Goal: Task Accomplishment & Management: Manage account settings

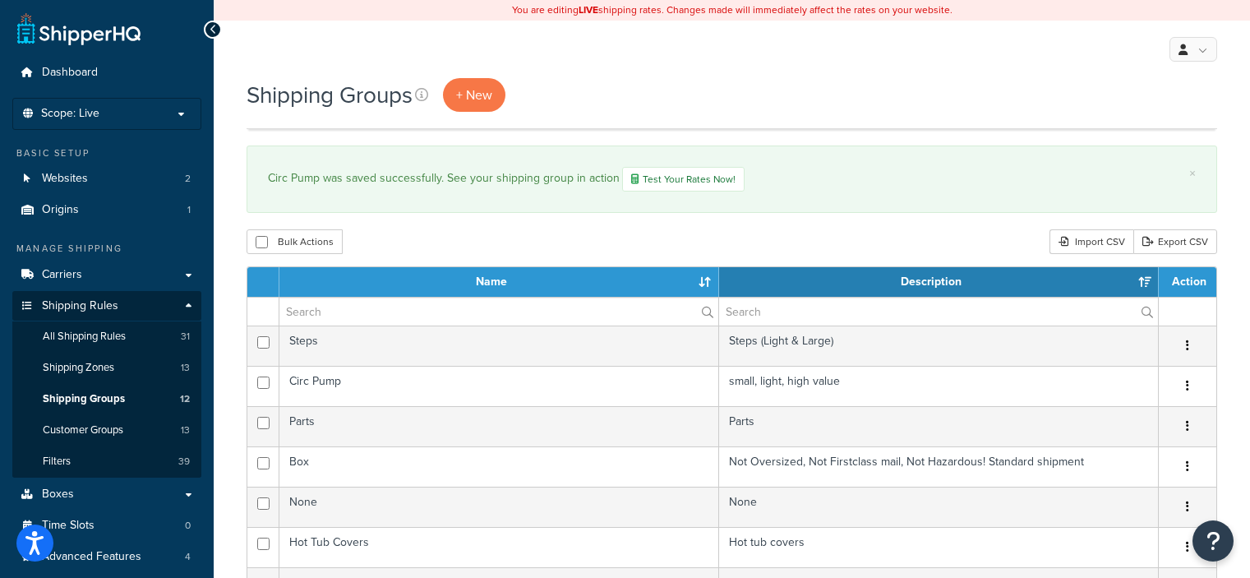
select select "15"
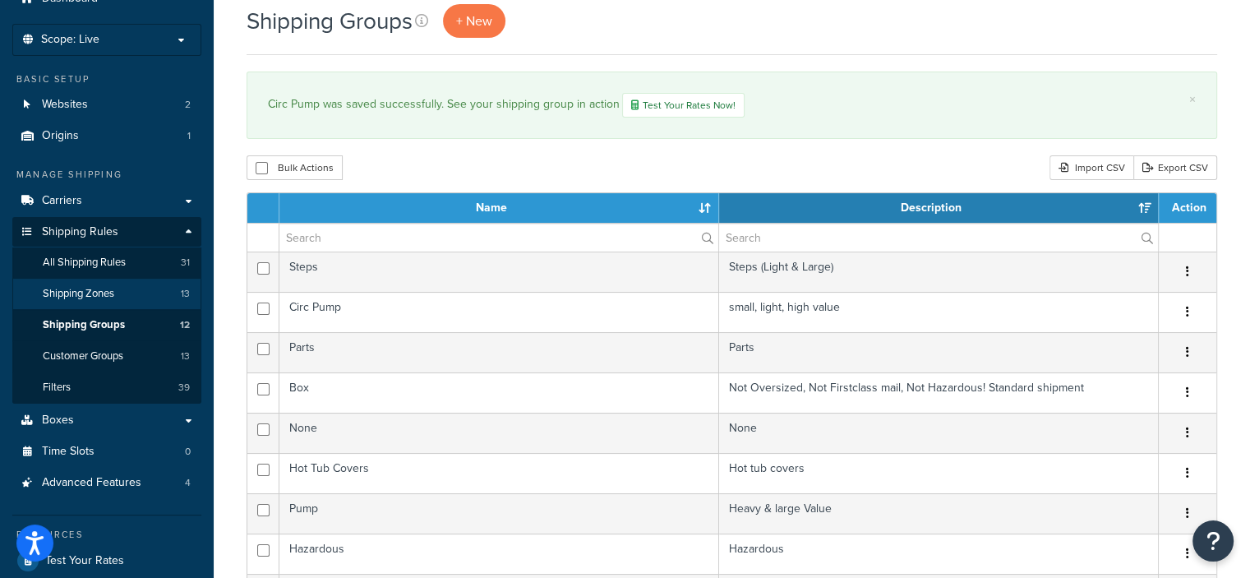
scroll to position [78, 0]
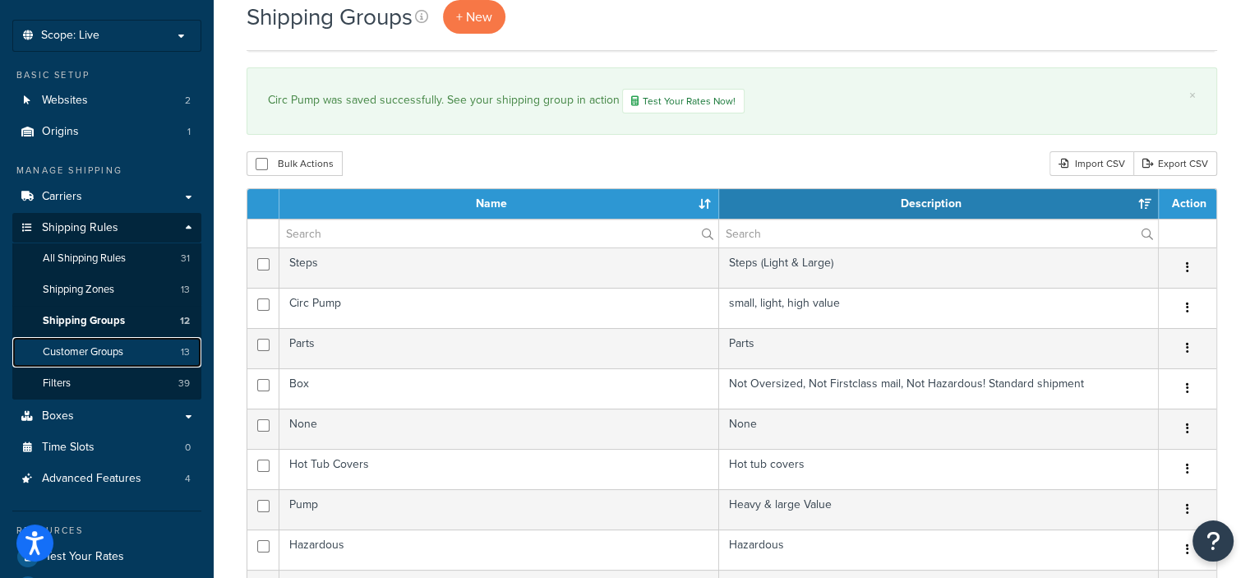
click at [103, 348] on span "Customer Groups" at bounding box center [83, 352] width 81 height 14
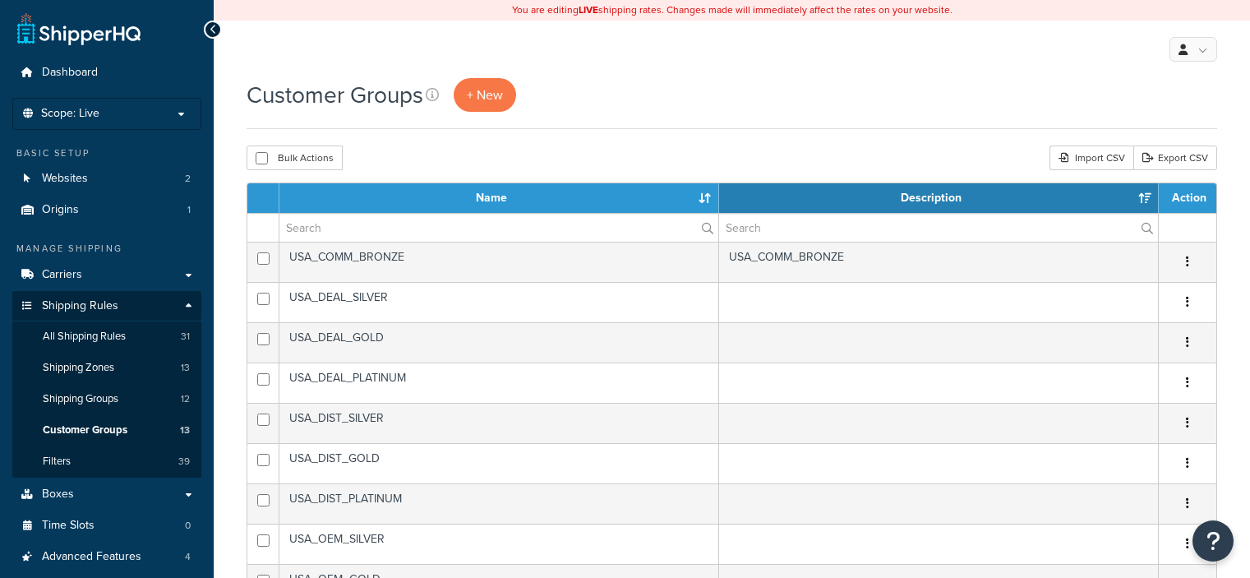
select select "15"
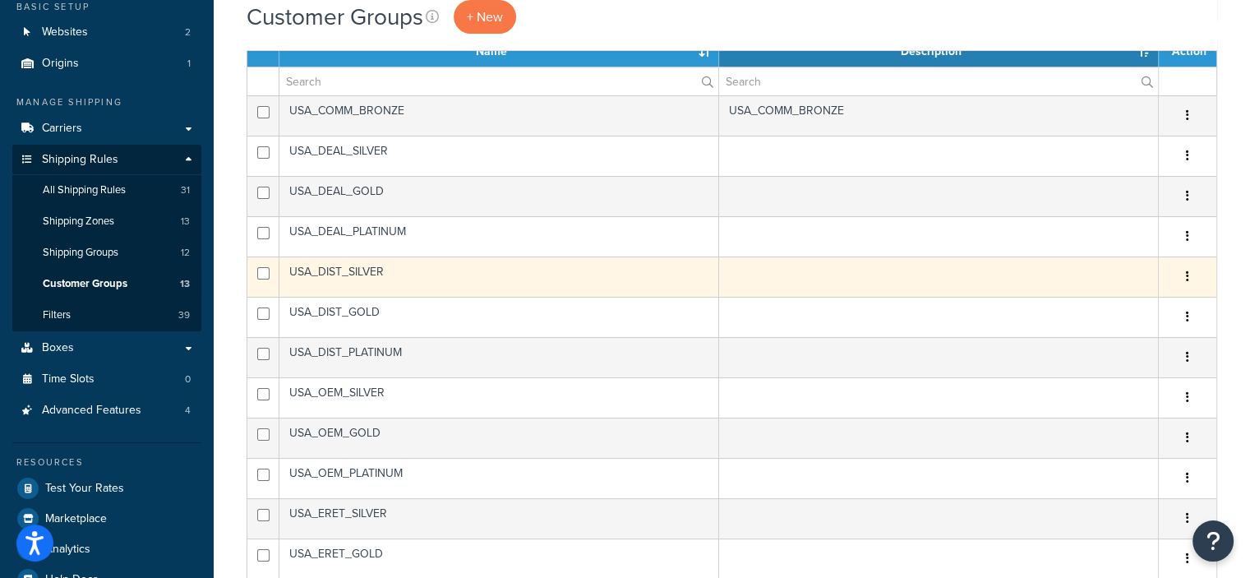
scroll to position [147, 0]
click at [1188, 271] on icon "button" at bounding box center [1187, 275] width 3 height 12
click at [1099, 368] on link "Delete" at bounding box center [1121, 375] width 130 height 34
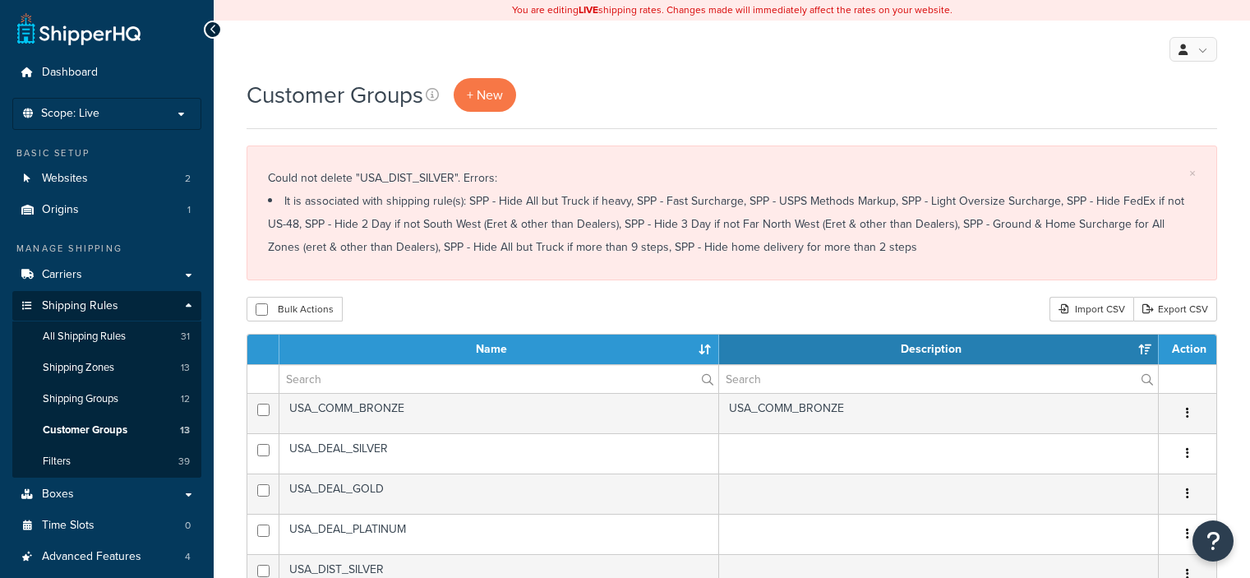
select select "15"
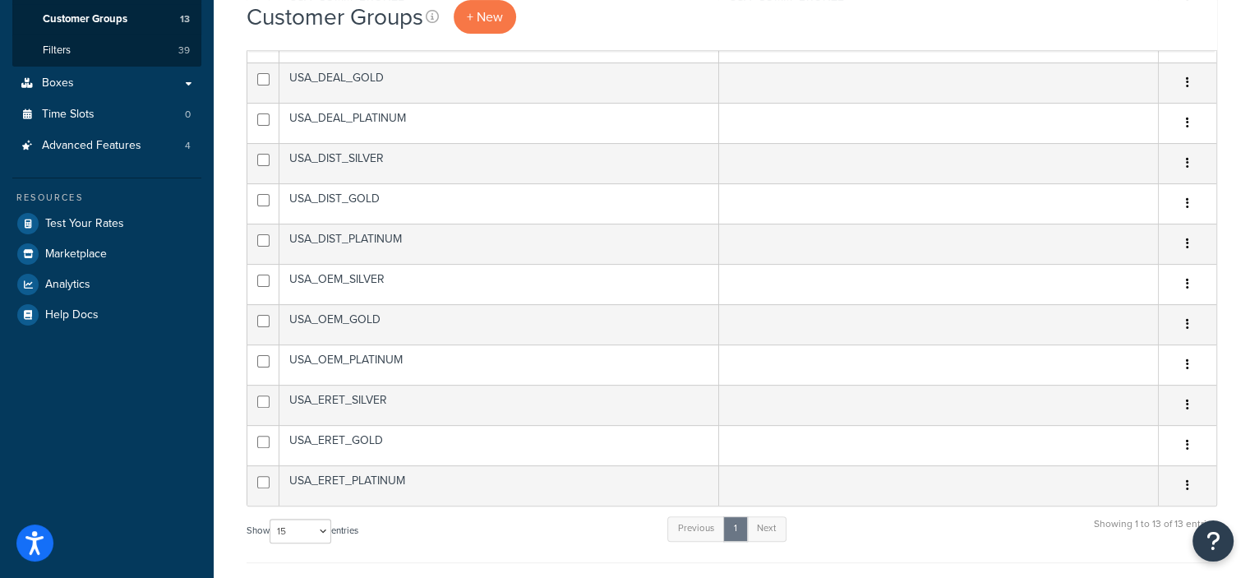
scroll to position [411, 0]
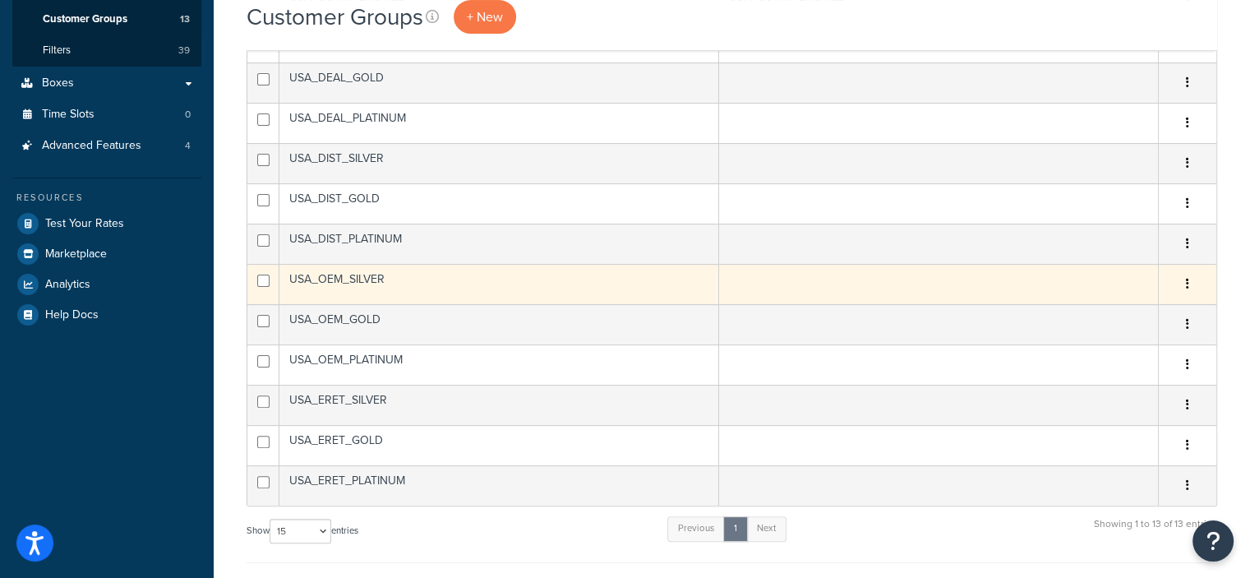
click at [1182, 280] on button "button" at bounding box center [1187, 284] width 23 height 26
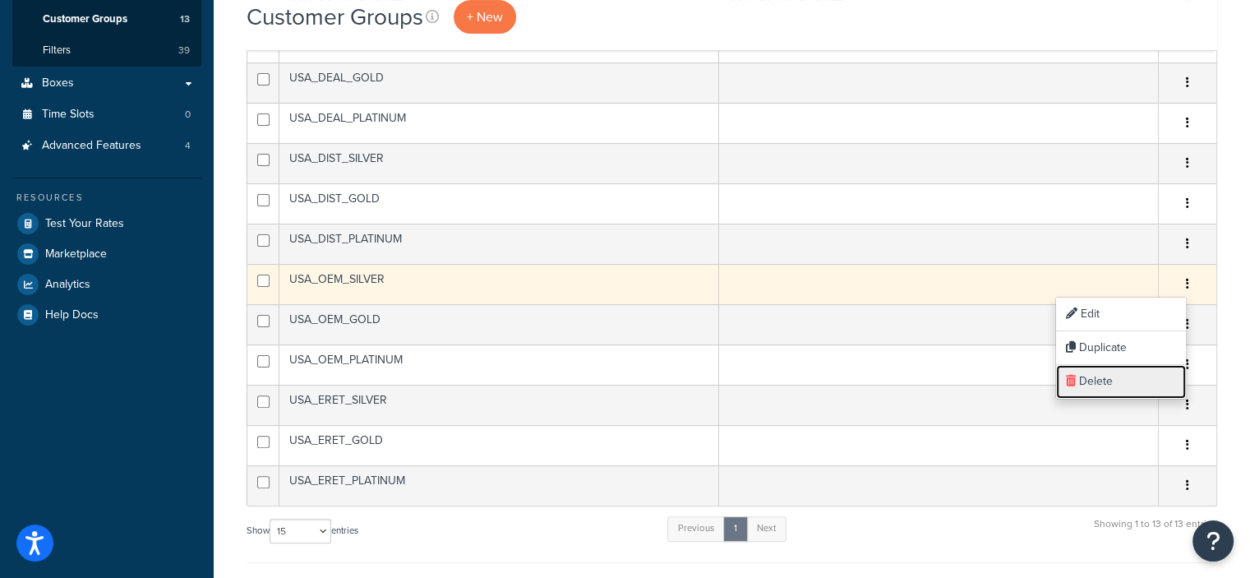
click at [1096, 381] on link "Delete" at bounding box center [1121, 382] width 130 height 34
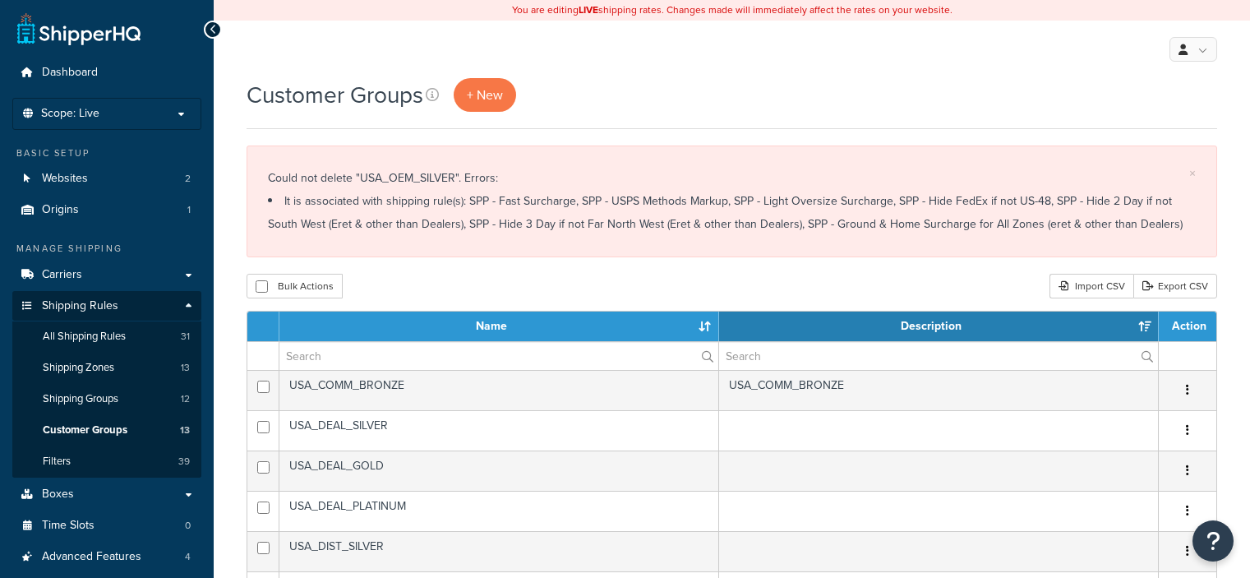
select select "15"
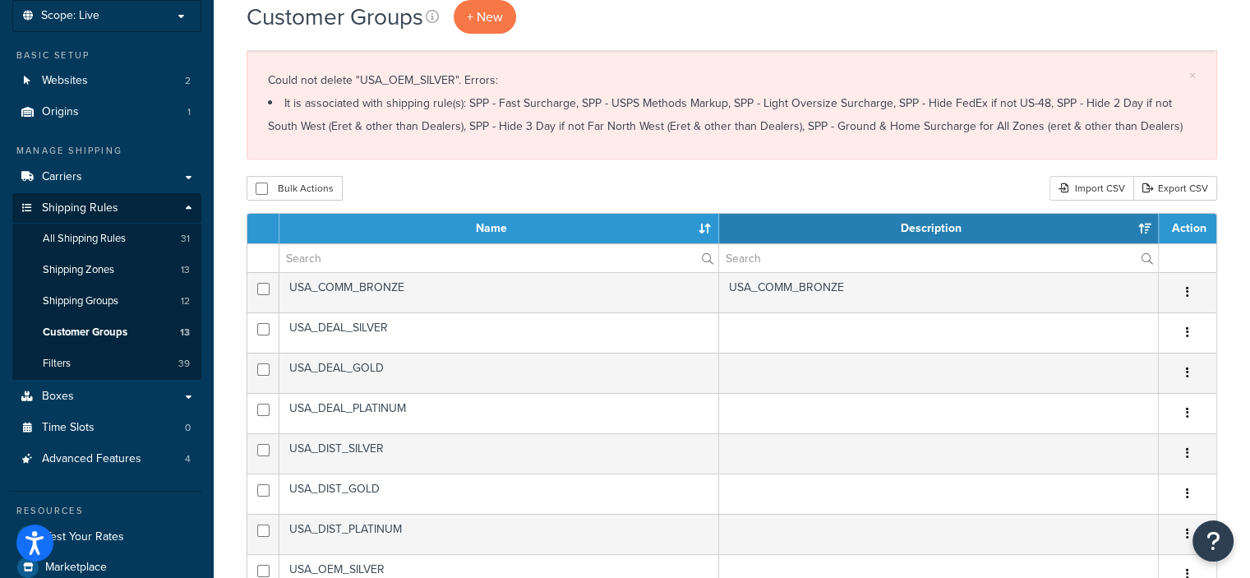
scroll to position [97, 0]
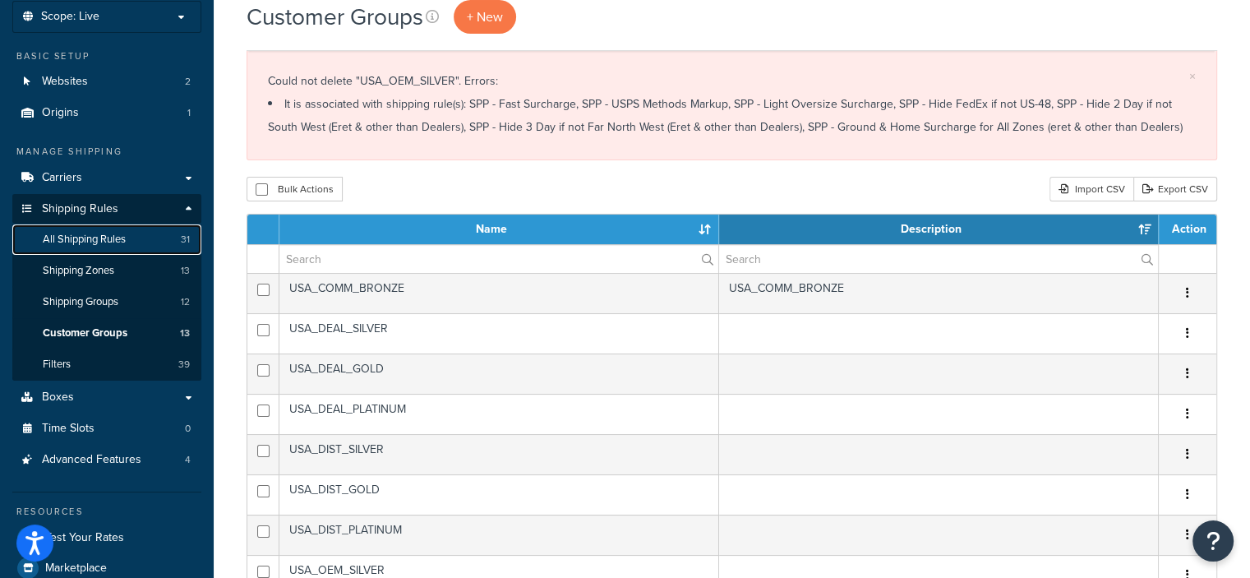
click at [86, 235] on span "All Shipping Rules" at bounding box center [84, 240] width 83 height 14
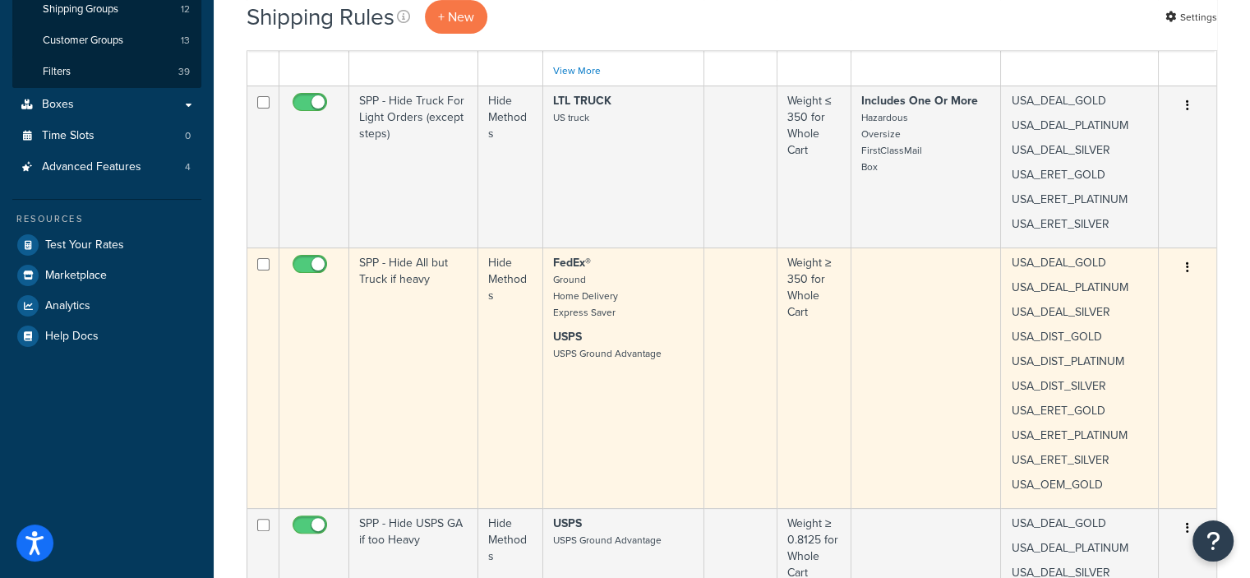
scroll to position [412, 0]
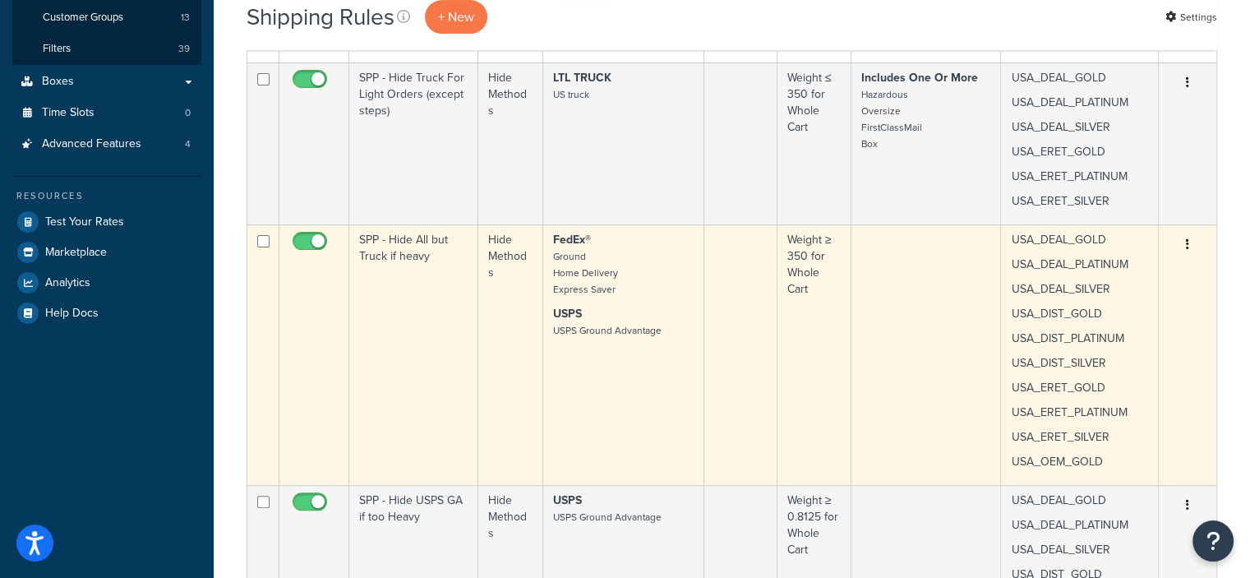
click at [1186, 242] on icon "button" at bounding box center [1187, 244] width 3 height 12
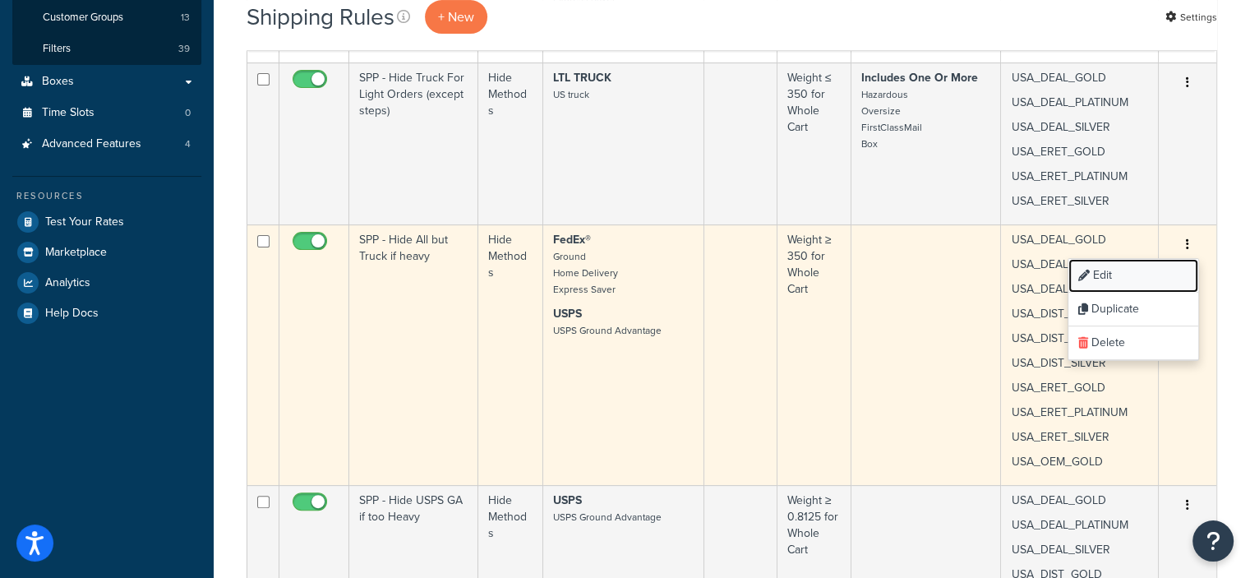
click at [1104, 272] on link "Edit" at bounding box center [1133, 276] width 130 height 34
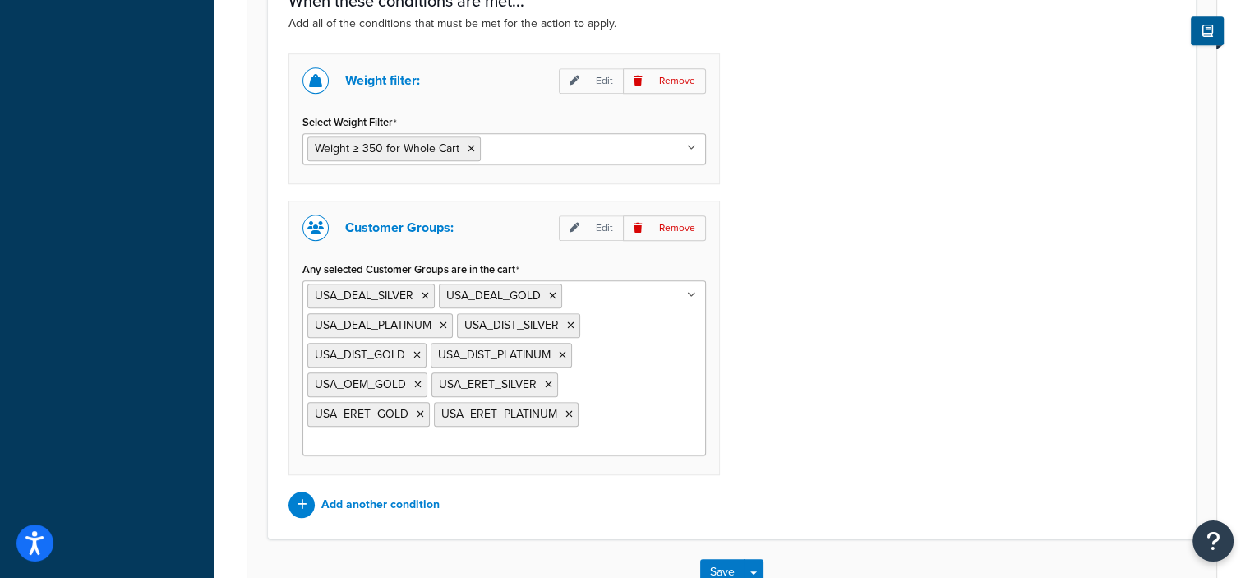
scroll to position [1193, 0]
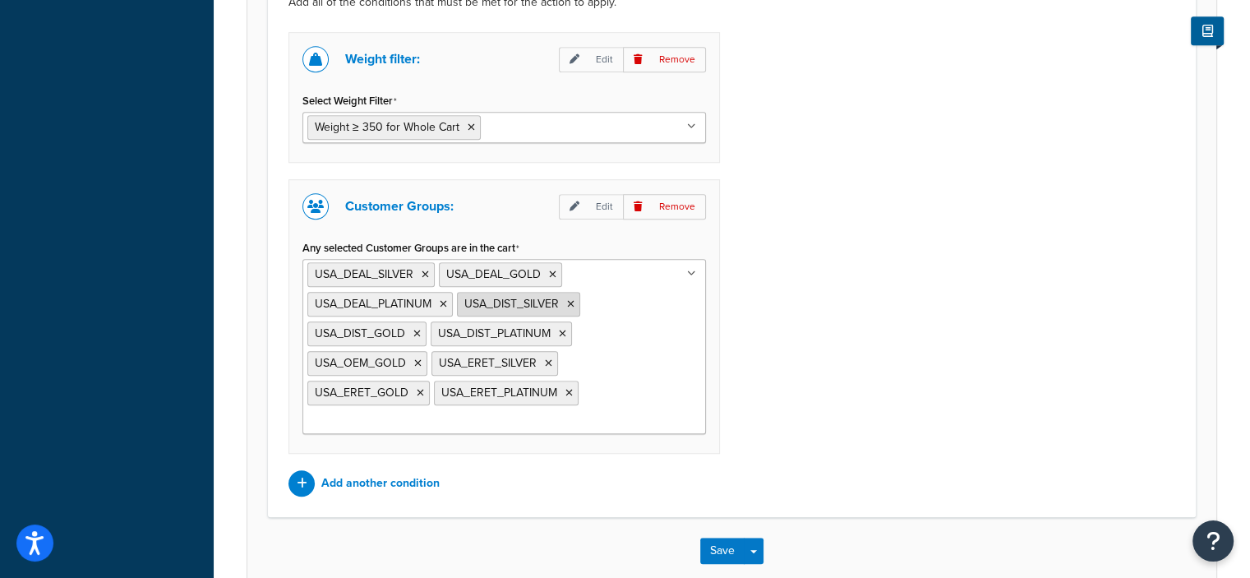
click at [570, 299] on icon at bounding box center [570, 304] width 7 height 10
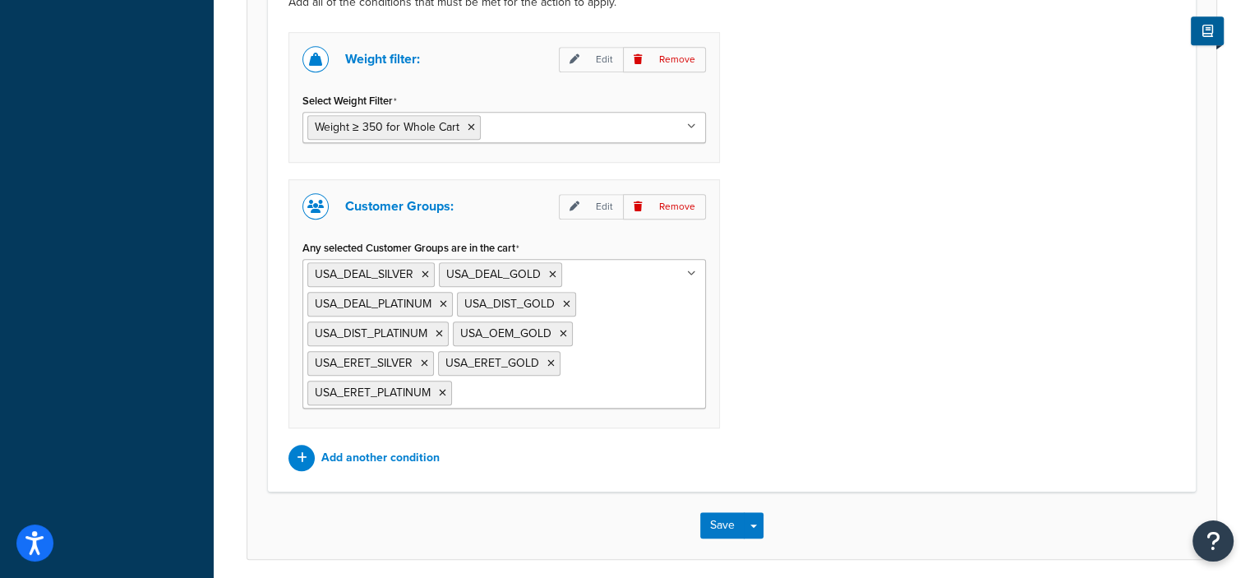
click at [790, 342] on div "Weight filter: Edit Remove Select Weight Filter Weight ≥ 350 for Whole Cart Car…" at bounding box center [731, 251] width 911 height 439
click at [717, 515] on button "Save" at bounding box center [722, 525] width 44 height 26
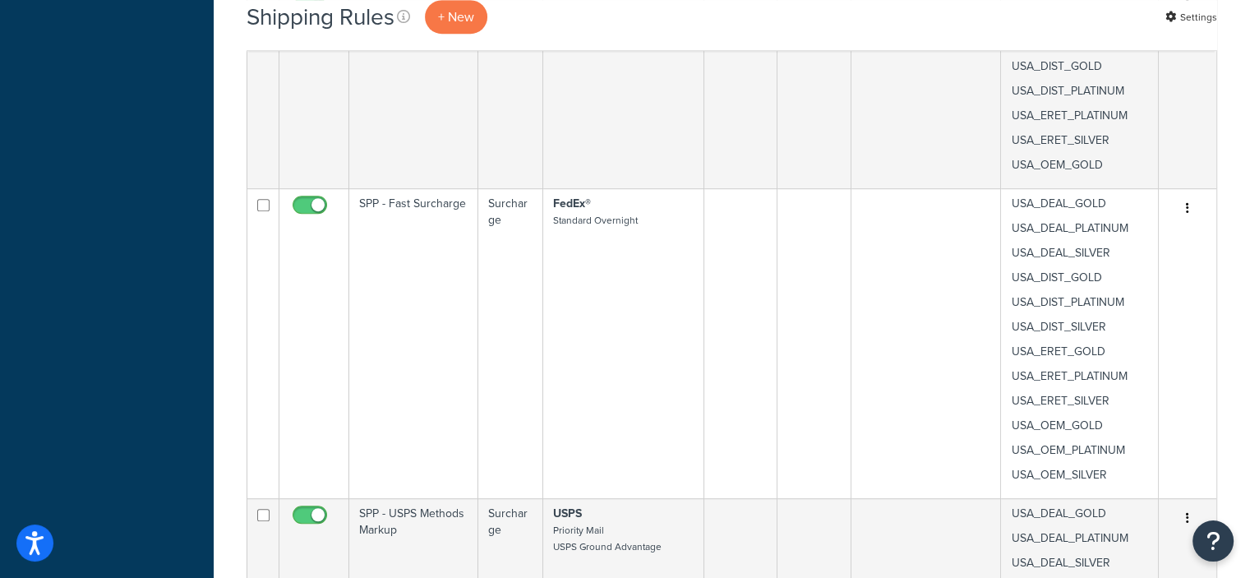
scroll to position [981, 0]
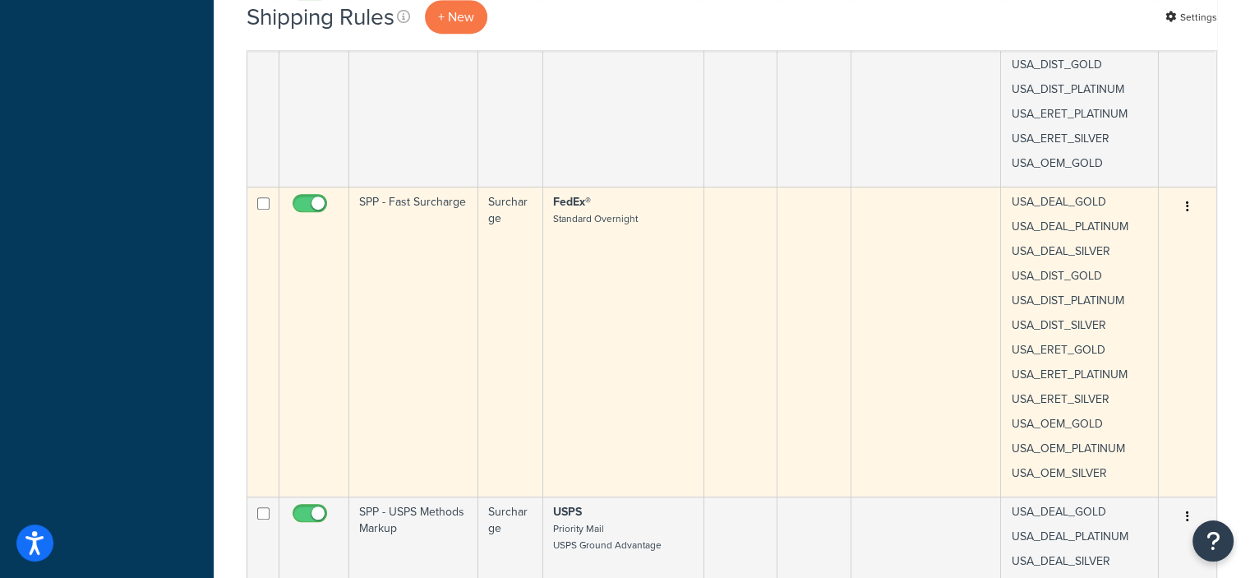
click at [1184, 204] on button "button" at bounding box center [1187, 207] width 23 height 26
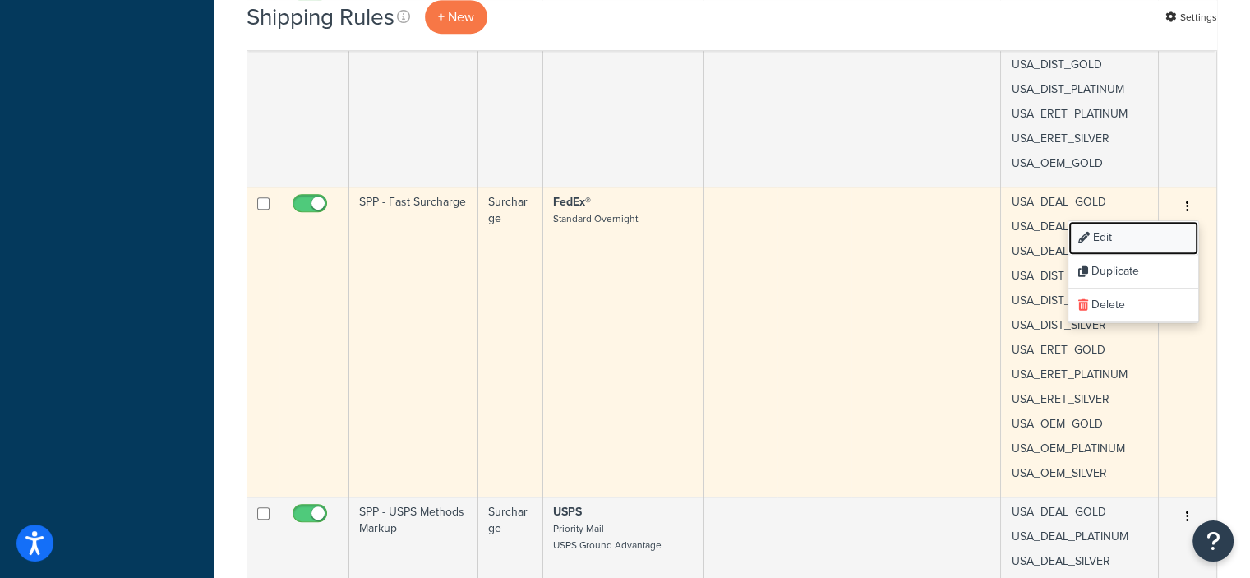
click at [1099, 236] on link "Edit" at bounding box center [1133, 238] width 130 height 34
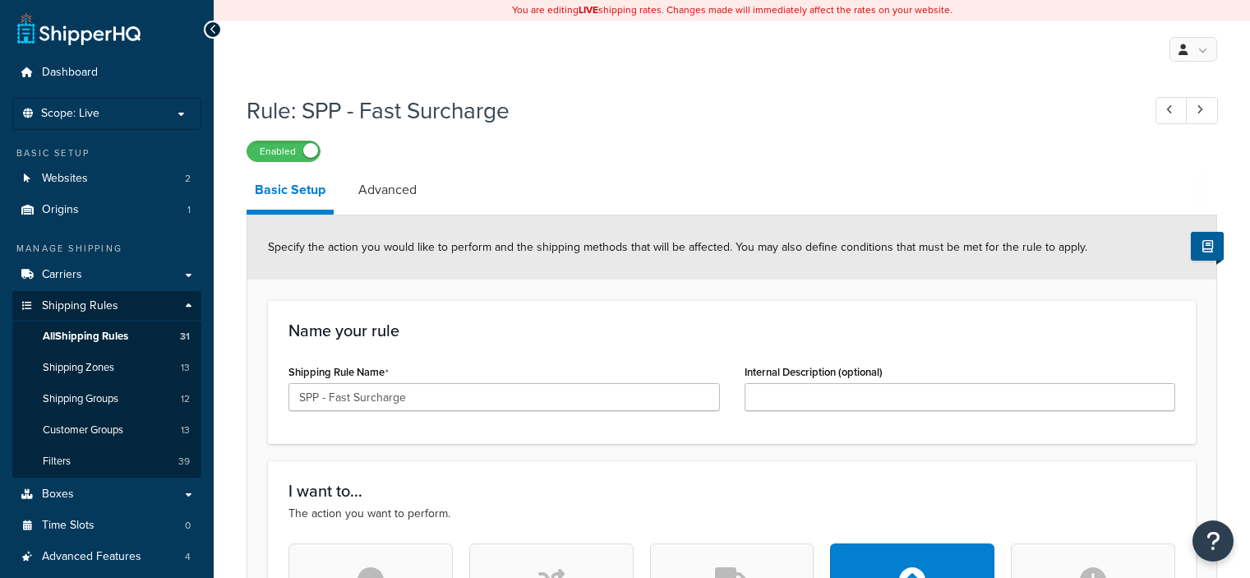
select select "PERCENTAGE"
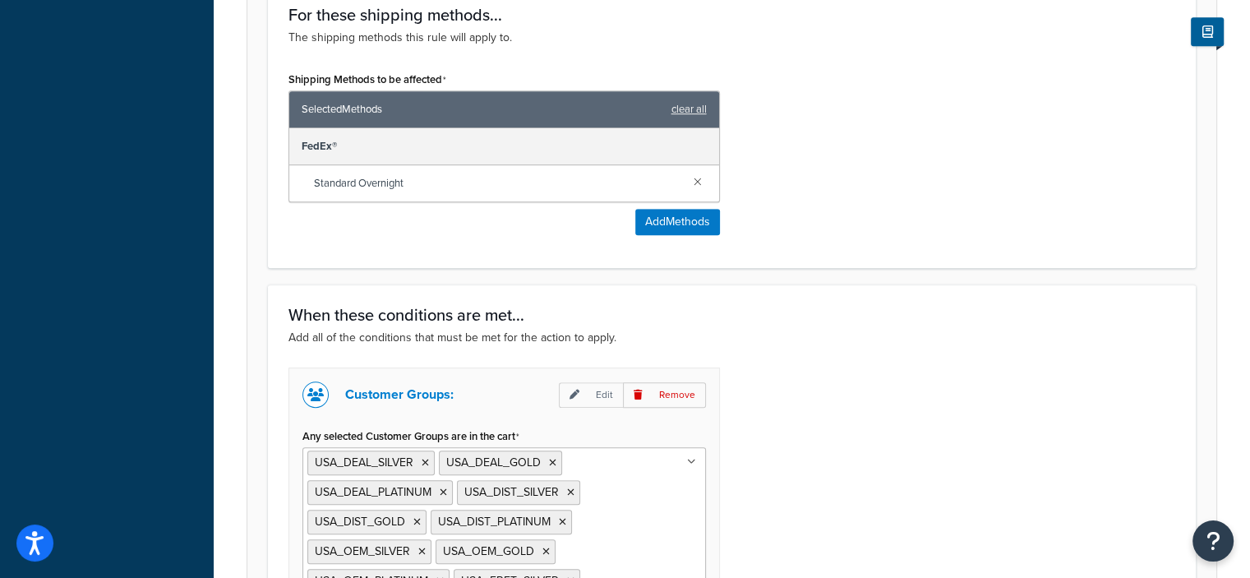
scroll to position [1130, 0]
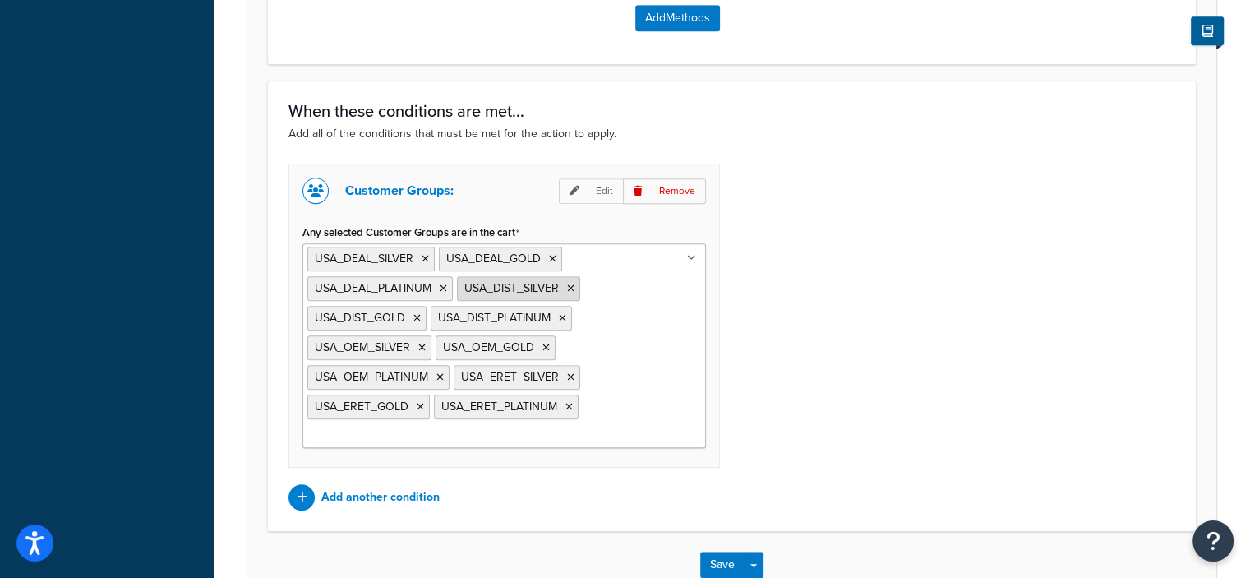
click at [569, 285] on icon at bounding box center [570, 288] width 7 height 10
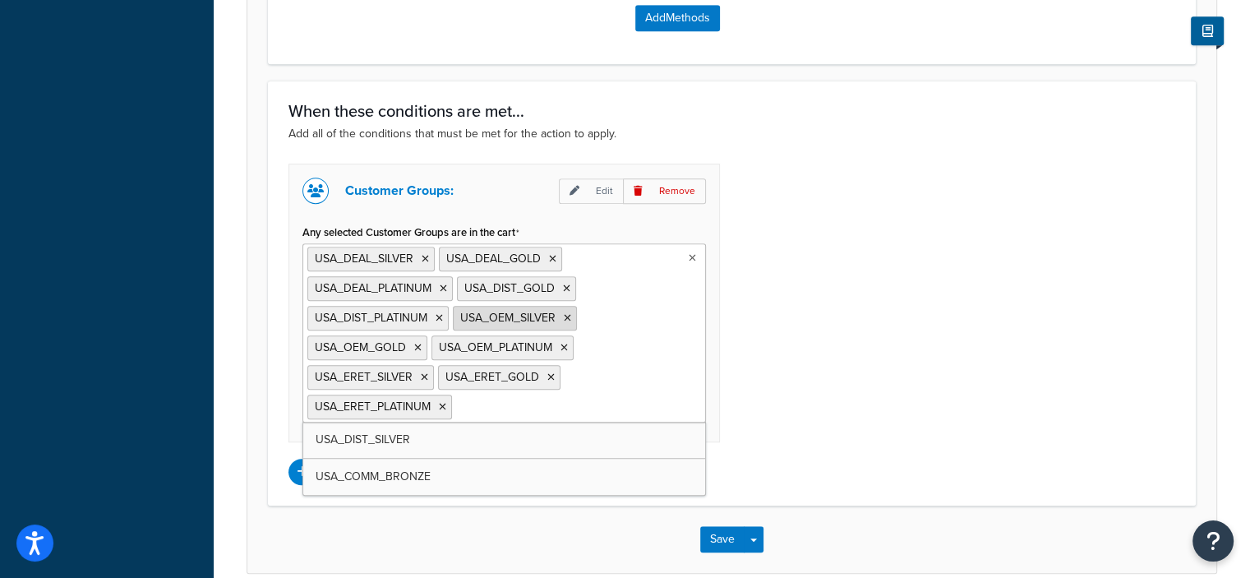
click at [568, 315] on icon at bounding box center [567, 318] width 7 height 10
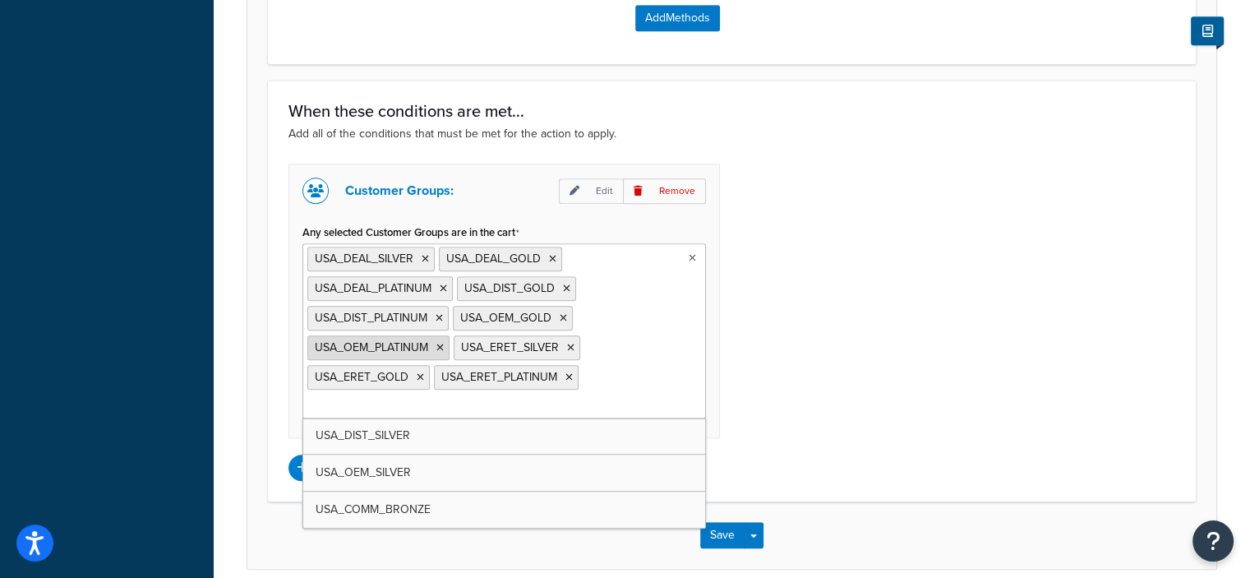
click at [440, 343] on icon at bounding box center [439, 348] width 7 height 10
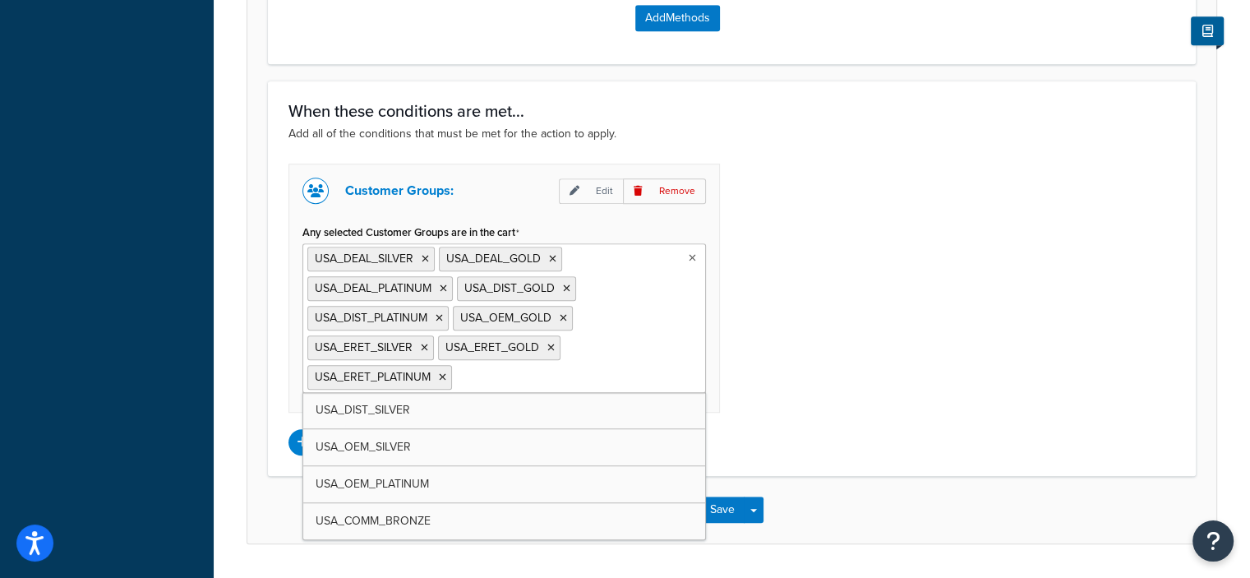
click at [598, 342] on ul "USA_DEAL_SILVER USA_DEAL_GOLD USA_DEAL_PLATINUM USA_DIST_GOLD USA_DIST_PLATINUM…" at bounding box center [503, 318] width 403 height 150
click at [606, 379] on ul "USA_DEAL_SILVER USA_DEAL_GOLD USA_DEAL_PLATINUM USA_DIST_GOLD USA_DIST_PLATINUM…" at bounding box center [503, 318] width 403 height 150
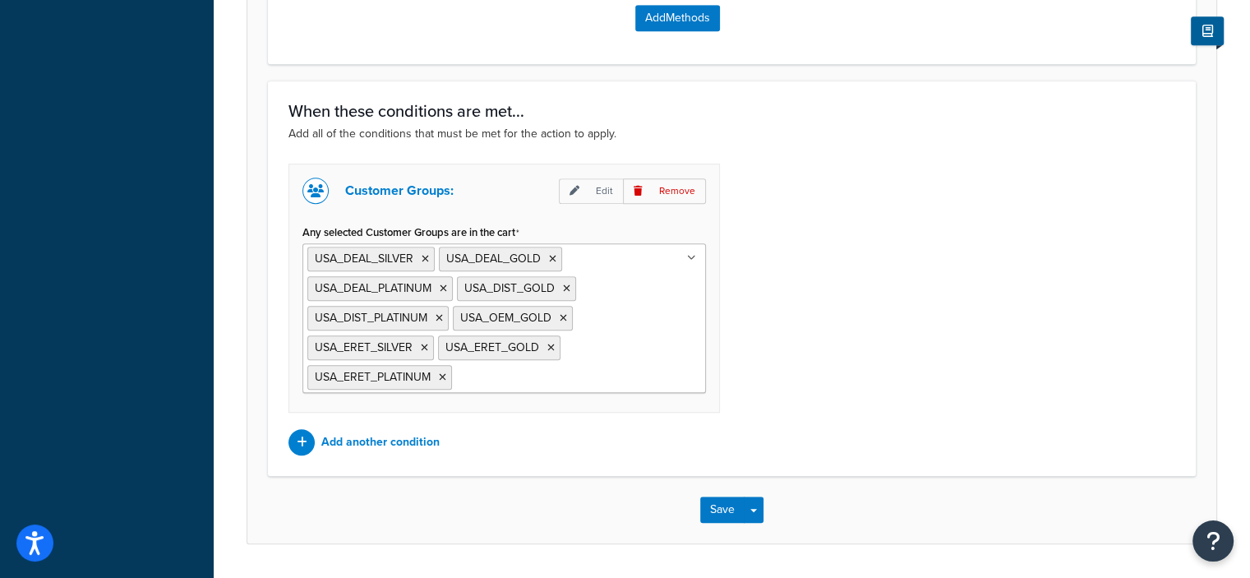
click at [808, 413] on div "Customer Groups: Edit Remove Any selected Customer Groups are in the cart USA_D…" at bounding box center [731, 310] width 911 height 292
click at [716, 508] on button "Save" at bounding box center [722, 509] width 44 height 26
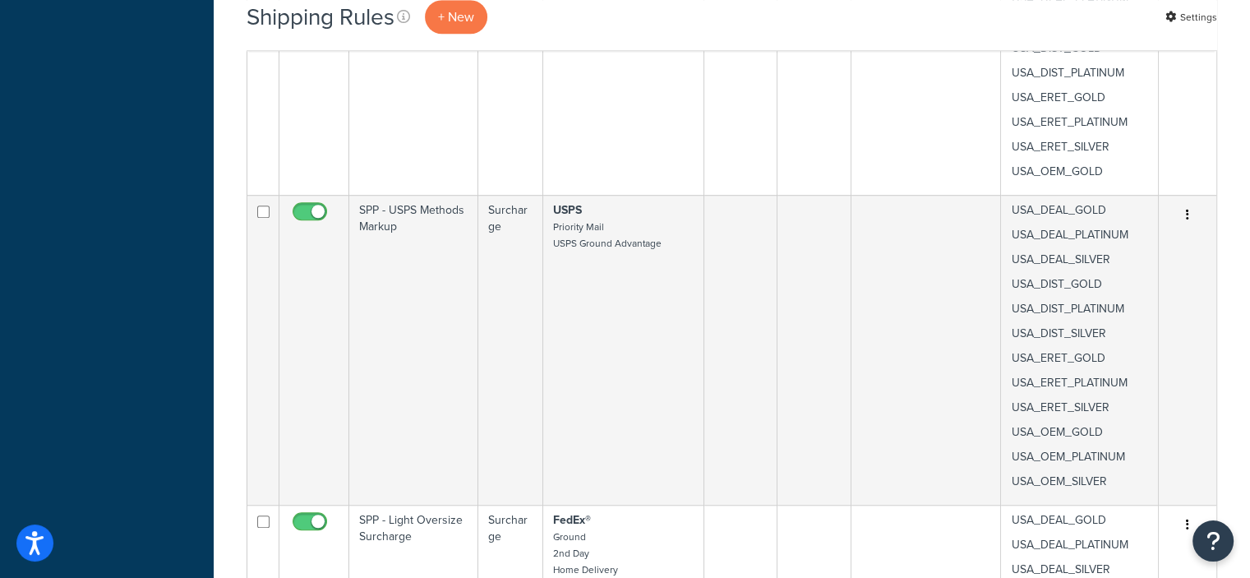
scroll to position [1209, 0]
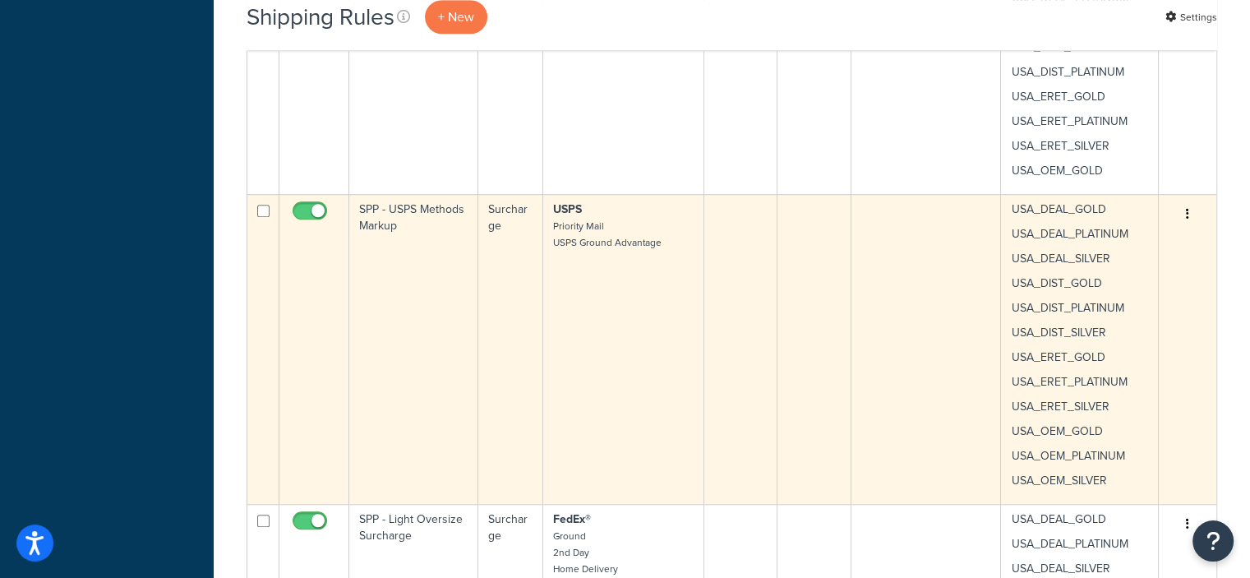
click at [1186, 213] on icon "button" at bounding box center [1187, 214] width 3 height 12
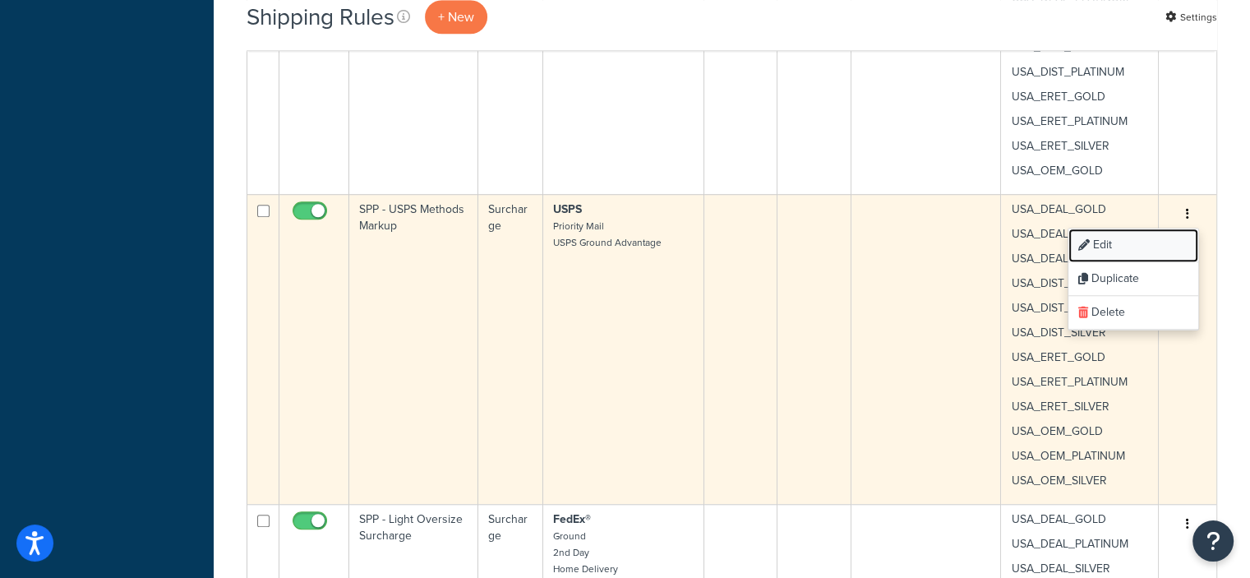
click at [1098, 242] on link "Edit" at bounding box center [1133, 245] width 130 height 34
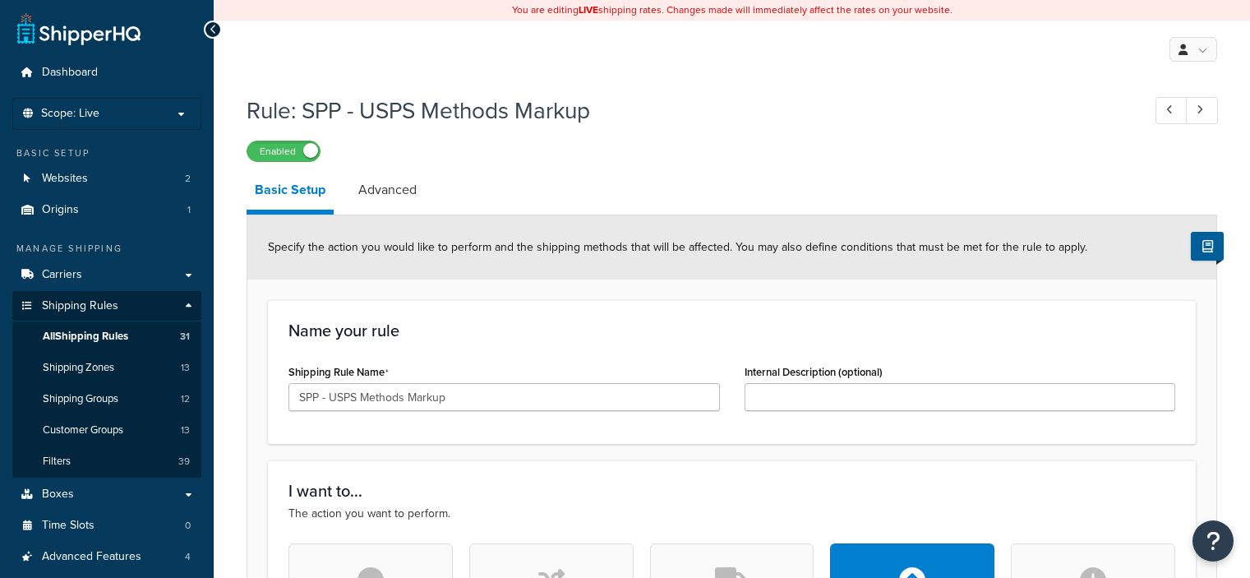
select select "PERCENTAGE"
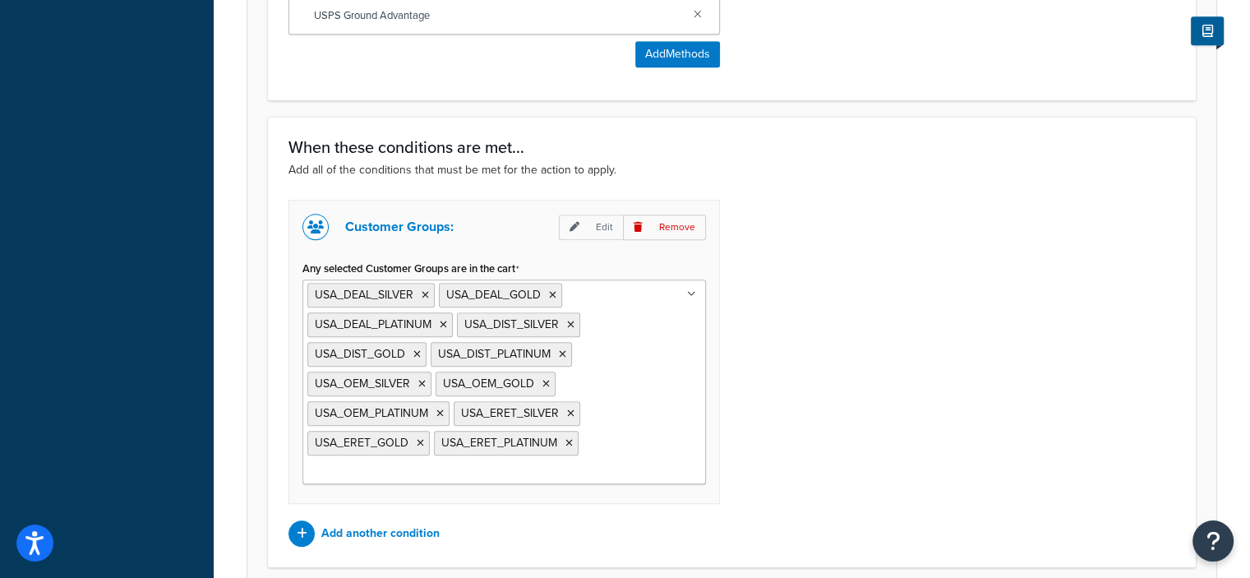
scroll to position [1221, 0]
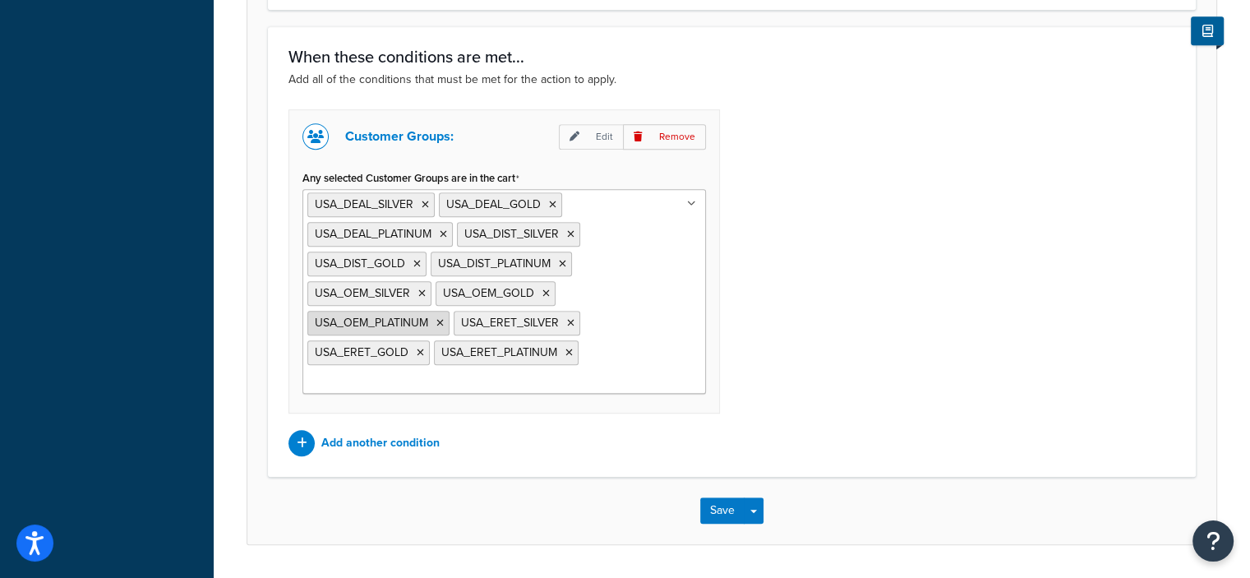
click at [440, 318] on icon at bounding box center [439, 323] width 7 height 10
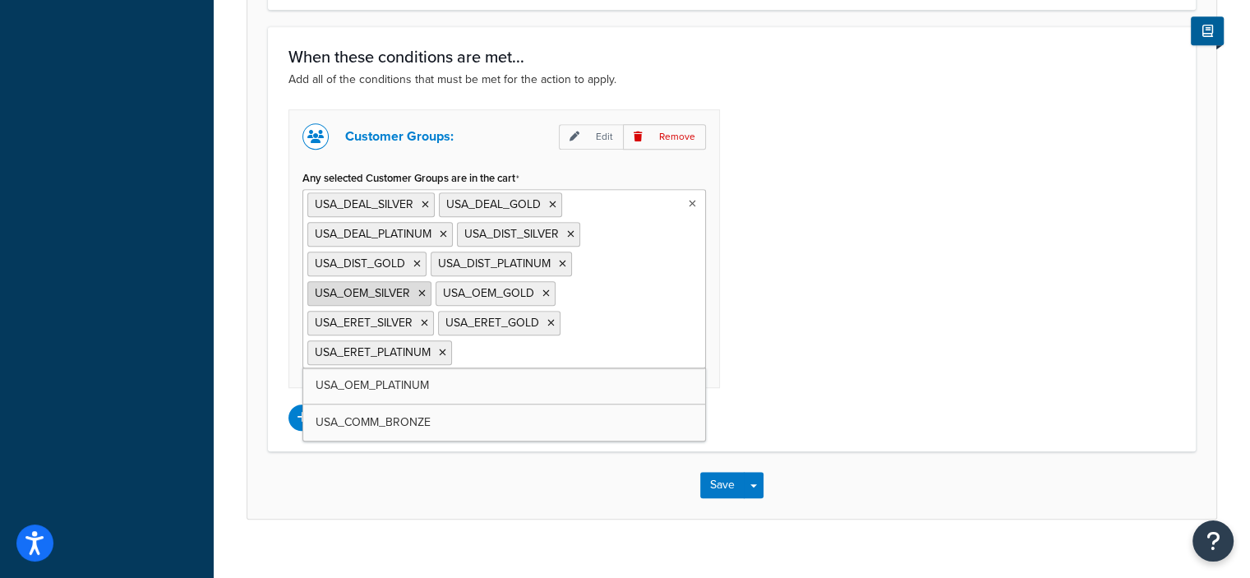
click at [421, 288] on icon at bounding box center [421, 293] width 7 height 10
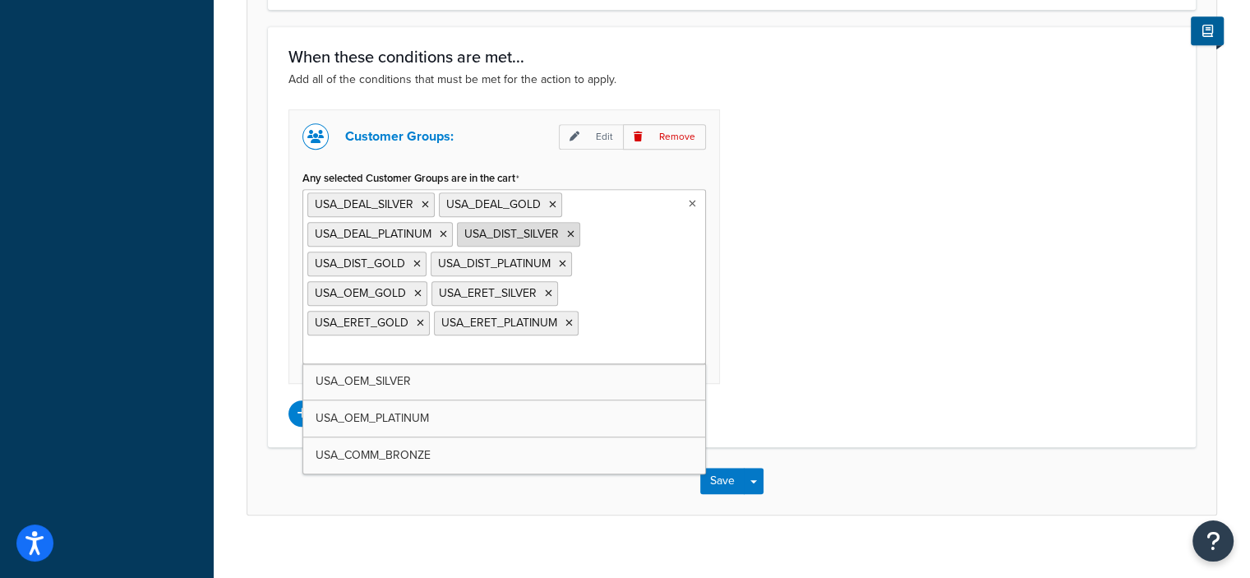
click at [571, 231] on icon at bounding box center [570, 234] width 7 height 10
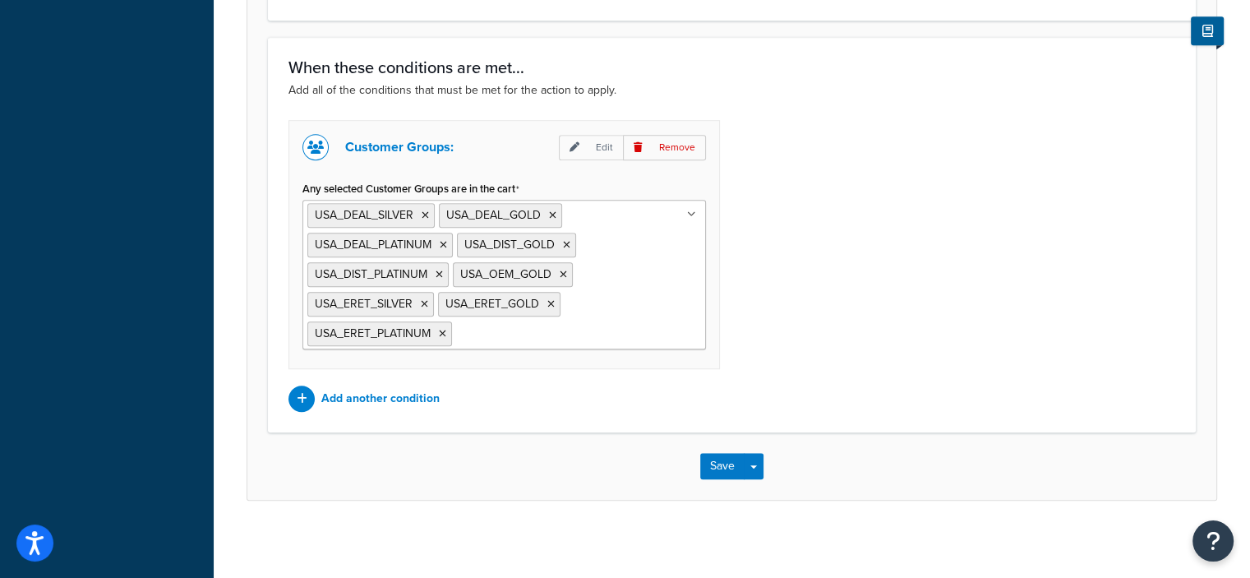
click at [812, 269] on div "Customer Groups: Edit Remove Any selected Customer Groups are in the cart [GEOG…" at bounding box center [731, 266] width 911 height 292
click at [723, 459] on button "Save" at bounding box center [722, 466] width 44 height 26
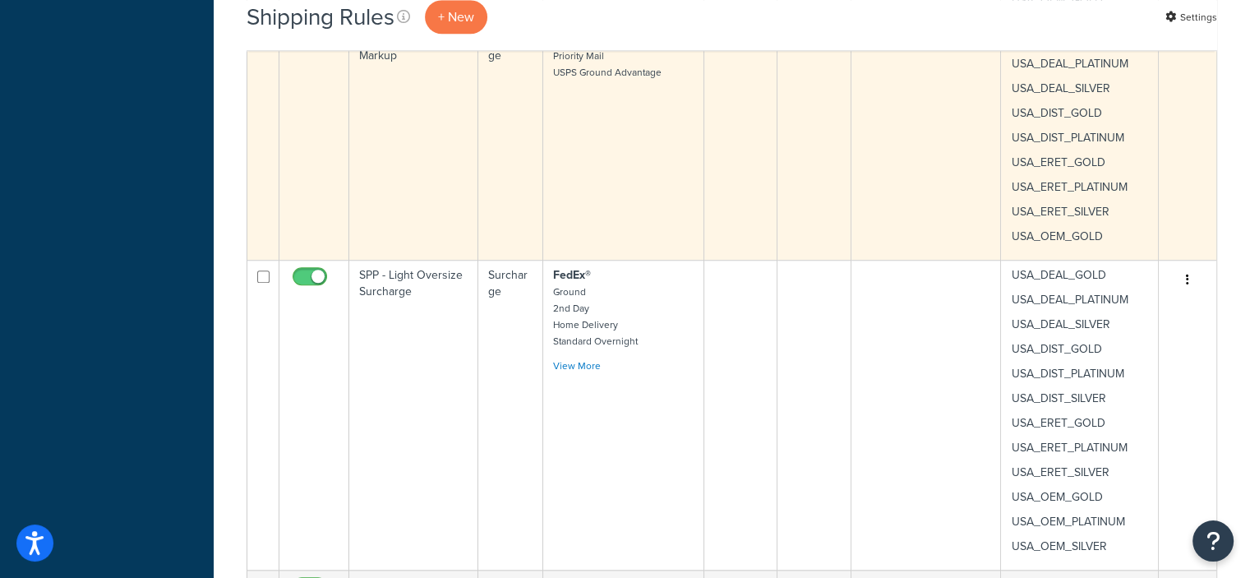
scroll to position [1444, 0]
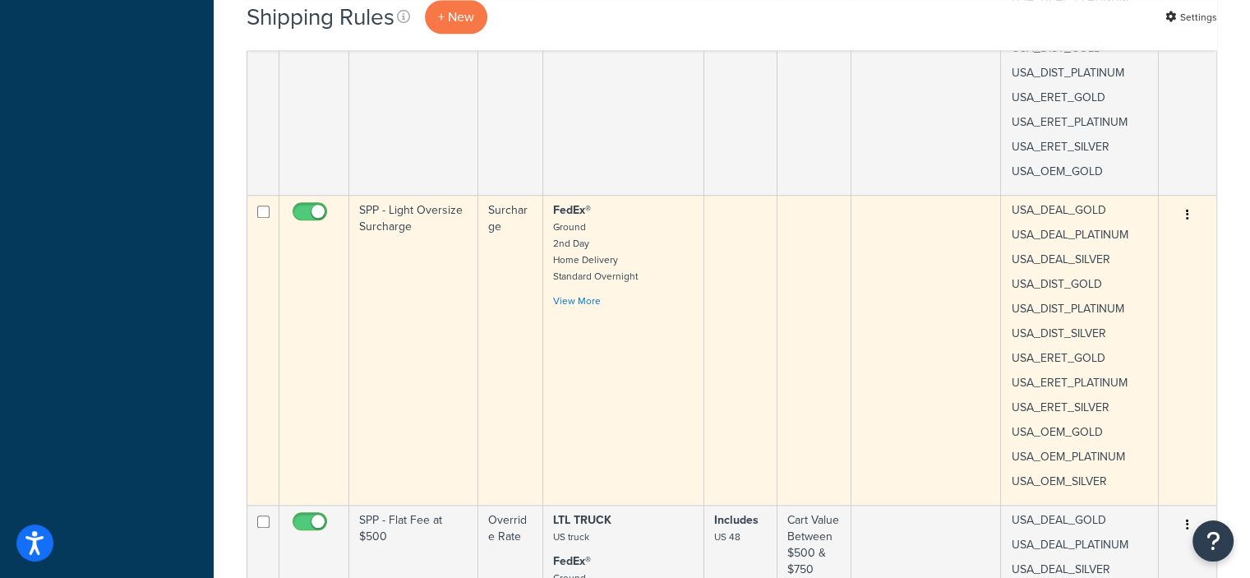
click at [1183, 212] on button "button" at bounding box center [1187, 215] width 23 height 26
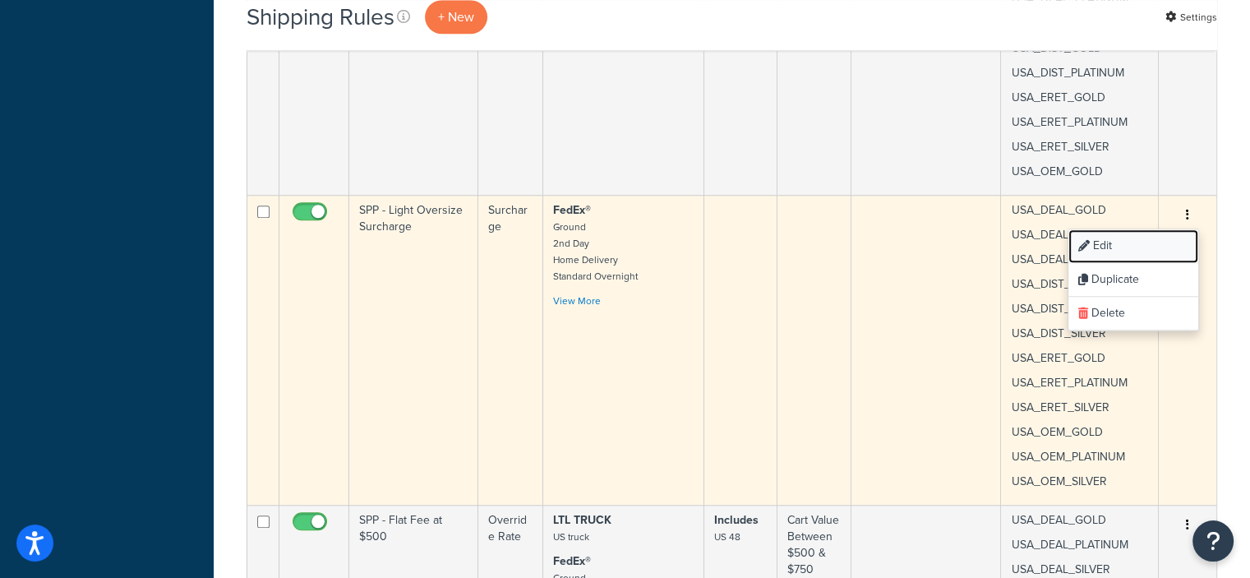
click at [1094, 244] on link "Edit" at bounding box center [1133, 246] width 130 height 34
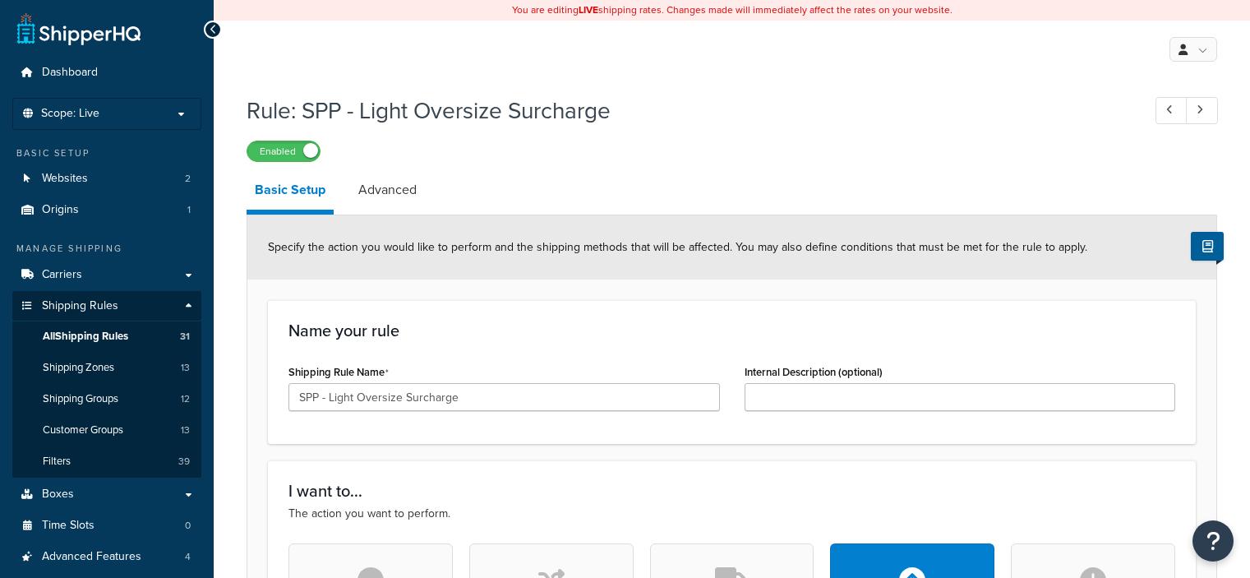
select select "ITEM"
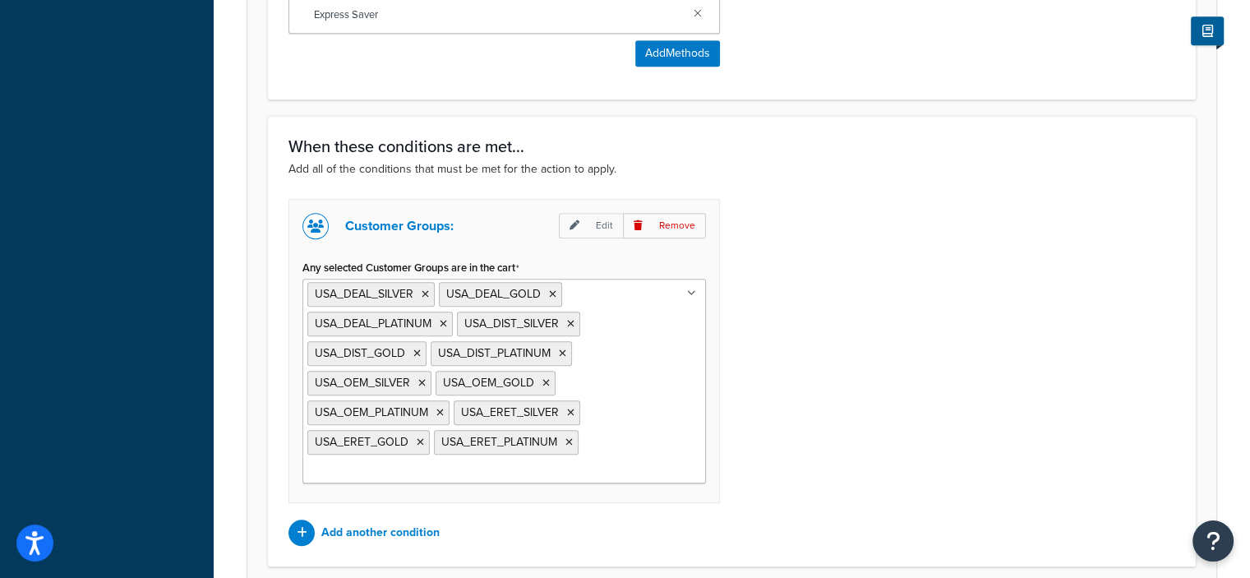
scroll to position [1357, 0]
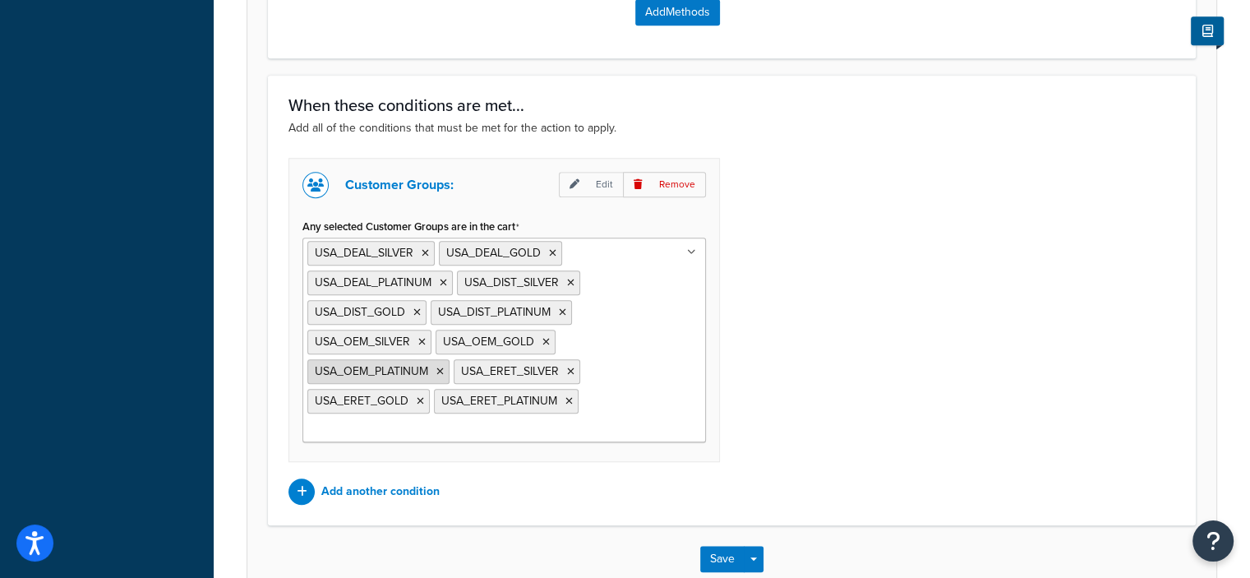
click at [436, 366] on icon at bounding box center [439, 371] width 7 height 10
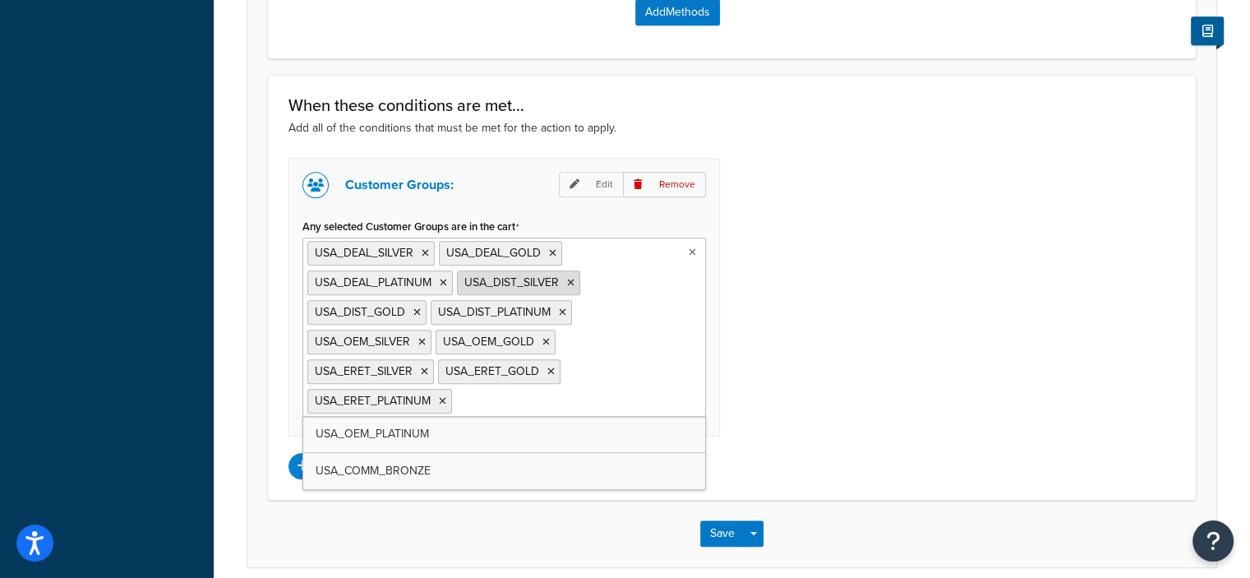
click at [569, 279] on icon at bounding box center [570, 283] width 7 height 10
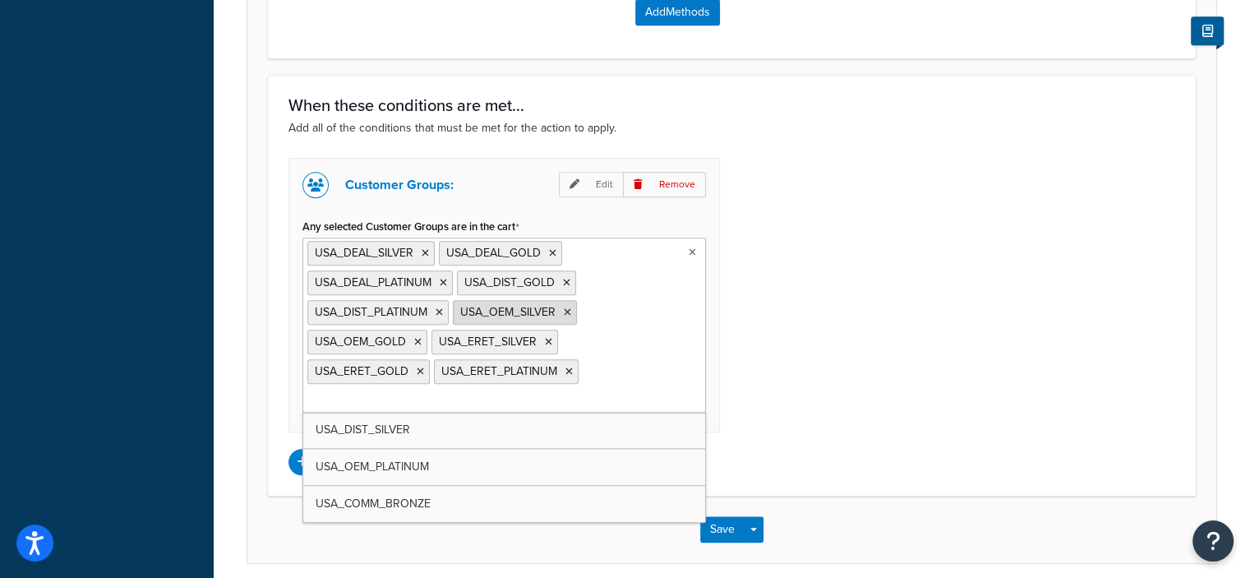
click at [569, 308] on icon at bounding box center [567, 312] width 7 height 10
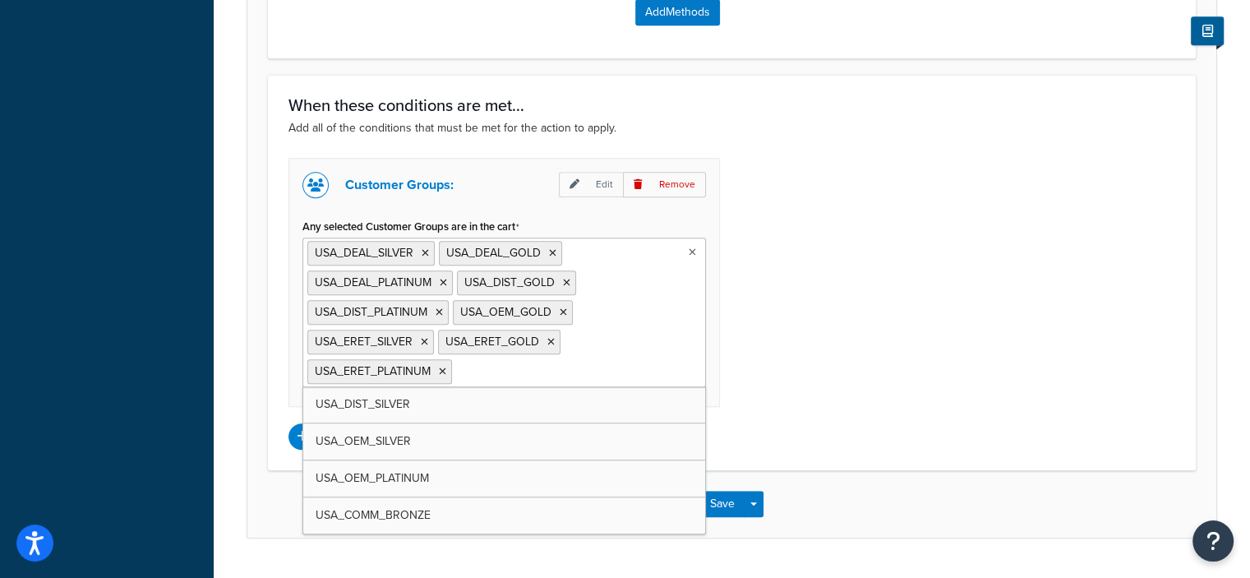
click at [643, 305] on ul "USA_DEAL_SILVER USA_DEAL_GOLD USA_DEAL_PLATINUM USA_DIST_GOLD USA_DIST_PLATINUM…" at bounding box center [503, 312] width 403 height 150
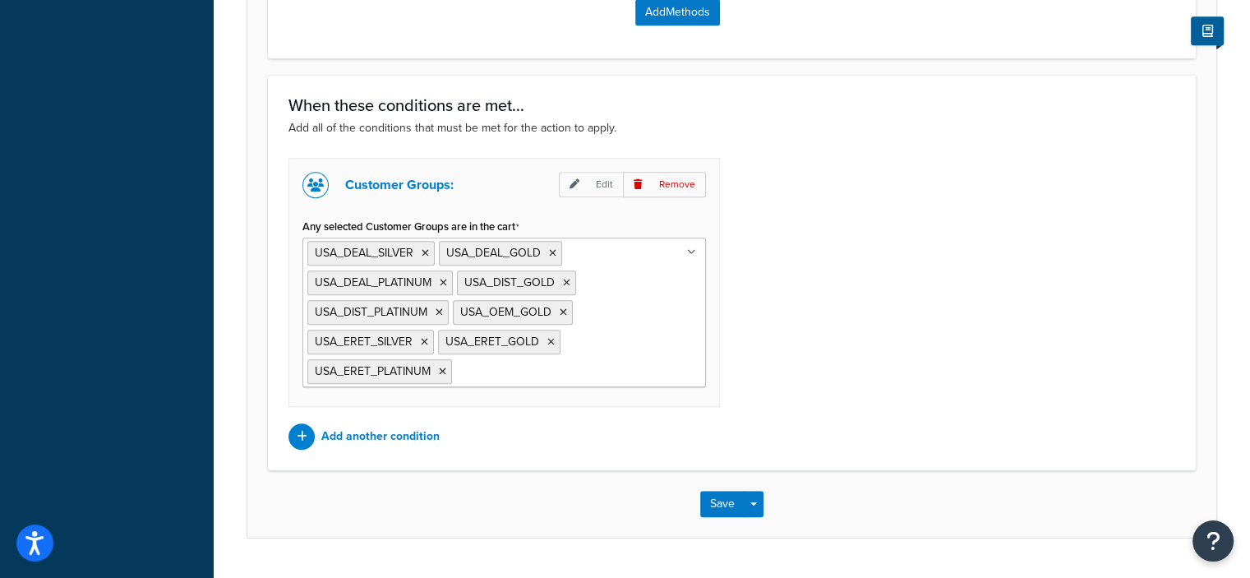
click at [782, 315] on div "Customer Groups: Edit Remove Any selected Customer Groups are in the cart USA_D…" at bounding box center [731, 304] width 911 height 292
click at [714, 491] on button "Save" at bounding box center [722, 504] width 44 height 26
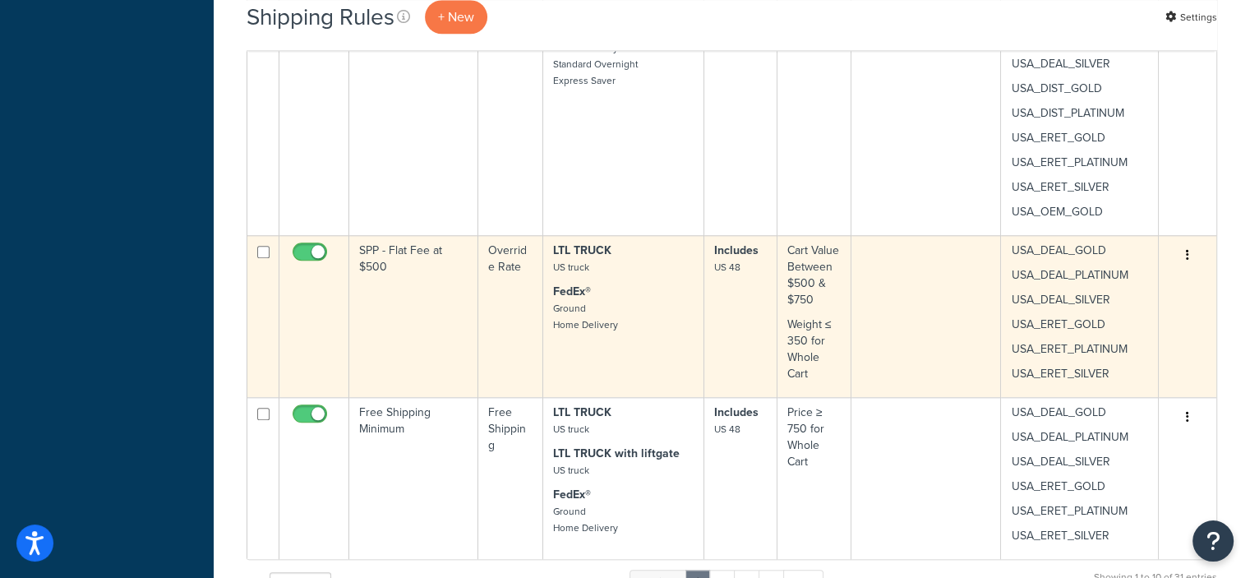
scroll to position [1767, 0]
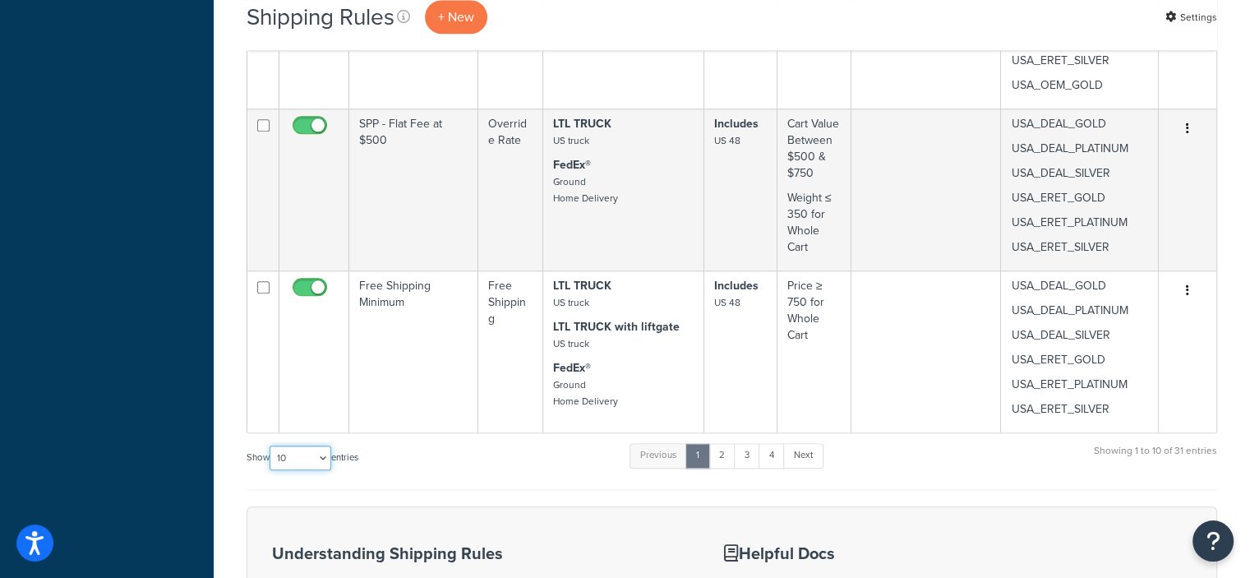
click at [326, 456] on select "10 15 25 50 100 1000" at bounding box center [300, 457] width 62 height 25
select select "50"
click at [271, 445] on select "10 15 25 50 100 1000" at bounding box center [300, 457] width 62 height 25
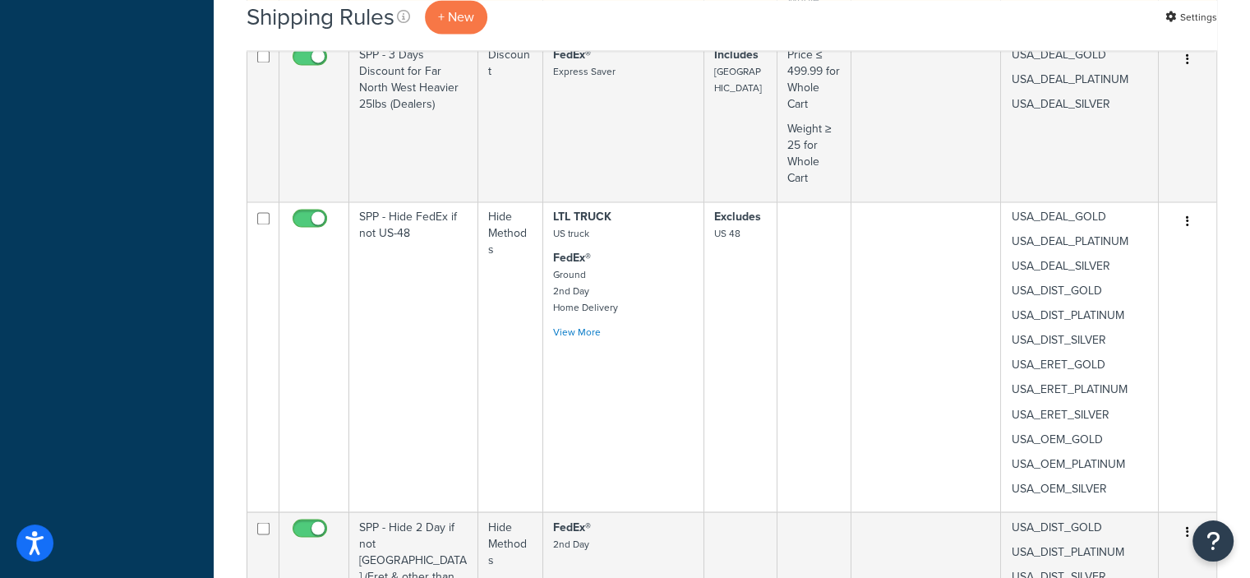
scroll to position [2710, 0]
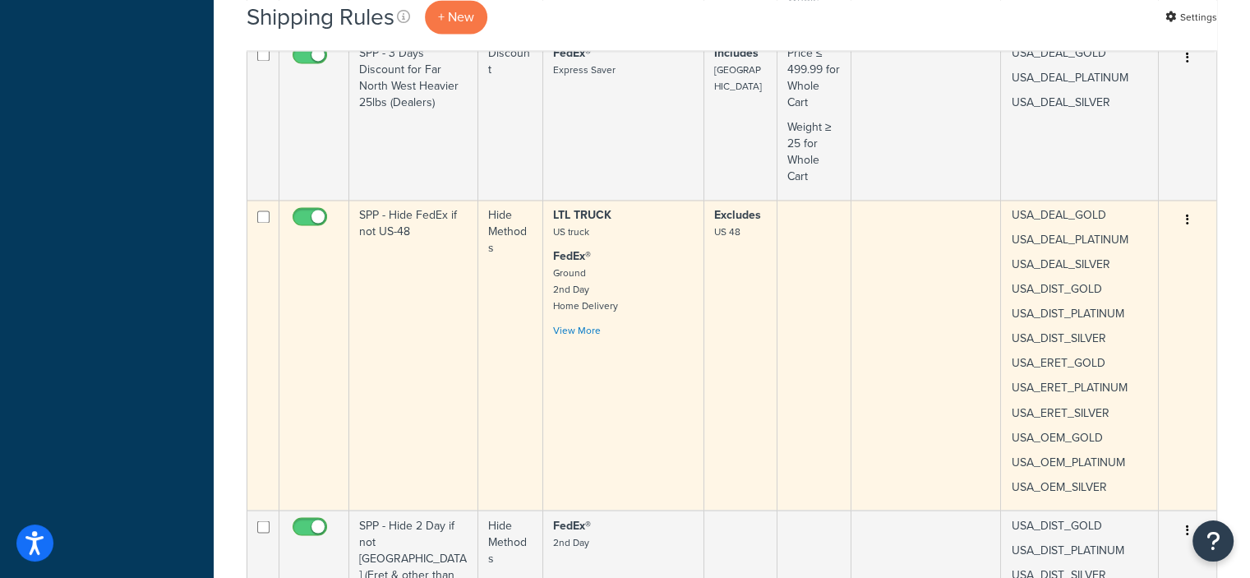
click at [1187, 214] on icon "button" at bounding box center [1187, 220] width 3 height 12
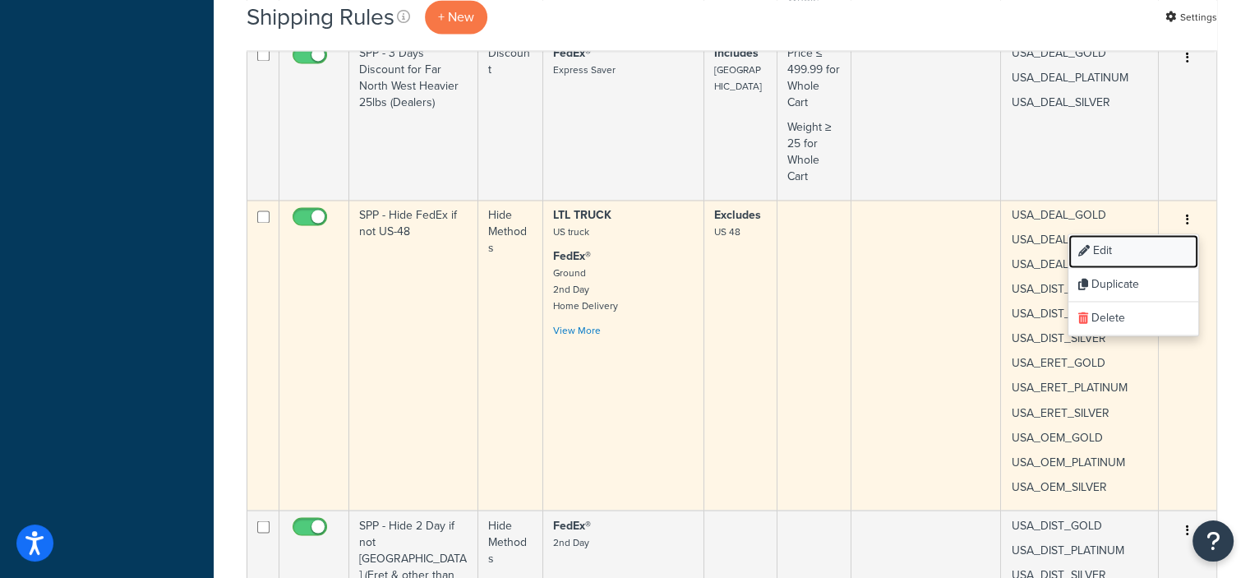
click at [1107, 242] on link "Edit" at bounding box center [1133, 251] width 130 height 34
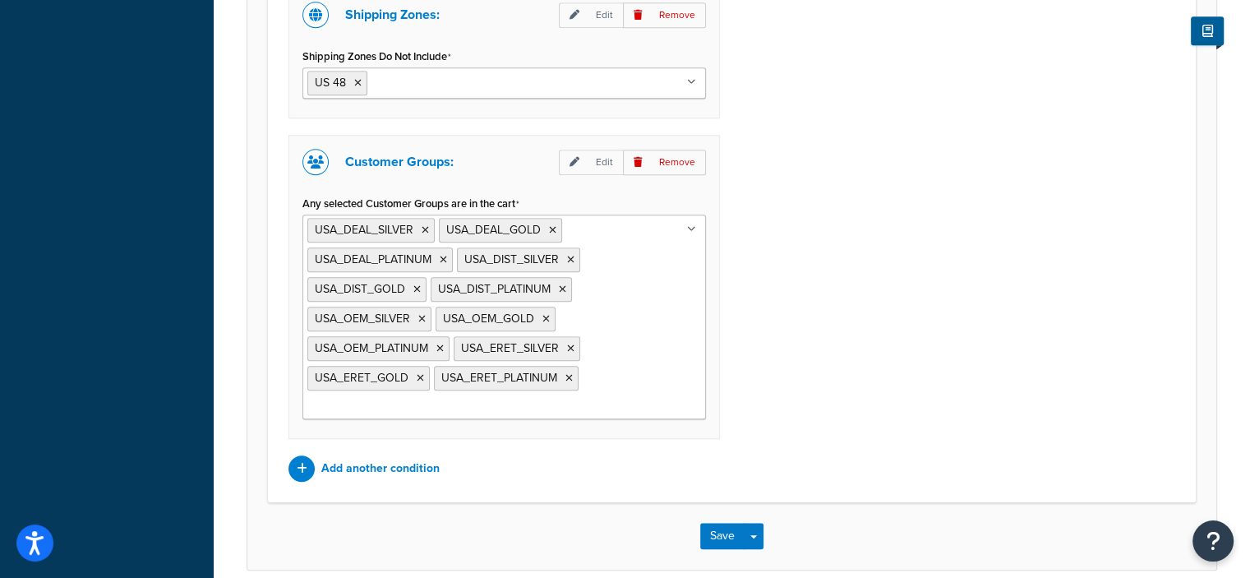
scroll to position [1284, 0]
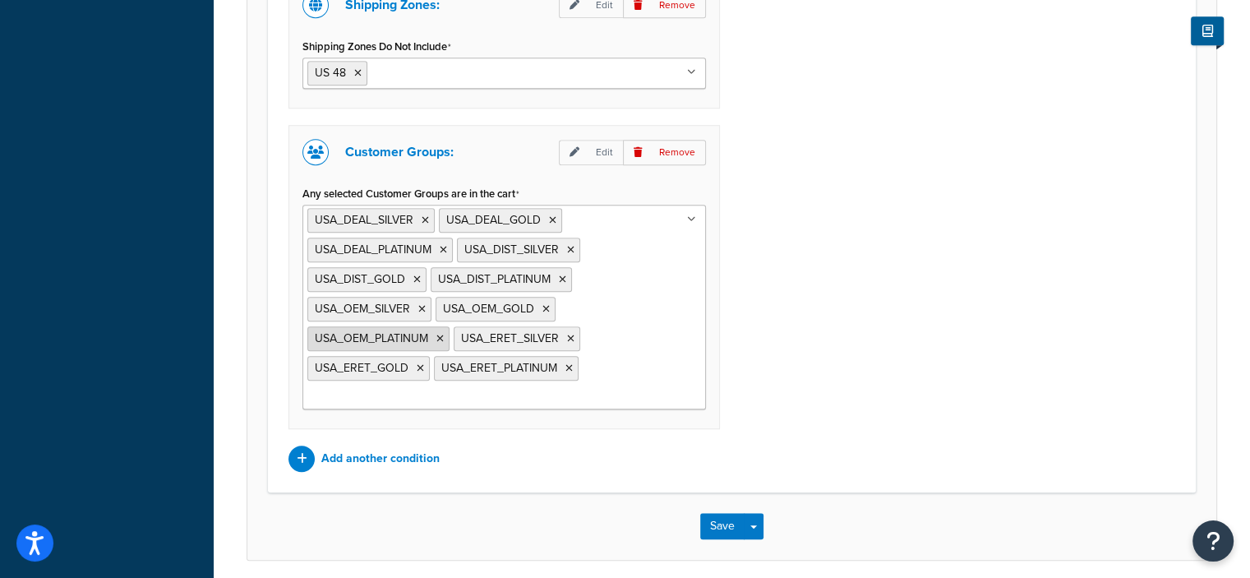
click at [436, 334] on icon at bounding box center [439, 339] width 7 height 10
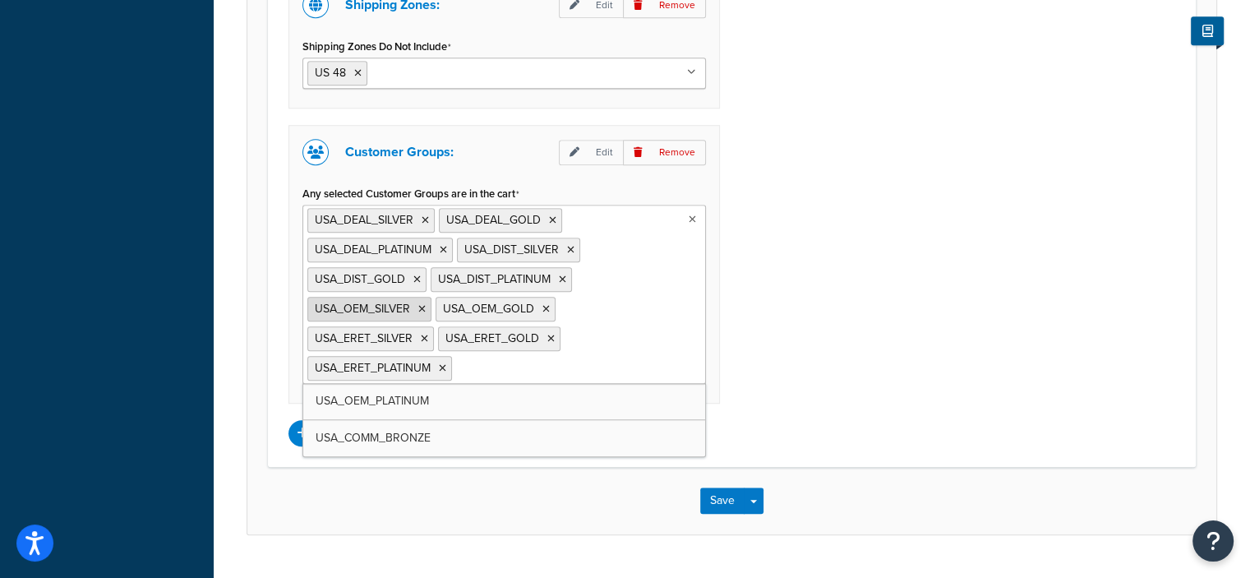
click at [420, 304] on icon at bounding box center [421, 309] width 7 height 10
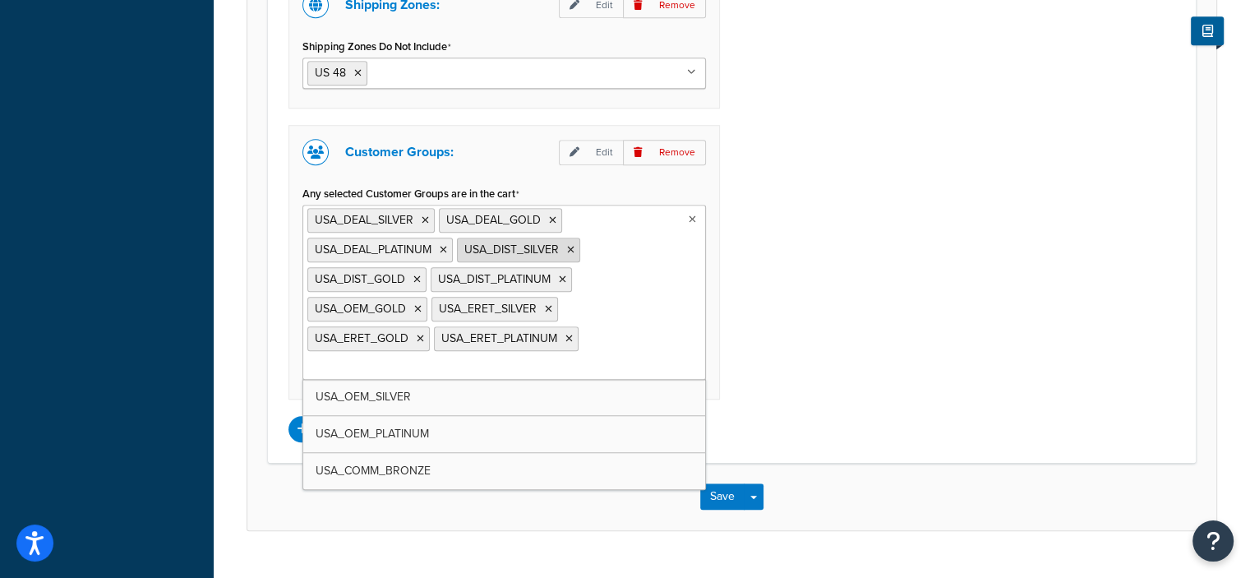
click at [571, 246] on icon at bounding box center [570, 250] width 7 height 10
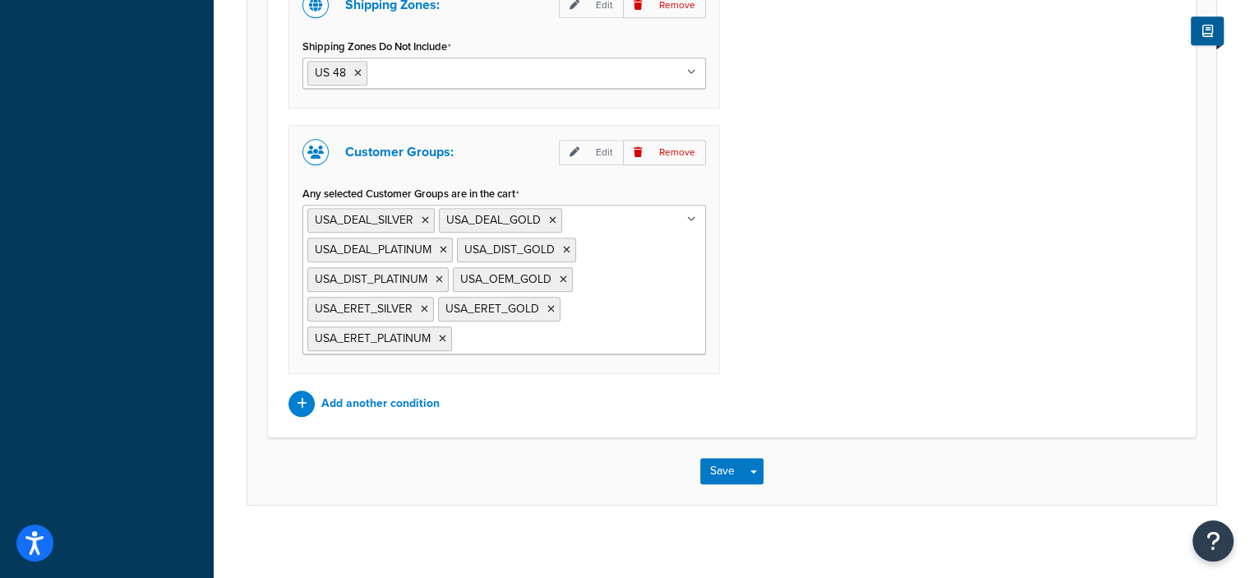
click at [822, 280] on div "Shipping Zones: Edit Remove Shipping Zones Do Not Include US 48 US Far North We…" at bounding box center [731, 197] width 911 height 439
click at [723, 458] on button "Save" at bounding box center [722, 471] width 44 height 26
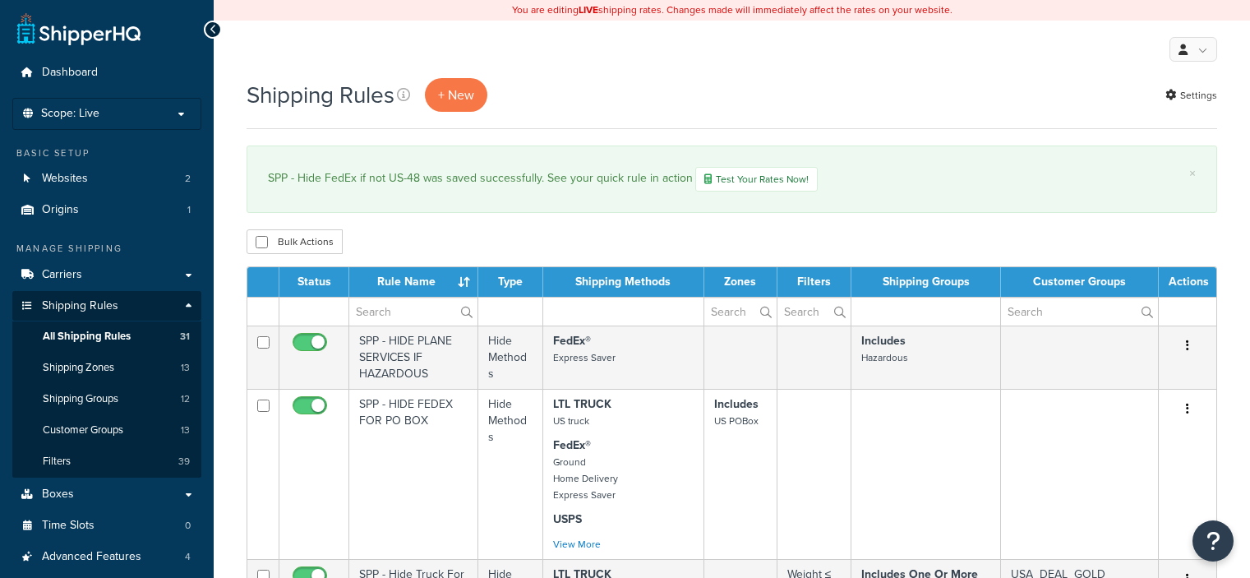
select select "50"
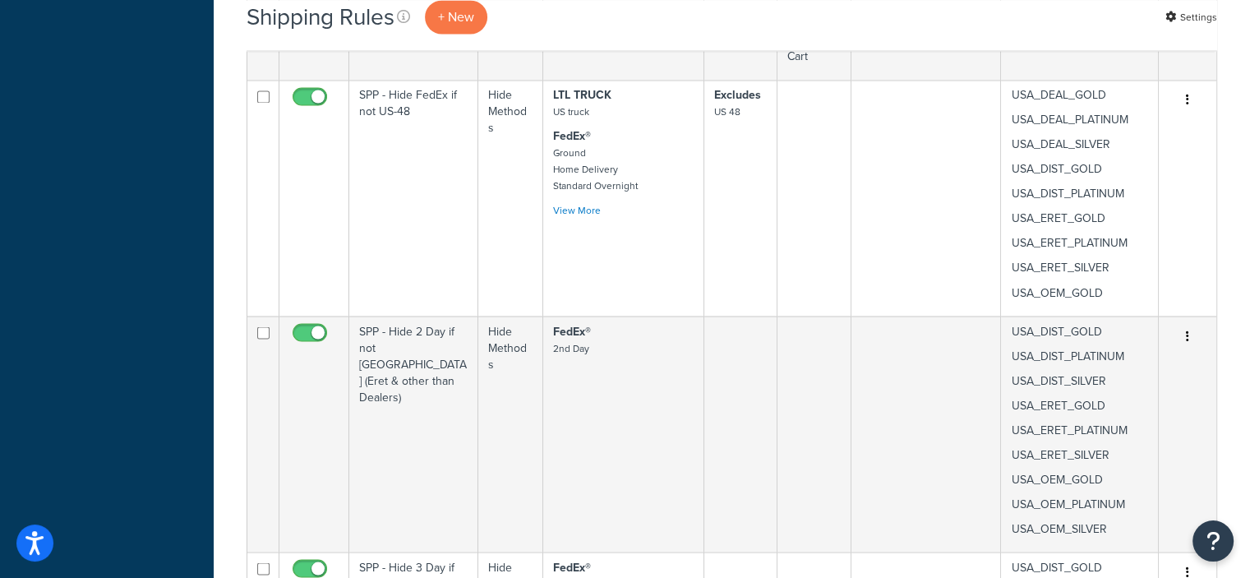
scroll to position [2864, 0]
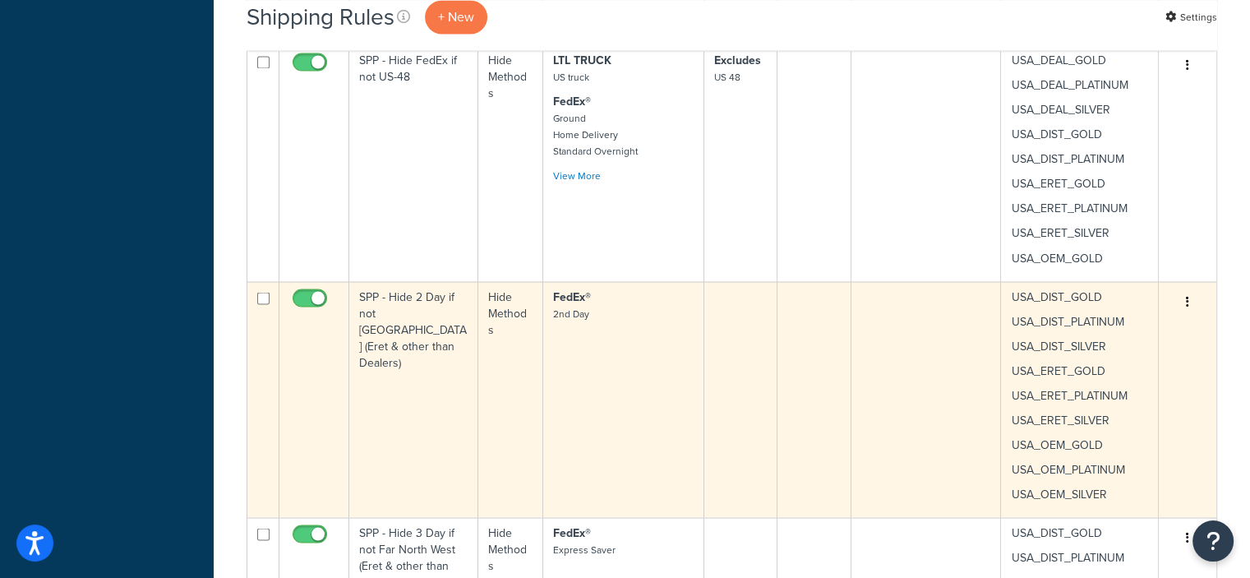
click at [1186, 298] on icon "button" at bounding box center [1187, 301] width 3 height 12
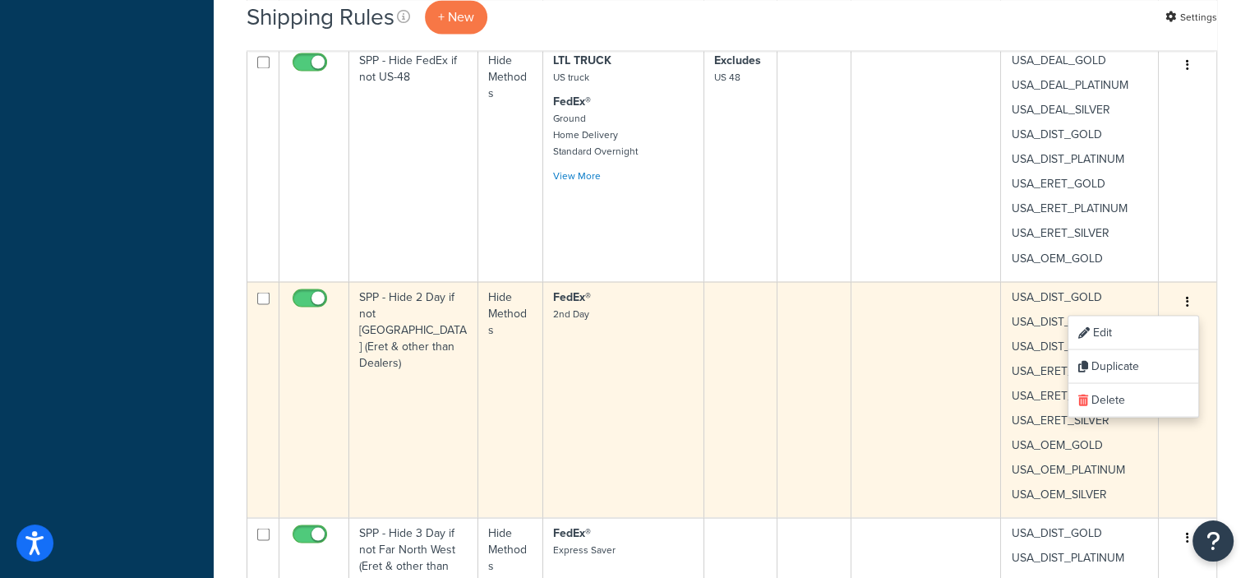
click at [1186, 298] on icon "button" at bounding box center [1187, 301] width 3 height 12
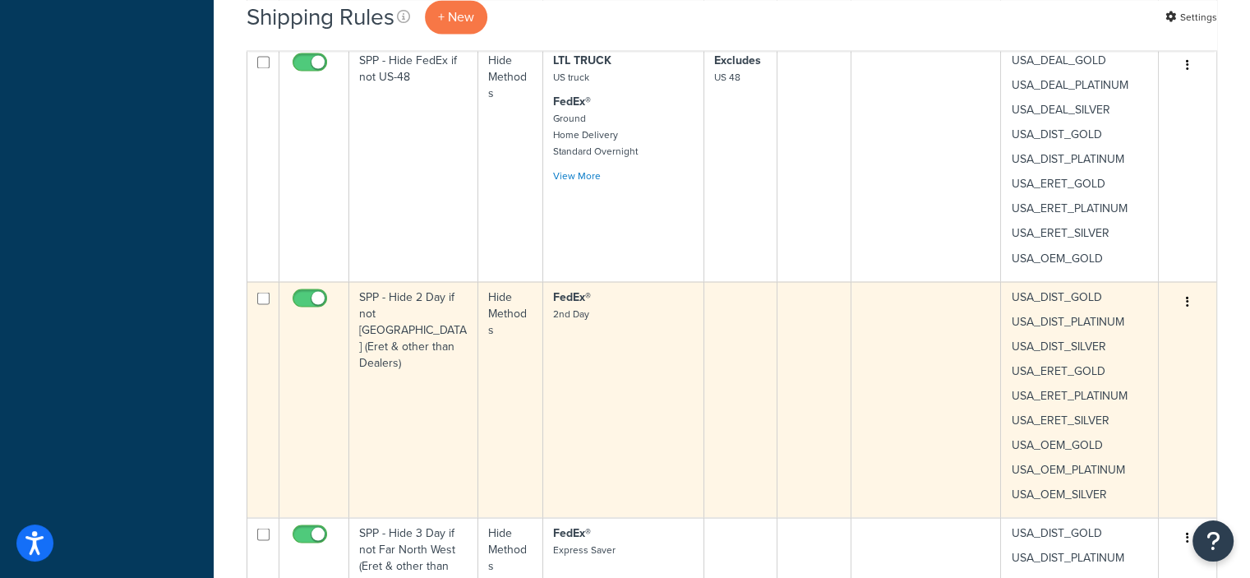
click at [1186, 298] on icon "button" at bounding box center [1187, 301] width 3 height 12
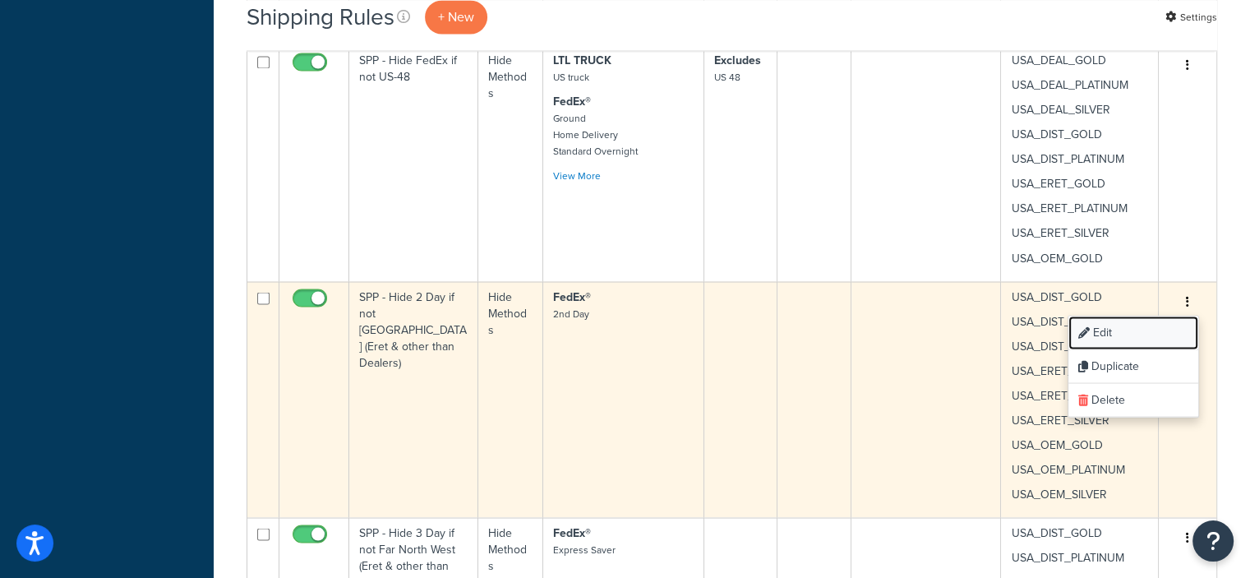
click at [1101, 324] on link "Edit" at bounding box center [1133, 333] width 130 height 34
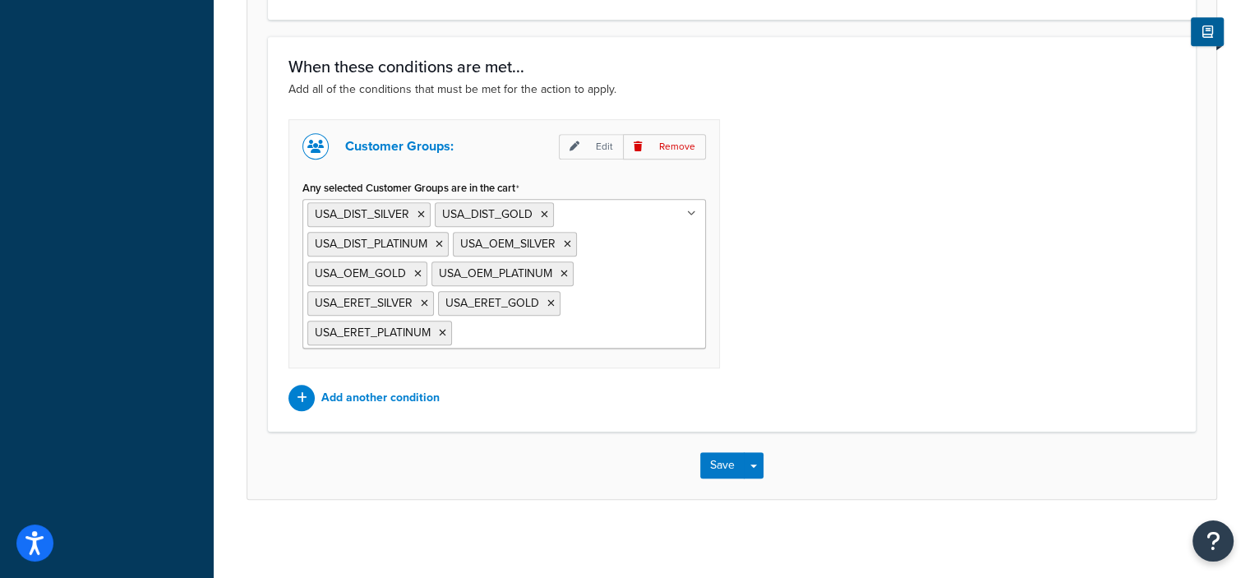
scroll to position [874, 0]
click at [562, 269] on icon at bounding box center [563, 274] width 7 height 10
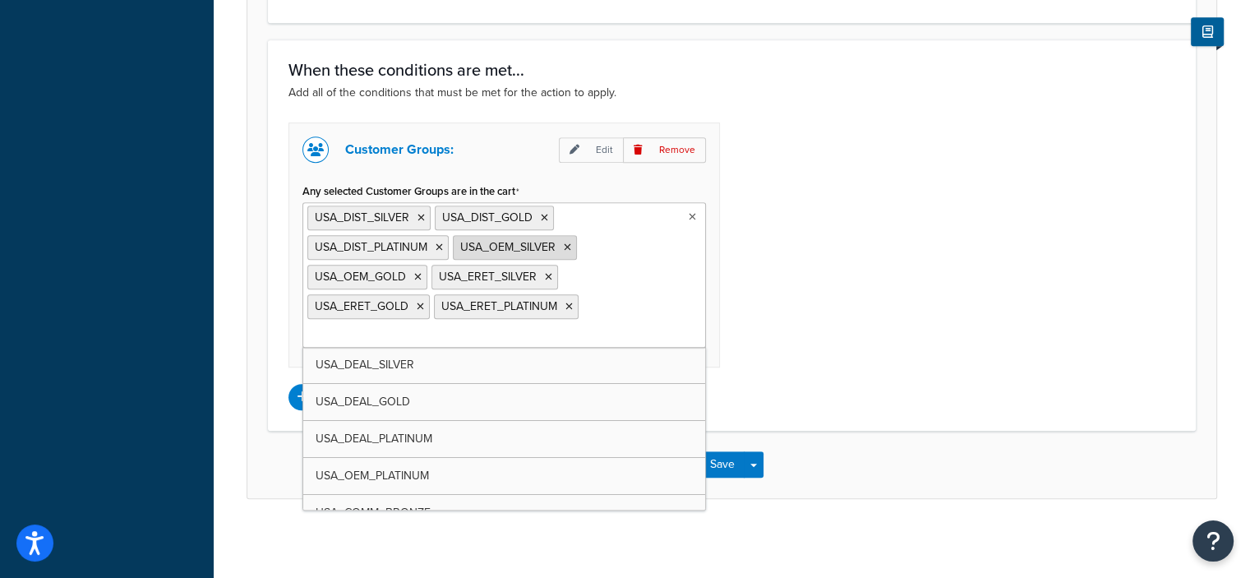
click at [565, 246] on icon at bounding box center [567, 247] width 7 height 10
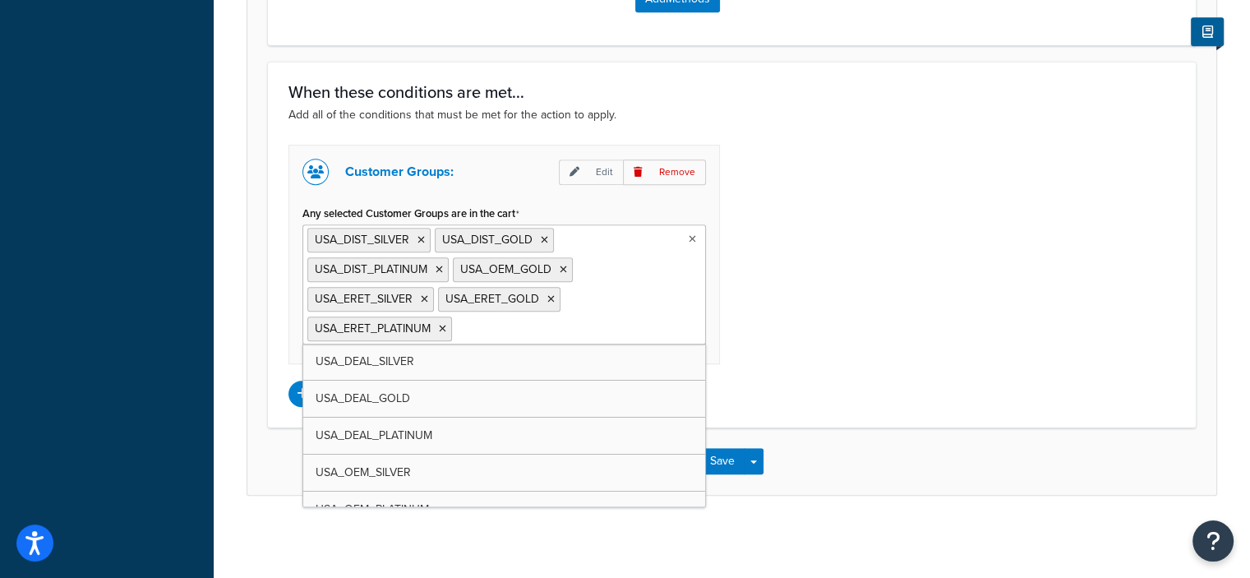
scroll to position [845, 0]
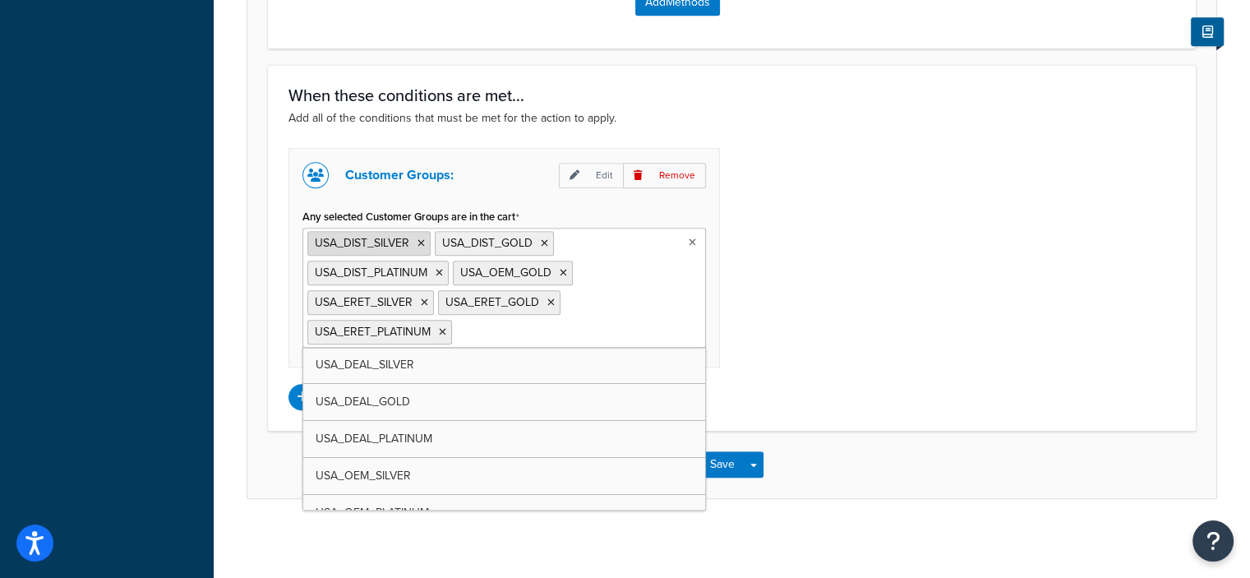
click at [418, 241] on icon at bounding box center [420, 243] width 7 height 10
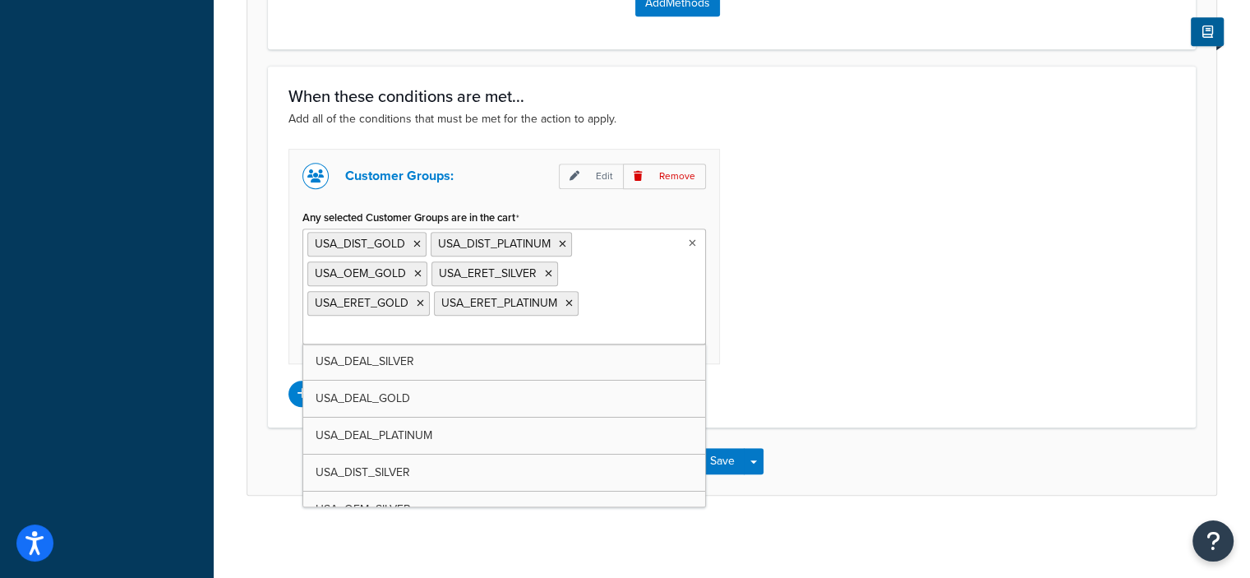
scroll to position [841, 0]
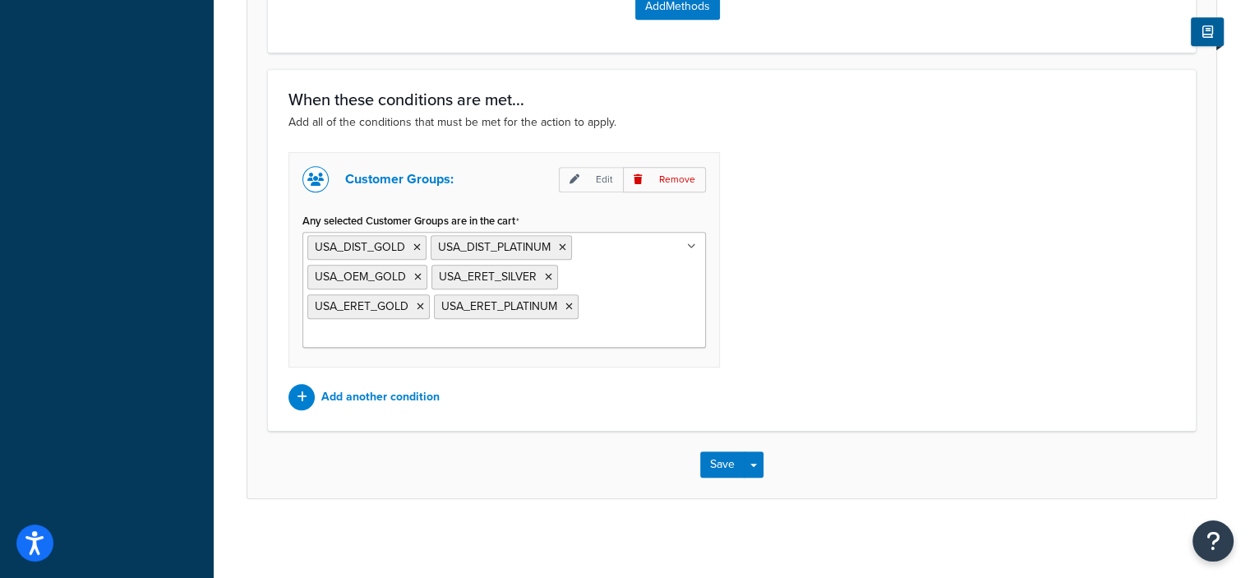
click at [869, 352] on div "Customer Groups: Edit Remove Any selected Customer Groups are in the cart USA_D…" at bounding box center [731, 281] width 911 height 258
click at [728, 462] on button "Save" at bounding box center [722, 464] width 44 height 26
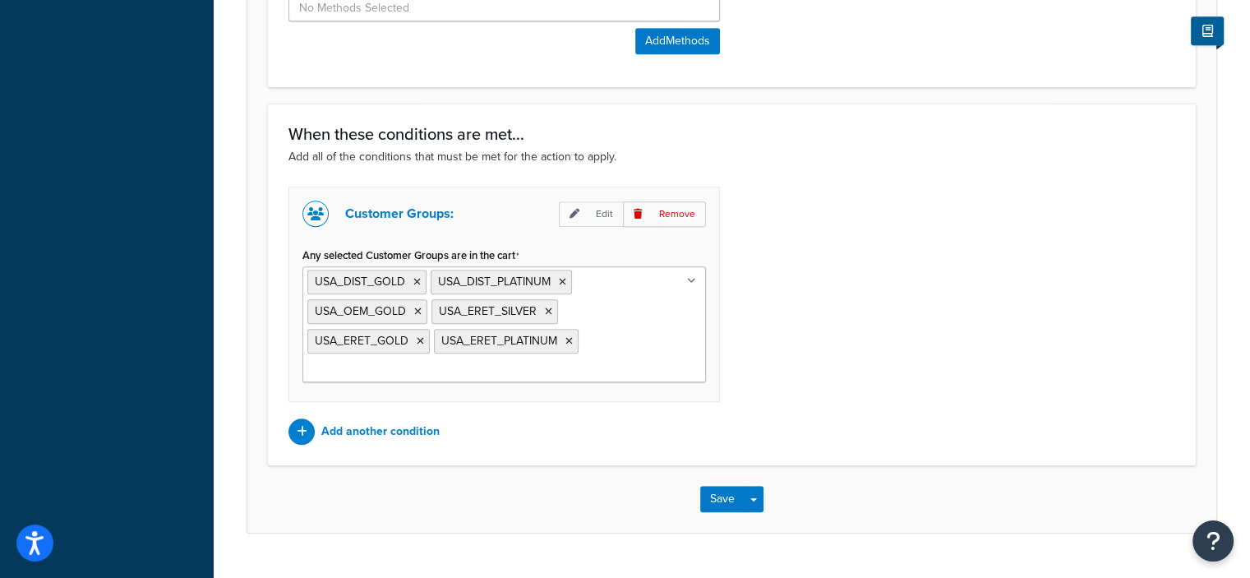
scroll to position [985, 0]
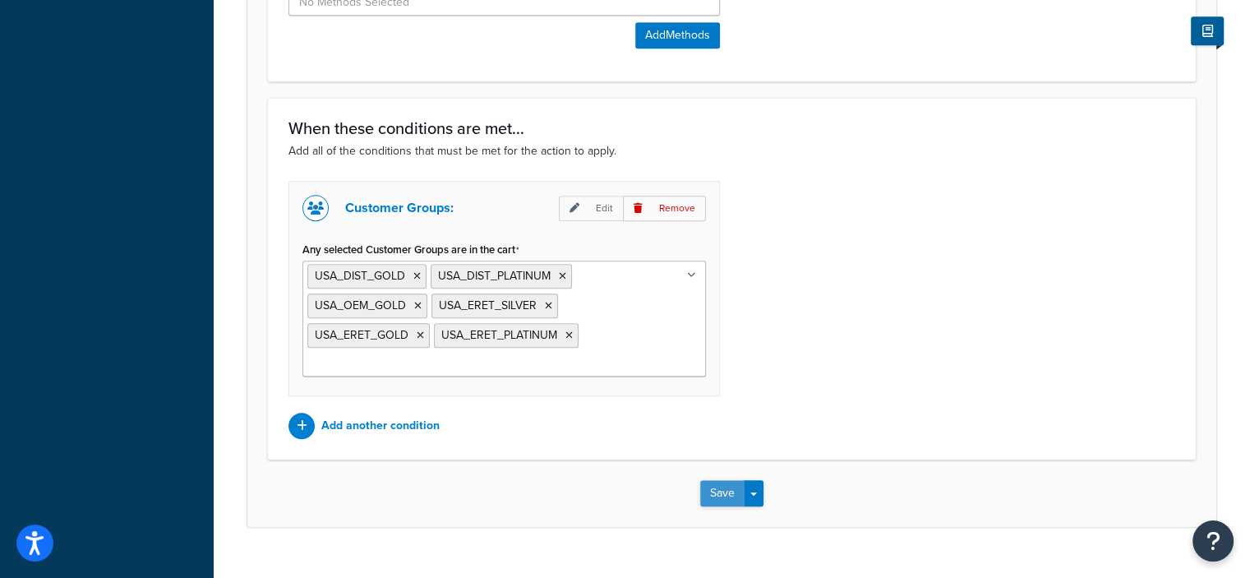
click at [711, 495] on button "Save" at bounding box center [722, 493] width 44 height 26
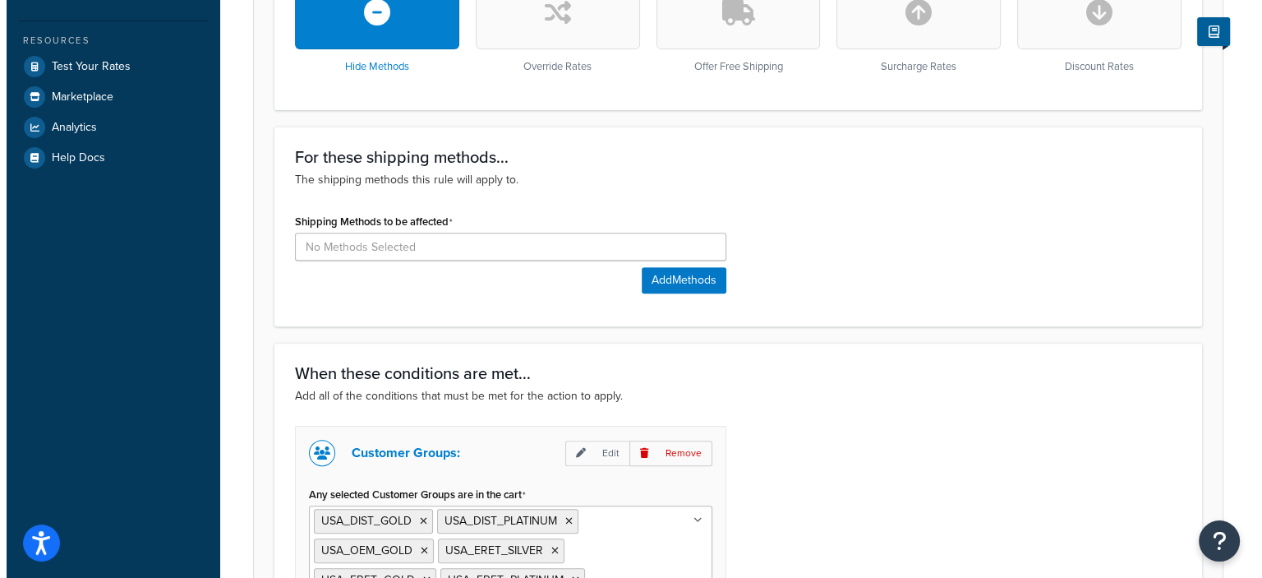
scroll to position [569, 0]
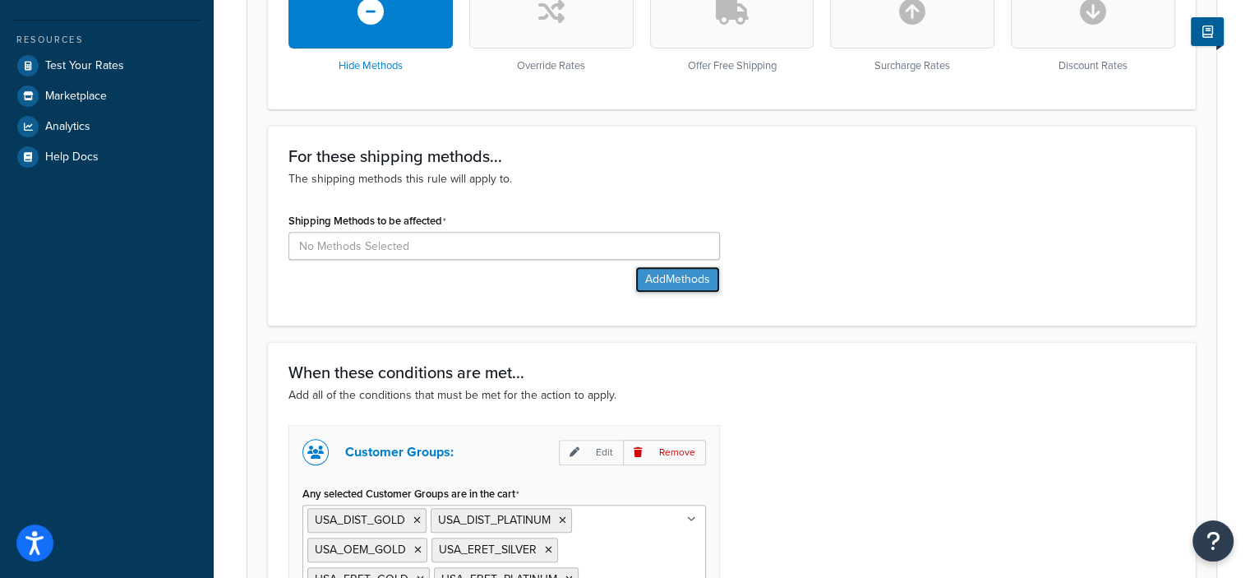
click at [657, 273] on button "Add Methods" at bounding box center [677, 279] width 85 height 26
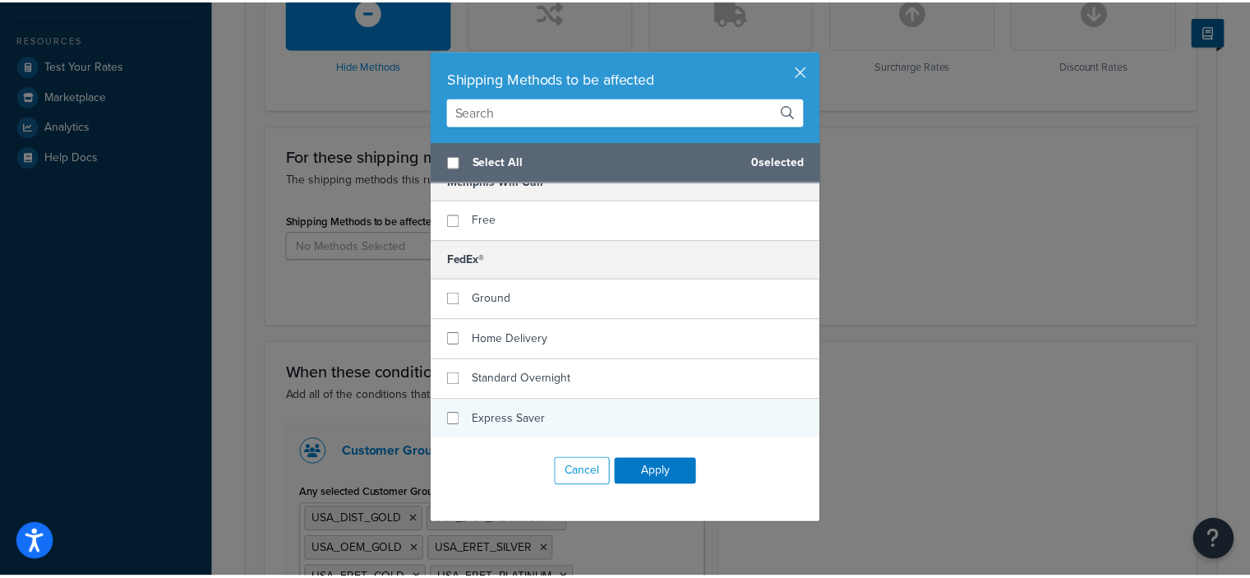
scroll to position [173, 0]
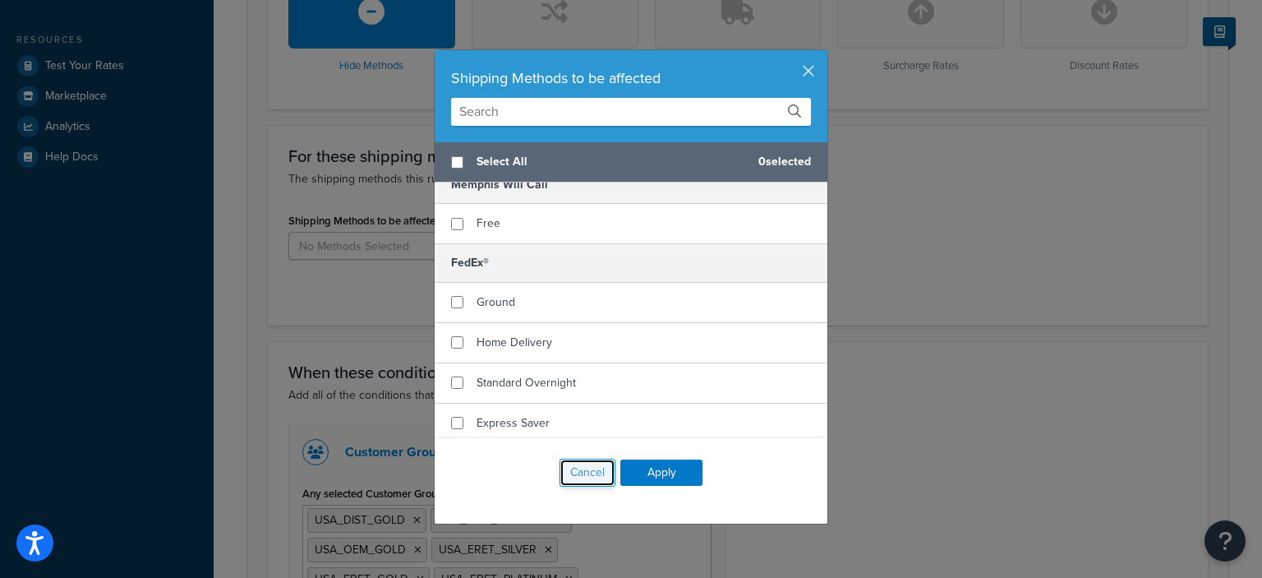
click at [591, 468] on button "Cancel" at bounding box center [588, 472] width 56 height 28
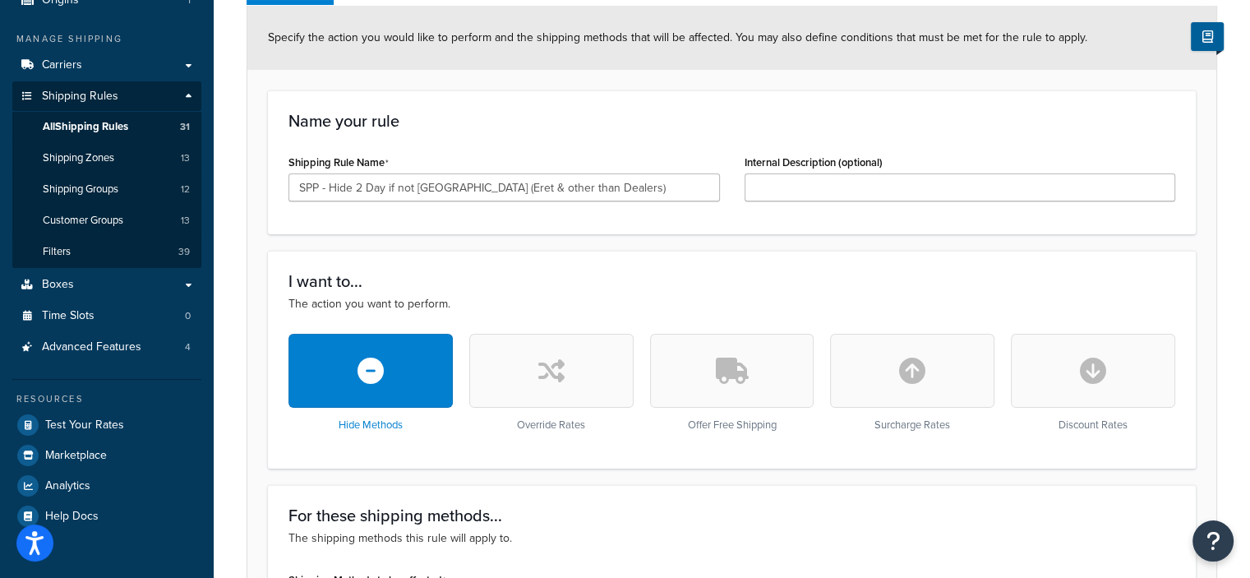
scroll to position [97, 0]
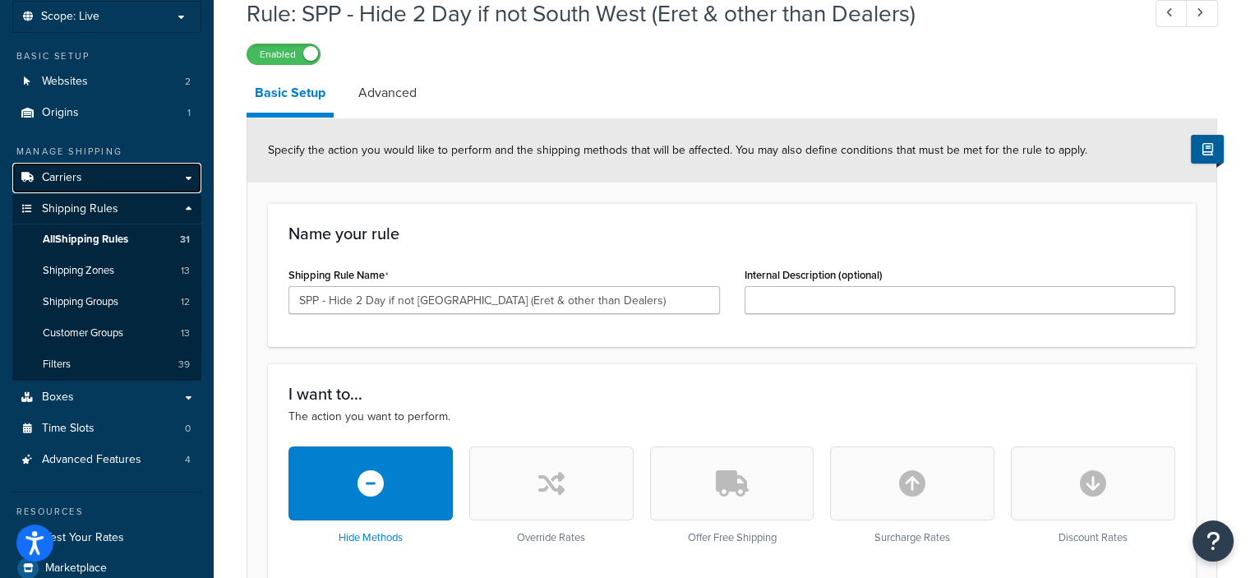
click at [110, 178] on link "Carriers" at bounding box center [106, 178] width 189 height 30
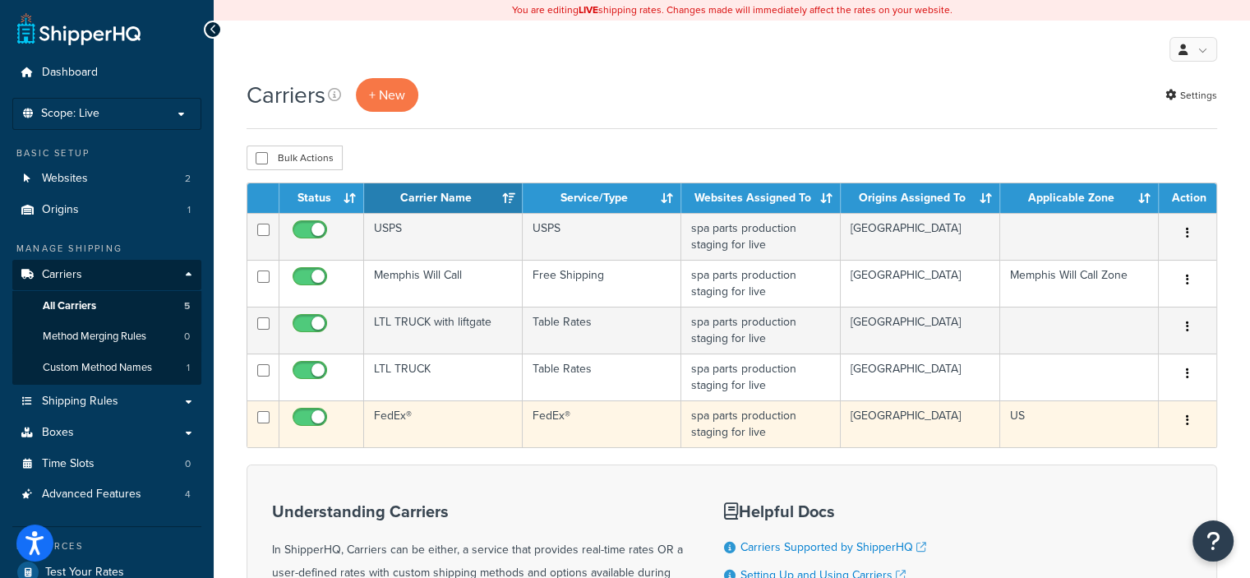
click at [1183, 417] on button "button" at bounding box center [1187, 421] width 23 height 26
click at [1133, 443] on link "Edit" at bounding box center [1121, 452] width 130 height 34
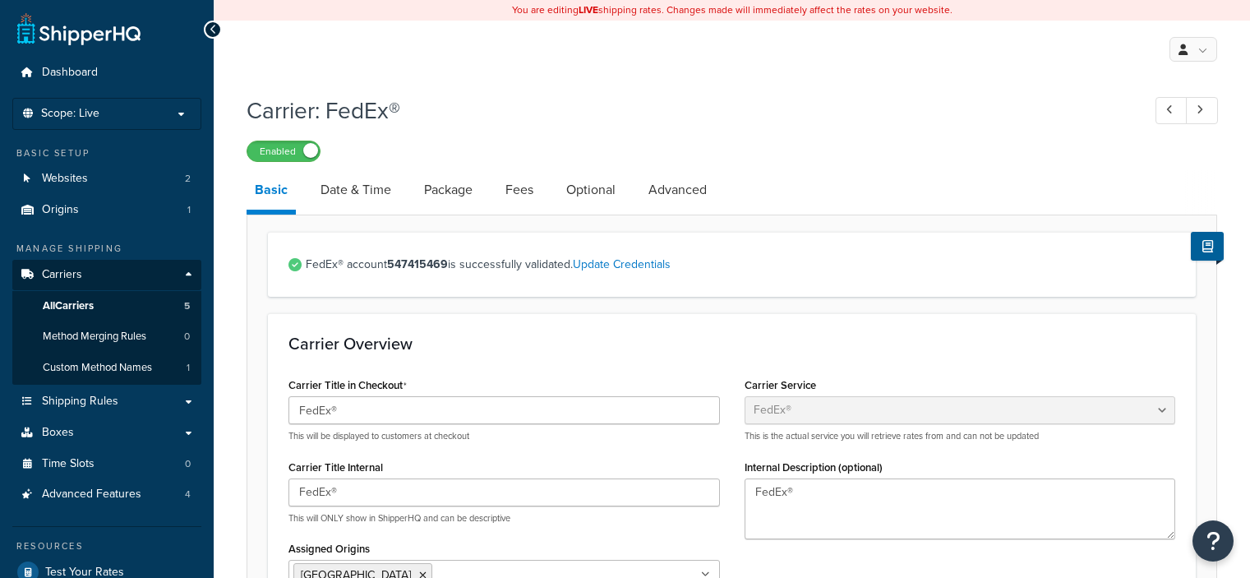
select select "fedEx"
select select "REGULAR_PICKUP"
select select "YOUR_PACKAGING"
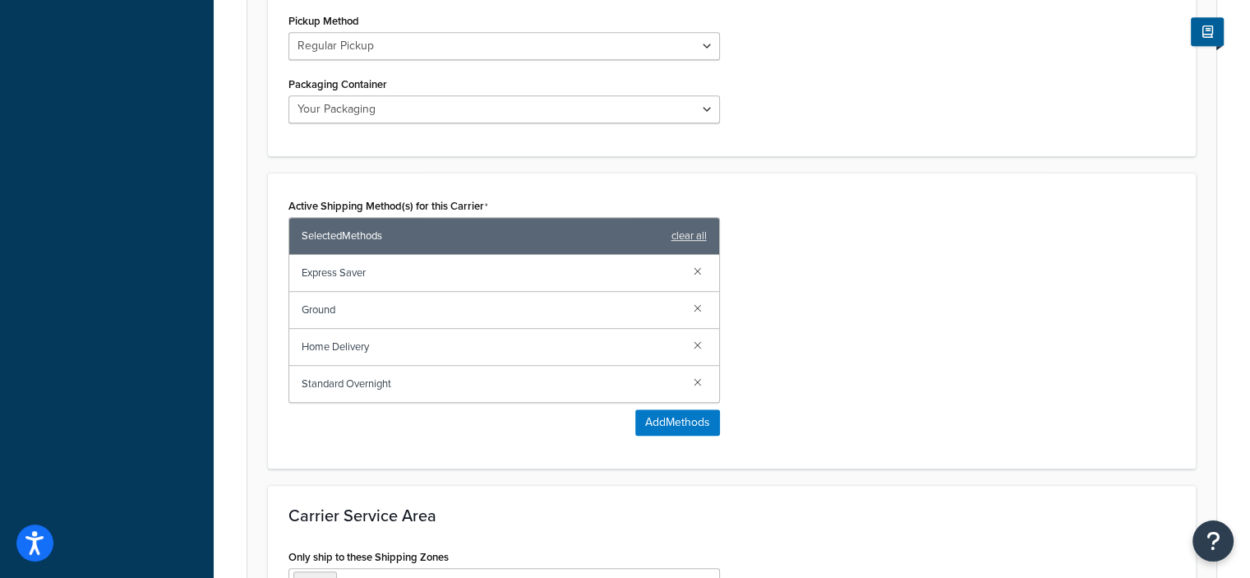
scroll to position [873, 0]
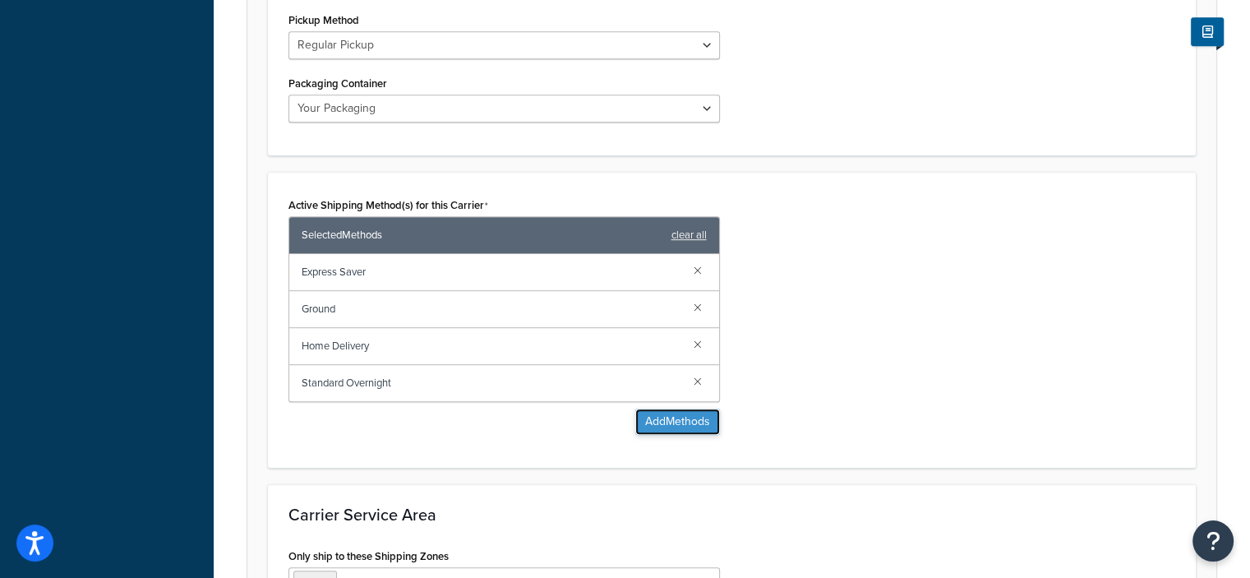
click at [670, 420] on button "Add Methods" at bounding box center [677, 421] width 85 height 26
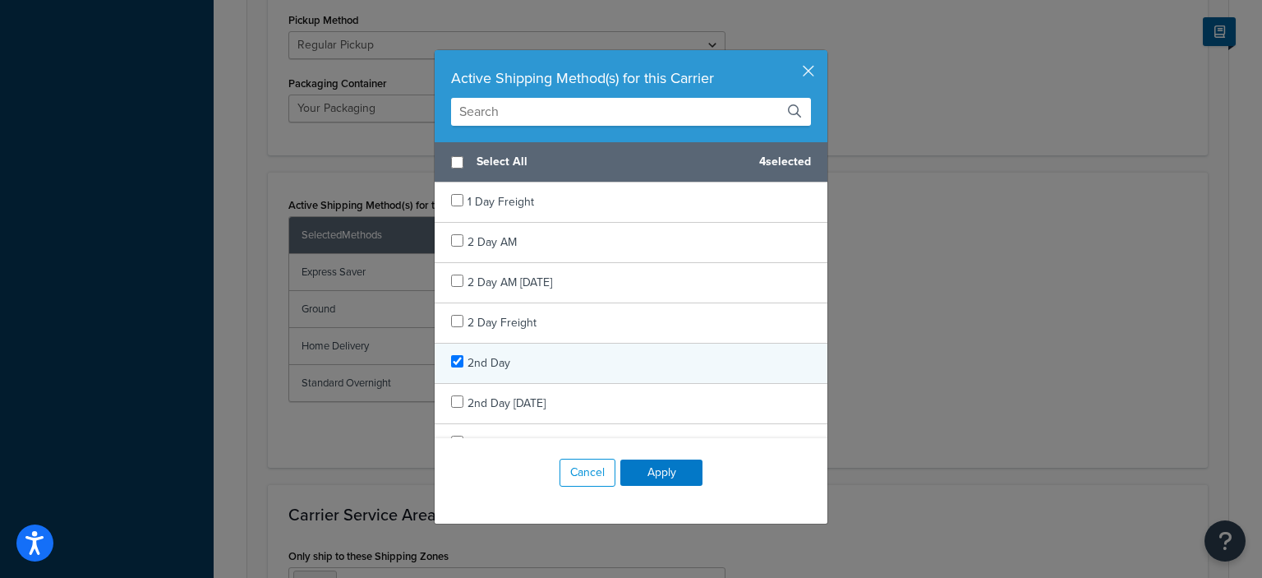
checkbox input "true"
click at [546, 357] on div "2nd Day" at bounding box center [631, 363] width 393 height 40
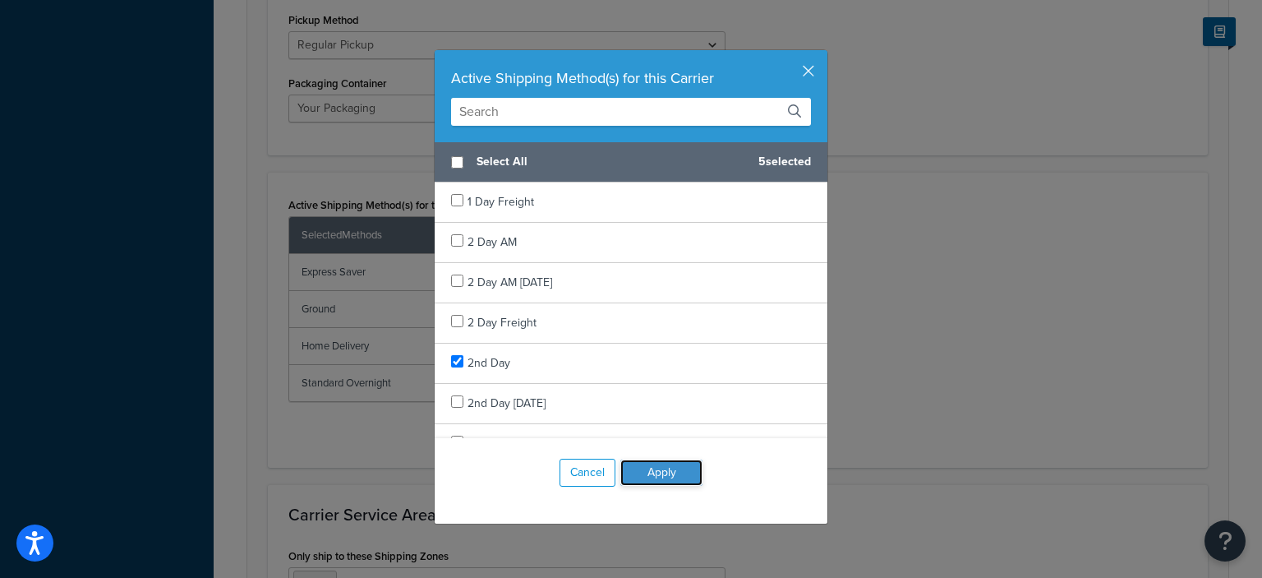
click at [641, 468] on button "Apply" at bounding box center [661, 472] width 82 height 26
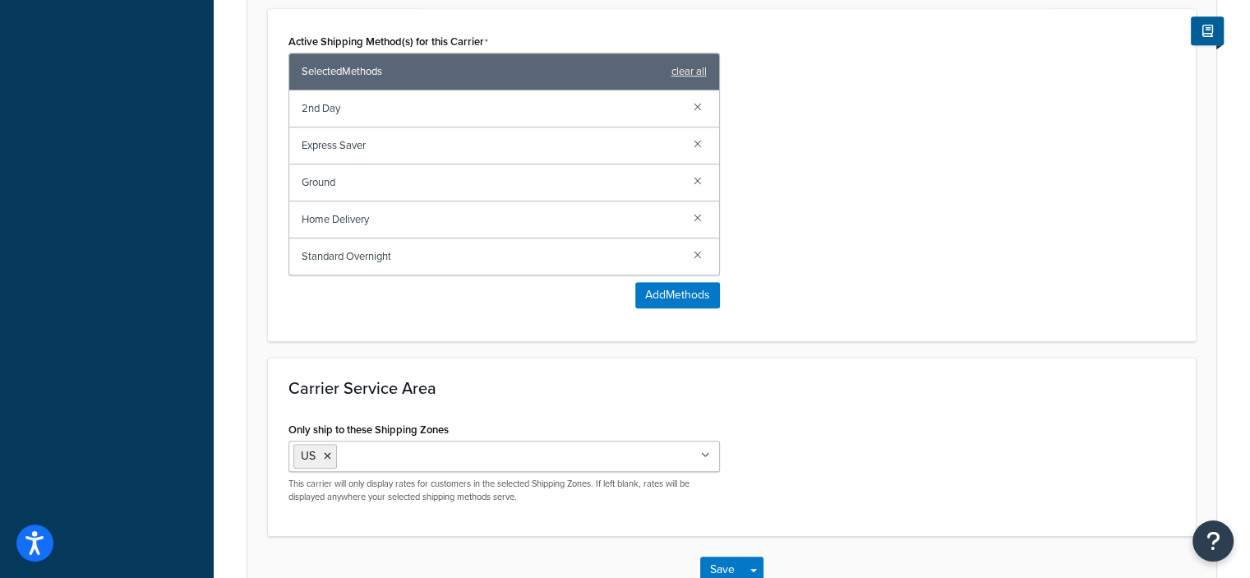
scroll to position [1141, 0]
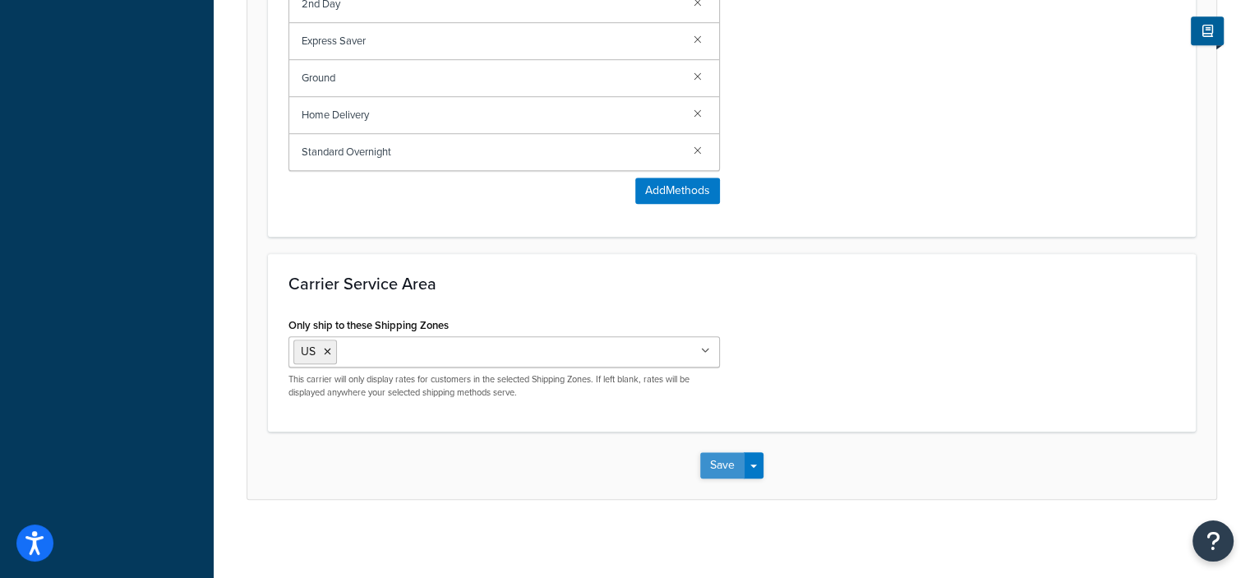
click at [718, 461] on button "Save" at bounding box center [722, 465] width 44 height 26
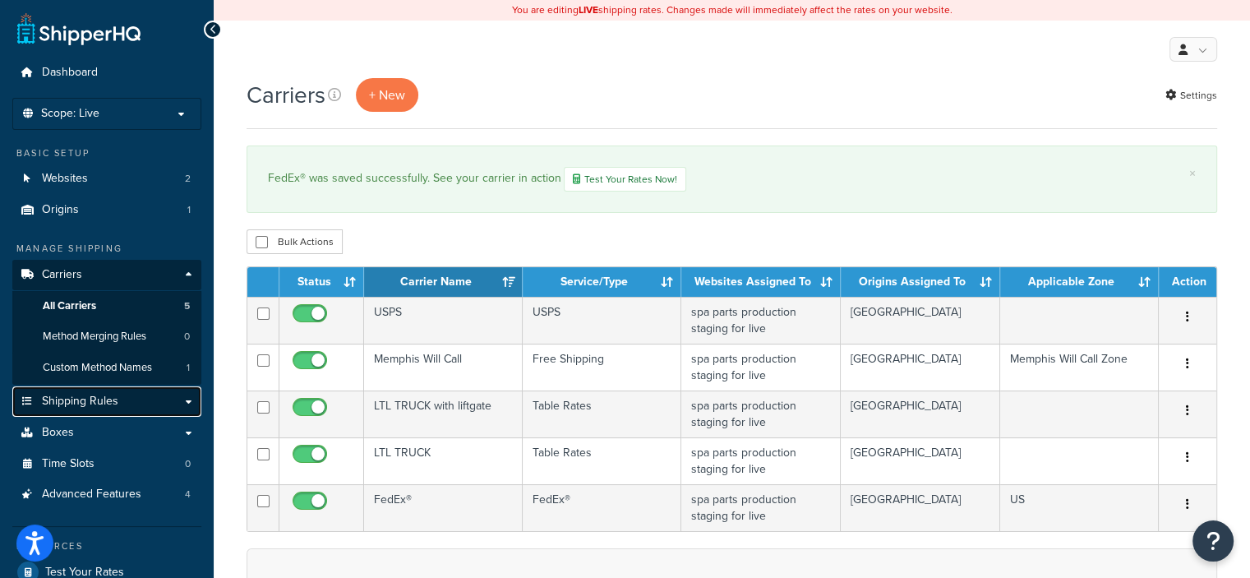
click at [122, 398] on link "Shipping Rules" at bounding box center [106, 401] width 189 height 30
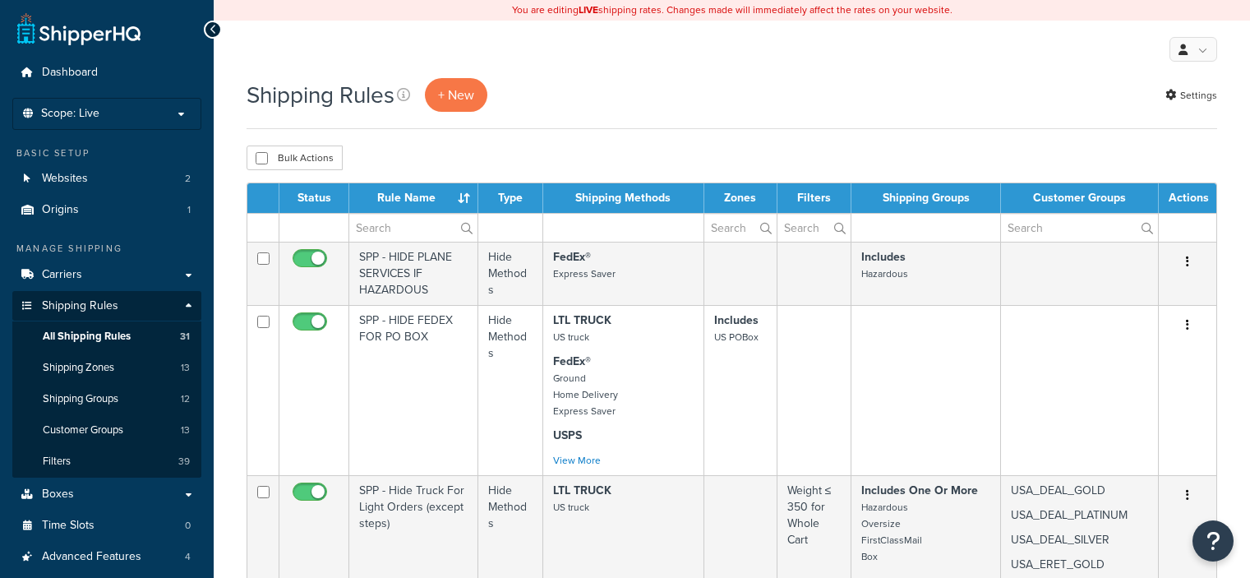
select select "50"
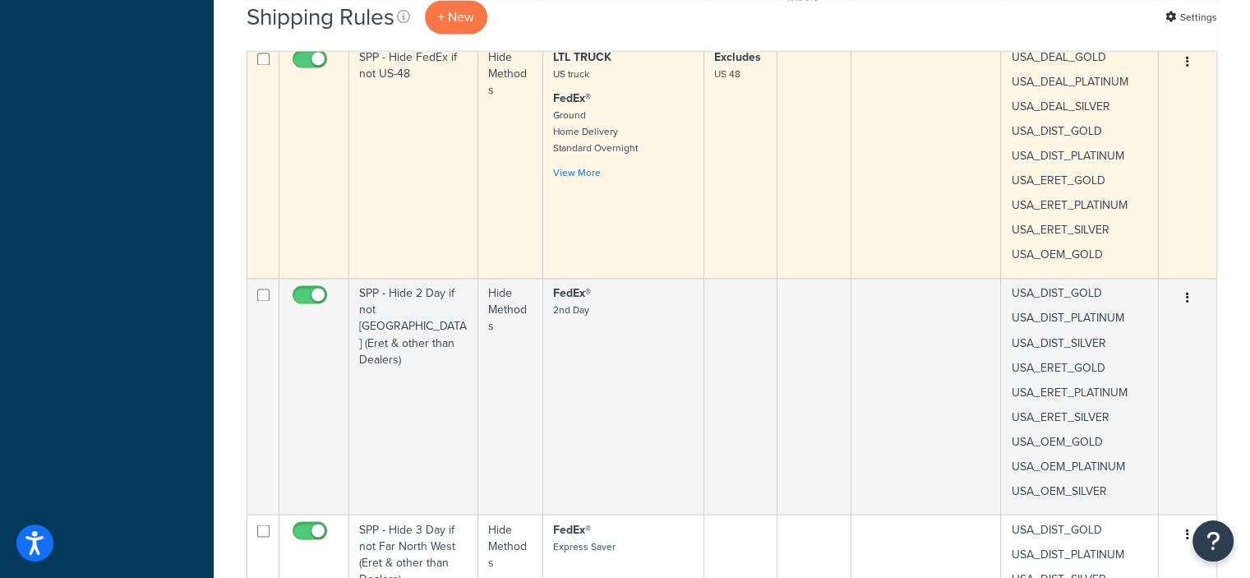
scroll to position [2826, 0]
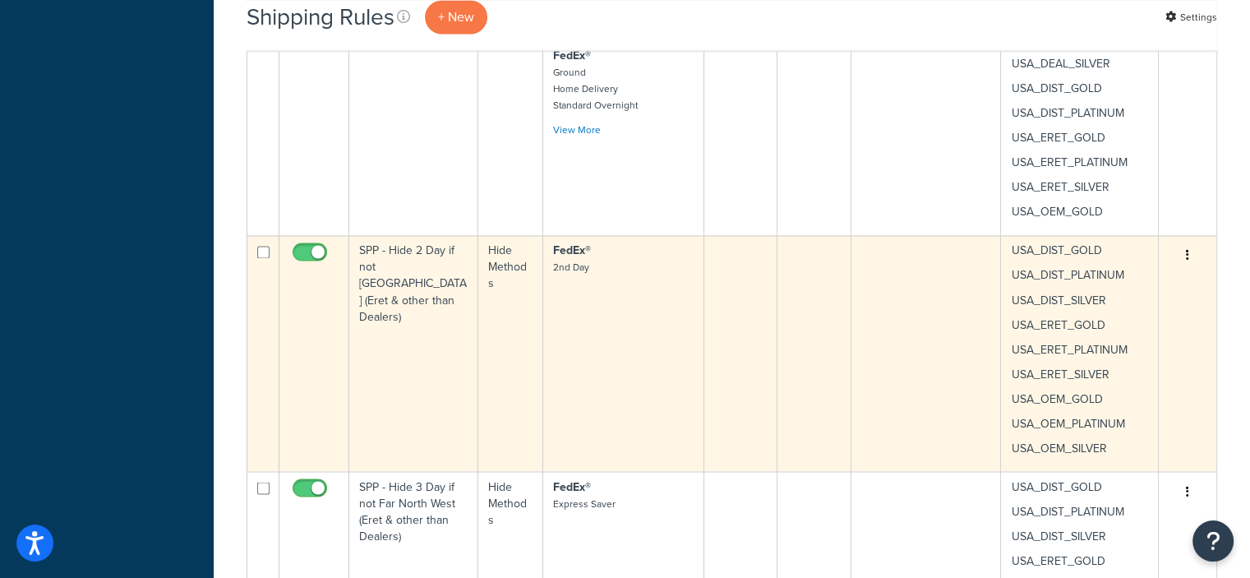
click at [1186, 252] on icon "button" at bounding box center [1187, 255] width 3 height 12
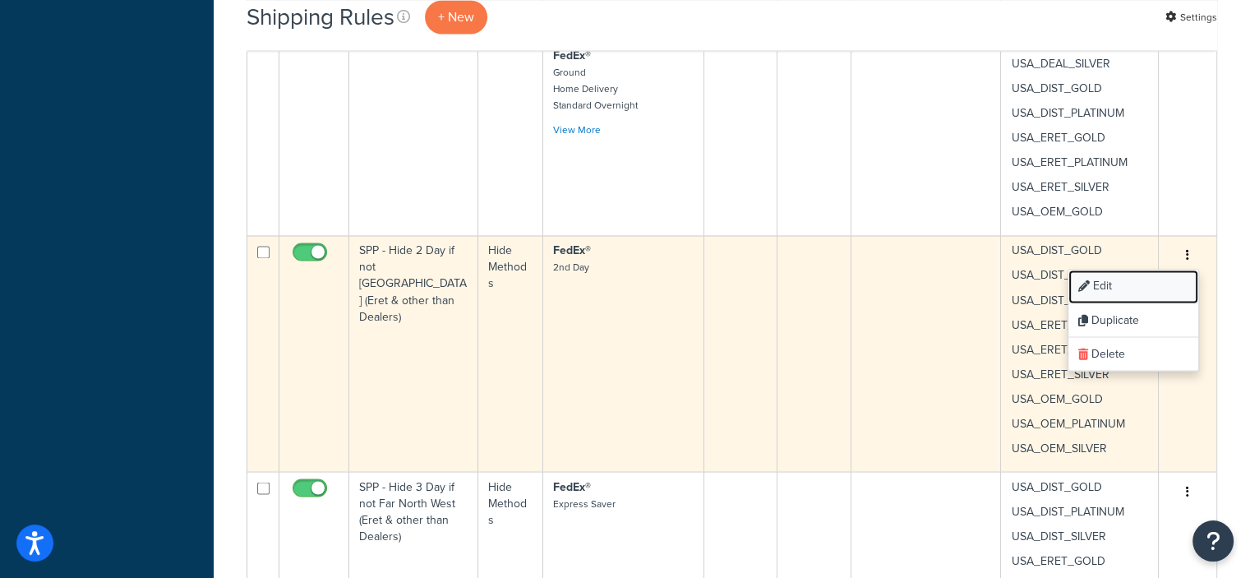
click at [1115, 283] on link "Edit" at bounding box center [1133, 286] width 130 height 34
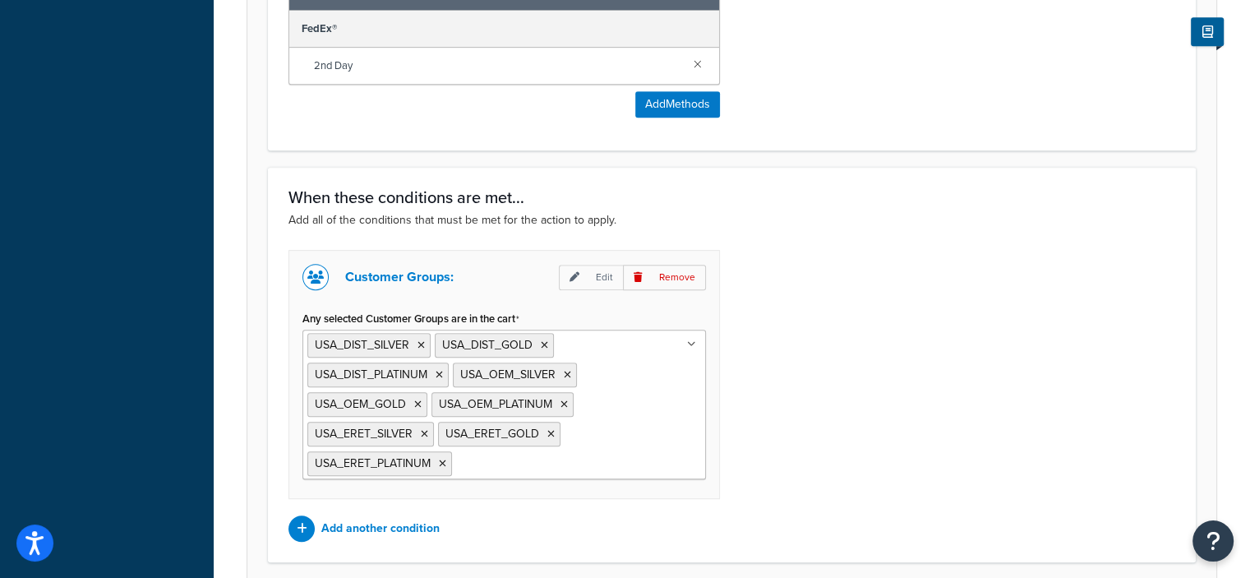
scroll to position [827, 0]
click at [417, 341] on icon at bounding box center [420, 346] width 7 height 10
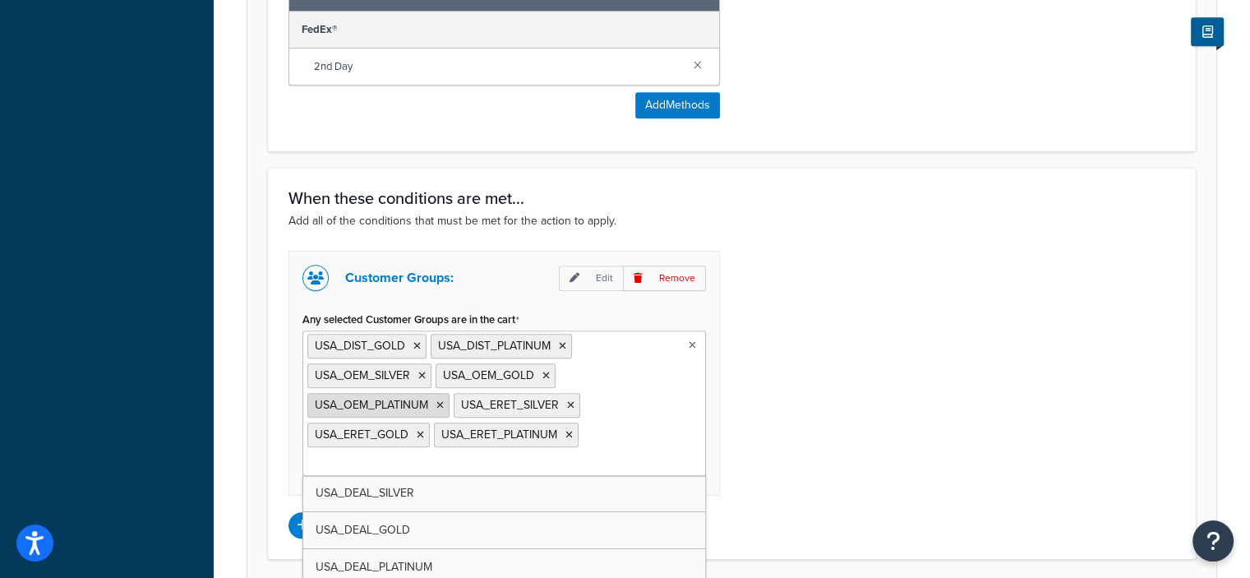
click at [439, 401] on icon at bounding box center [439, 405] width 7 height 10
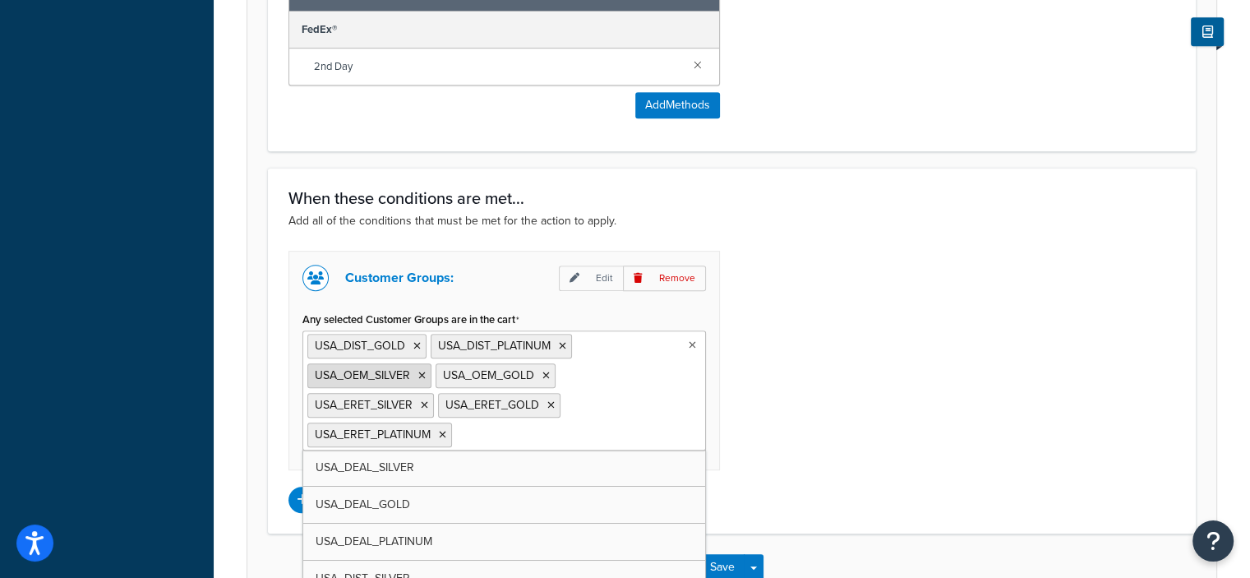
click at [418, 372] on icon at bounding box center [421, 376] width 7 height 10
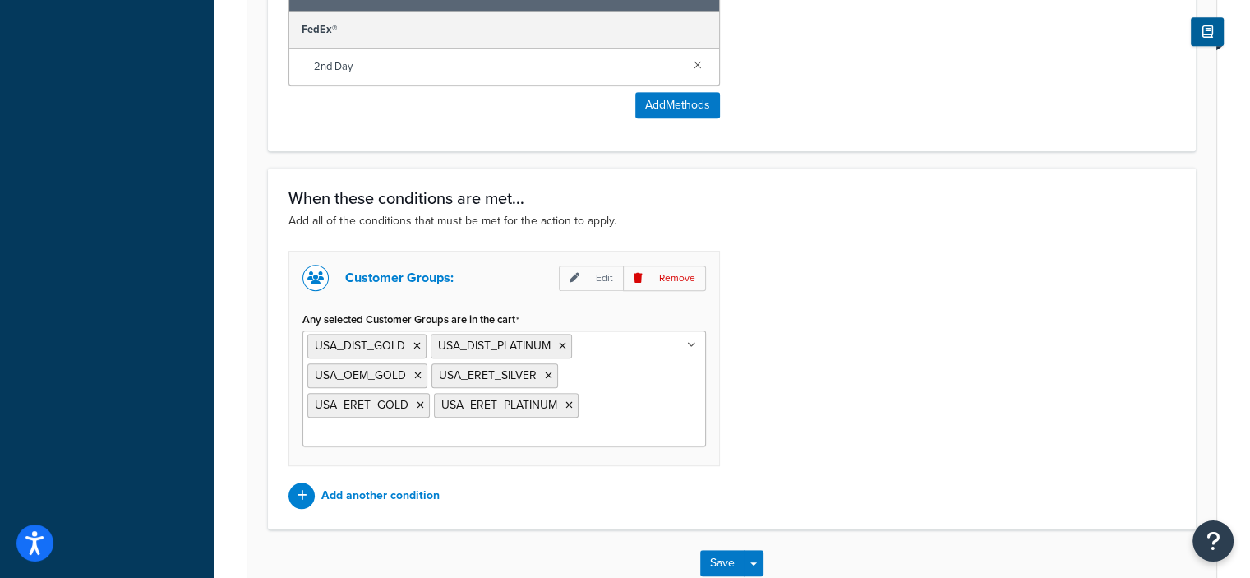
click at [892, 429] on div "Customer Groups: Edit Remove Any selected Customer Groups are in the cart USA_D…" at bounding box center [731, 380] width 911 height 258
click at [726, 551] on button "Save" at bounding box center [722, 563] width 44 height 26
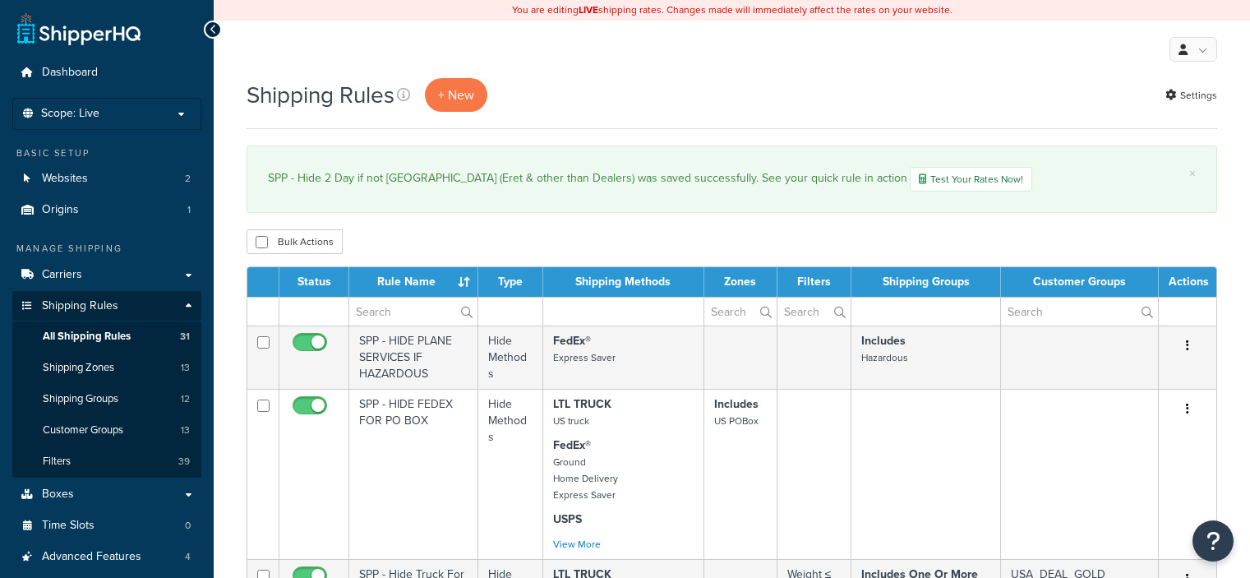
select select "50"
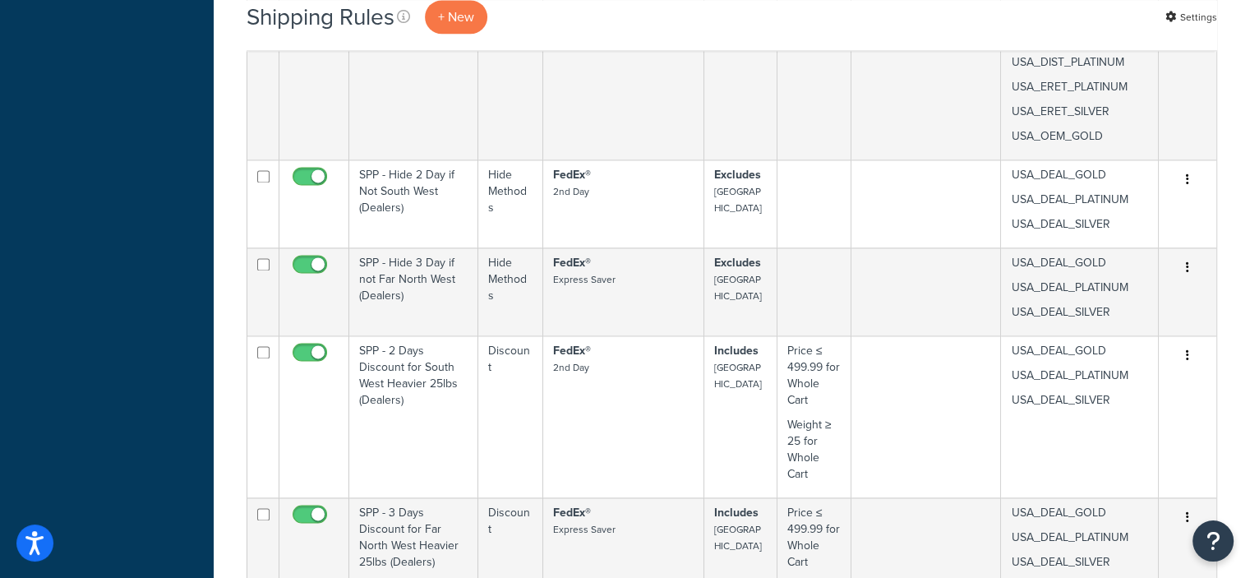
scroll to position [2199, 0]
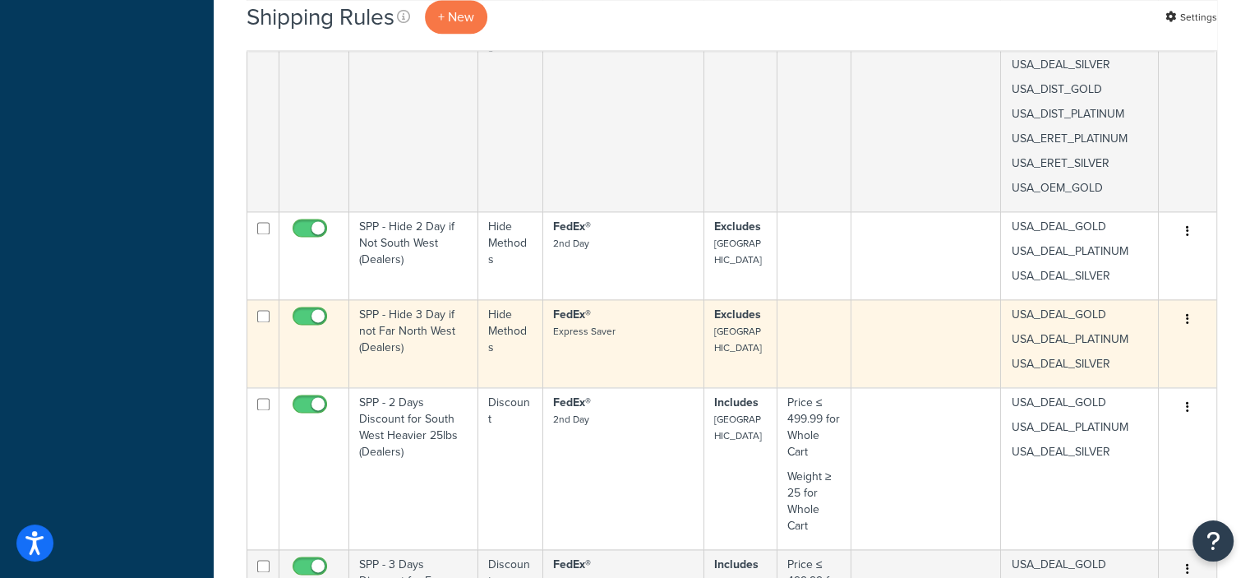
click at [1186, 317] on icon "button" at bounding box center [1187, 319] width 3 height 12
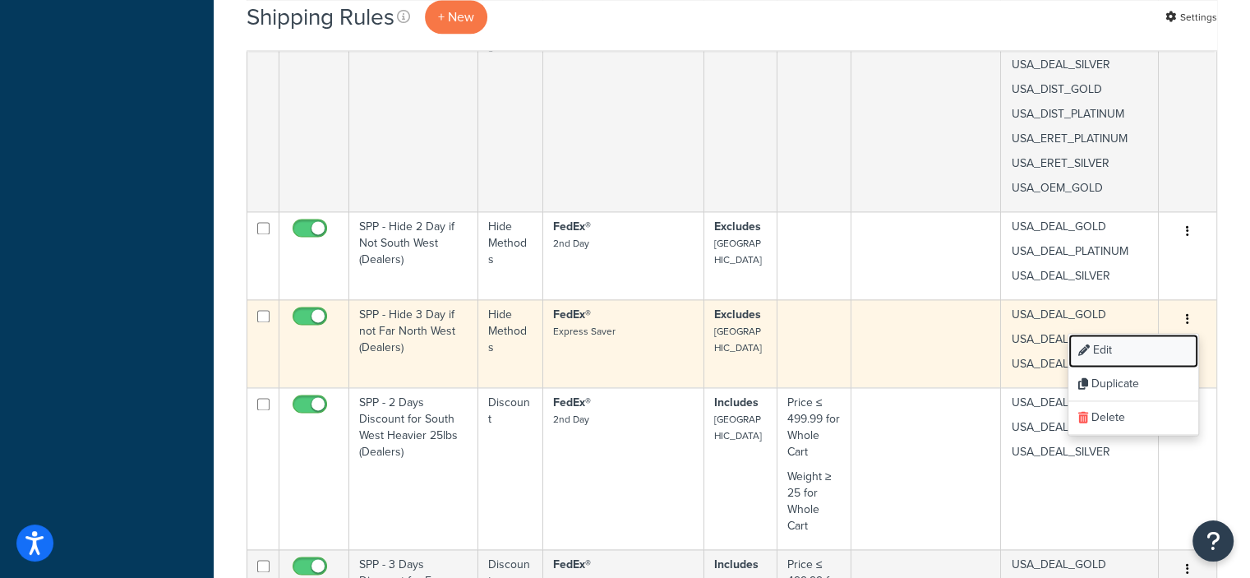
click at [1129, 347] on link "Edit" at bounding box center [1133, 351] width 130 height 34
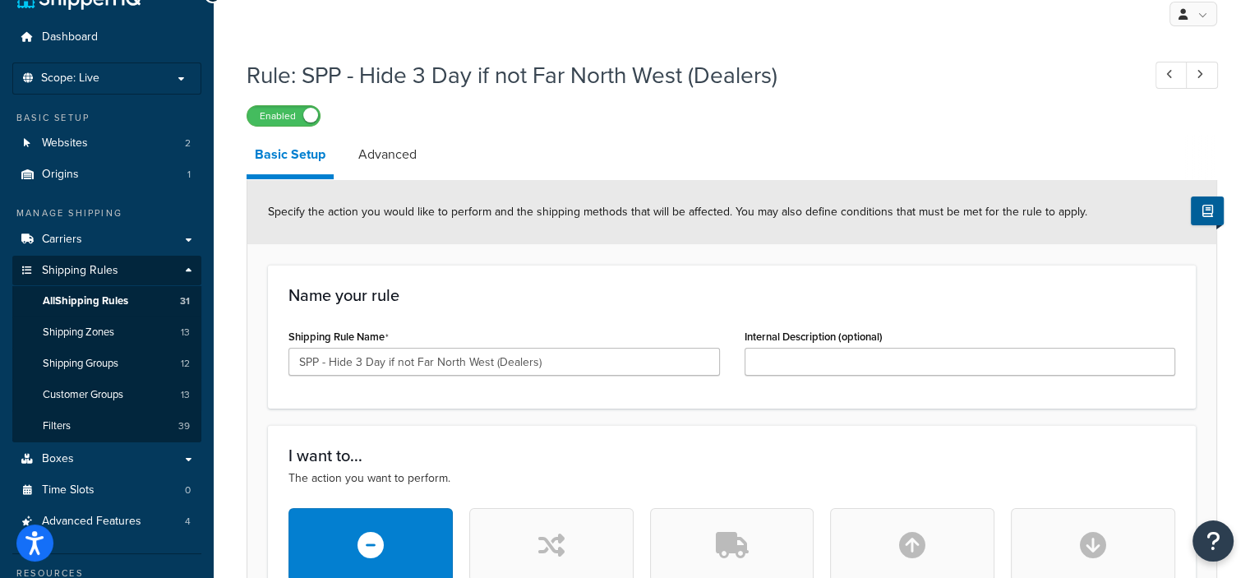
scroll to position [36, 0]
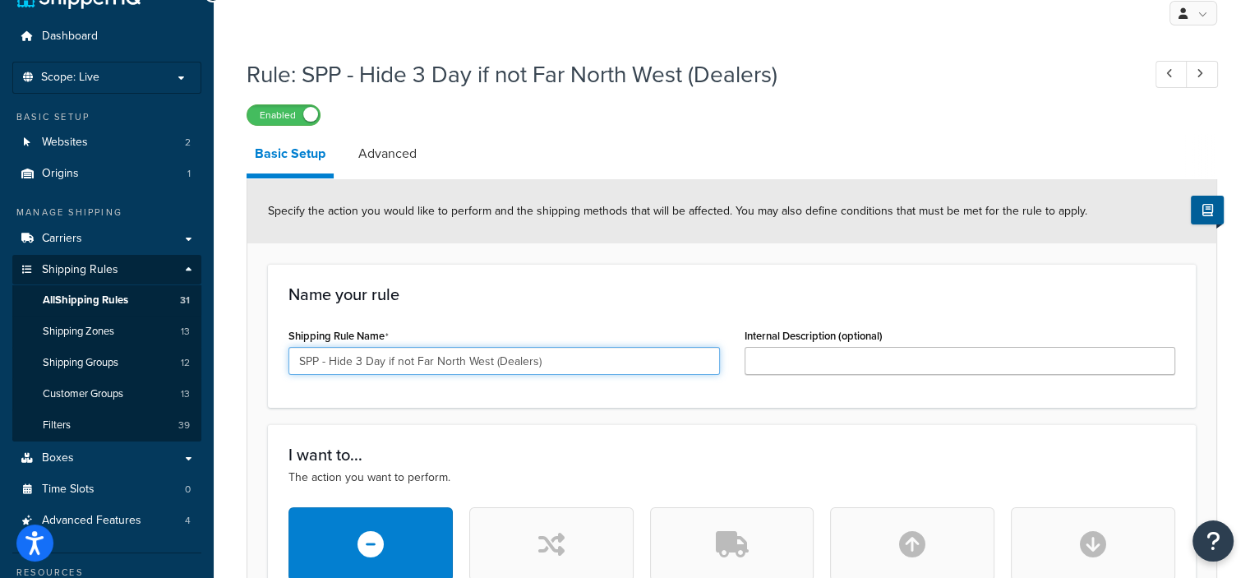
click at [355, 359] on input "SPP - Hide 3 Day if not Far North West (Dealers)" at bounding box center [503, 361] width 431 height 28
click at [461, 361] on input "SPP - Hide Express Saver (3 Day if not Far North West (Dealers)" at bounding box center [503, 361] width 431 height 28
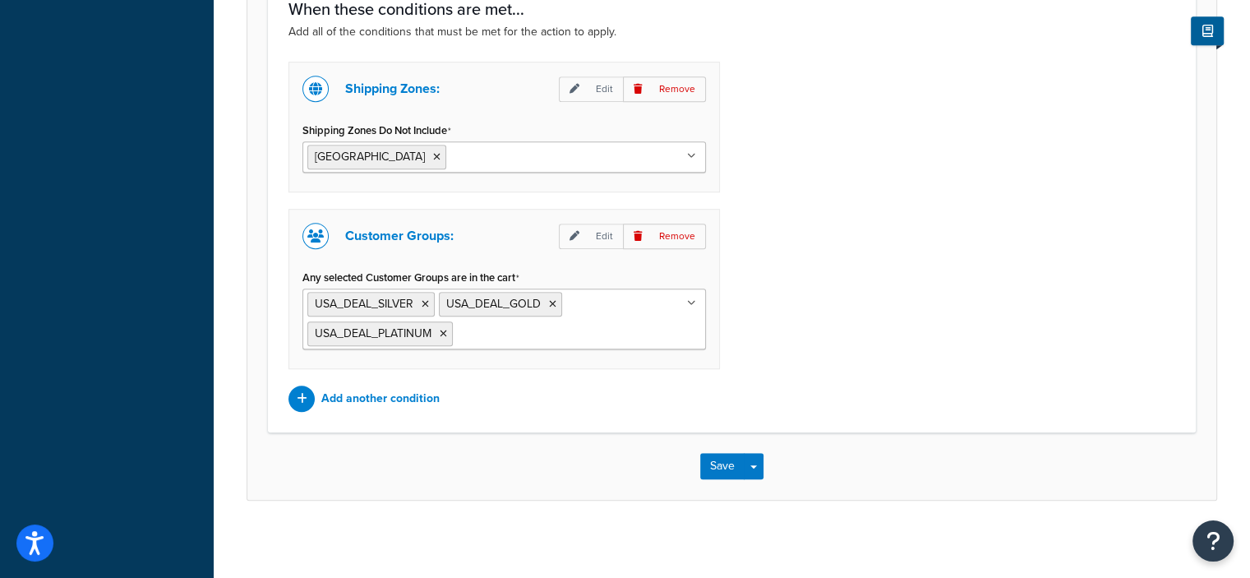
scroll to position [1016, 0]
type input "SPP - Hide Express Saver (3 Day) if not Far North West (Dealers)"
click at [726, 465] on button "Save" at bounding box center [722, 466] width 44 height 26
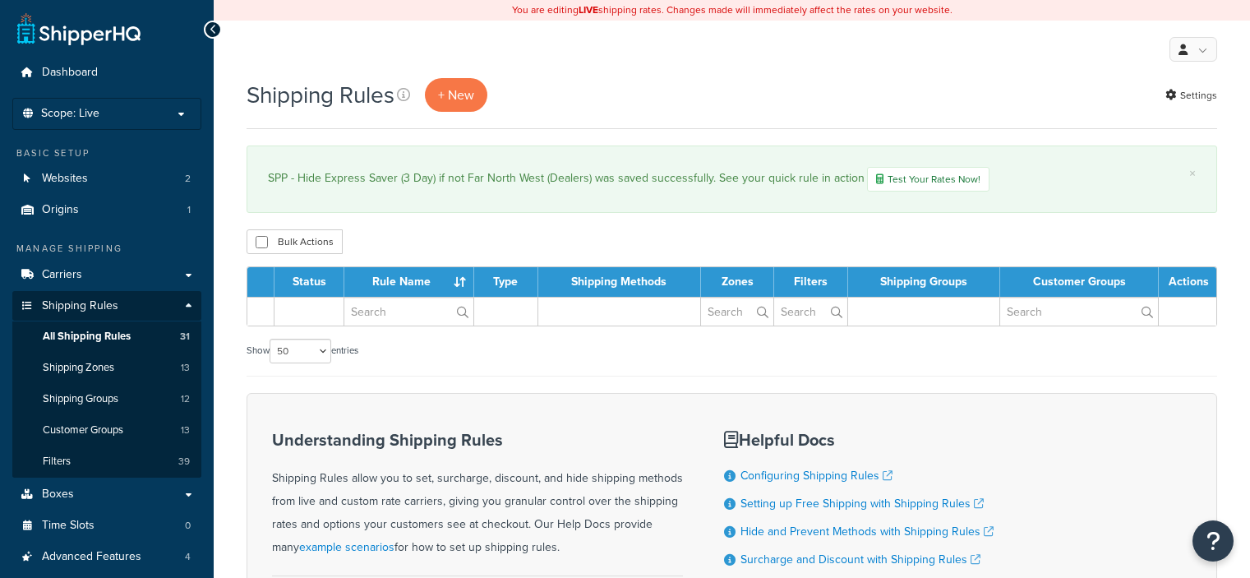
select select "50"
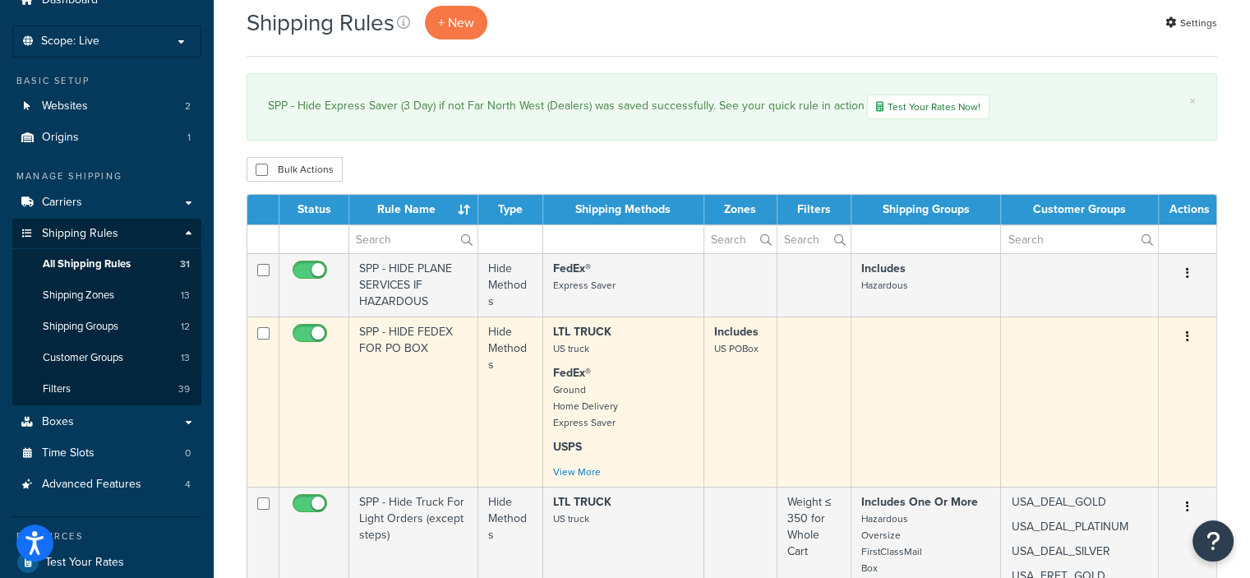
scroll to position [74, 0]
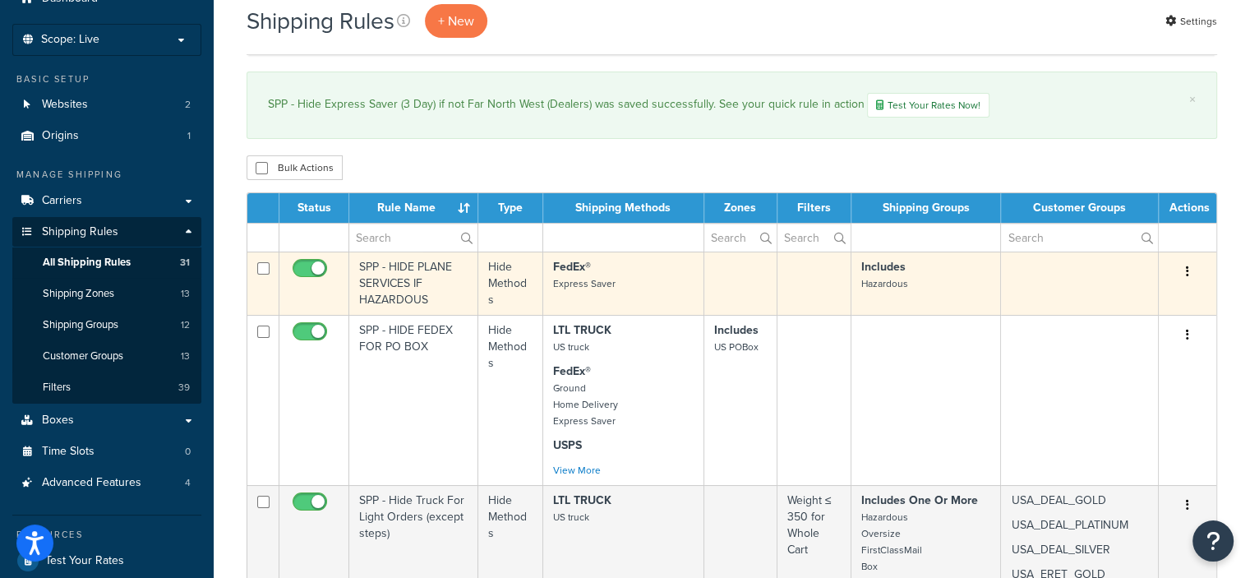
click at [1187, 270] on icon "button" at bounding box center [1187, 271] width 3 height 12
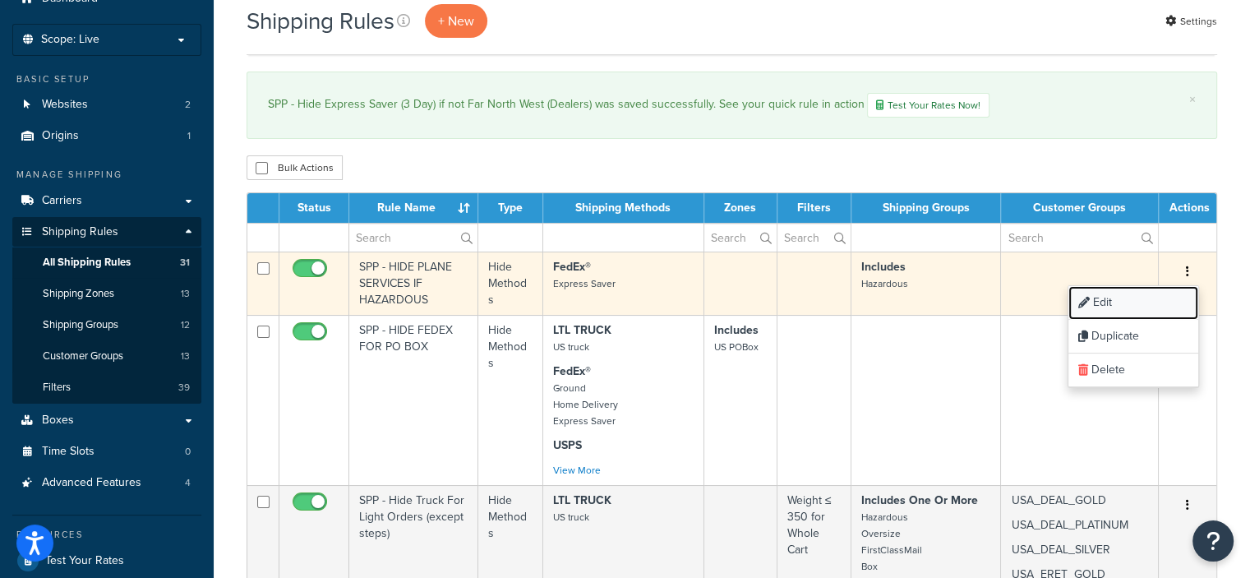
click at [1107, 306] on link "Edit" at bounding box center [1133, 303] width 130 height 34
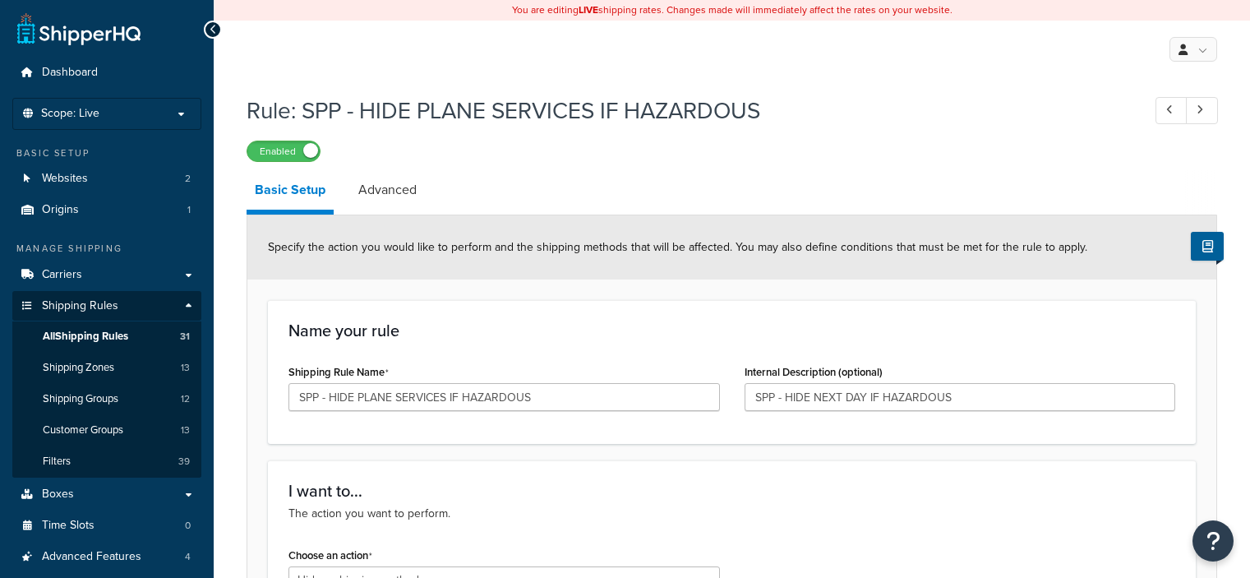
select select "HIDE"
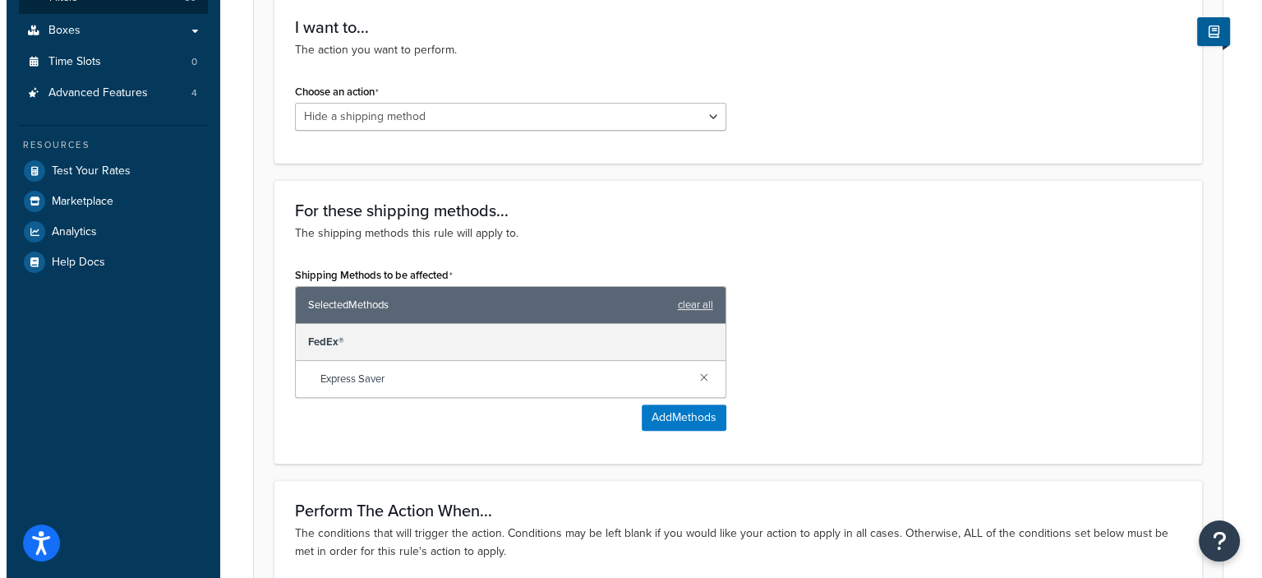
scroll to position [480, 0]
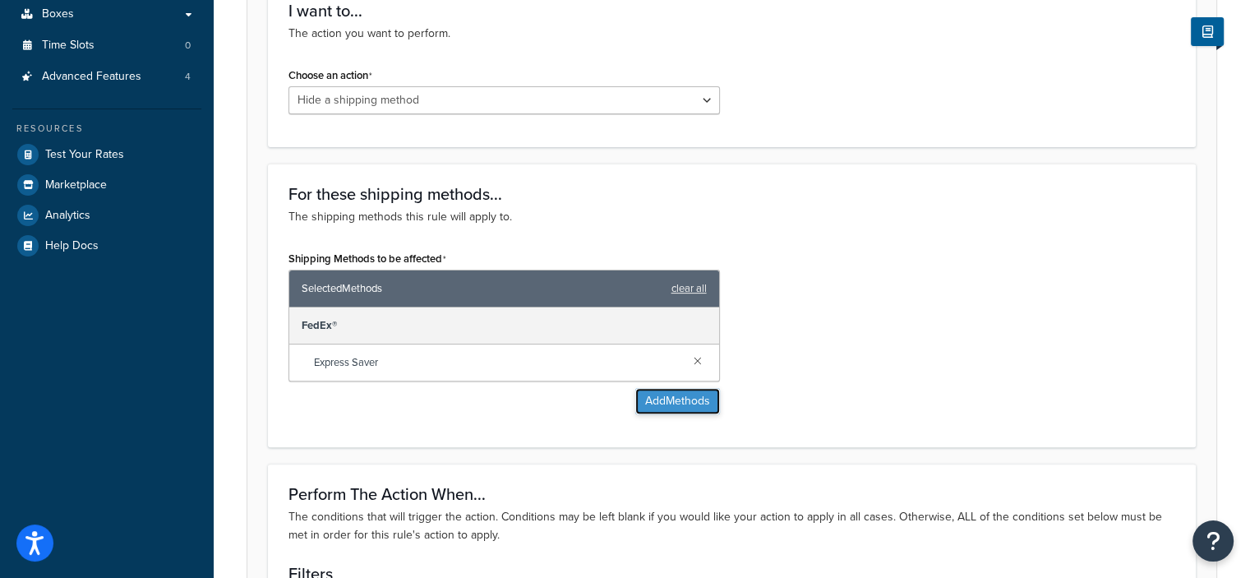
click at [687, 401] on button "Add Methods" at bounding box center [677, 401] width 85 height 26
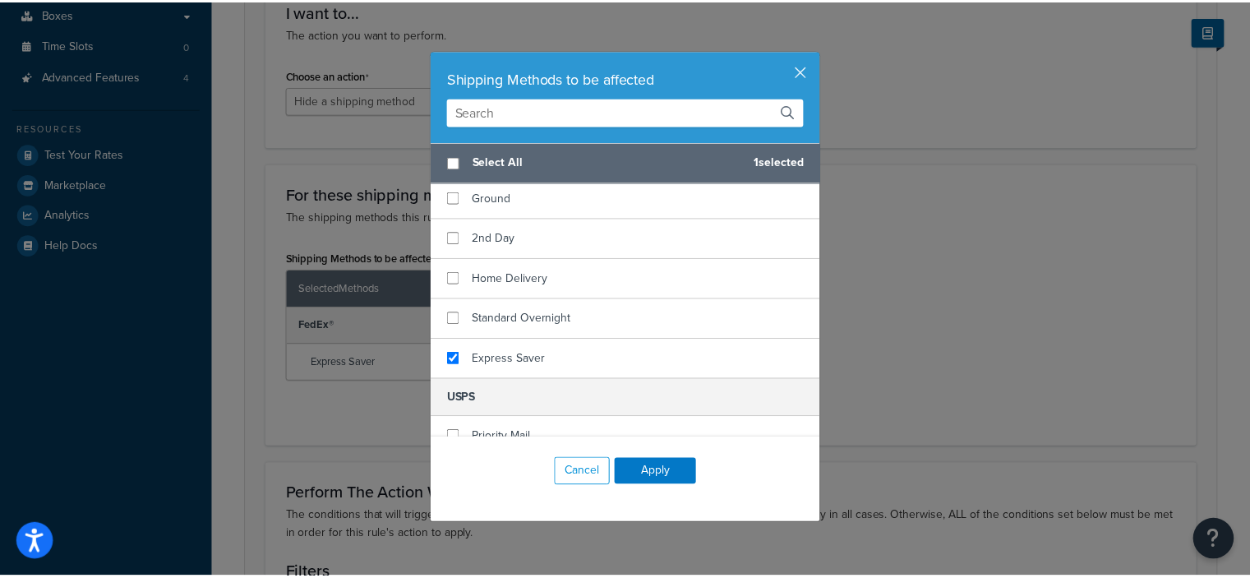
scroll to position [267, 0]
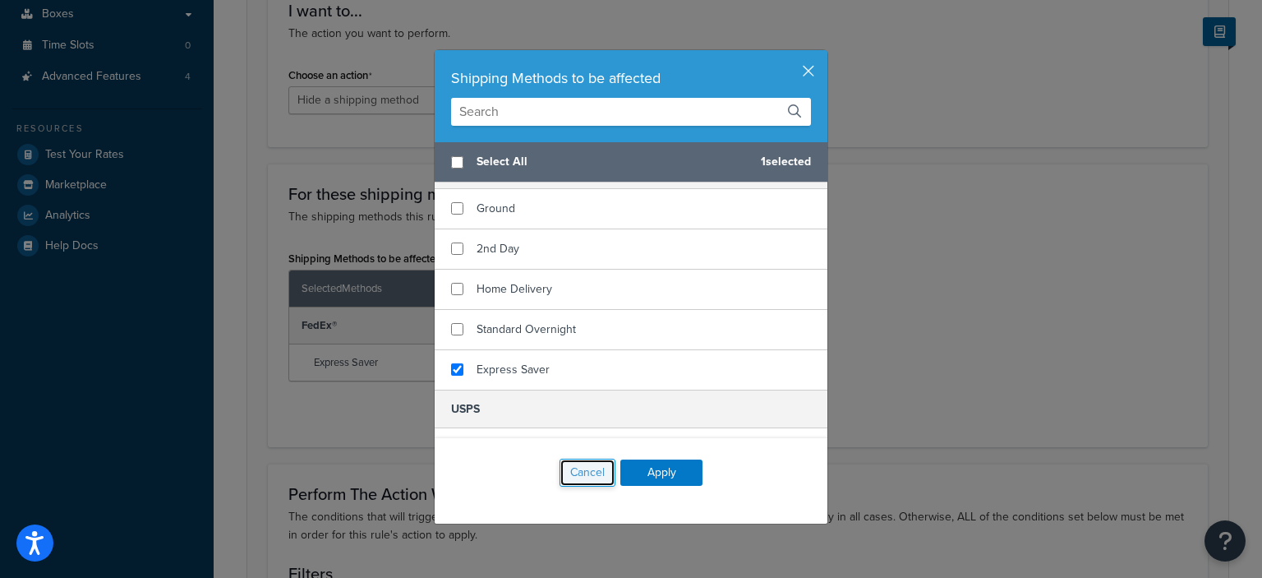
click at [585, 469] on button "Cancel" at bounding box center [588, 472] width 56 height 28
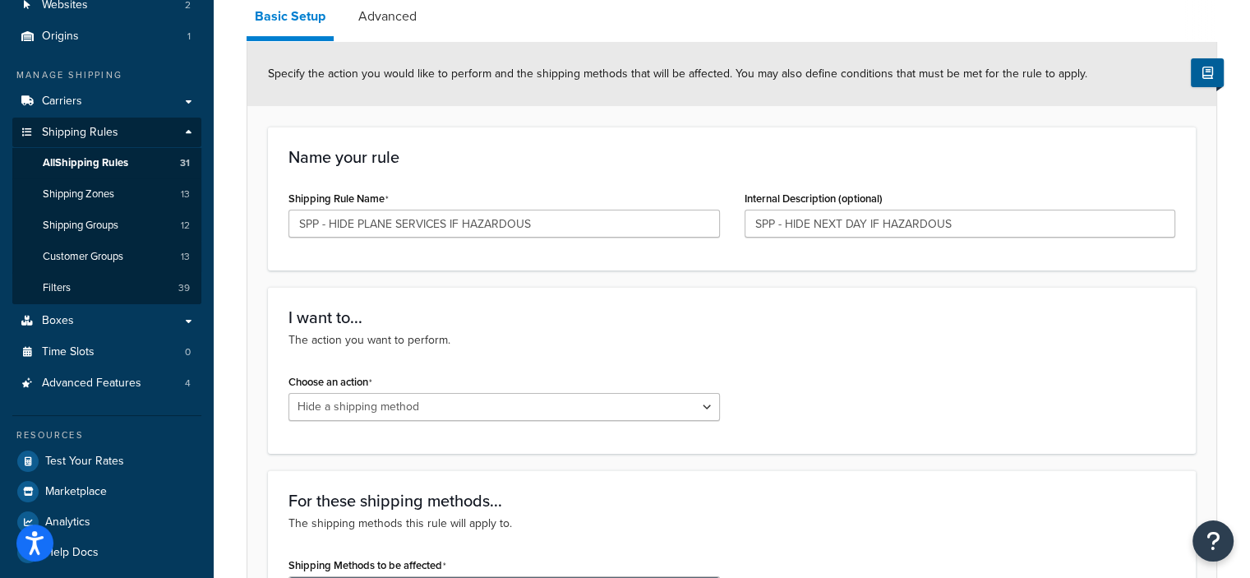
scroll to position [163, 0]
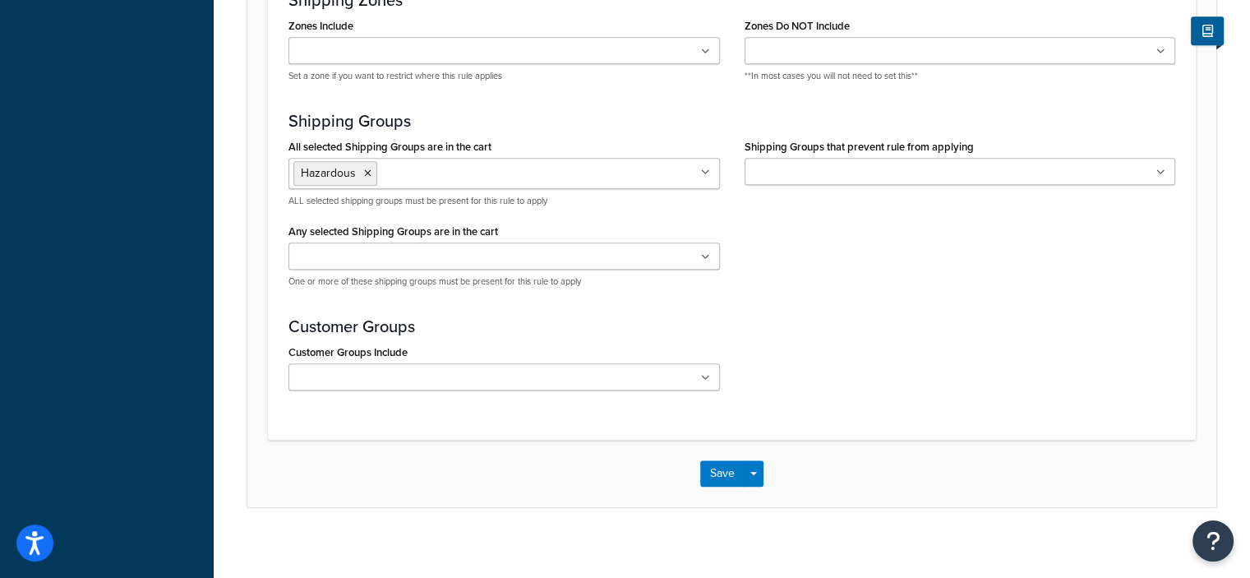
scroll to position [1163, 0]
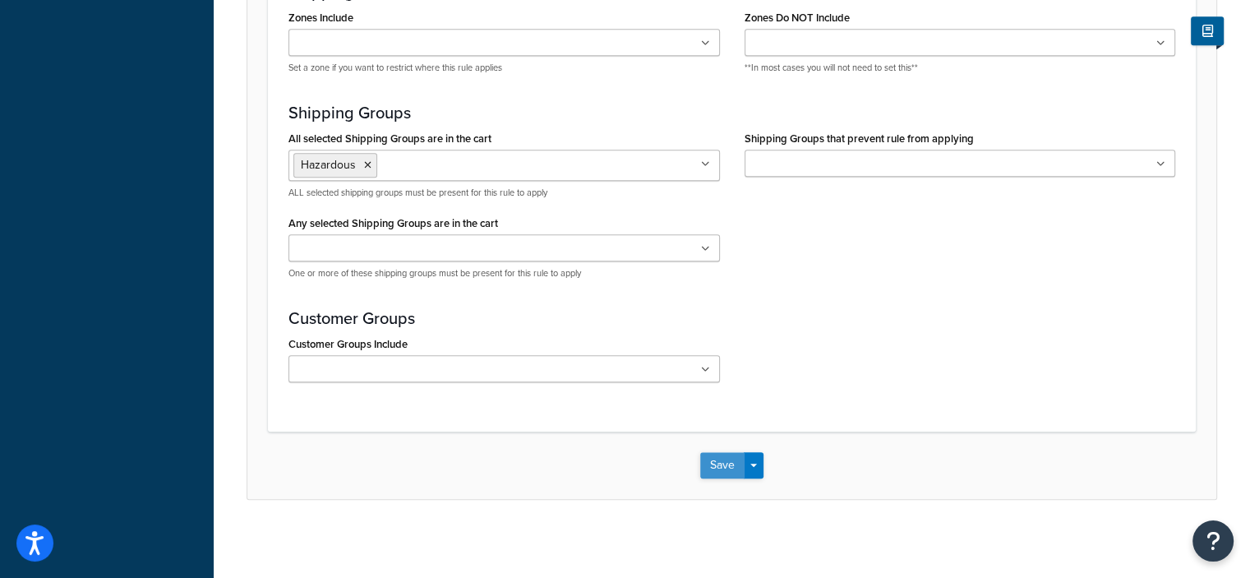
click at [723, 458] on button "Save" at bounding box center [722, 465] width 44 height 26
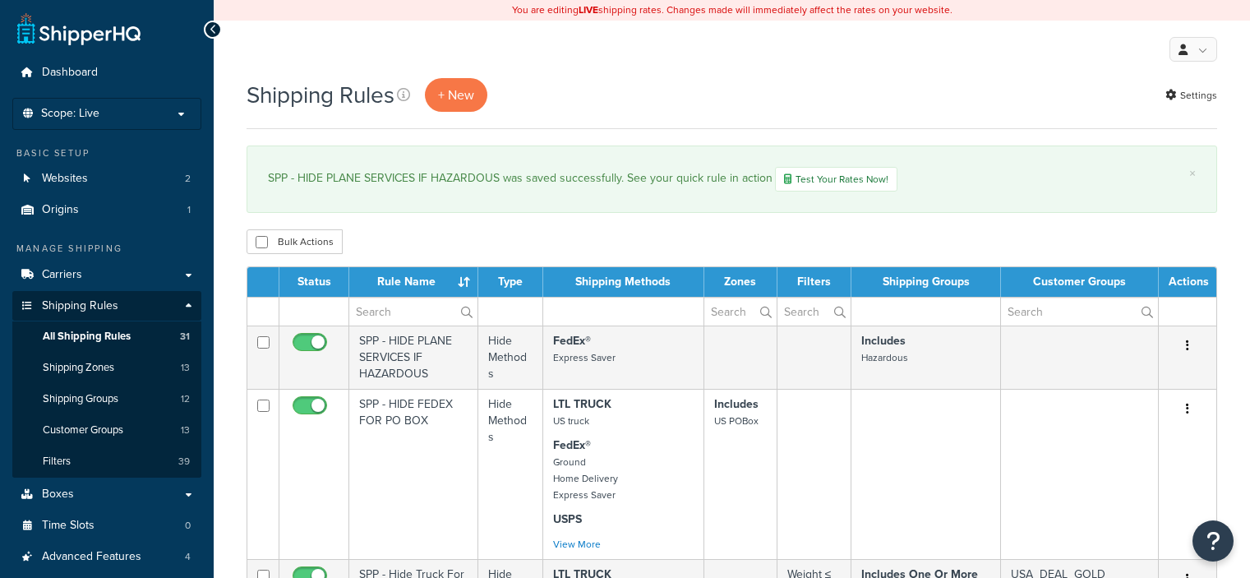
select select "50"
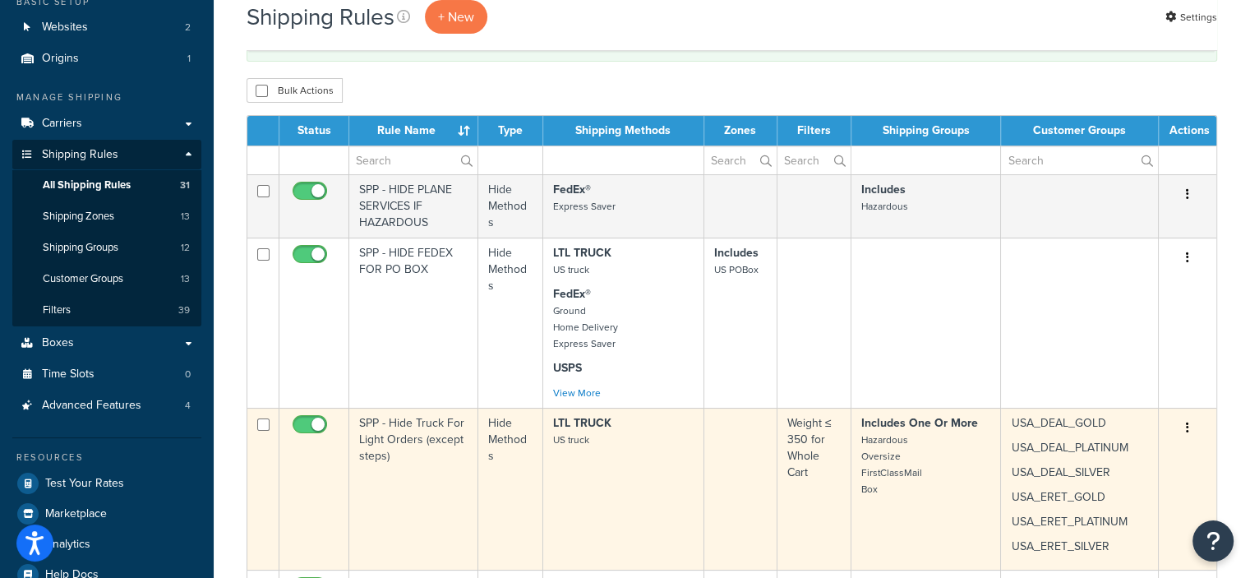
scroll to position [153, 0]
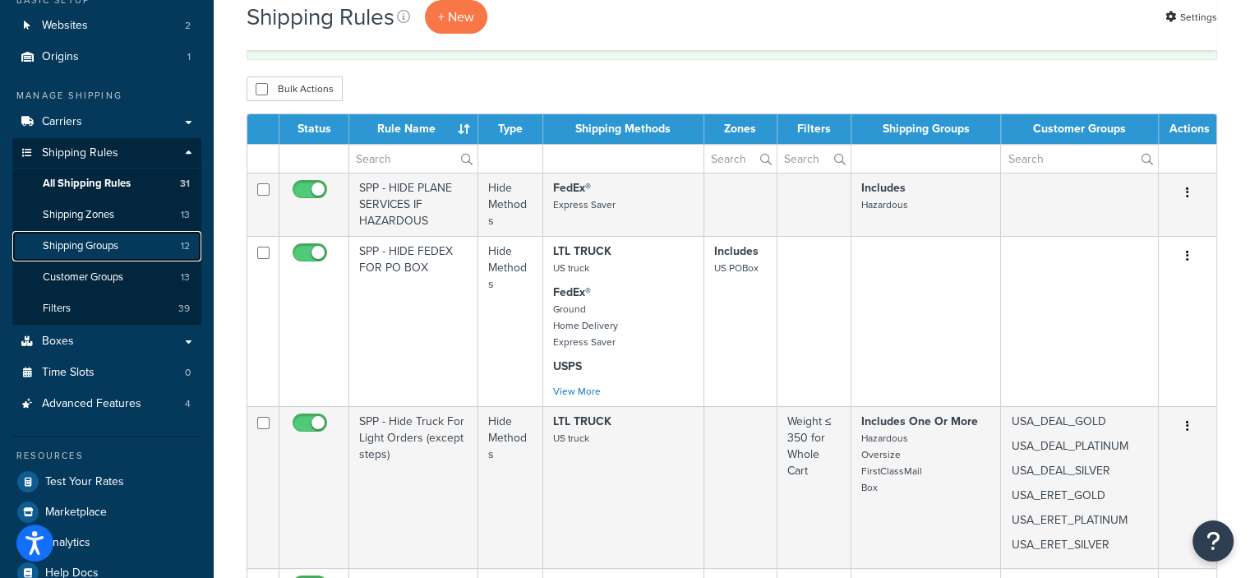
click at [121, 251] on link "Shipping Groups 12" at bounding box center [106, 246] width 189 height 30
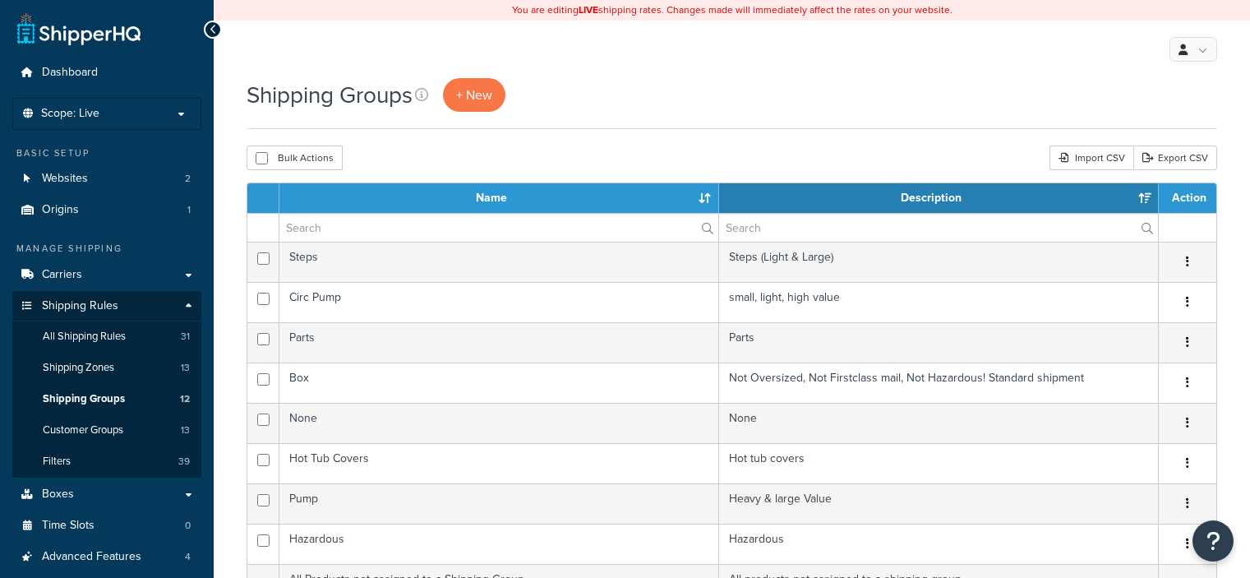
select select "15"
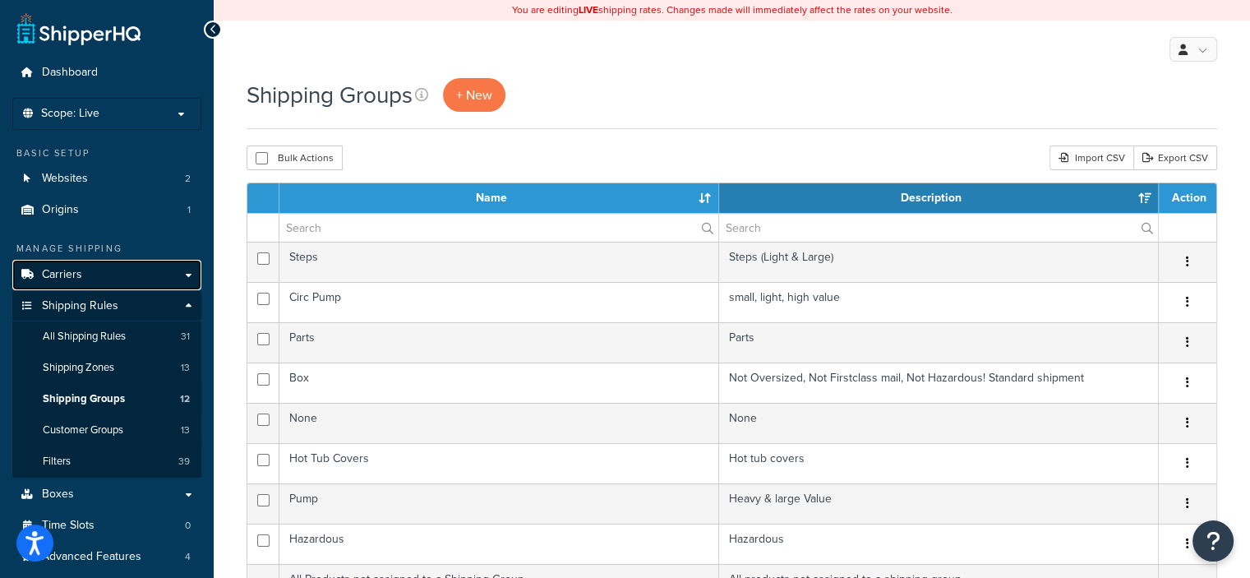
click at [185, 271] on link "Carriers" at bounding box center [106, 275] width 189 height 30
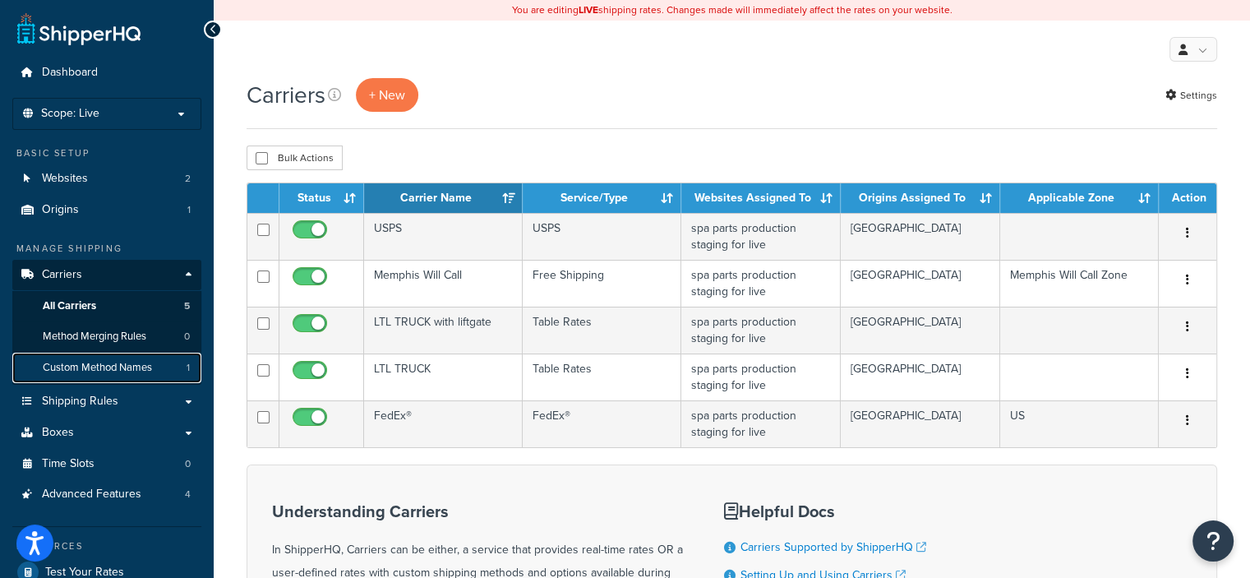
click at [123, 371] on span "Custom Method Names" at bounding box center [97, 368] width 109 height 14
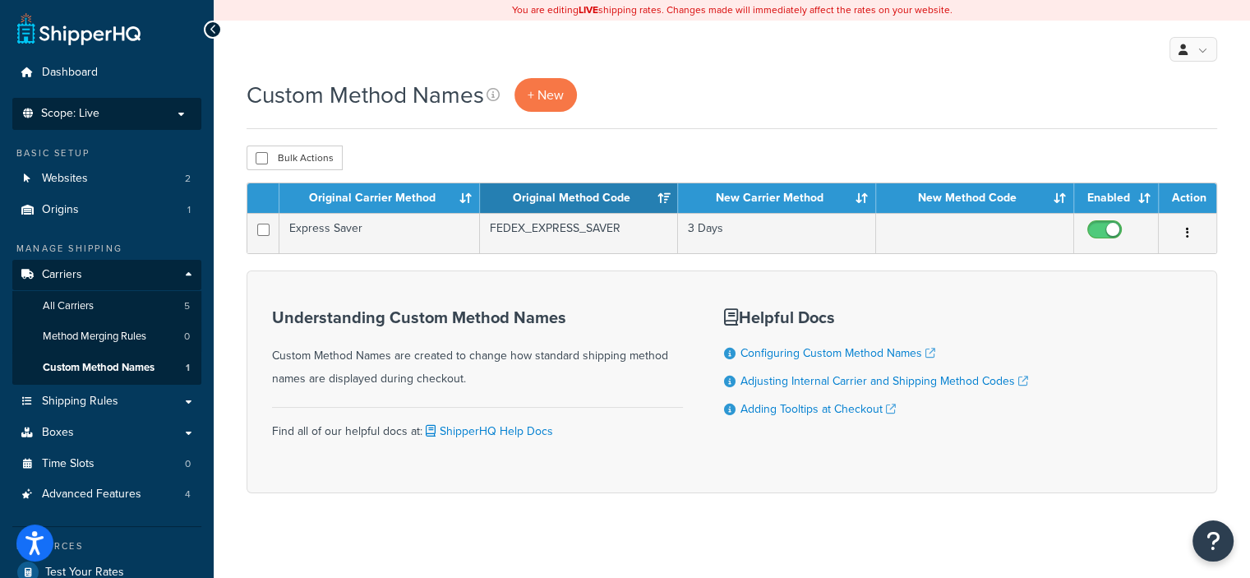
click at [178, 114] on p "Scope: Live" at bounding box center [107, 114] width 174 height 14
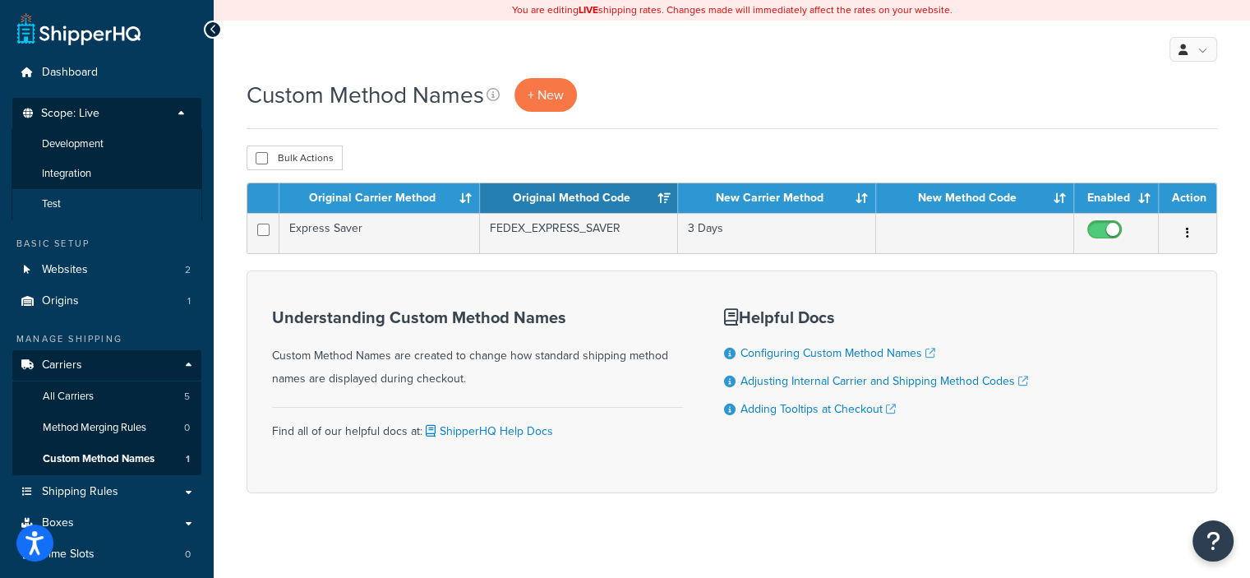
click at [108, 200] on li "Test" at bounding box center [107, 204] width 191 height 30
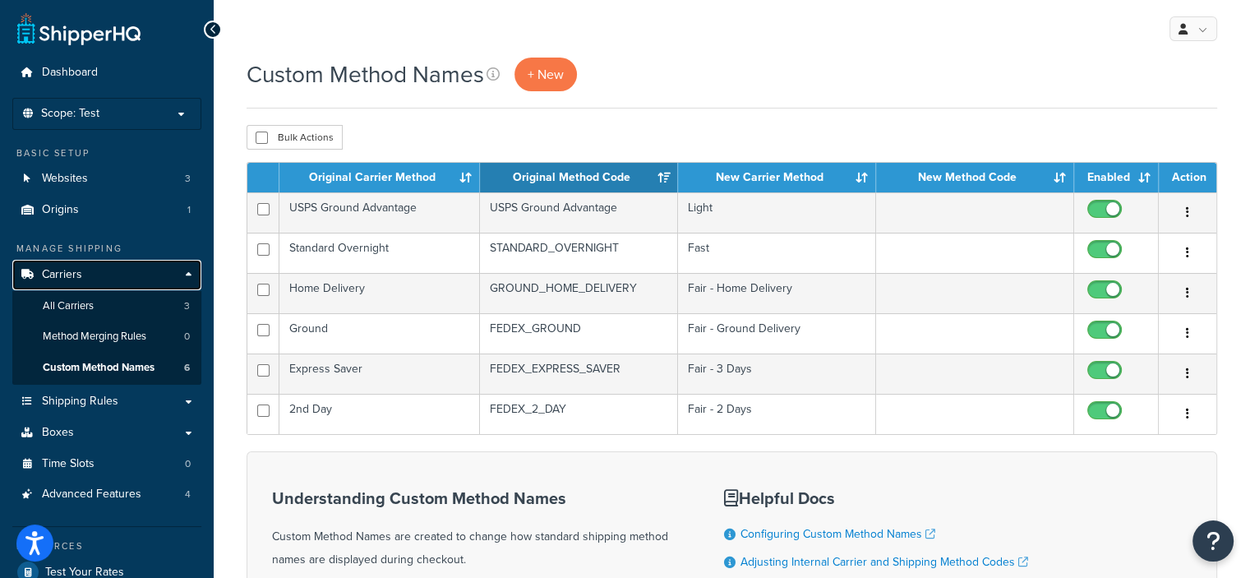
click at [117, 274] on link "Carriers" at bounding box center [106, 275] width 189 height 30
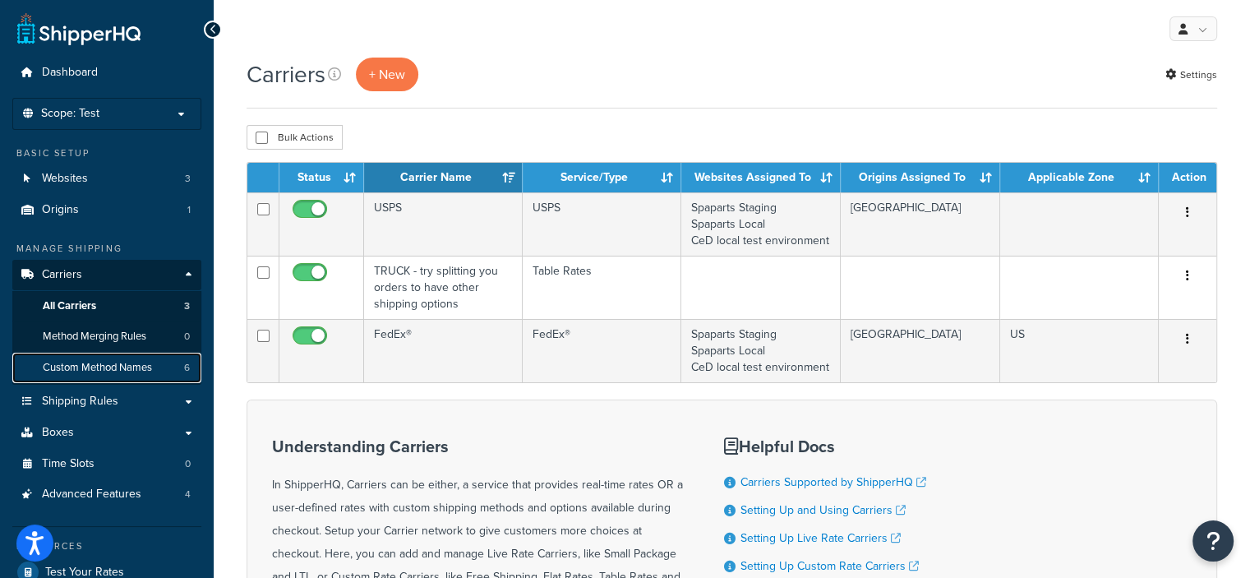
click at [117, 357] on link "Custom Method Names 6" at bounding box center [106, 367] width 189 height 30
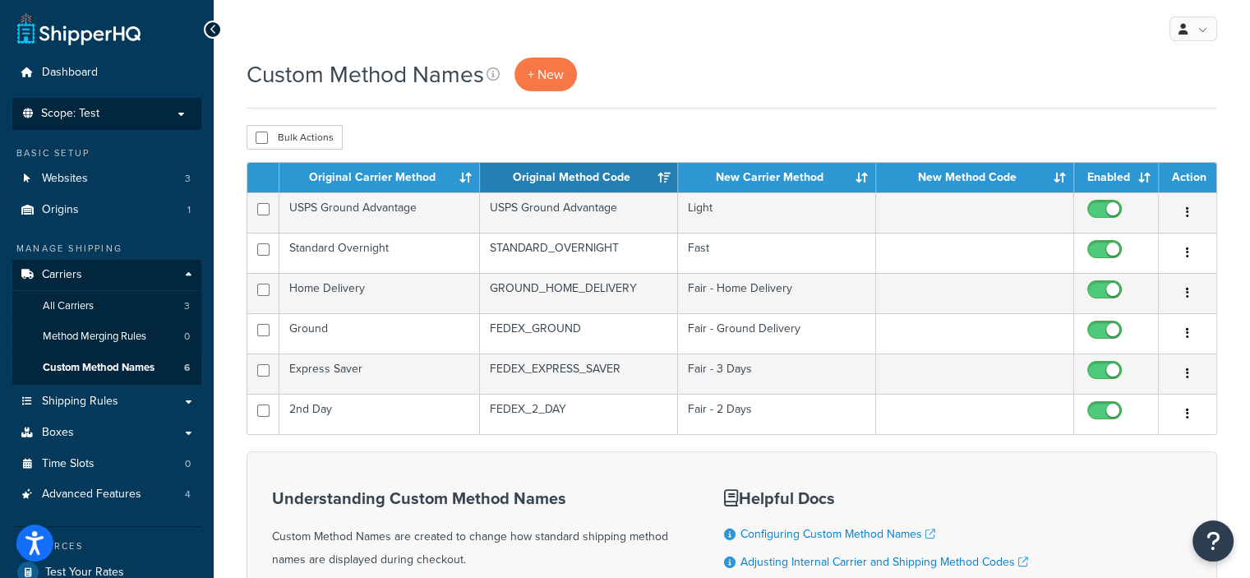
click at [172, 108] on p "Scope: Test" at bounding box center [107, 114] width 174 height 14
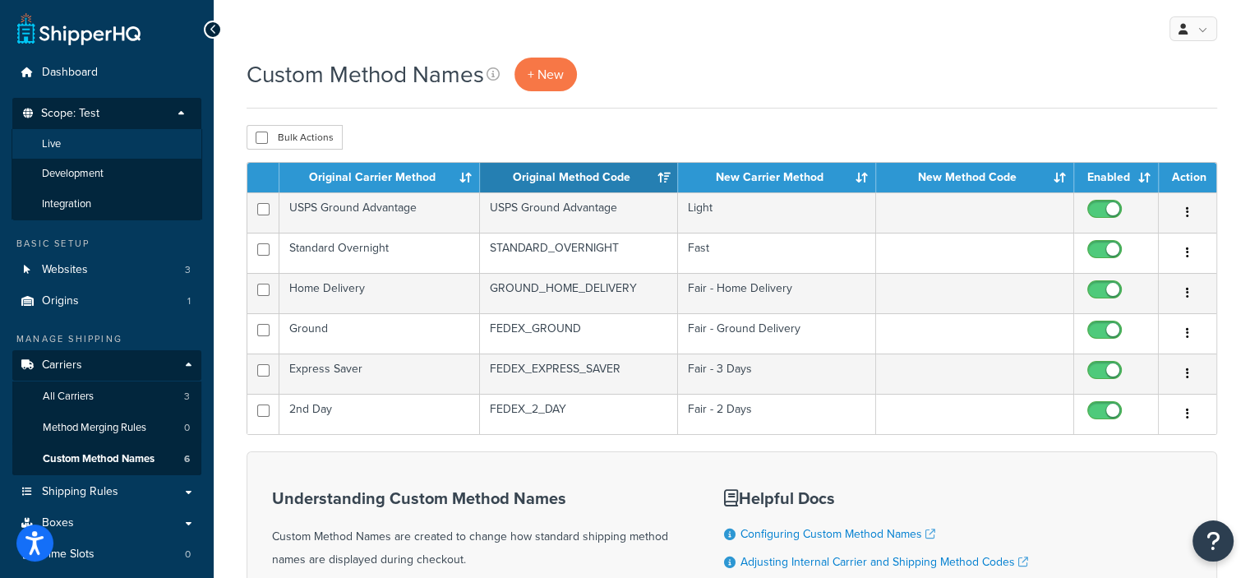
click at [122, 145] on li "Live" at bounding box center [107, 144] width 191 height 30
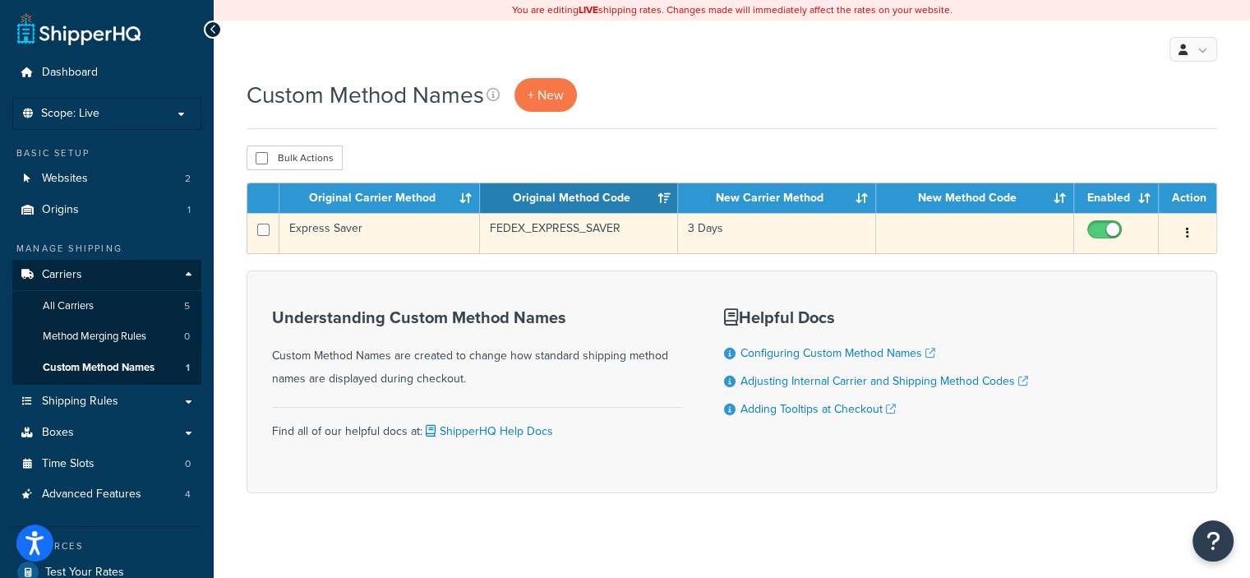
click at [1186, 232] on icon "button" at bounding box center [1187, 233] width 3 height 12
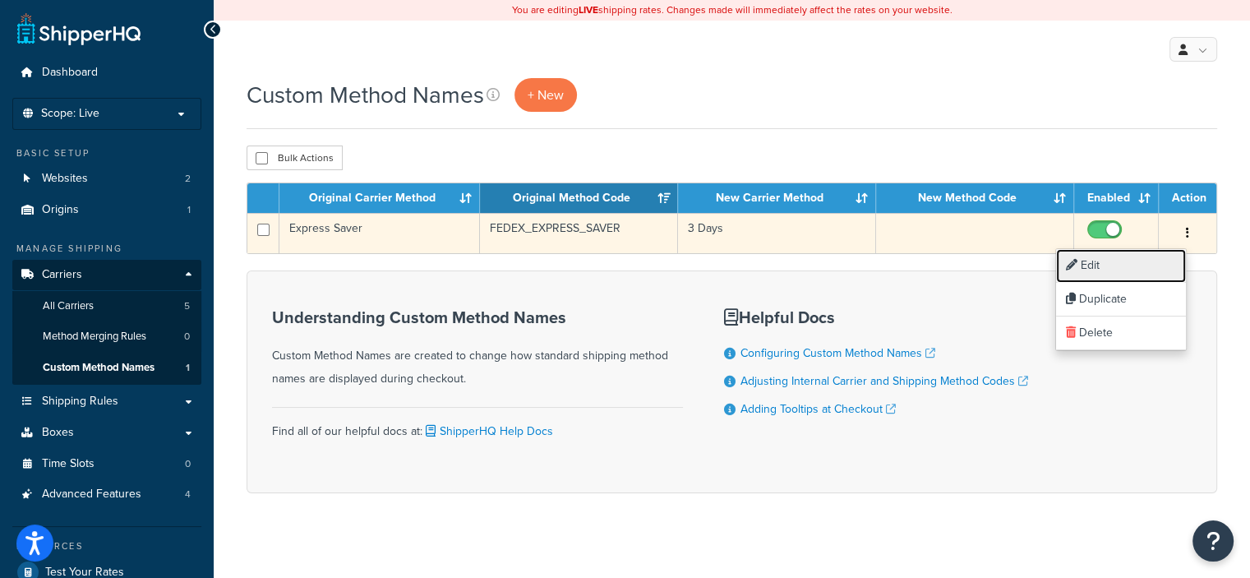
click at [1103, 263] on link "Edit" at bounding box center [1121, 266] width 130 height 34
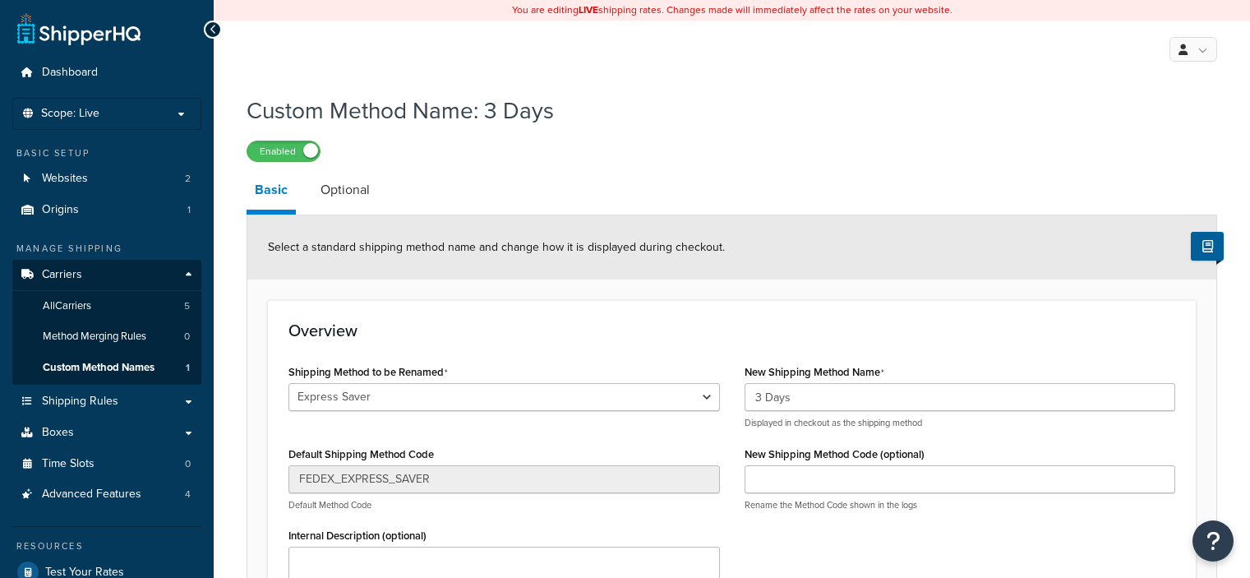
select select "186536"
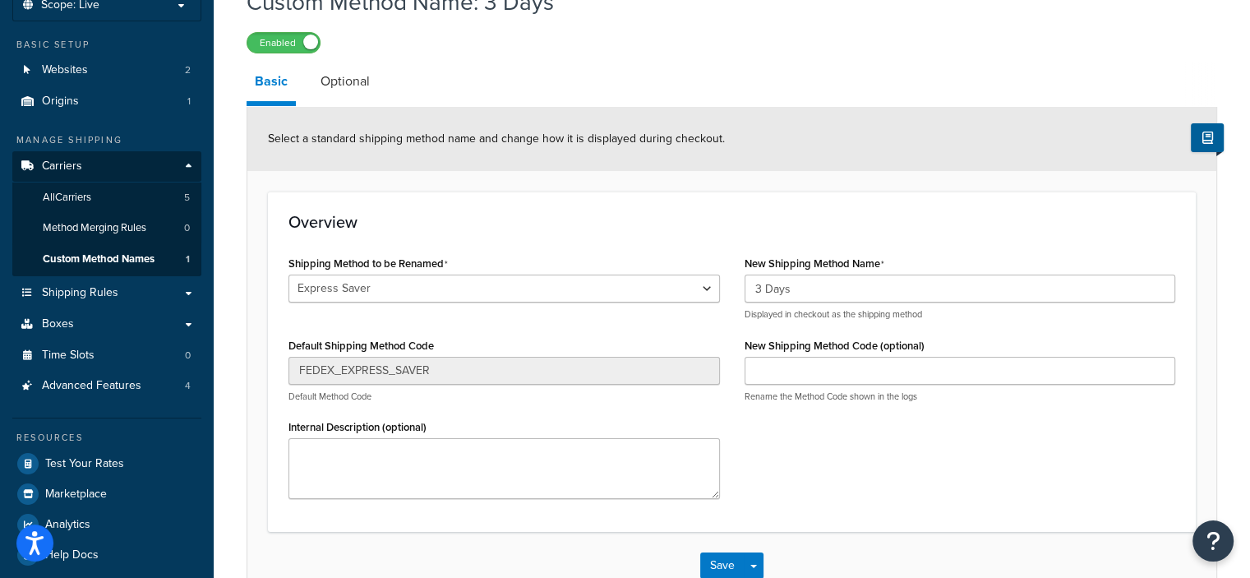
scroll to position [82, 0]
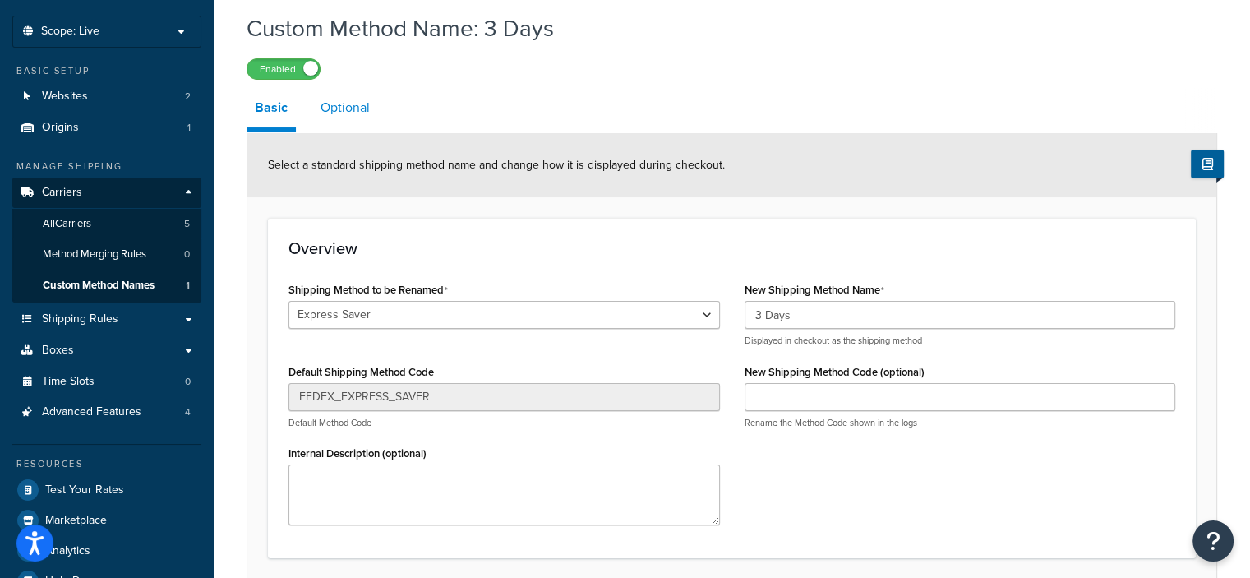
click at [346, 104] on link "Optional" at bounding box center [345, 107] width 66 height 39
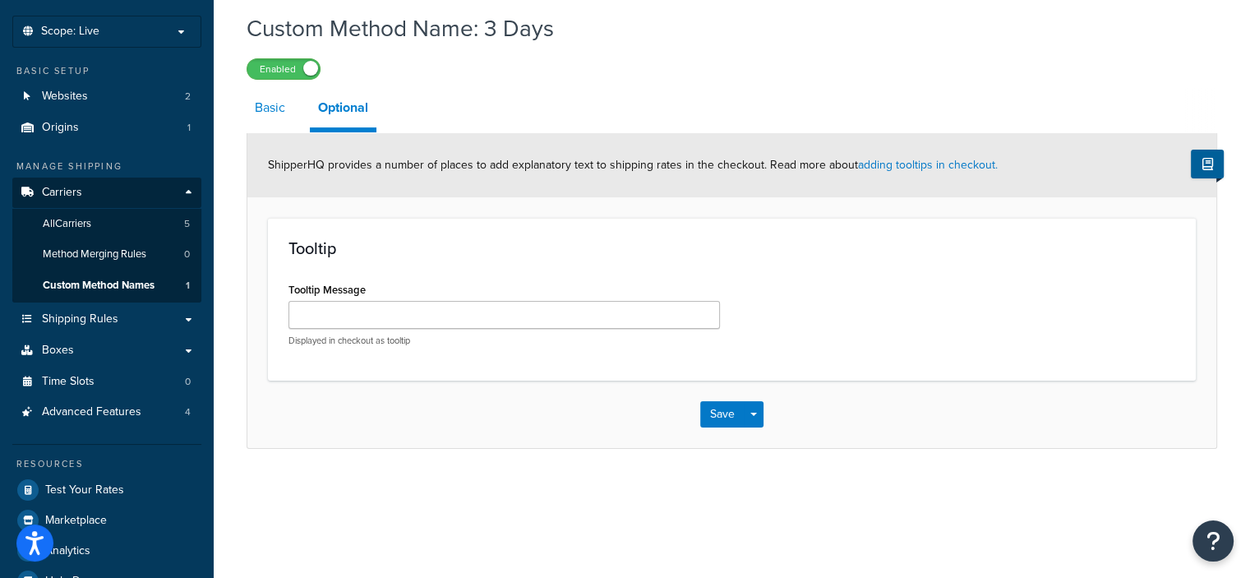
click at [270, 108] on link "Basic" at bounding box center [269, 107] width 47 height 39
select select "186536"
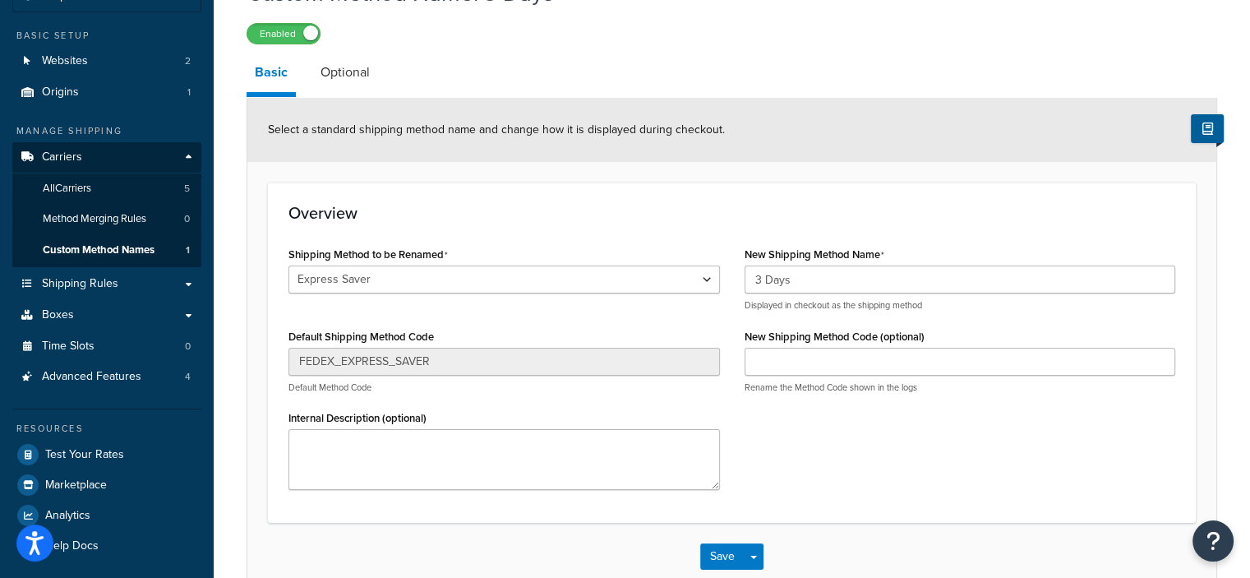
scroll to position [118, 0]
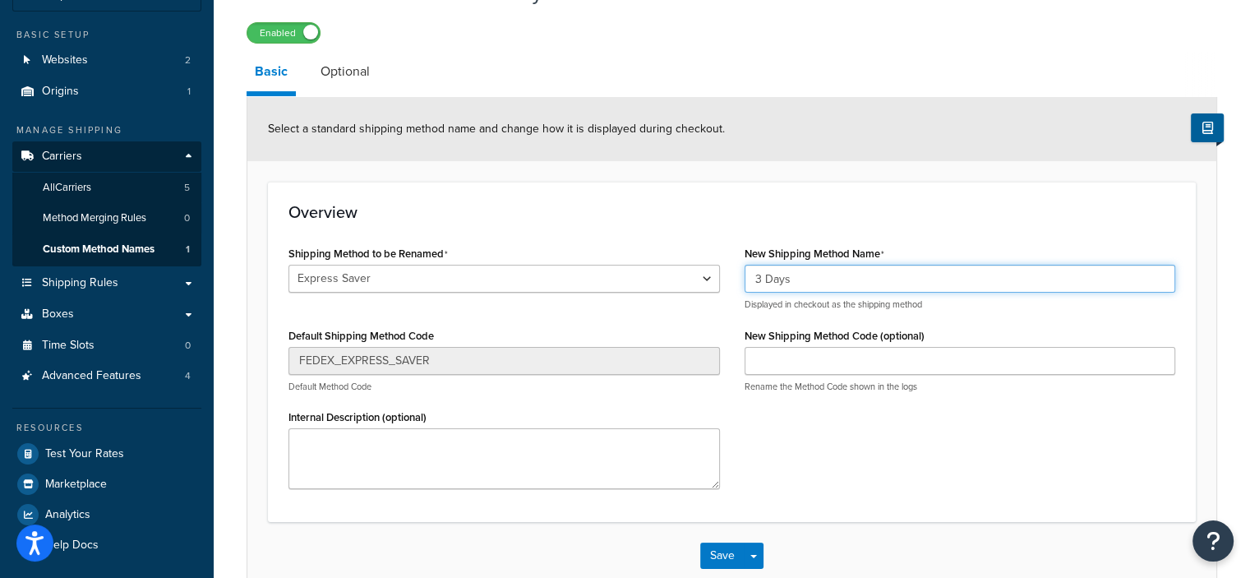
click at [756, 275] on input "3 Days" at bounding box center [959, 279] width 431 height 28
click at [810, 279] on input "3 Days" at bounding box center [959, 279] width 431 height 28
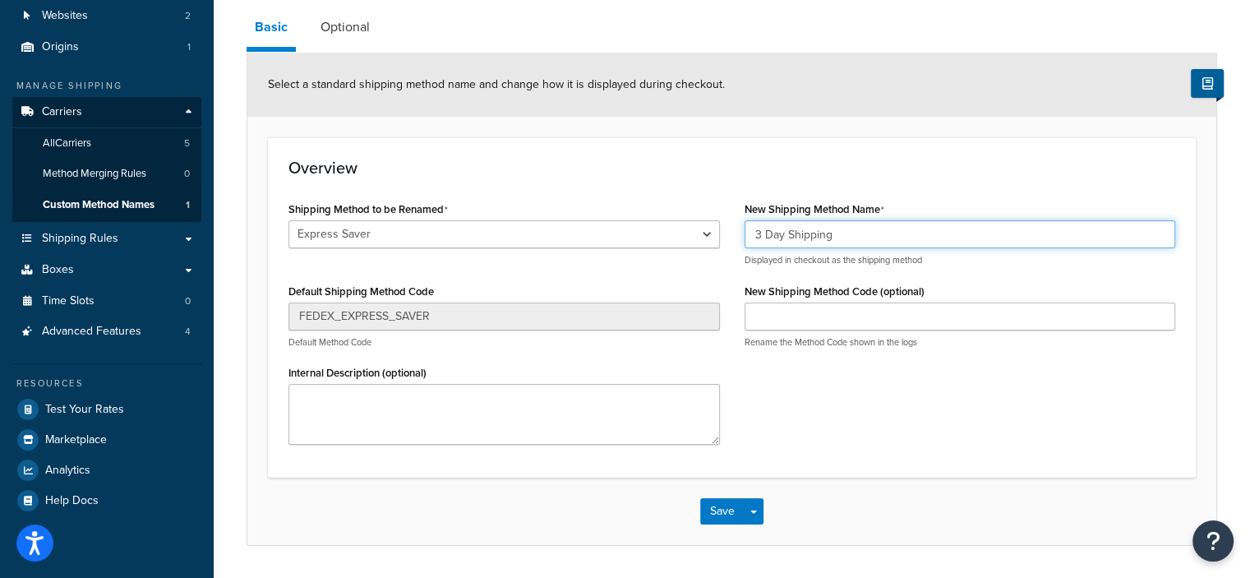
scroll to position [164, 0]
click at [836, 231] on input "3 Day Shipping" at bounding box center [959, 233] width 431 height 28
type input "3 Days"
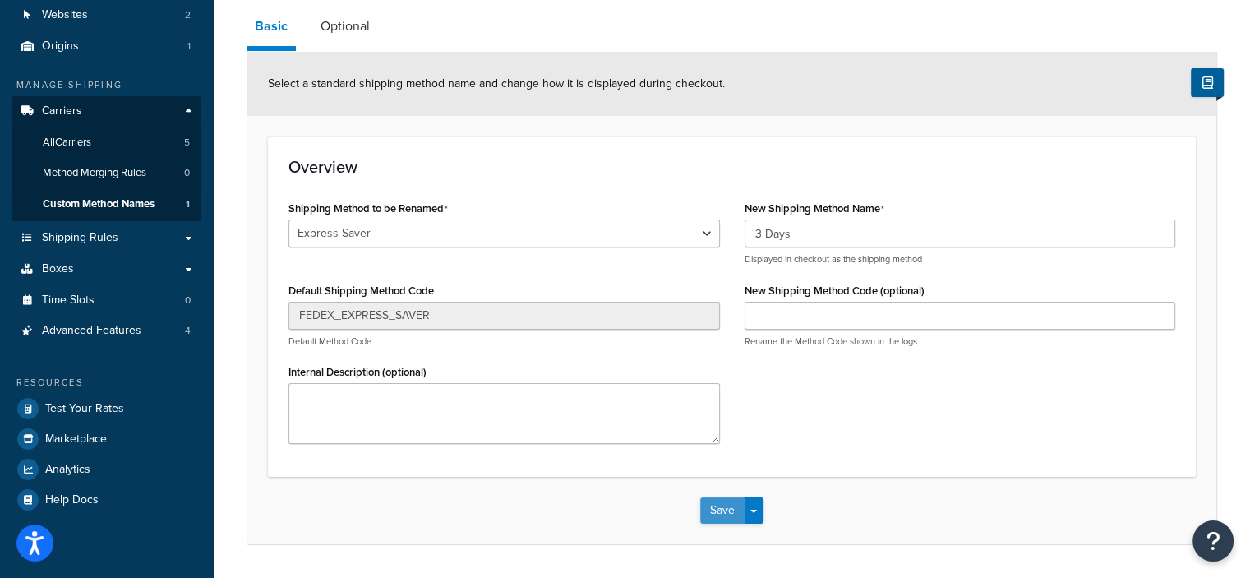
click at [710, 502] on button "Save" at bounding box center [722, 510] width 44 height 26
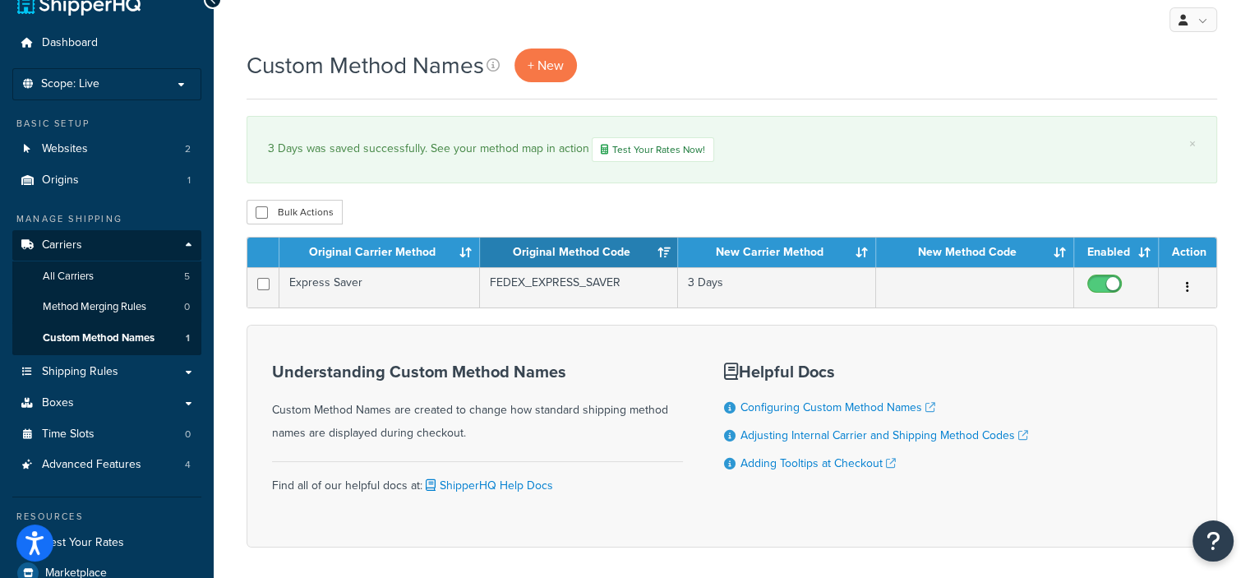
scroll to position [29, 0]
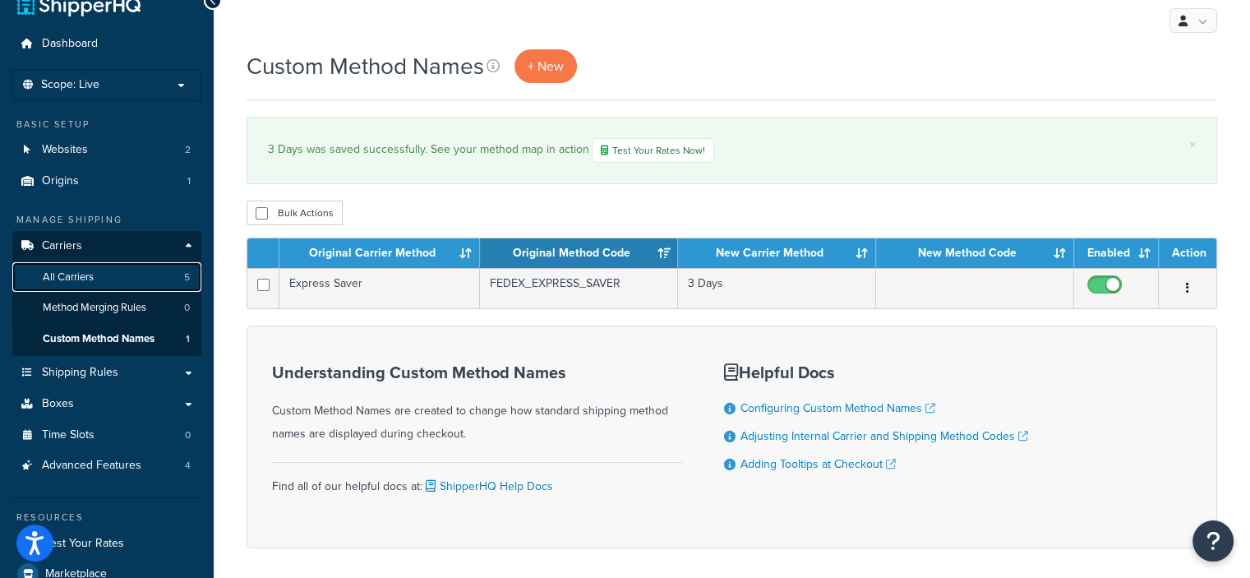
click at [99, 279] on link "All Carriers 5" at bounding box center [106, 277] width 189 height 30
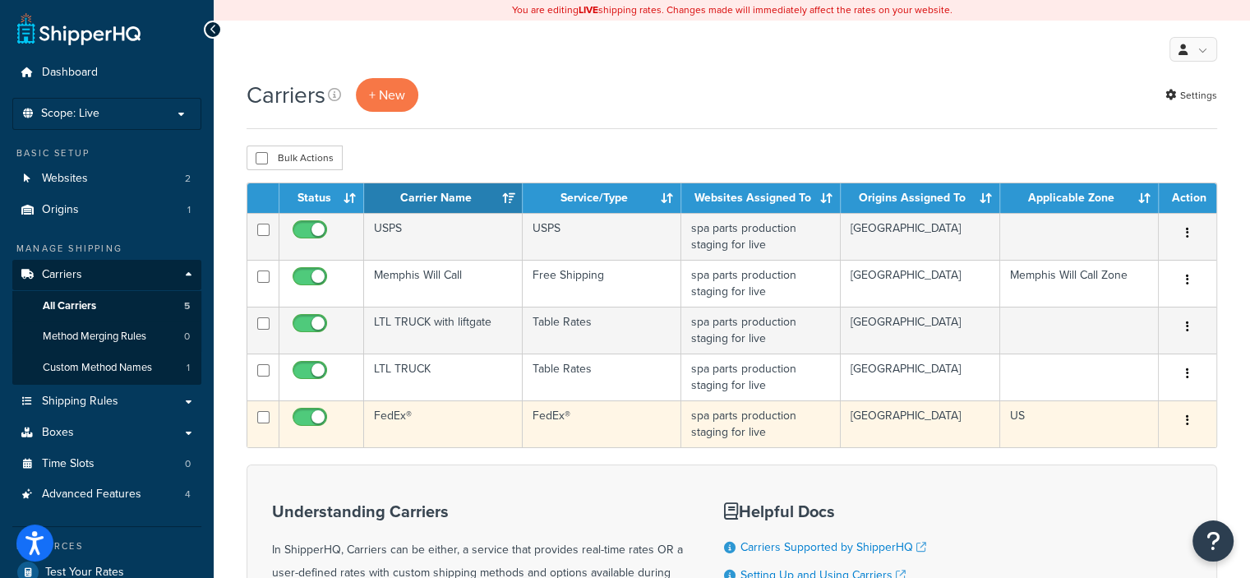
click at [1190, 420] on button "button" at bounding box center [1187, 421] width 23 height 26
click at [1108, 449] on link "Edit" at bounding box center [1121, 452] width 130 height 34
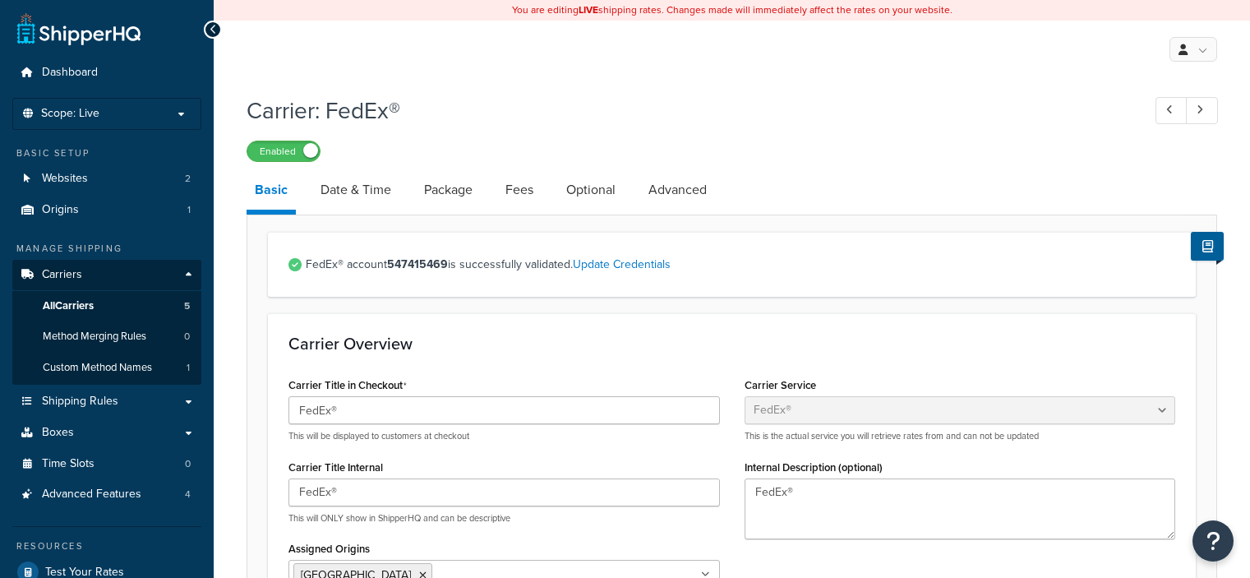
select select "fedEx"
select select "REGULAR_PICKUP"
select select "YOUR_PACKAGING"
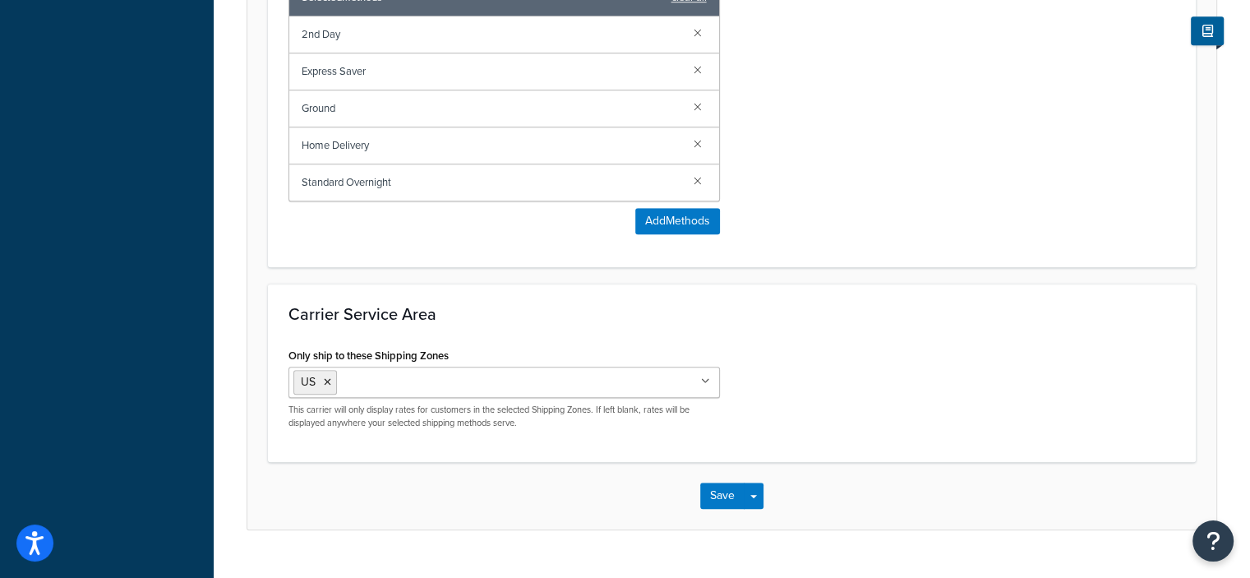
scroll to position [1141, 0]
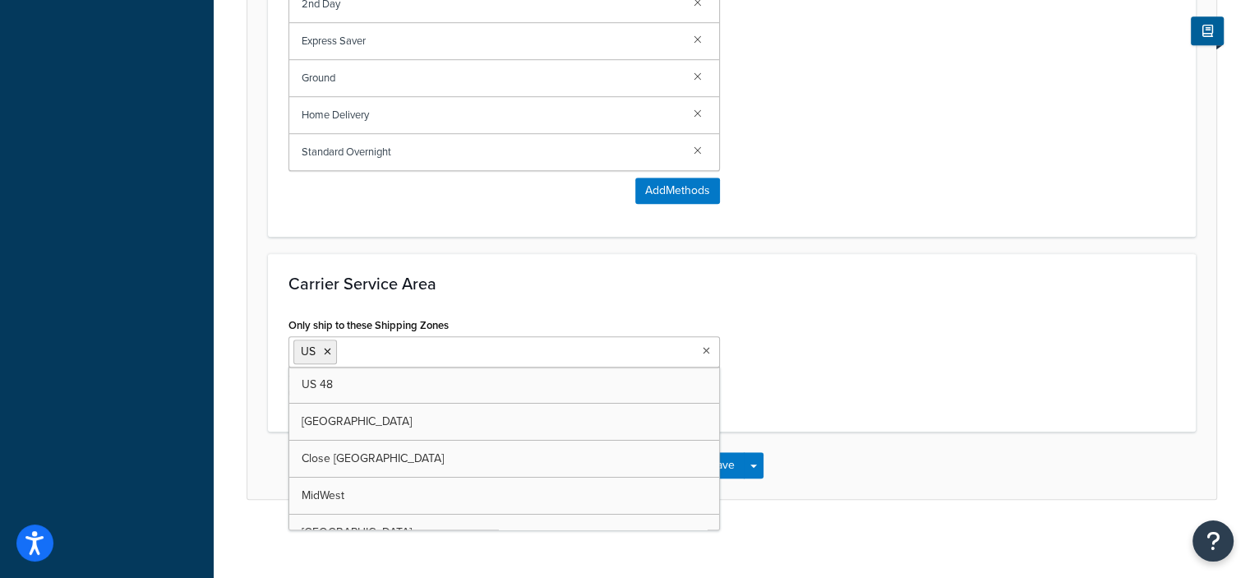
click at [707, 346] on icon at bounding box center [706, 351] width 7 height 10
click at [861, 341] on div "Only ship to these Shipping Zones [GEOGRAPHIC_DATA] [GEOGRAPHIC_DATA] [GEOGRAPH…" at bounding box center [731, 362] width 911 height 98
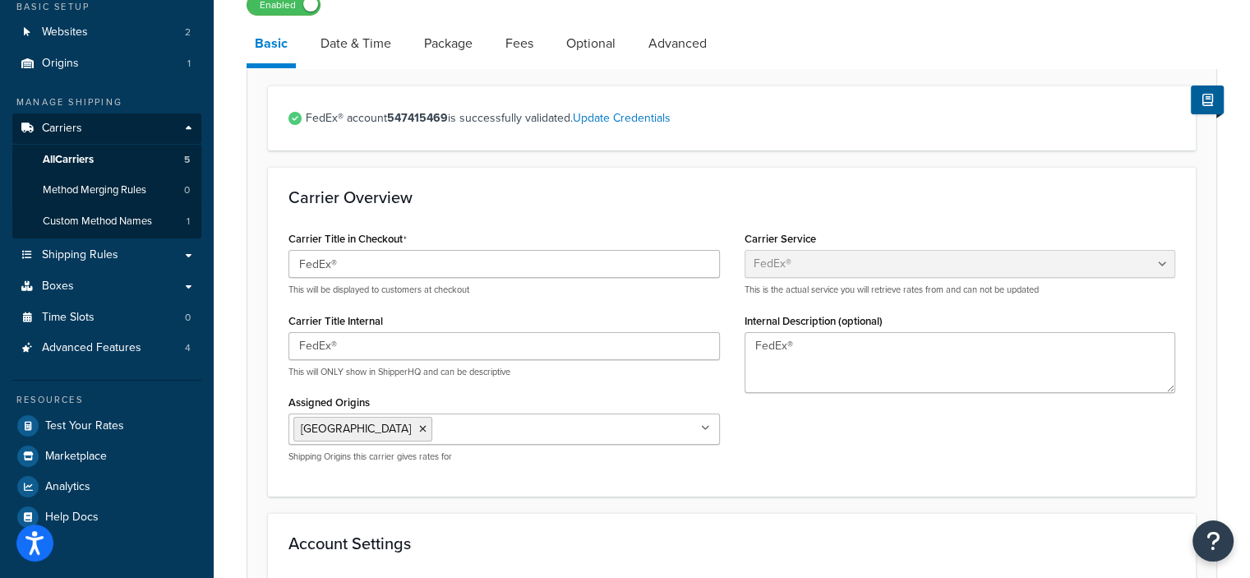
scroll to position [136, 0]
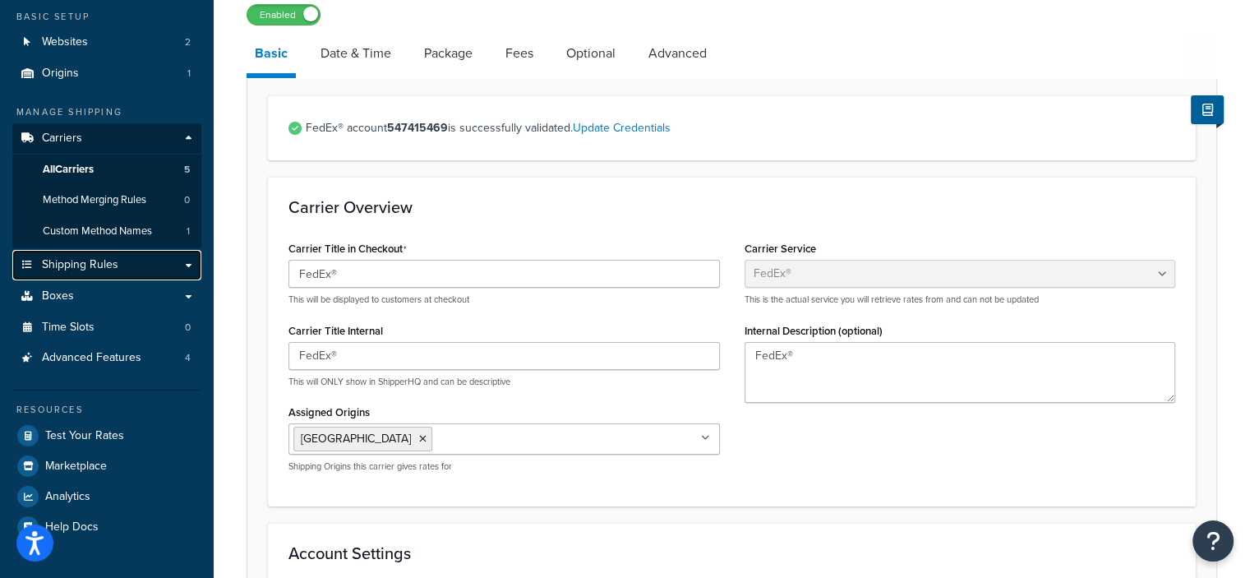
click at [97, 263] on span "Shipping Rules" at bounding box center [80, 265] width 76 height 14
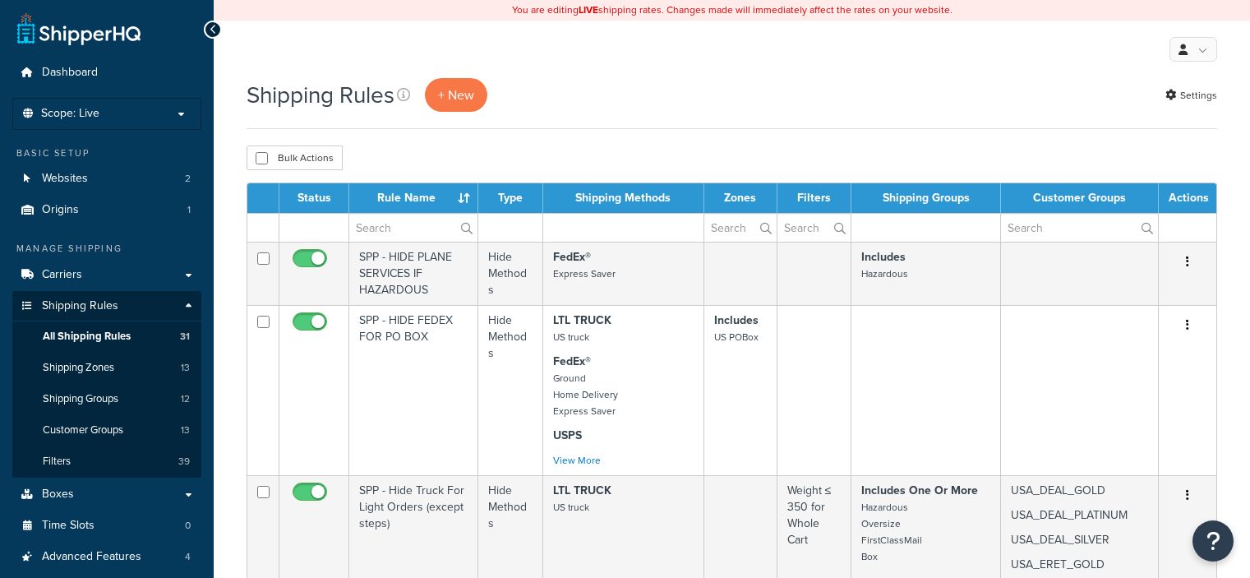
select select "50"
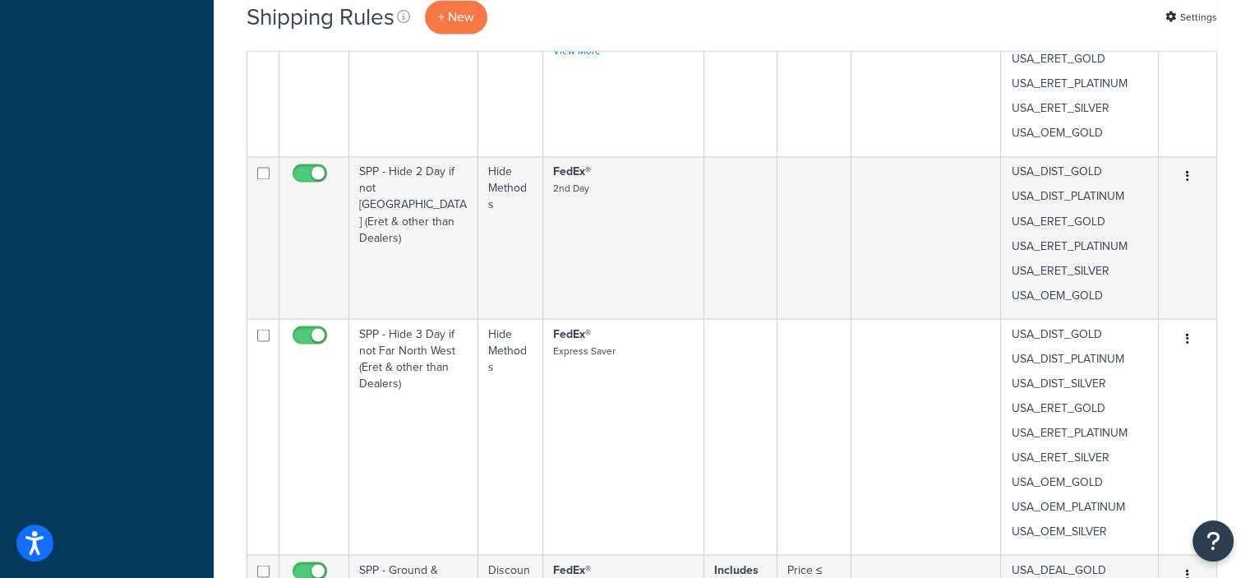
scroll to position [2974, 0]
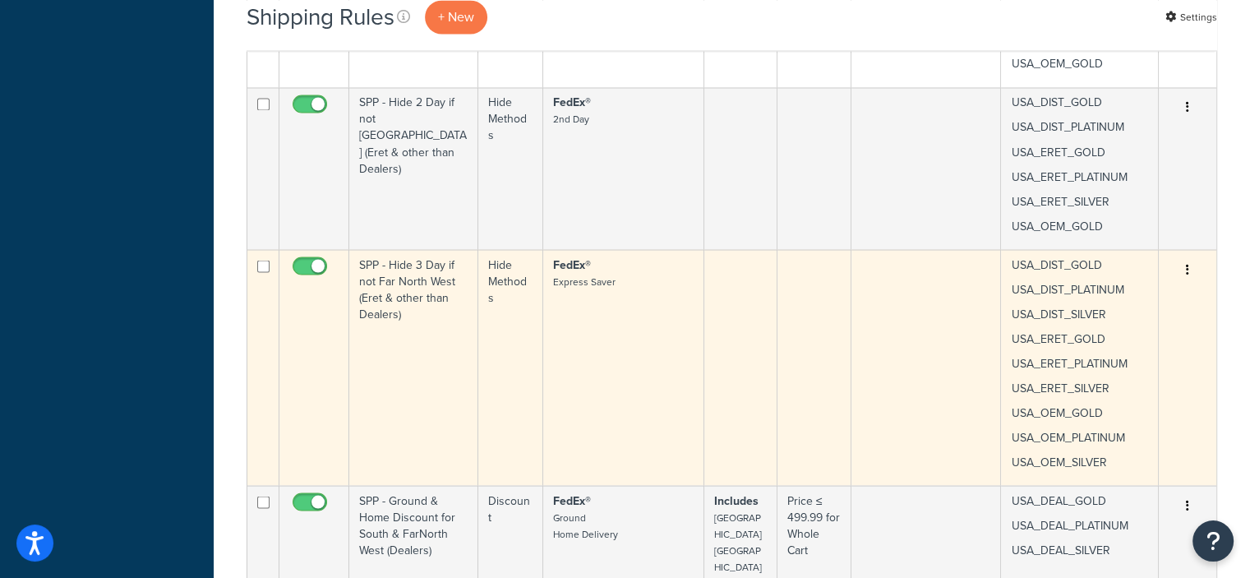
click at [1186, 264] on icon "button" at bounding box center [1187, 269] width 3 height 12
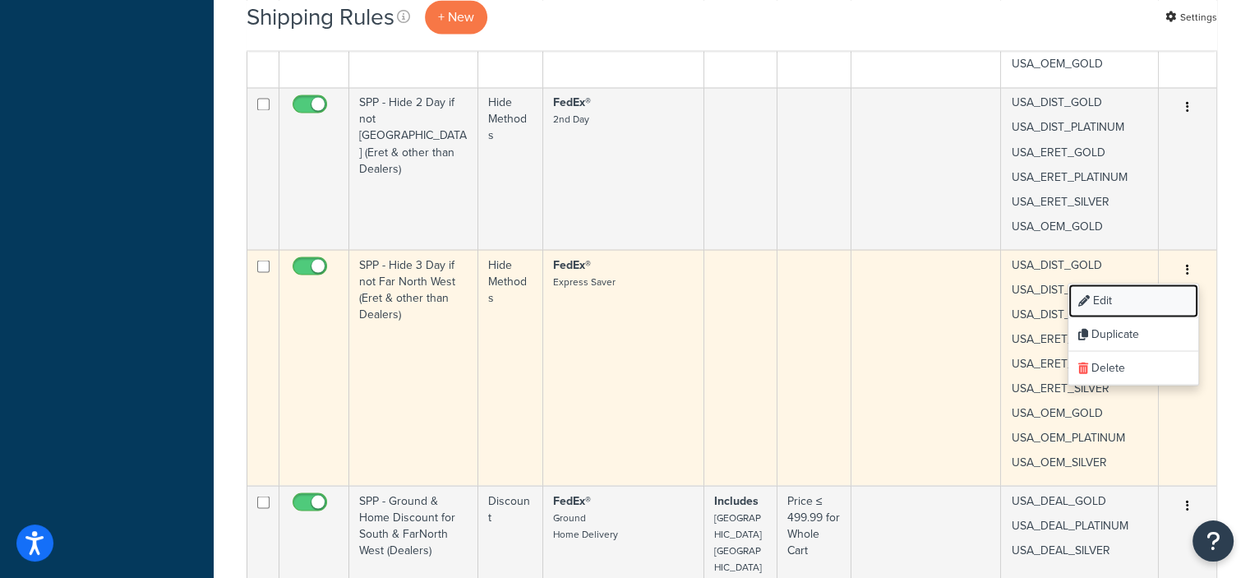
click at [1103, 299] on link "Edit" at bounding box center [1133, 300] width 130 height 34
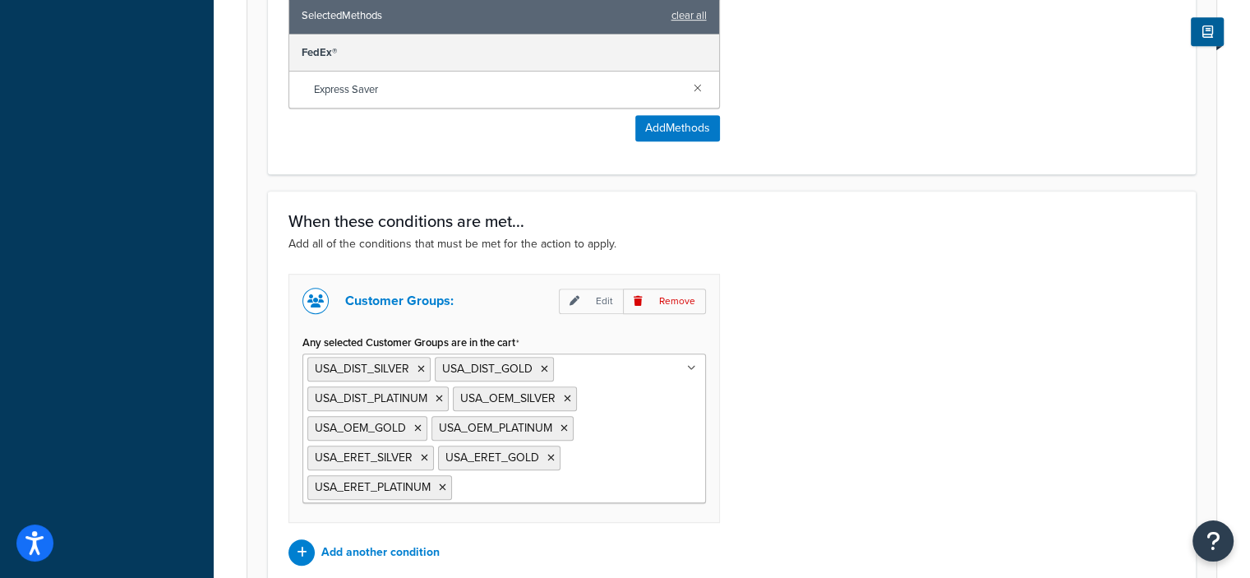
scroll to position [804, 0]
click at [565, 394] on icon at bounding box center [567, 398] width 7 height 10
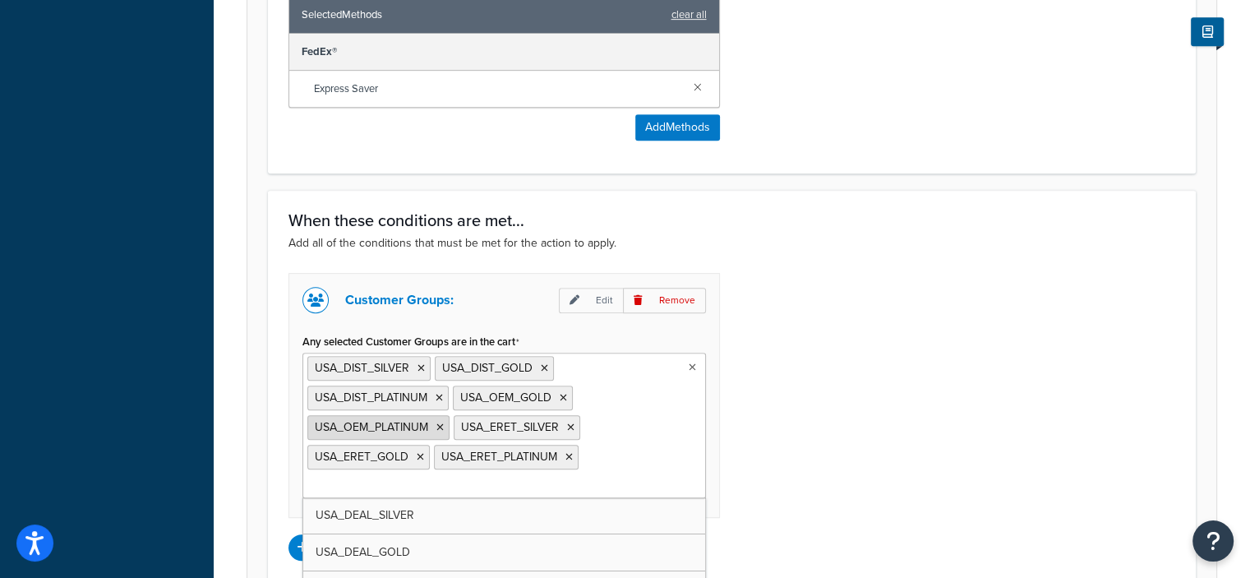
click at [438, 423] on icon at bounding box center [439, 427] width 7 height 10
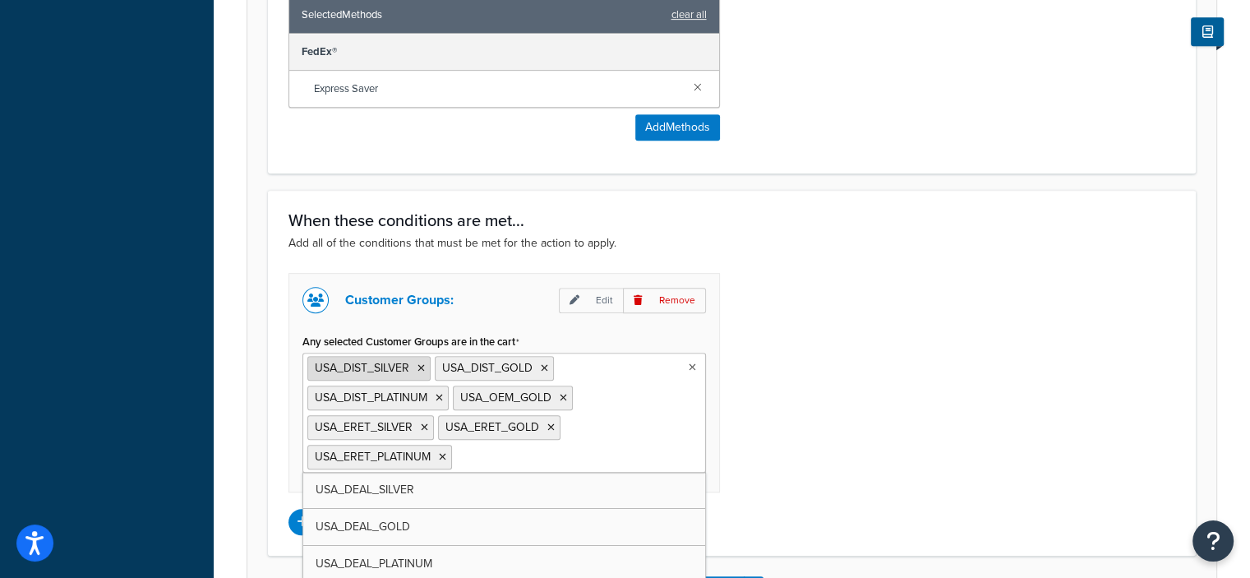
click at [420, 363] on icon at bounding box center [420, 368] width 7 height 10
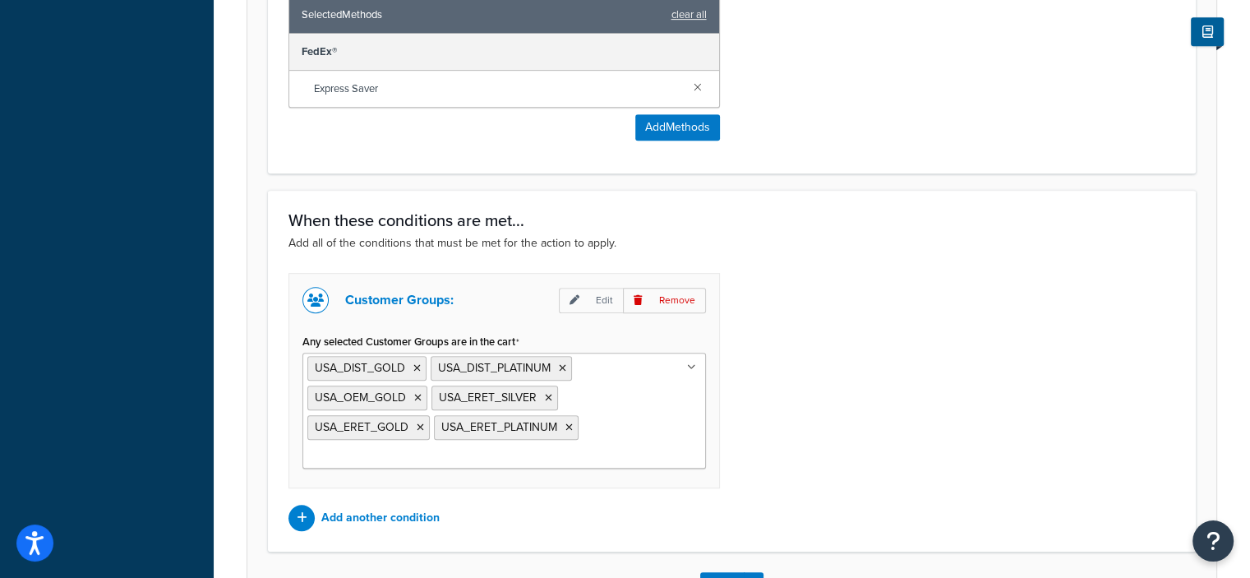
click at [850, 428] on div "Customer Groups: Edit Remove Any selected Customer Groups are in the cart USA_D…" at bounding box center [731, 402] width 911 height 258
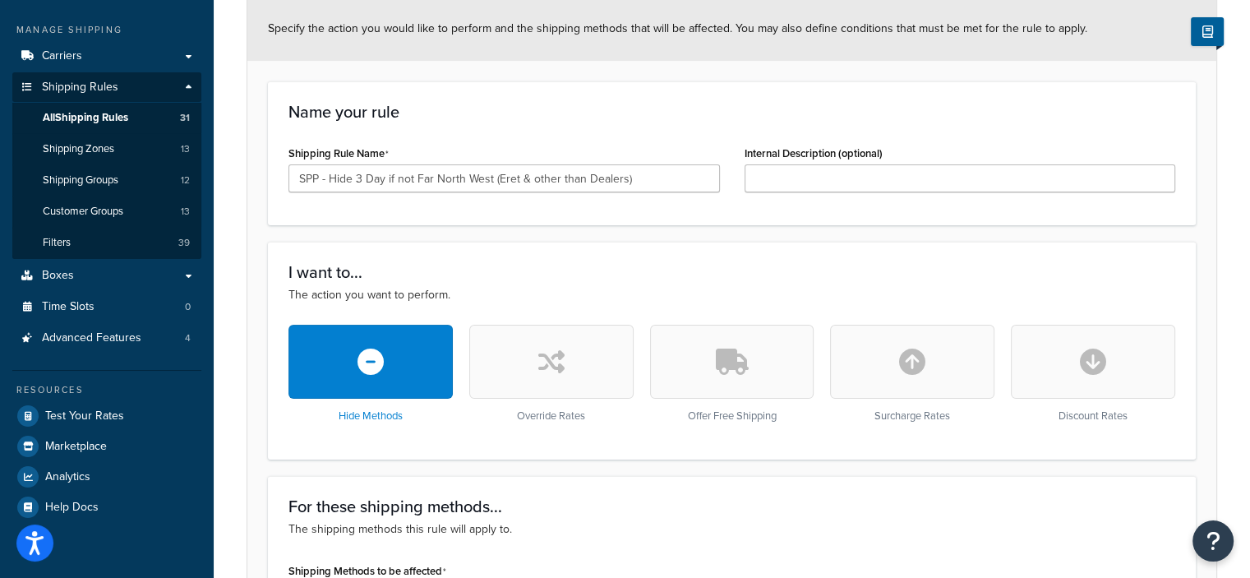
scroll to position [166, 0]
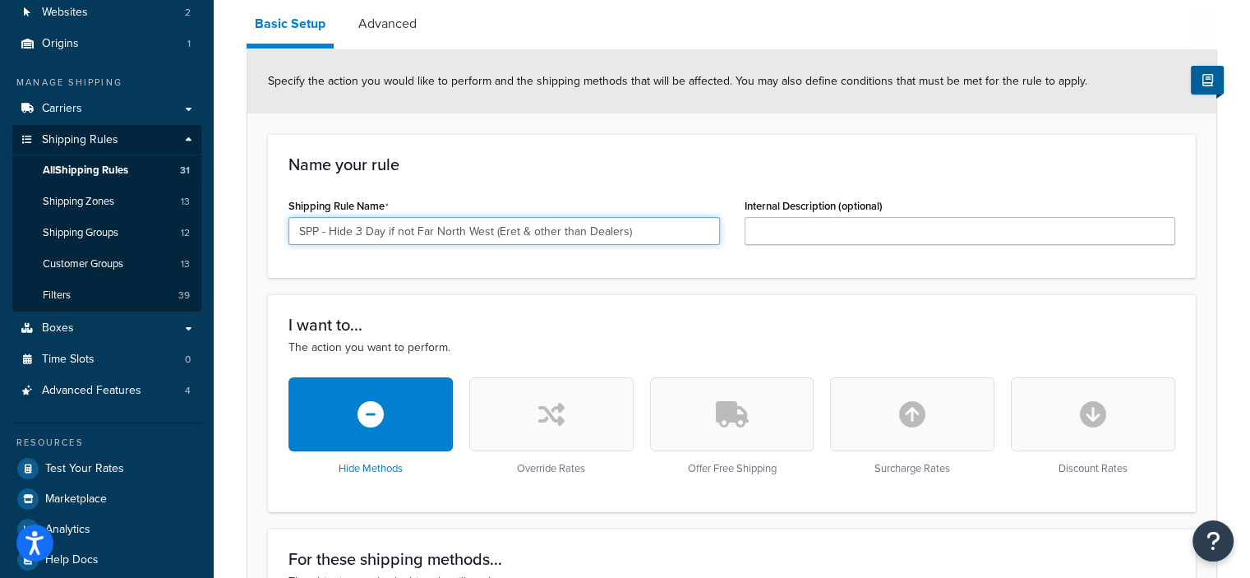
click at [622, 229] on input "SPP - Hide 3 Day if not Far North West (Eret & other than Dealers)" at bounding box center [503, 231] width 431 height 28
click at [506, 229] on input "SPP - Hide 3 Day if not Far North West (Eret & Distributor)" at bounding box center [503, 231] width 431 height 28
click at [587, 232] on input "SPP - Hide 3 Day if not Far North West (E-Ret & Distributor)" at bounding box center [503, 231] width 431 height 28
click at [521, 223] on input "SPP - Hide 3 Day if not Far North West (E-Ret & Distributors)" at bounding box center [503, 231] width 431 height 28
click at [523, 227] on input "SPP - Hide 3 Day if not Far North West (E-Ret & Distributors)" at bounding box center [503, 231] width 431 height 28
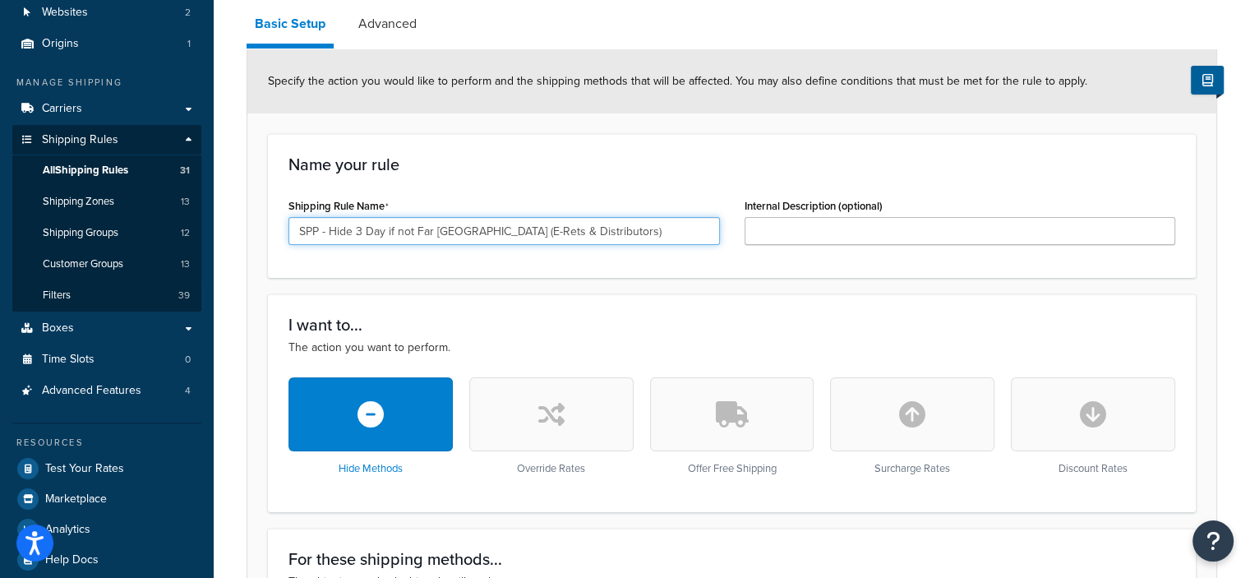
type input "SPP - Hide 3 Day if not Far North West (E-Rets & Distributors)"
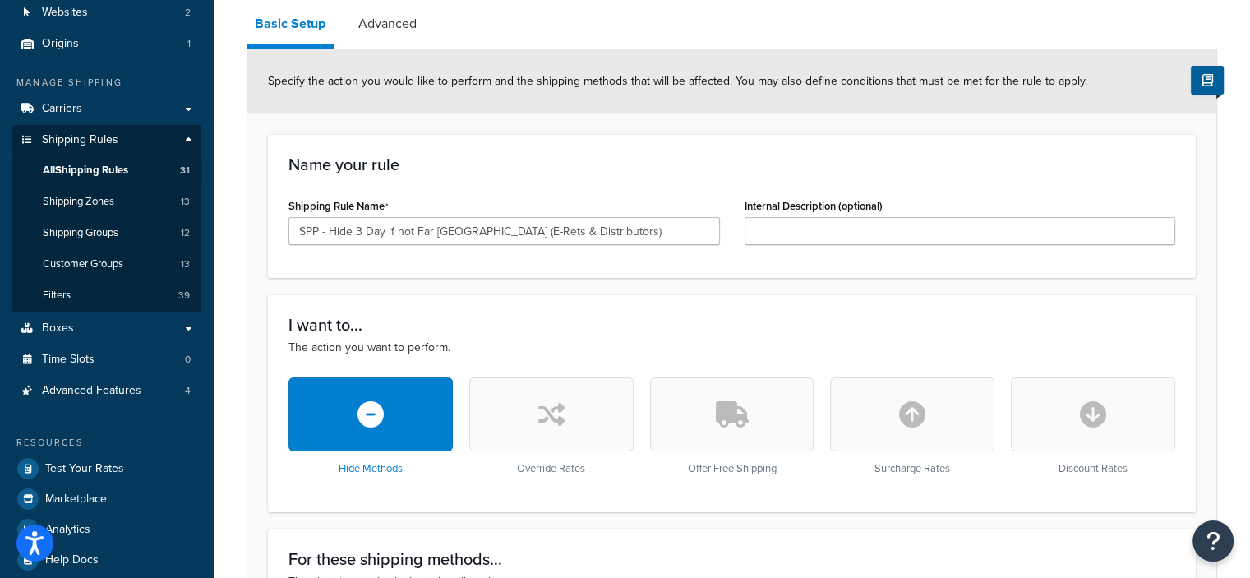
click at [606, 164] on h3 "Name your rule" at bounding box center [731, 164] width 887 height 18
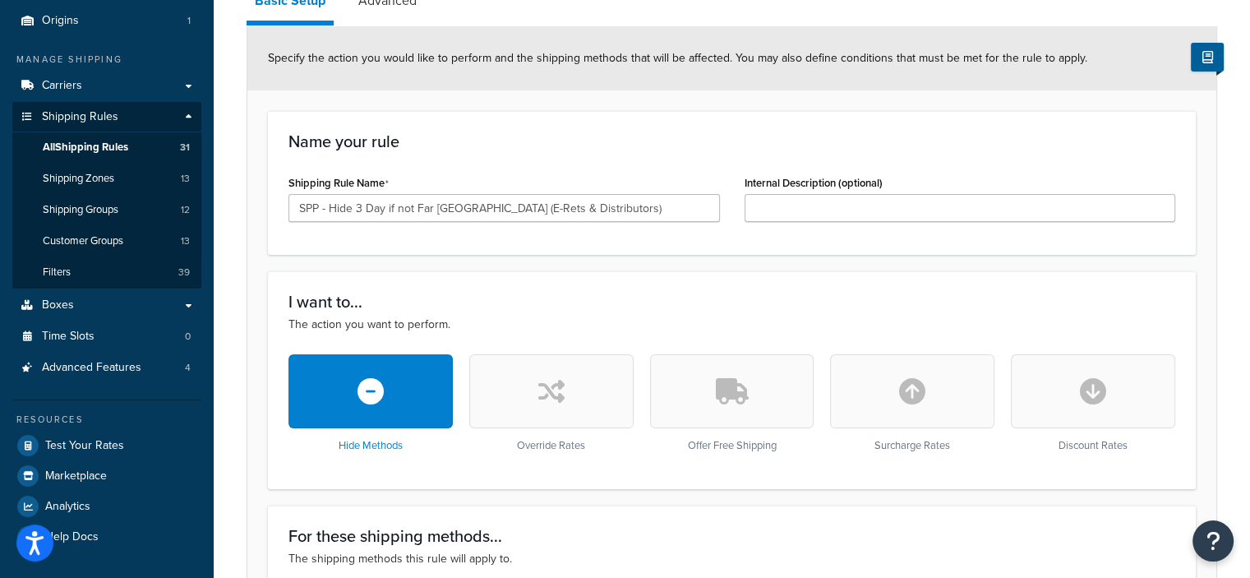
scroll to position [190, 0]
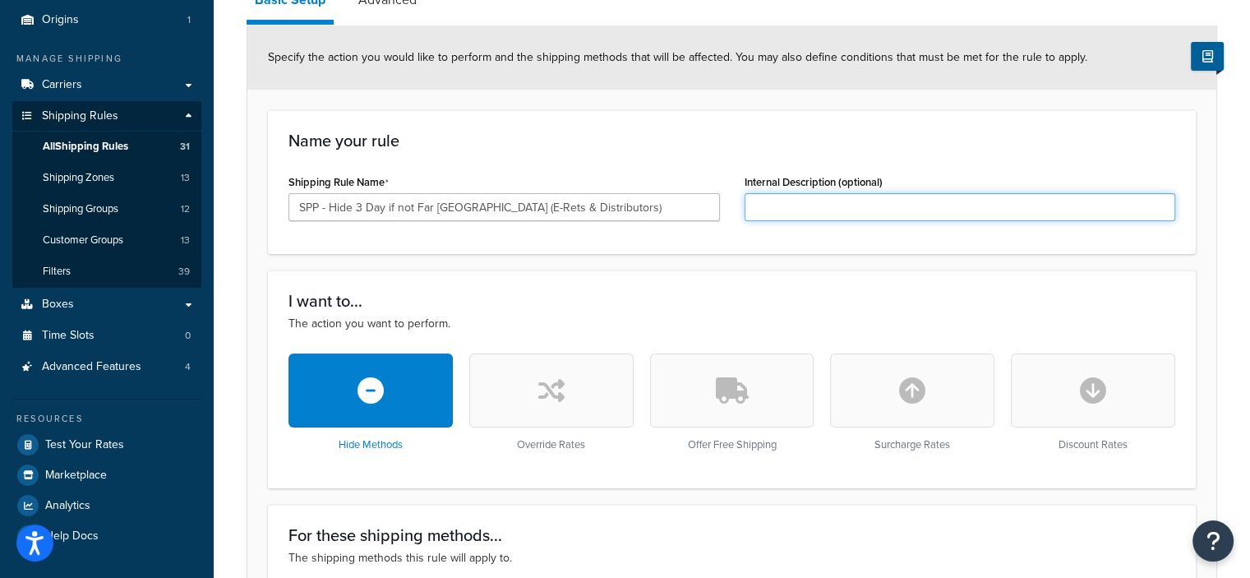
click at [774, 200] on input "Internal Description (optional)" at bounding box center [959, 207] width 431 height 28
click at [769, 159] on div "Name your rule Shipping Rule Name SPP - Hide 3 Day if not Far North West (E-Ret…" at bounding box center [732, 182] width 928 height 144
click at [776, 197] on input "Internal Description (optional)" at bounding box center [959, 207] width 431 height 28
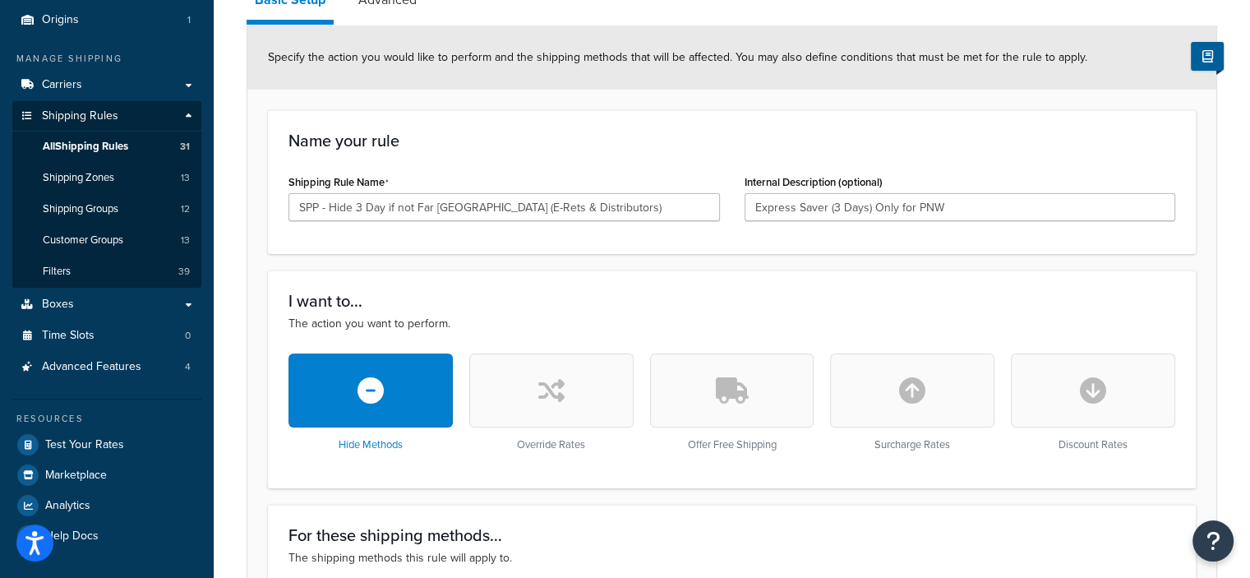
click at [933, 236] on div "Name your rule Shipping Rule Name SPP - Hide 3 Day if not Far North West (E-Ret…" at bounding box center [732, 182] width 928 height 144
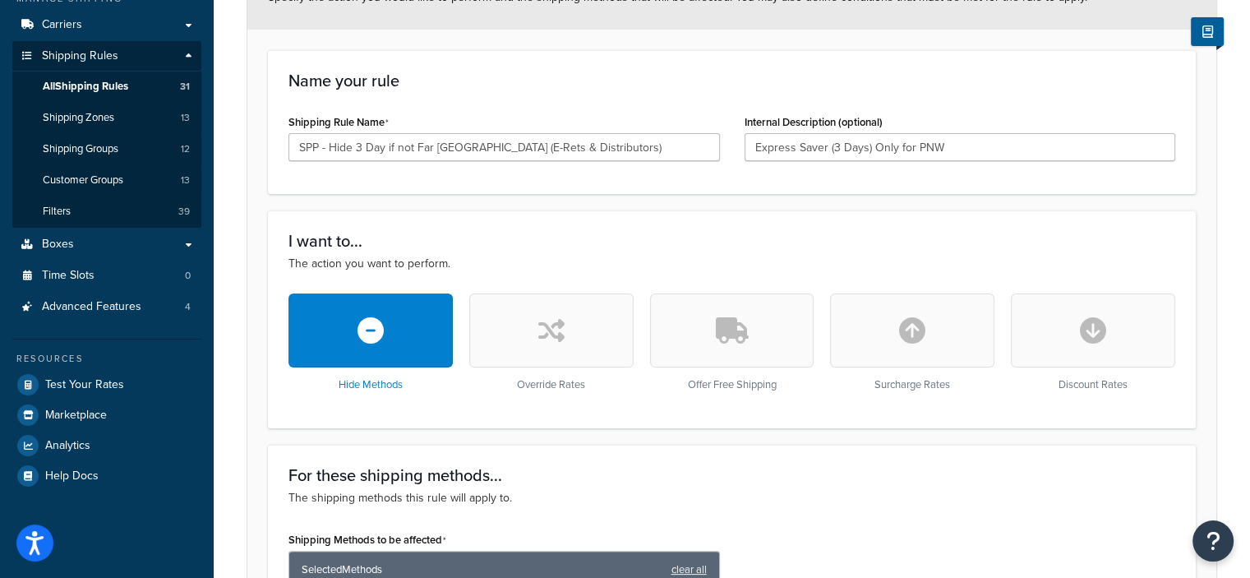
scroll to position [246, 0]
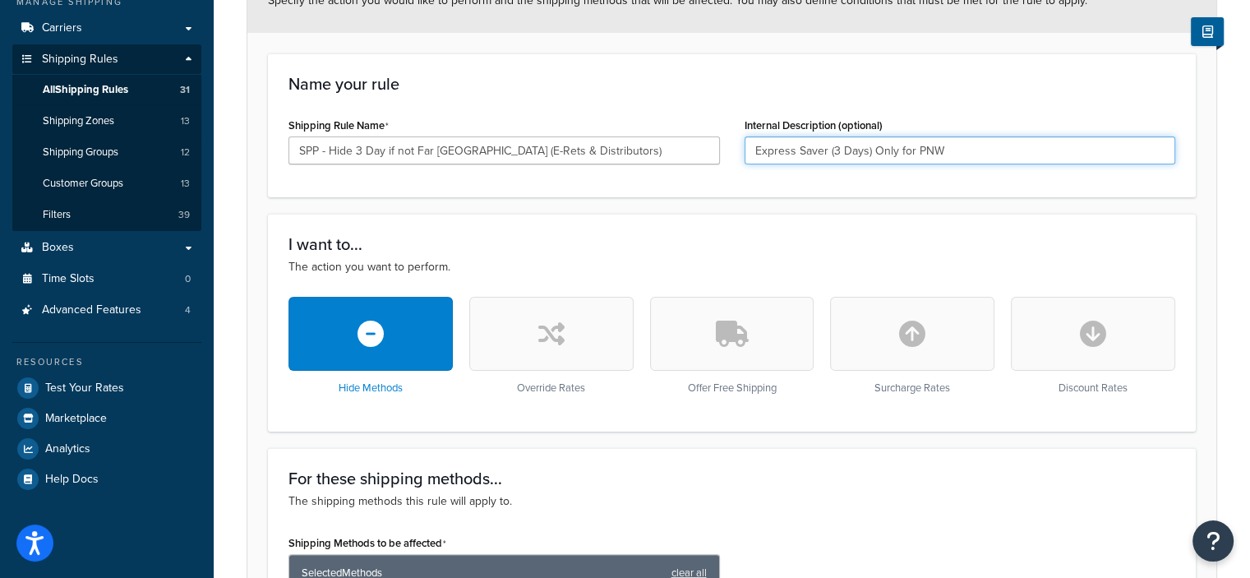
click at [953, 154] on input "Express Saver (3 Days) Only for PNW" at bounding box center [959, 150] width 431 height 28
type input "Express Saver (3 Days) Only for PNW Dealers"
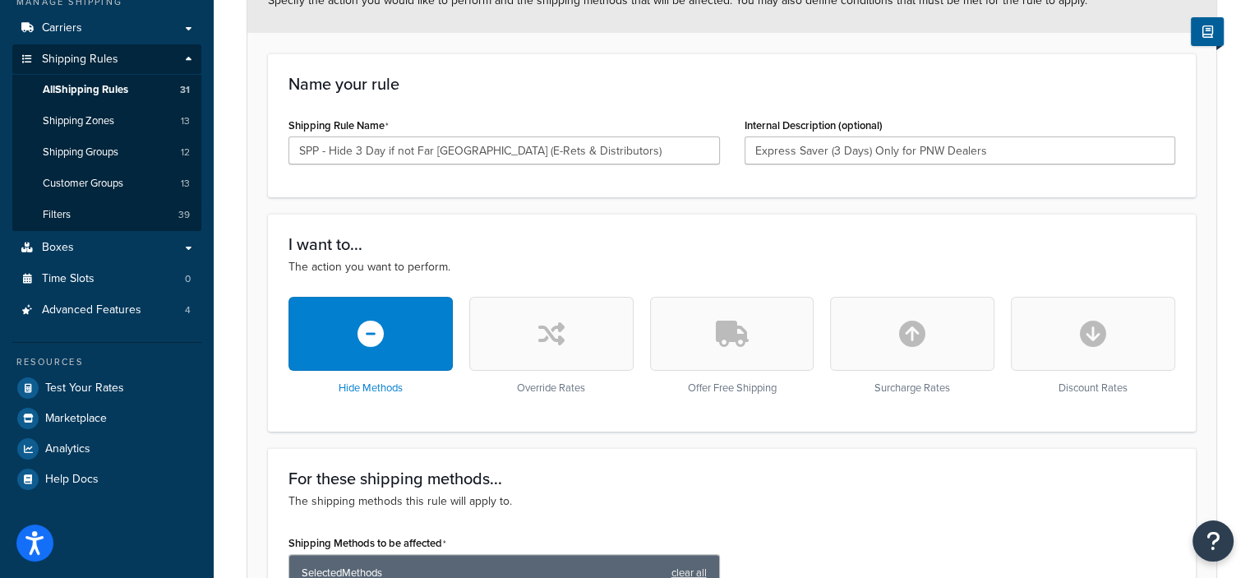
click at [896, 205] on form "Specify the action you would like to perform and the shipping methods that will…" at bounding box center [731, 573] width 969 height 1208
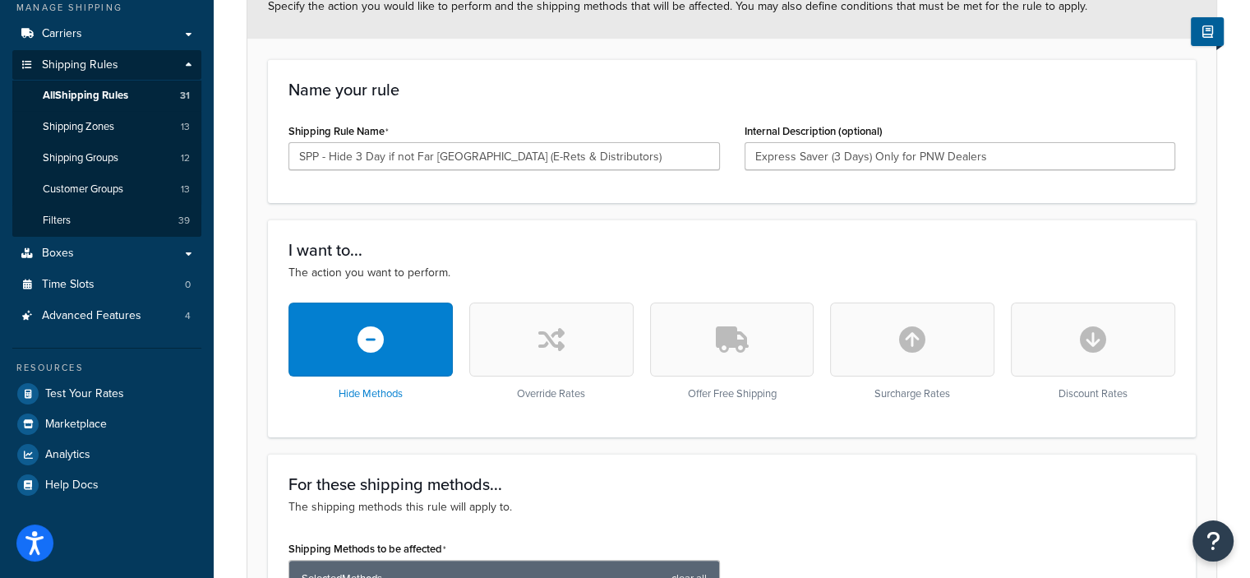
scroll to position [242, 0]
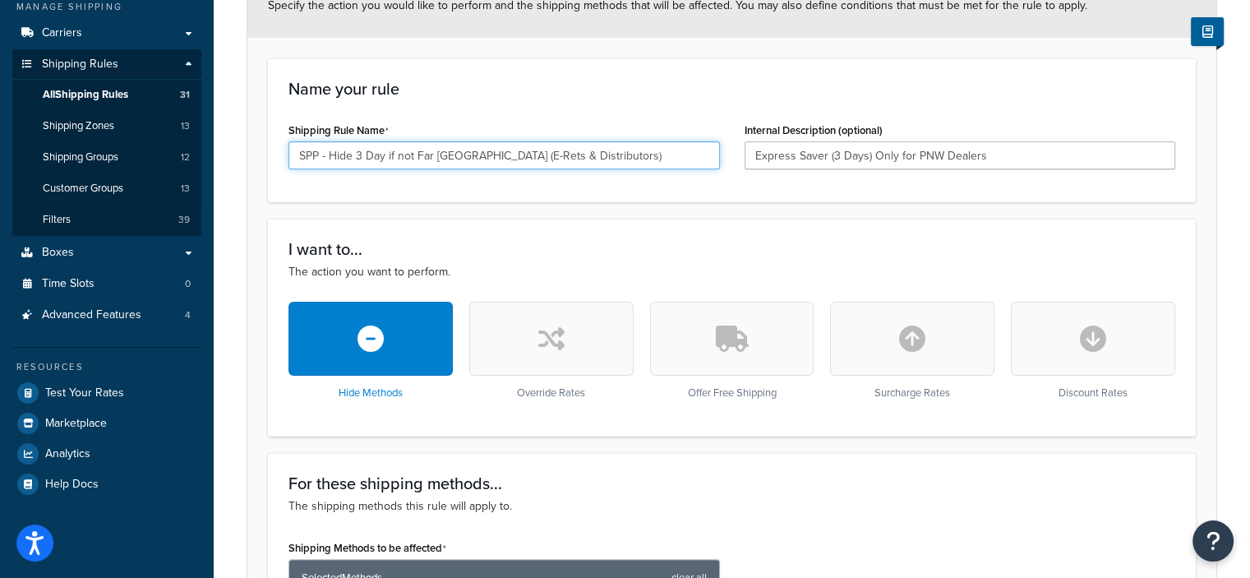
click at [356, 155] on input "SPP - Hide 3 Day if not Far North West (E-Rets & Distributors)" at bounding box center [503, 155] width 431 height 28
click at [460, 154] on input "SPP - Hide Express Saver (3 Day if not Far North West (E-Rets & Distributors)" at bounding box center [503, 155] width 431 height 28
click at [557, 181] on div "Name your rule Shipping Rule Name SPP - Hide Express Saver (3 Day) if not Far N…" at bounding box center [732, 130] width 928 height 144
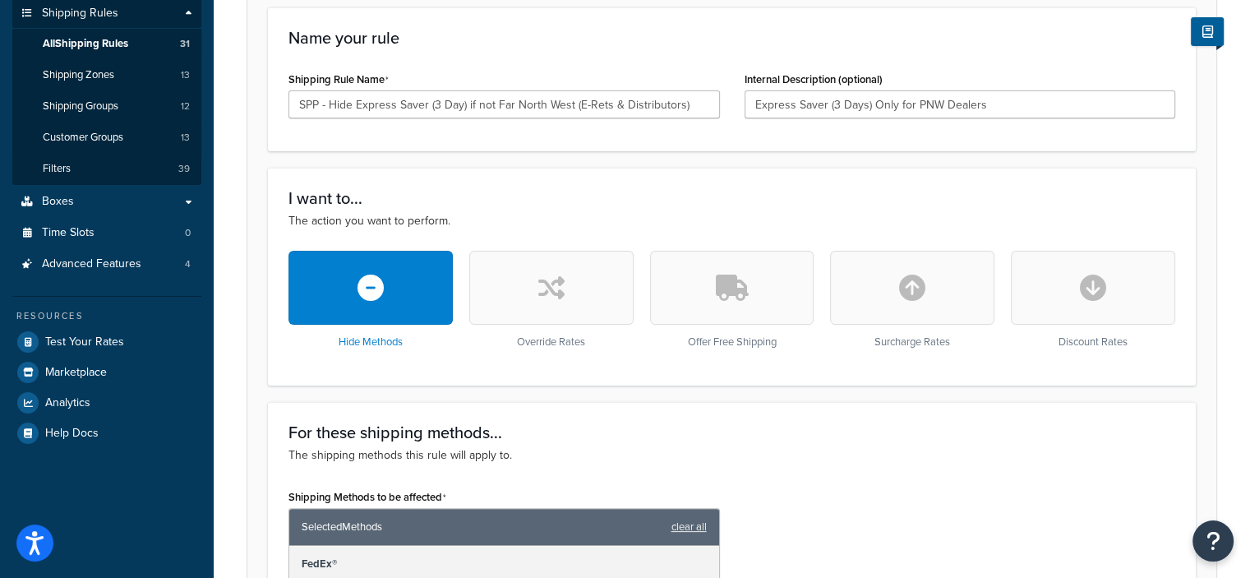
scroll to position [293, 0]
click at [577, 104] on input "SPP - Hide Express Saver (3 Day) if not Far North West (E-Rets & Distributors)" at bounding box center [503, 104] width 431 height 28
click at [715, 104] on input "SPP - Hide Express Saver (3 Day) if not Far North West for E-Rets & Distributor…" at bounding box center [503, 104] width 431 height 28
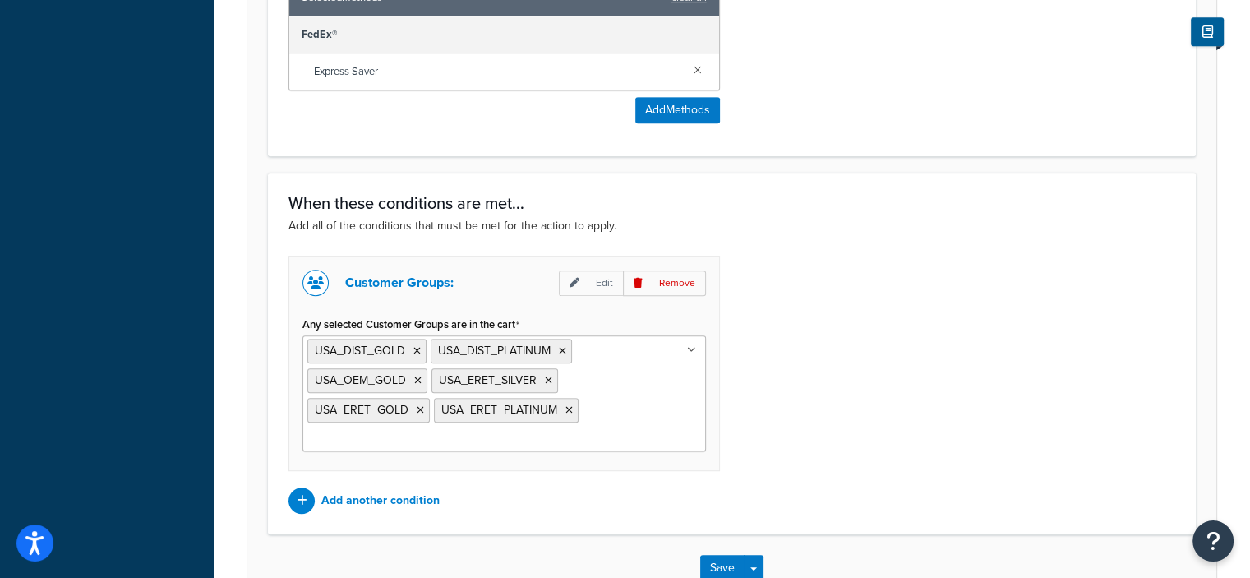
scroll to position [924, 0]
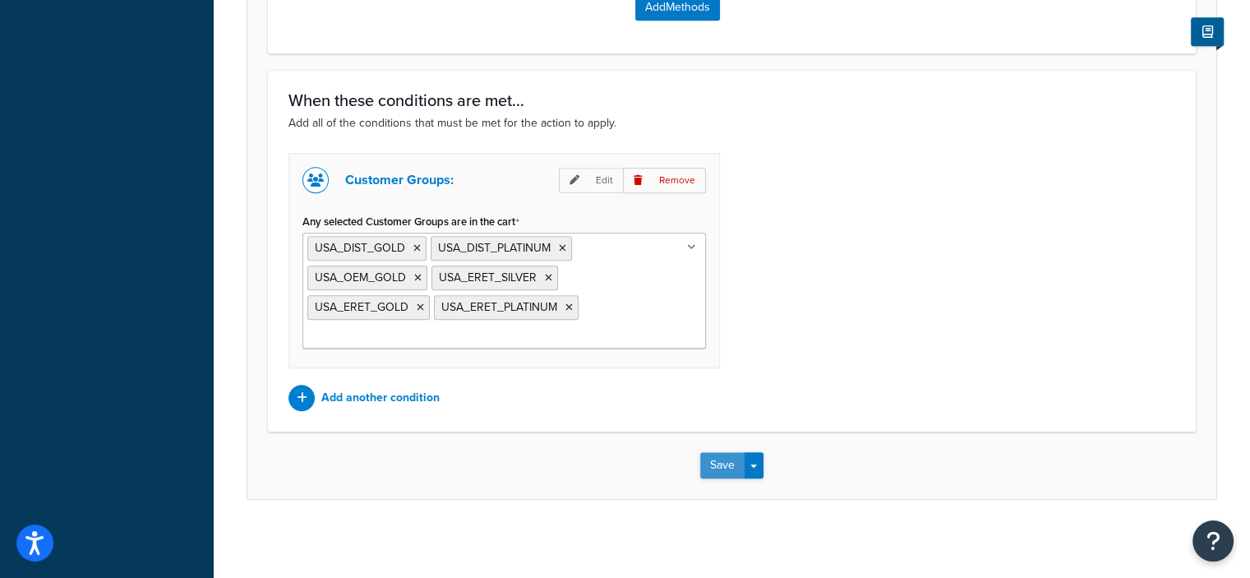
type input "SPP - Hide Express Saver (3 Day) if not Far North West for E-Rets & Distributors"
click at [712, 459] on button "Save" at bounding box center [722, 465] width 44 height 26
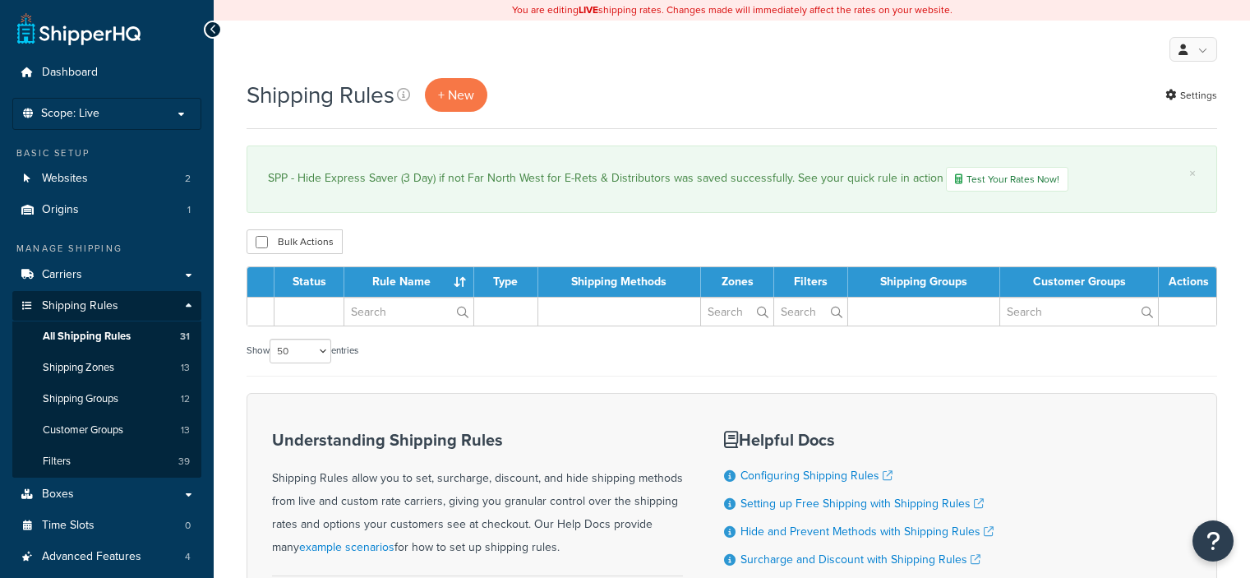
select select "50"
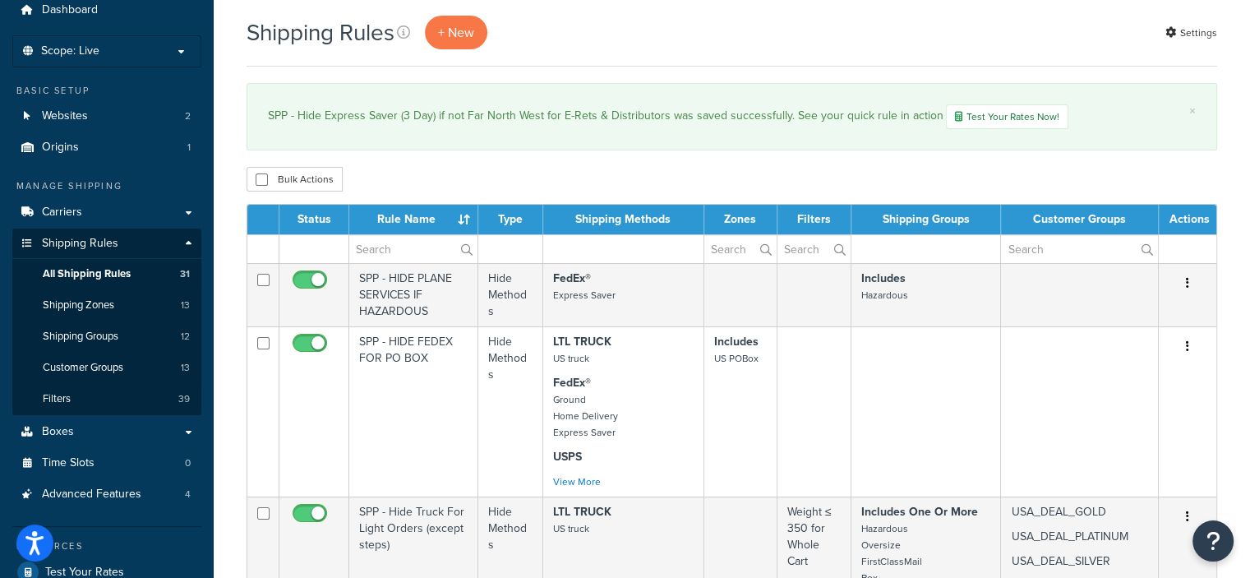
scroll to position [92, 0]
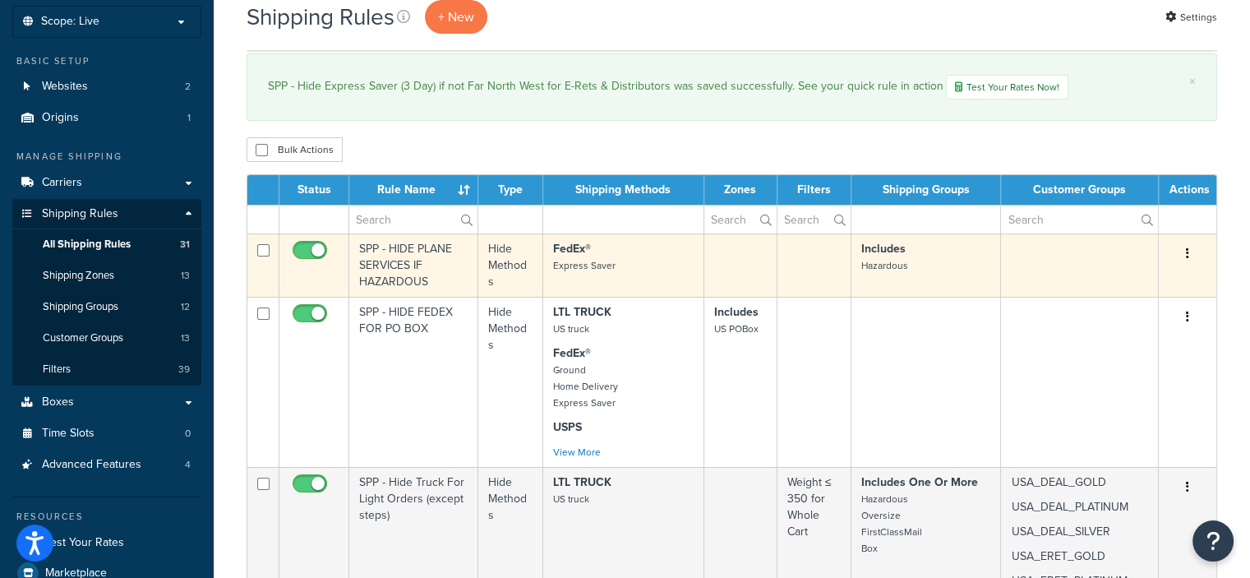
click at [1184, 252] on button "button" at bounding box center [1187, 254] width 23 height 26
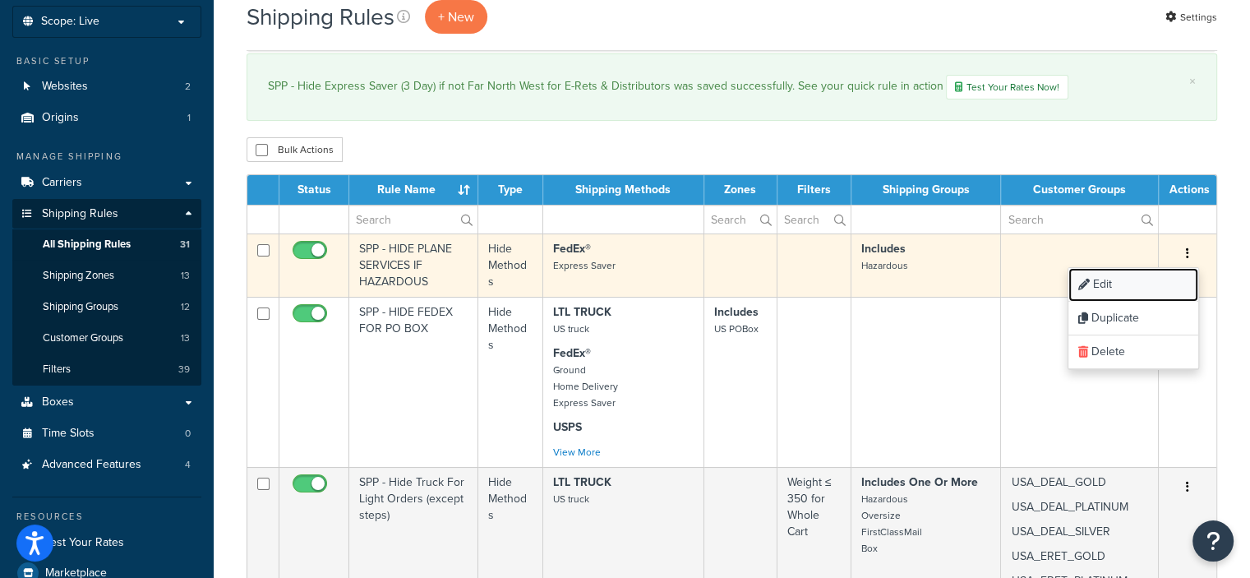
click at [1112, 274] on link "Edit" at bounding box center [1133, 285] width 130 height 34
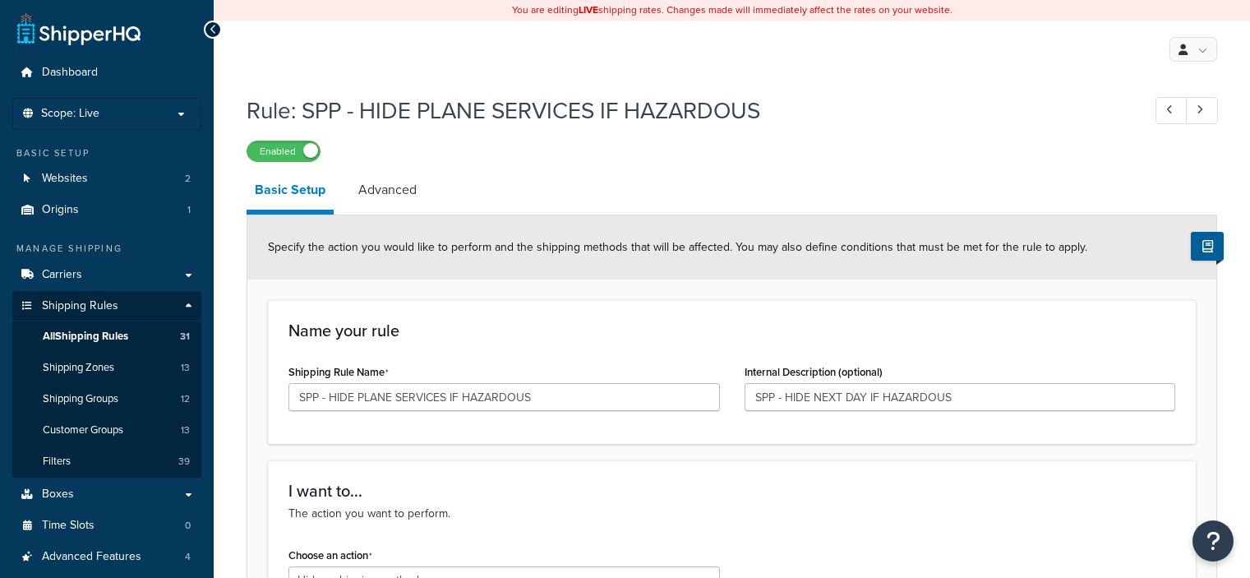
select select "HIDE"
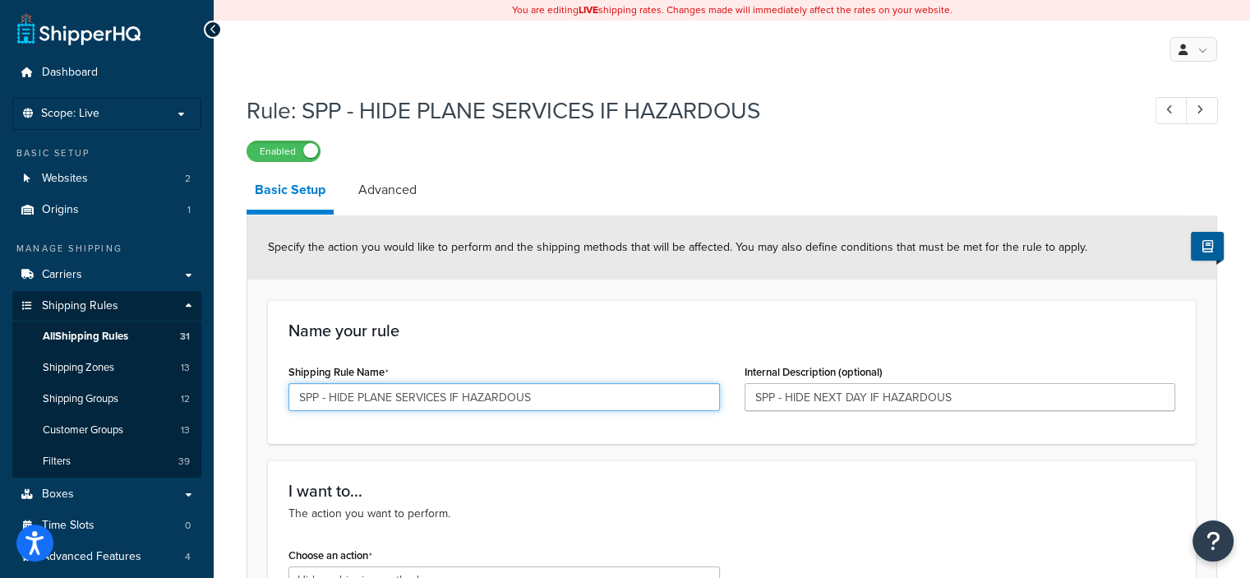
click at [331, 394] on input "SPP - HIDE PLANE SERVICES IF HAZARDOUS" at bounding box center [503, 397] width 431 height 28
click at [414, 398] on input "HIDE PLANE SERVICES IF HAZARDOUS" at bounding box center [503, 397] width 431 height 28
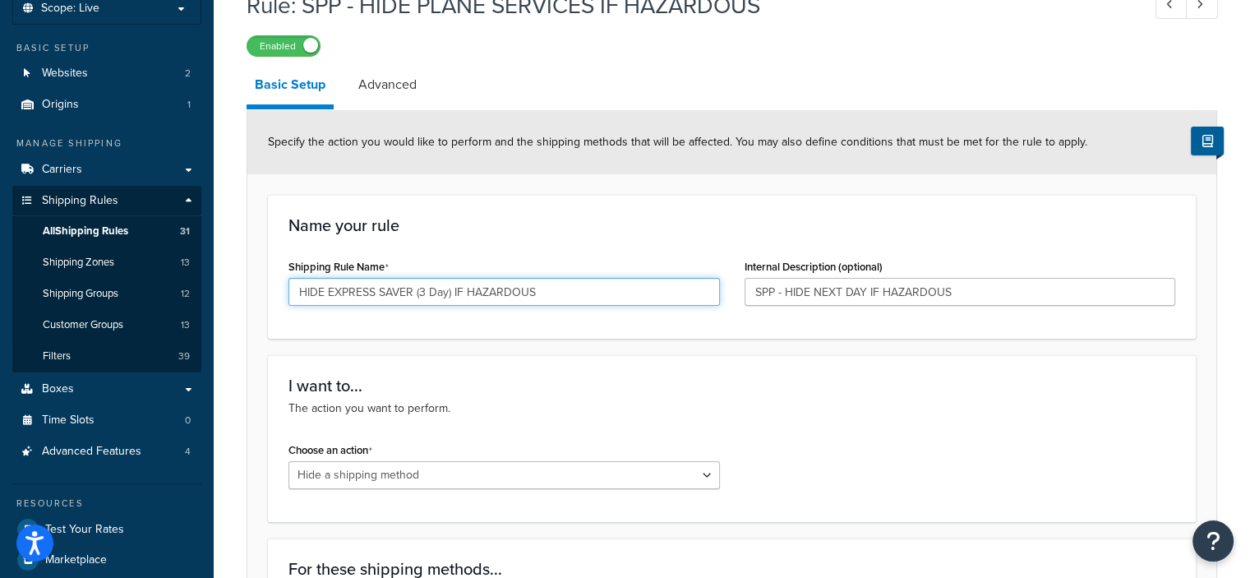
scroll to position [110, 0]
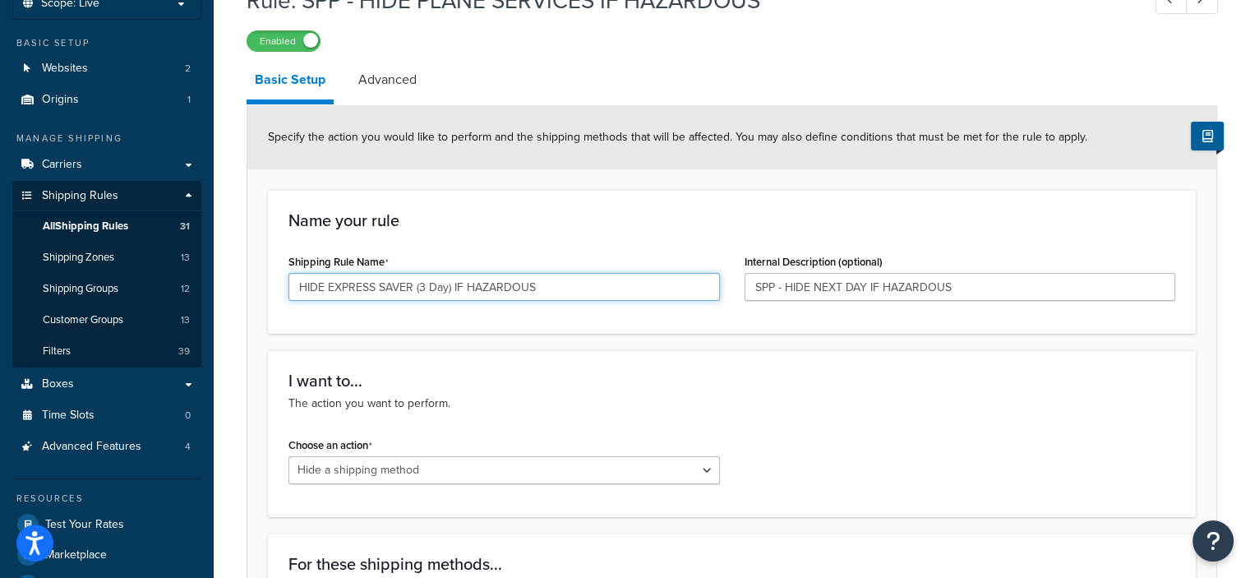
type input "HIDE EXPRESS SAVER (3 Day) IF HAZARDOUS"
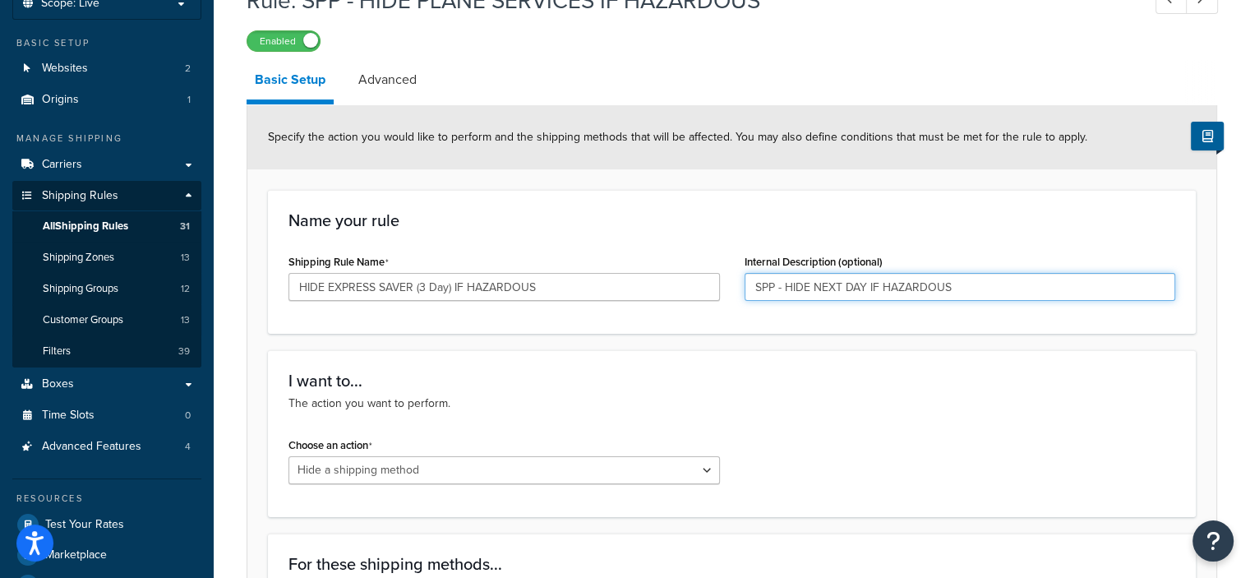
click at [785, 287] on input "SPP - HIDE NEXT DAY IF HAZARDOUS" at bounding box center [959, 287] width 431 height 28
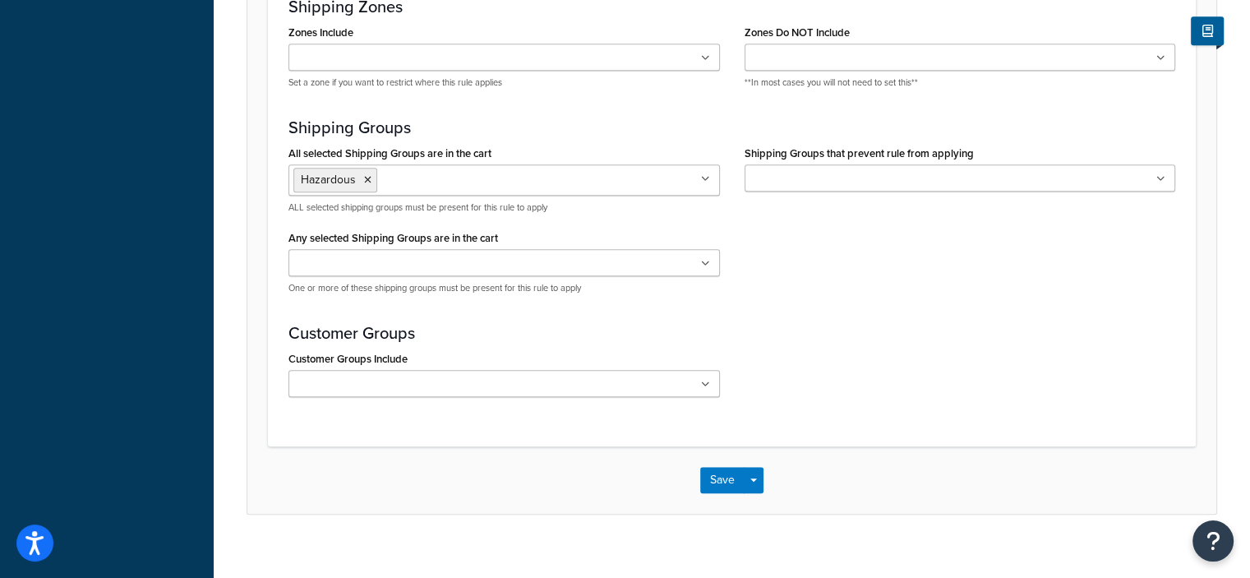
scroll to position [1163, 0]
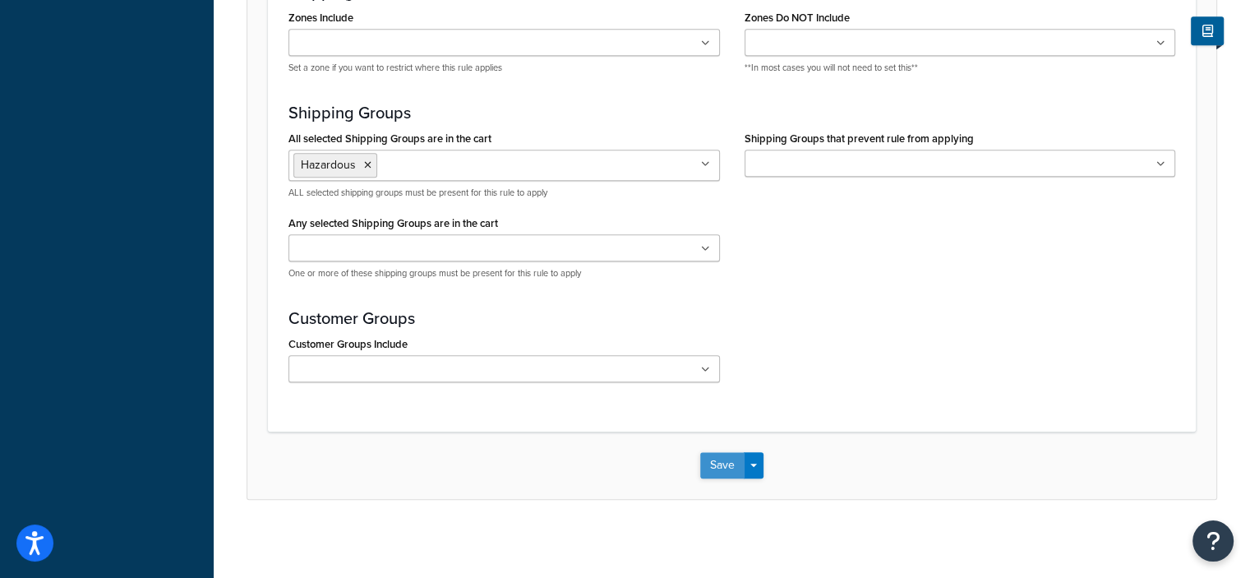
type input "HIDE NEXT DAY IF HAZARDOUS"
click at [710, 456] on button "Save" at bounding box center [722, 465] width 44 height 26
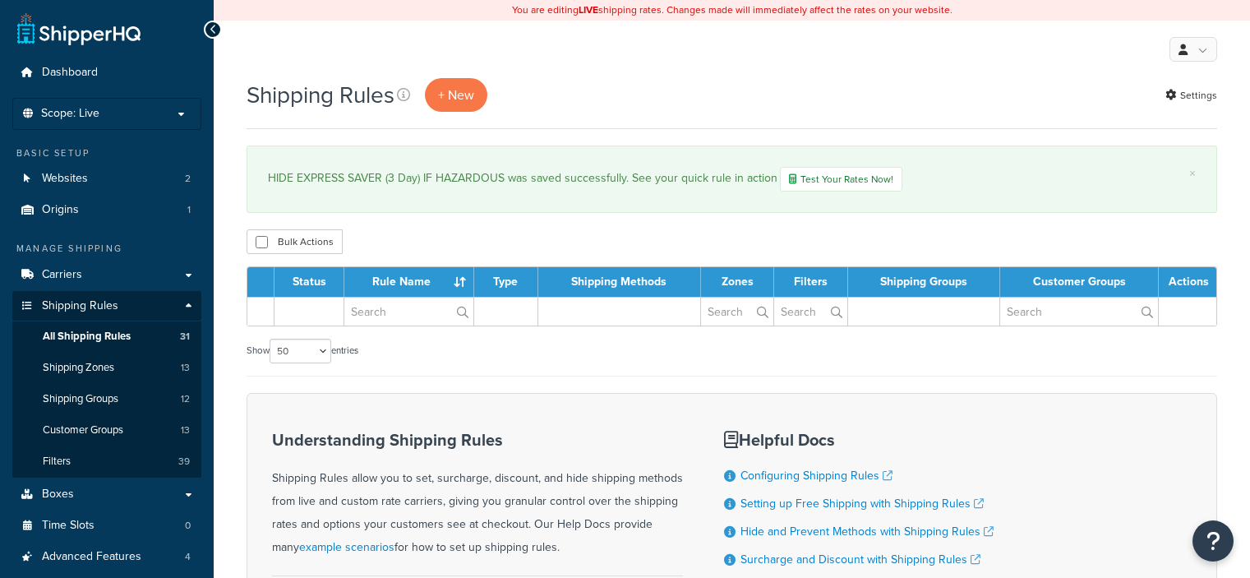
select select "50"
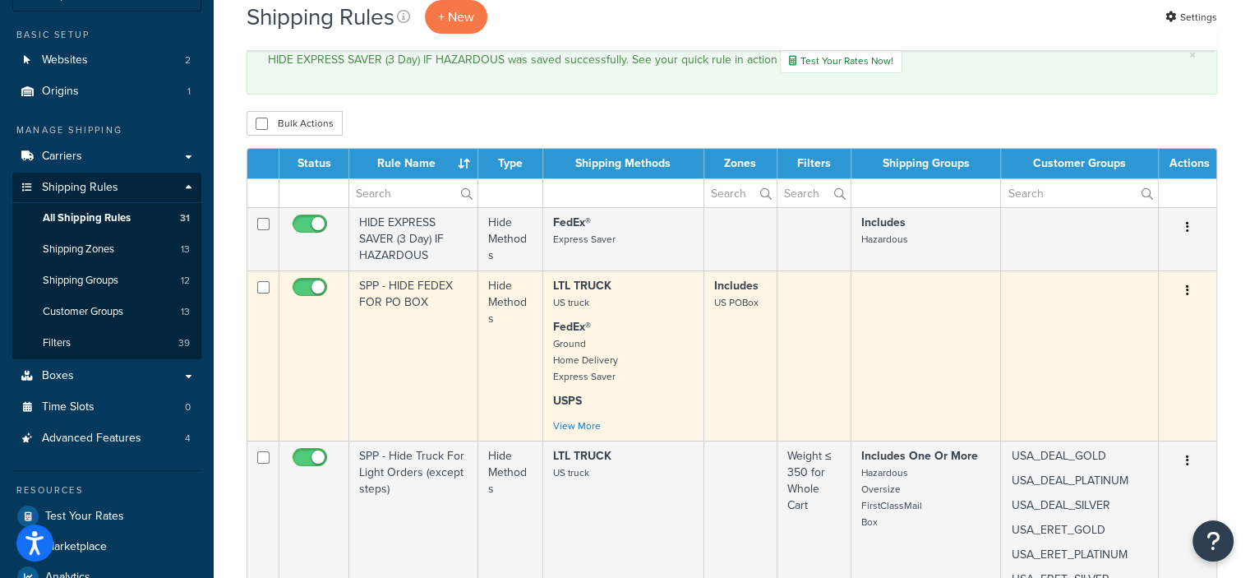
scroll to position [118, 0]
click at [1186, 288] on icon "button" at bounding box center [1187, 290] width 3 height 12
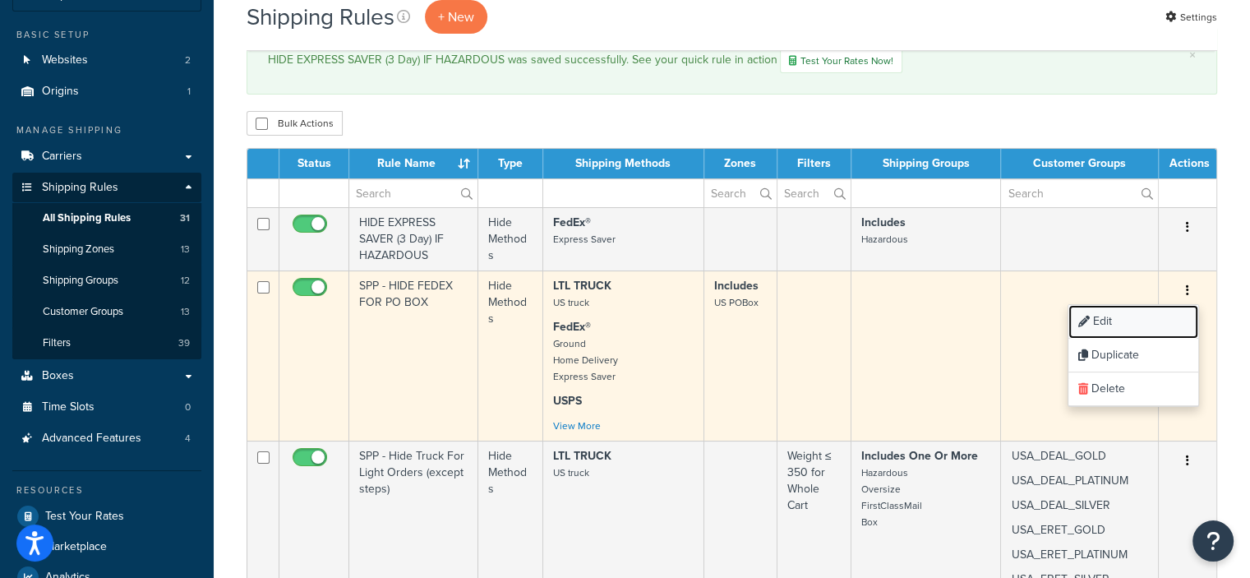
click at [1099, 319] on link "Edit" at bounding box center [1133, 322] width 130 height 34
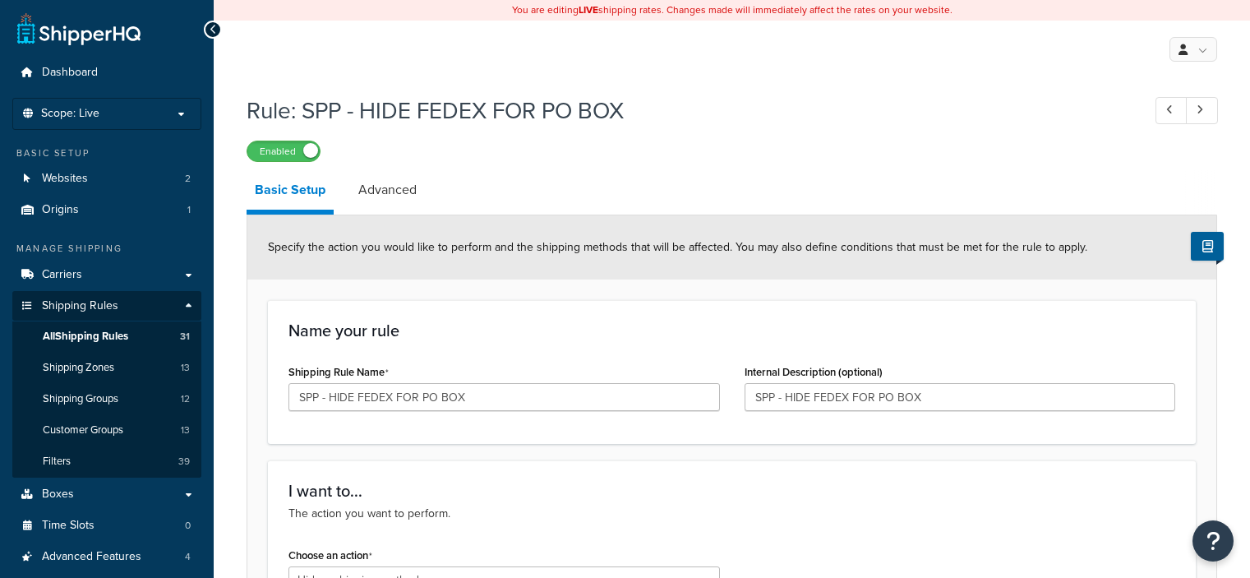
select select "HIDE"
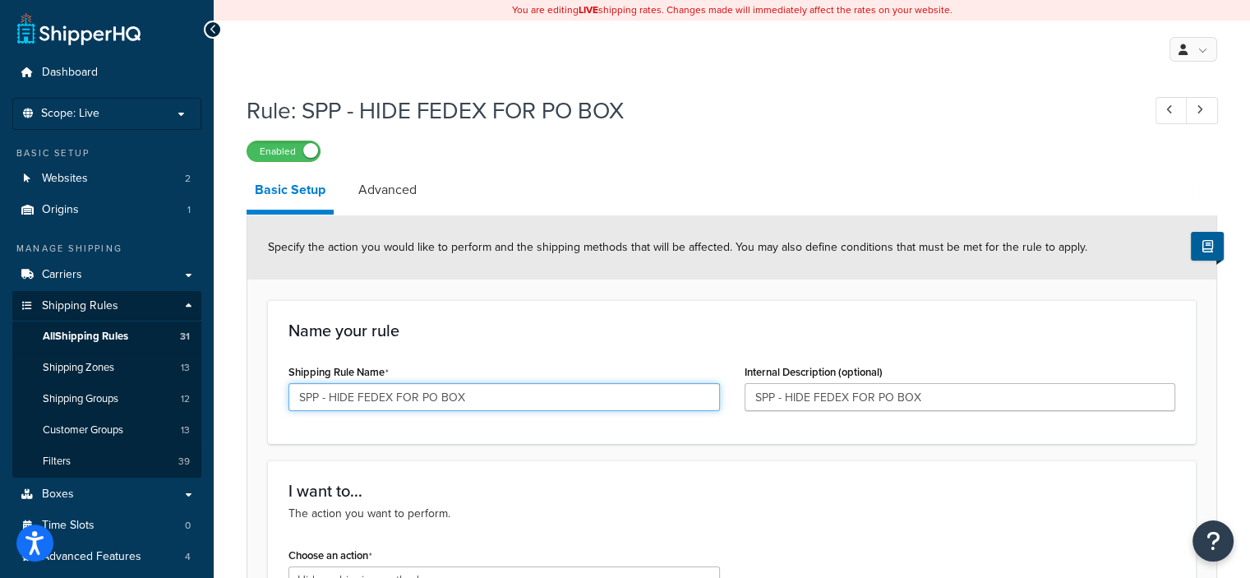
click at [328, 394] on input "SPP - HIDE FEDEX FOR PO BOX" at bounding box center [503, 397] width 431 height 28
click at [454, 395] on input "HIDE FEDEX FOR PO BOX" at bounding box center [503, 397] width 431 height 28
type input "HIDE FEDEX FOR PO BOXES"
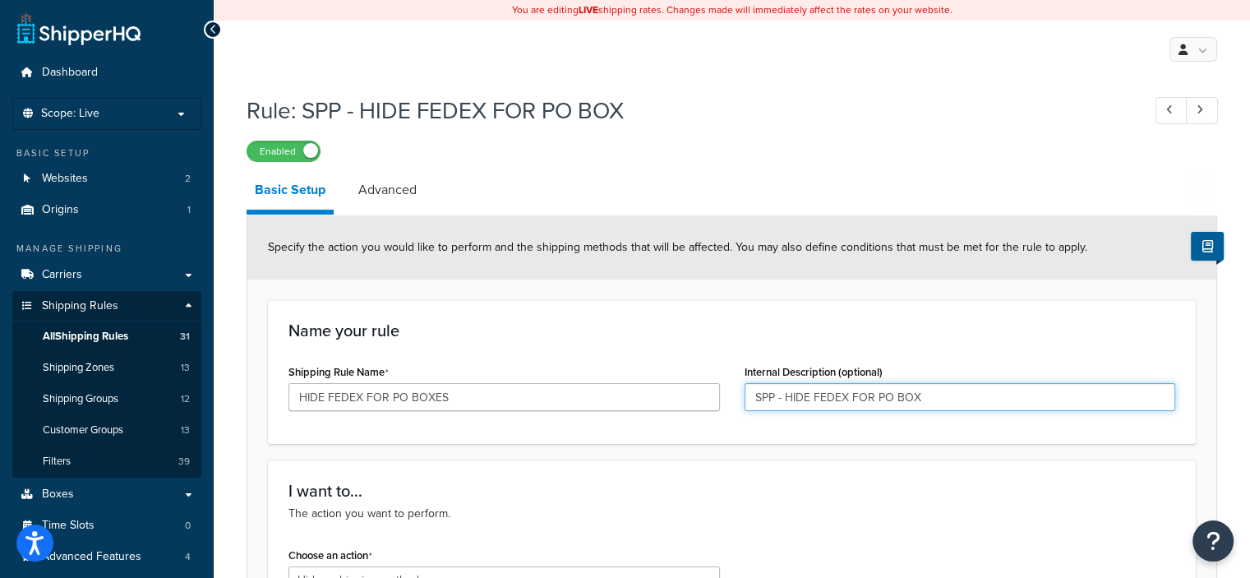
click at [785, 397] on input "SPP - HIDE FEDEX FOR PO BOX" at bounding box center [959, 397] width 431 height 28
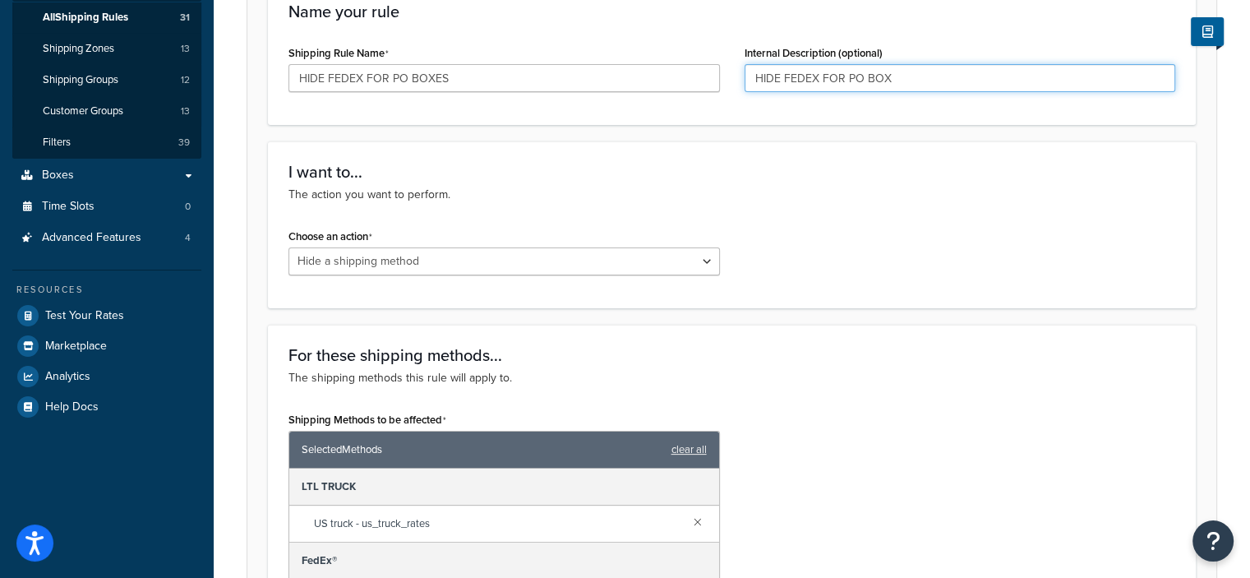
scroll to position [207, 0]
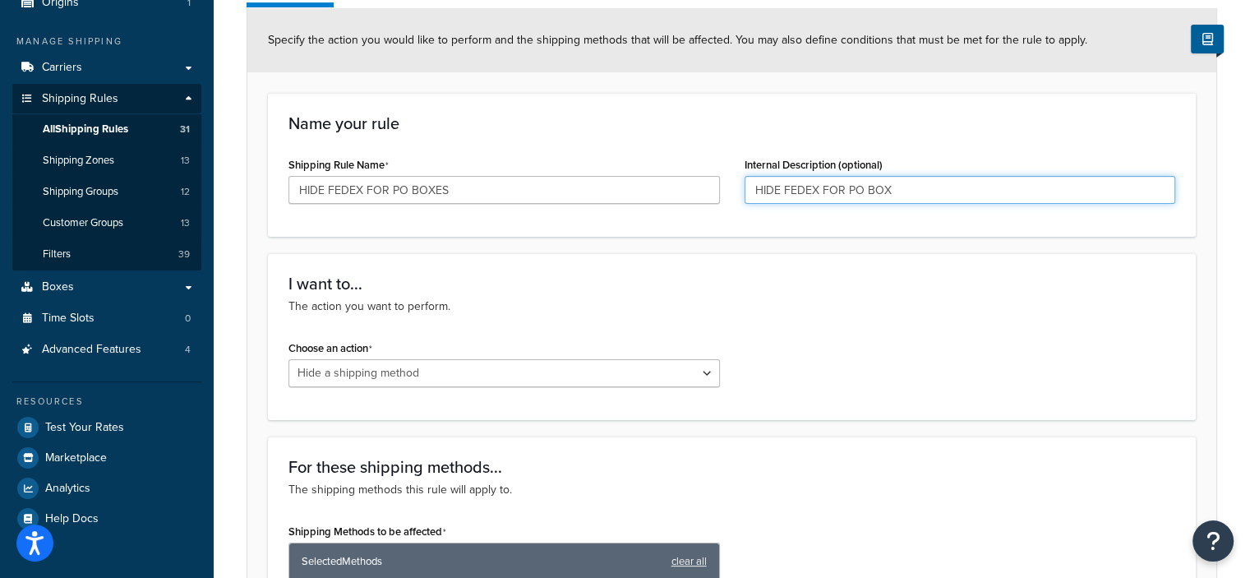
type input "HIDE FEDEX FOR PO BOX"
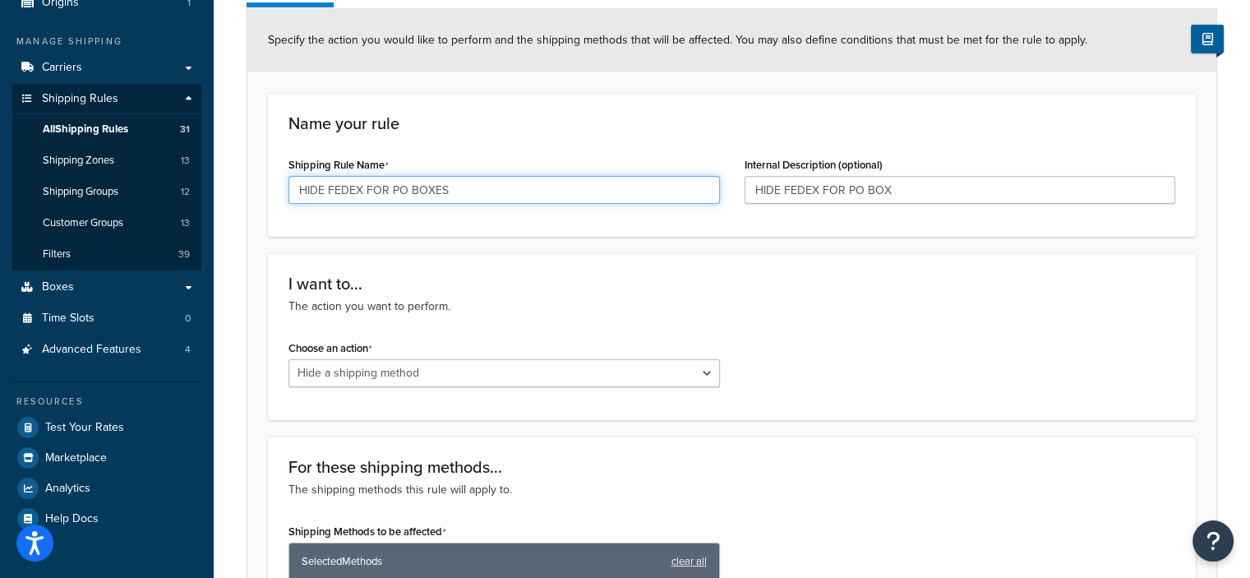
click at [361, 186] on input "HIDE FEDEX FOR PO BOXES" at bounding box center [503, 190] width 431 height 28
click at [404, 190] on input "HIDE ALL BUT USPS FOR PO BOXES" at bounding box center [503, 190] width 431 height 28
click at [408, 189] on input "HIDE ALL BUT USPS FOR PO BOXES" at bounding box center [503, 190] width 431 height 28
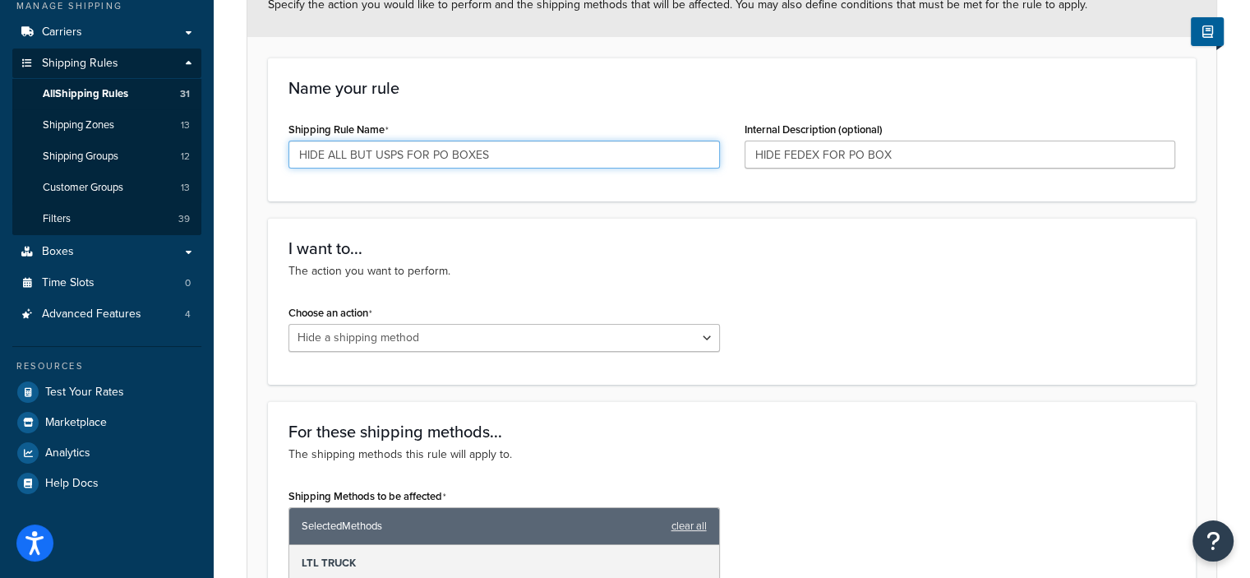
scroll to position [243, 0]
type input "HIDE ALL BUT USPS FOR PO BOXES"
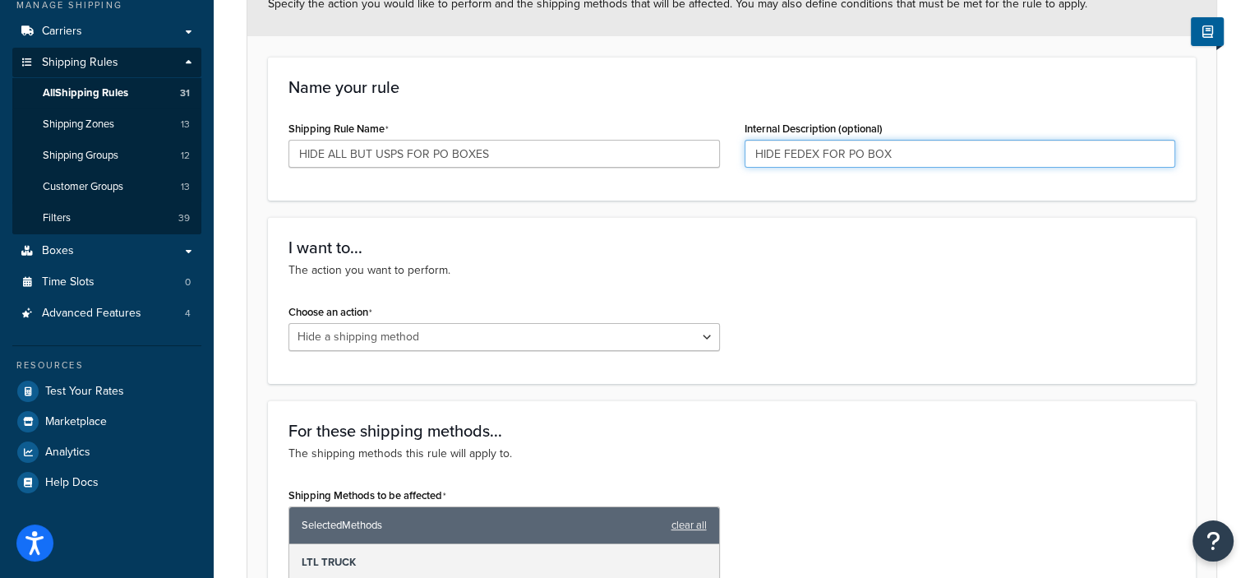
click at [846, 154] on input "HIDE FEDEX FOR PO BOX" at bounding box center [959, 154] width 431 height 28
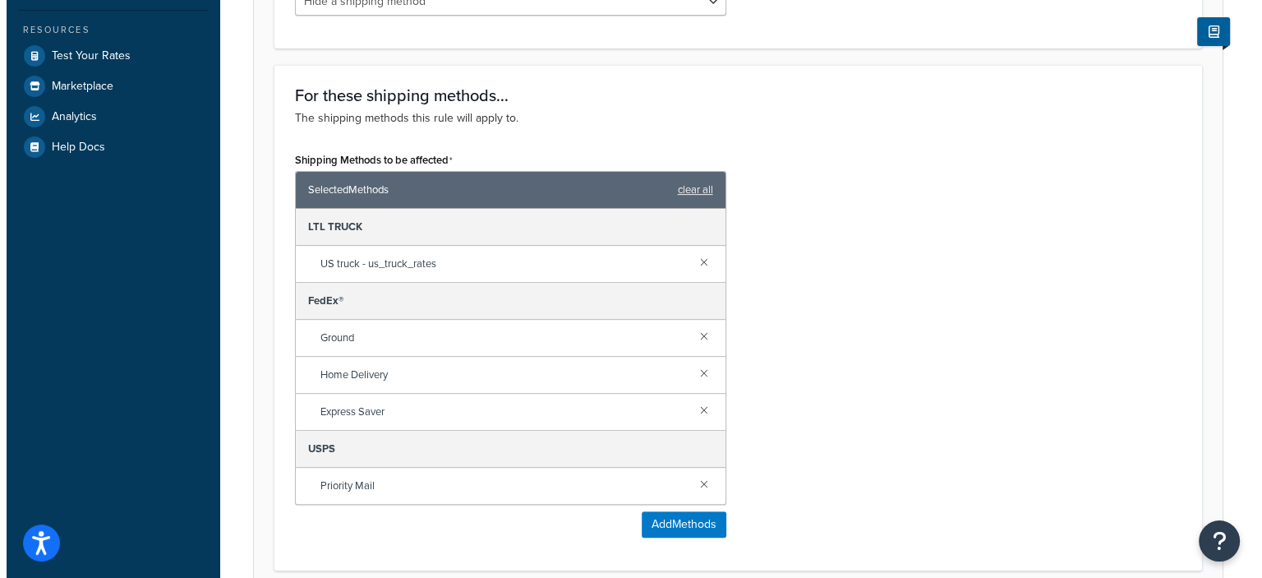
scroll to position [624, 0]
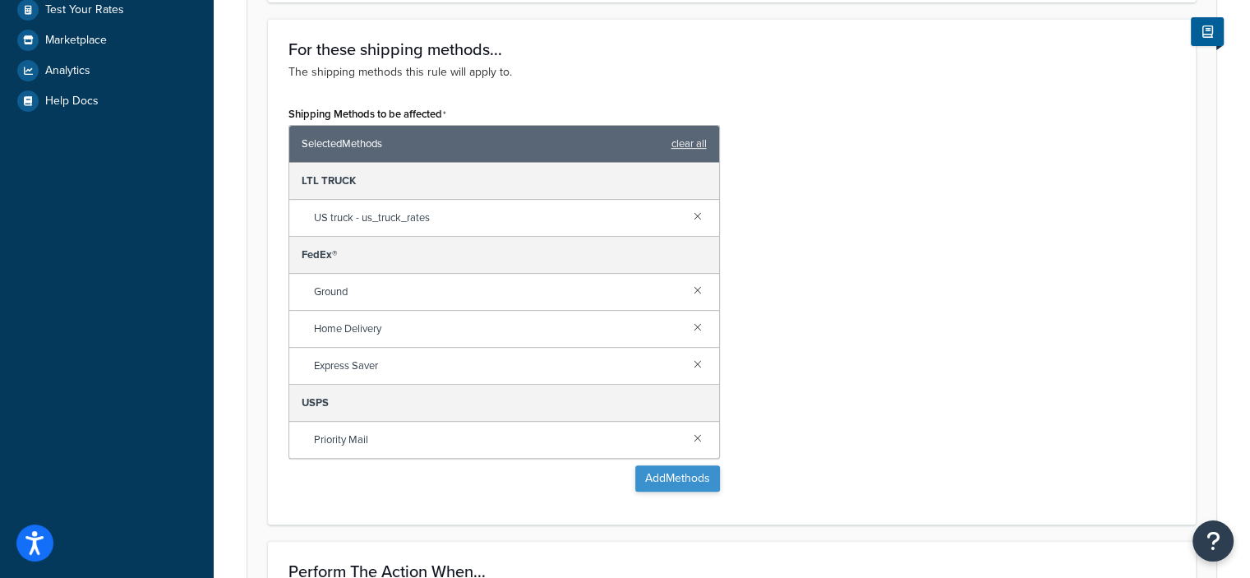
type input "HIDE PO BOX"
click at [700, 481] on button "Add Methods" at bounding box center [677, 478] width 85 height 26
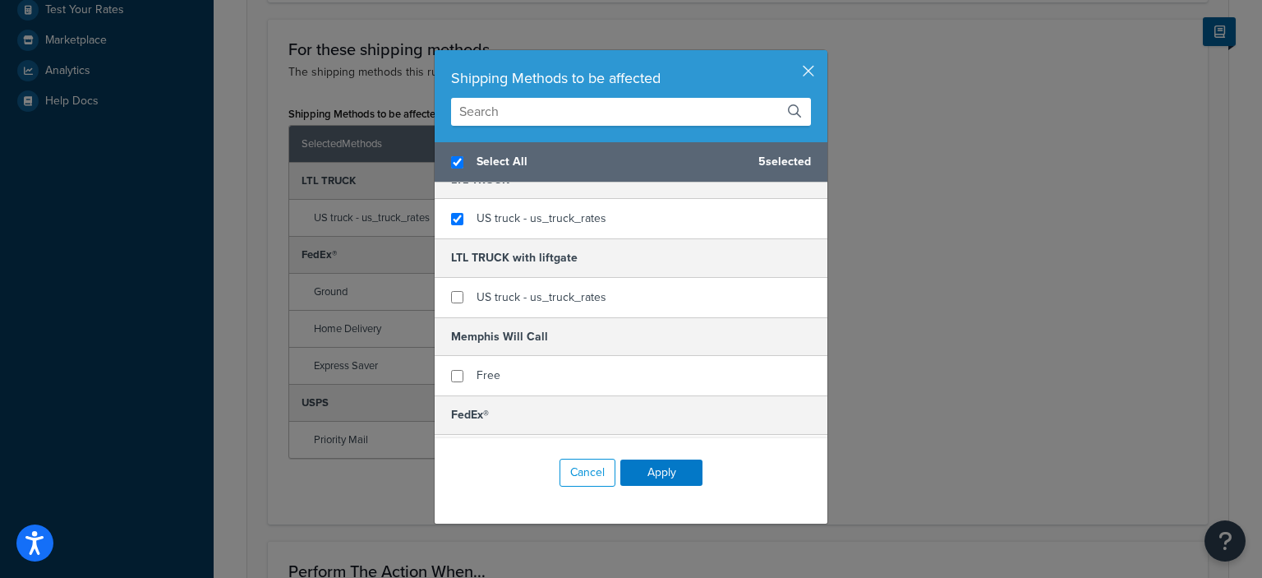
scroll to position [0, 0]
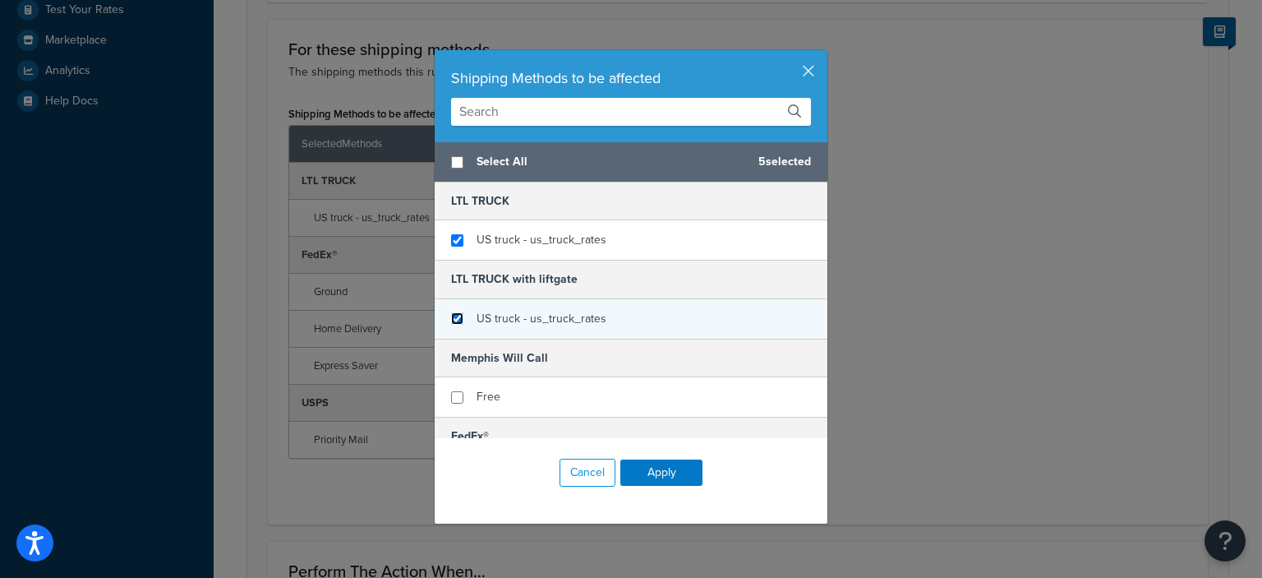
checkbox input "false"
click at [454, 315] on input "checkbox" at bounding box center [457, 318] width 12 height 12
checkbox input "true"
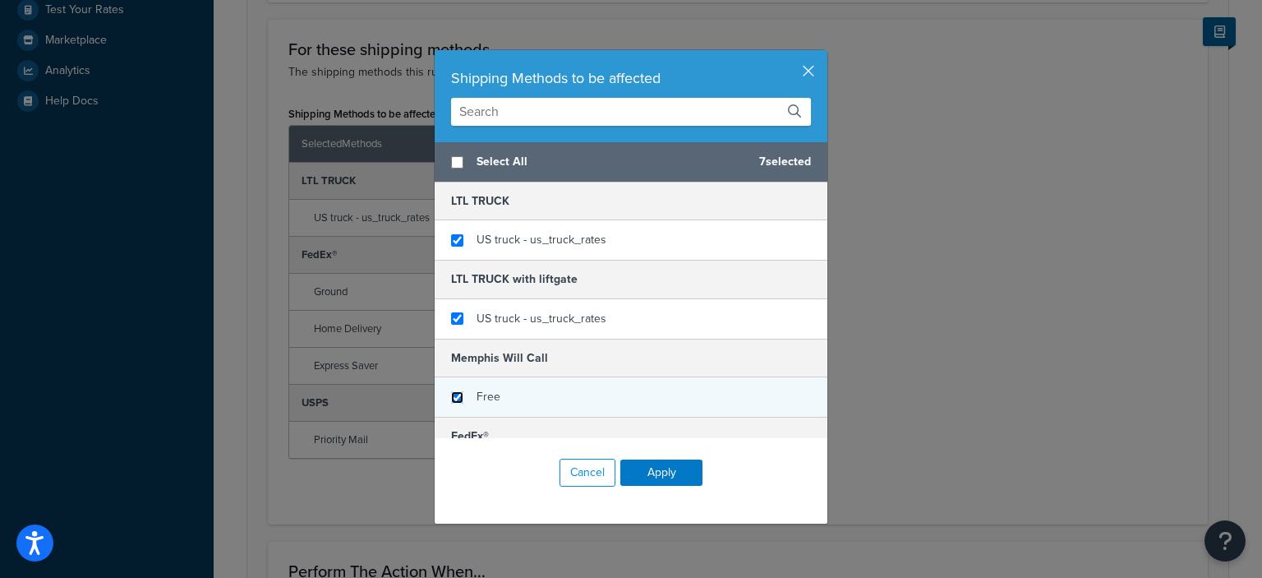
click at [451, 392] on input "checkbox" at bounding box center [457, 397] width 12 height 12
checkbox input "true"
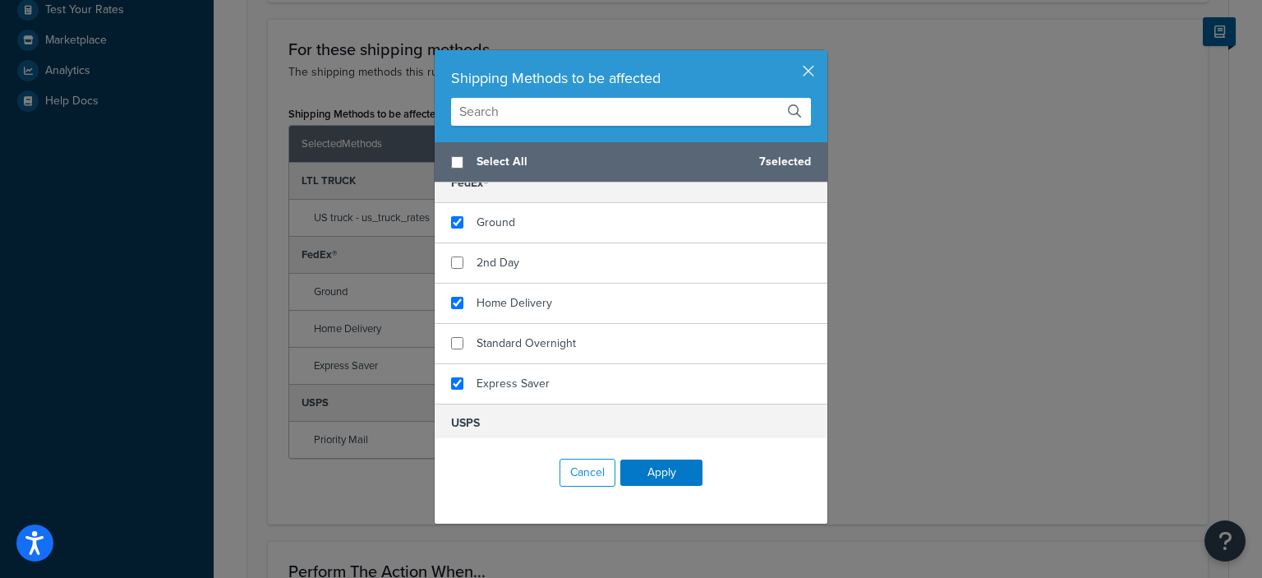
scroll to position [254, 0]
click at [456, 256] on input "checkbox" at bounding box center [457, 262] width 12 height 12
checkbox input "true"
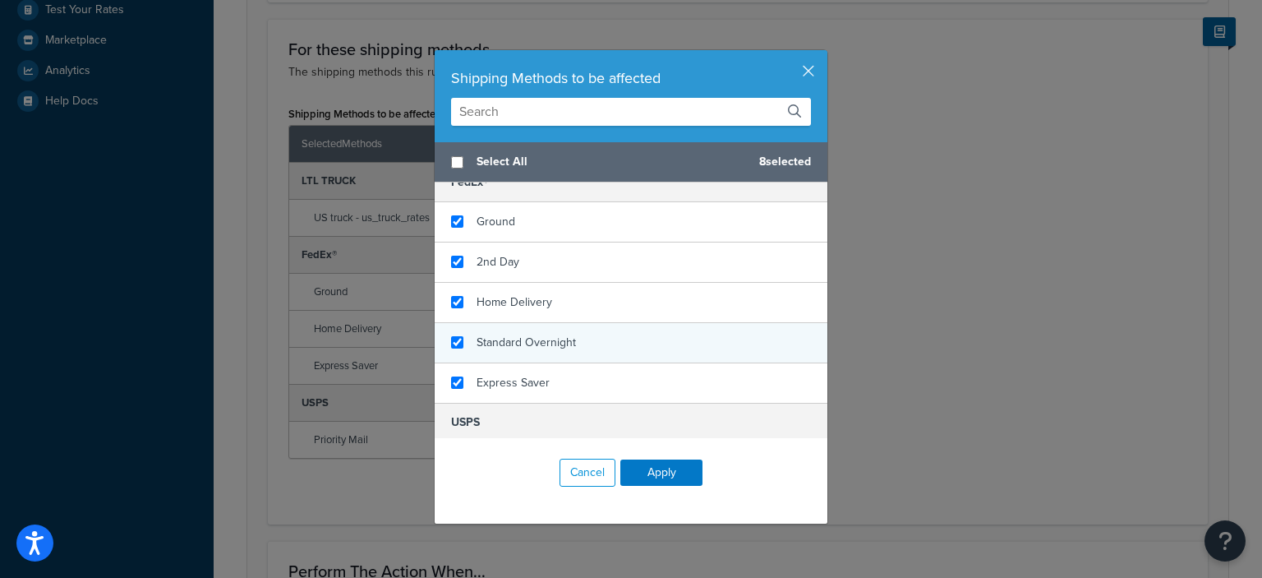
checkbox input "true"
click at [457, 334] on div "Standard Overnight" at bounding box center [631, 343] width 393 height 40
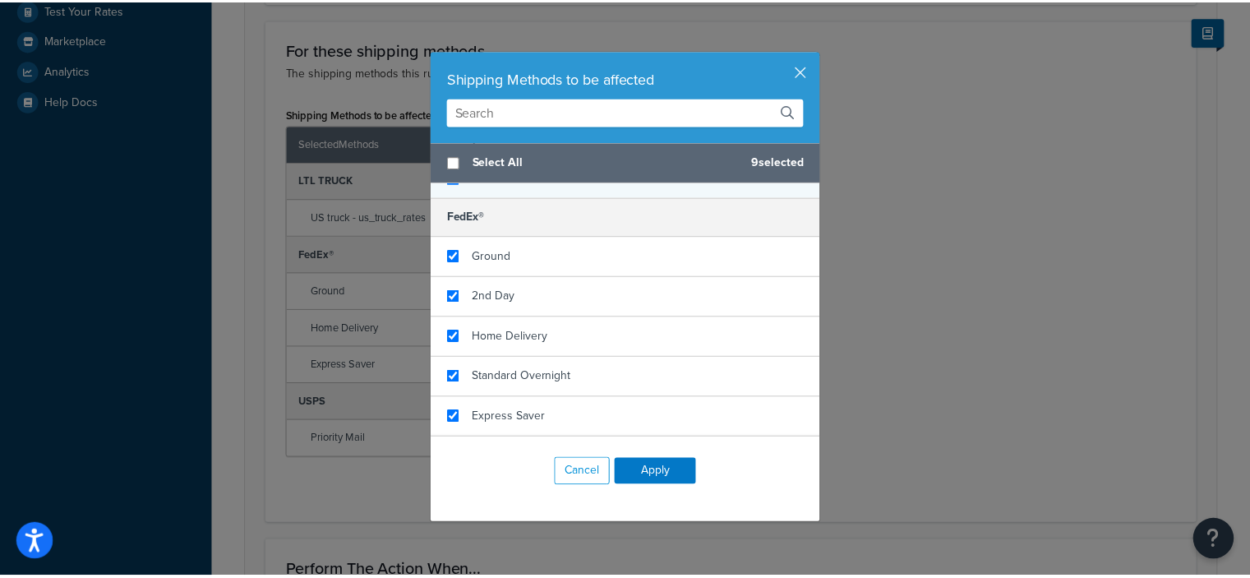
scroll to position [229, 0]
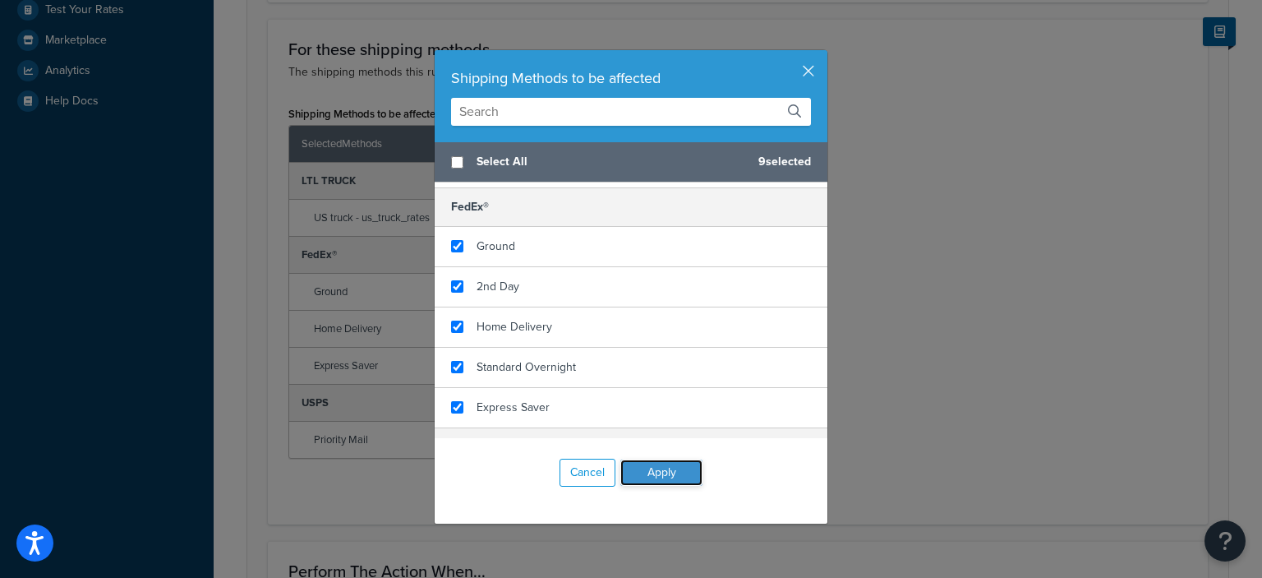
click at [650, 468] on button "Apply" at bounding box center [661, 472] width 82 height 26
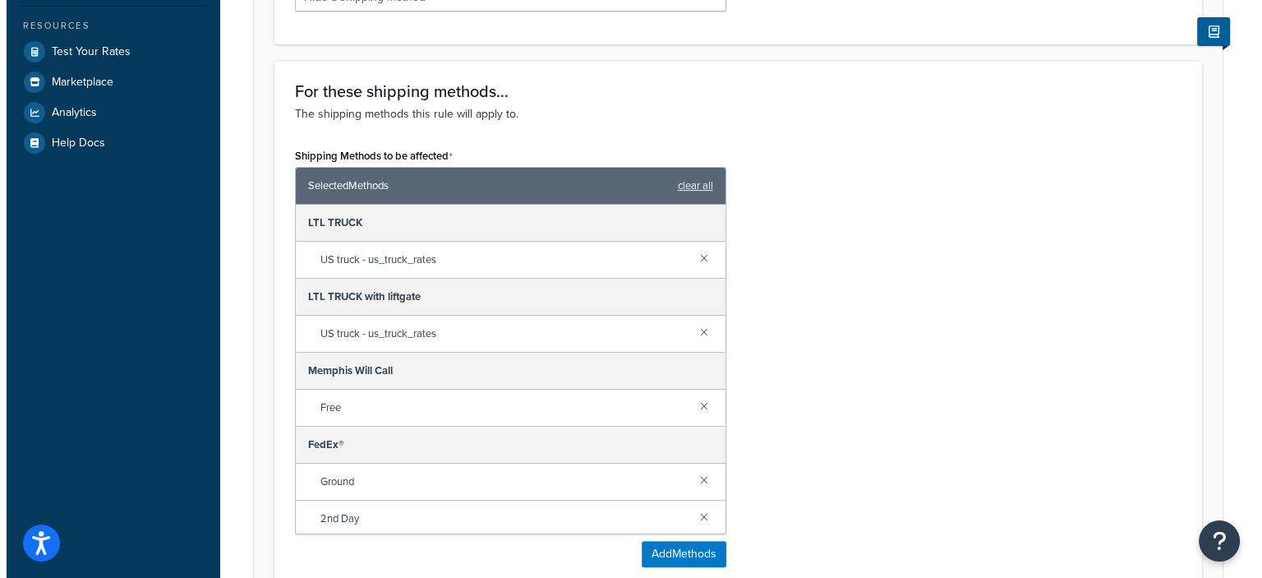
scroll to position [647, 0]
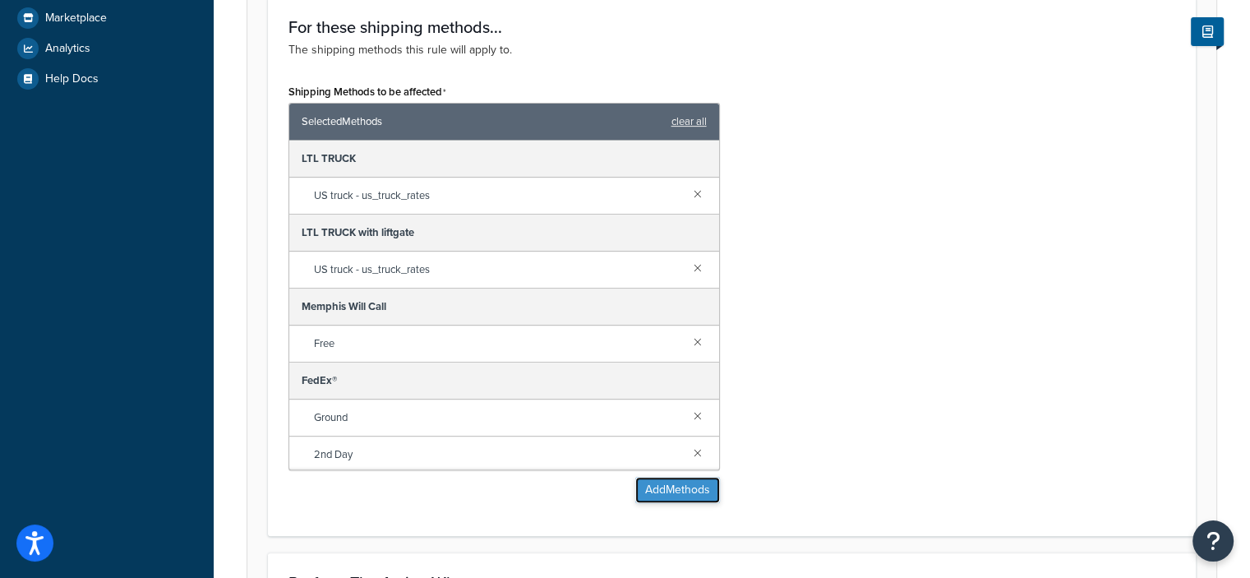
click at [664, 487] on button "Add Methods" at bounding box center [677, 490] width 85 height 26
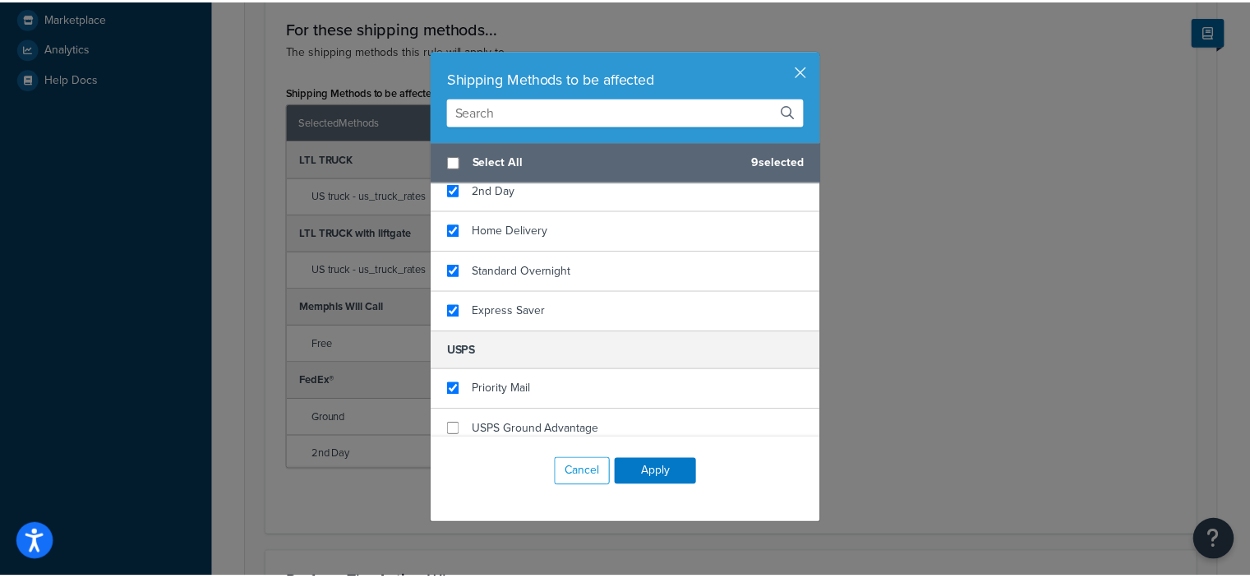
scroll to position [334, 0]
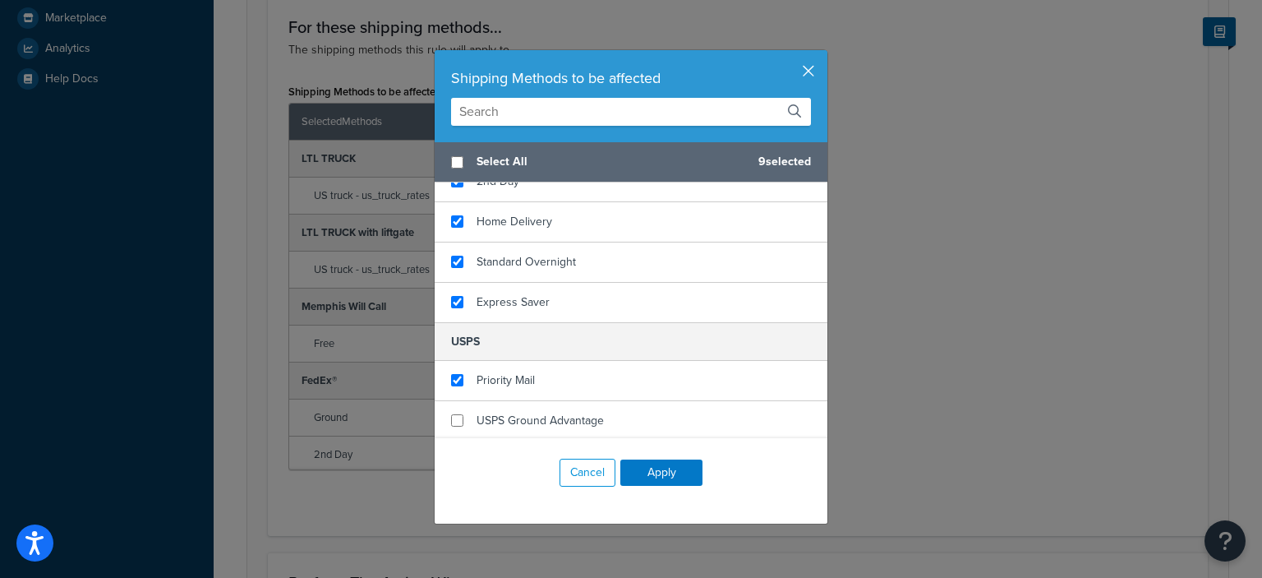
click at [823, 54] on button "button" at bounding box center [825, 52] width 4 height 4
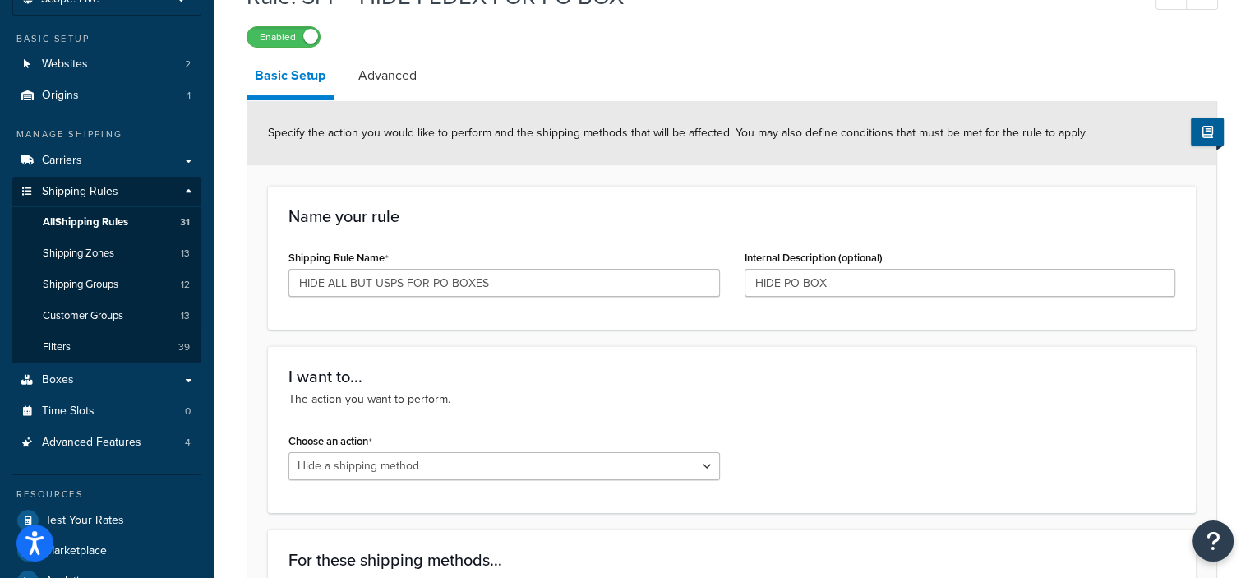
scroll to position [0, 0]
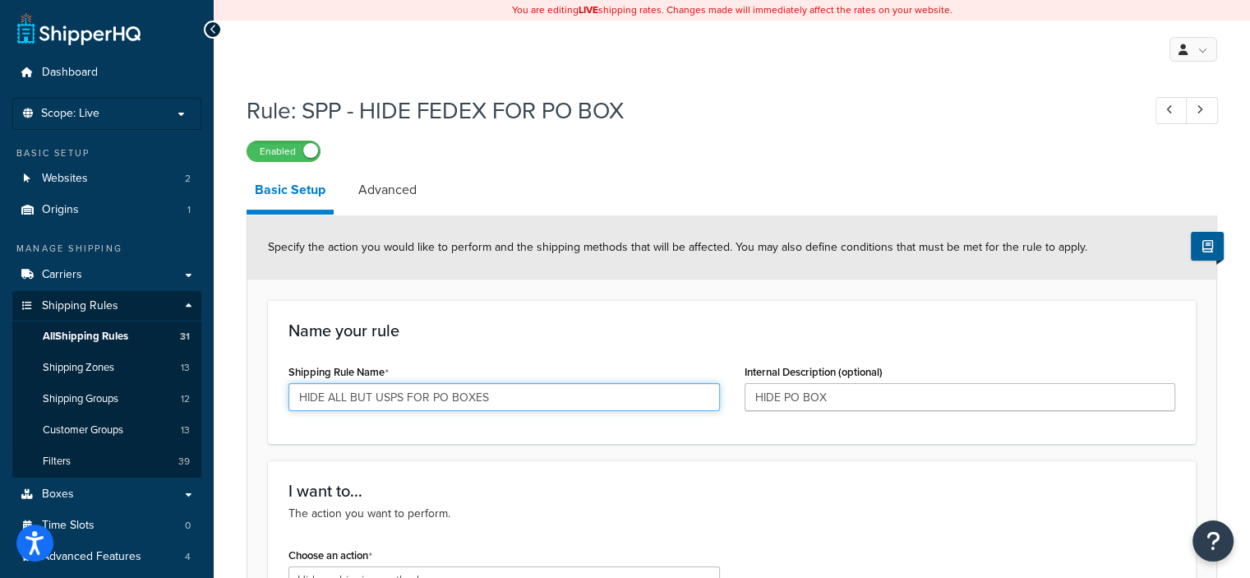
click at [404, 395] on input "HIDE ALL BUT USPS FOR PO BOXES" at bounding box center [503, 397] width 431 height 28
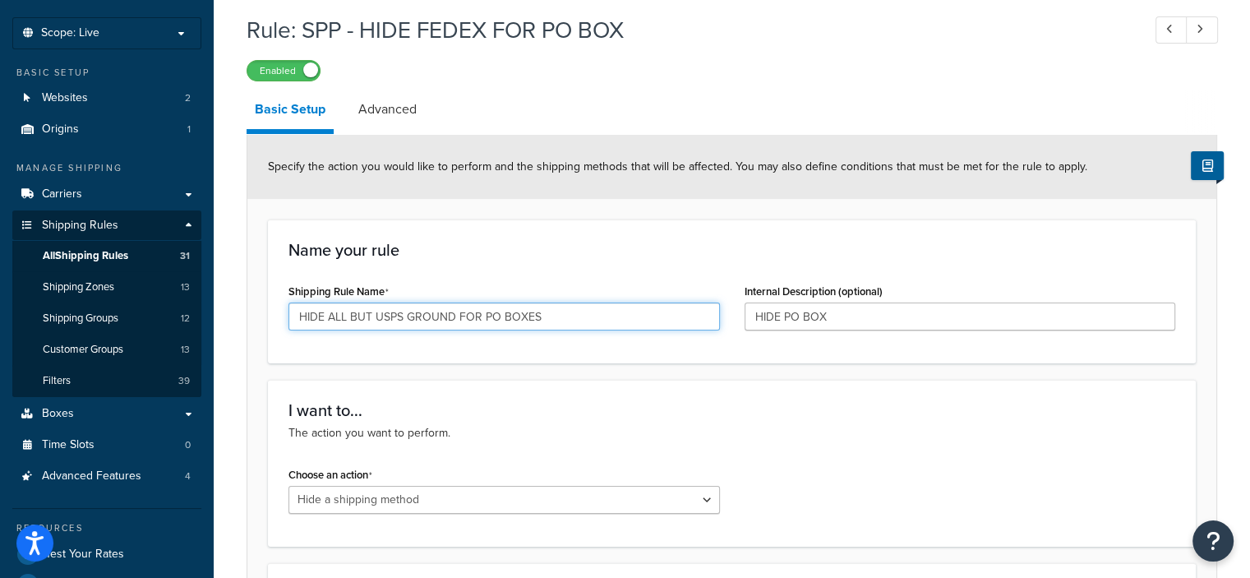
scroll to position [81, 0]
type input "HIDE ALL BUT USPS GROUND FOR PO BOXES"
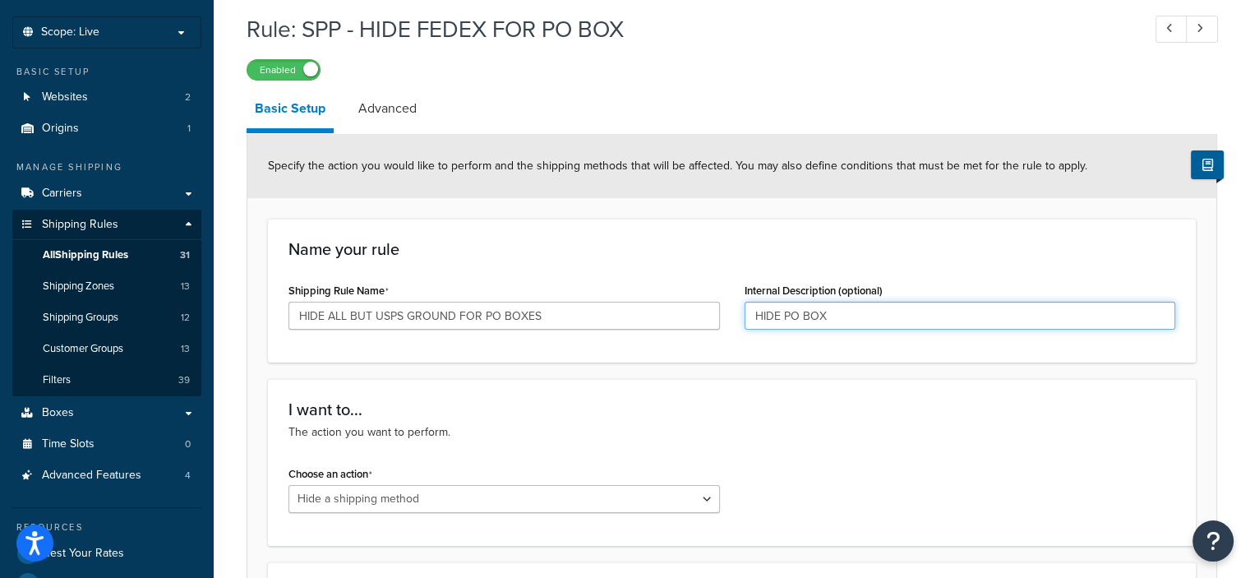
click at [839, 317] on input "HIDE PO BOX" at bounding box center [959, 316] width 431 height 28
click at [786, 316] on input "HIDE PO BOX" at bounding box center [959, 316] width 431 height 28
click at [785, 316] on input "HIDE PO BOX" at bounding box center [959, 316] width 431 height 28
click at [912, 315] on input "HIDE SHIPPING FOR PO BOX" at bounding box center [959, 316] width 431 height 28
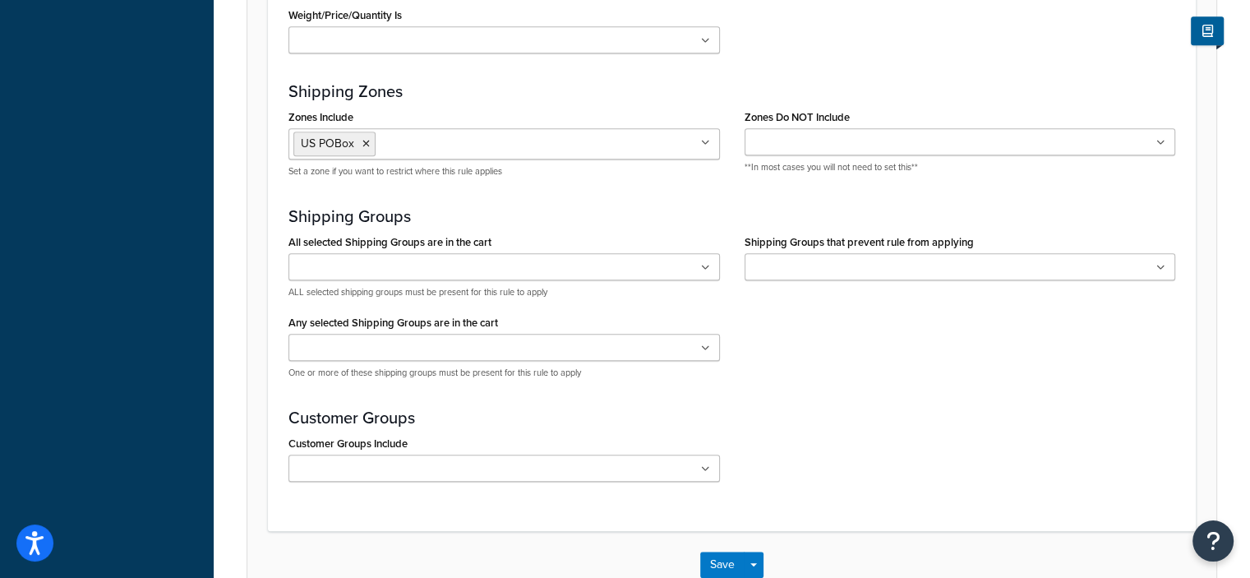
scroll to position [1419, 0]
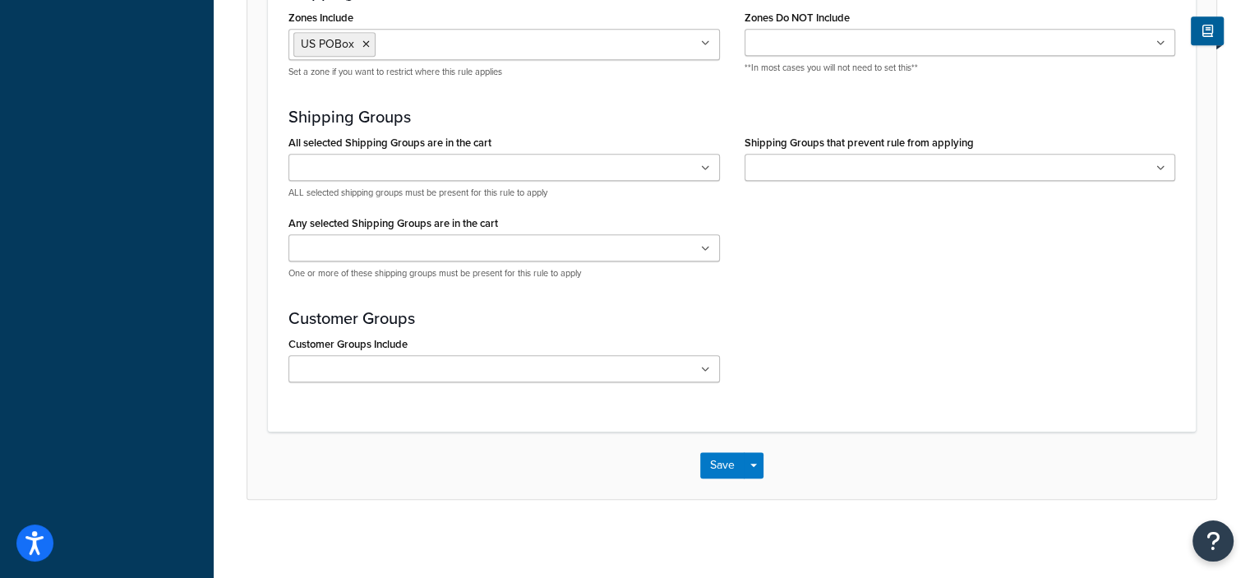
type input "HIDE SHIPPING FOR PO BOXES"
click at [708, 367] on icon at bounding box center [705, 370] width 9 height 10
click at [791, 363] on div "Customer Groups Include USA_COMM_BRONZE USA_DEAL_GOLD USA_DEAL_PLATINUM USA_DEA…" at bounding box center [731, 363] width 911 height 62
click at [716, 463] on button "Save" at bounding box center [722, 465] width 44 height 26
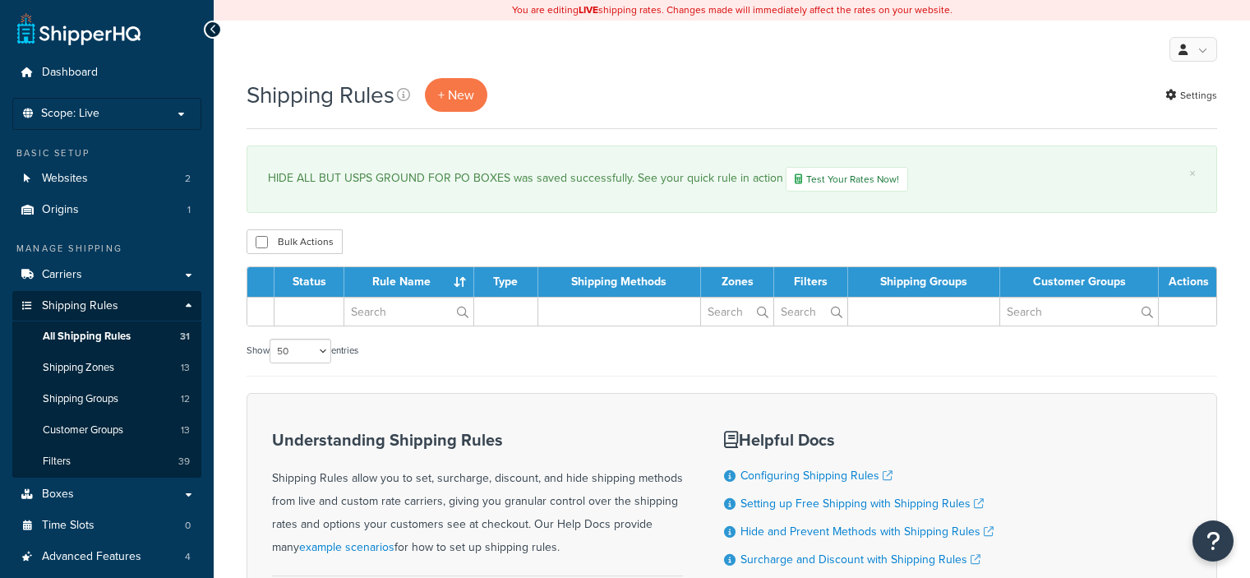
select select "50"
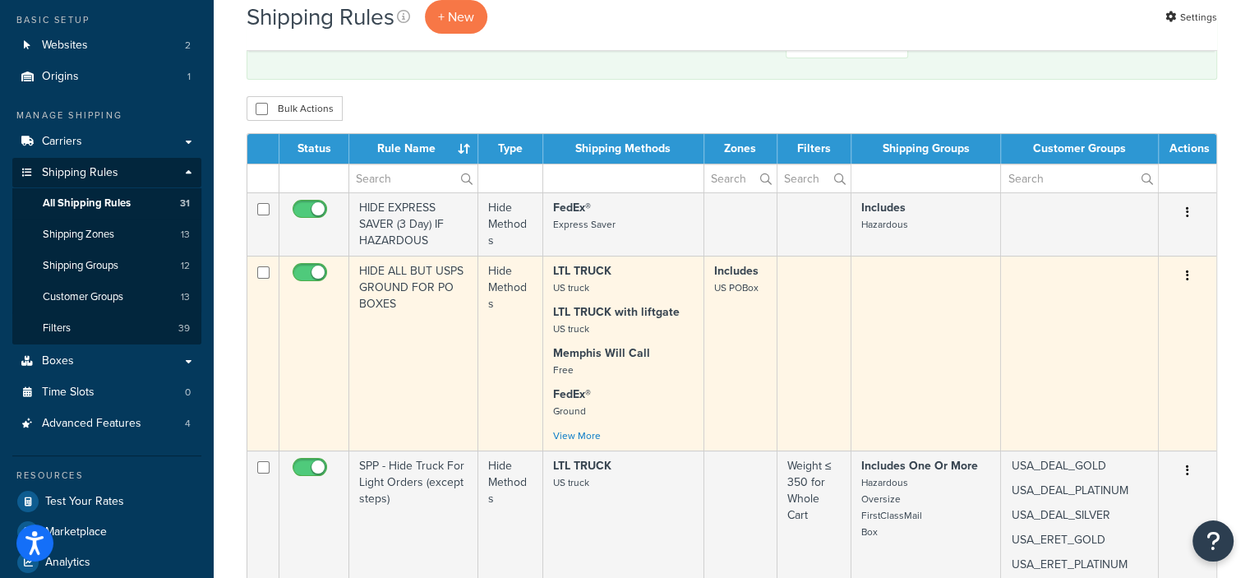
scroll to position [131, 0]
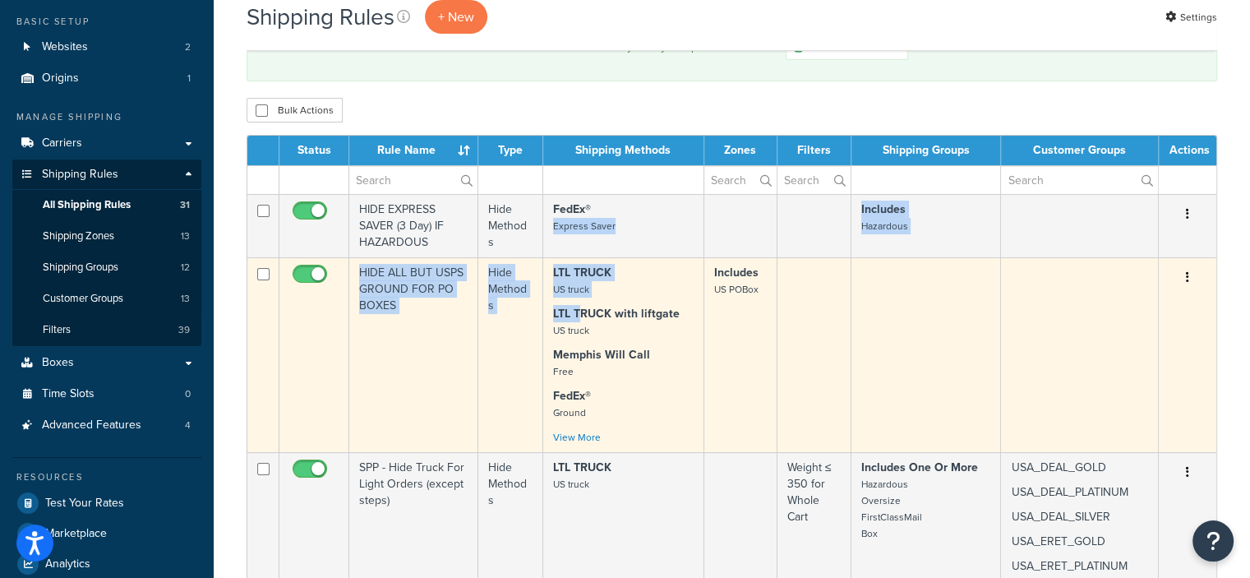
drag, startPoint x: 546, startPoint y: 220, endPoint x: 581, endPoint y: 321, distance: 106.8
click at [662, 339] on div "LTL TRUCK US truck LTL TRUCK with liftgate US truck [GEOGRAPHIC_DATA] Will Call…" at bounding box center [623, 355] width 141 height 181
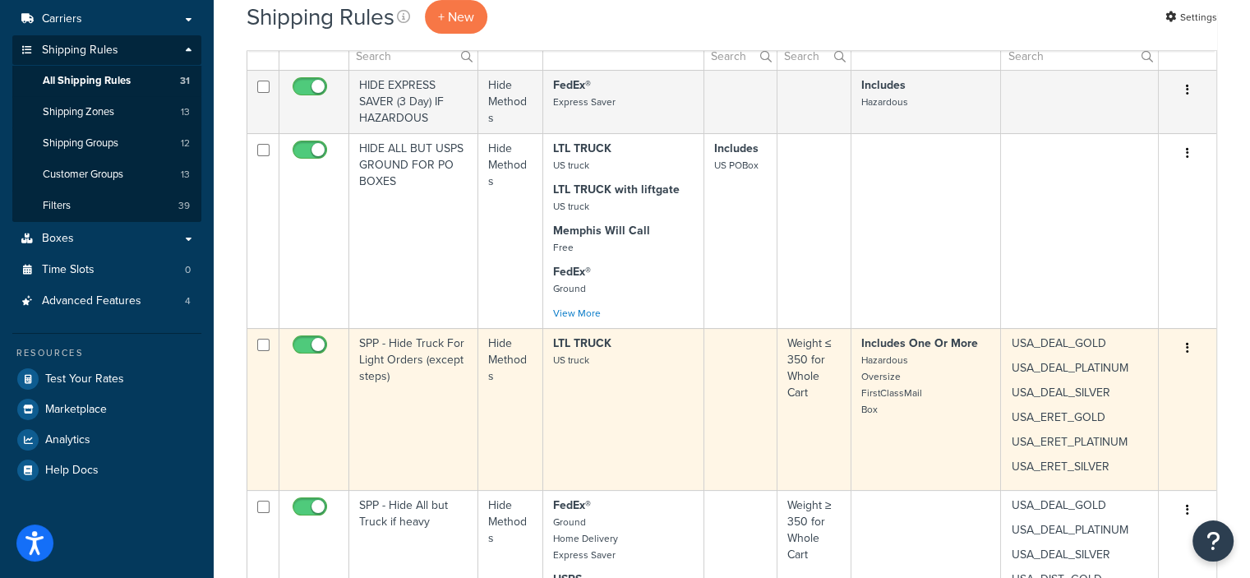
scroll to position [233, 0]
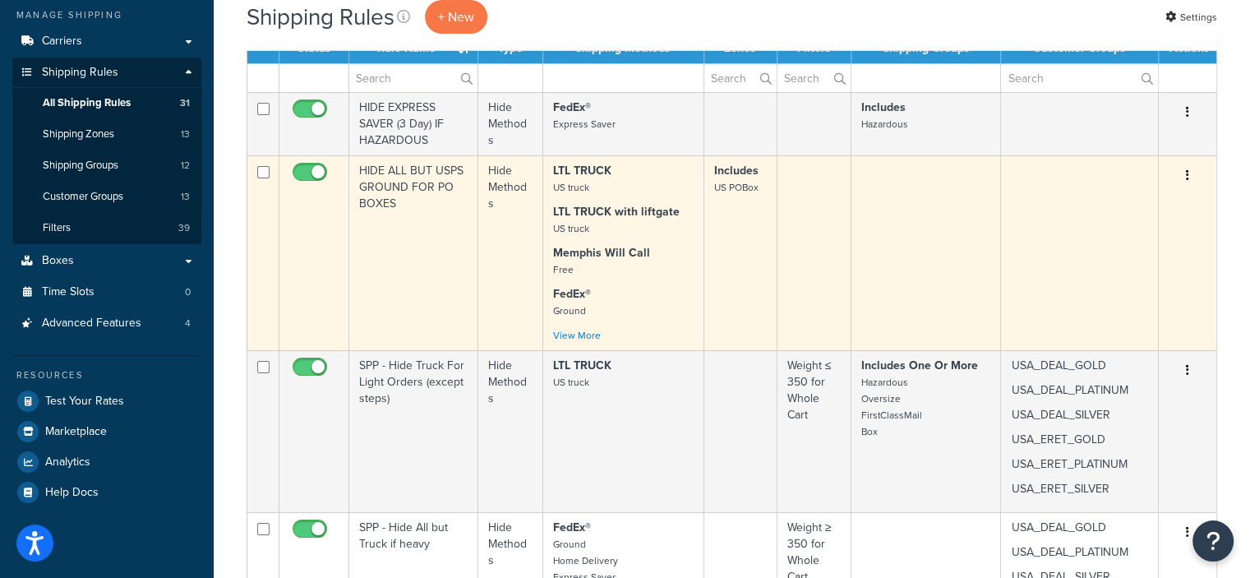
click at [1188, 169] on icon "button" at bounding box center [1187, 175] width 3 height 12
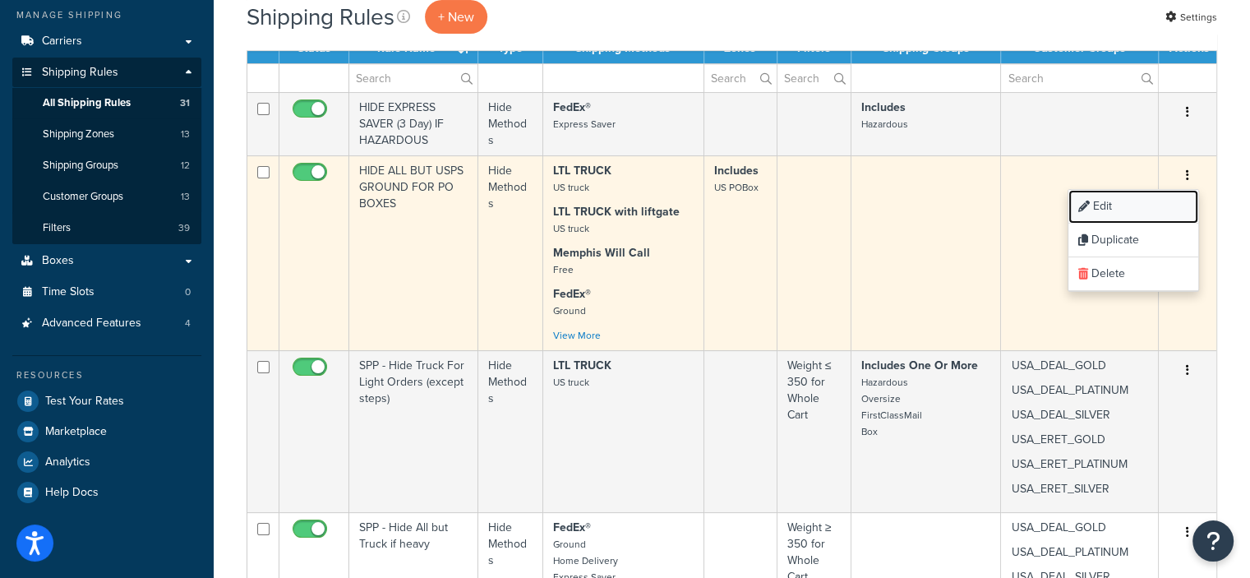
click at [1101, 201] on link "Edit" at bounding box center [1133, 207] width 130 height 34
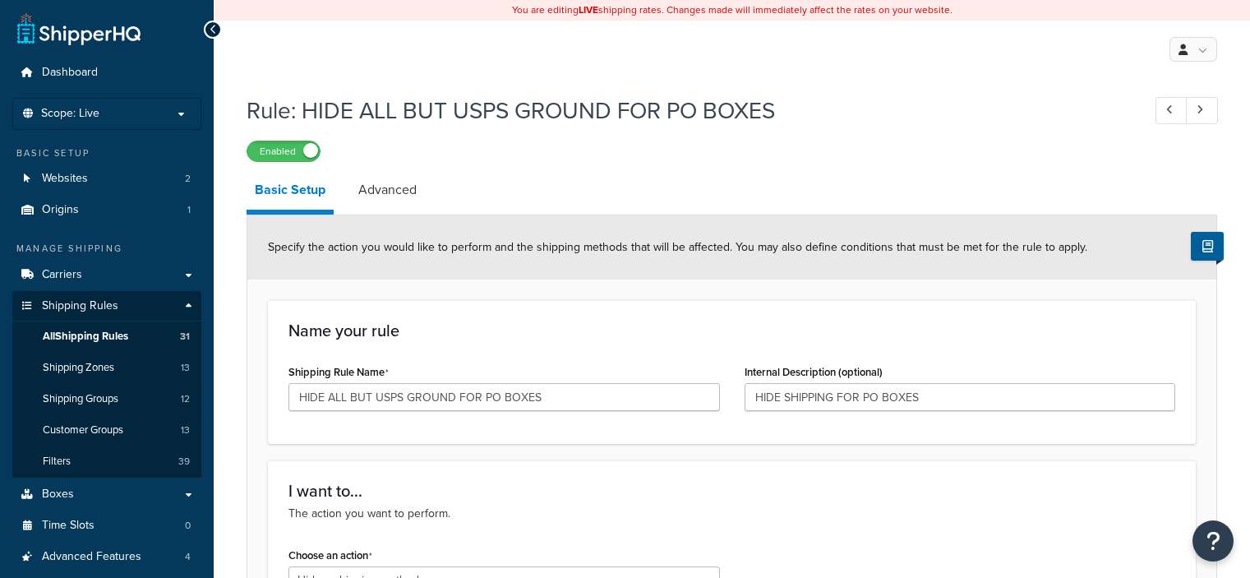
select select "HIDE"
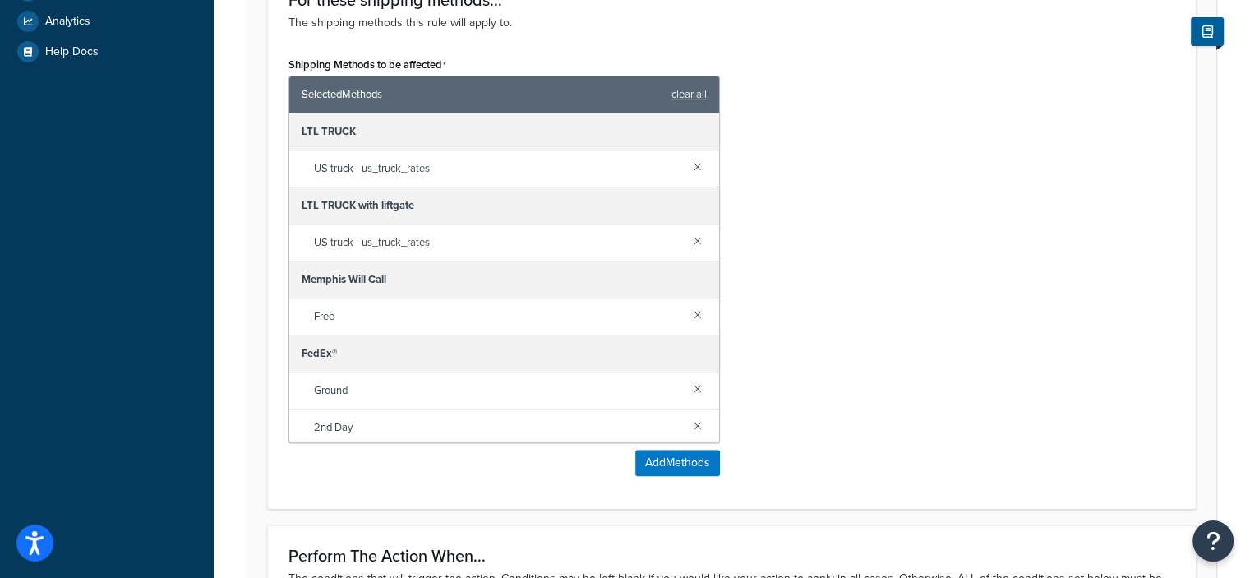
scroll to position [687, 0]
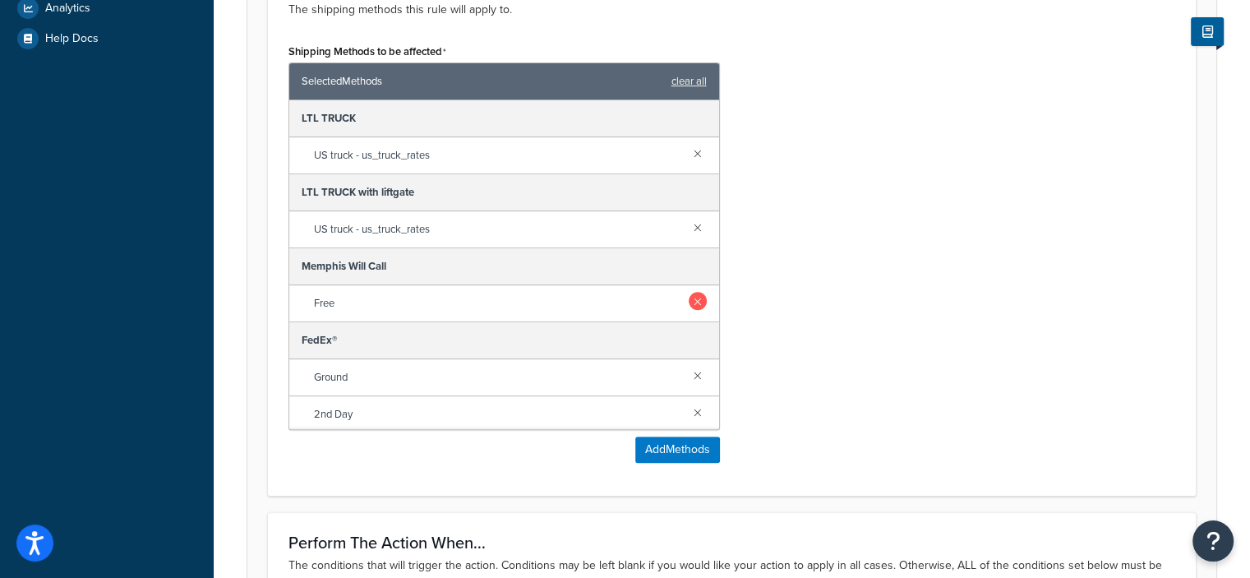
click at [689, 293] on link at bounding box center [698, 301] width 18 height 18
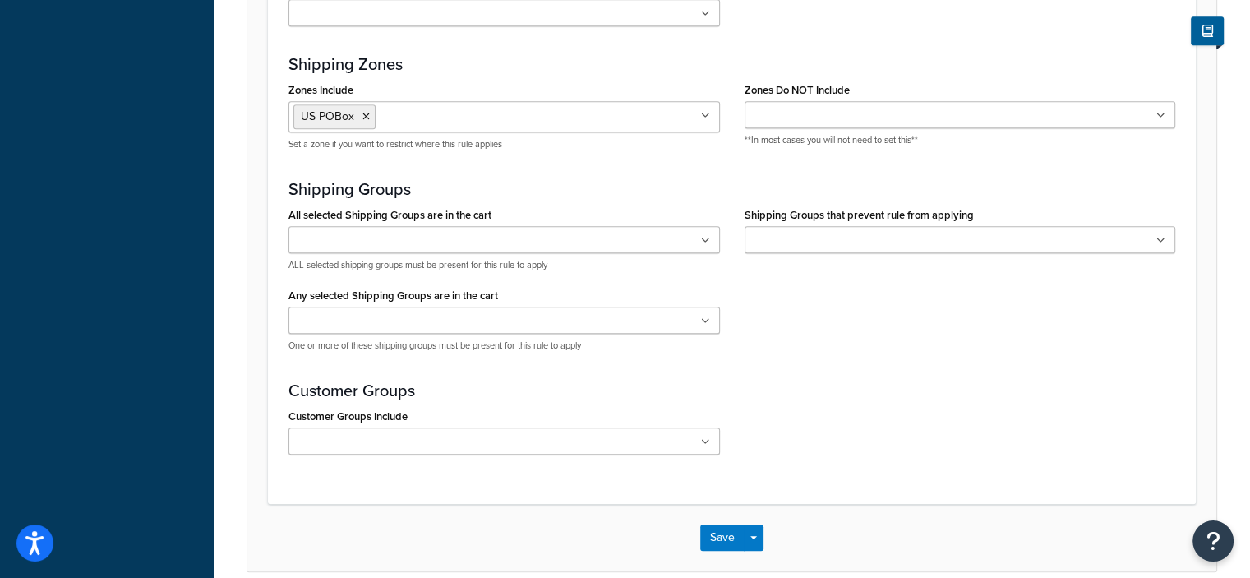
scroll to position [1419, 0]
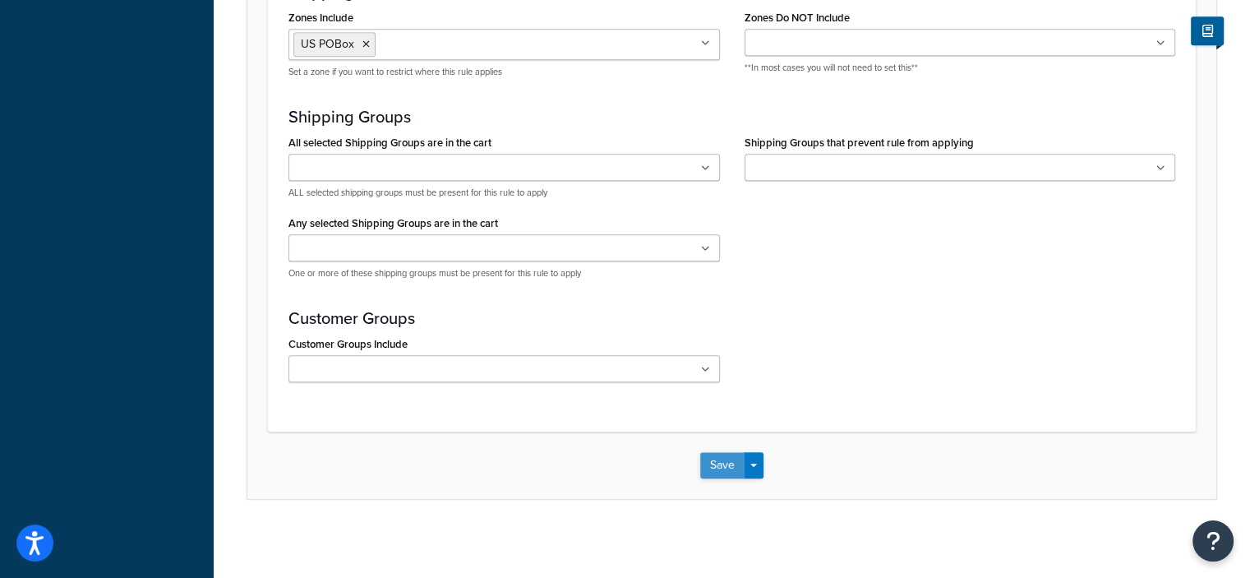
click at [713, 461] on button "Save" at bounding box center [722, 465] width 44 height 26
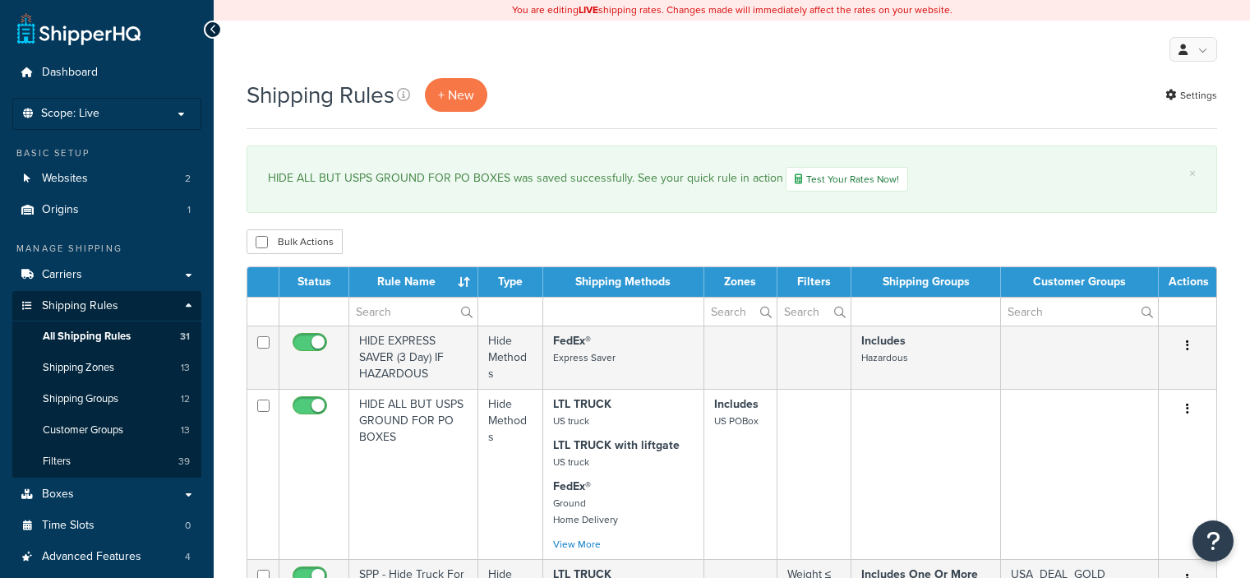
select select "50"
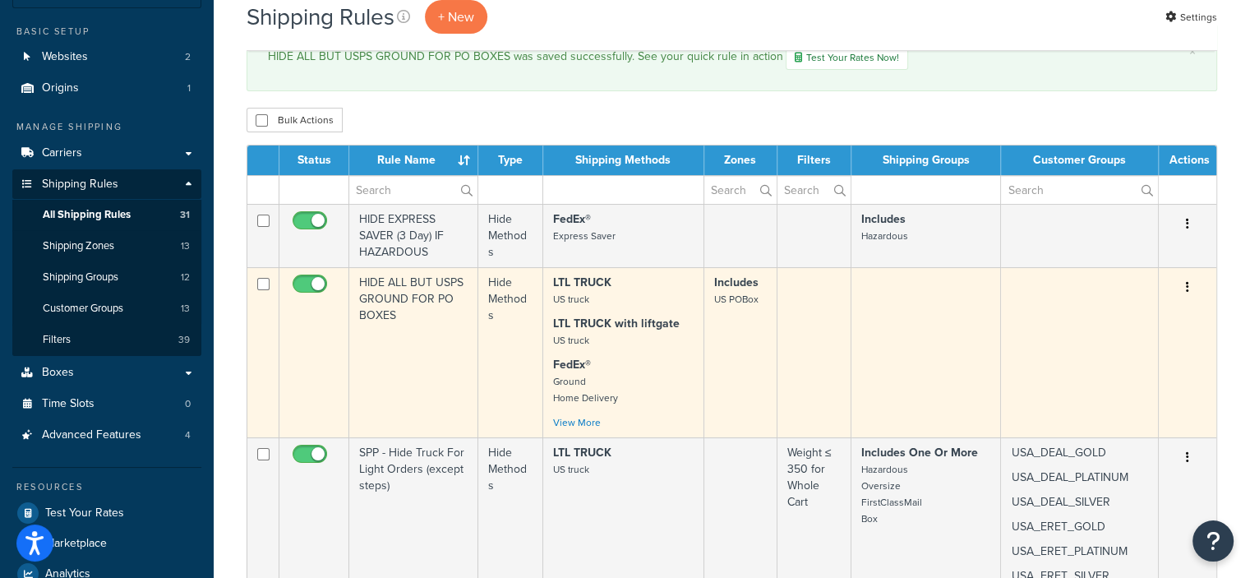
scroll to position [141, 0]
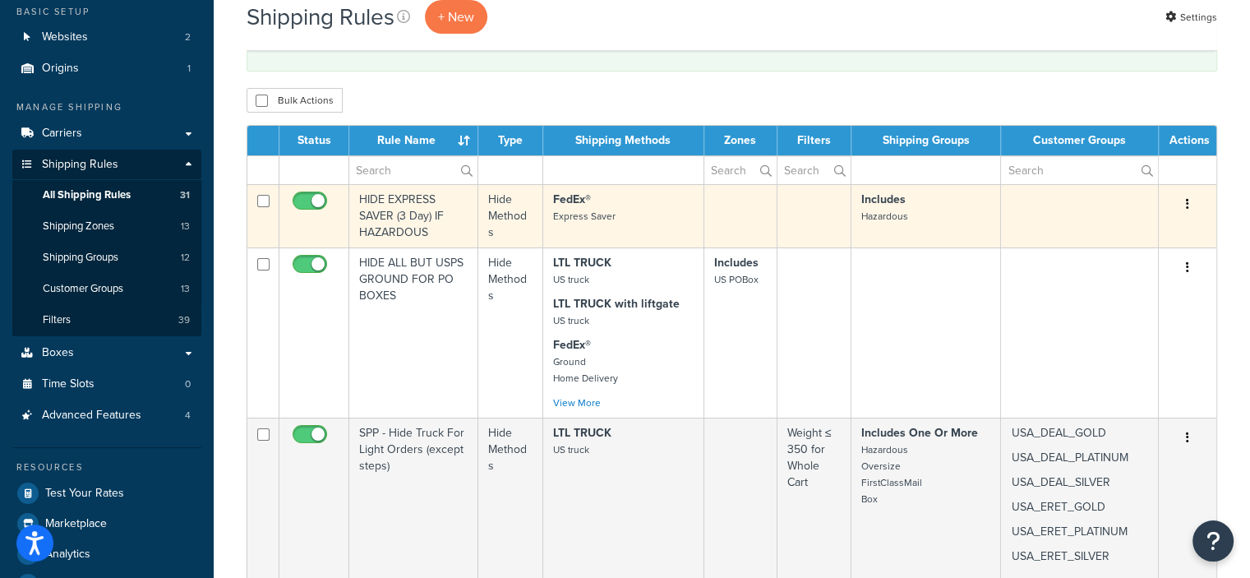
click at [1188, 200] on icon "button" at bounding box center [1187, 204] width 3 height 12
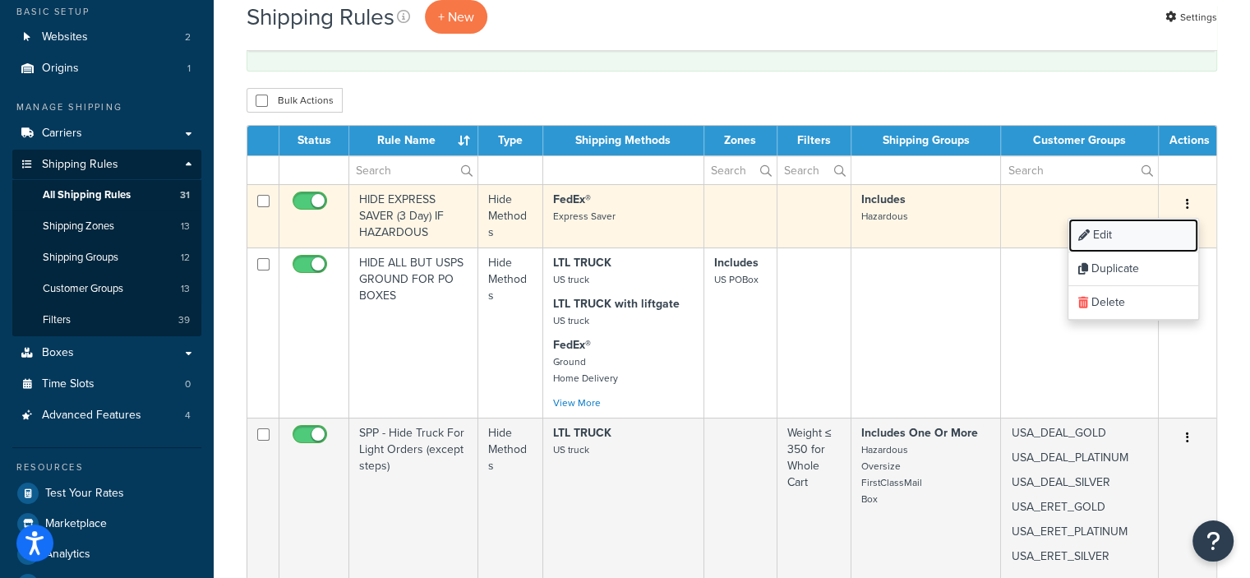
click at [1131, 233] on link "Edit" at bounding box center [1133, 236] width 130 height 34
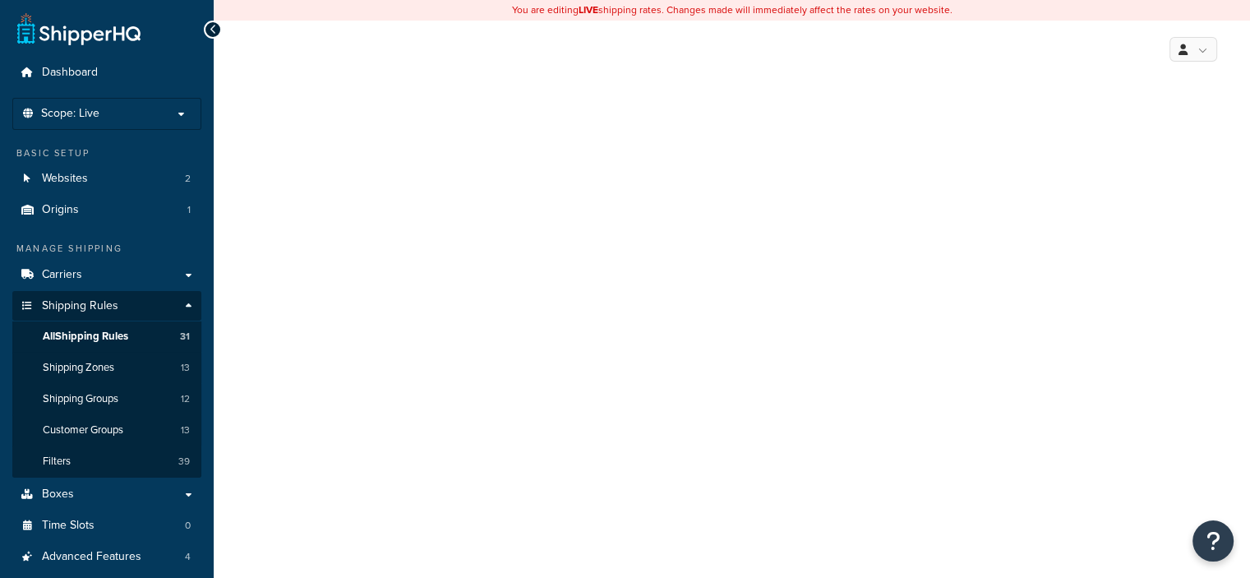
select select "HIDE"
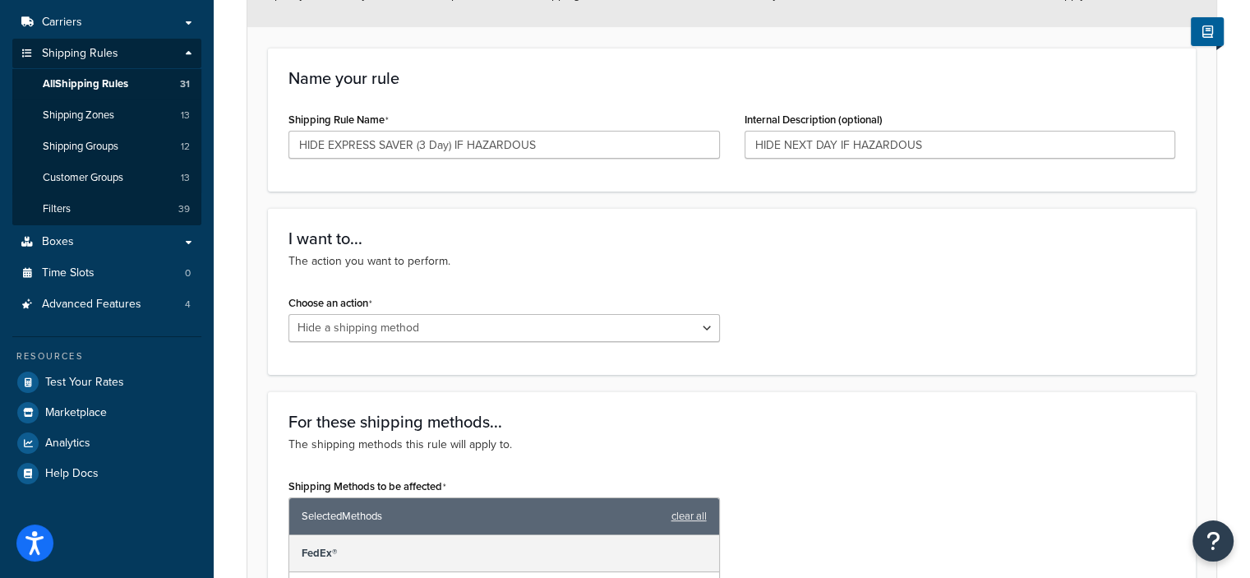
scroll to position [255, 0]
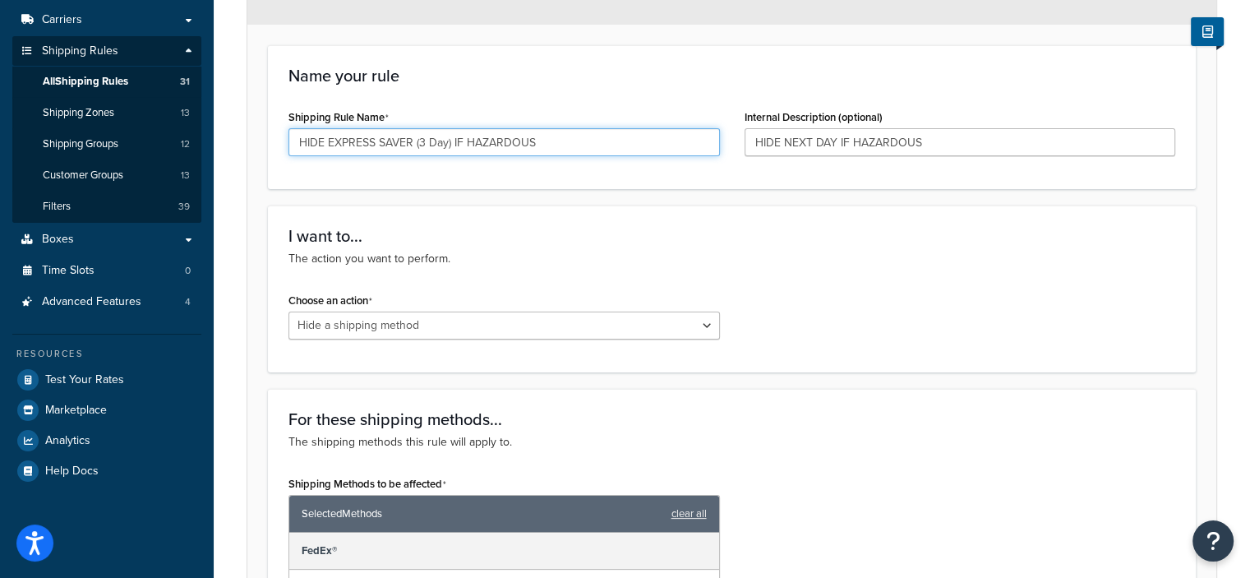
click at [329, 139] on input "HIDE EXPRESS SAVER (3 Day) IF HAZARDOUS" at bounding box center [503, 142] width 431 height 28
click at [527, 140] on input "HIDE AIR SERVICES EXPRESS SAVER (3 Day) IF HAZARDOUS" at bounding box center [503, 142] width 431 height 28
type input "HIDE AIR SERVICES IF HAZARDOUS"
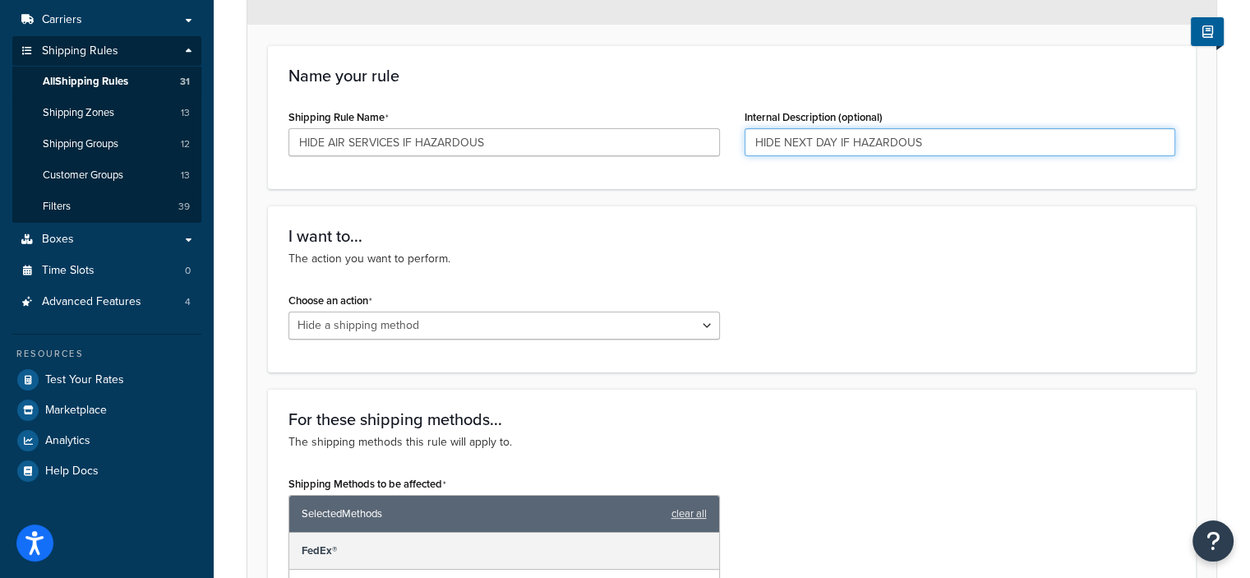
drag, startPoint x: 925, startPoint y: 140, endPoint x: 737, endPoint y: 142, distance: 188.2
click at [737, 142] on div "Internal Description (optional) HIDE NEXT DAY IF HAZARDOUS" at bounding box center [960, 136] width 456 height 63
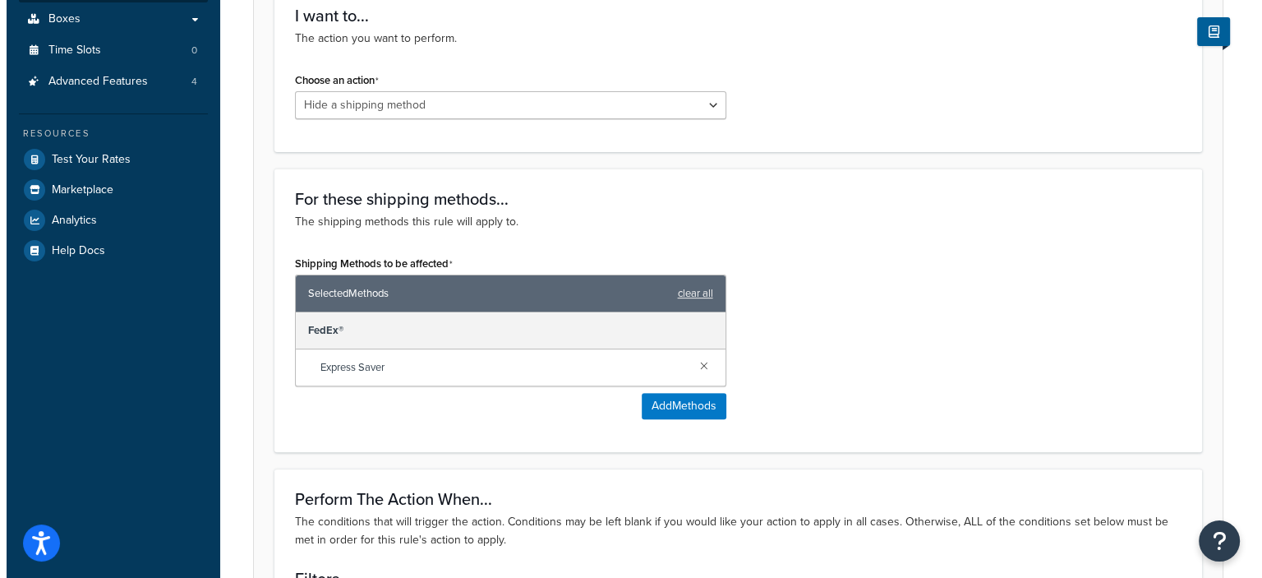
scroll to position [483, 0]
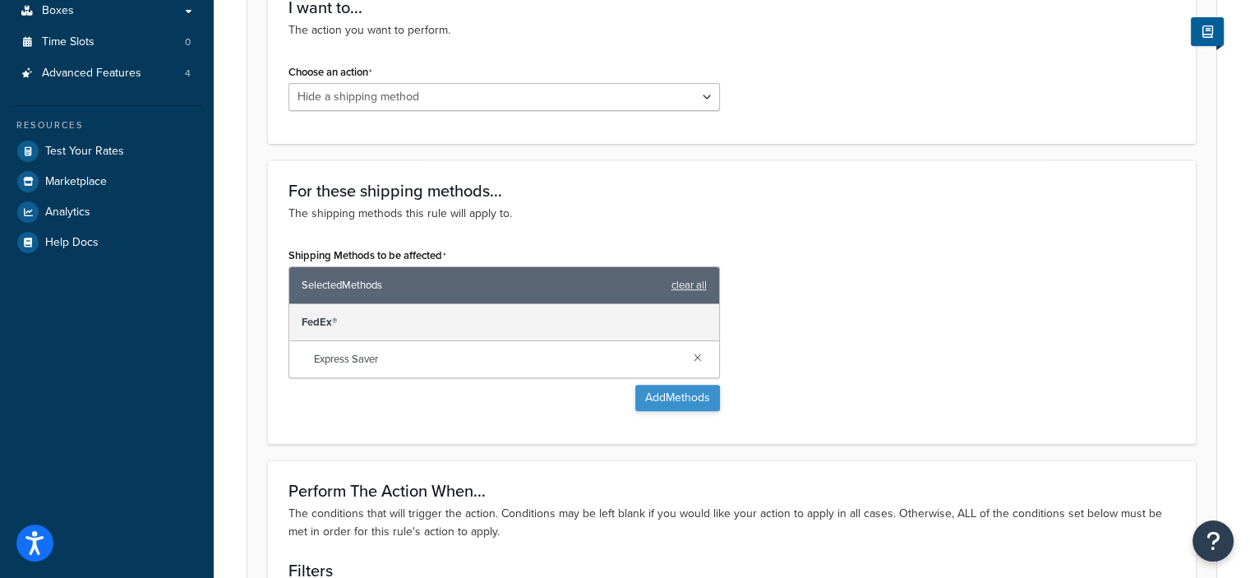
type input "Express Saver uses Air network"
click at [687, 391] on button "Add Methods" at bounding box center [677, 398] width 85 height 26
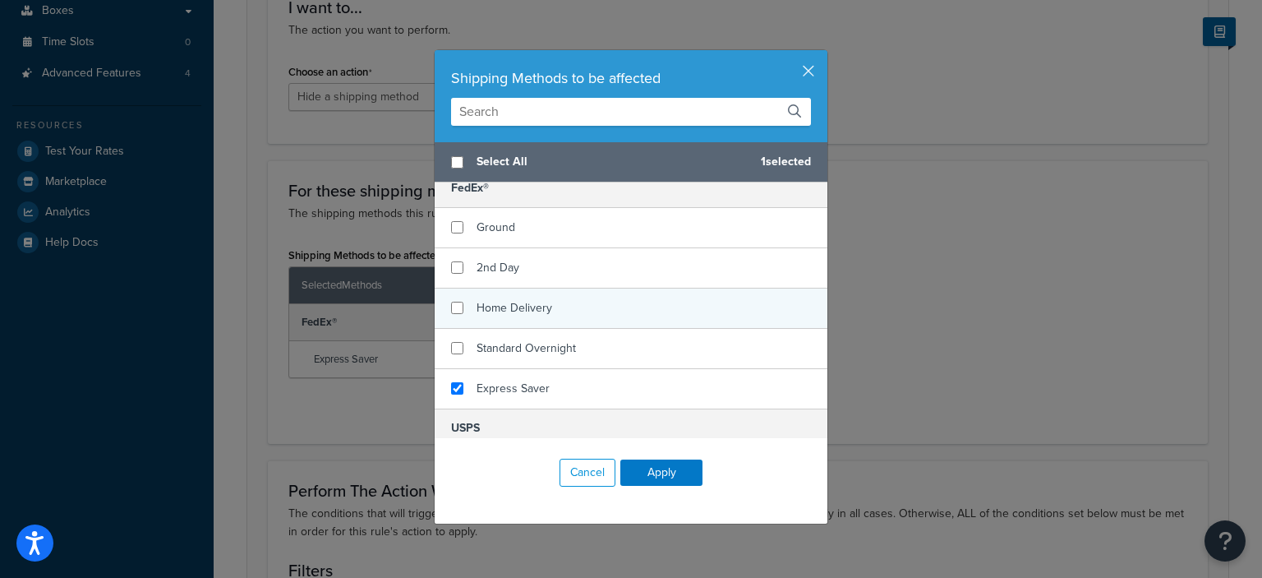
scroll to position [249, 0]
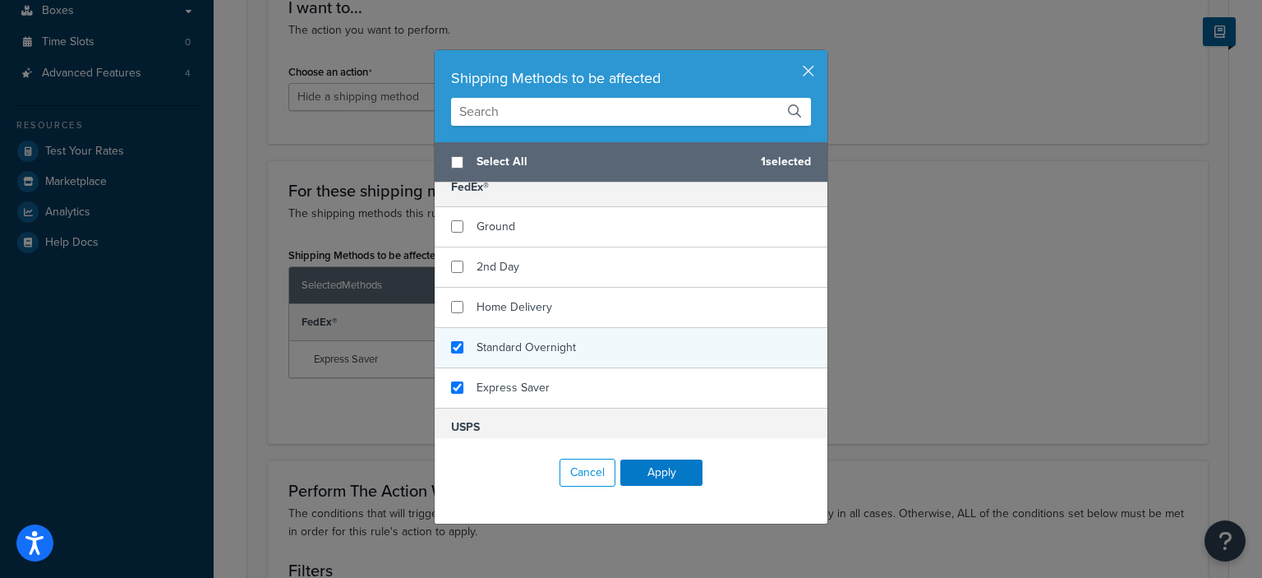
checkbox input "true"
click at [683, 348] on div "Standard Overnight" at bounding box center [631, 348] width 393 height 40
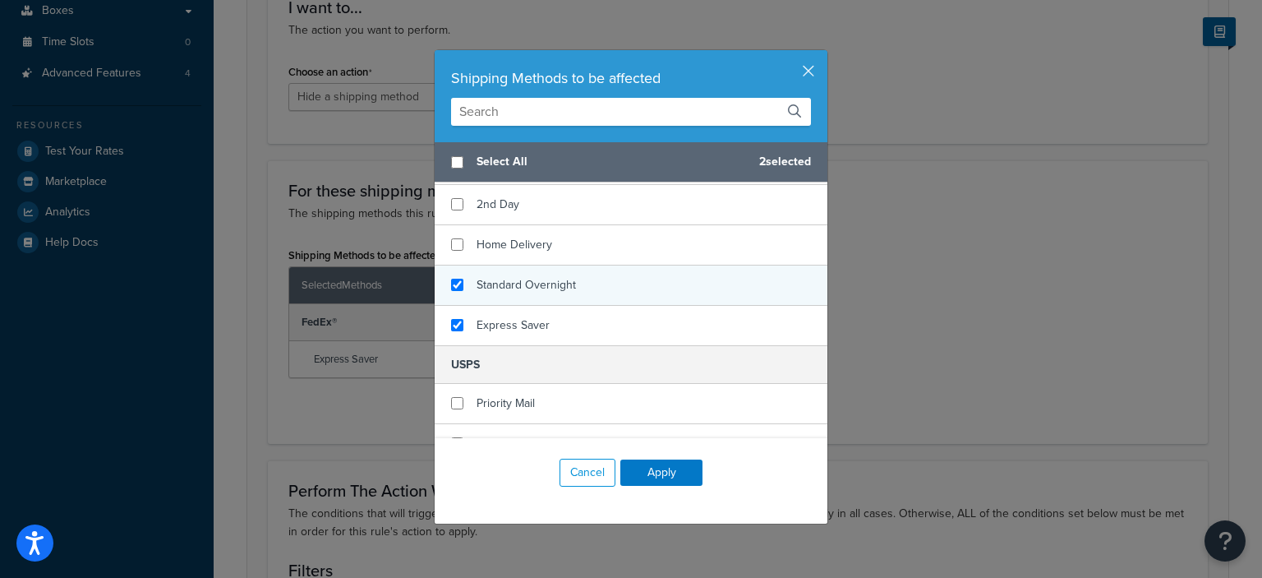
scroll to position [334, 0]
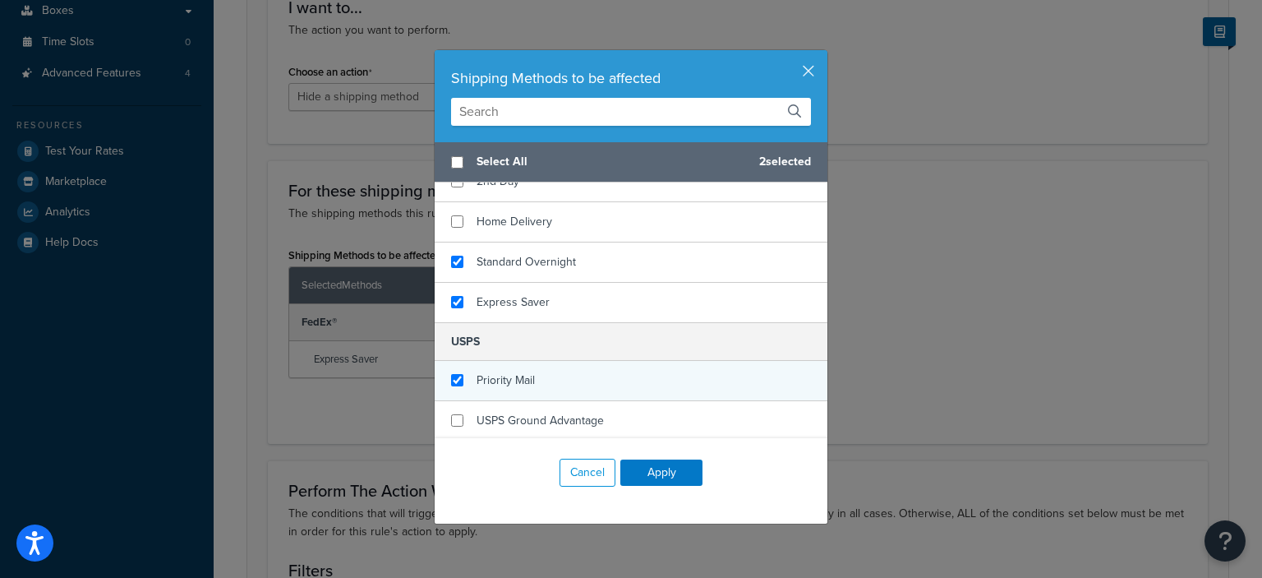
checkbox input "true"
click at [753, 366] on div "Priority Mail" at bounding box center [631, 381] width 393 height 40
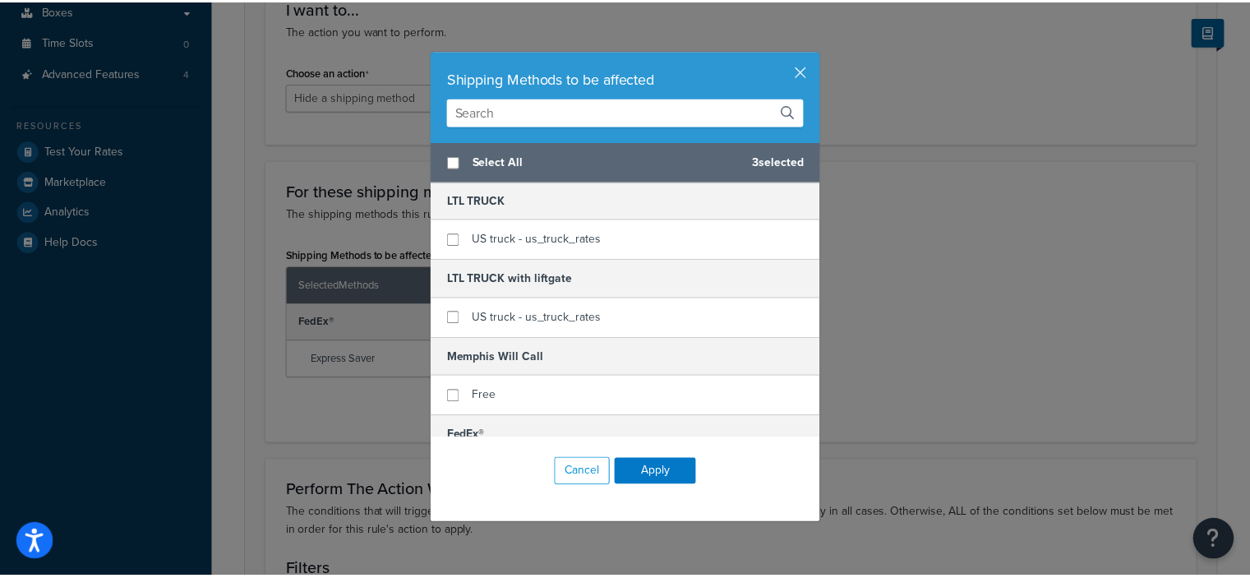
scroll to position [0, 0]
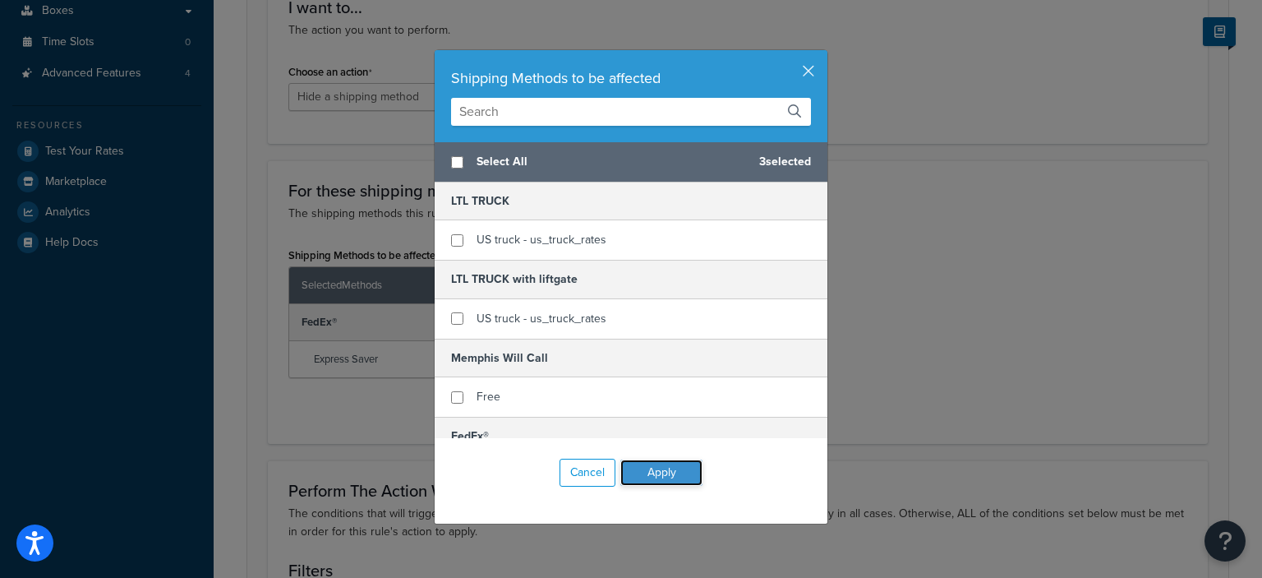
click at [647, 466] on button "Apply" at bounding box center [661, 472] width 82 height 26
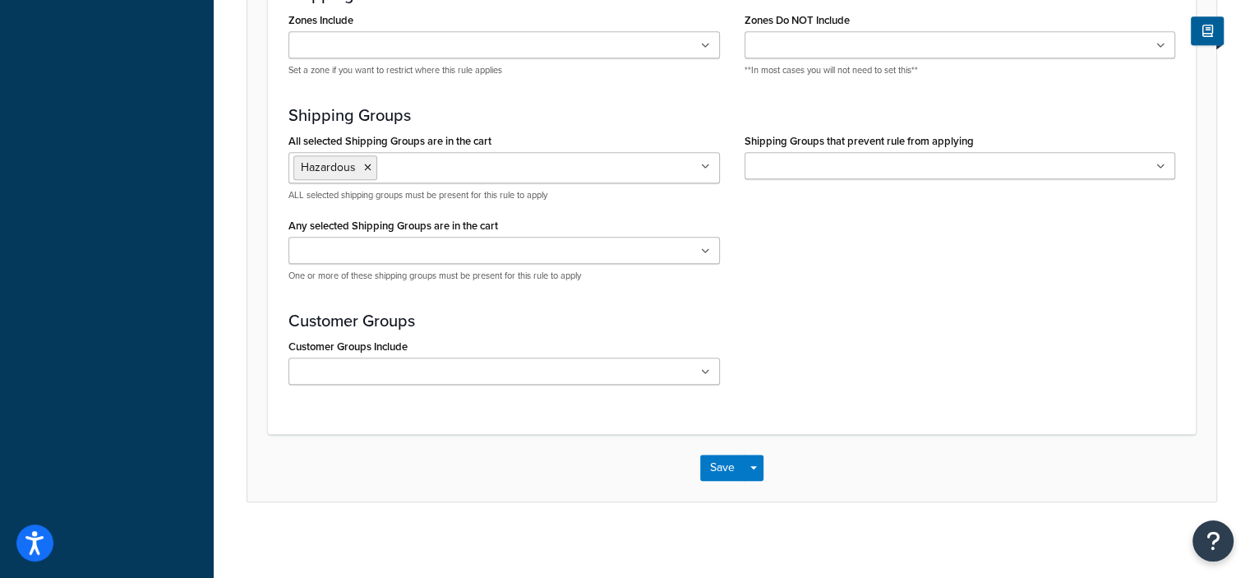
scroll to position [1274, 0]
click at [719, 463] on button "Save" at bounding box center [722, 466] width 44 height 26
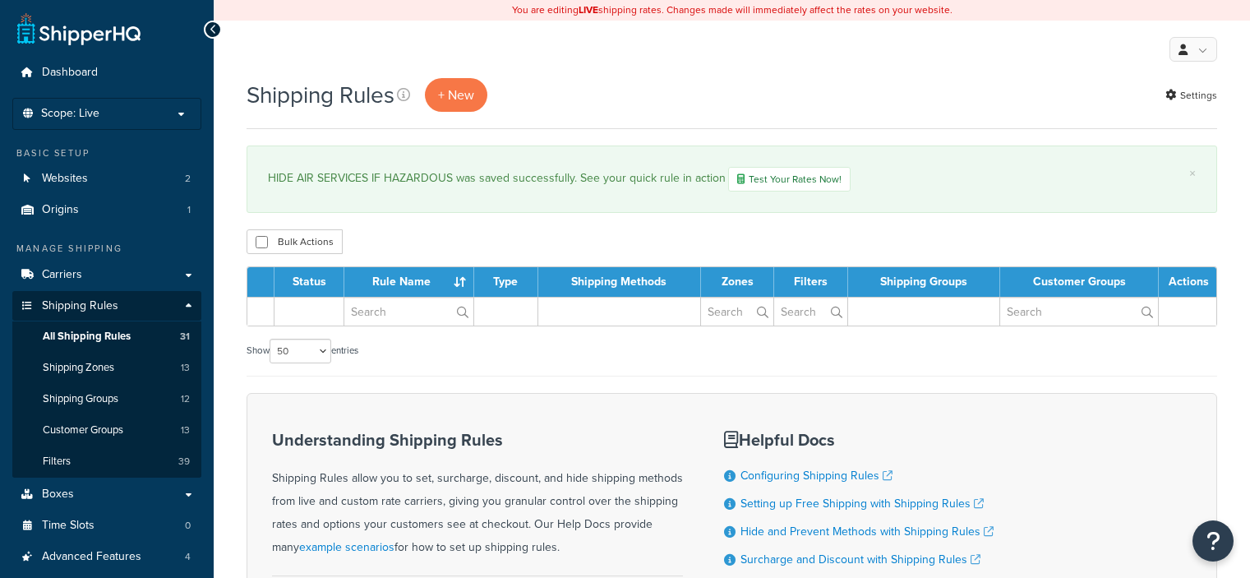
select select "50"
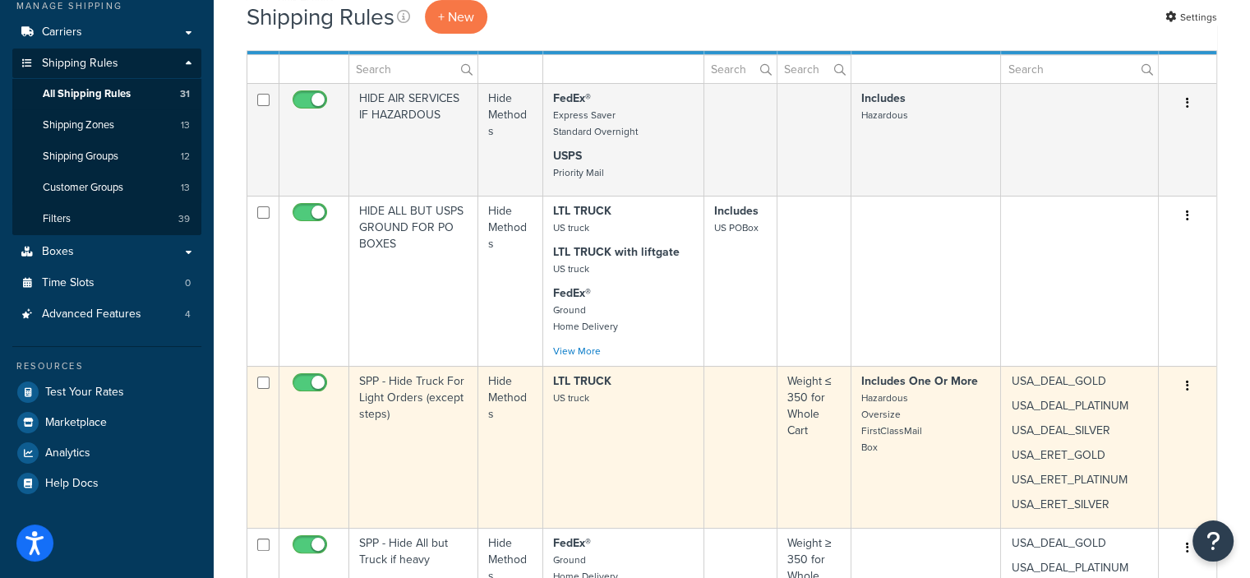
scroll to position [263, 0]
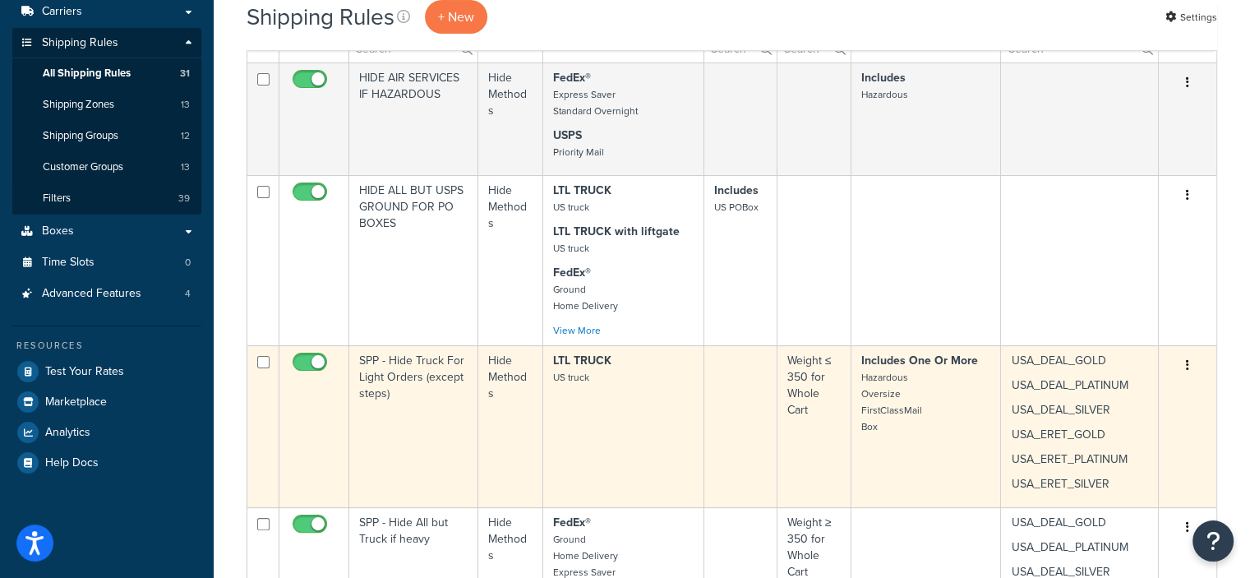
click at [1186, 363] on icon "button" at bounding box center [1187, 365] width 3 height 12
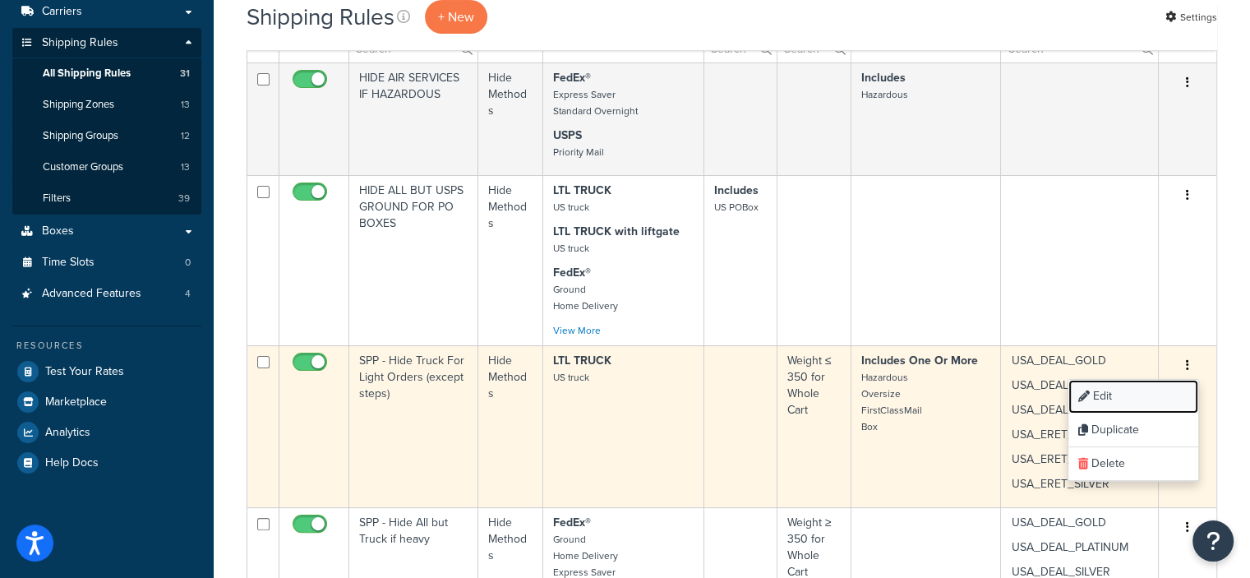
click at [1103, 389] on link "Edit" at bounding box center [1133, 397] width 130 height 34
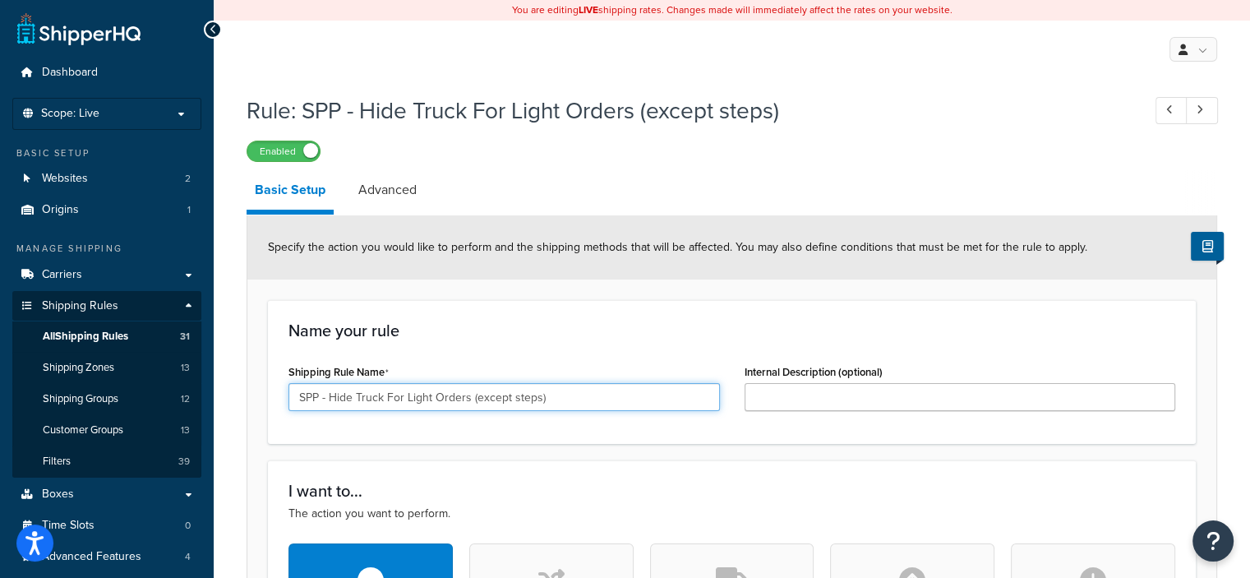
click at [326, 398] on input "SPP - Hide Truck For Light Orders (except steps)" at bounding box center [503, 397] width 431 height 28
click at [330, 395] on input "SPP - Hide Truck For Light Orders (except steps)" at bounding box center [503, 397] width 431 height 28
click at [355, 394] on input "Hide Truck For Light Orders (except steps)" at bounding box center [503, 397] width 431 height 28
click at [353, 396] on input "Hide Truck OPTIONS For Light Orders (except steps)" at bounding box center [503, 397] width 431 height 28
click at [499, 397] on input "HIDE TRUCK OPTIONS For Light Orders (except steps)" at bounding box center [503, 397] width 431 height 28
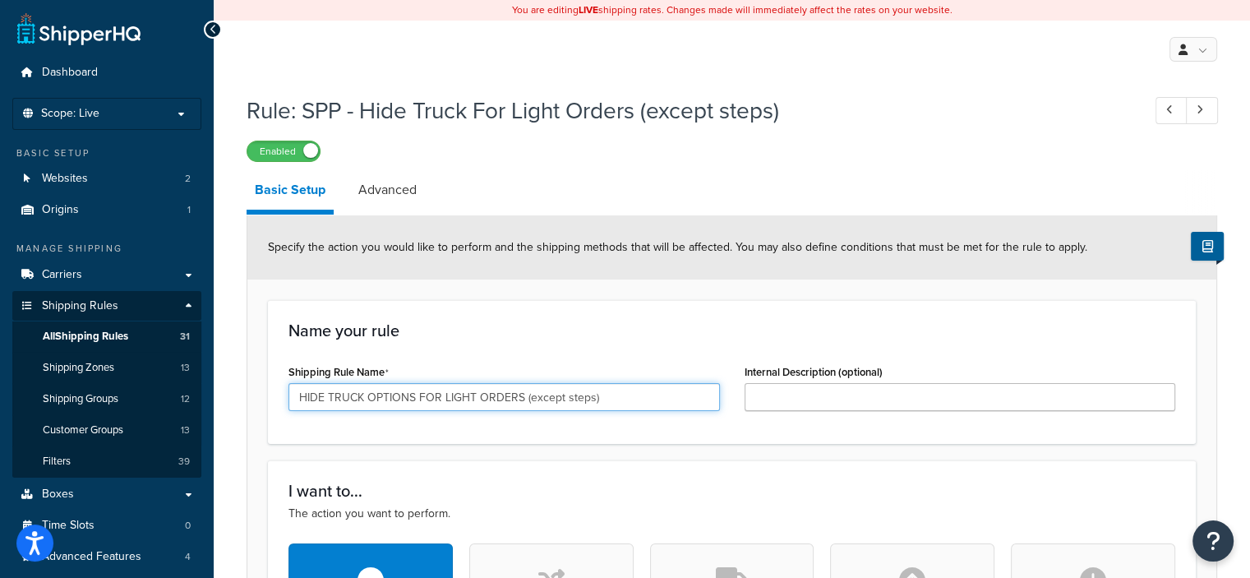
type input "HIDE TRUCK OPTIONS FOR LIGHT ORDERS (except steps)"
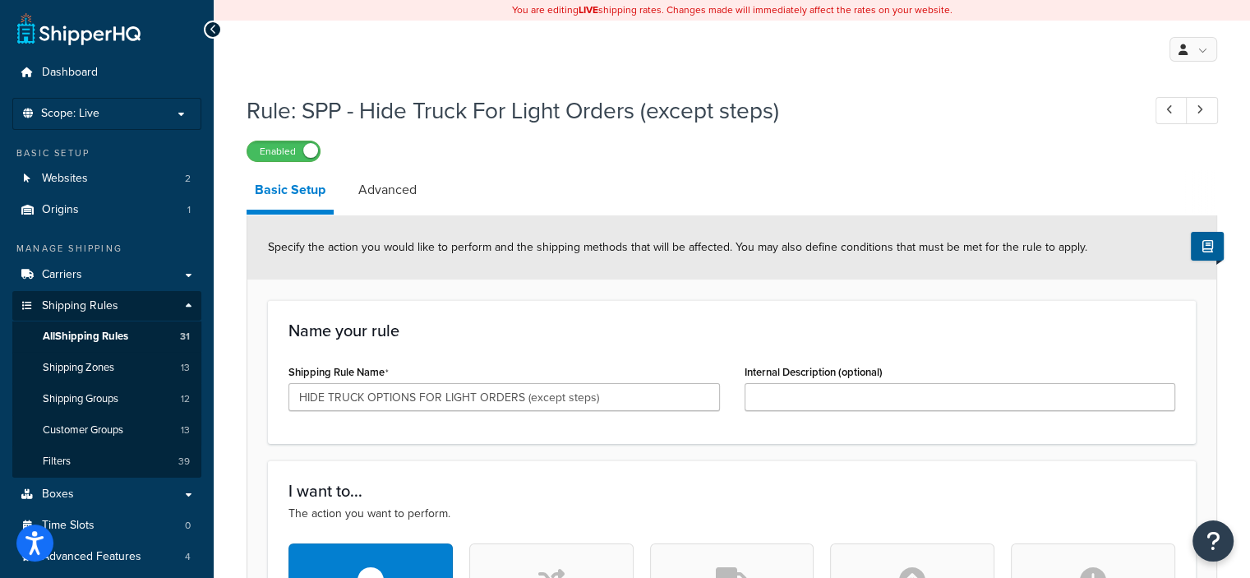
click at [703, 352] on div "Name your rule Shipping Rule Name HIDE TRUCK OPTIONS FOR LIGHT ORDERS (except s…" at bounding box center [732, 372] width 928 height 144
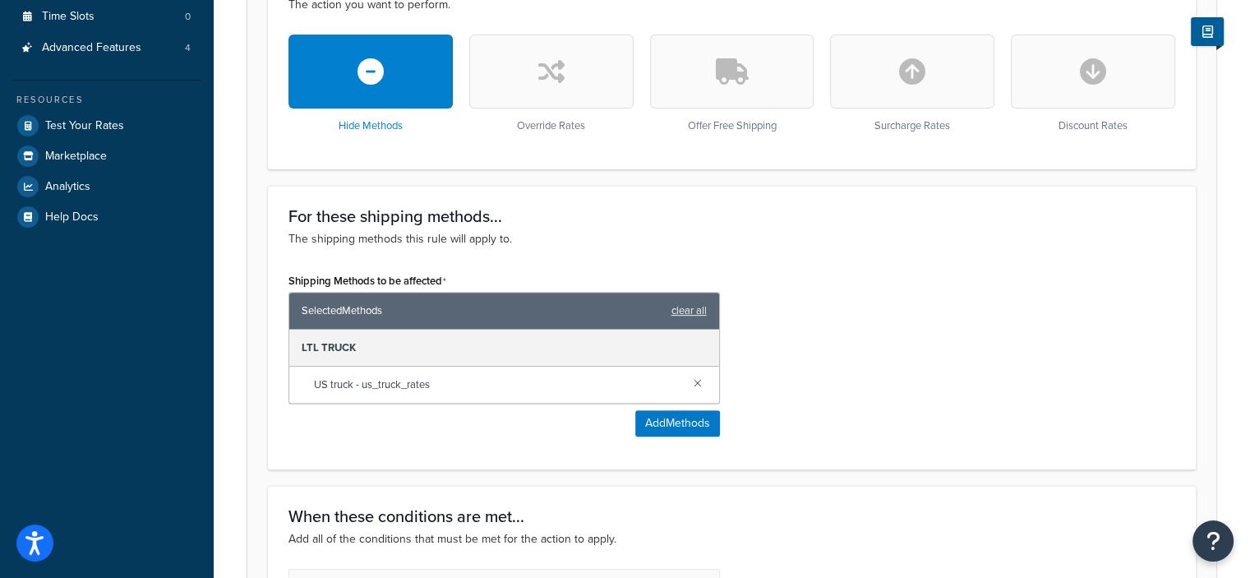
scroll to position [512, 0]
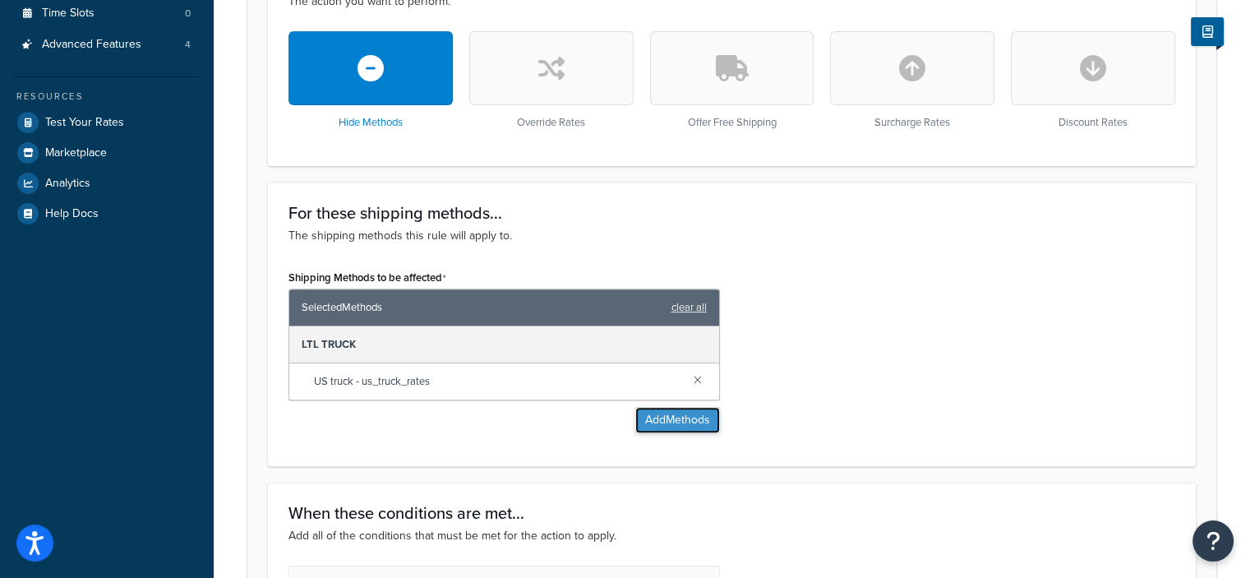
click at [674, 418] on button "Add Methods" at bounding box center [677, 420] width 85 height 26
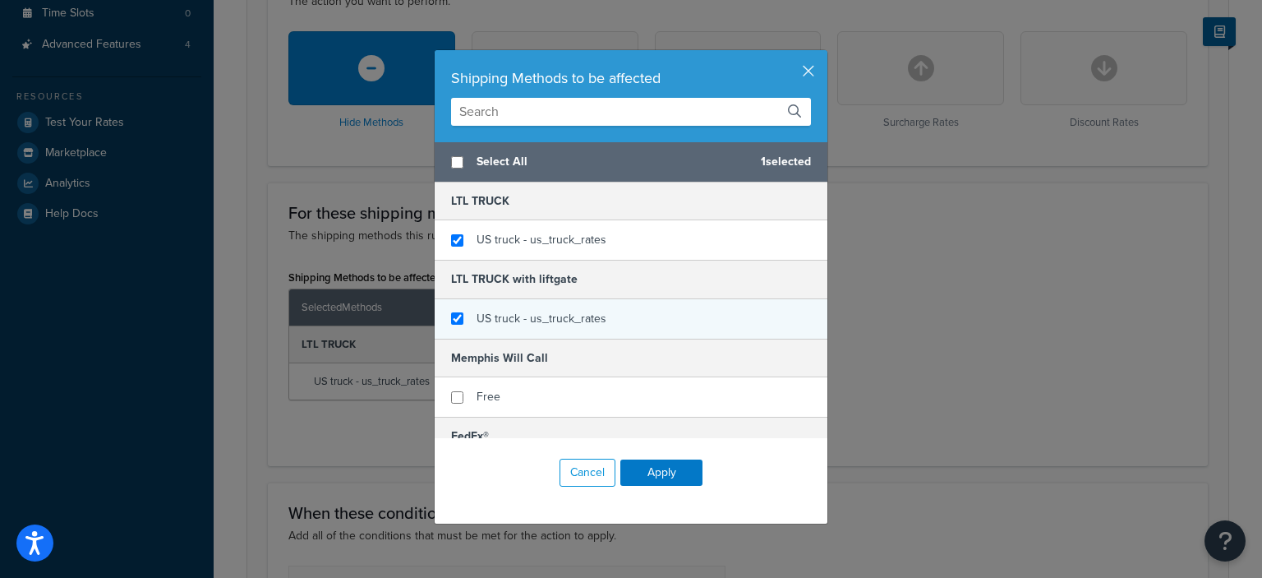
checkbox input "true"
click at [594, 316] on span "US truck - us_truck_rates" at bounding box center [542, 318] width 130 height 17
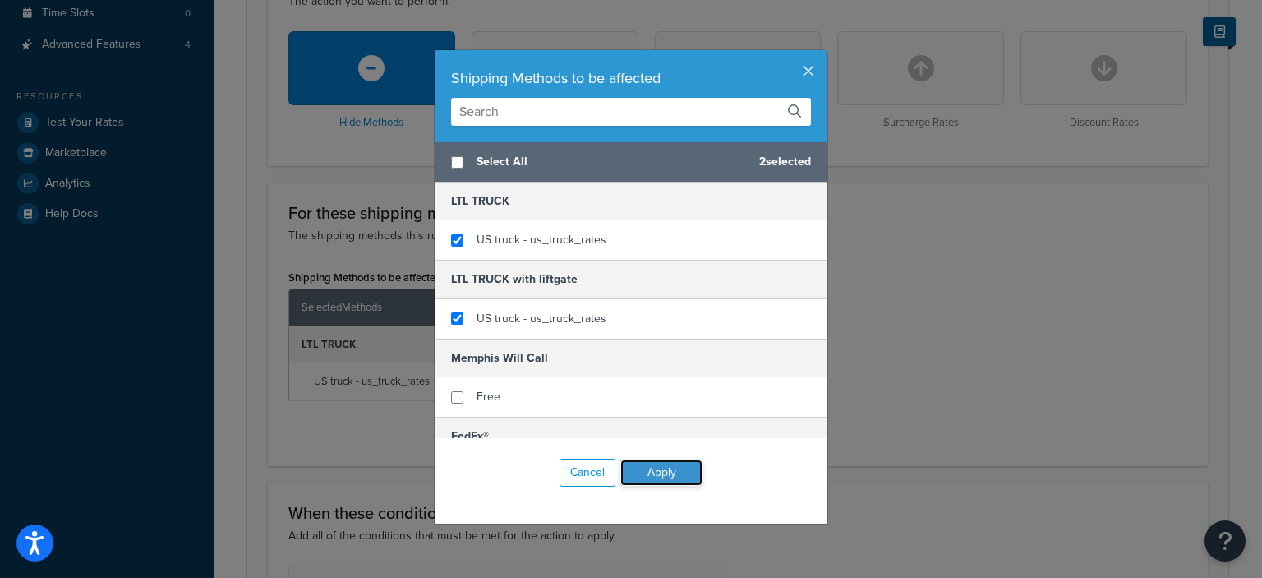
click at [654, 469] on button "Apply" at bounding box center [661, 472] width 82 height 26
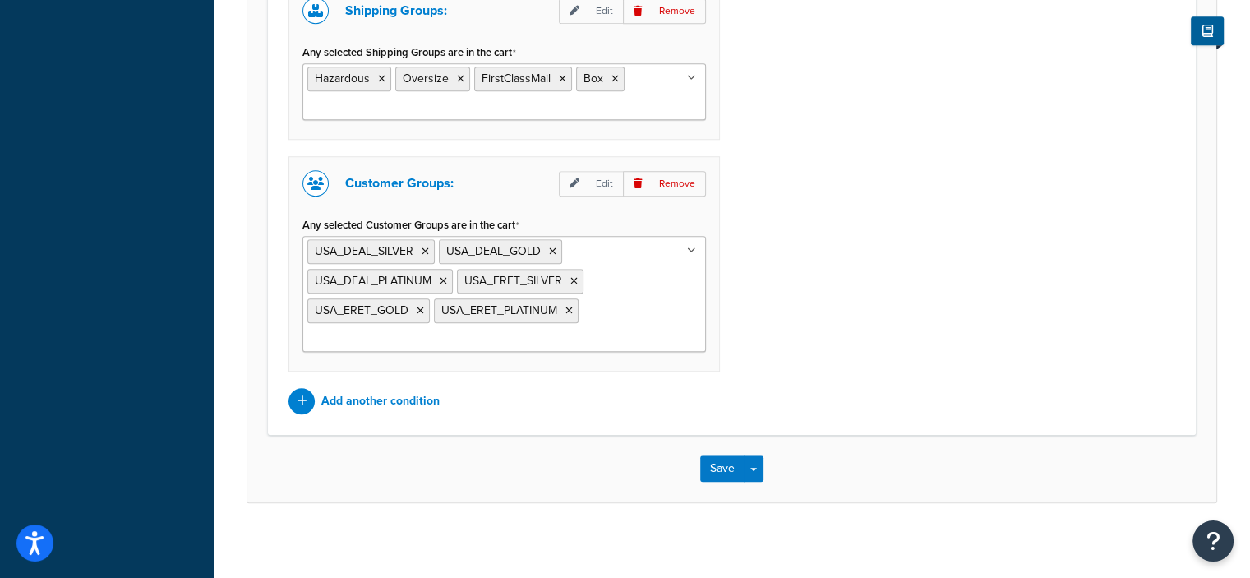
scroll to position [1316, 0]
click at [707, 458] on button "Save" at bounding box center [722, 467] width 44 height 26
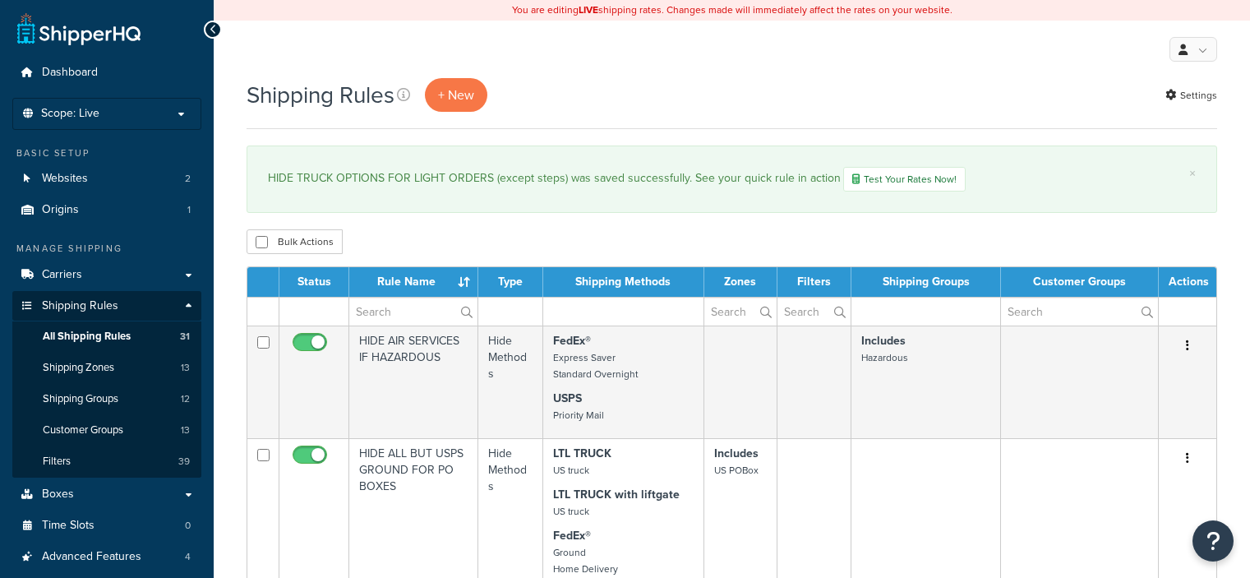
select select "50"
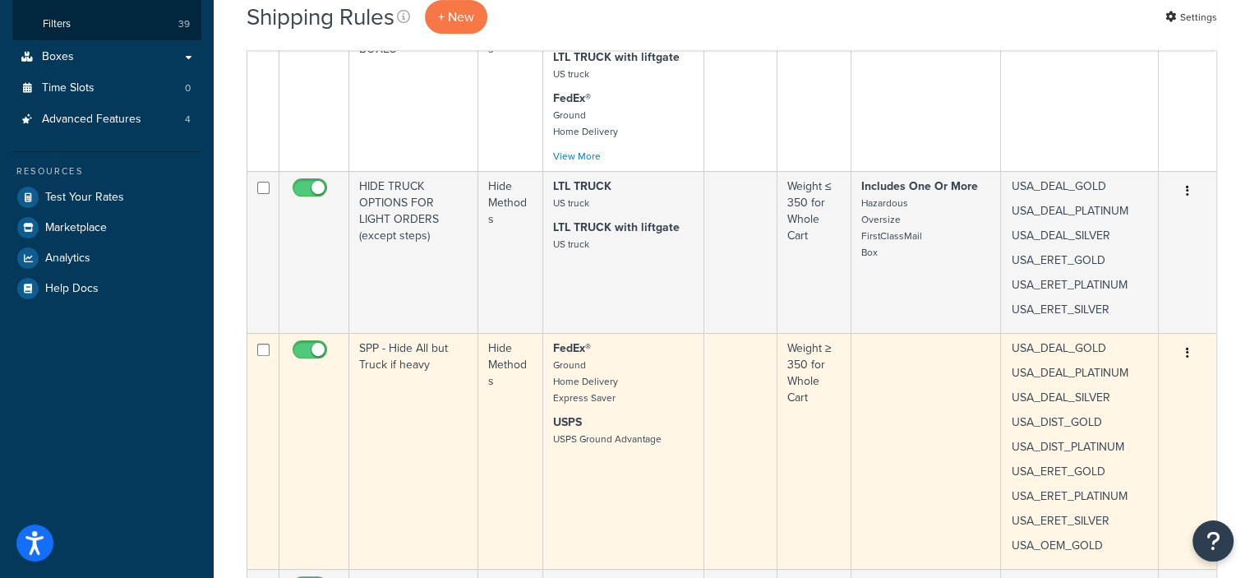
scroll to position [437, 0]
click at [1186, 349] on icon "button" at bounding box center [1187, 353] width 3 height 12
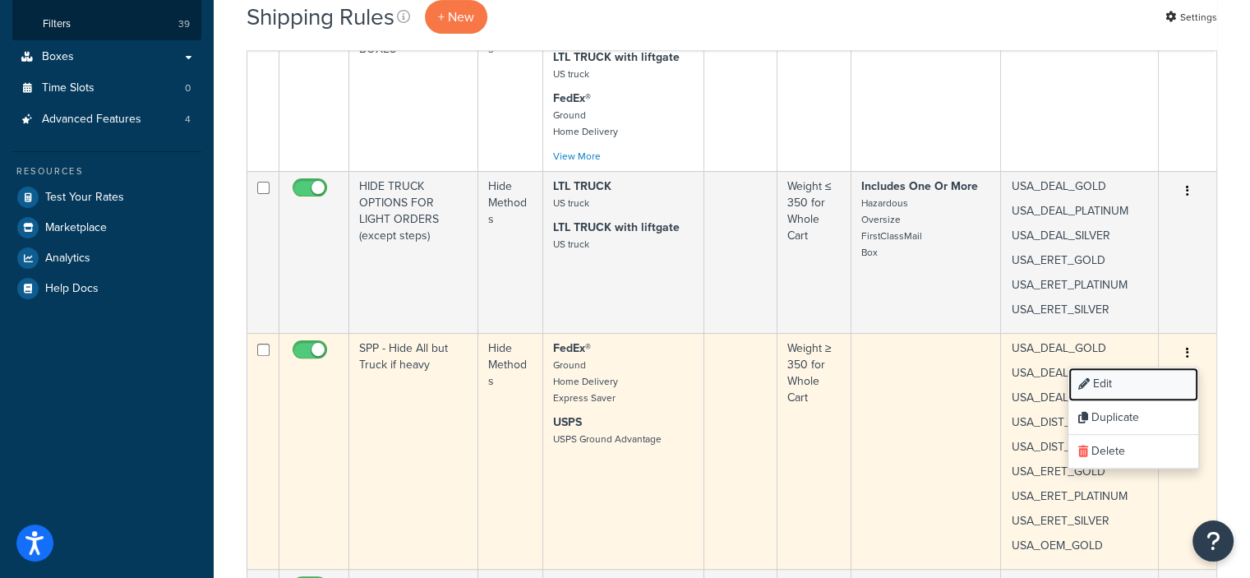
click at [1101, 379] on link "Edit" at bounding box center [1133, 384] width 130 height 34
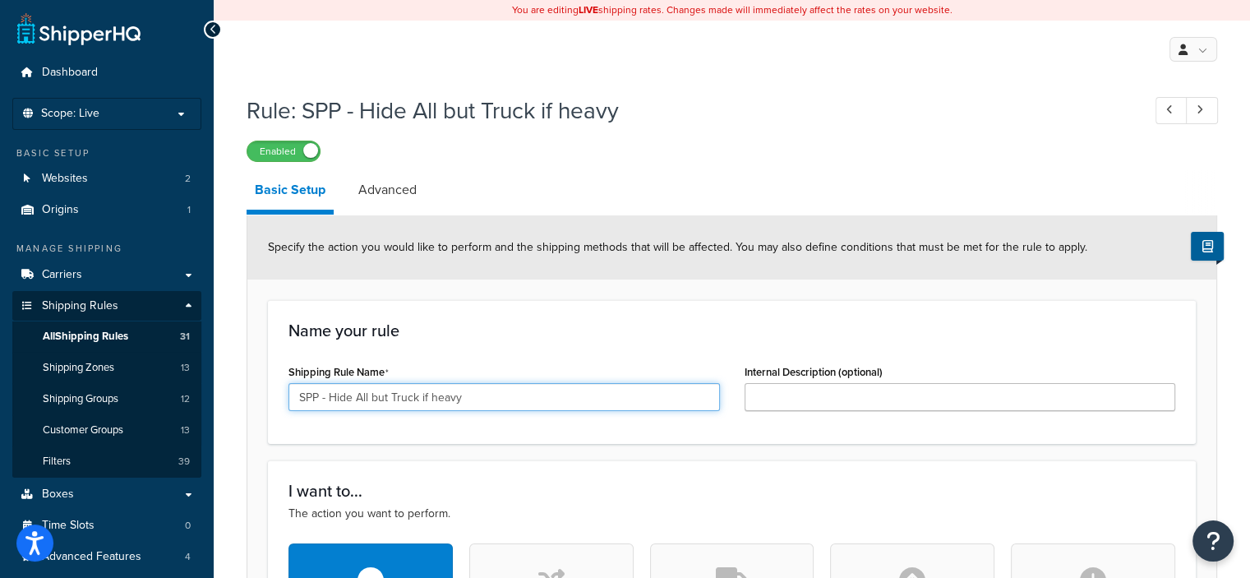
click at [329, 397] on input "SPP - Hide All but Truck if heavy" at bounding box center [503, 397] width 431 height 28
click at [318, 396] on input "Hide All but Truck if heavy" at bounding box center [503, 397] width 431 height 28
click at [323, 396] on input "Hide All but Truck if heavy" at bounding box center [503, 397] width 431 height 28
click at [628, 402] on input "HIDE ALL BUT TRUCK OPTIONS IF HEAVY All but Truck if heavy" at bounding box center [503, 397] width 431 height 28
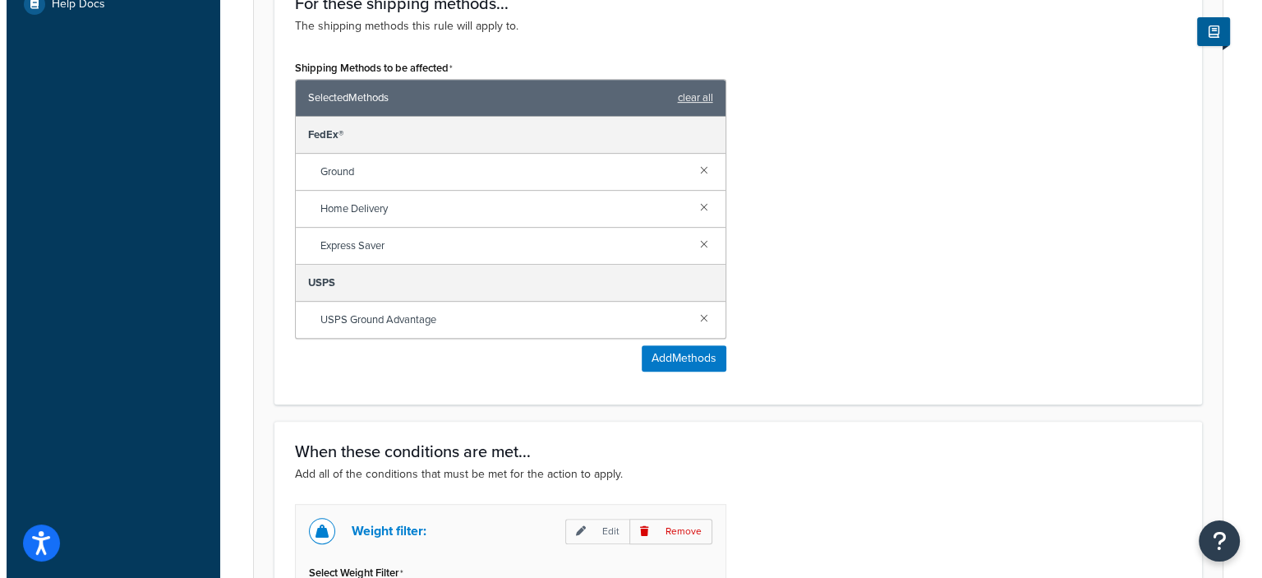
scroll to position [719, 0]
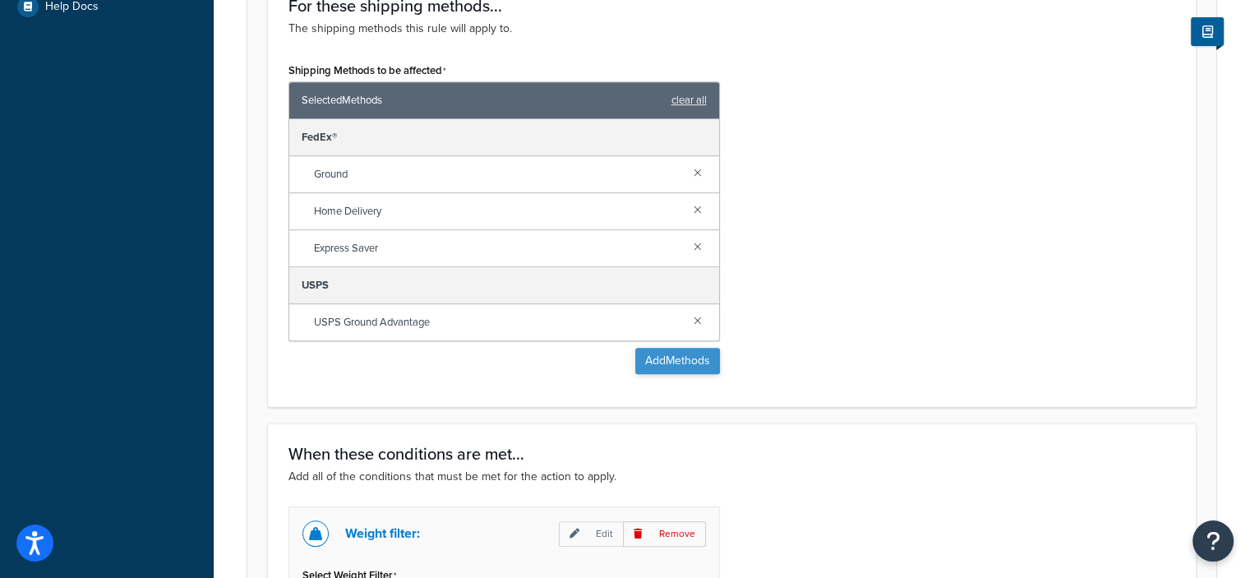
type input "HIDE ALL BUT TRUCK OPTIONS IF HEAVY"
click at [676, 358] on button "Add Methods" at bounding box center [677, 361] width 85 height 26
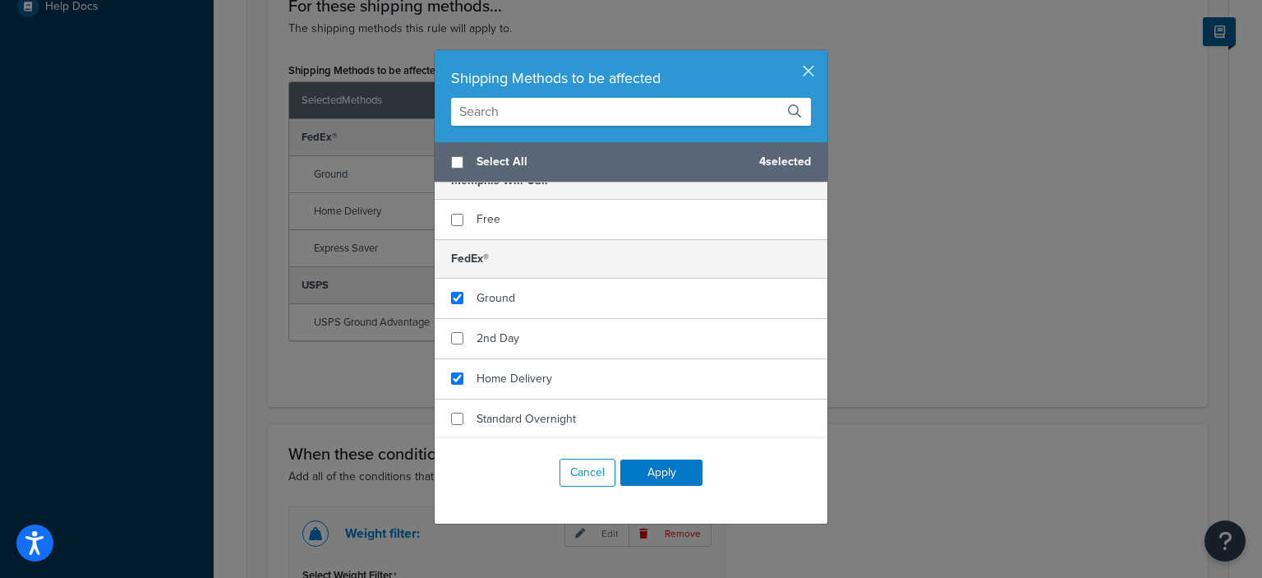
scroll to position [179, 0]
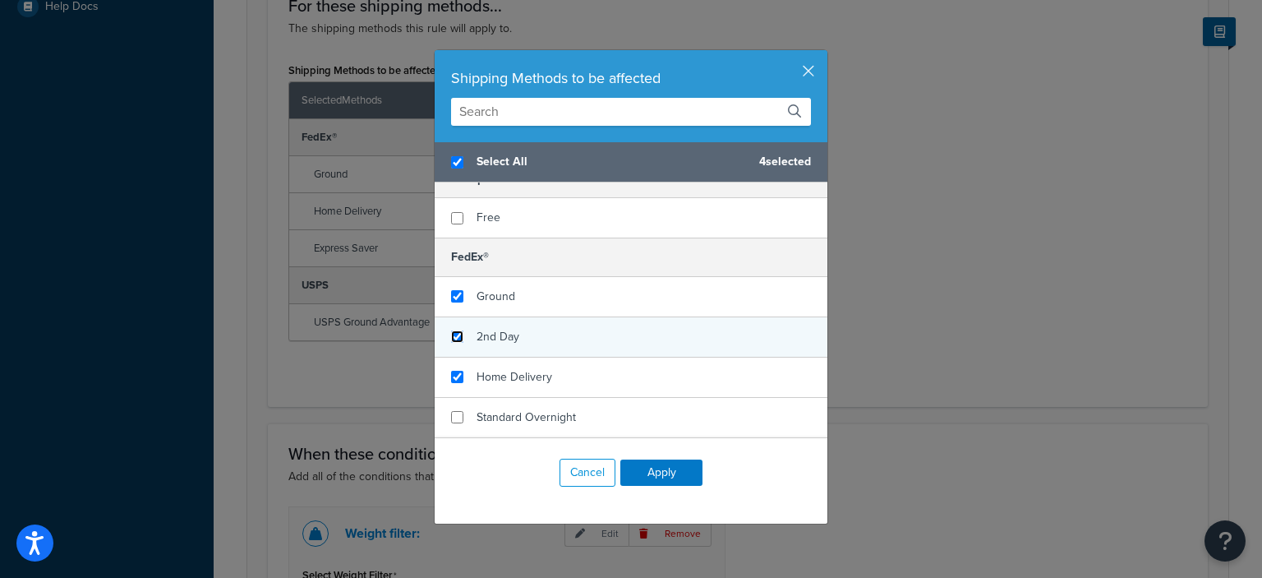
checkbox input "true"
click at [453, 335] on input "checkbox" at bounding box center [457, 336] width 12 height 12
checkbox input "true"
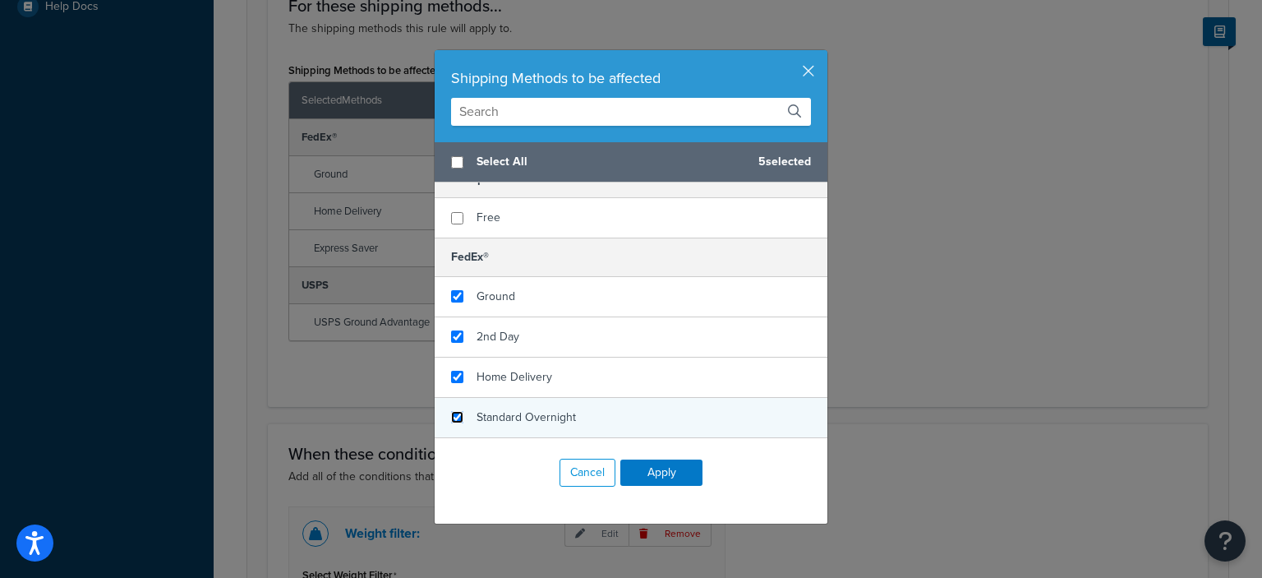
checkbox input "false"
click at [452, 411] on input "checkbox" at bounding box center [457, 417] width 12 height 12
checkbox input "true"
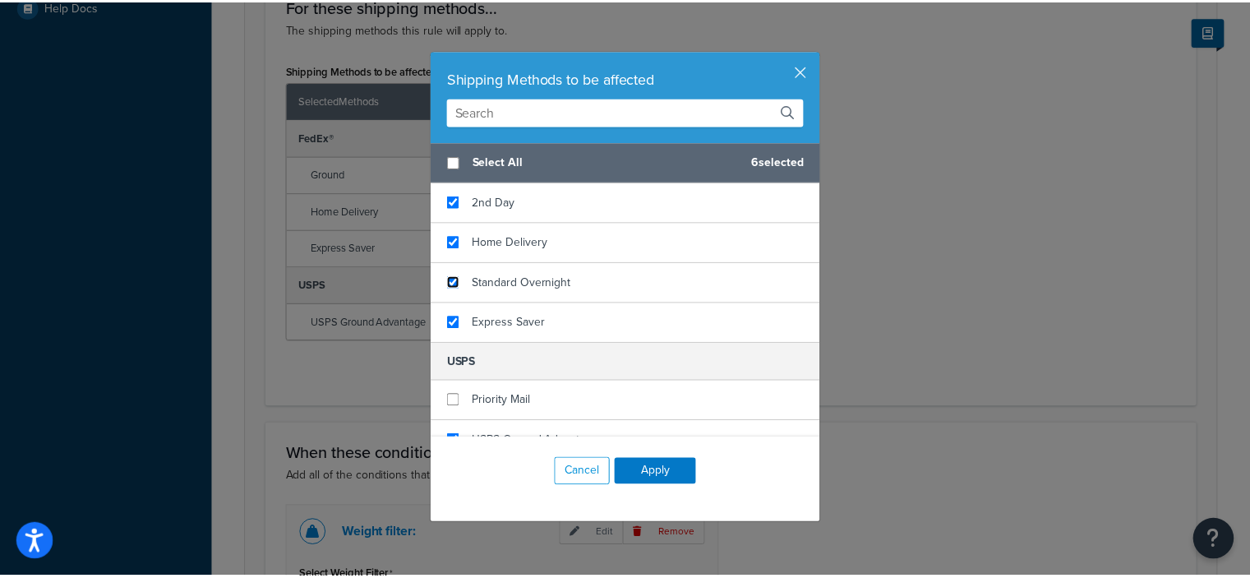
scroll to position [334, 0]
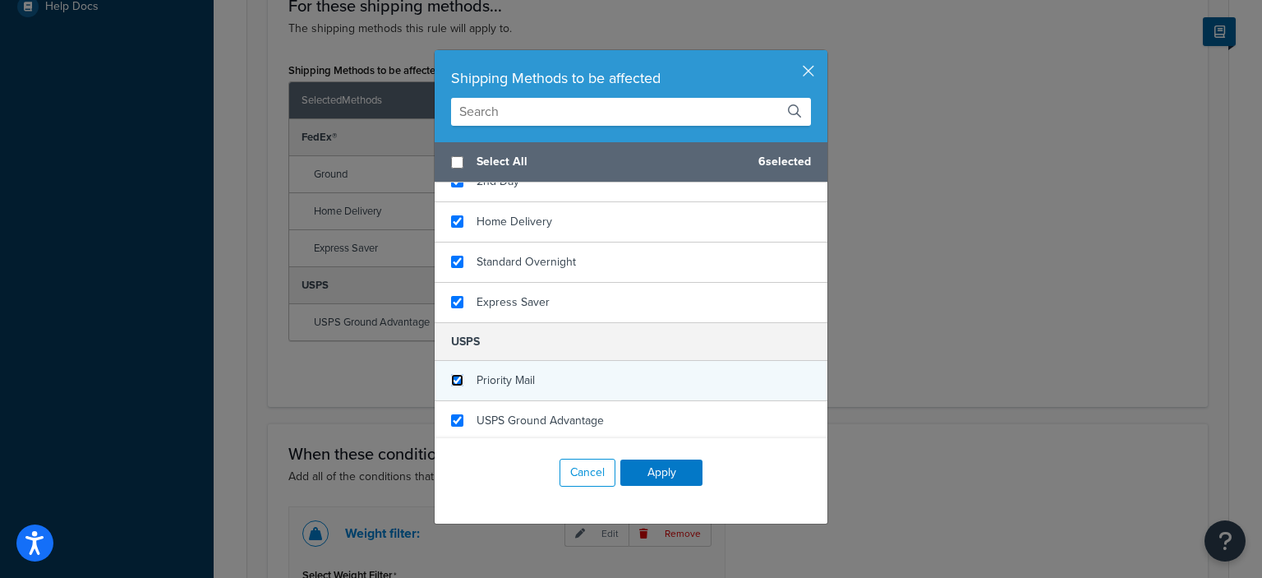
click at [451, 374] on input "checkbox" at bounding box center [457, 380] width 12 height 12
checkbox input "true"
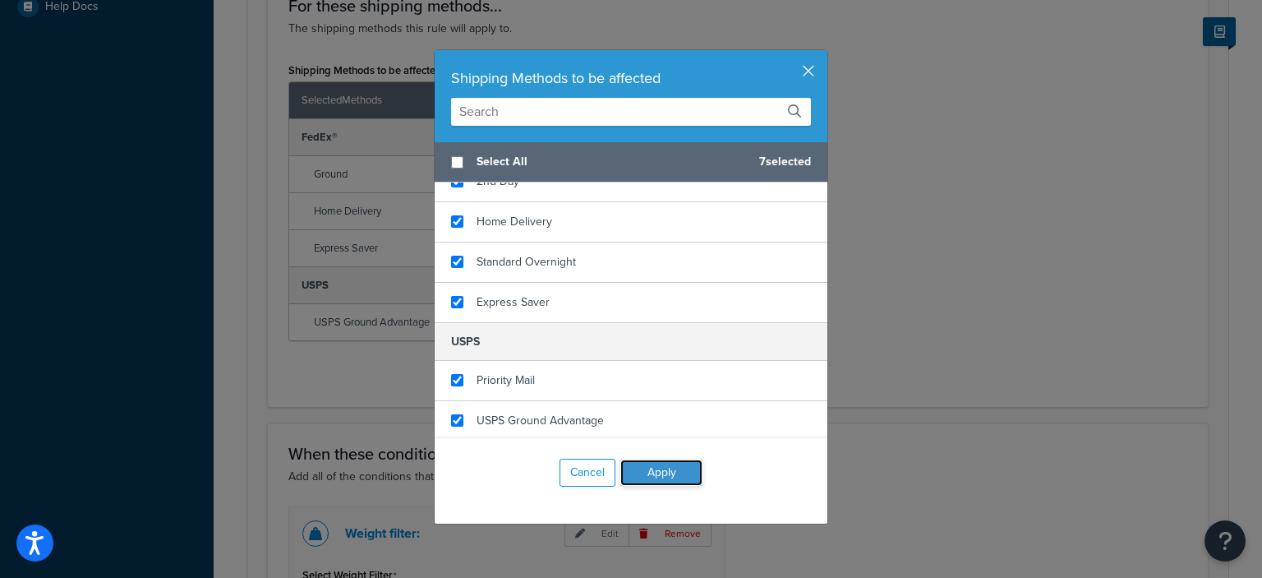
click at [659, 470] on button "Apply" at bounding box center [661, 472] width 82 height 26
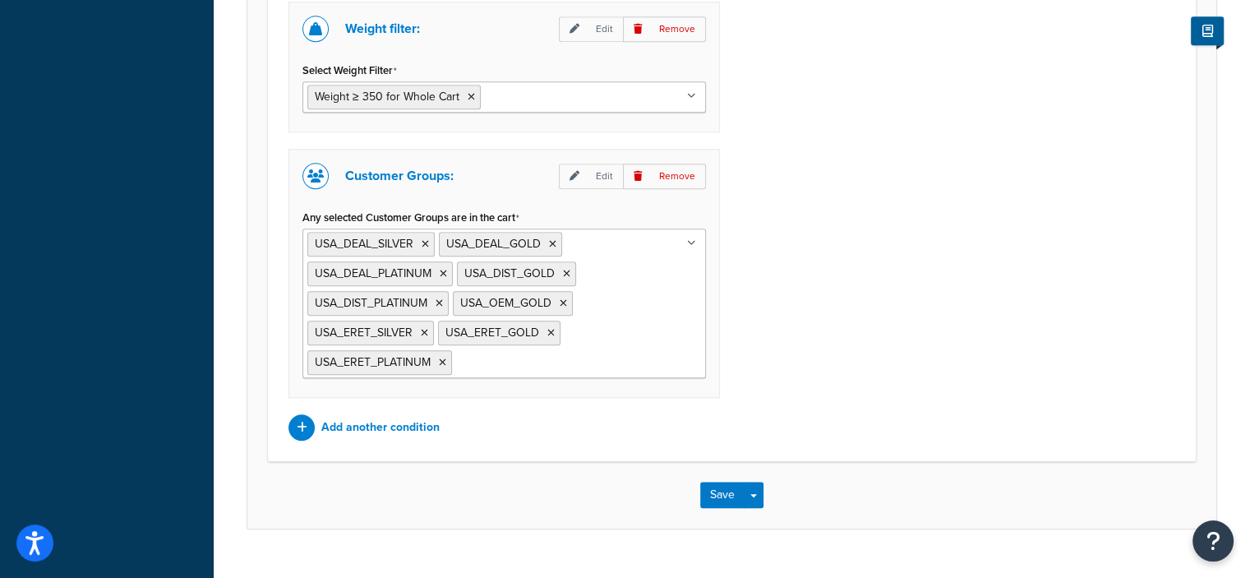
scroll to position [1333, 0]
click at [724, 486] on button "Save" at bounding box center [722, 493] width 44 height 26
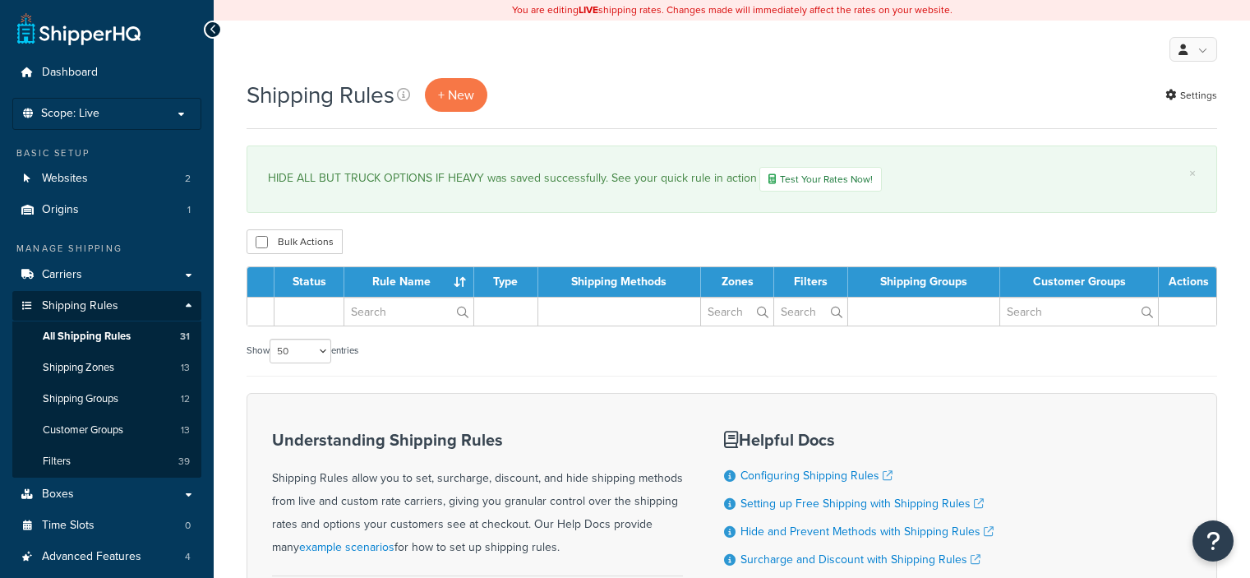
select select "50"
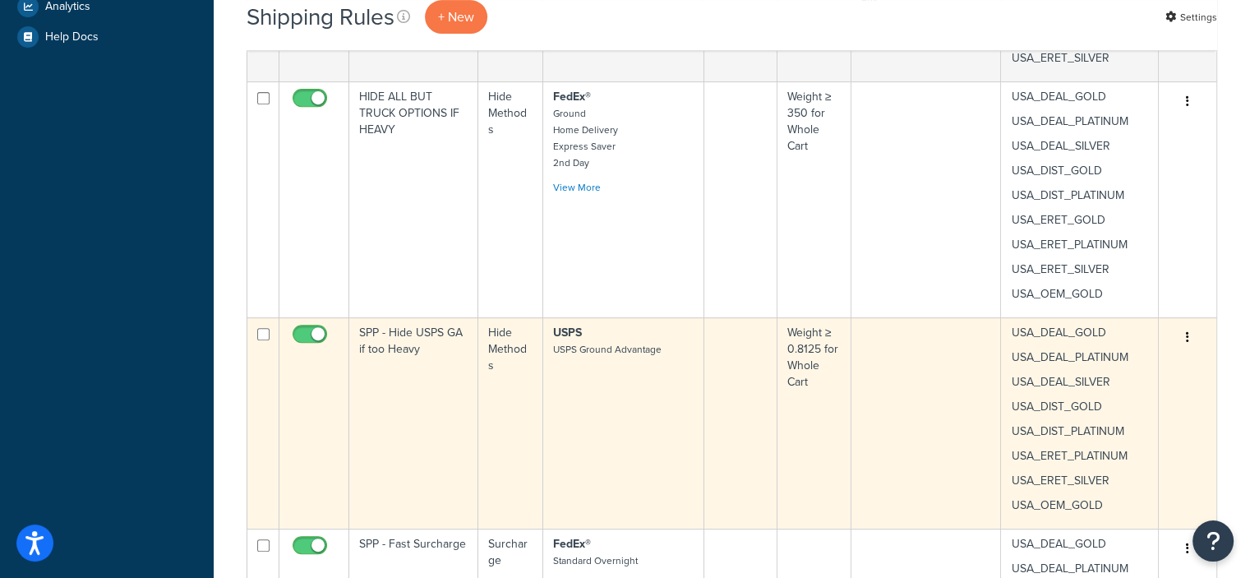
scroll to position [712, 0]
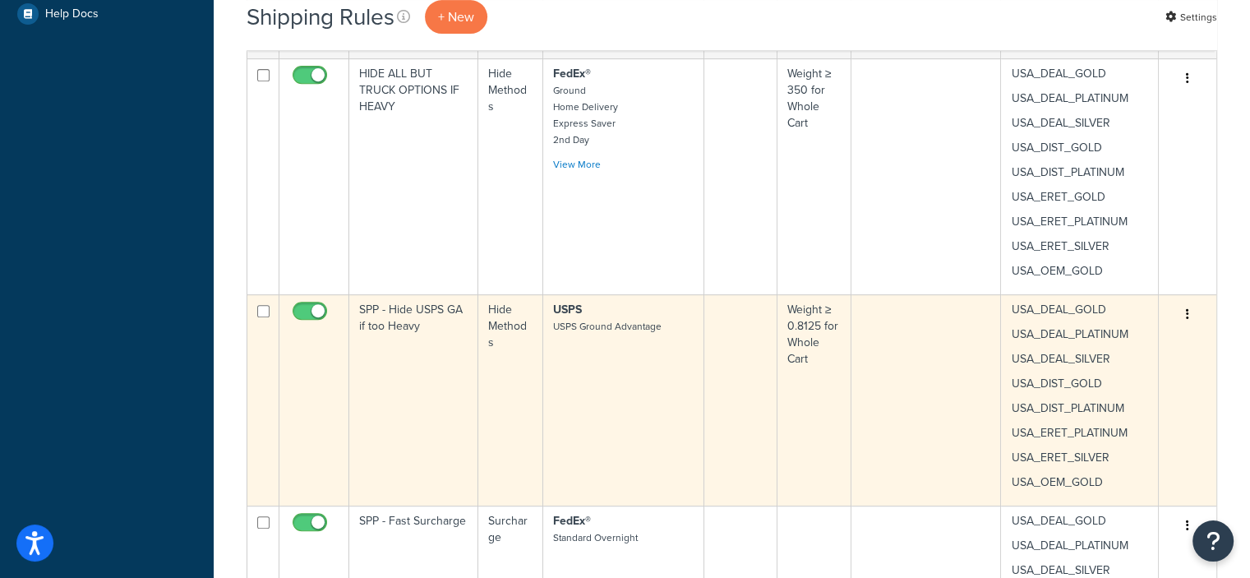
click at [1184, 315] on button "button" at bounding box center [1187, 315] width 23 height 26
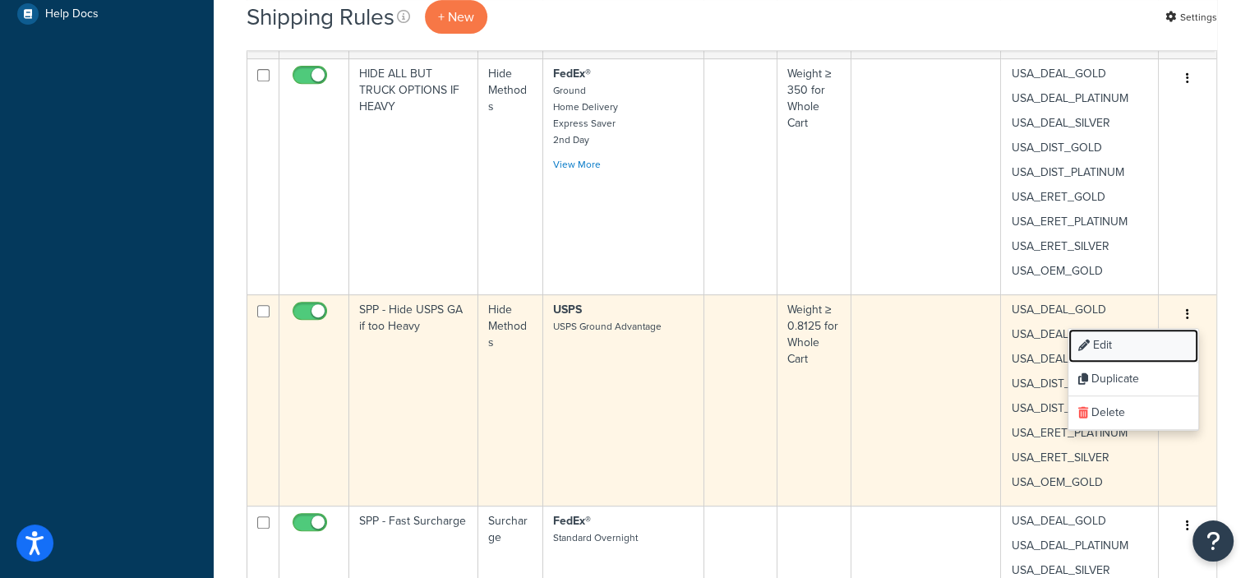
click at [1101, 340] on link "Edit" at bounding box center [1133, 346] width 130 height 34
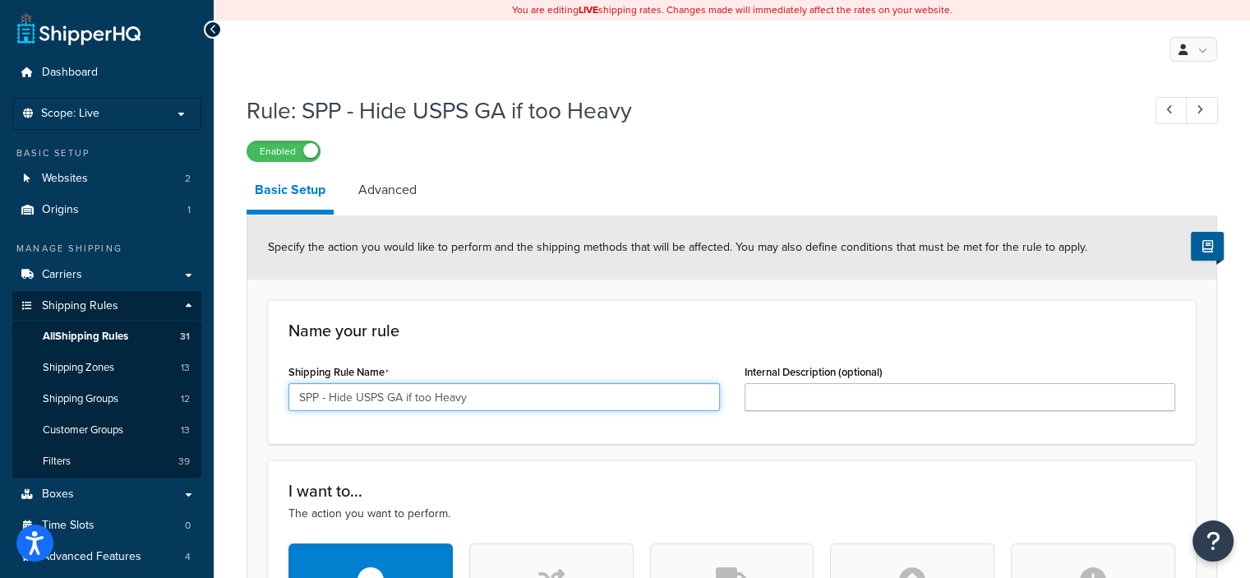
click at [329, 398] on input "SPP - Hide USPS GA if too Heavy" at bounding box center [503, 397] width 431 height 28
click at [321, 399] on input "Hide USPS GA if too Heavy" at bounding box center [503, 397] width 431 height 28
click at [368, 395] on input "HIDE USPS GA if too Heavy" at bounding box center [503, 397] width 431 height 28
click at [494, 398] on input "HIDE USPS GROUND A if too Heavy" at bounding box center [503, 397] width 431 height 28
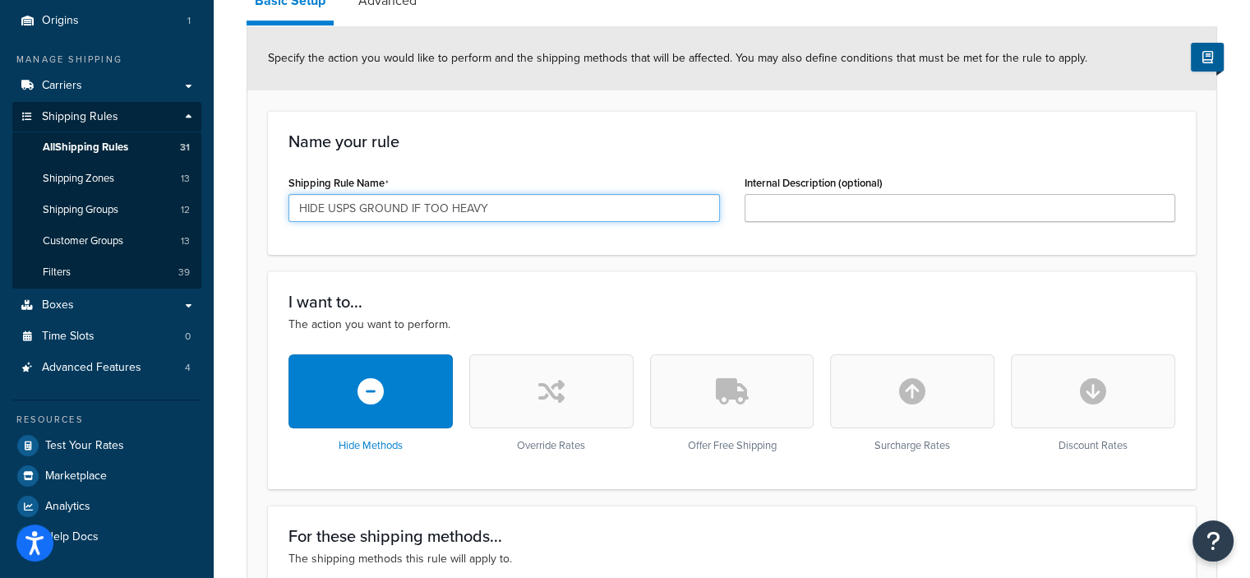
scroll to position [179, 0]
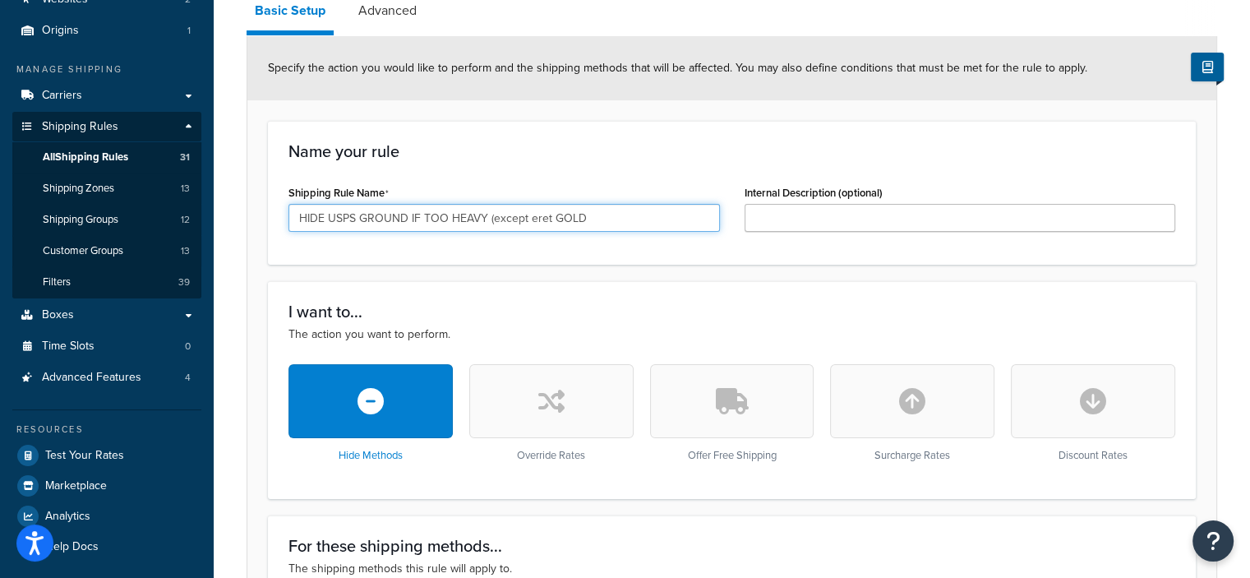
click at [552, 216] on input "HIDE USPS GROUND IF TOO HEAVY (except eret GOLD" at bounding box center [503, 218] width 431 height 28
click at [638, 215] on input "HIDE USPS GROUND IF TOO HEAVY (except USA_ERET_GOLD" at bounding box center [503, 218] width 431 height 28
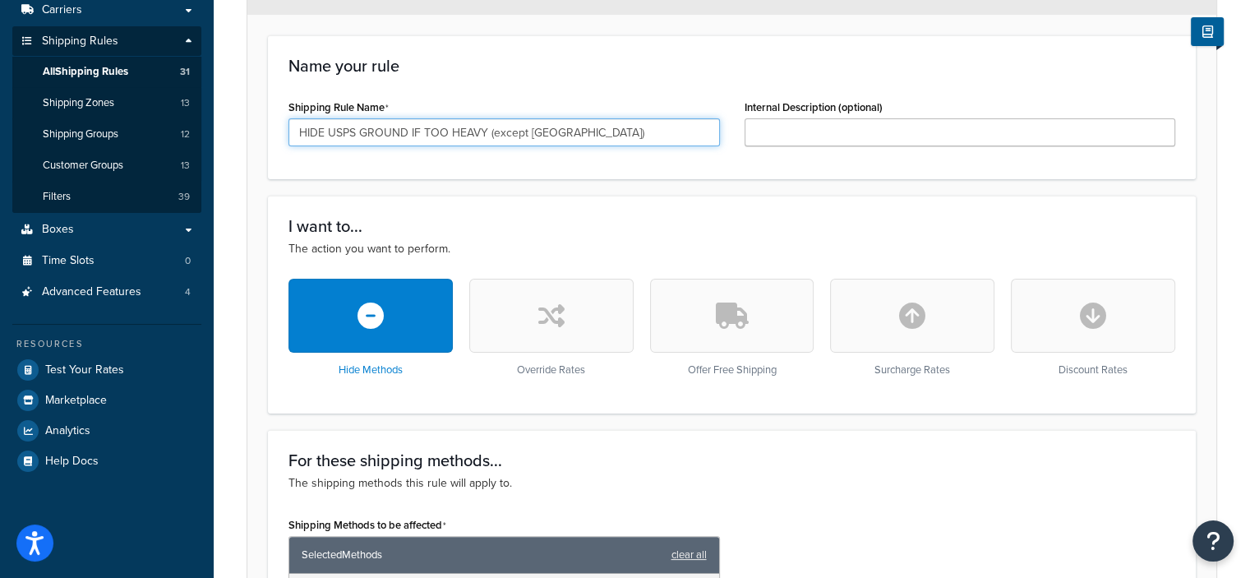
scroll to position [263, 0]
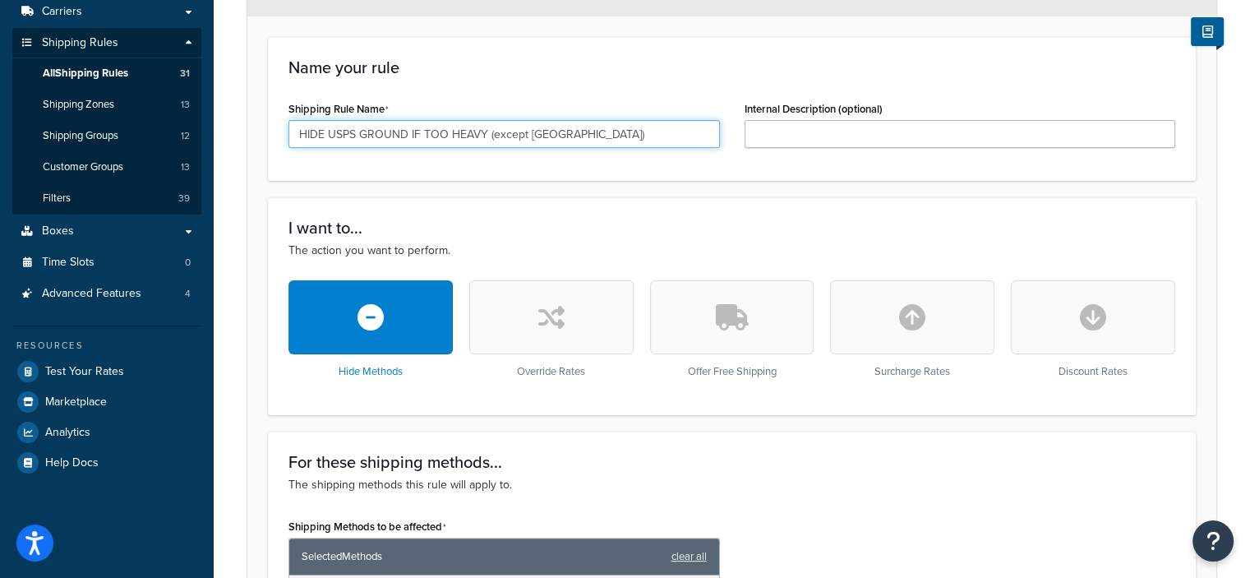
click at [483, 134] on input "HIDE USPS GROUND IF TOO HEAVY (except USA_ERET_GOLD)" at bounding box center [503, 134] width 431 height 28
click at [477, 131] on input "HIDE USPS GROUND IF MORE THA 1 LB (except USA_ERET_GOLD)" at bounding box center [503, 134] width 431 height 28
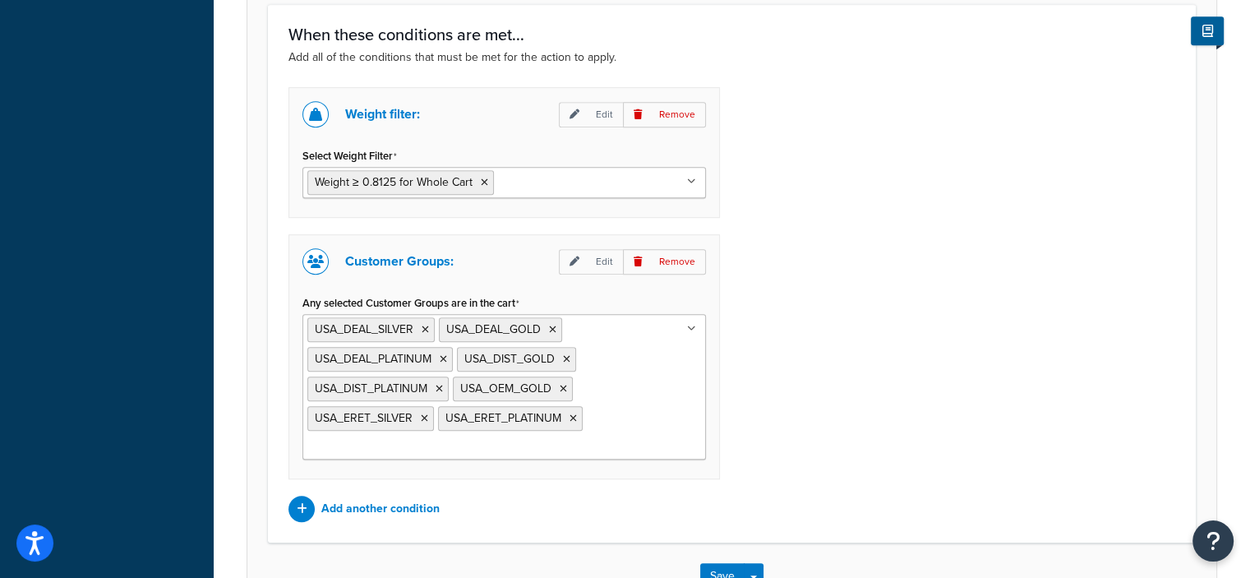
scroll to position [1100, 0]
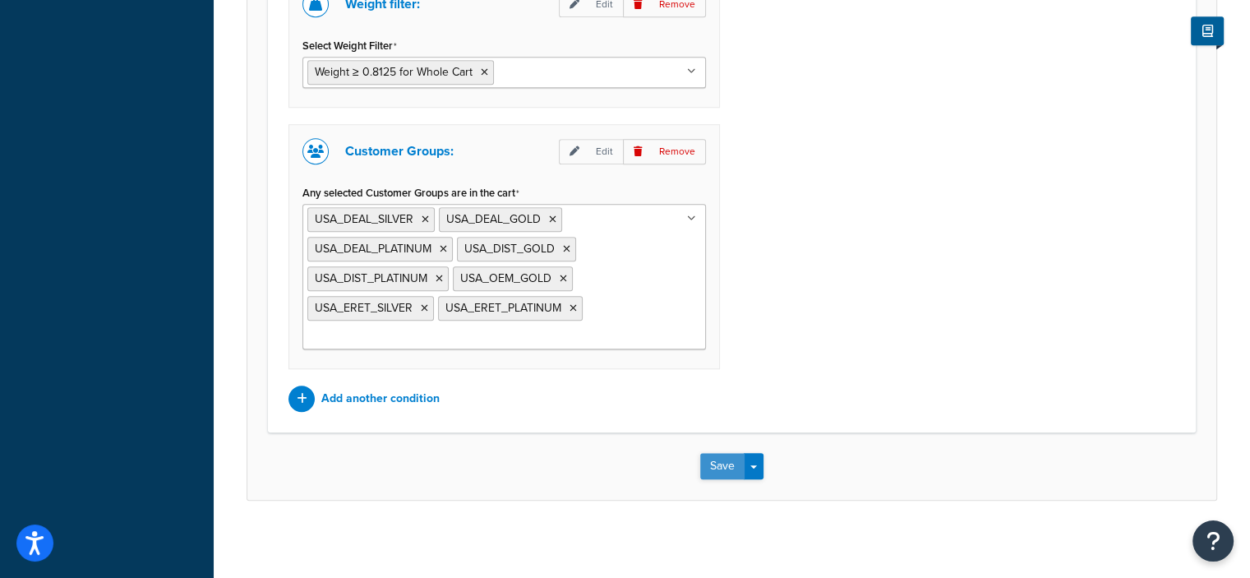
type input "HIDE USPS GROUND IF MORE THAN 1 LB (except USA_ERET_GOLD)"
click at [723, 458] on button "Save" at bounding box center [722, 466] width 44 height 26
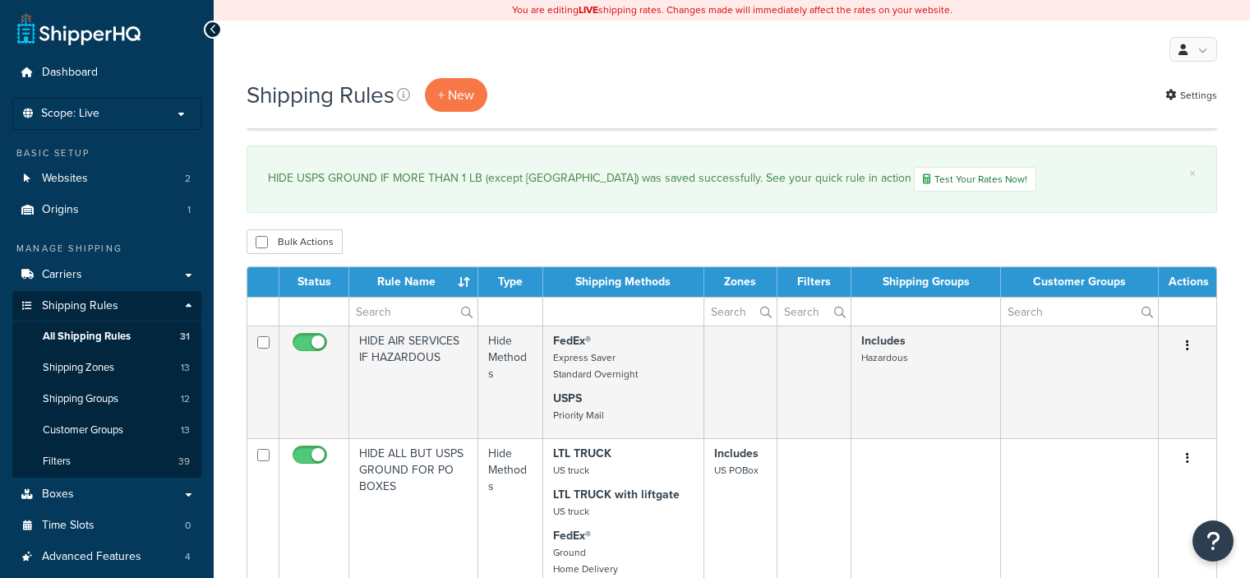
select select "50"
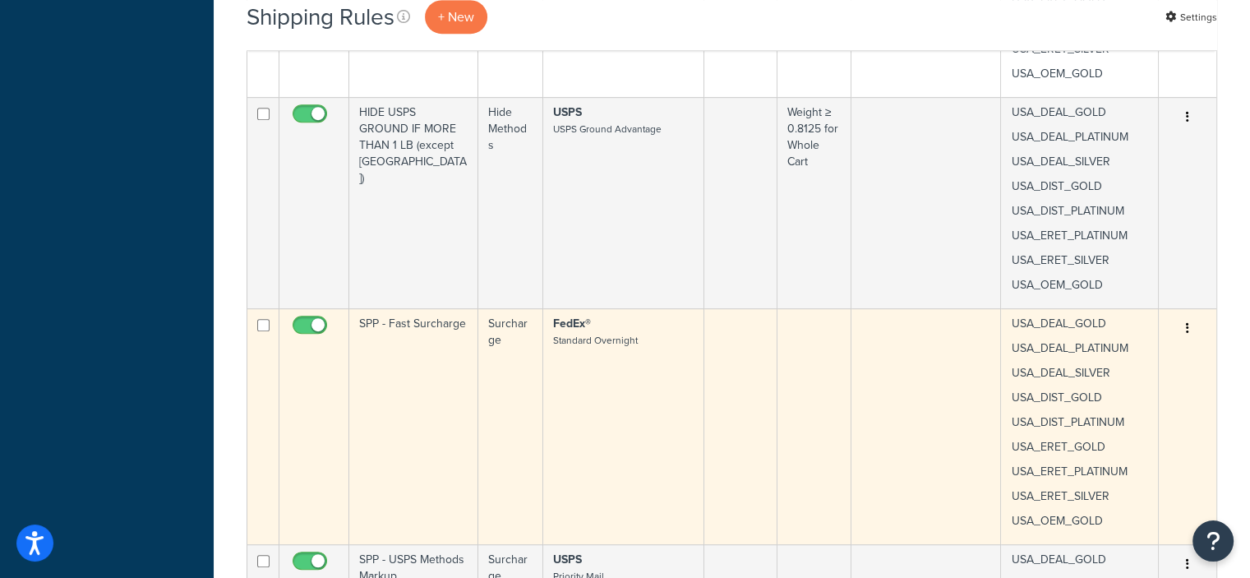
scroll to position [910, 0]
click at [1187, 326] on icon "button" at bounding box center [1187, 327] width 3 height 12
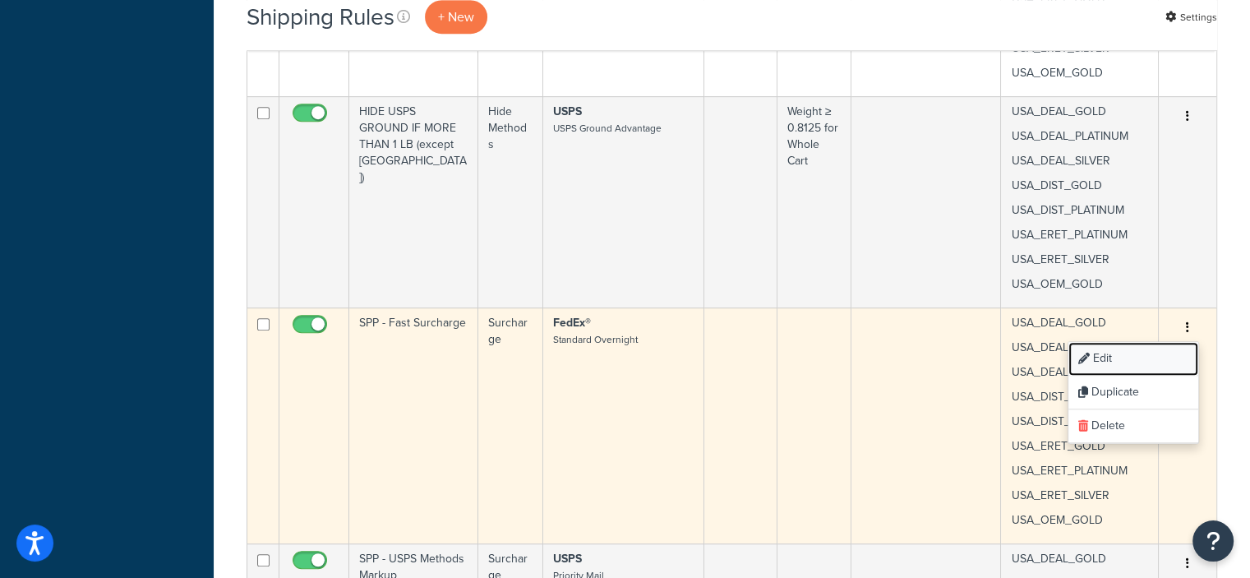
click at [1112, 354] on link "Edit" at bounding box center [1133, 359] width 130 height 34
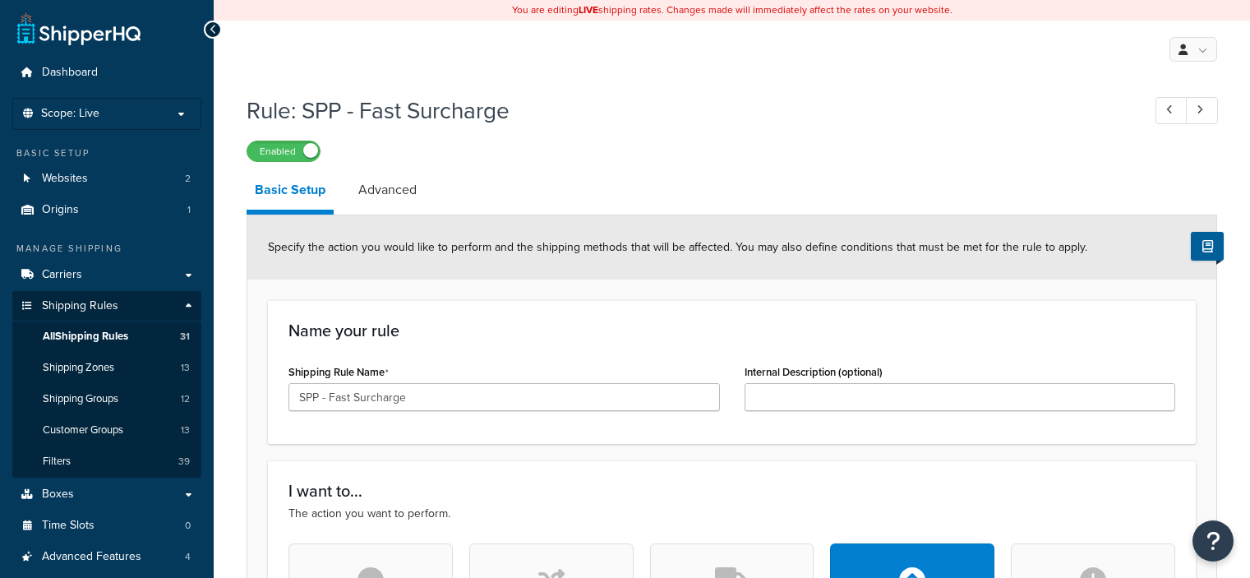
select select "PERCENTAGE"
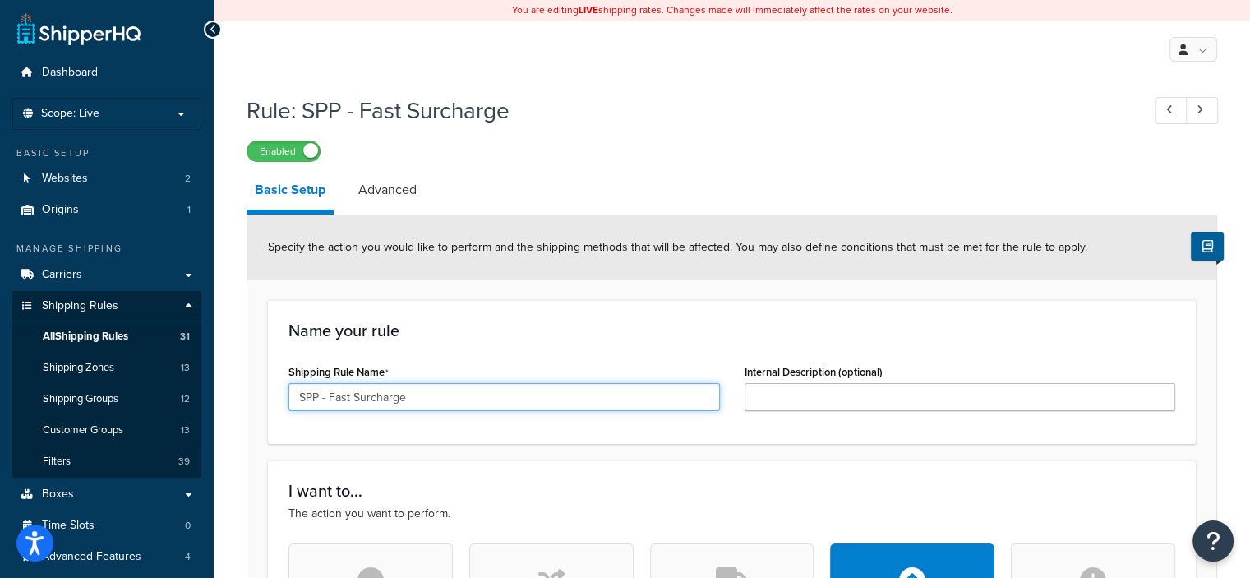
drag, startPoint x: 411, startPoint y: 394, endPoint x: 263, endPoint y: 387, distance: 148.1
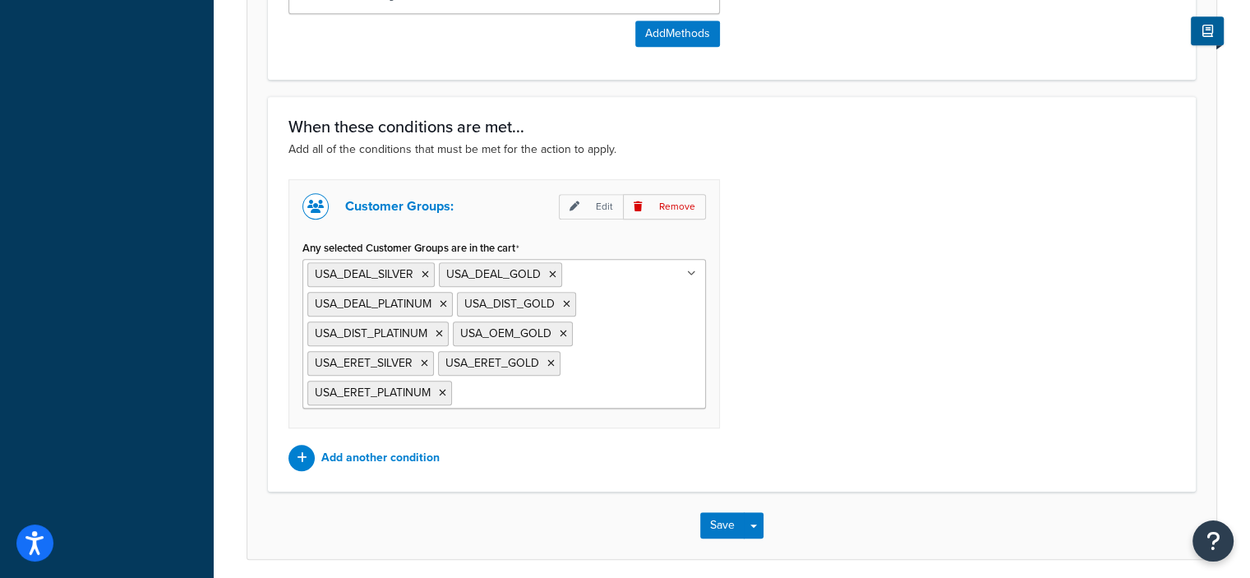
scroll to position [1173, 0]
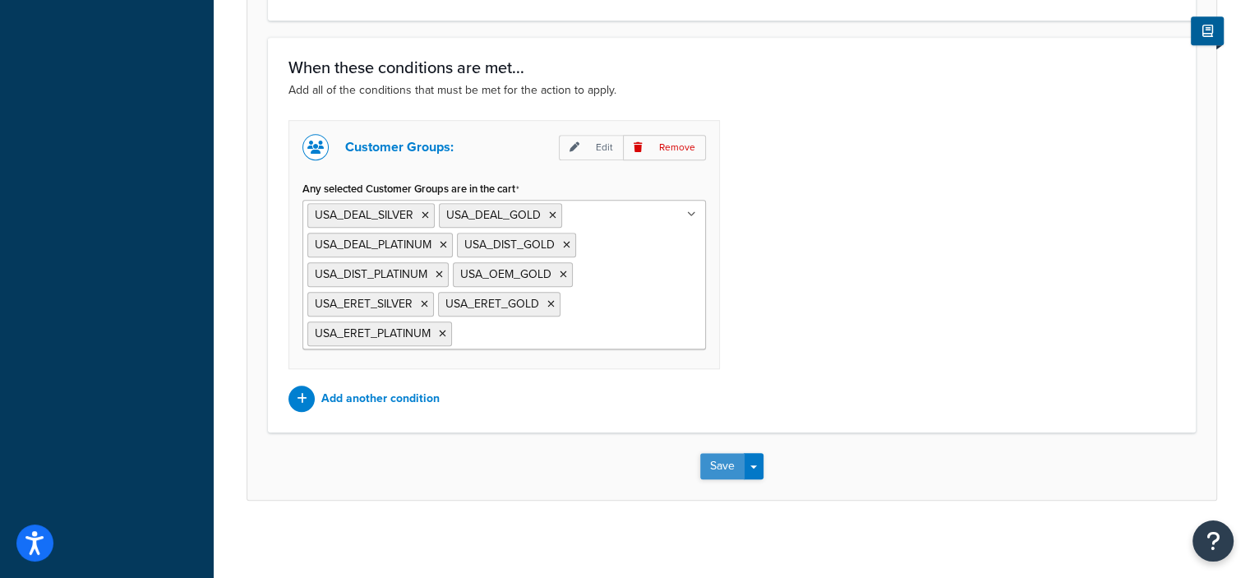
type input "FAST SURCHARGE FOR ALL"
click at [712, 460] on button "Save" at bounding box center [722, 466] width 44 height 26
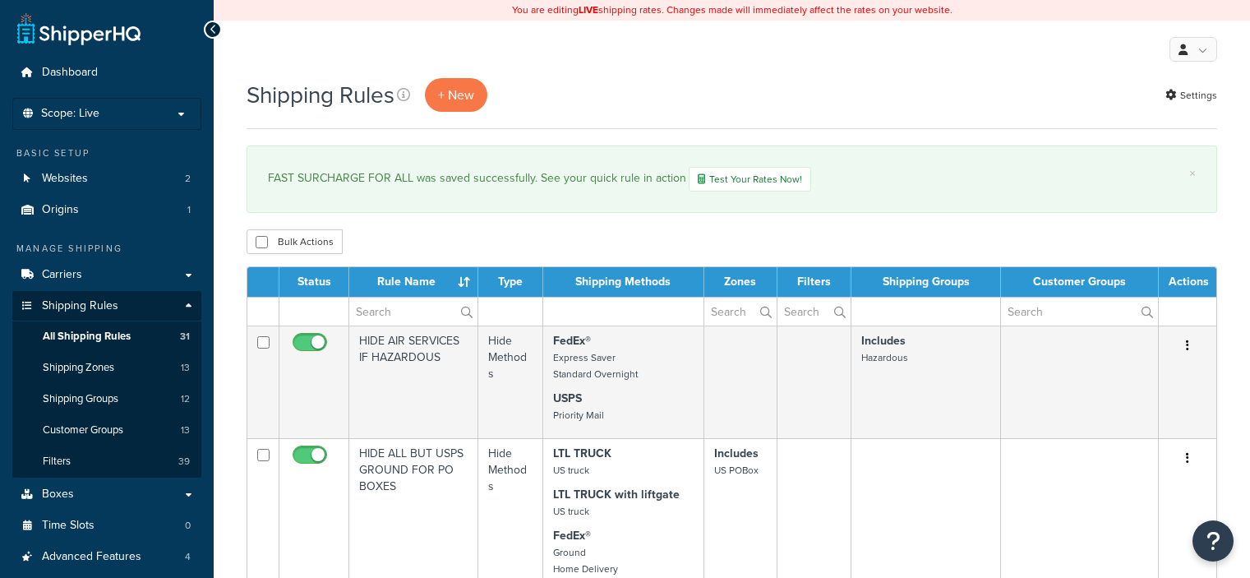
select select "50"
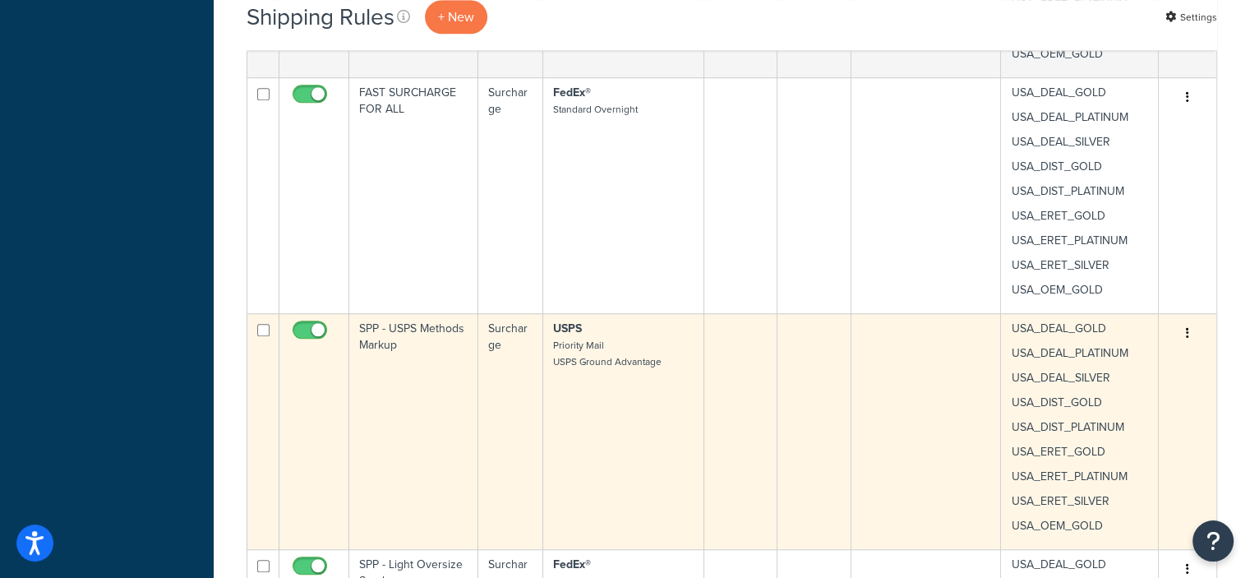
scroll to position [1140, 0]
click at [1182, 329] on button "button" at bounding box center [1187, 333] width 23 height 26
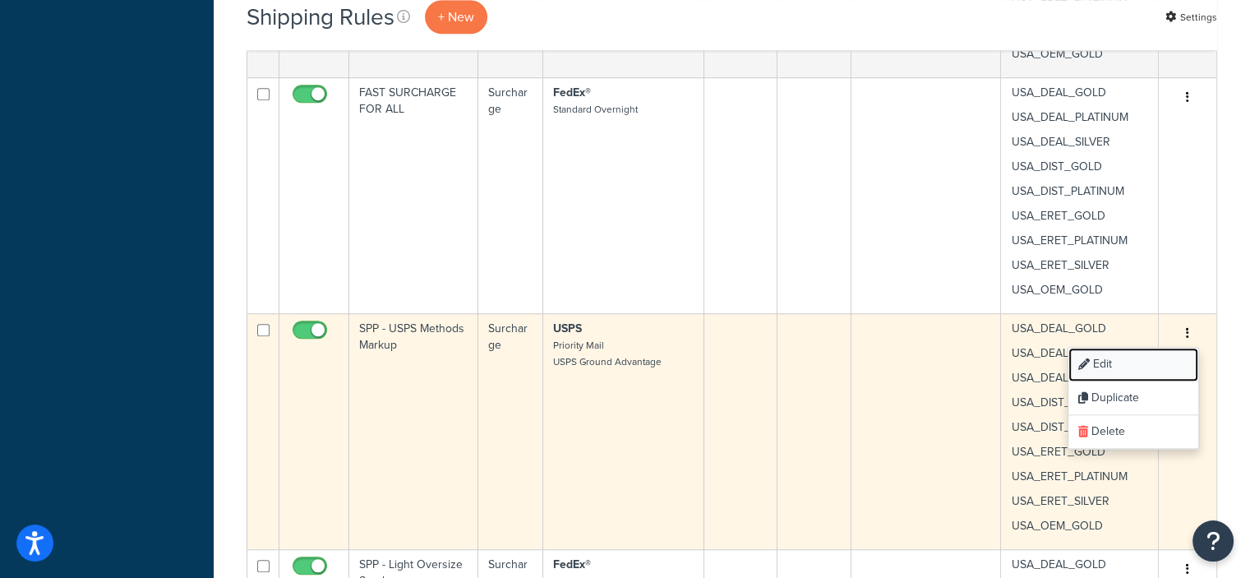
click at [1089, 362] on link "Edit" at bounding box center [1133, 365] width 130 height 34
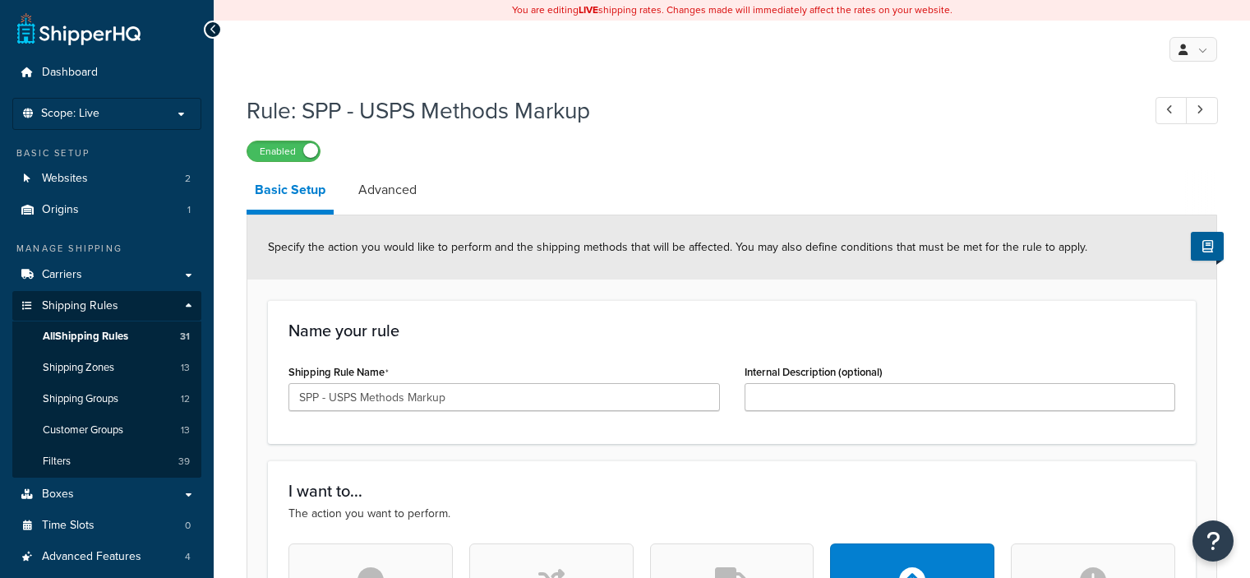
select select "PERCENTAGE"
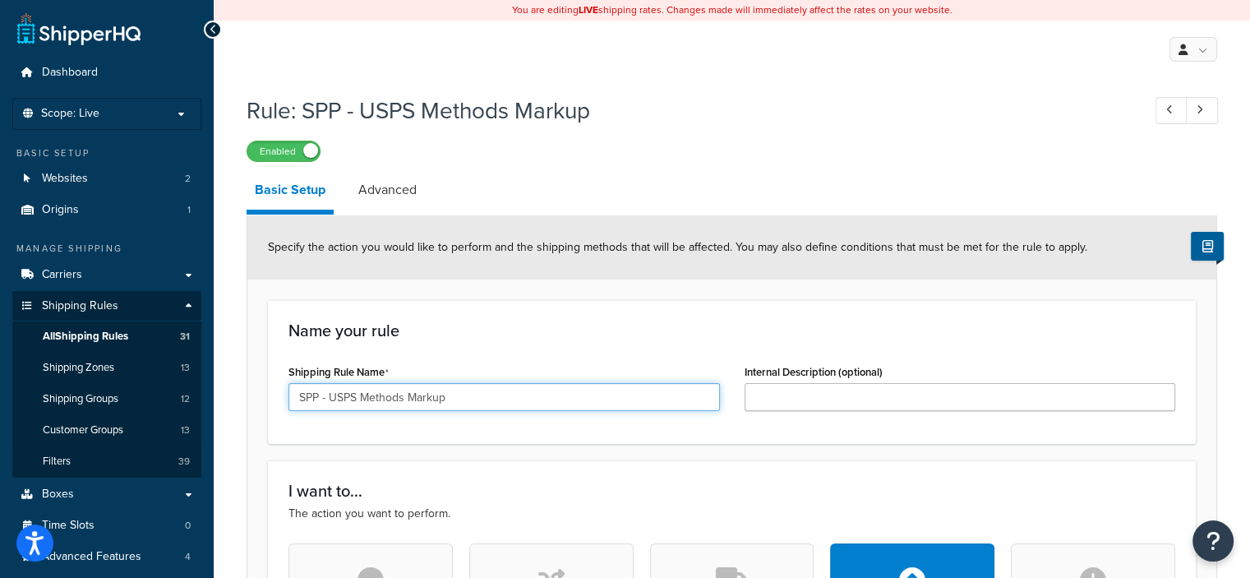
click at [328, 396] on input "SPP - USPS Methods Markup" at bounding box center [503, 397] width 431 height 28
click at [412, 394] on input "USPS Methods Markup" at bounding box center [503, 397] width 431 height 28
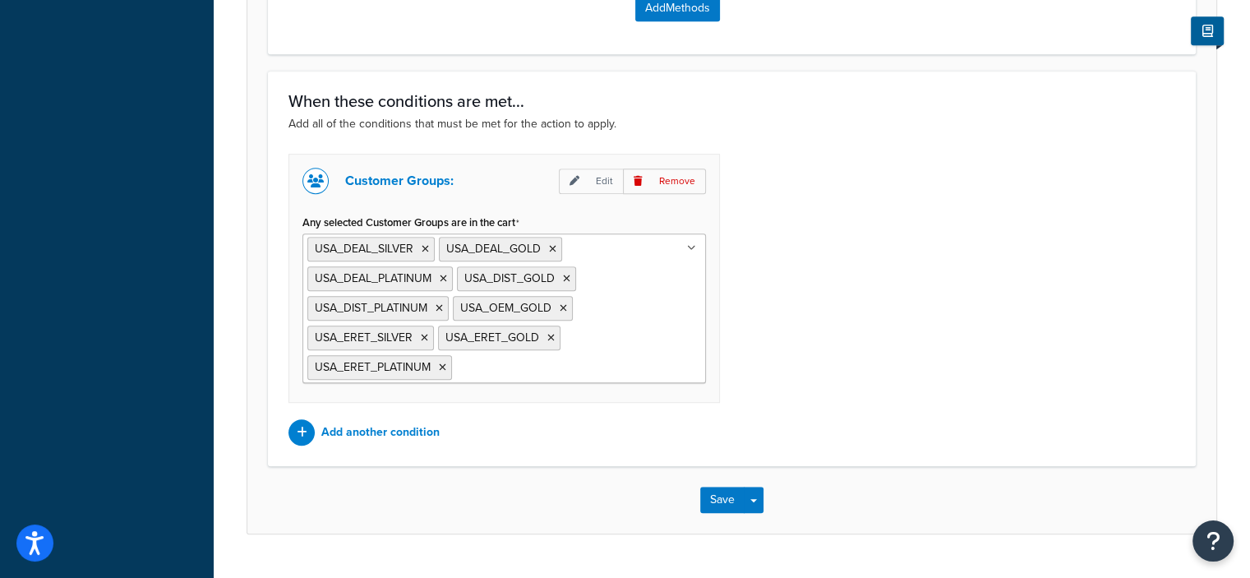
scroll to position [1183, 0]
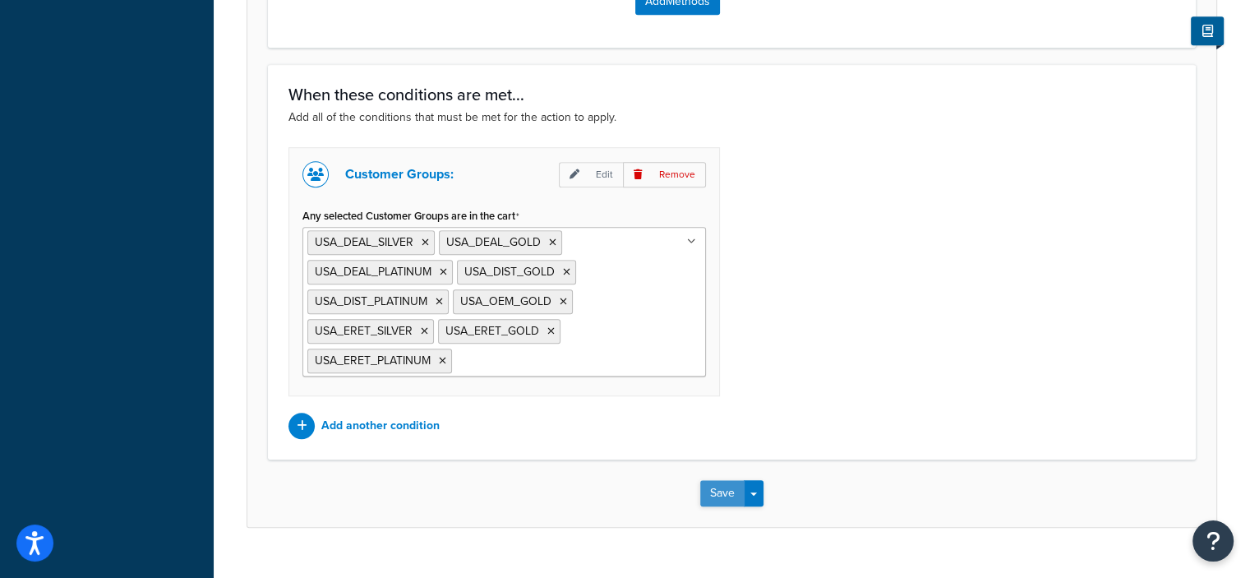
type input "USPS SURCHARGE 12%"
click at [723, 489] on button "Save" at bounding box center [722, 493] width 44 height 26
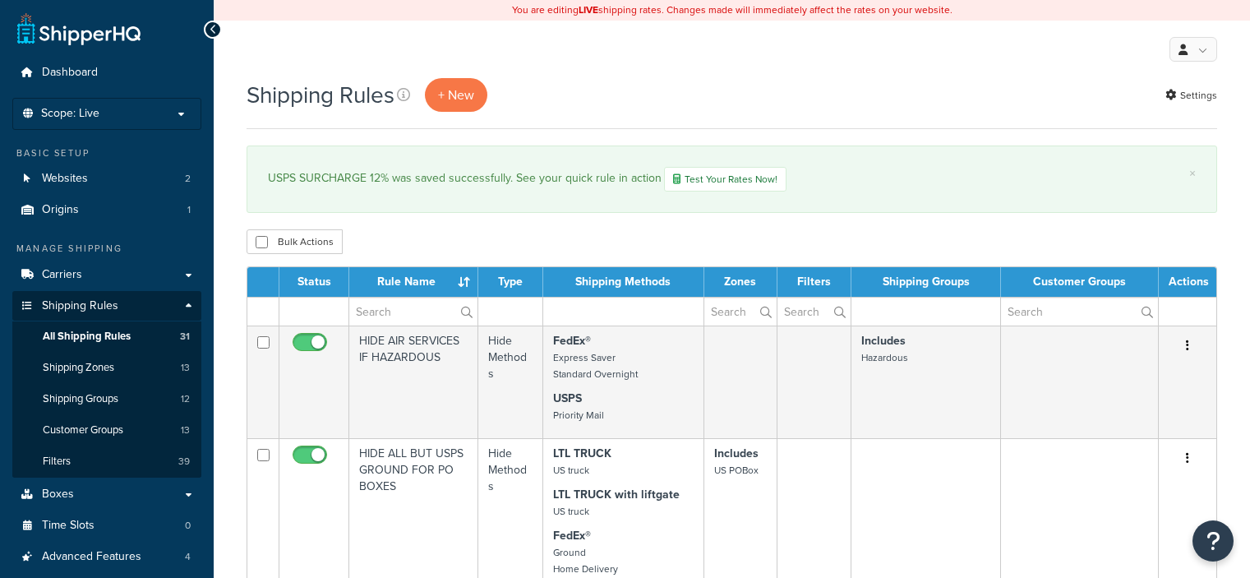
select select "50"
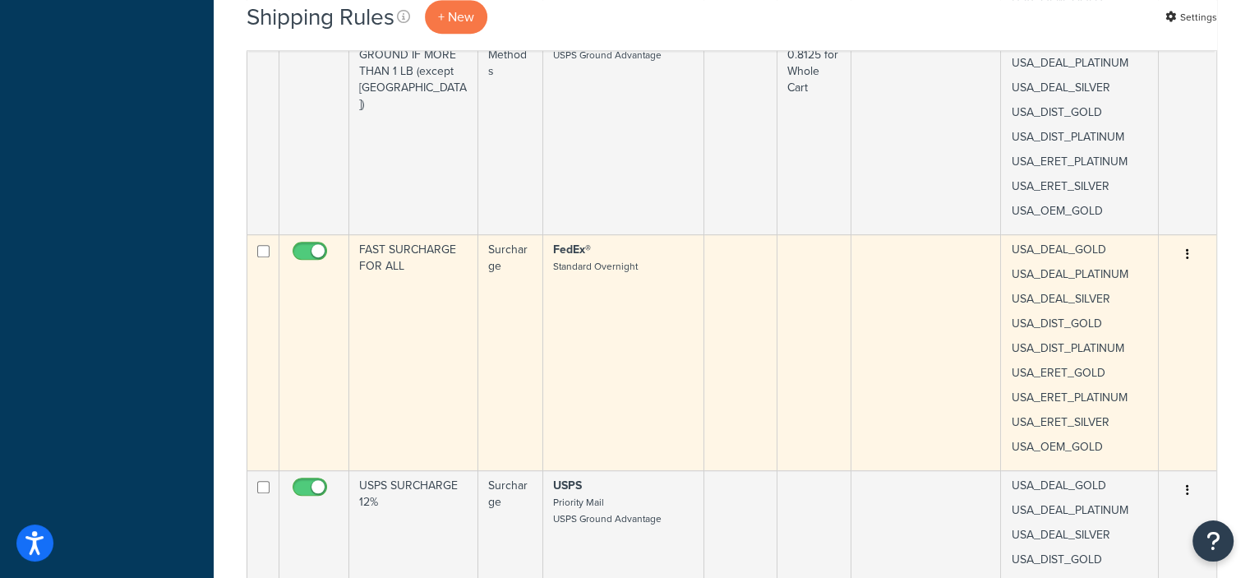
scroll to position [1006, 0]
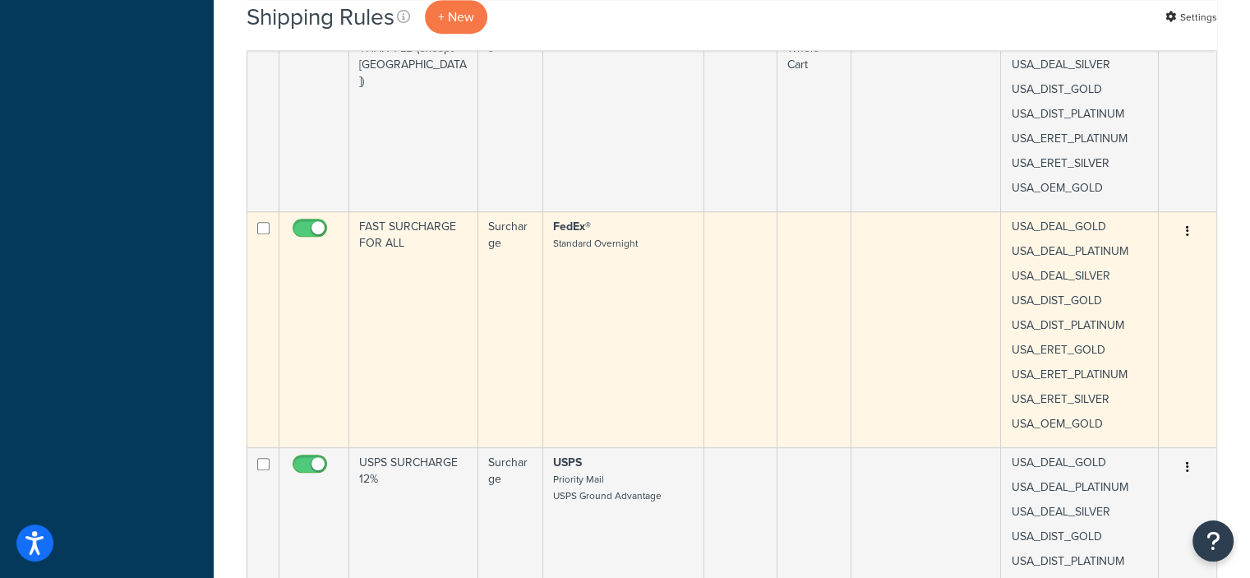
click at [1190, 233] on button "button" at bounding box center [1187, 232] width 23 height 26
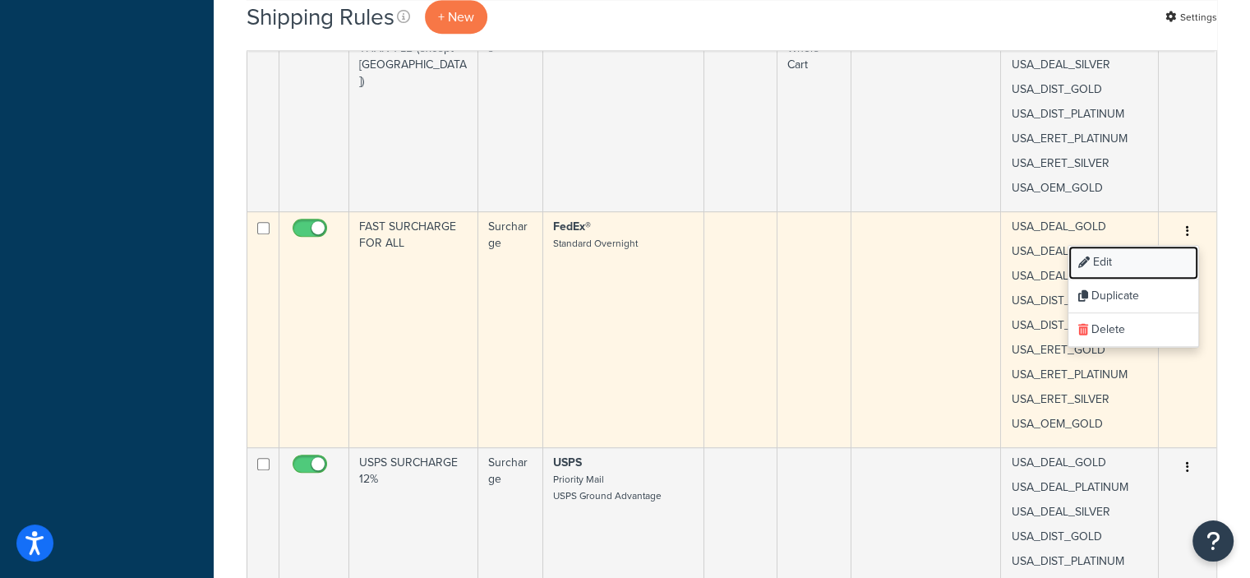
click at [1105, 260] on link "Edit" at bounding box center [1133, 263] width 130 height 34
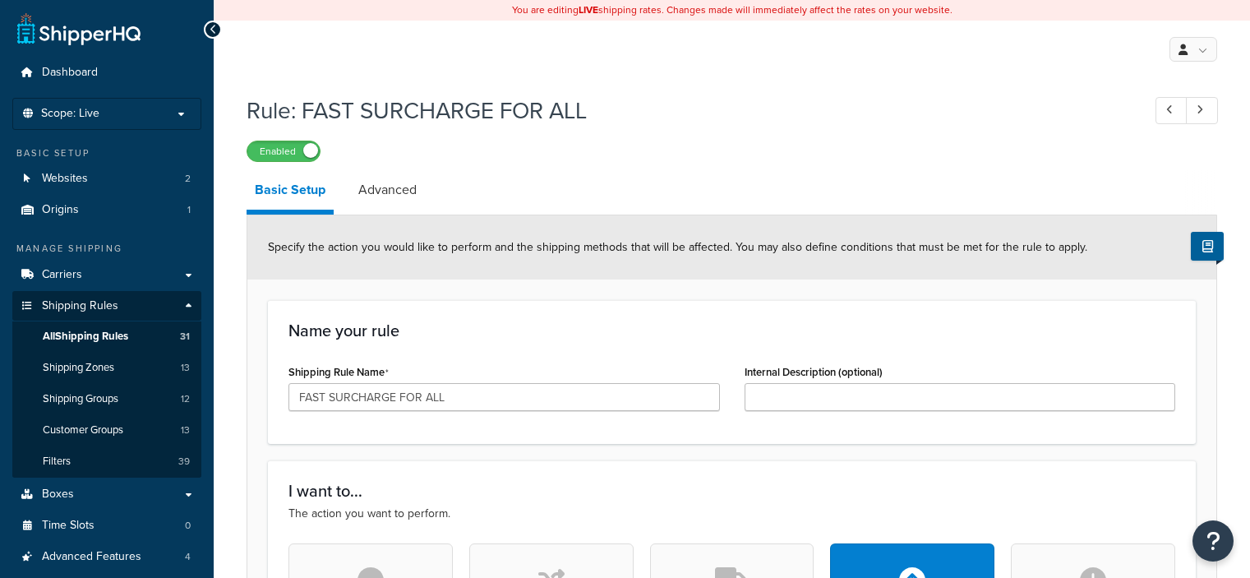
select select "PERCENTAGE"
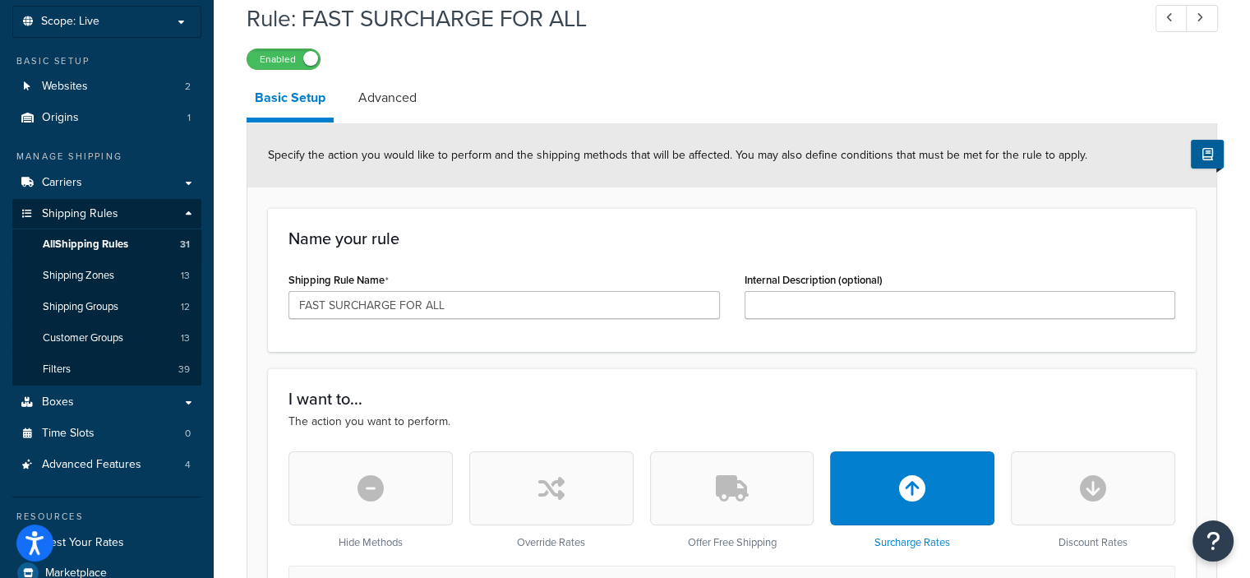
scroll to position [91, 0]
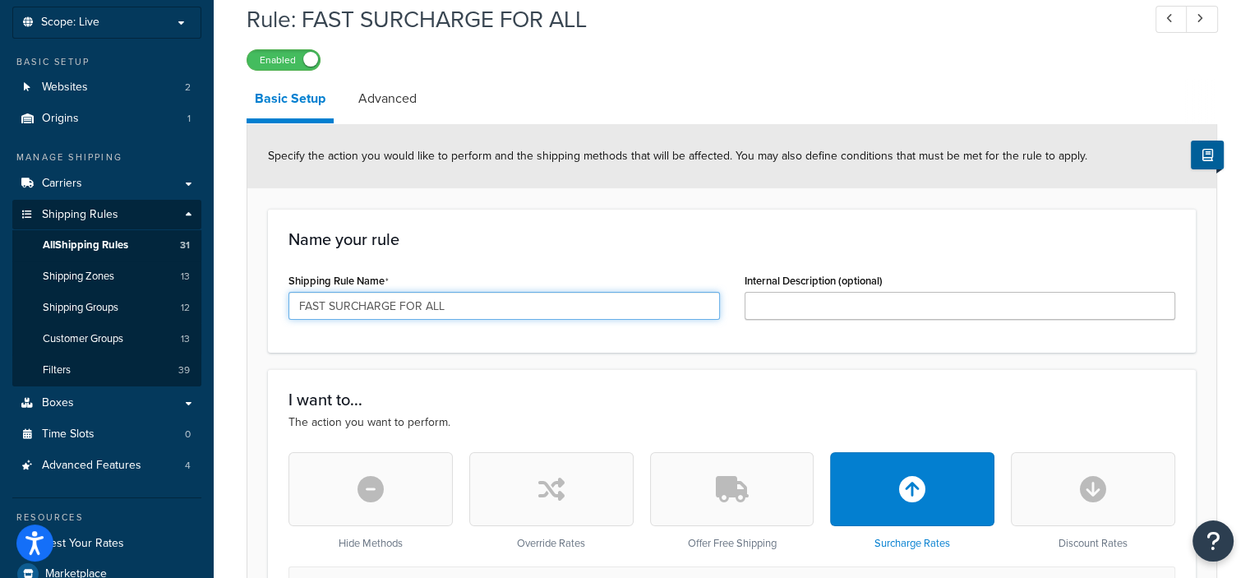
click at [583, 305] on input "FAST SURCHARGE FOR ALL" at bounding box center [503, 306] width 431 height 28
type input "FAST SURCHARGE FOR ALL 1"
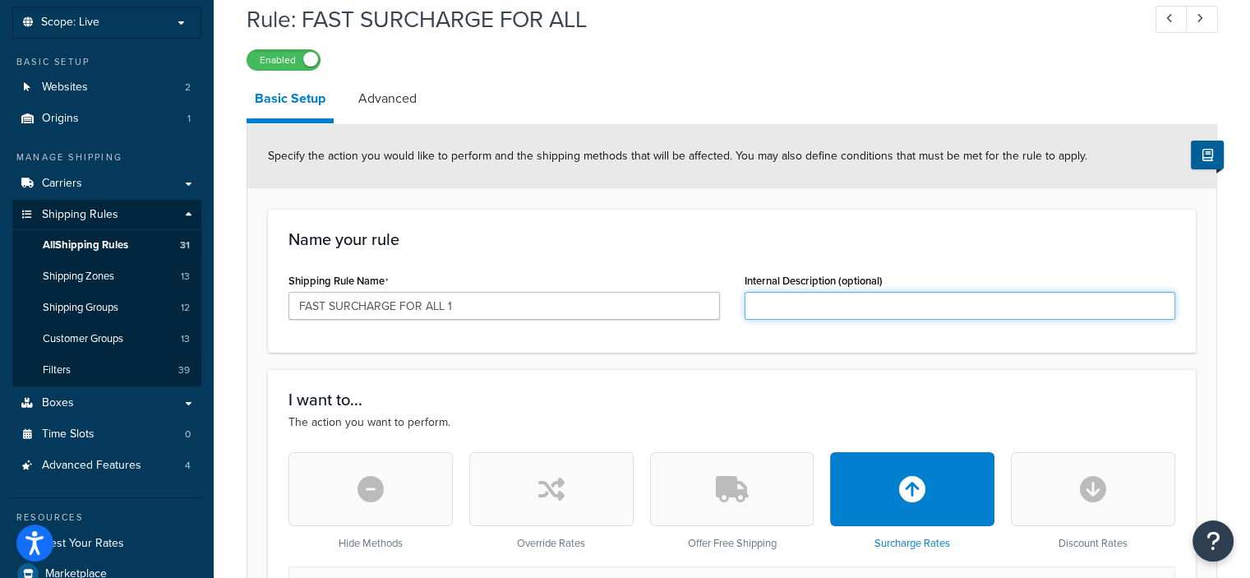
click at [782, 297] on input "Internal Description (optional)" at bounding box center [959, 306] width 431 height 28
type input "18%"
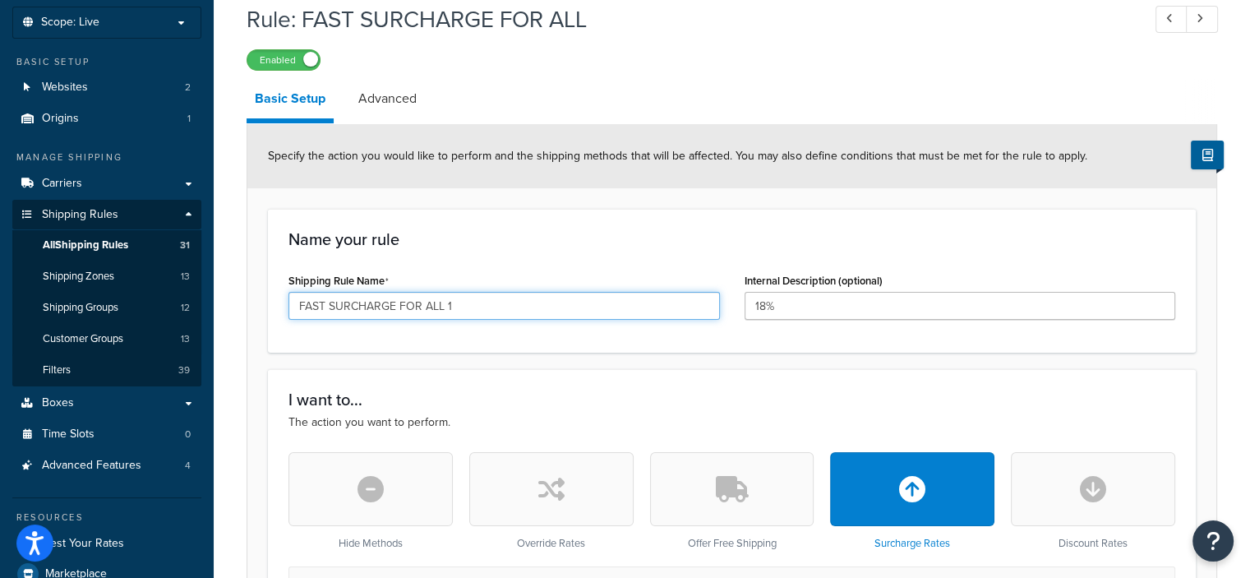
click at [536, 310] on input "FAST SURCHARGE FOR ALL 1" at bounding box center [503, 306] width 431 height 28
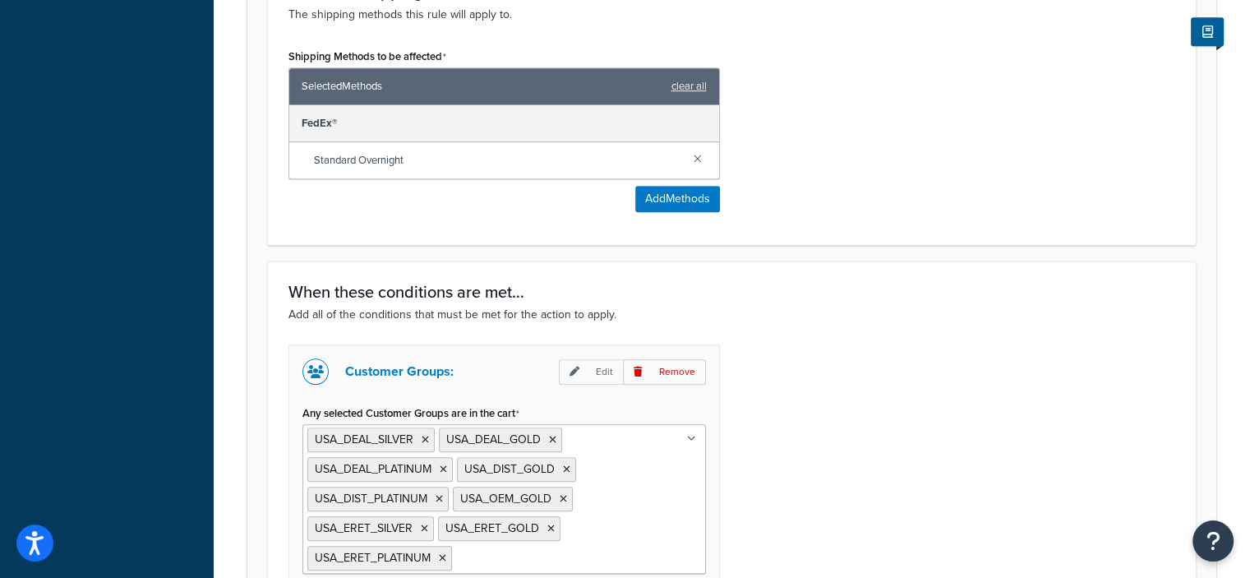
scroll to position [1173, 0]
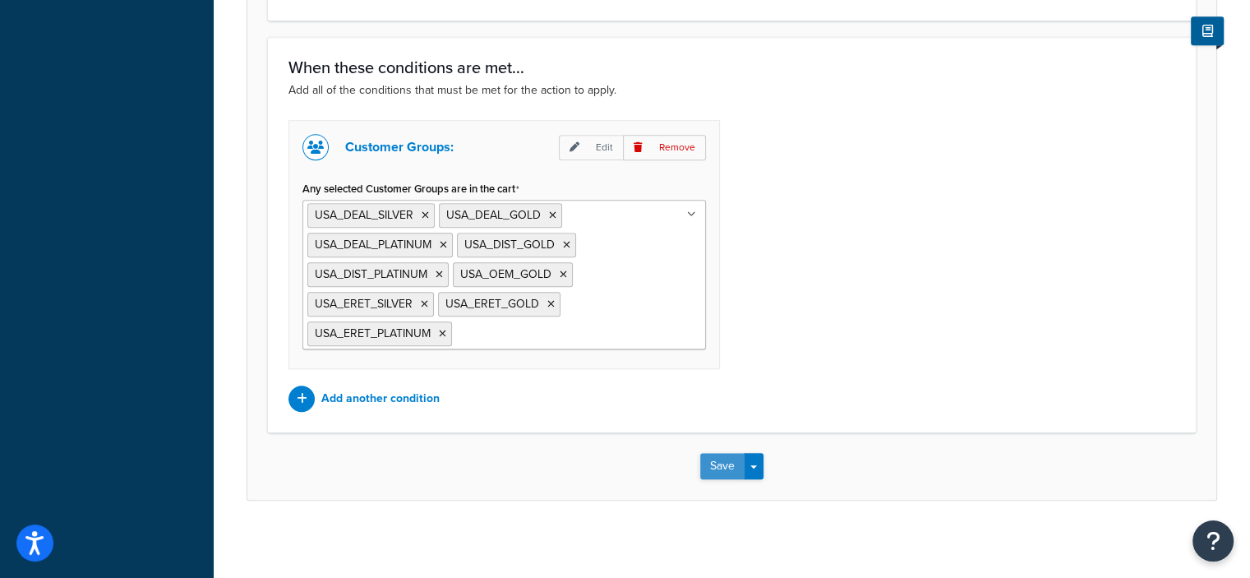
type input "FAST SURCHARGE FOR ALL 18%"
click at [712, 466] on button "Save" at bounding box center [722, 466] width 44 height 26
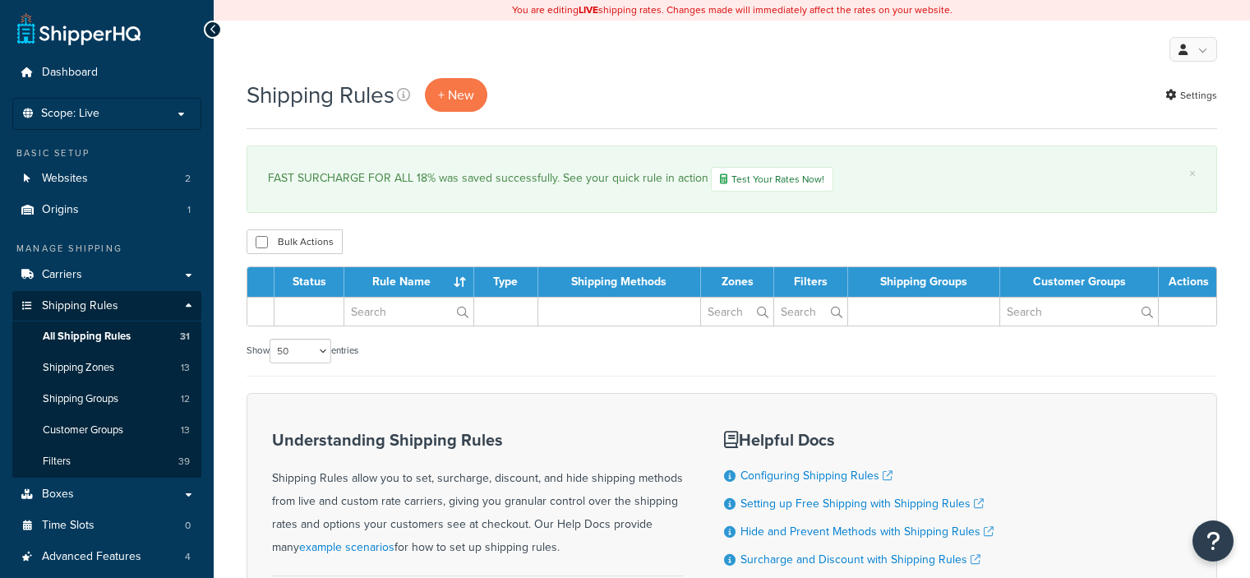
select select "50"
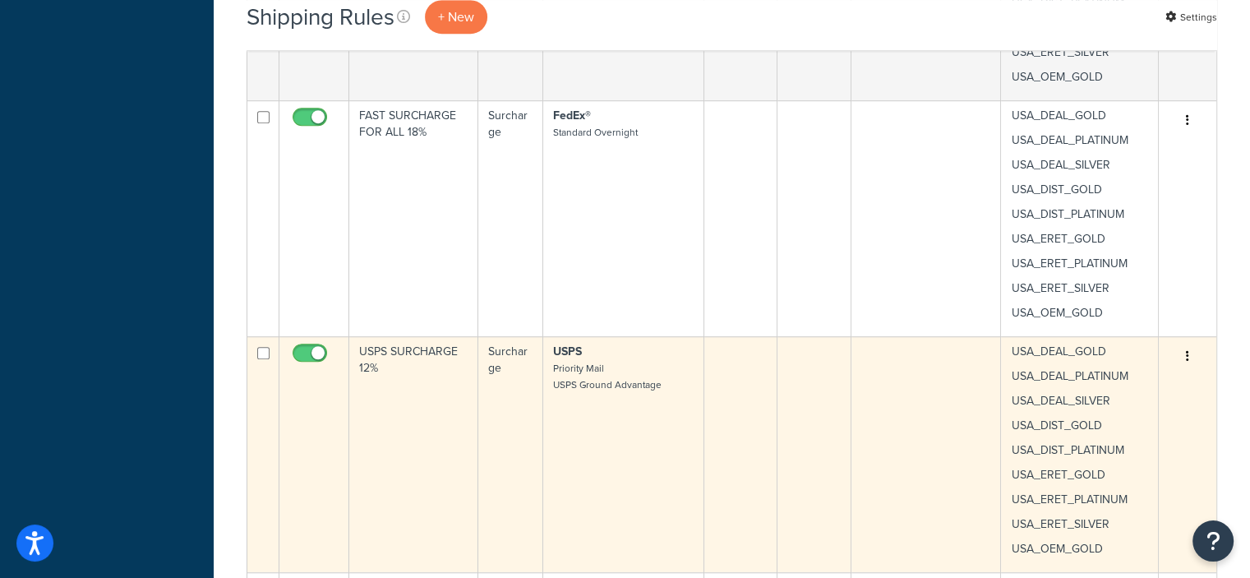
scroll to position [1123, 0]
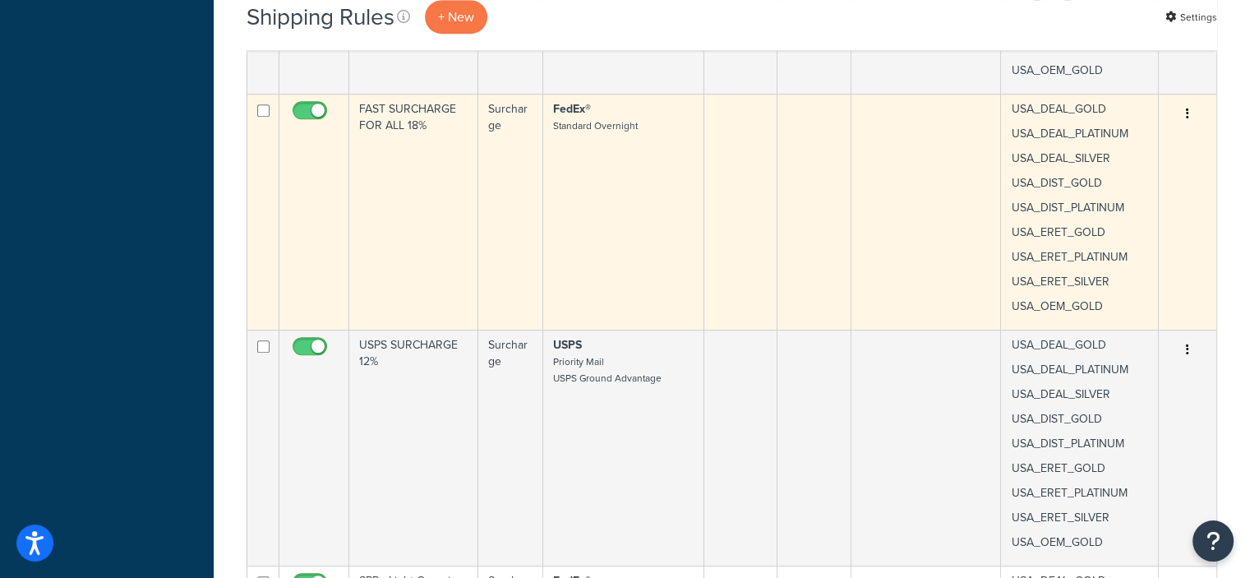
click at [1188, 111] on icon "button" at bounding box center [1187, 114] width 3 height 12
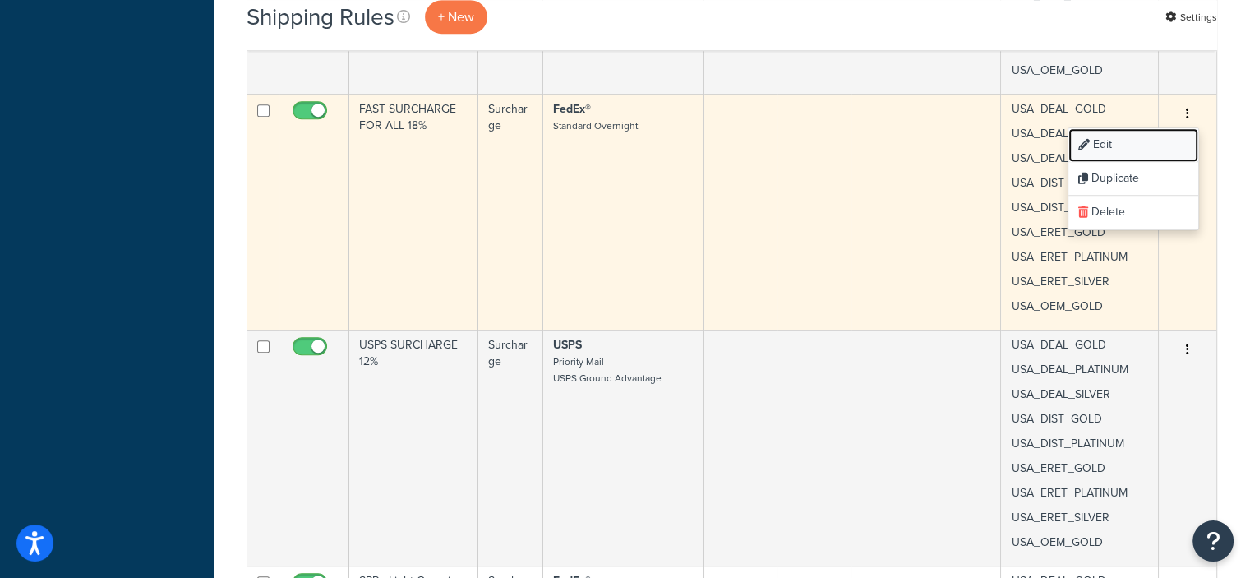
click at [1115, 147] on link "Edit" at bounding box center [1133, 145] width 130 height 34
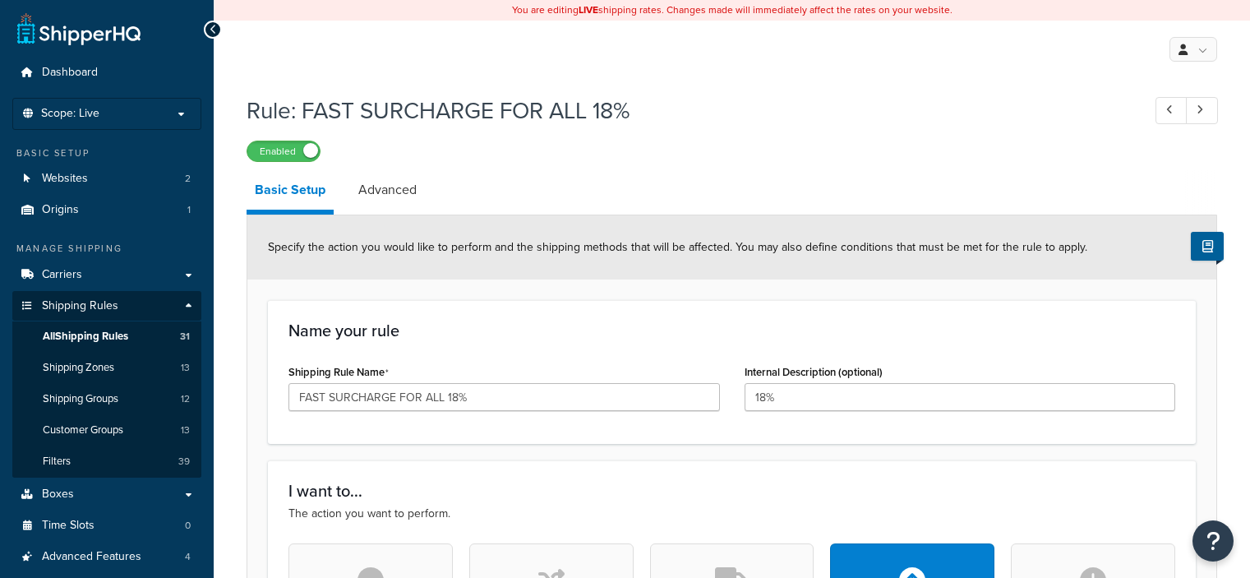
select select "PERCENTAGE"
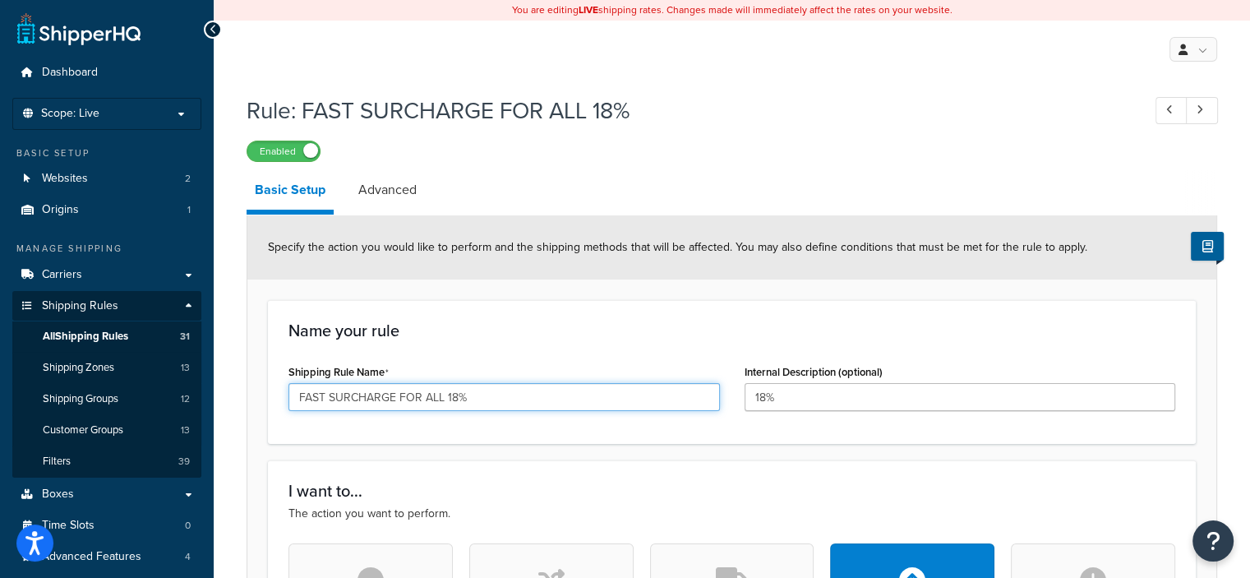
click at [445, 397] on input "FAST SURCHARGE FOR ALL 18%" at bounding box center [503, 397] width 431 height 28
type input "FAST SURCHARGE 18%"
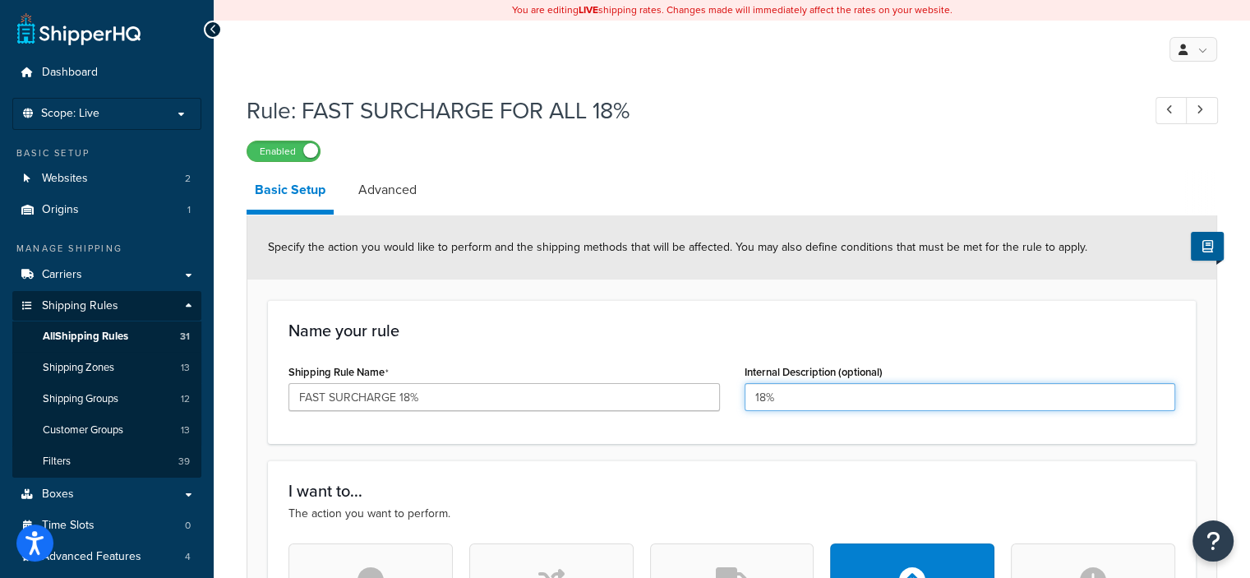
click at [795, 390] on input "18%" at bounding box center [959, 397] width 431 height 28
type input "1"
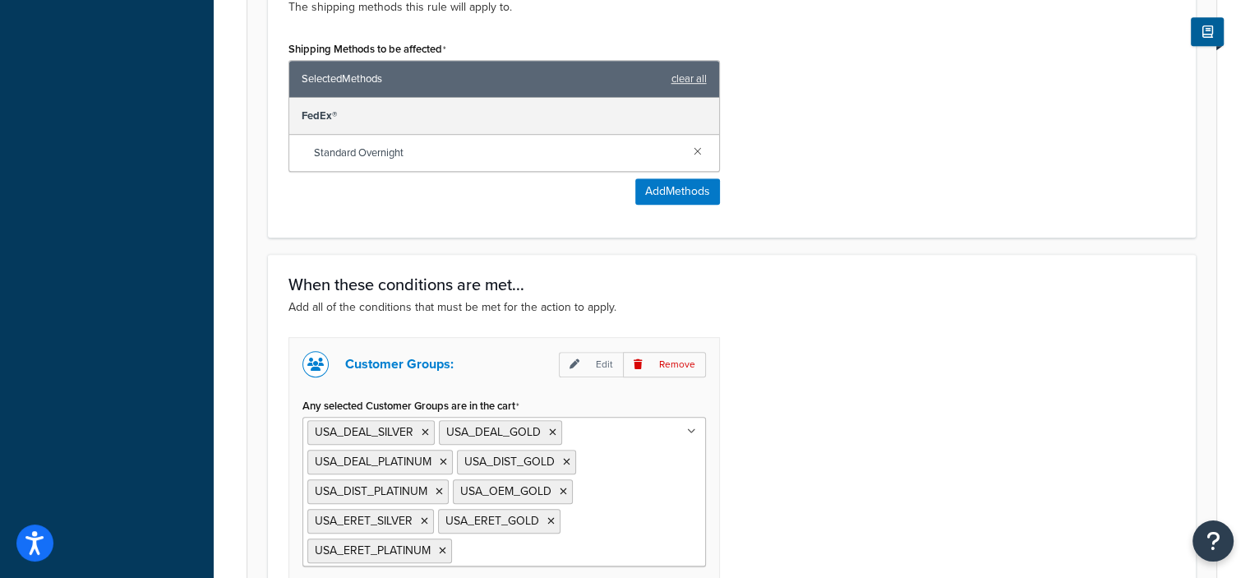
scroll to position [1173, 0]
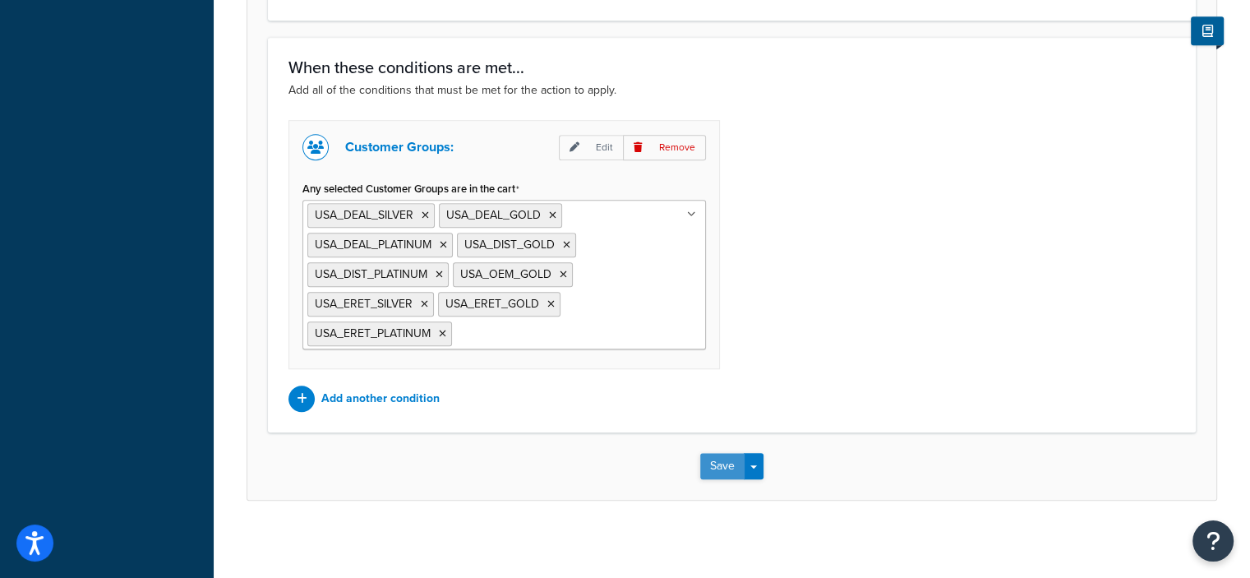
click at [711, 461] on button "Save" at bounding box center [722, 466] width 44 height 26
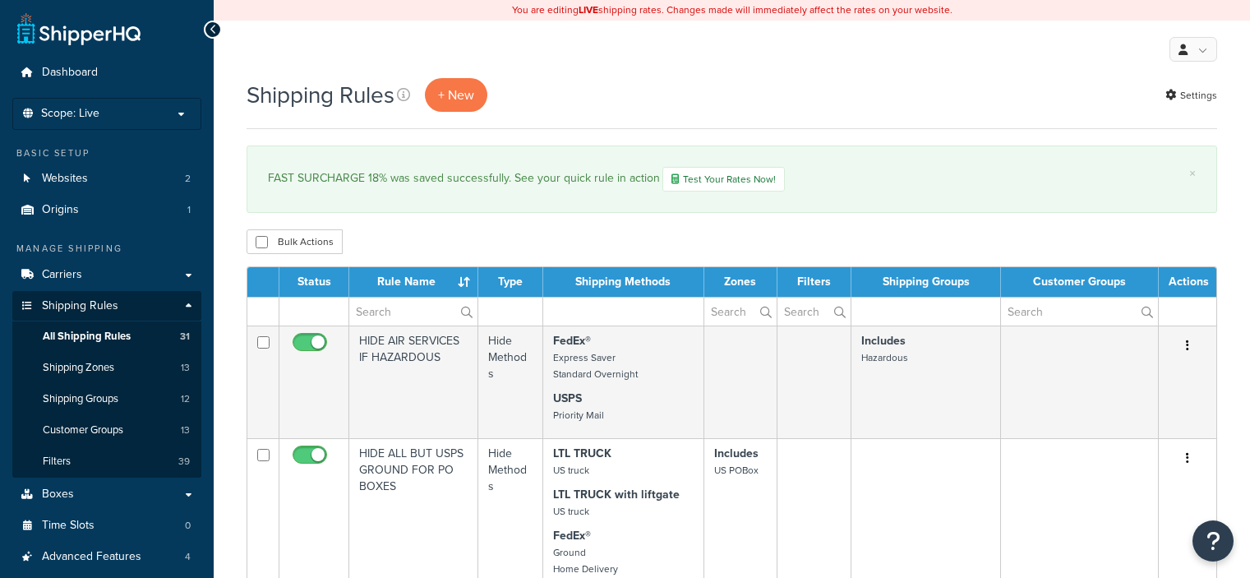
select select "50"
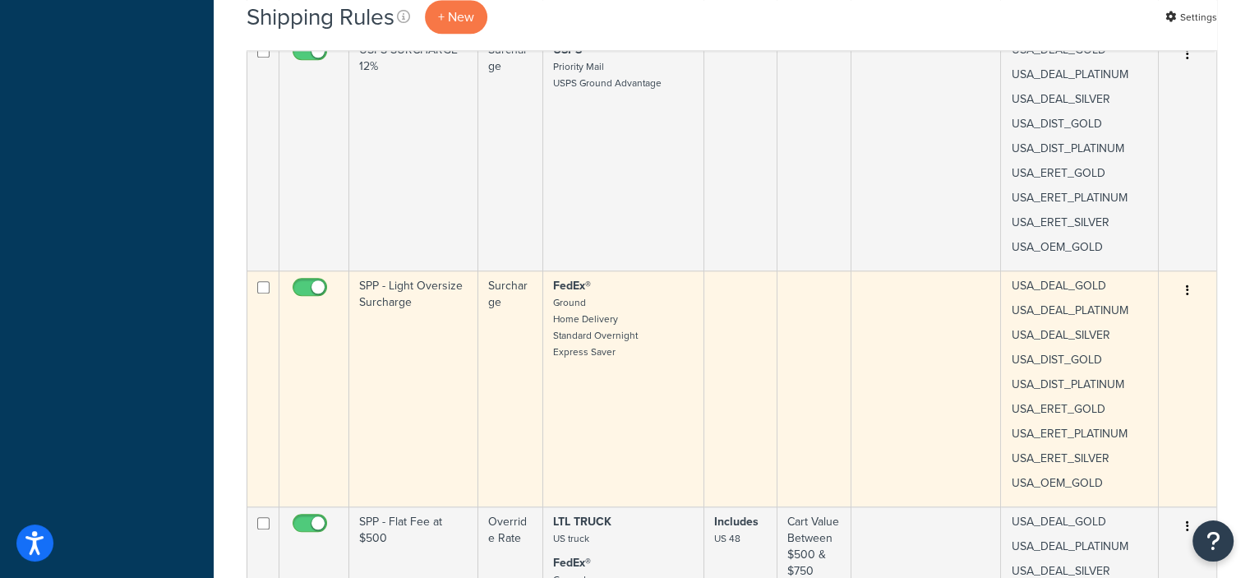
scroll to position [1432, 0]
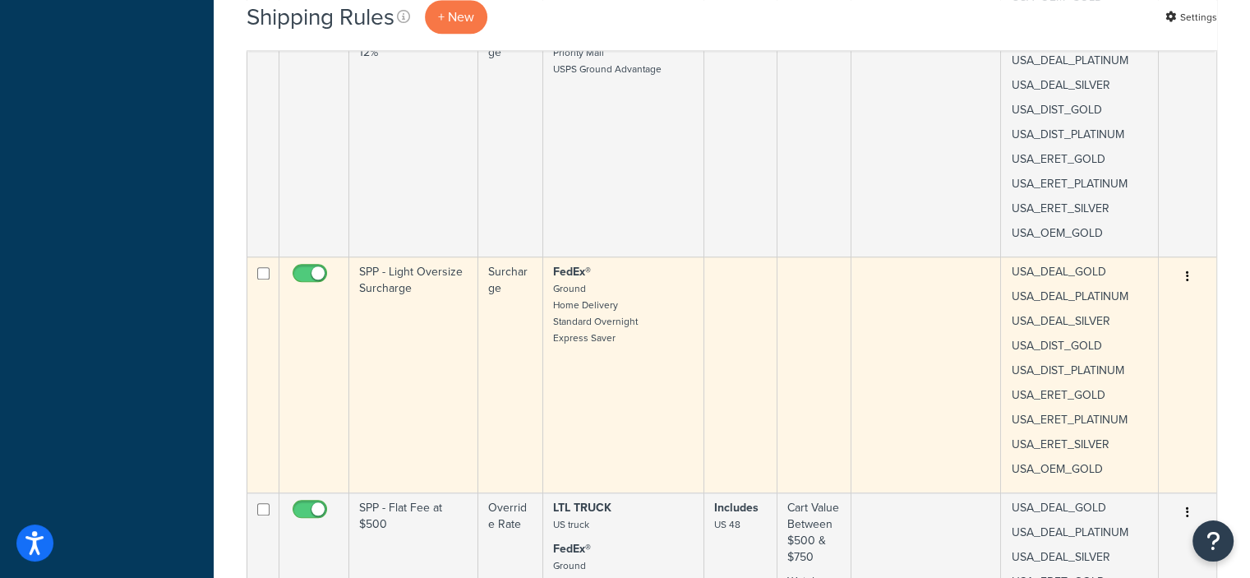
click at [1190, 276] on button "button" at bounding box center [1187, 277] width 23 height 26
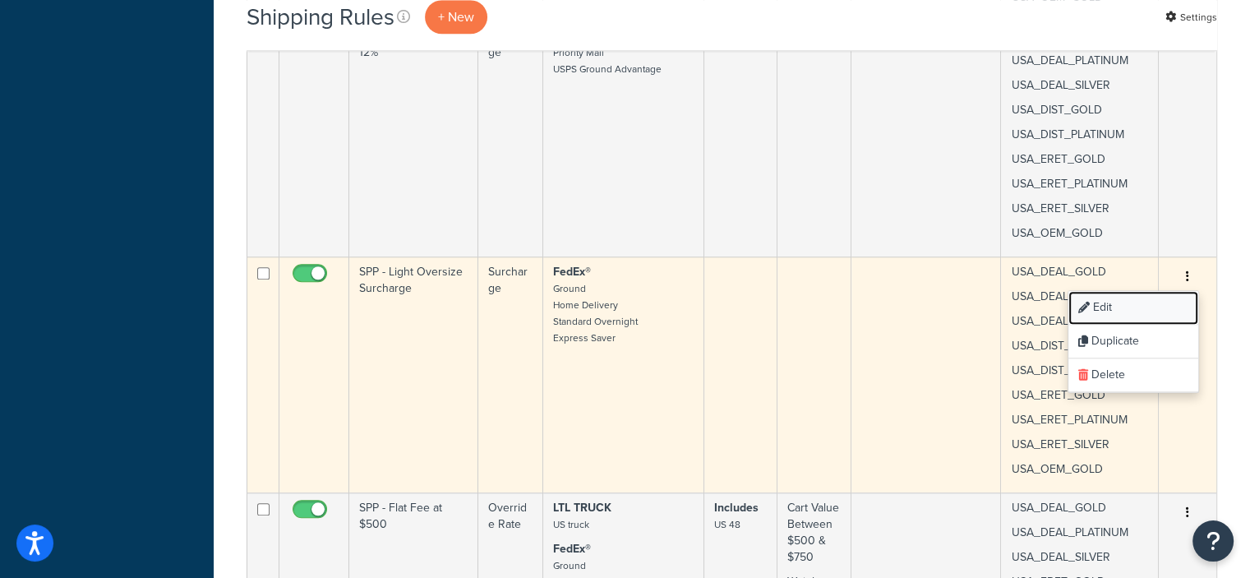
click at [1106, 302] on link "Edit" at bounding box center [1133, 308] width 130 height 34
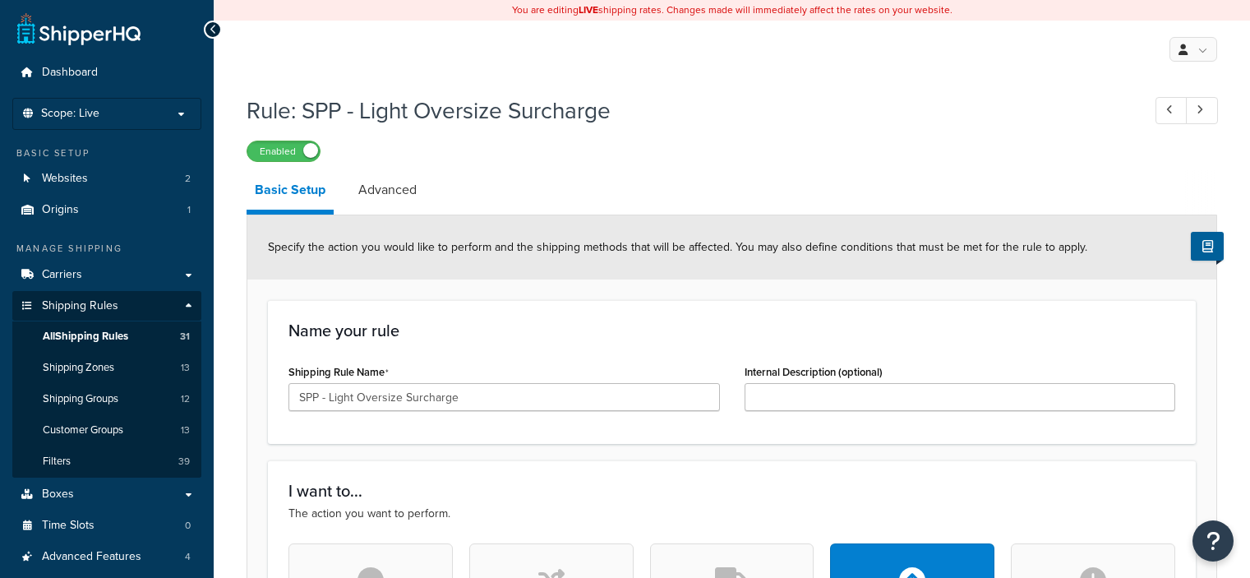
select select "ITEM"
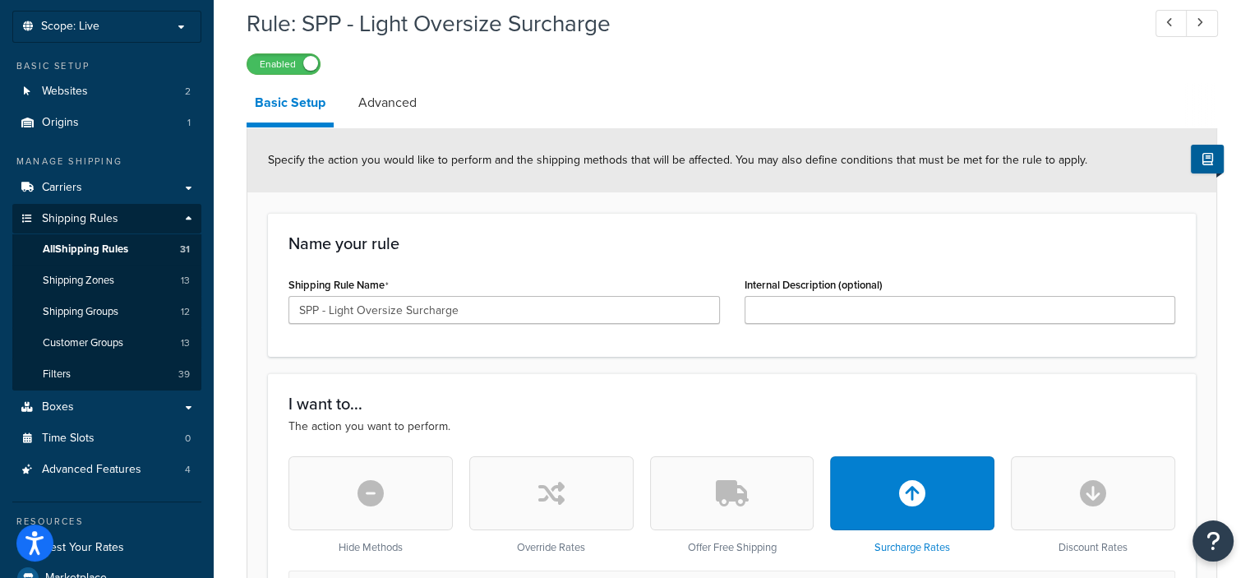
scroll to position [88, 0]
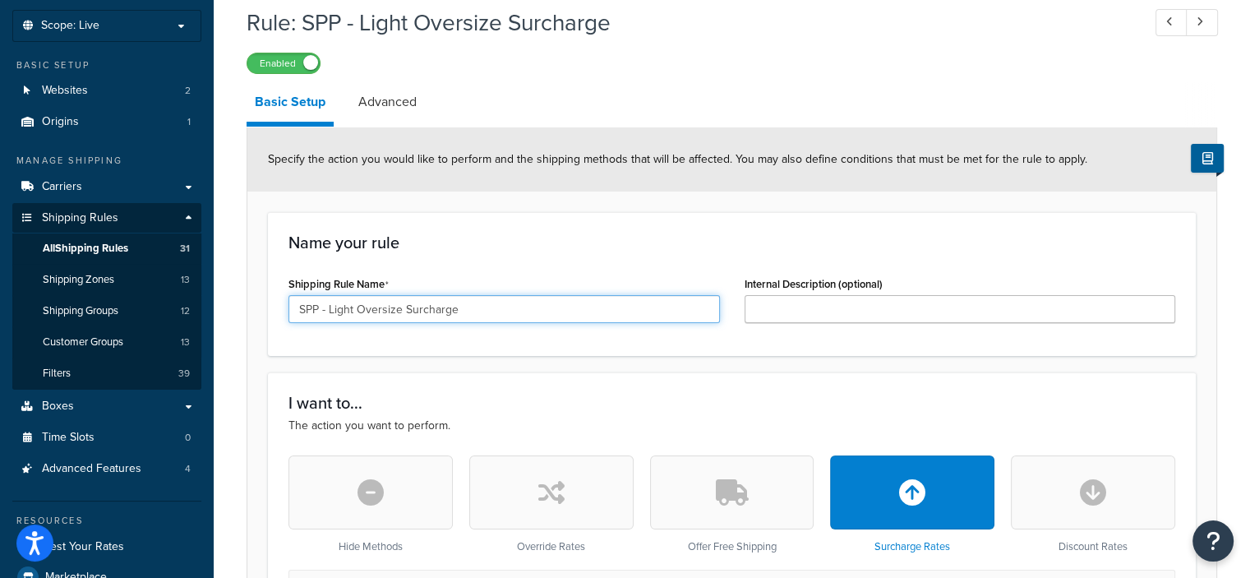
click at [327, 310] on input "SPP - Light Oversize Surcharge" at bounding box center [503, 309] width 431 height 28
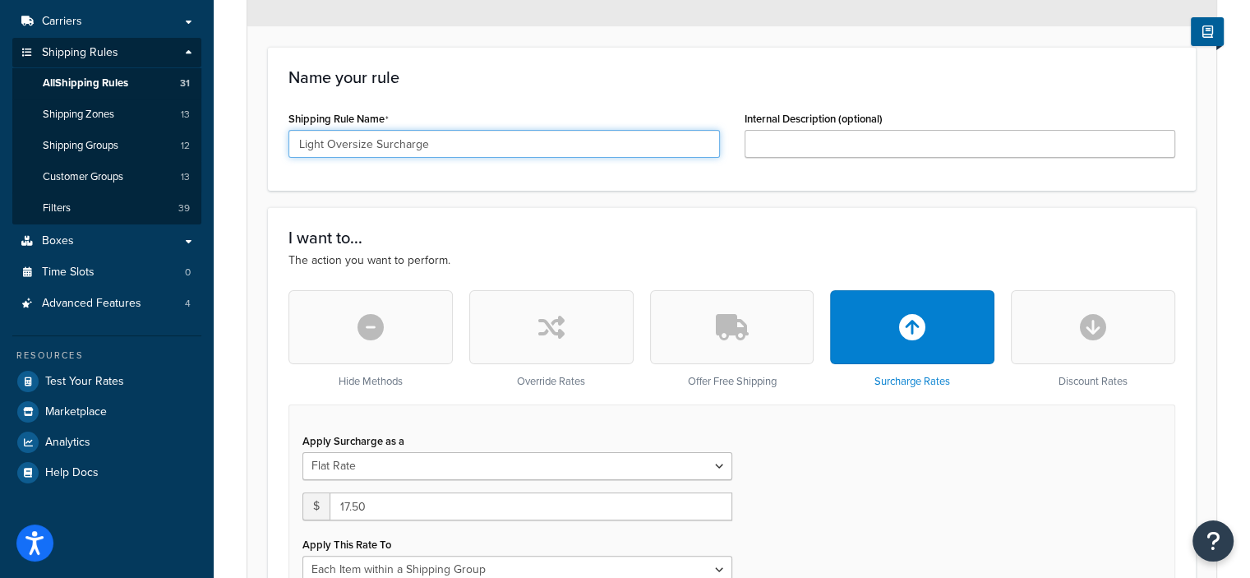
scroll to position [248, 0]
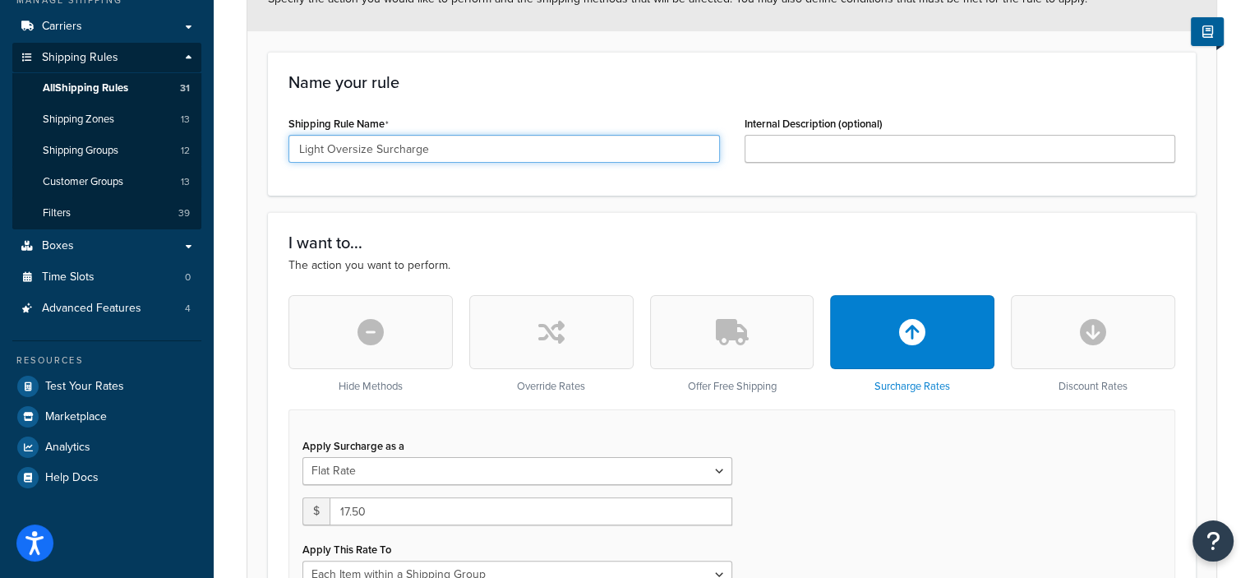
click at [327, 145] on input "Light Oversize Surcharge" at bounding box center [503, 149] width 431 height 28
click at [468, 148] on input "Light Oversize Surcharge" at bounding box center [503, 149] width 431 height 28
drag, startPoint x: 426, startPoint y: 150, endPoint x: 264, endPoint y: 145, distance: 161.9
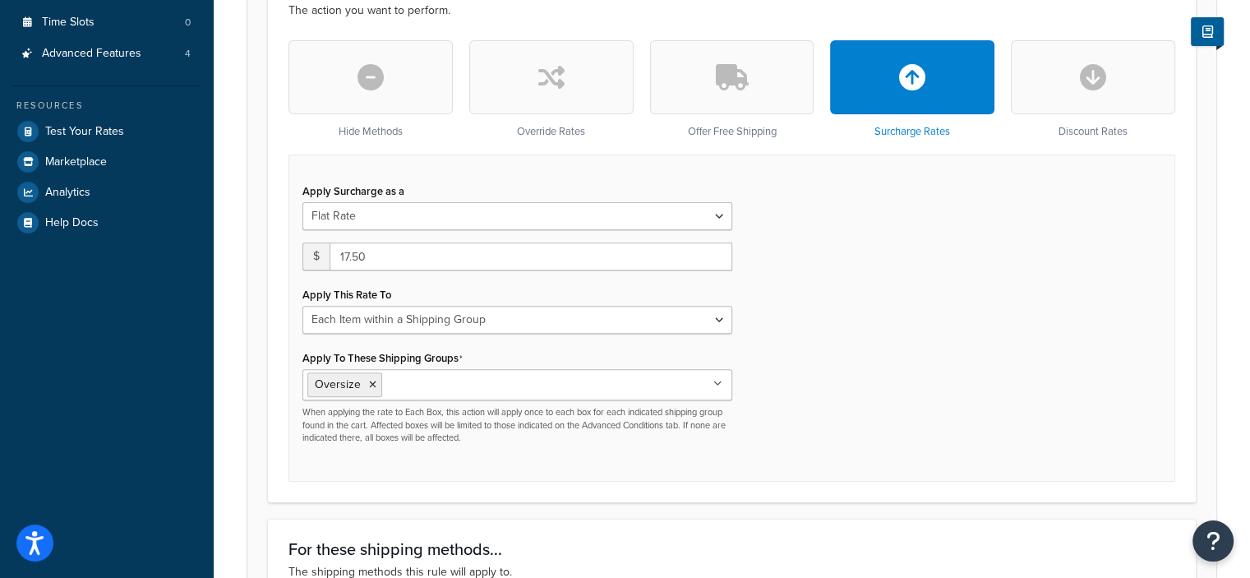
scroll to position [344, 0]
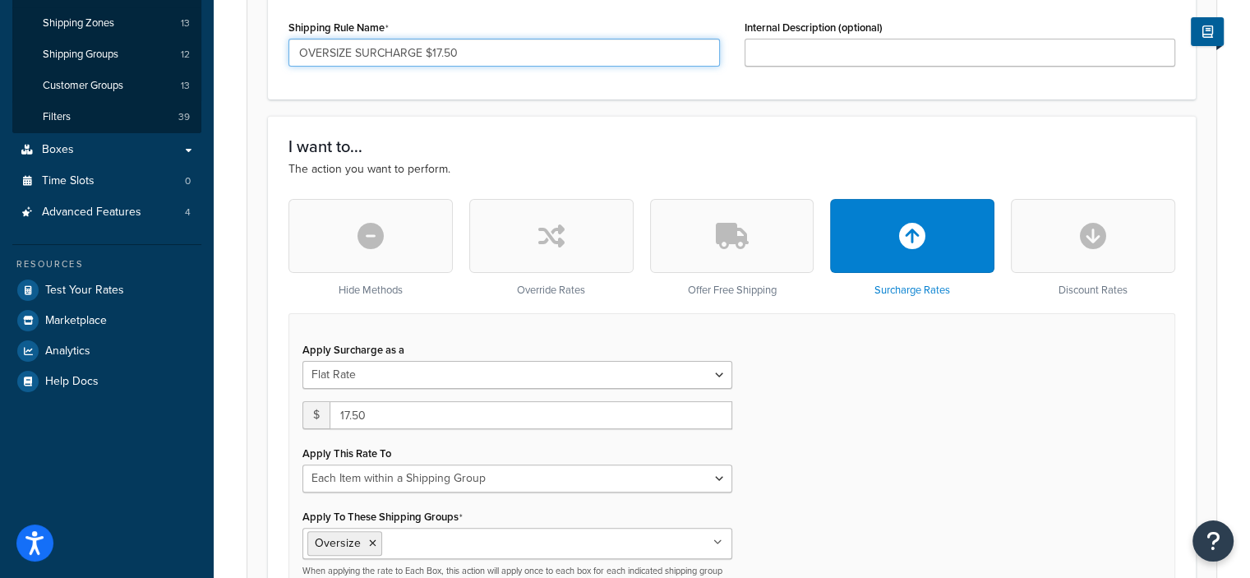
click at [301, 51] on input "OVERSIZE SURCHARGE $17.50" at bounding box center [503, 53] width 431 height 28
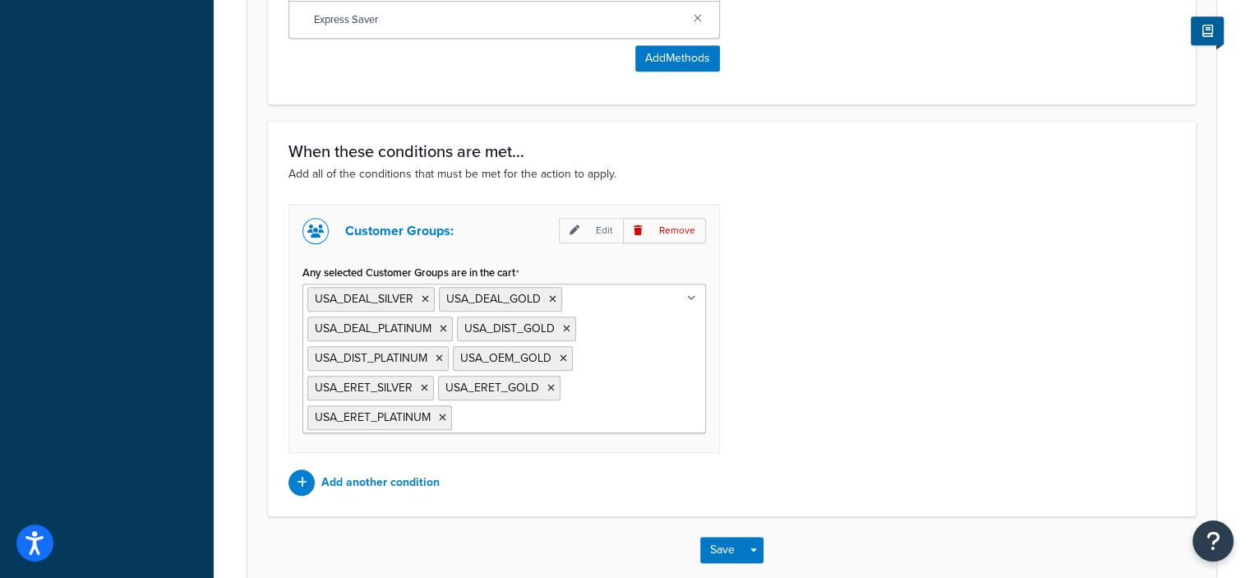
scroll to position [1393, 0]
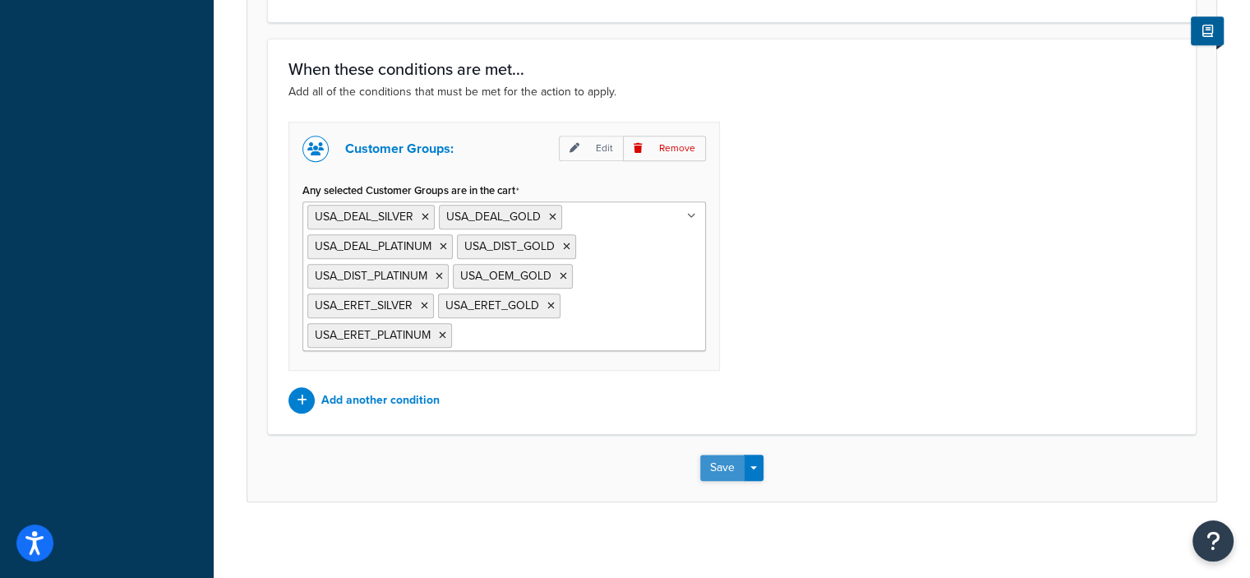
type input "FEDEX OVERSIZE SURCHARGE $17.50"
click at [720, 464] on button "Save" at bounding box center [722, 467] width 44 height 26
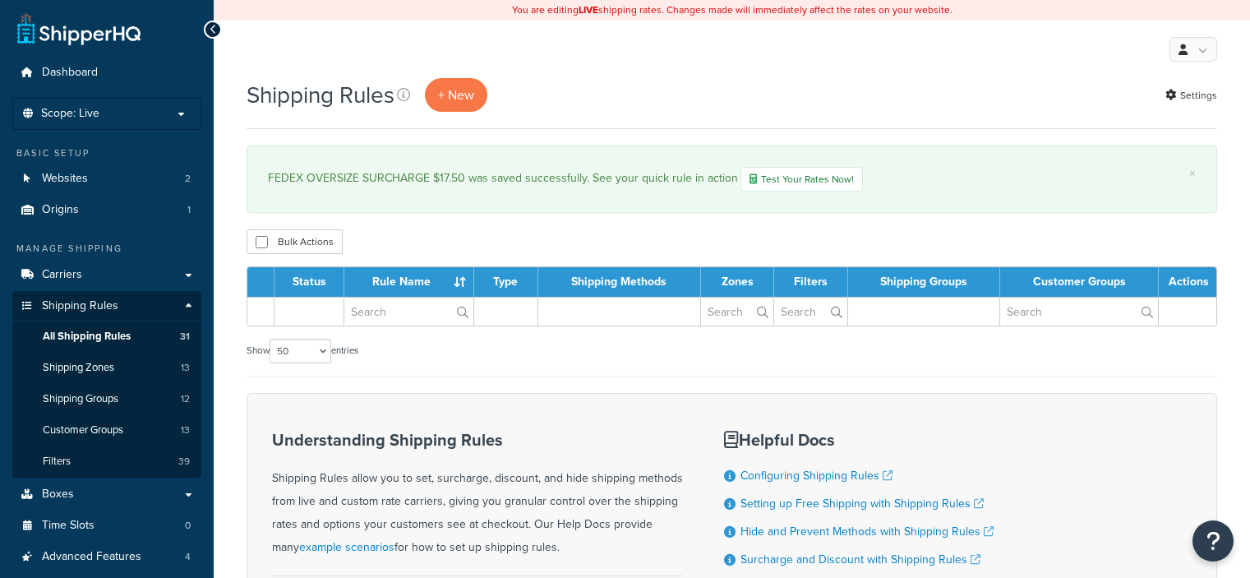
select select "50"
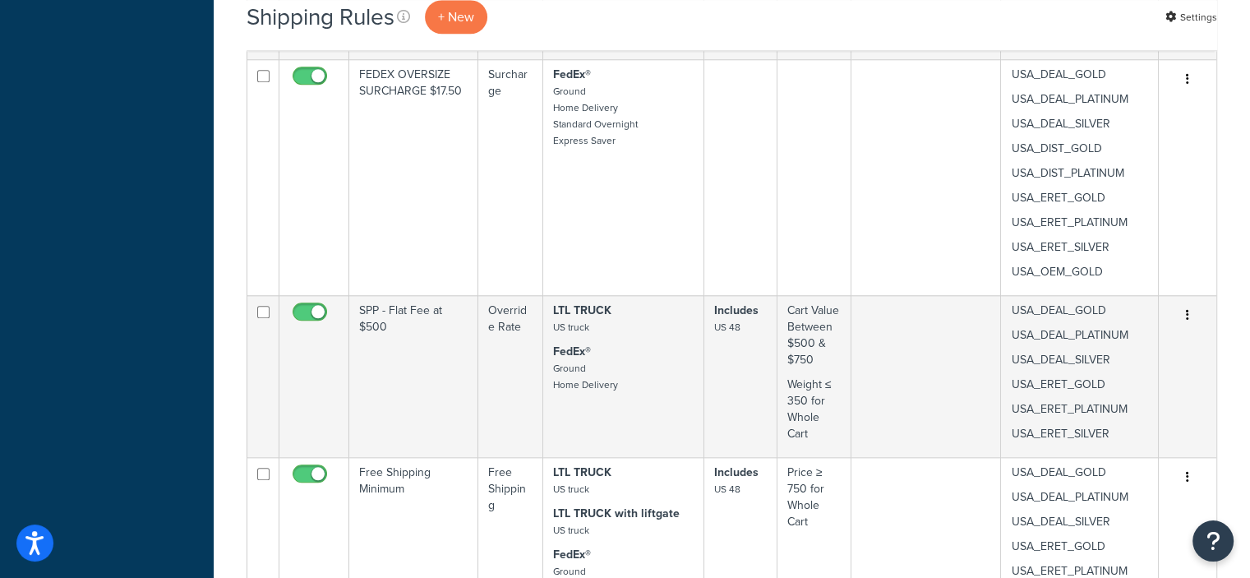
scroll to position [1628, 0]
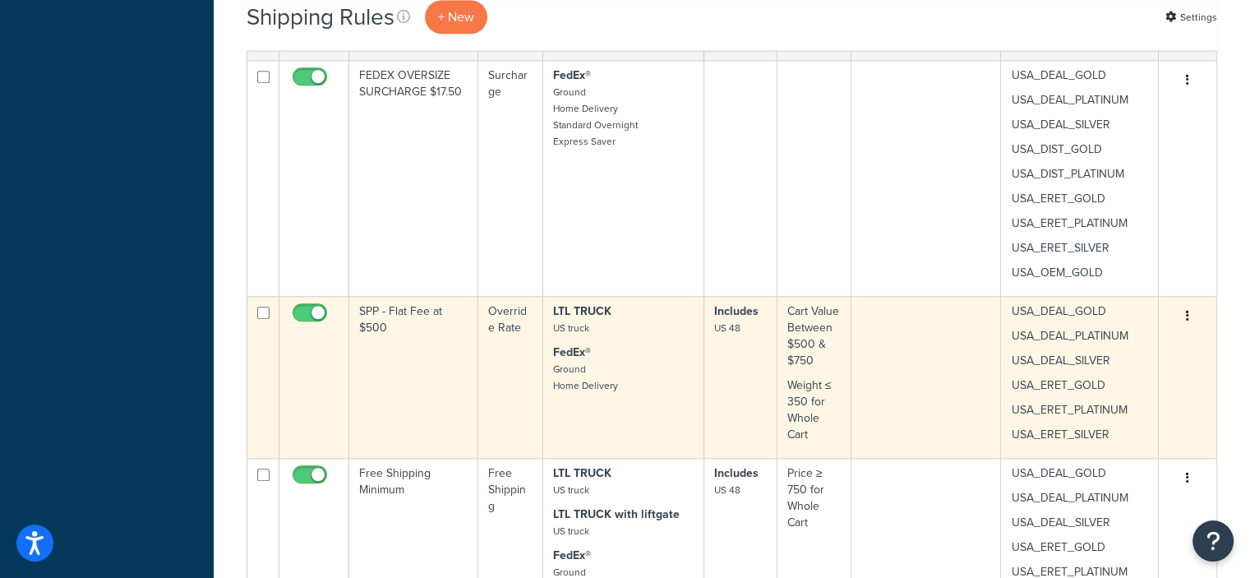
click at [1183, 316] on button "button" at bounding box center [1187, 316] width 23 height 26
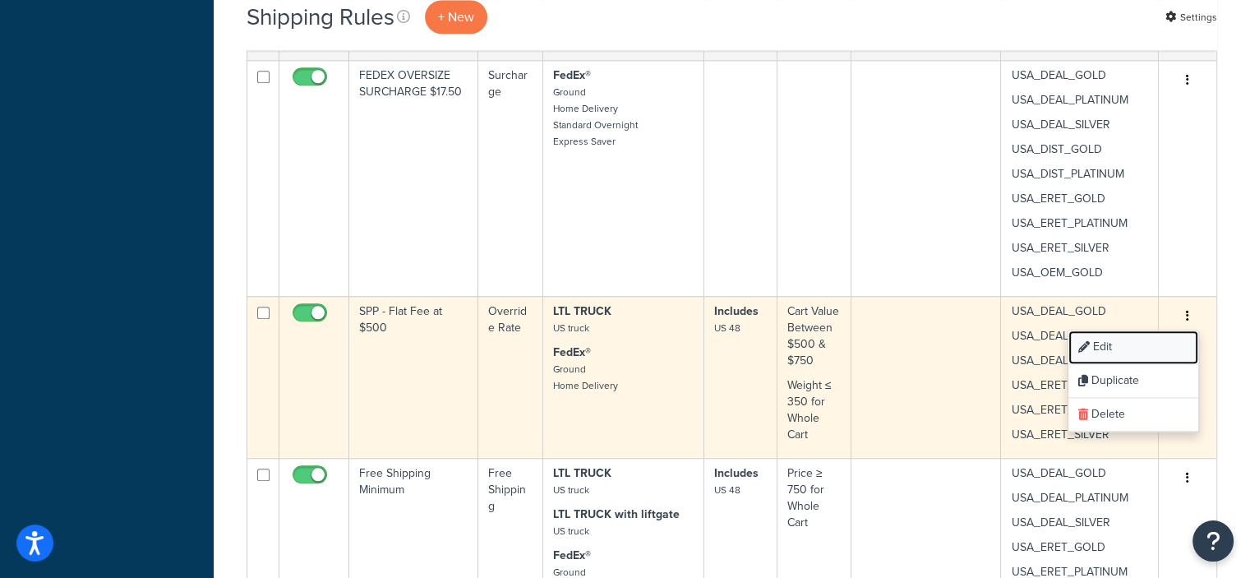
click at [1113, 339] on link "Edit" at bounding box center [1133, 347] width 130 height 34
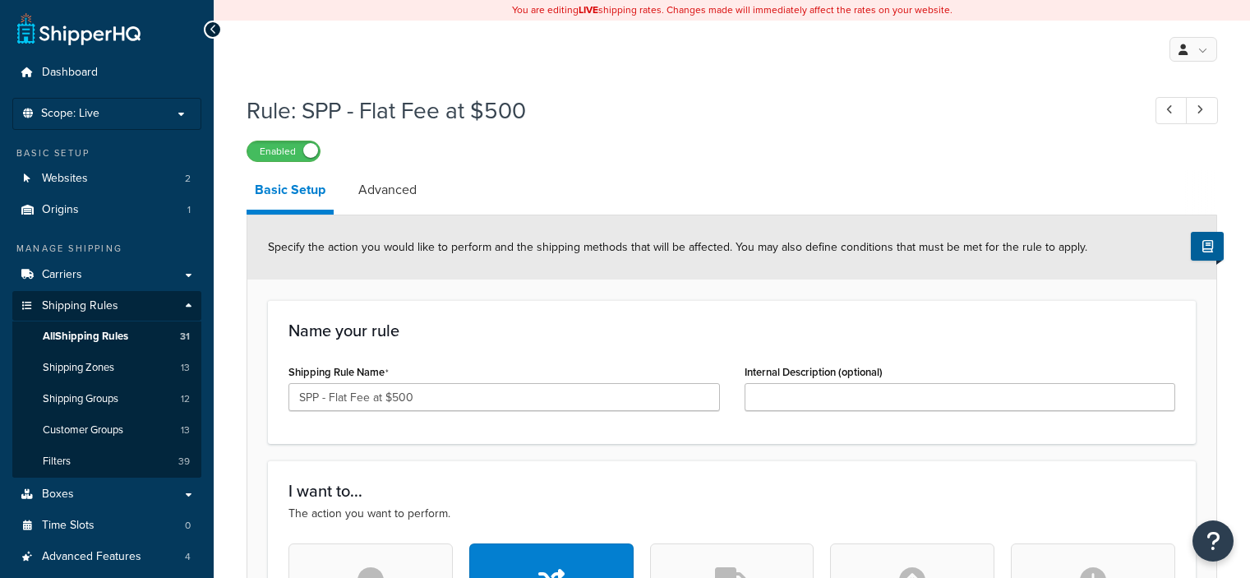
select select "LOCATION"
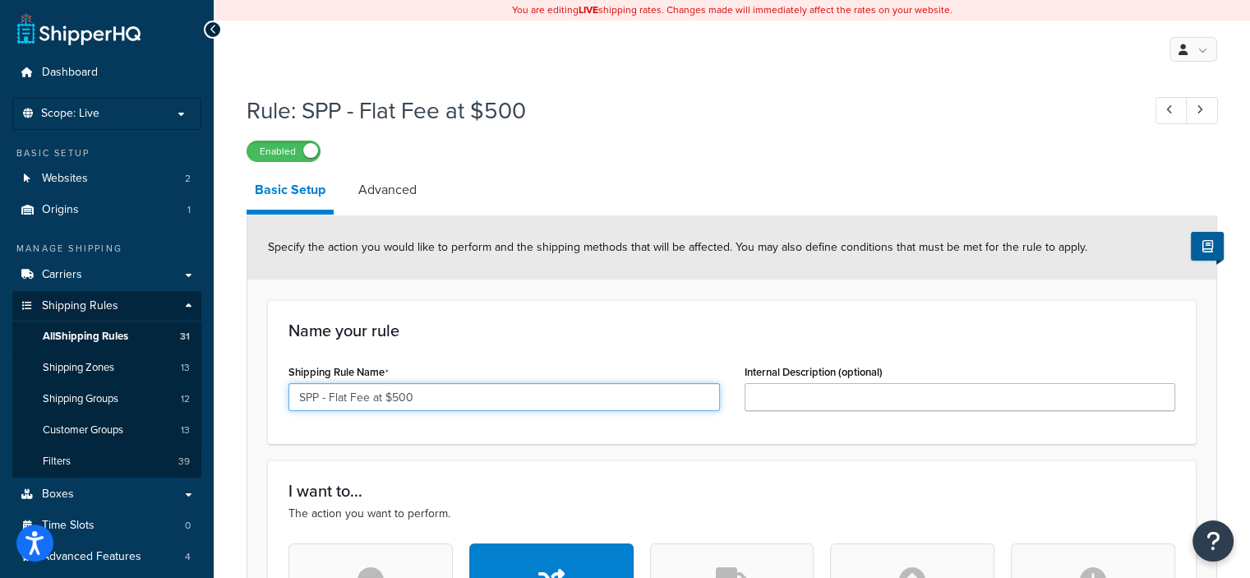
drag, startPoint x: 378, startPoint y: 396, endPoint x: 283, endPoint y: 396, distance: 94.5
drag, startPoint x: 283, startPoint y: 396, endPoint x: 330, endPoint y: 409, distance: 48.6
click at [330, 409] on input "SPP - Flat Fee at $500" at bounding box center [503, 397] width 431 height 28
drag, startPoint x: 382, startPoint y: 397, endPoint x: 274, endPoint y: 387, distance: 108.9
click at [274, 387] on div "Name your rule Shipping Rule Name SPP - Flat Fee at $500 Internal Description (…" at bounding box center [732, 372] width 928 height 144
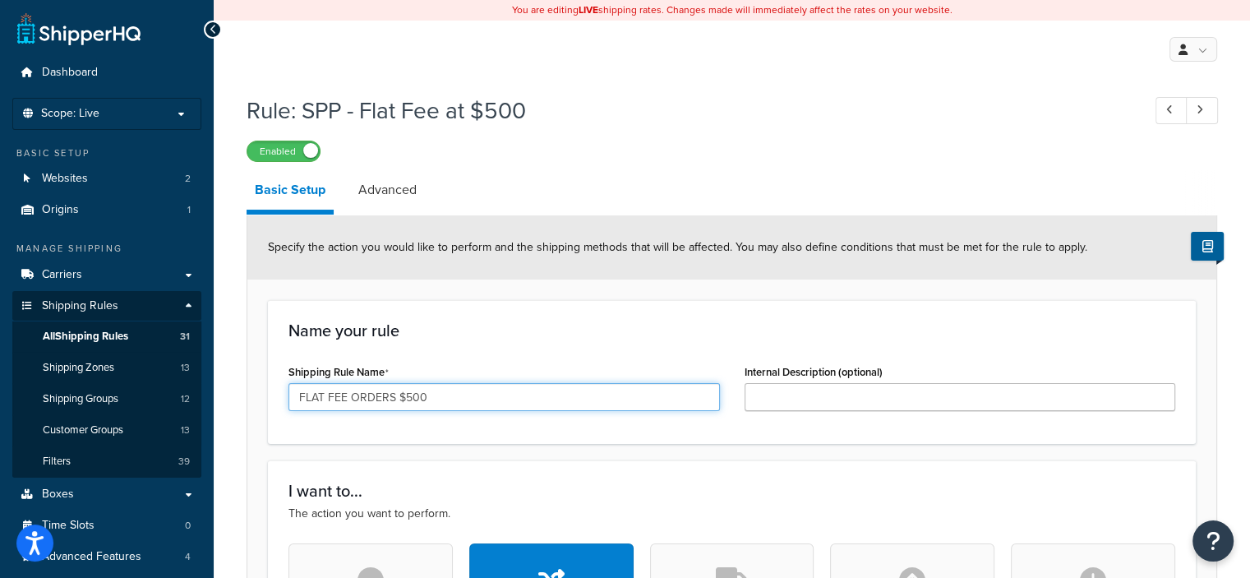
click at [460, 399] on input "FLAT FEE ORDERS $500" at bounding box center [503, 397] width 431 height 28
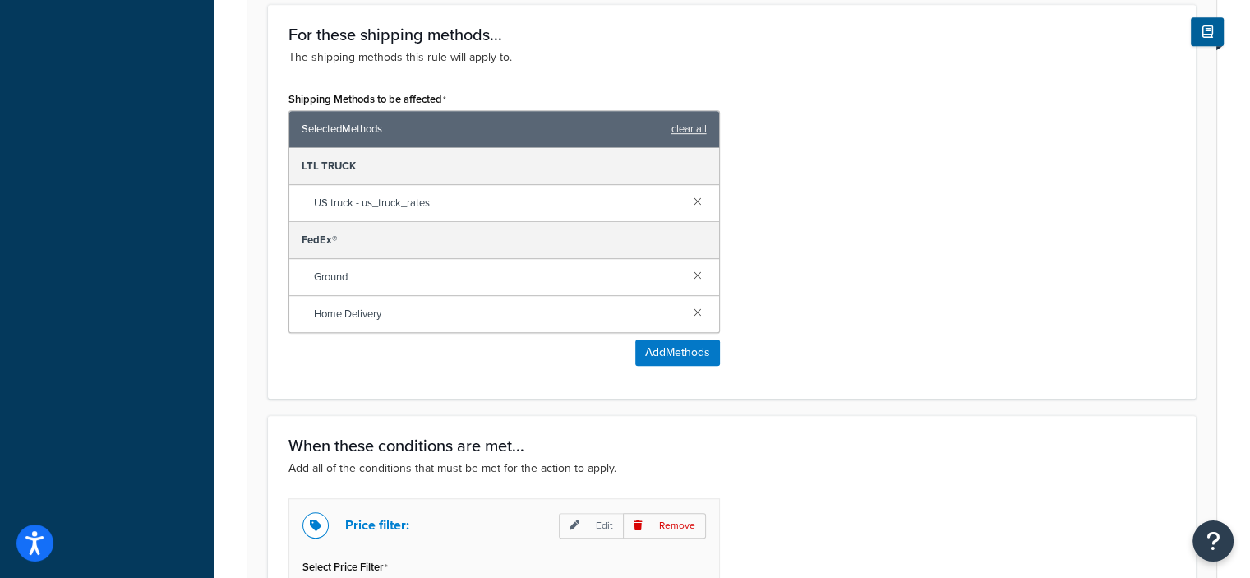
scroll to position [904, 0]
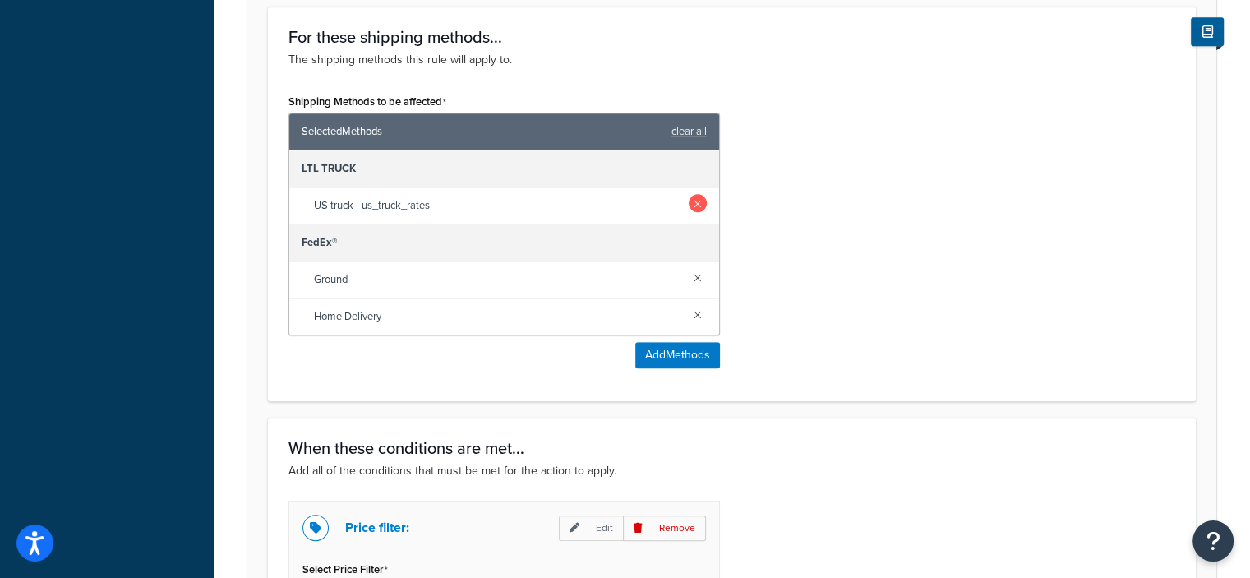
click at [697, 200] on link at bounding box center [698, 203] width 18 height 18
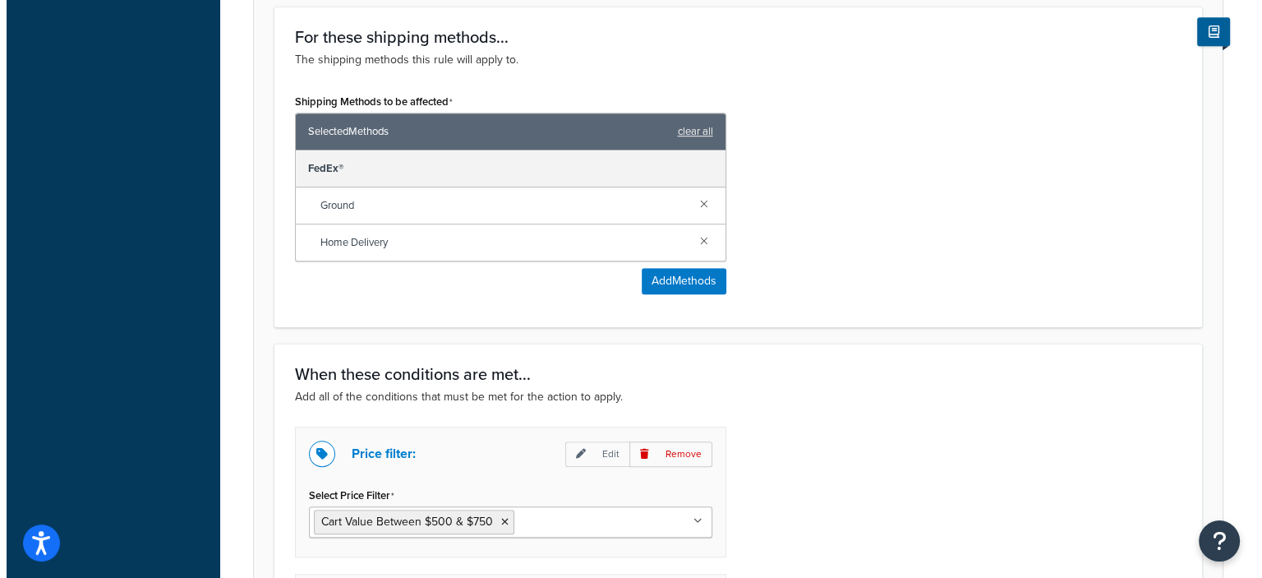
scroll to position [917, 0]
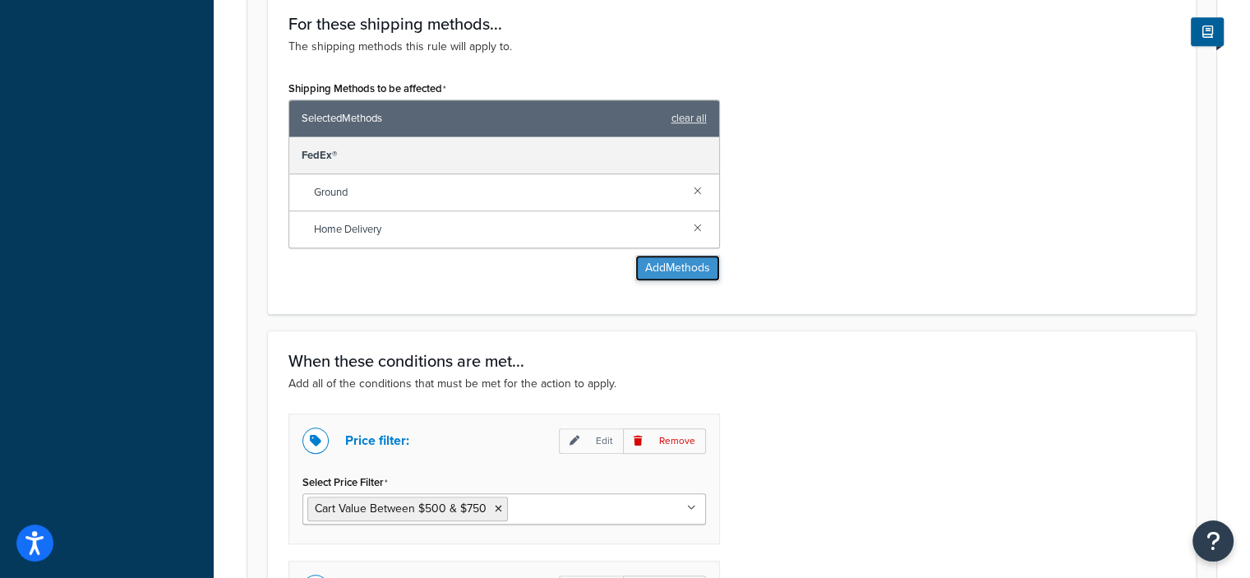
click at [687, 261] on button "Add Methods" at bounding box center [677, 268] width 85 height 26
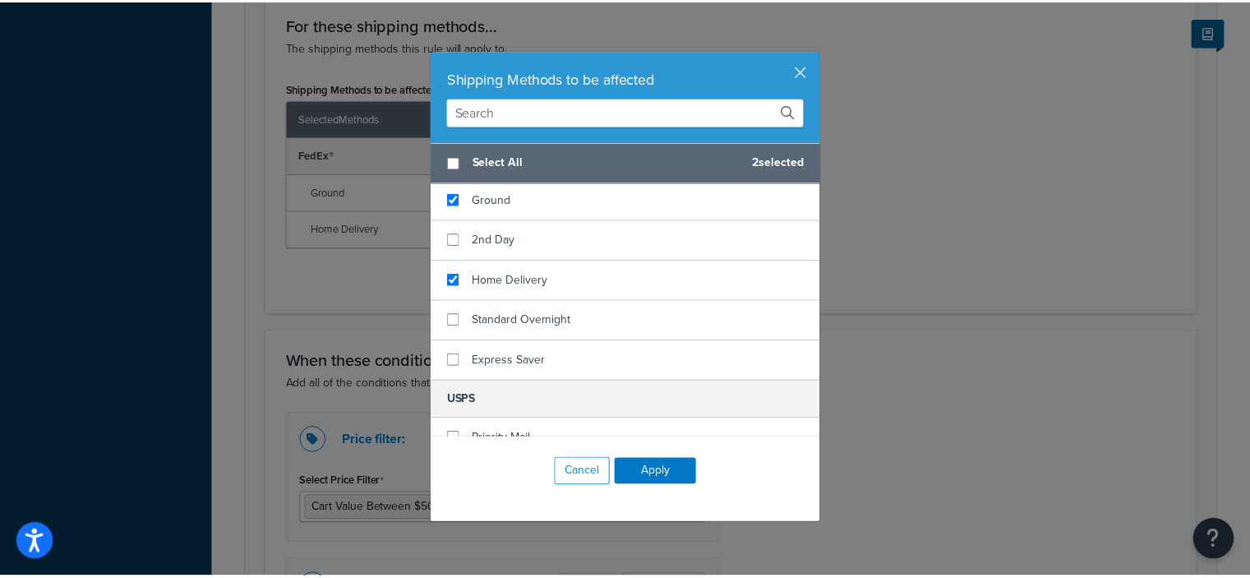
scroll to position [334, 0]
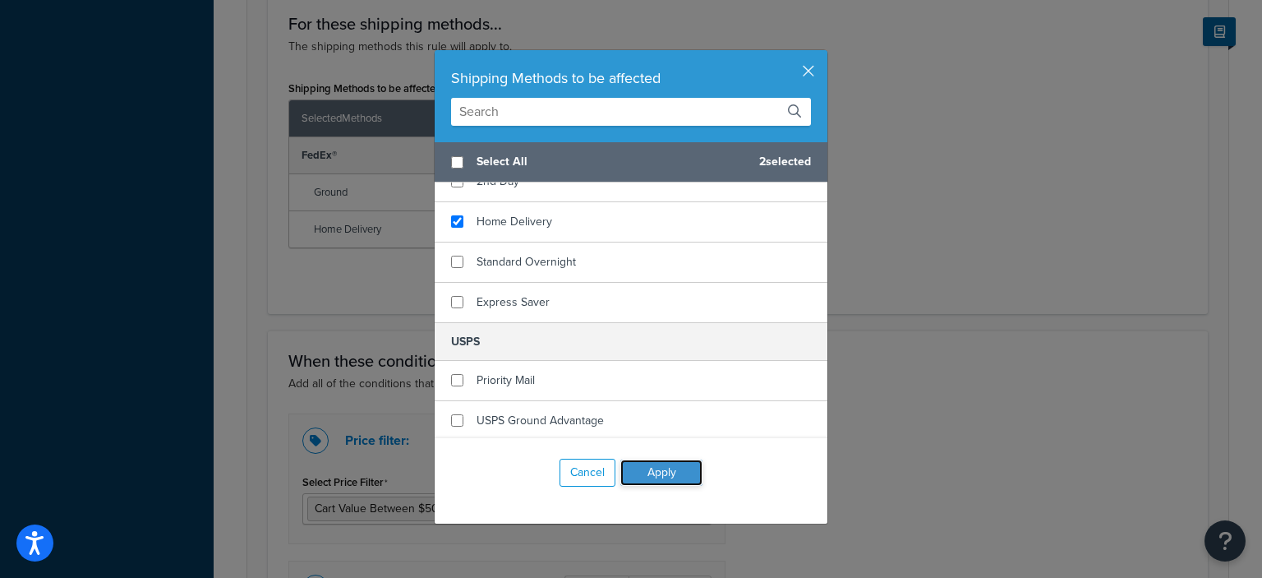
click at [666, 476] on button "Apply" at bounding box center [661, 472] width 82 height 26
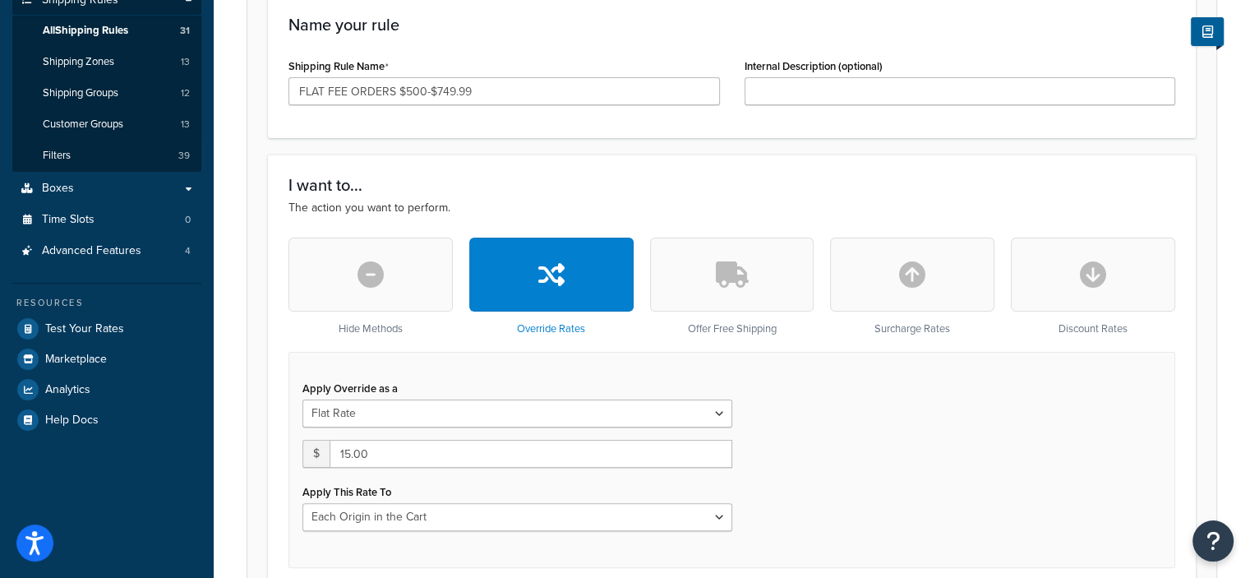
scroll to position [306, 0]
click at [546, 89] on input "FLAT FEE ORDERS $500-$749.99" at bounding box center [503, 91] width 431 height 28
click at [431, 90] on input "FLAT FEE ORDERS $500-$750" at bounding box center [503, 91] width 431 height 28
click at [426, 83] on input "FLAT FEE ORDERS $500- $750" at bounding box center [503, 91] width 431 height 28
type input "FLAT FEE ORDERS $500 - $750"
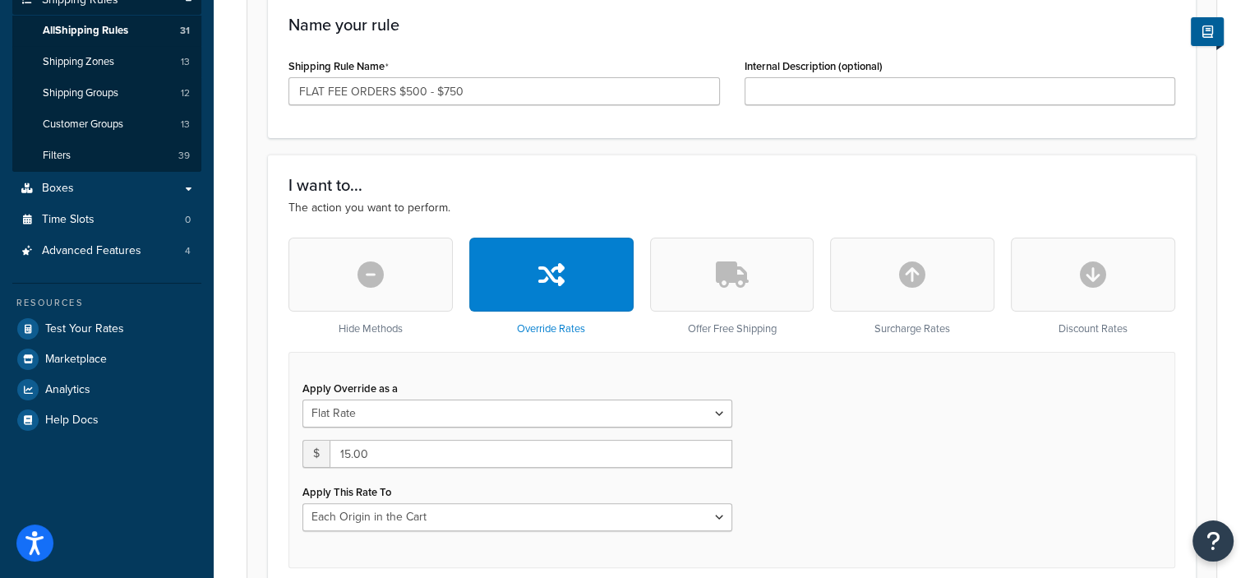
click at [675, 179] on h3 "I want to..." at bounding box center [731, 185] width 887 height 18
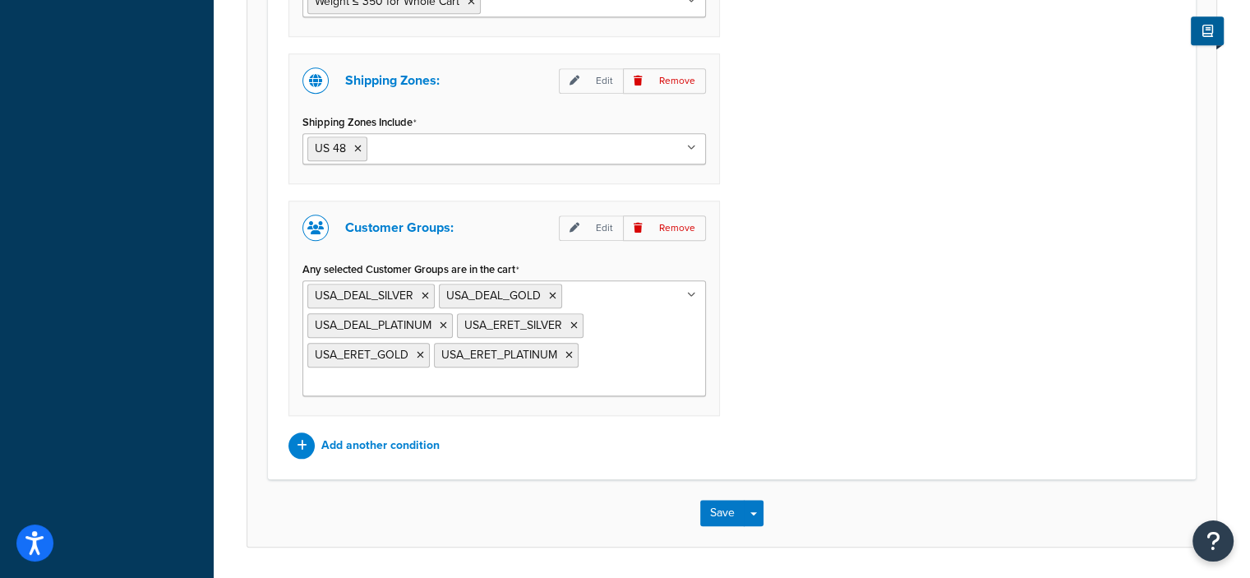
scroll to position [1615, 0]
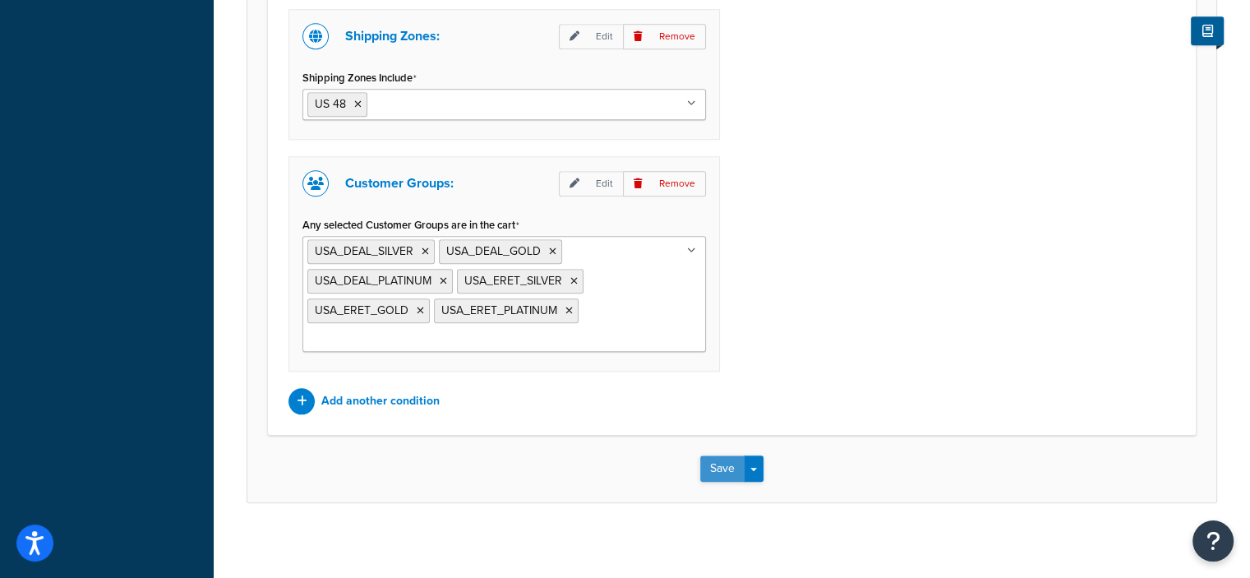
click at [720, 462] on button "Save" at bounding box center [722, 468] width 44 height 26
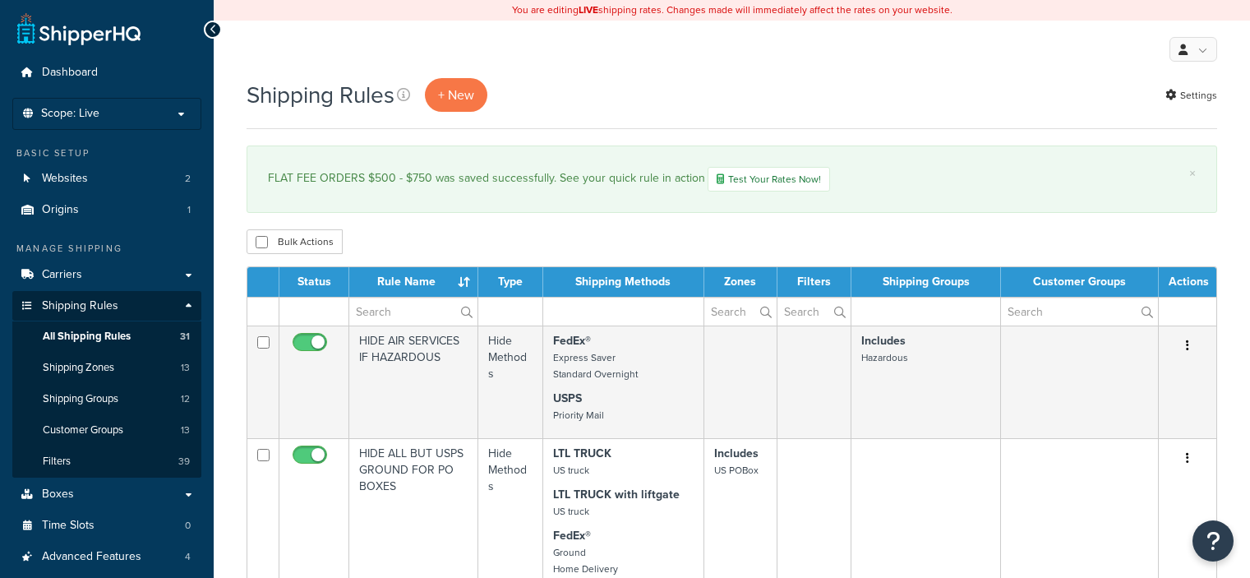
select select "50"
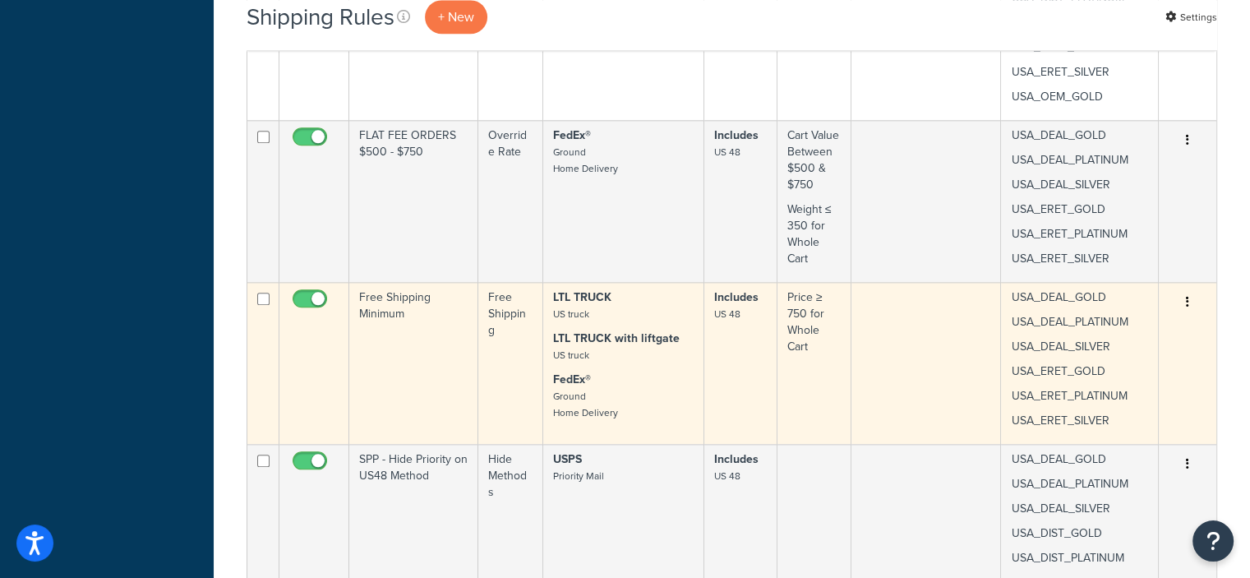
scroll to position [1807, 0]
click at [1183, 298] on button "button" at bounding box center [1187, 300] width 23 height 26
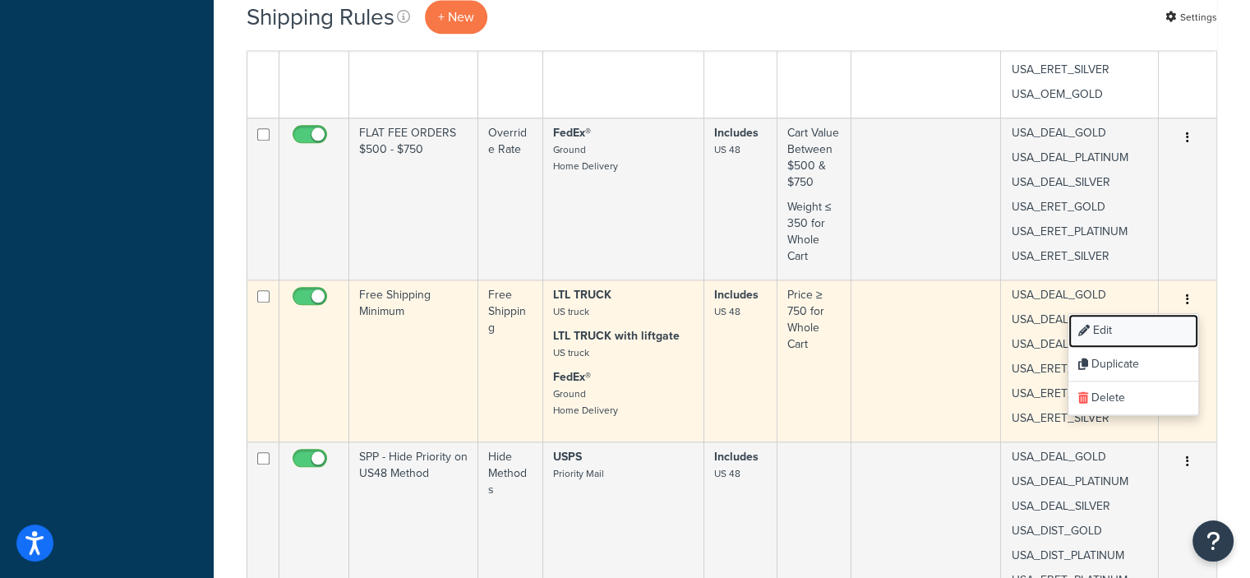
click at [1144, 324] on link "Edit" at bounding box center [1133, 331] width 130 height 34
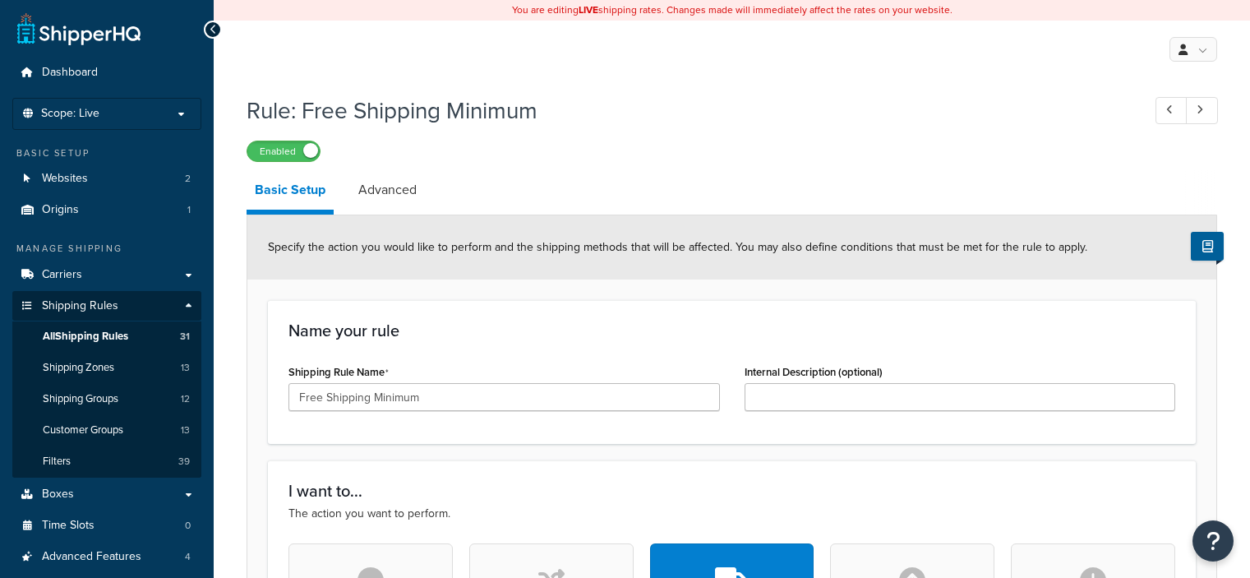
select select "LOCATION"
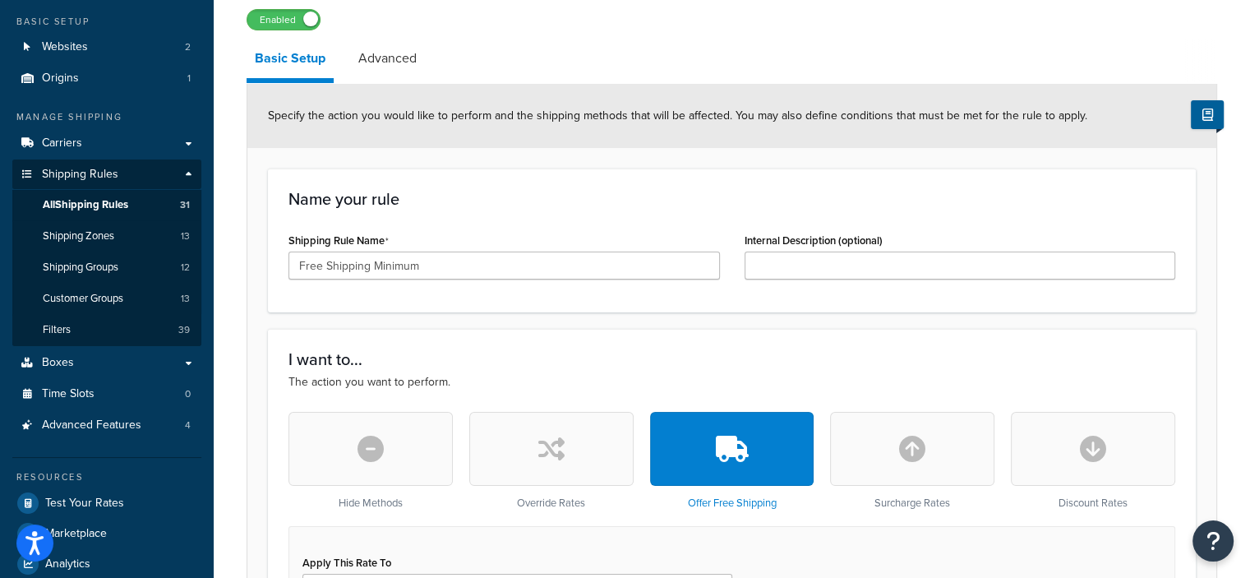
scroll to position [108, 0]
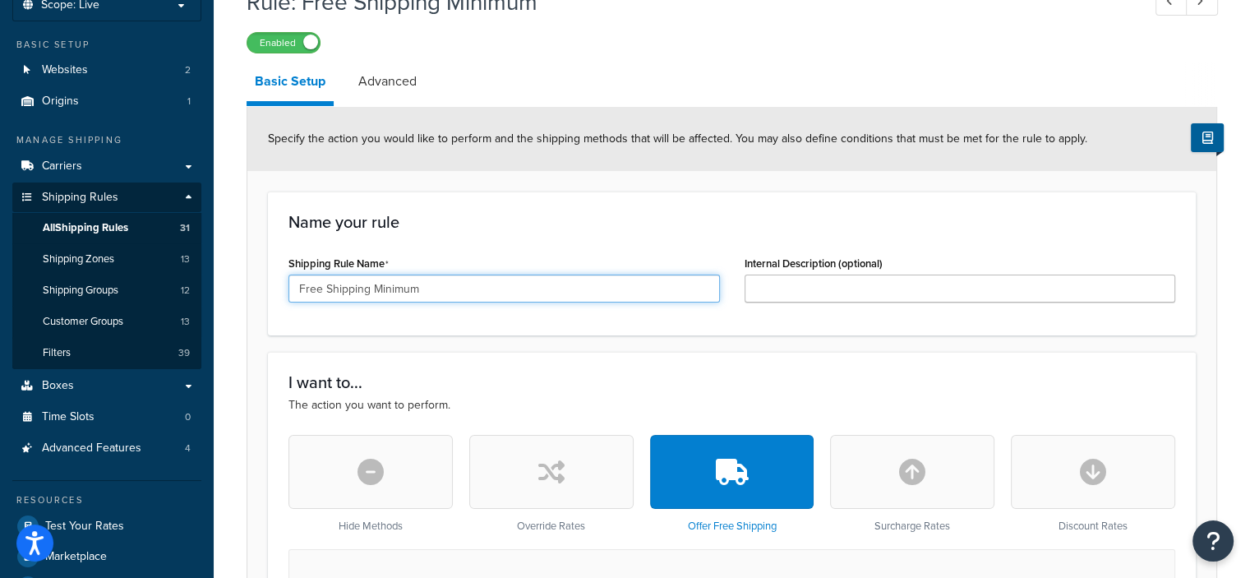
drag, startPoint x: 427, startPoint y: 282, endPoint x: 281, endPoint y: 290, distance: 146.5
click at [281, 290] on div "Shipping Rule Name Free Shipping Minimum" at bounding box center [504, 282] width 456 height 63
type input "FREE SHIPPING"
click at [456, 234] on div "Name your rule Shipping Rule Name FREE SHIPPING Internal Description (optional)" at bounding box center [732, 263] width 928 height 144
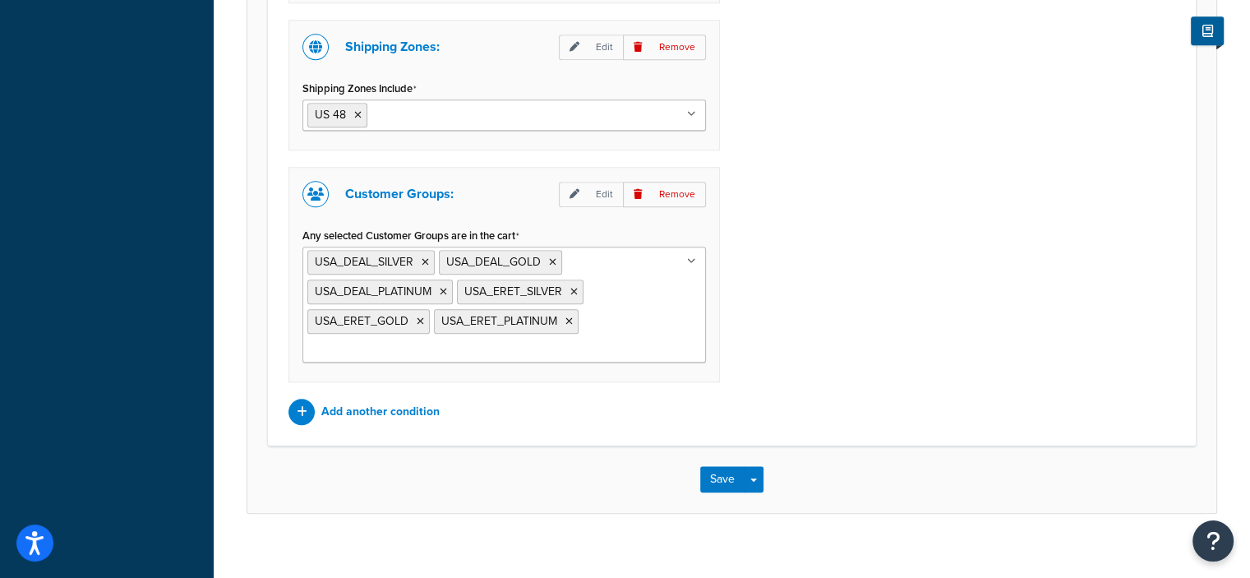
scroll to position [1513, 0]
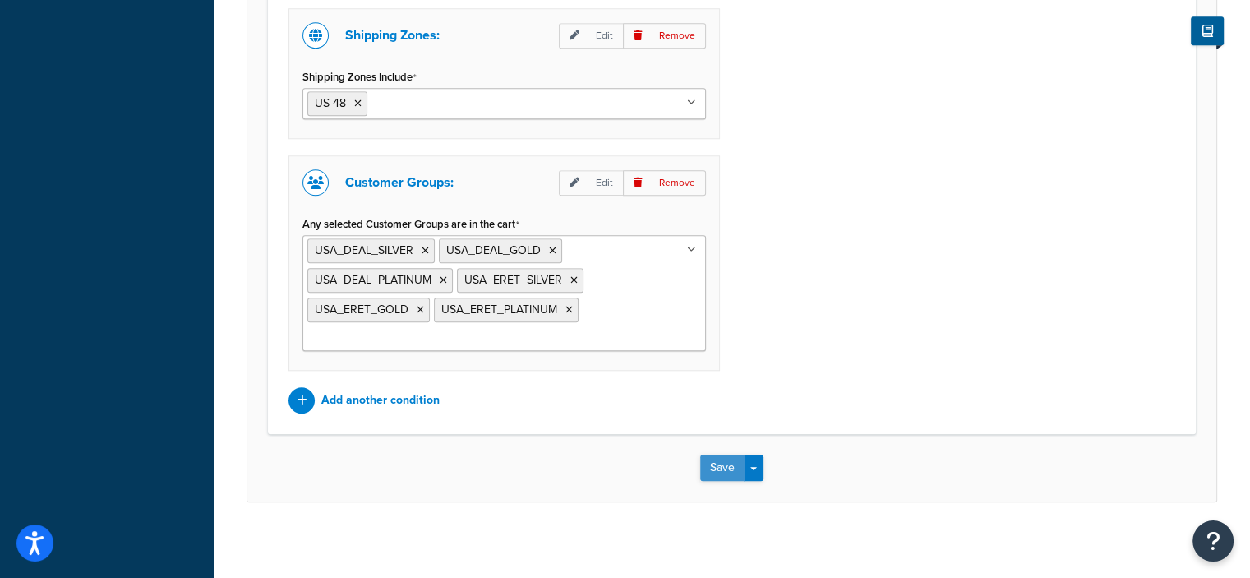
click at [718, 457] on button "Save" at bounding box center [722, 467] width 44 height 26
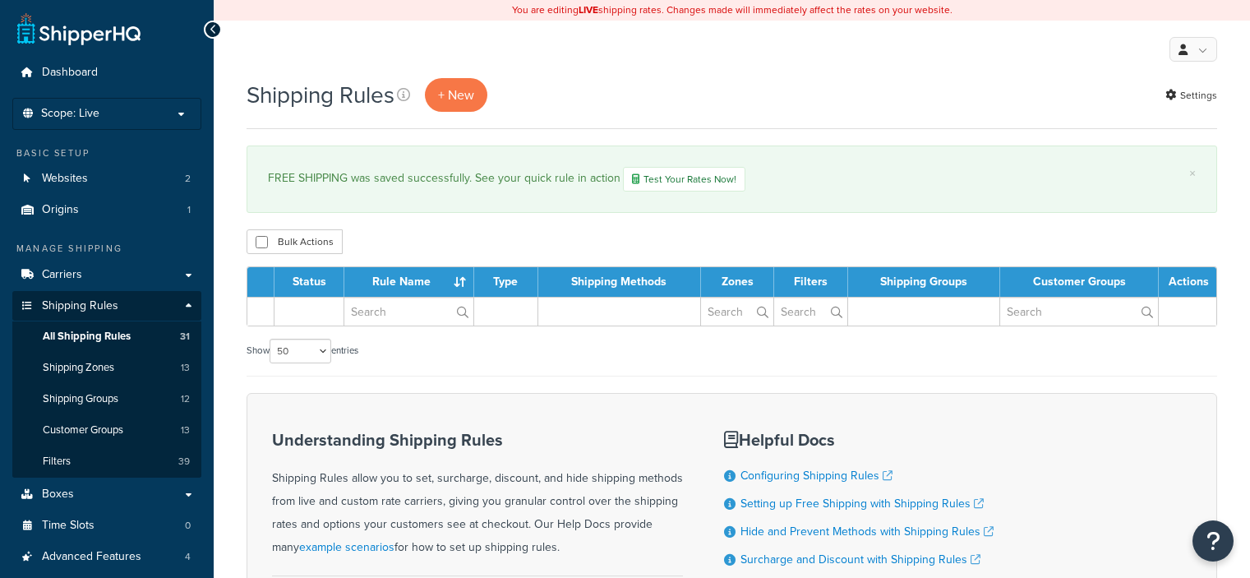
select select "50"
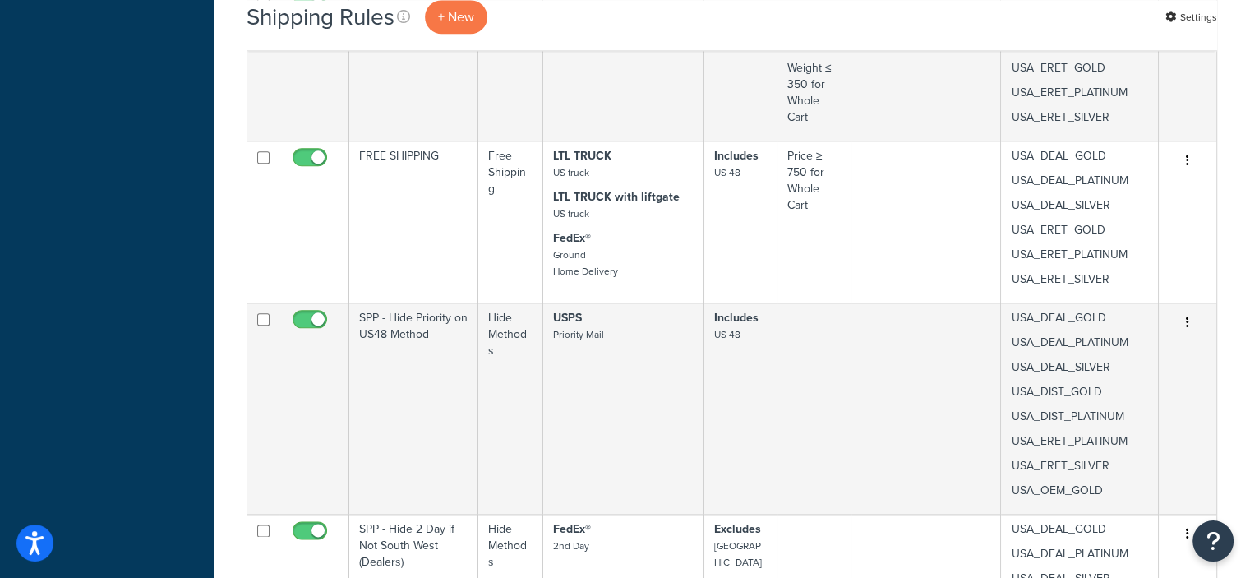
scroll to position [1946, 0]
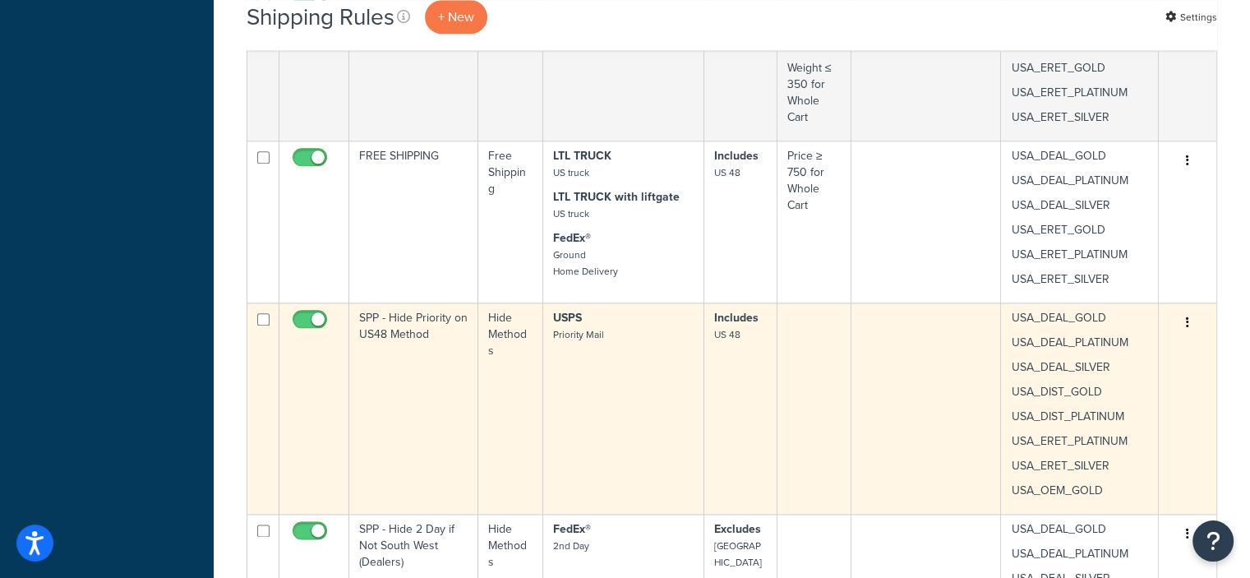
click at [1186, 318] on icon "button" at bounding box center [1187, 322] width 3 height 12
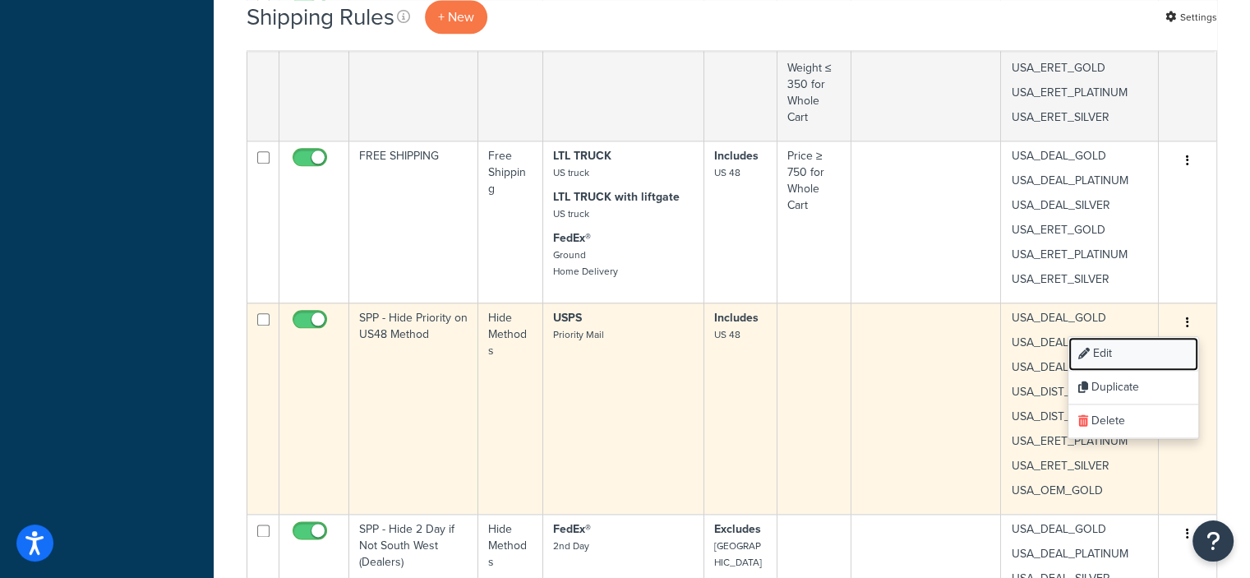
click at [1111, 346] on link "Edit" at bounding box center [1133, 354] width 130 height 34
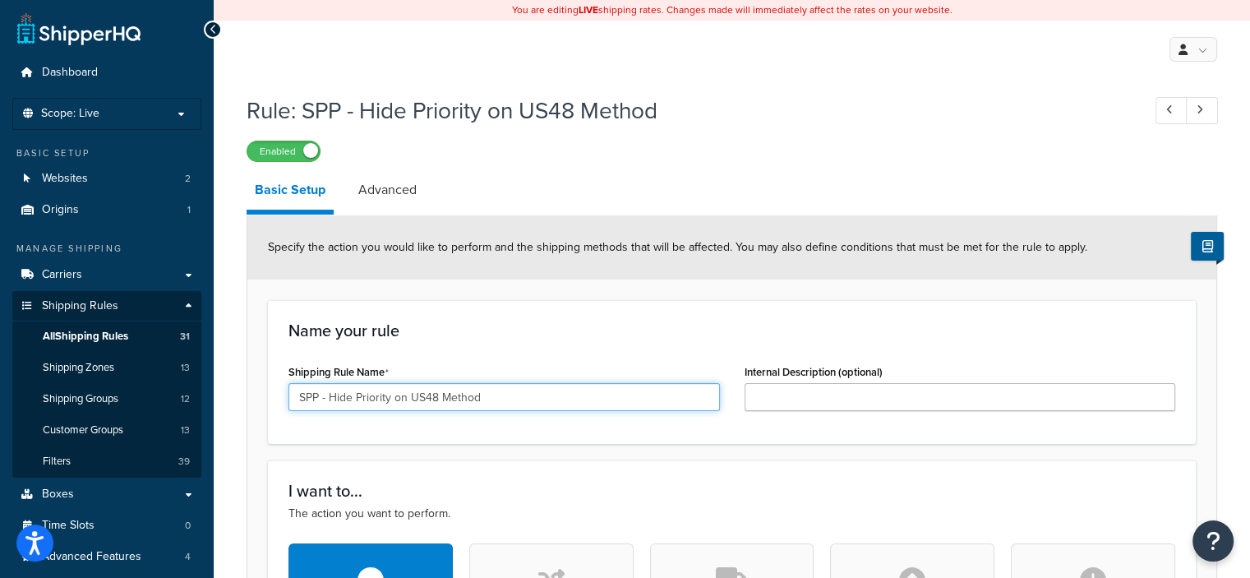
drag, startPoint x: 388, startPoint y: 398, endPoint x: 263, endPoint y: 395, distance: 124.9
click at [500, 398] on input "HIDE USPS PRIORITY on US48 Method" at bounding box center [503, 397] width 431 height 28
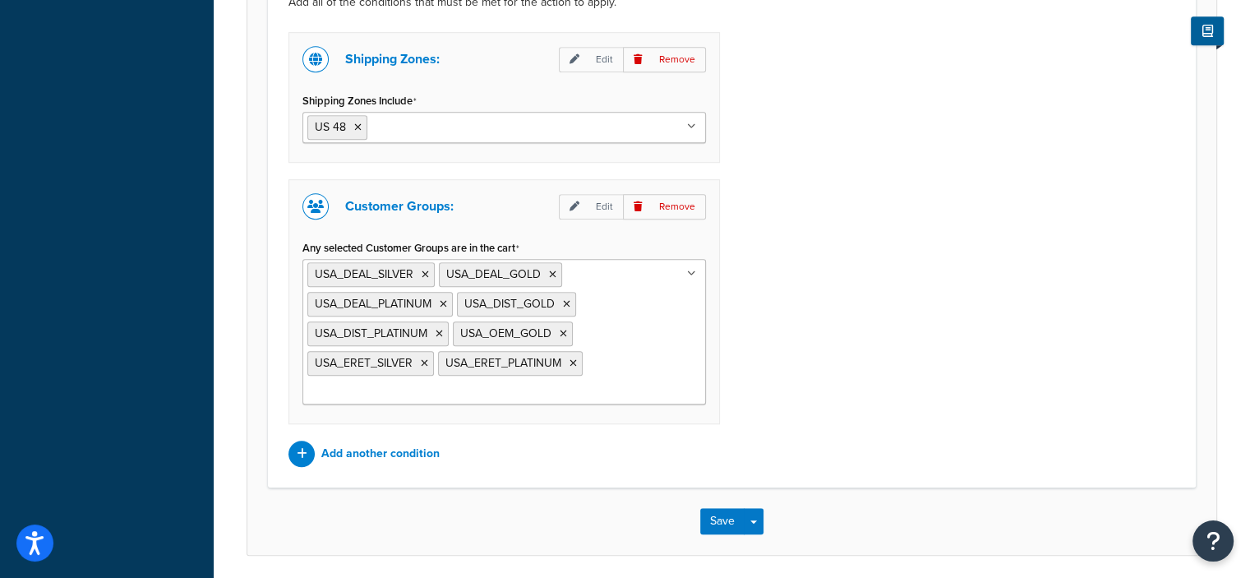
scroll to position [1100, 0]
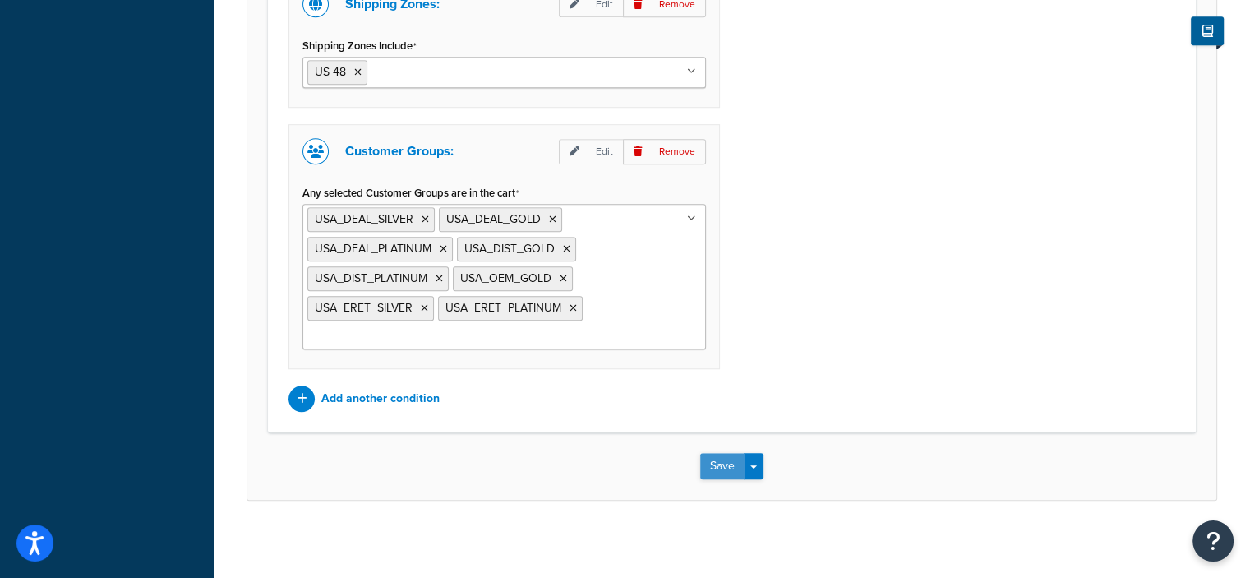
type input "HIDE USPS PRIORITY (for all except [GEOGRAPHIC_DATA])"
click at [716, 464] on button "Save" at bounding box center [722, 466] width 44 height 26
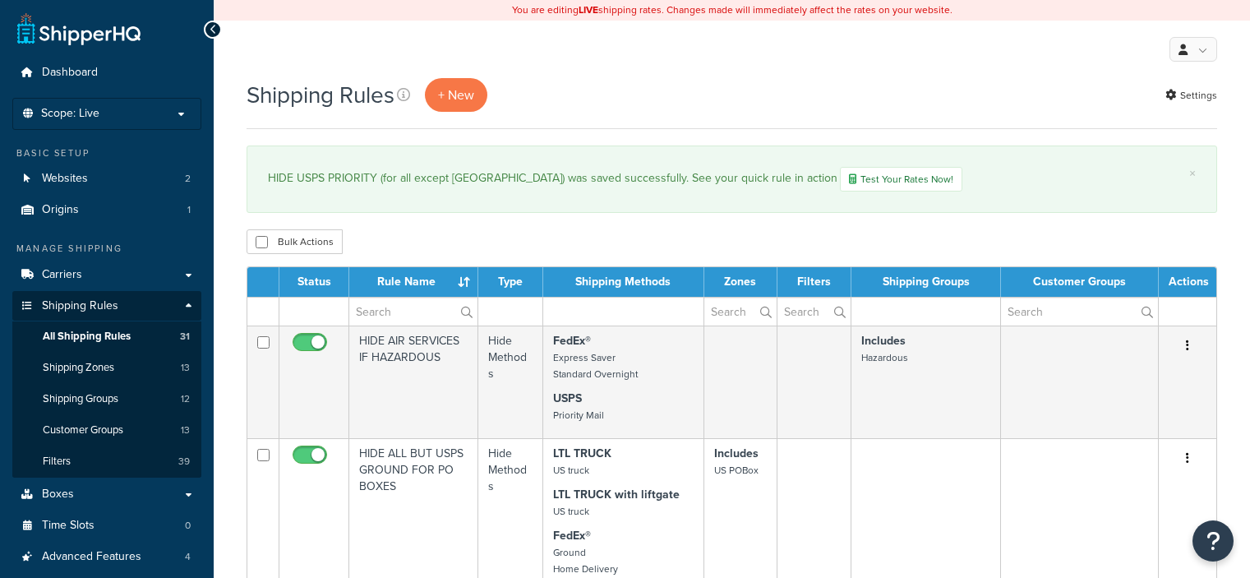
select select "50"
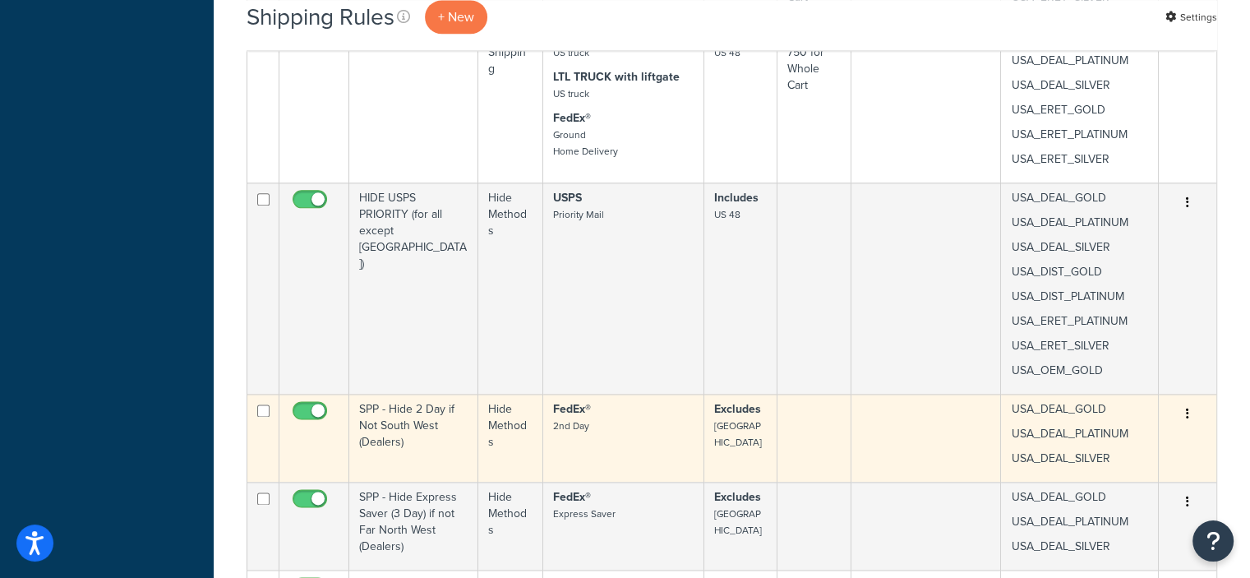
scroll to position [2095, 0]
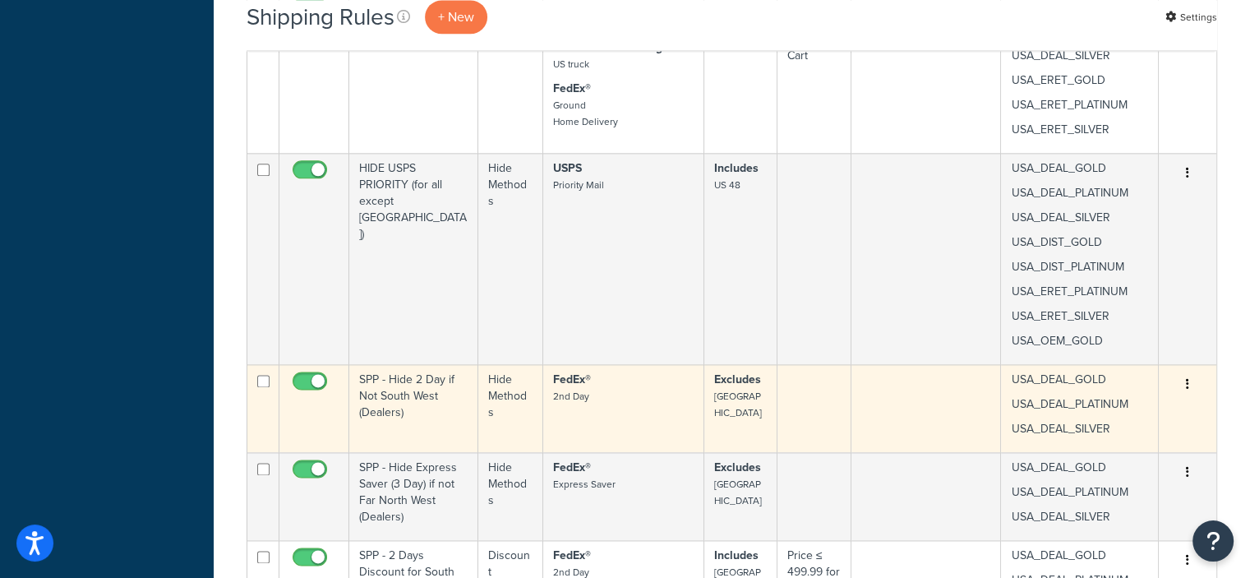
click at [1186, 380] on icon "button" at bounding box center [1187, 384] width 3 height 12
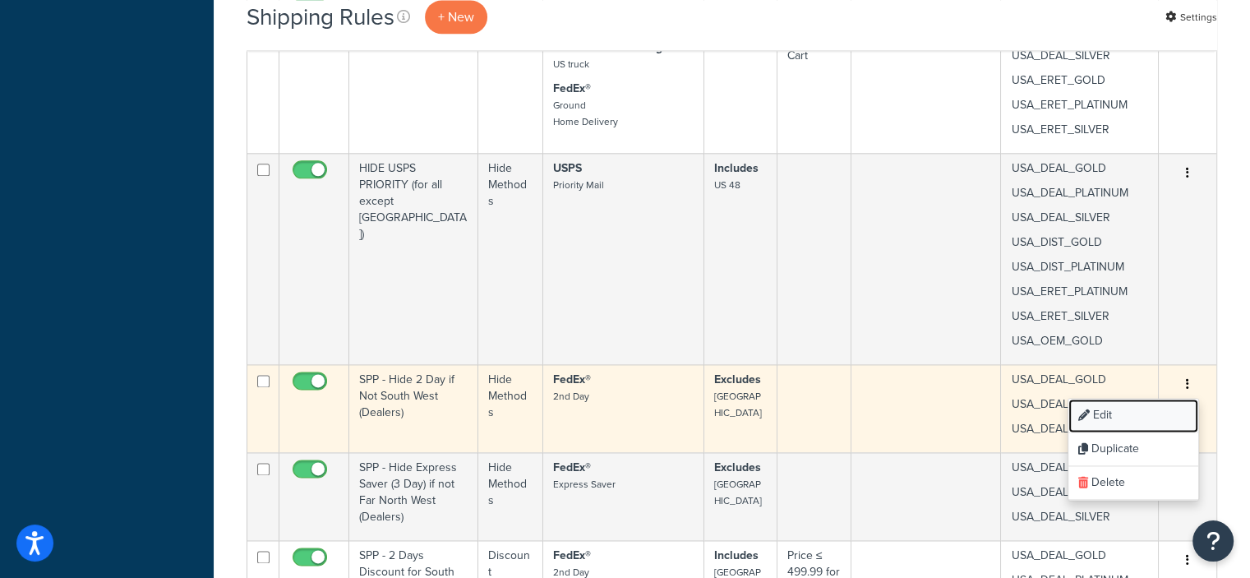
click at [1115, 412] on link "Edit" at bounding box center [1133, 415] width 130 height 34
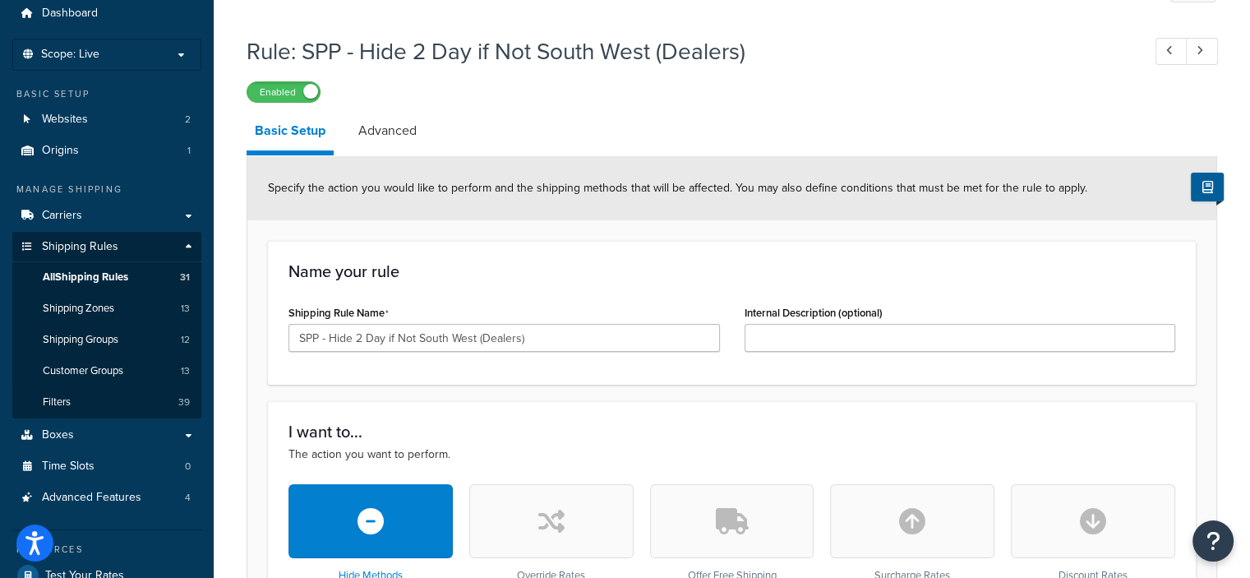
scroll to position [61, 0]
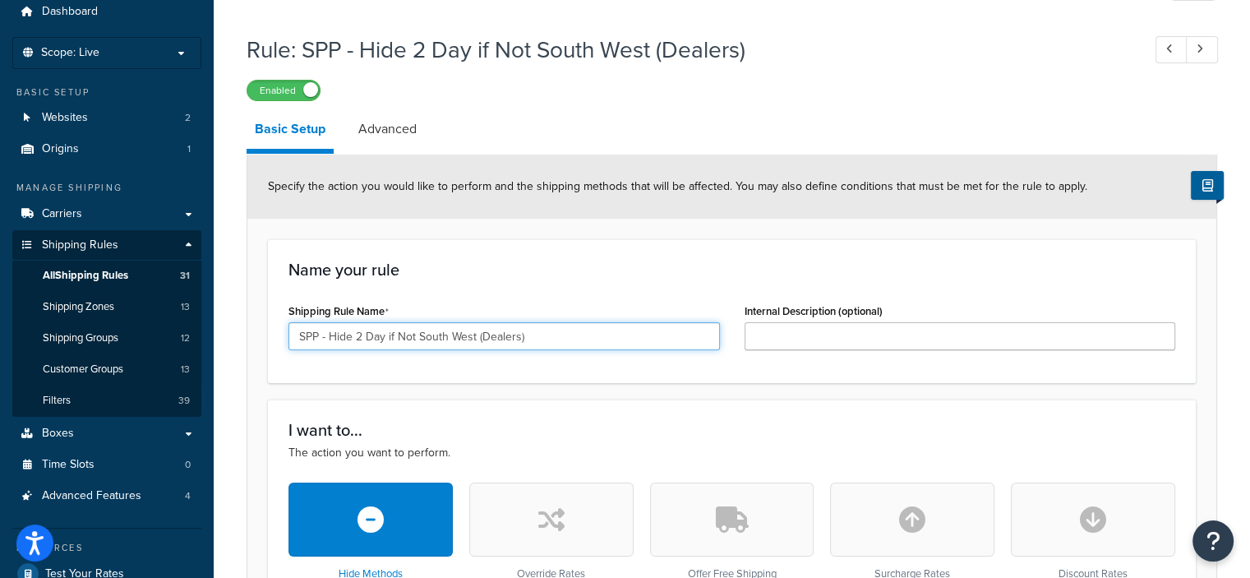
drag, startPoint x: 352, startPoint y: 334, endPoint x: 253, endPoint y: 331, distance: 98.7
click at [482, 334] on input "HIDE FEDE 2 Day if Not South West (Dealers)" at bounding box center [503, 336] width 431 height 28
click at [555, 331] on input "HIDE FEDE 2 Day if Not South West Dealers)" at bounding box center [503, 336] width 431 height 28
click at [414, 333] on input "HIDE FEDE 2 Day if Not South West Dealers" at bounding box center [503, 336] width 431 height 28
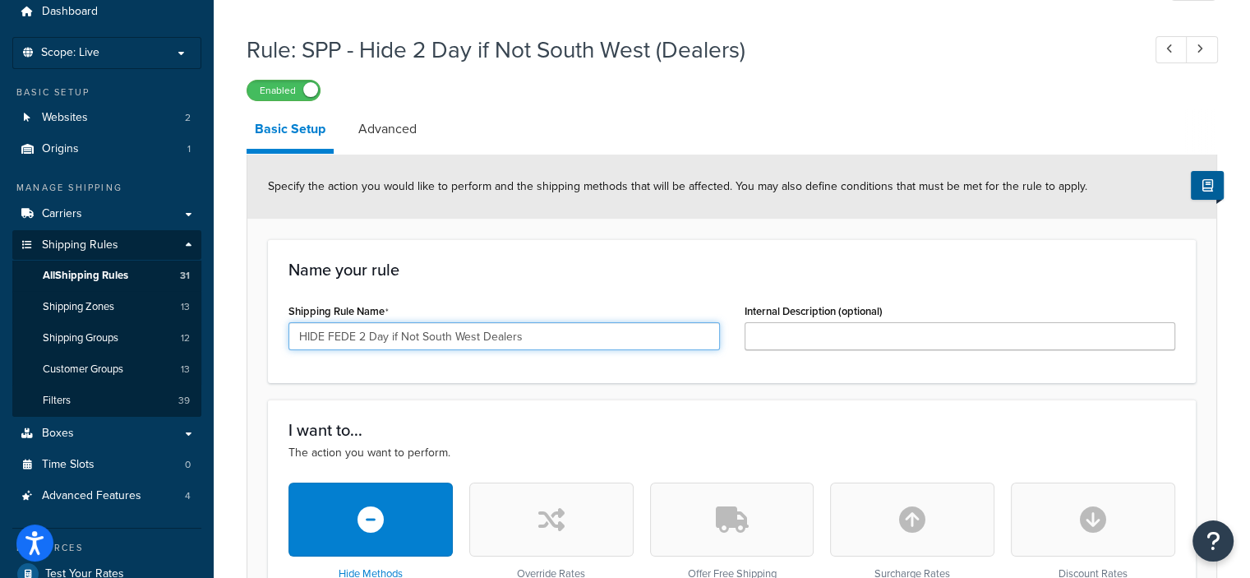
click at [417, 334] on input "HIDE FEDE 2 Day if Not South West Dealers" at bounding box center [503, 336] width 431 height 28
click at [352, 338] on input "HIDE FEDE 2 Day IF NOT South West Dealers" at bounding box center [503, 336] width 431 height 28
click at [545, 336] on input "HIDE FEDEX 2 Day IF NOT South West Dealers" at bounding box center [503, 336] width 431 height 28
click at [437, 336] on input "HIDE FEDEX 2 Day IF NOT South West Dealers" at bounding box center [503, 336] width 431 height 28
click at [640, 337] on input "HIDE FEDEX 2 Day IF NOT SOUTHWEST South West Dealers" at bounding box center [503, 336] width 431 height 28
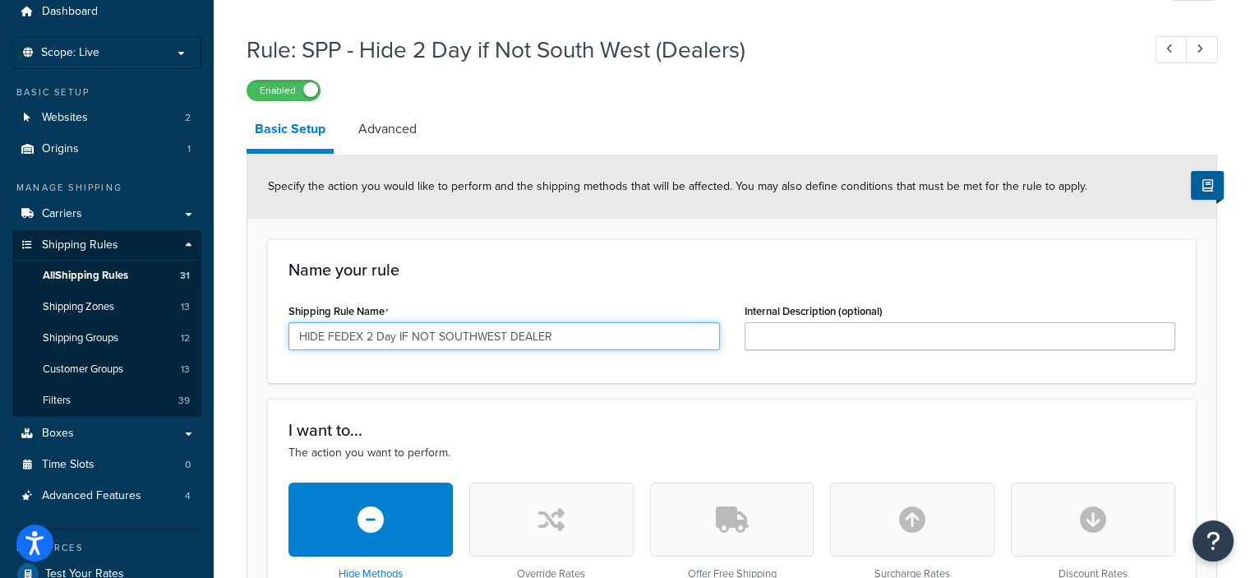
click at [365, 335] on input "HIDE FEDEX 2 Day IF NOT SOUTHWEST DEALER" at bounding box center [503, 336] width 431 height 28
click at [395, 334] on input "HIDE FEDEX (2 Day IF NOT SOUTHWEST DEALER" at bounding box center [503, 336] width 431 height 28
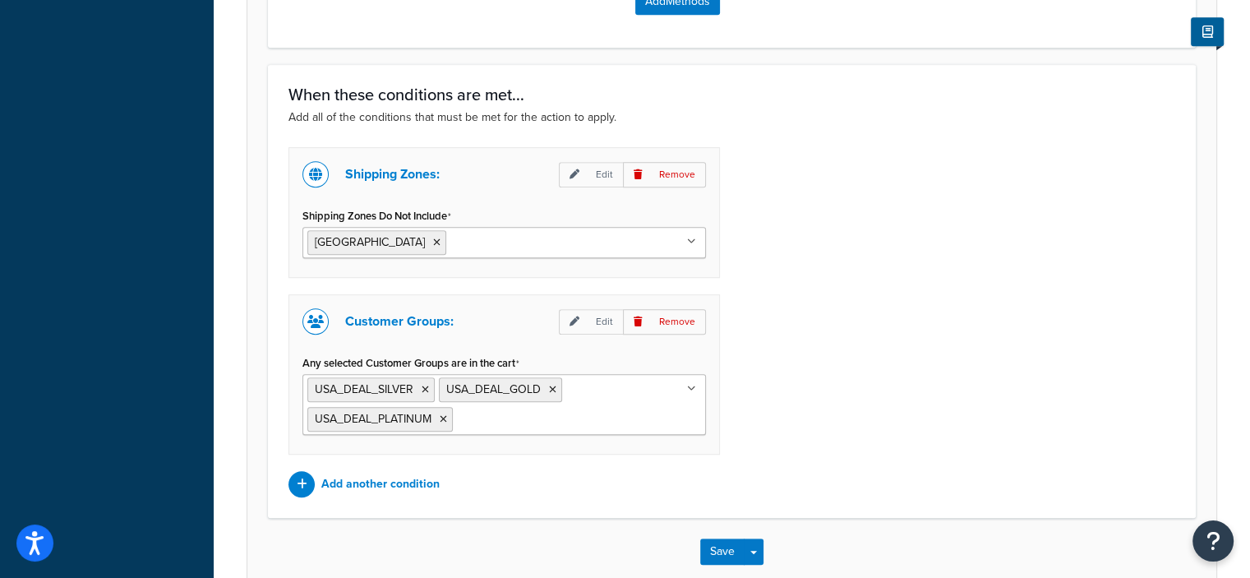
scroll to position [1016, 0]
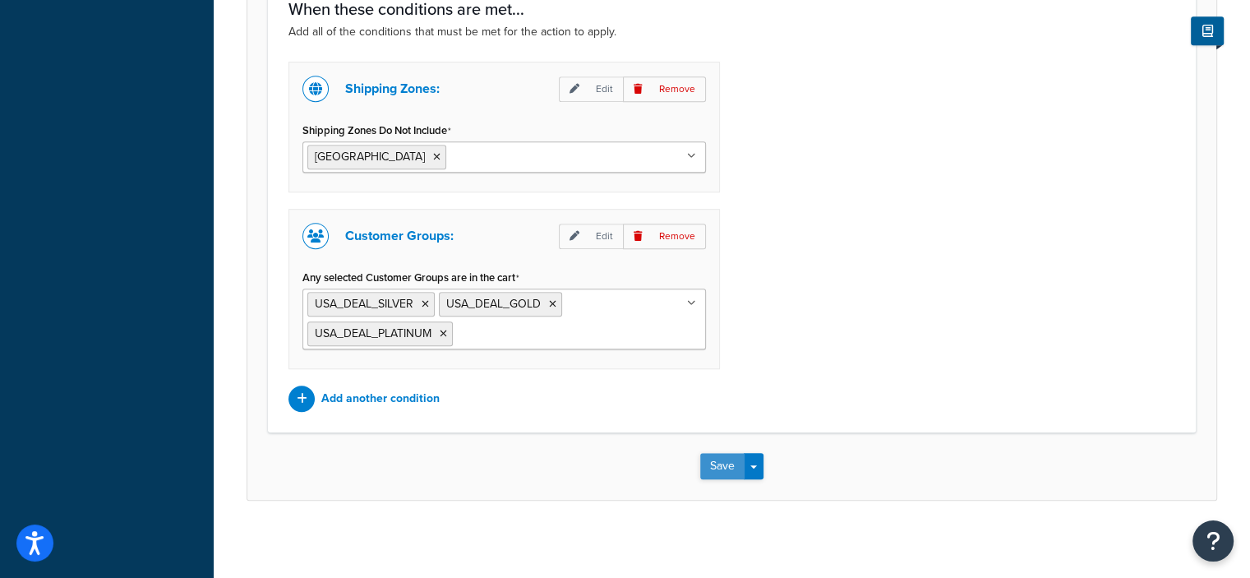
type input "HIDE FEDEX (2 Day) IF NOT SOUTHWEST DEALER"
click at [719, 456] on button "Save" at bounding box center [722, 466] width 44 height 26
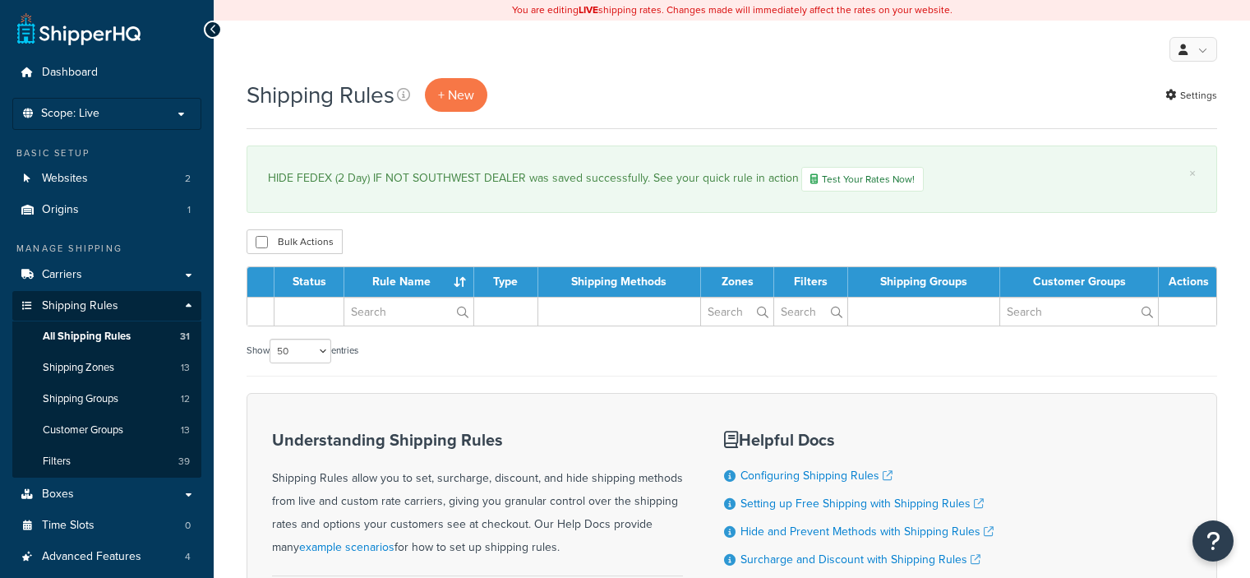
select select "50"
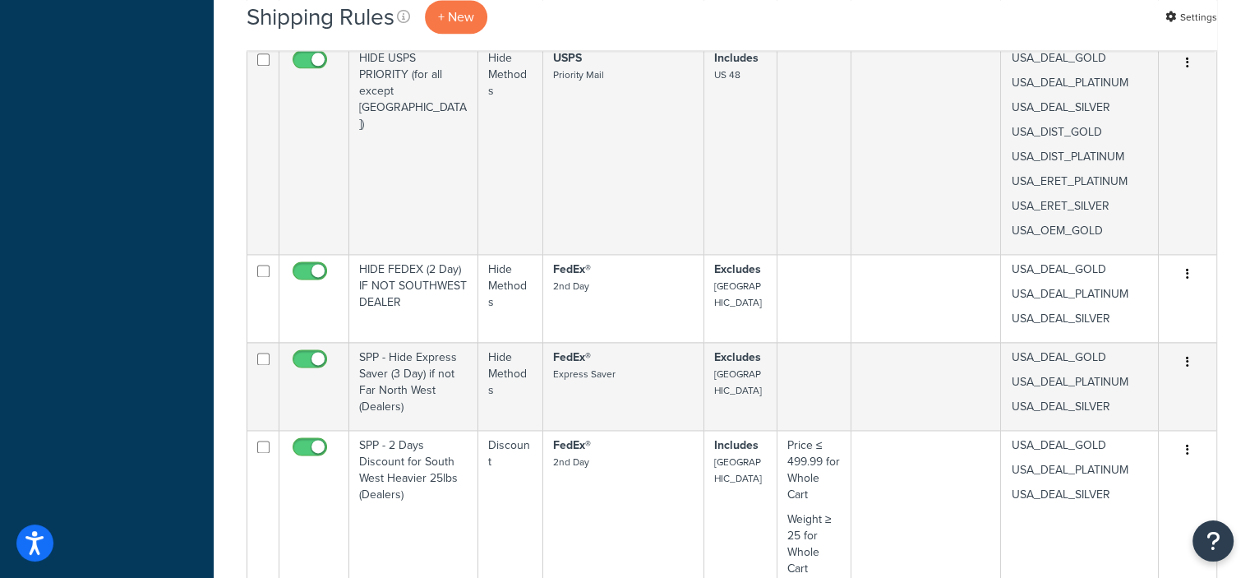
scroll to position [2205, 0]
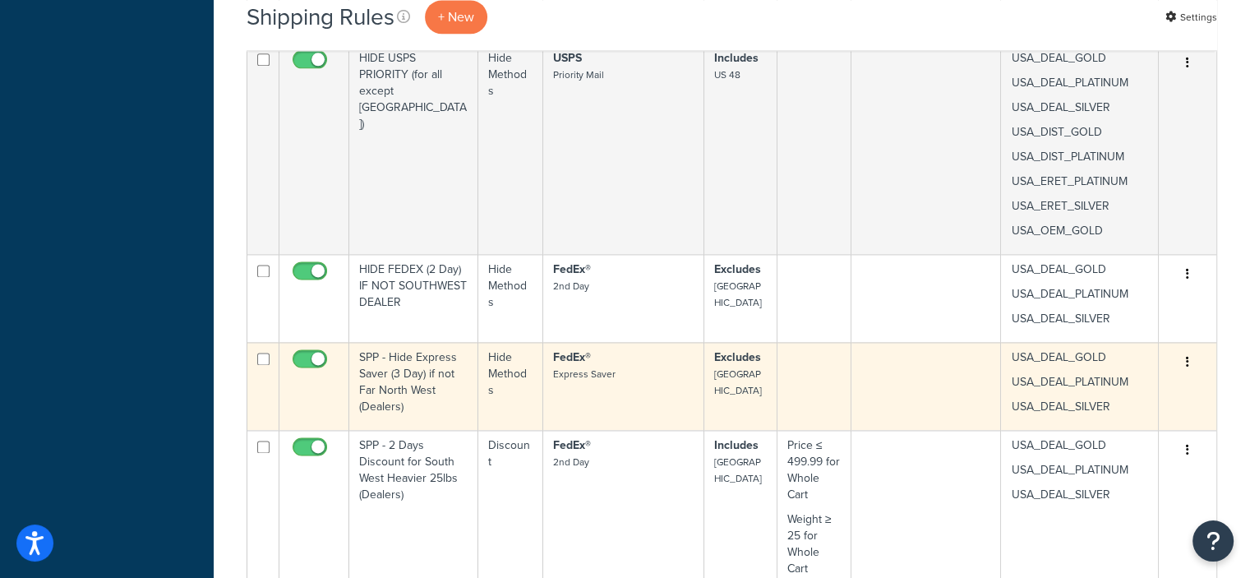
click at [1192, 361] on button "button" at bounding box center [1187, 362] width 23 height 26
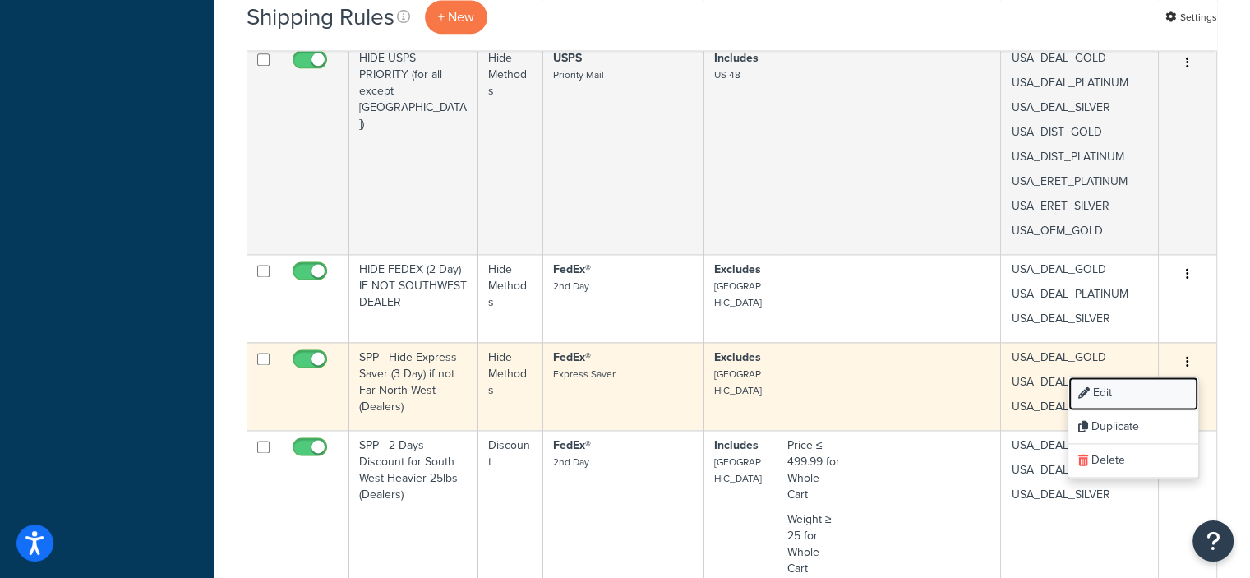
click at [1110, 389] on link "Edit" at bounding box center [1133, 393] width 130 height 34
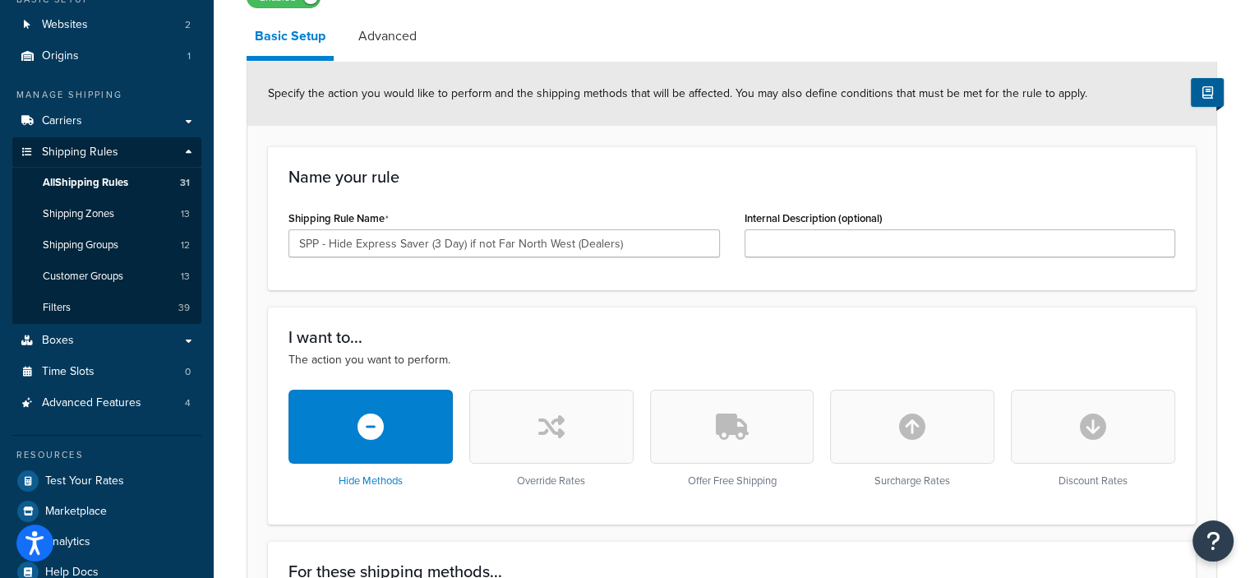
scroll to position [154, 0]
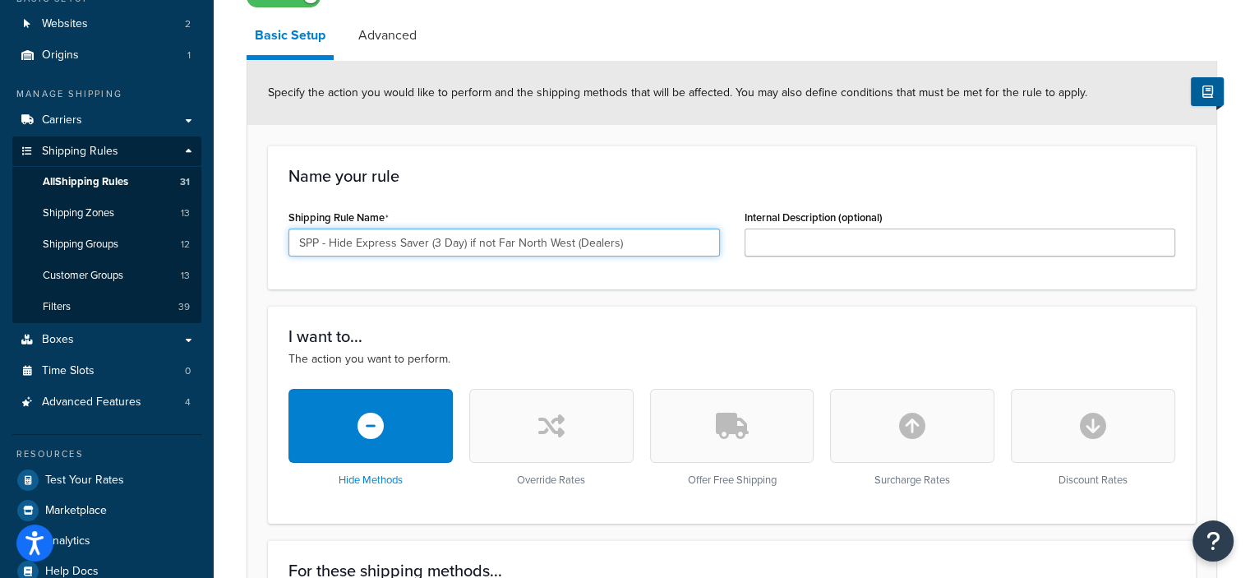
drag, startPoint x: 352, startPoint y: 241, endPoint x: 248, endPoint y: 233, distance: 103.8
click at [398, 240] on input "HIDE Express Saver (3 Day) if not Far North West (Dealers)" at bounding box center [503, 242] width 431 height 28
click at [608, 242] on input "HIDE EXPRESS SAVER (3 Day) if not Far North West (Dealers)" at bounding box center [503, 242] width 431 height 28
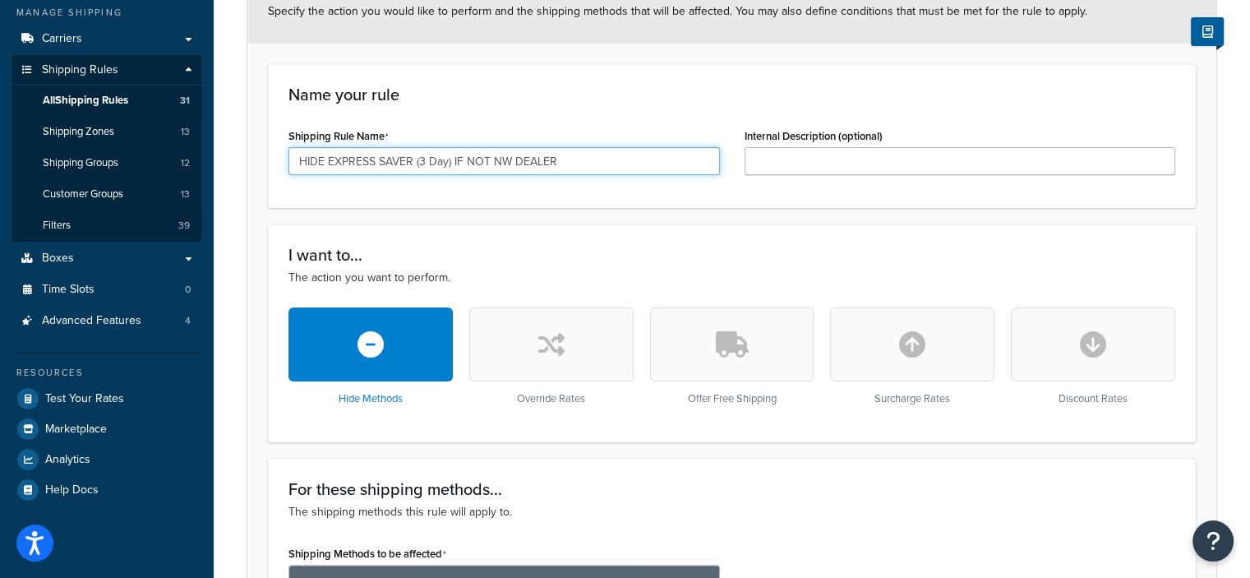
scroll to position [237, 0]
click at [492, 159] on input "HIDE EXPRESS SAVER (3 Day) IF NOT NW DEALER" at bounding box center [503, 160] width 431 height 28
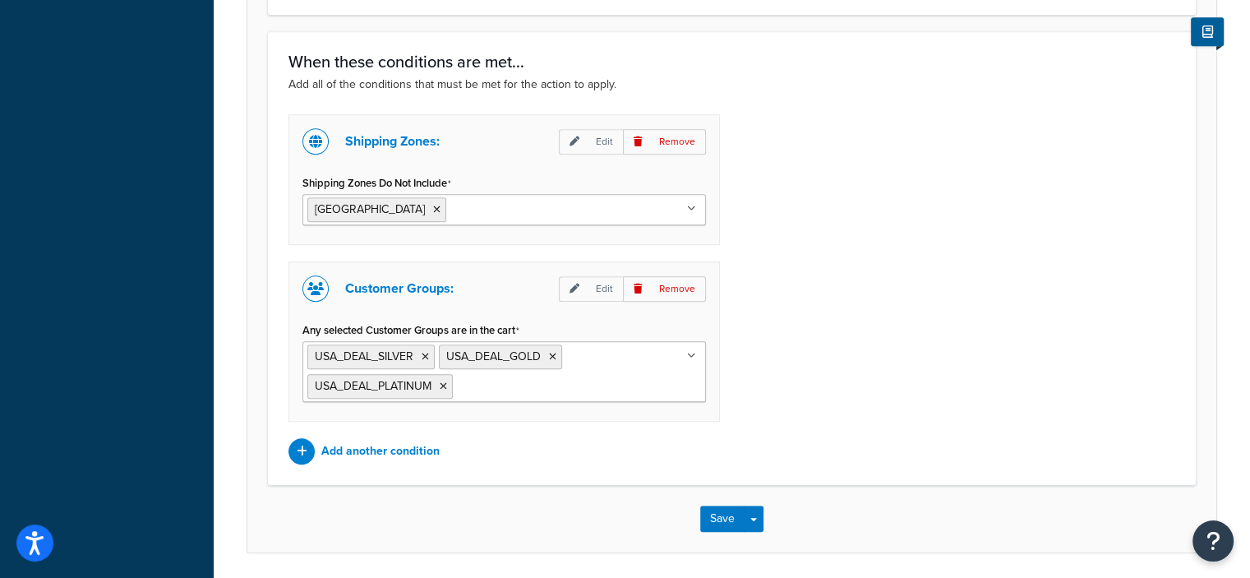
scroll to position [976, 0]
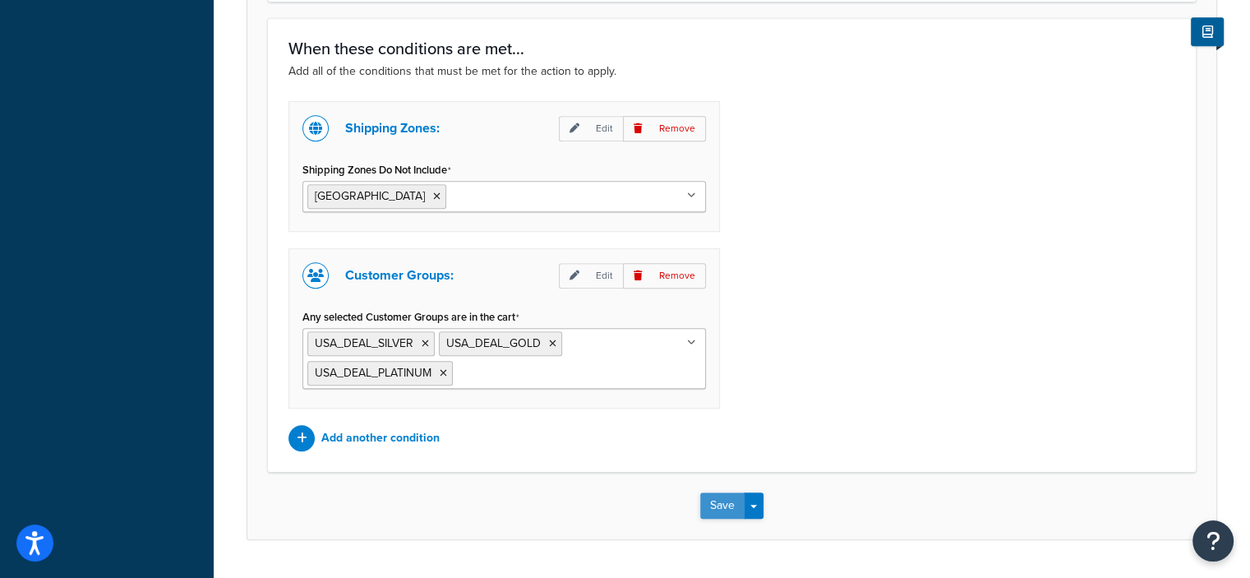
type input "HIDE EXPRESS SAVER (3 Day) IF NOT PNW DEALER"
click at [710, 501] on button "Save" at bounding box center [722, 505] width 44 height 26
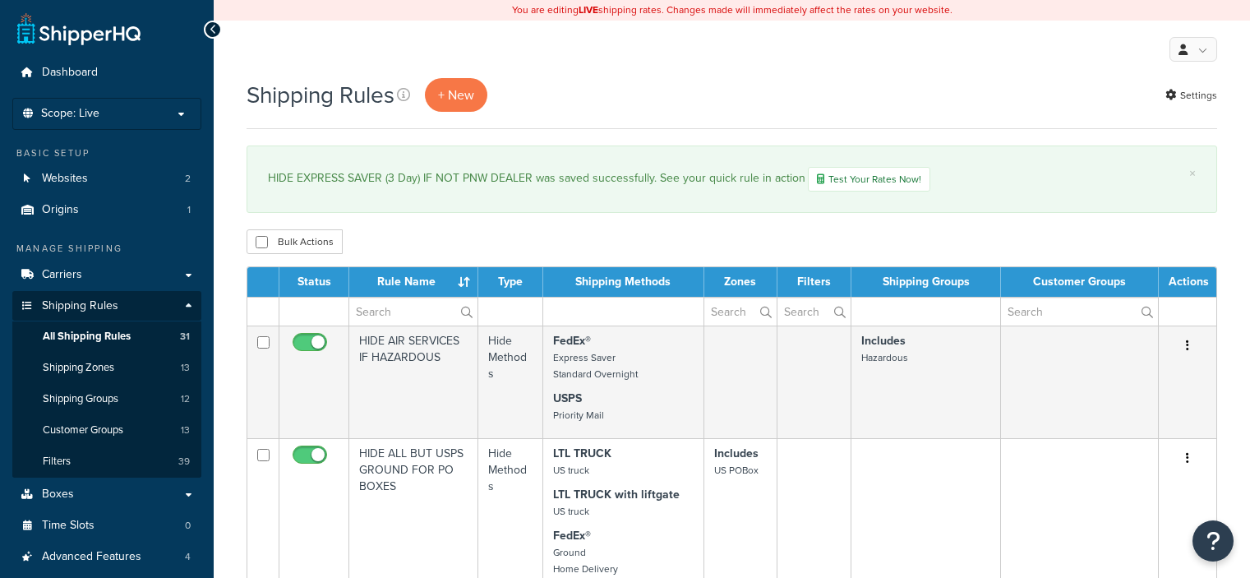
select select "50"
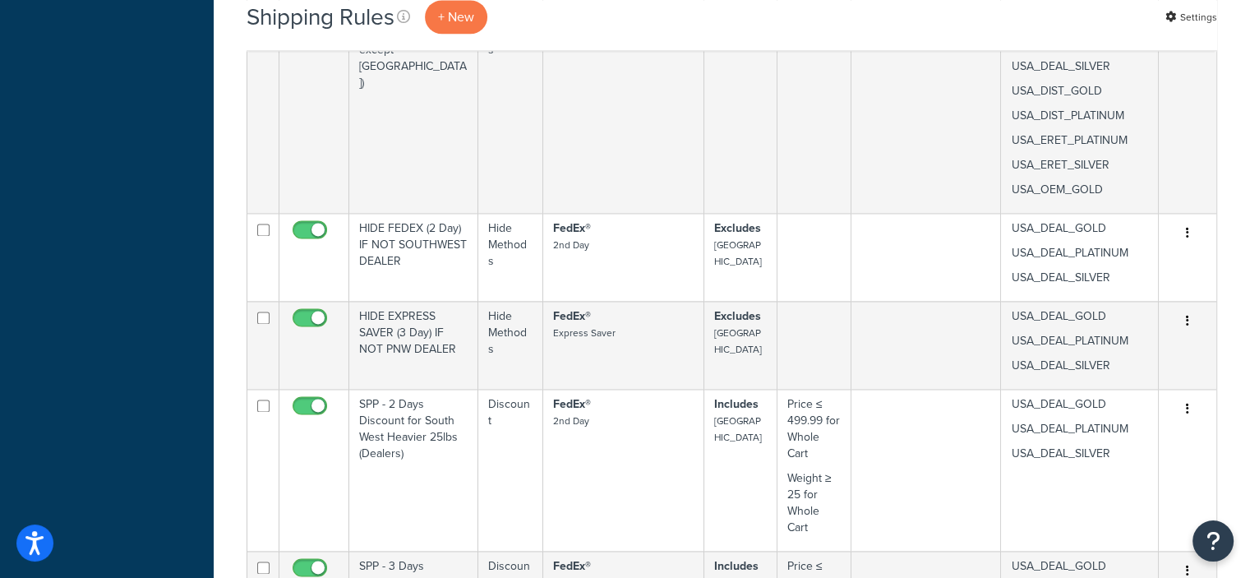
scroll to position [2248, 0]
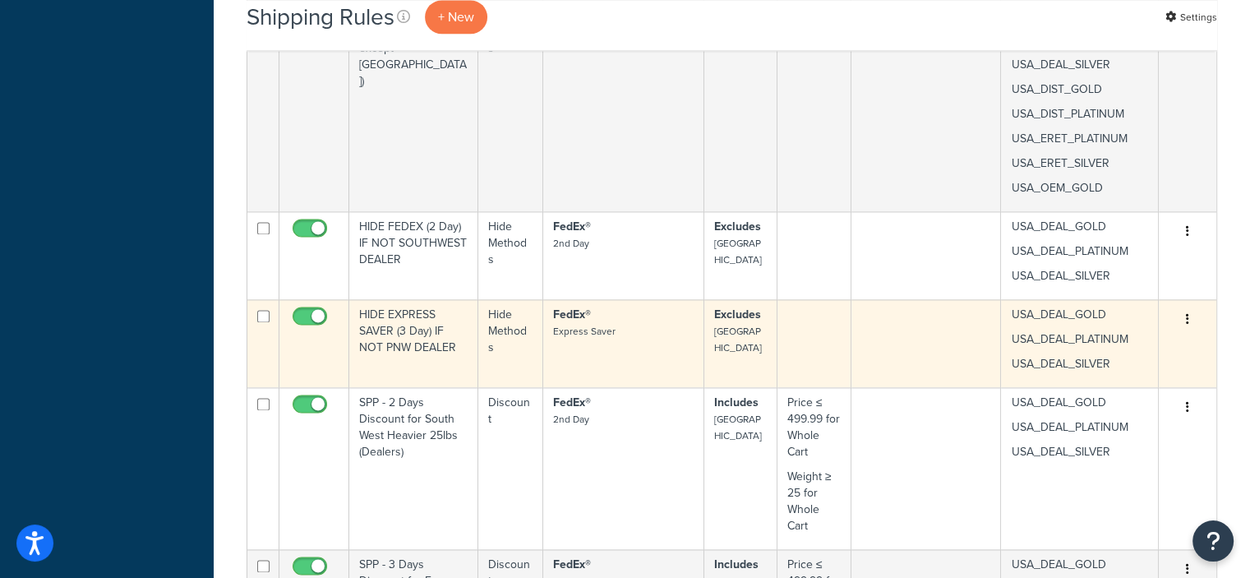
click at [1186, 315] on icon "button" at bounding box center [1187, 319] width 3 height 12
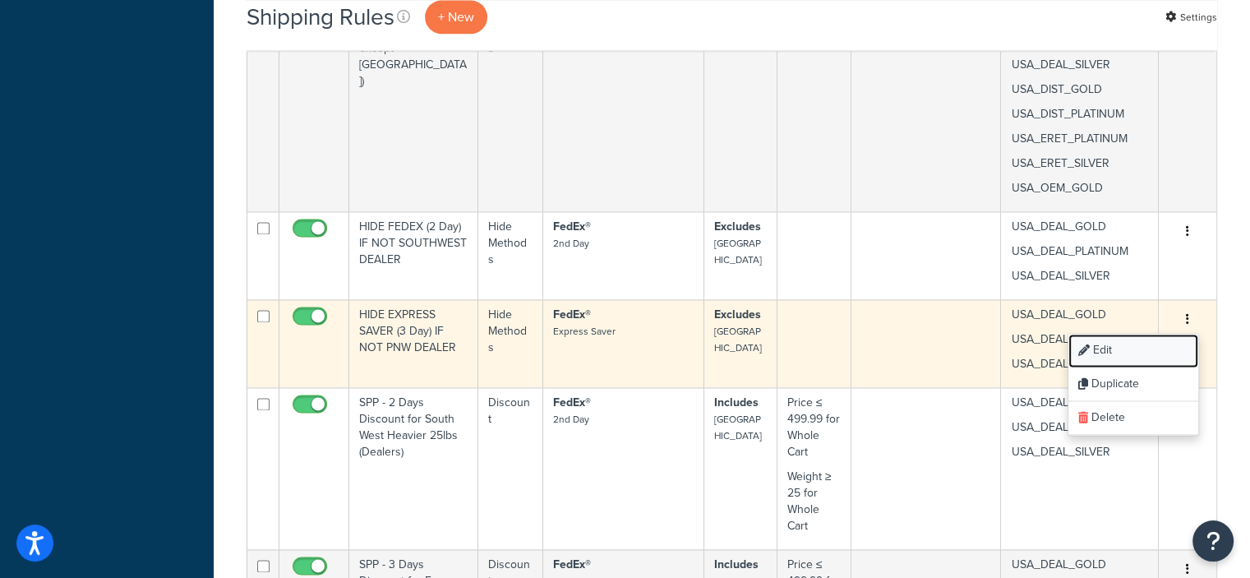
click at [1114, 349] on link "Edit" at bounding box center [1133, 351] width 130 height 34
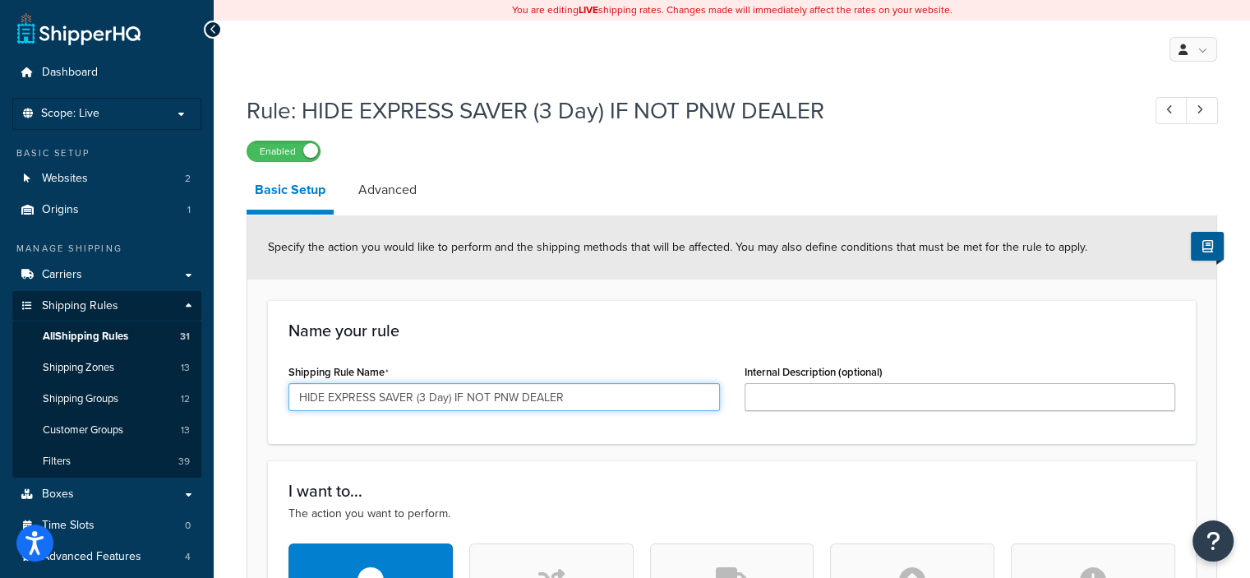
click at [514, 397] on input "HIDE EXPRESS SAVER (3 Day) IF NOT PNW DEALER" at bounding box center [503, 397] width 431 height 28
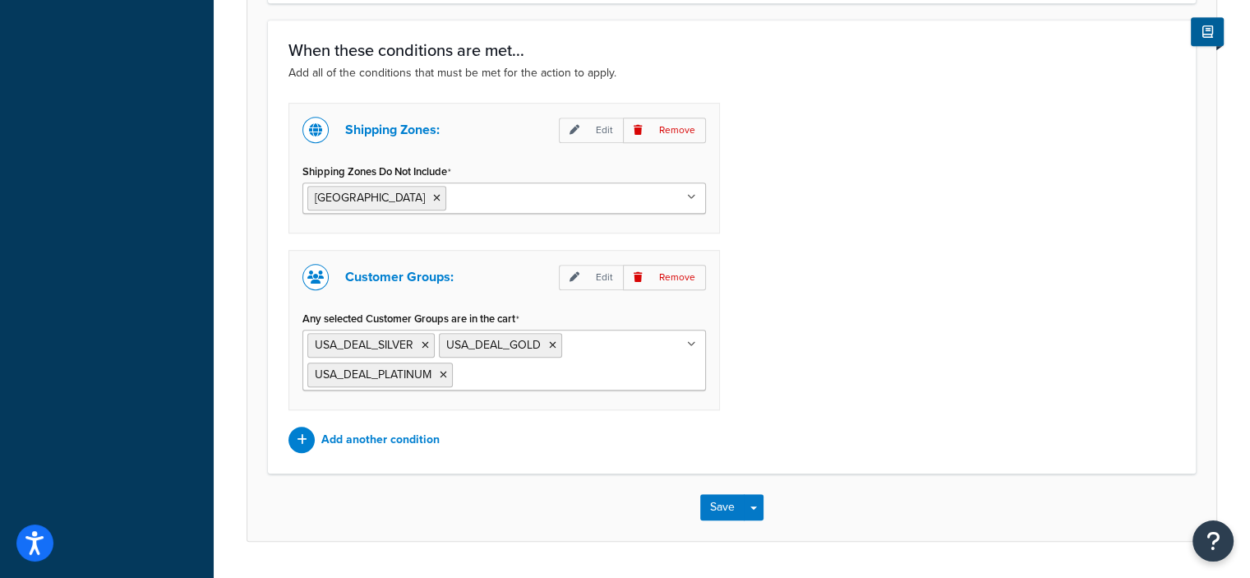
scroll to position [979, 0]
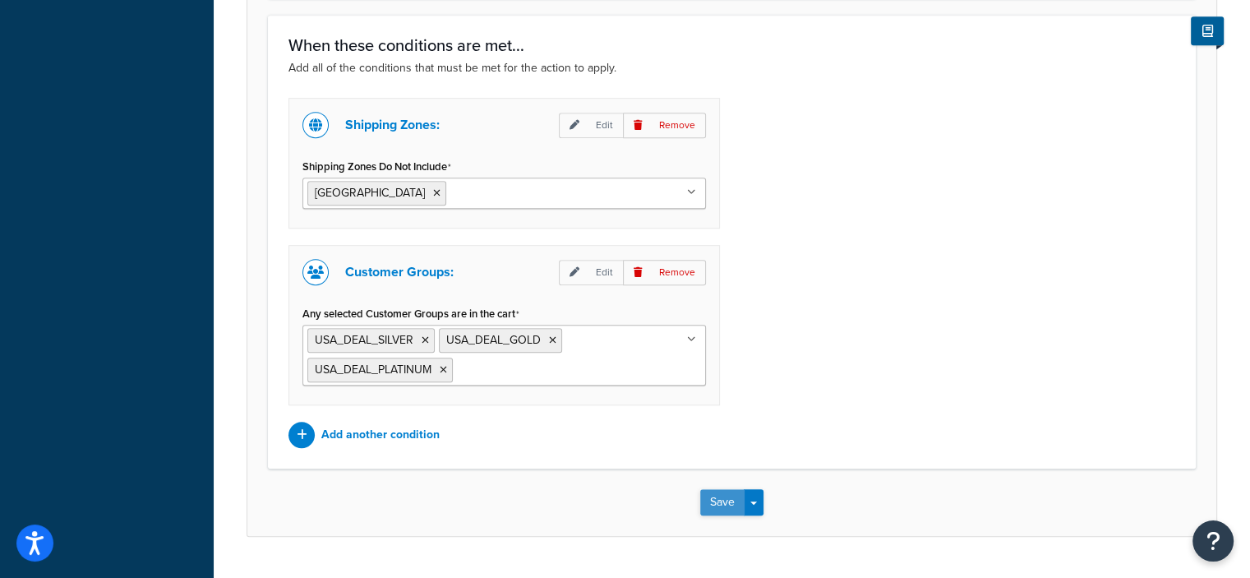
type input "HIDE EXPRESS SAVER (3 Day) IF NOT NORTHWEST DEALER"
click at [726, 498] on button "Save" at bounding box center [722, 502] width 44 height 26
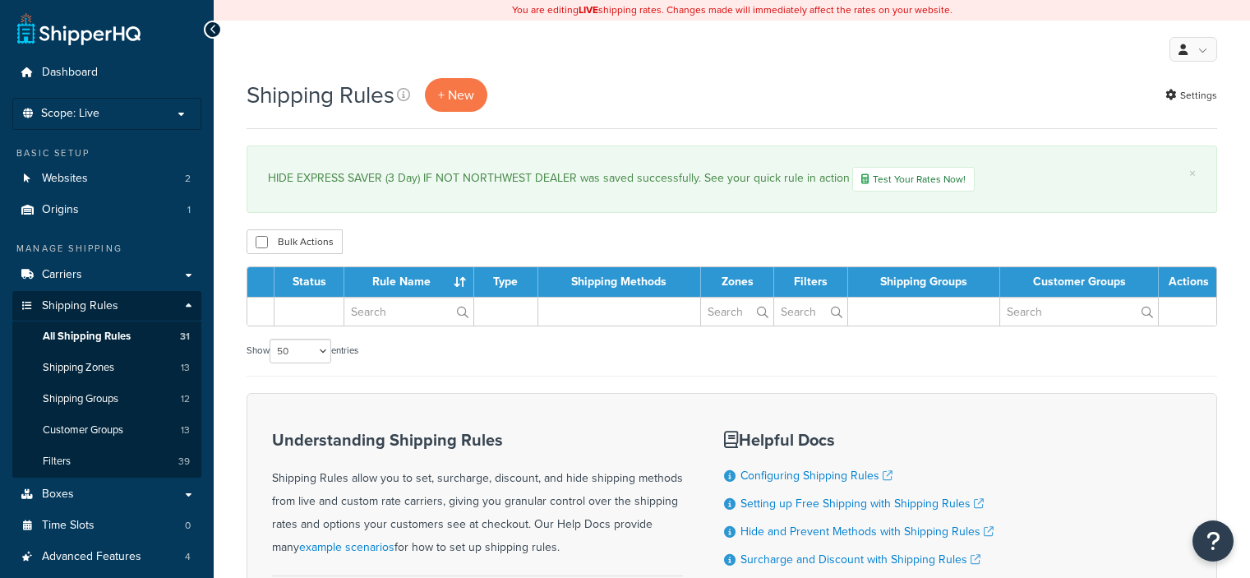
select select "50"
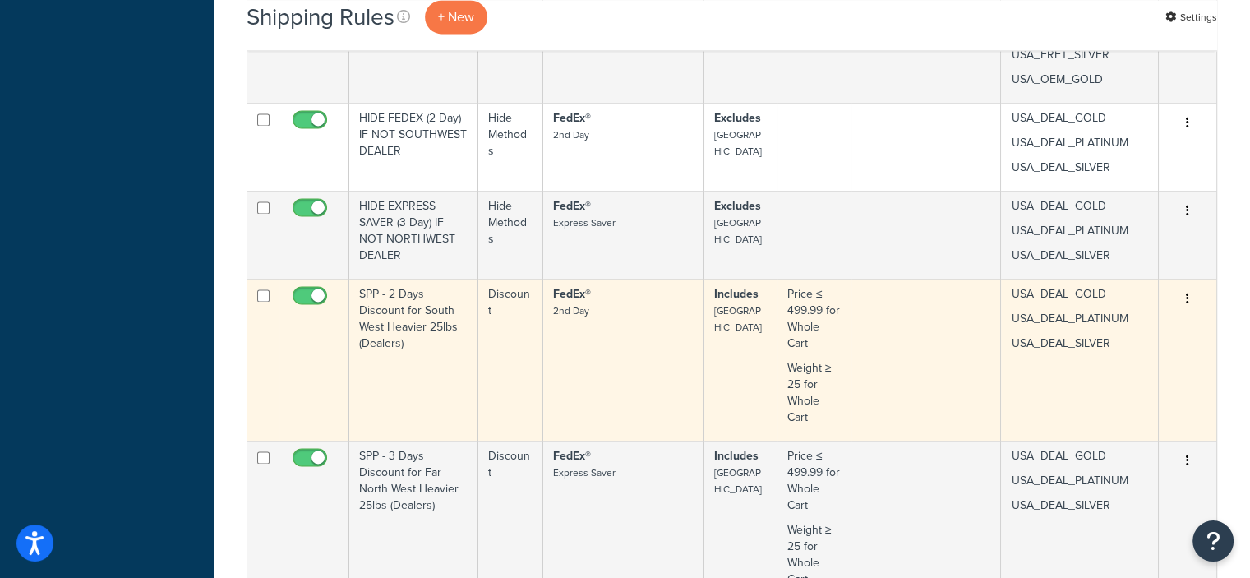
scroll to position [2368, 0]
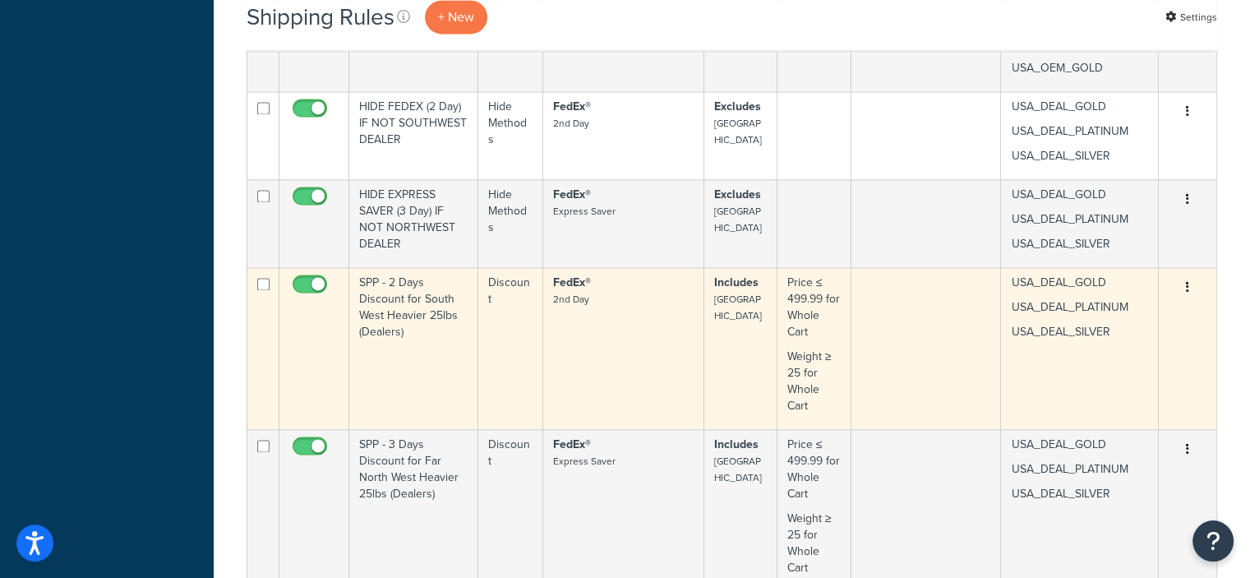
click at [1188, 284] on icon "button" at bounding box center [1187, 287] width 3 height 12
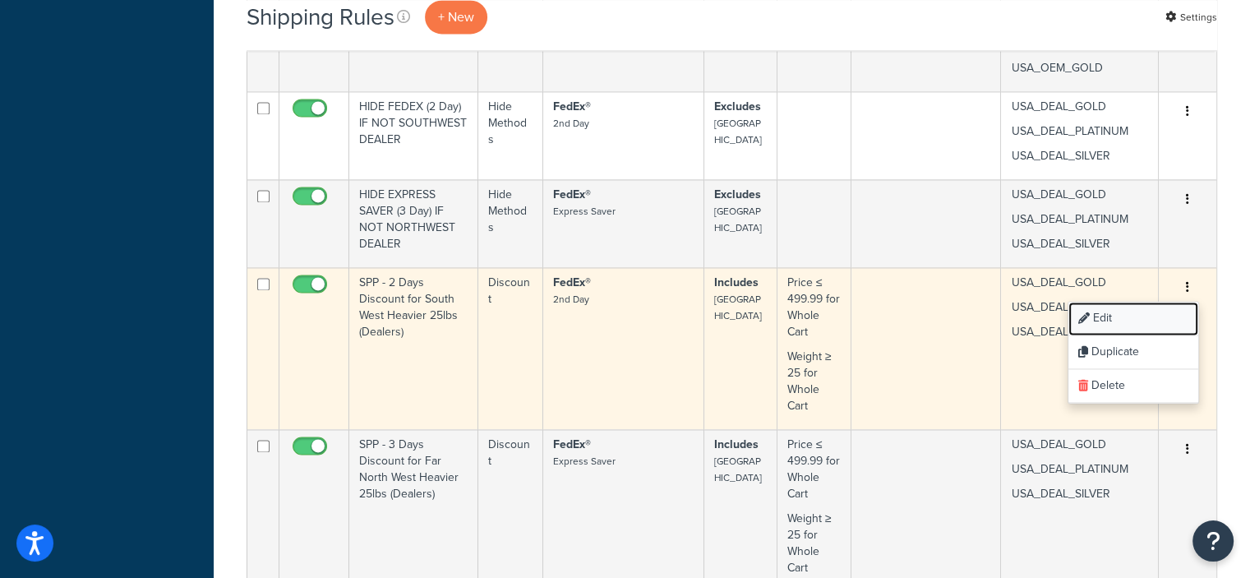
click at [1103, 311] on link "Edit" at bounding box center [1133, 319] width 130 height 34
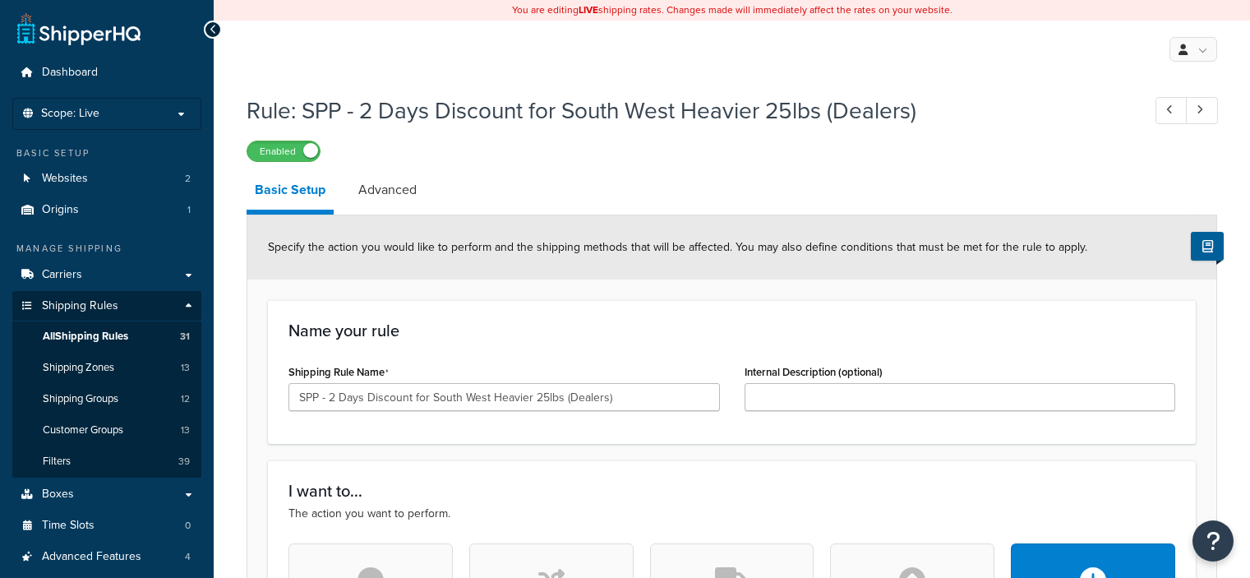
select select "PERCENTAGE"
select select "LOCATION"
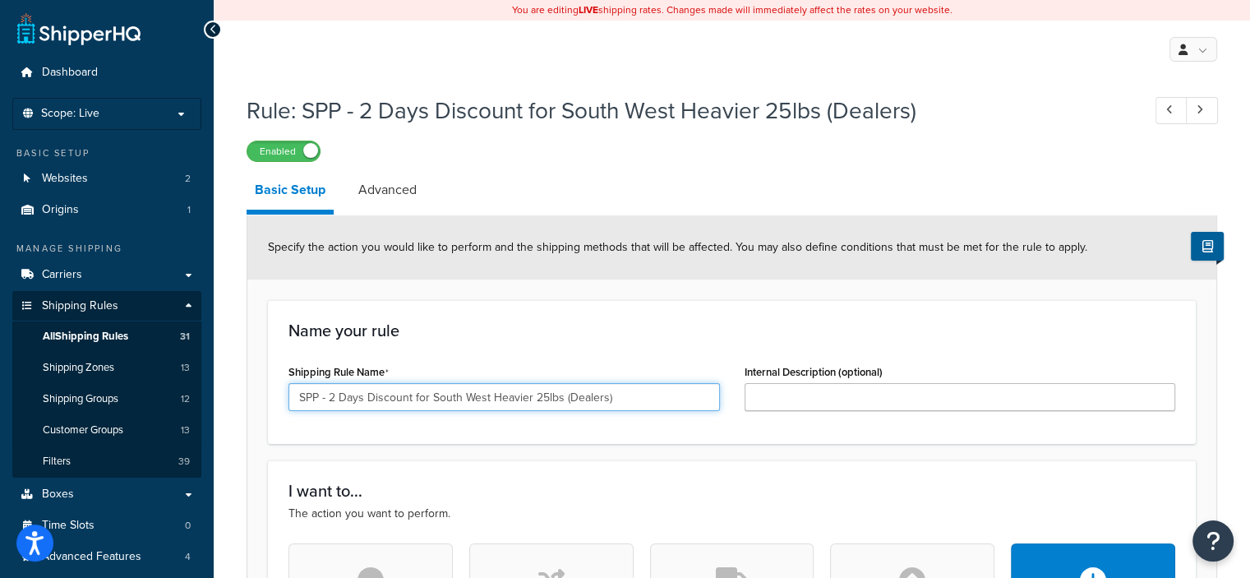
click at [330, 397] on input "SPP - 2 Days Discount for South West Heavier 25lbs (Dealers)" at bounding box center [503, 397] width 431 height 28
click at [442, 397] on input "DISCOUNT 2 Days Discount for South West Heavier 25lbs (Dealers)" at bounding box center [503, 397] width 431 height 28
click at [357, 395] on input "DISCOUNT 2 Days for South West Heavier 25lbs (Dealers)" at bounding box center [503, 397] width 431 height 28
click at [359, 397] on input "DISCOUNT 2 Days for South West Heavier 25lbs (Dealers)" at bounding box center [503, 397] width 431 height 28
click at [394, 398] on input "DISCOUNT (2 Days for South West Heavier 25lbs (Dealers)" at bounding box center [503, 397] width 431 height 28
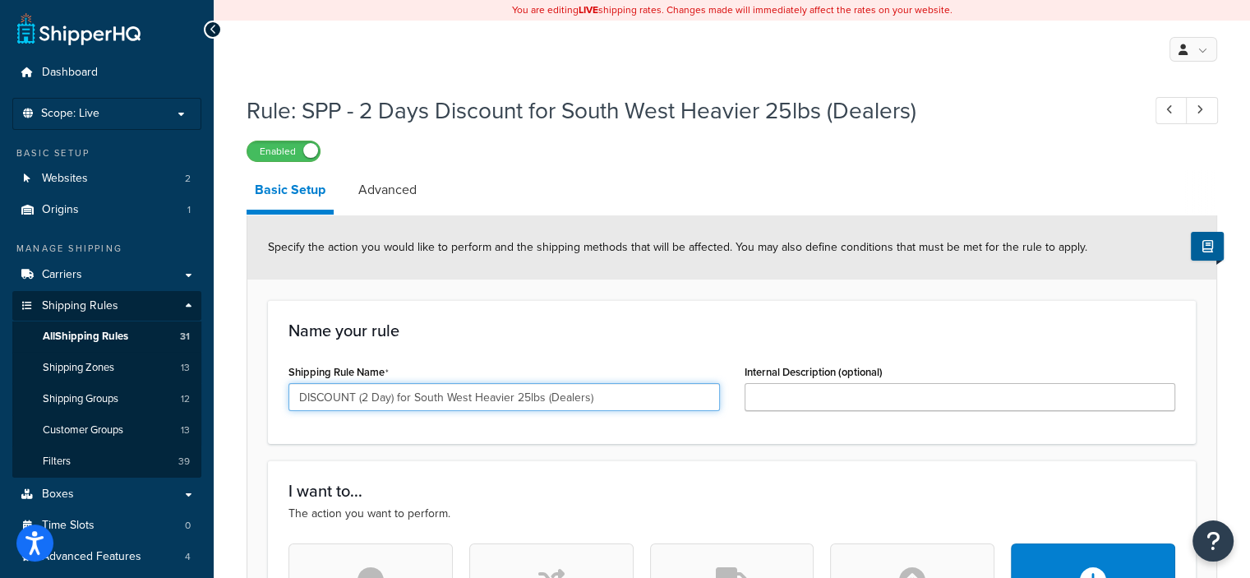
click at [470, 395] on input "DISCOUNT (2 Day) for South West Heavier 25lbs (Dealers)" at bounding box center [503, 397] width 431 height 28
click at [667, 403] on input "DISCOUNT (2 Day) FOR SOUTHWEST DEALERS Heavier 25lbs (Dealers)" at bounding box center [503, 397] width 431 height 28
drag, startPoint x: 588, startPoint y: 396, endPoint x: 584, endPoint y: 389, distance: 8.5
click at [584, 389] on input "DISCOUNT (2 Day) FOR SOUTHWEST DEALERS Heavier 25lbs" at bounding box center [503, 397] width 431 height 28
click at [549, 402] on input "DISCOUNT (2 Day) FOR SOUTHWEST DEALERS 25lbs" at bounding box center [503, 397] width 431 height 28
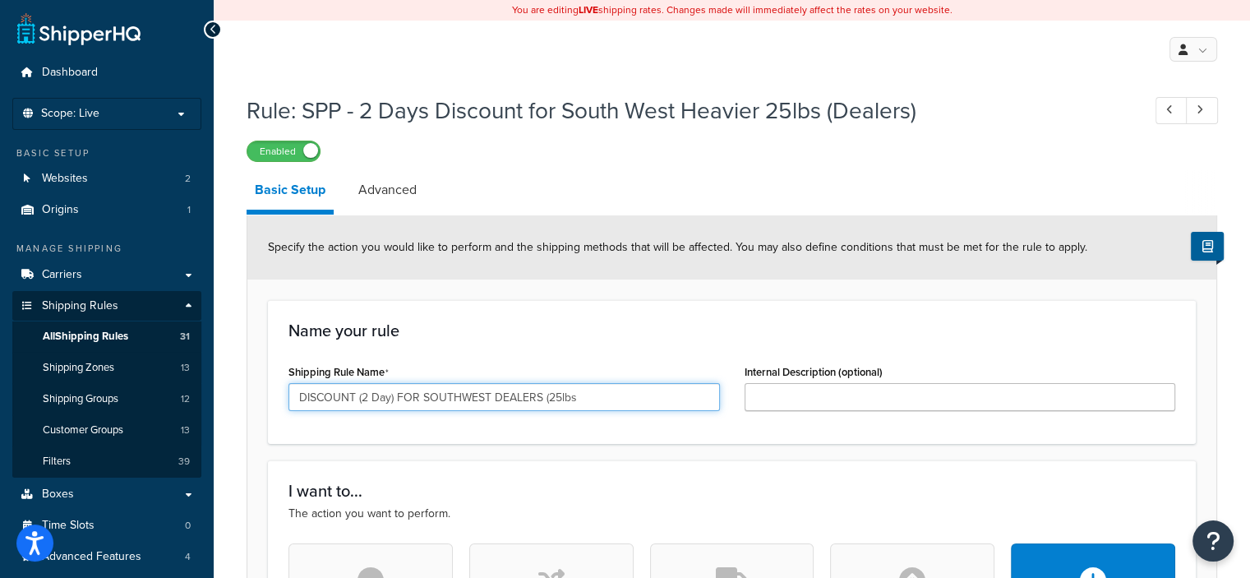
click at [573, 396] on input "DISCOUNT (2 Day) FOR SOUTHWEST DEALERS (25lbs" at bounding box center [503, 397] width 431 height 28
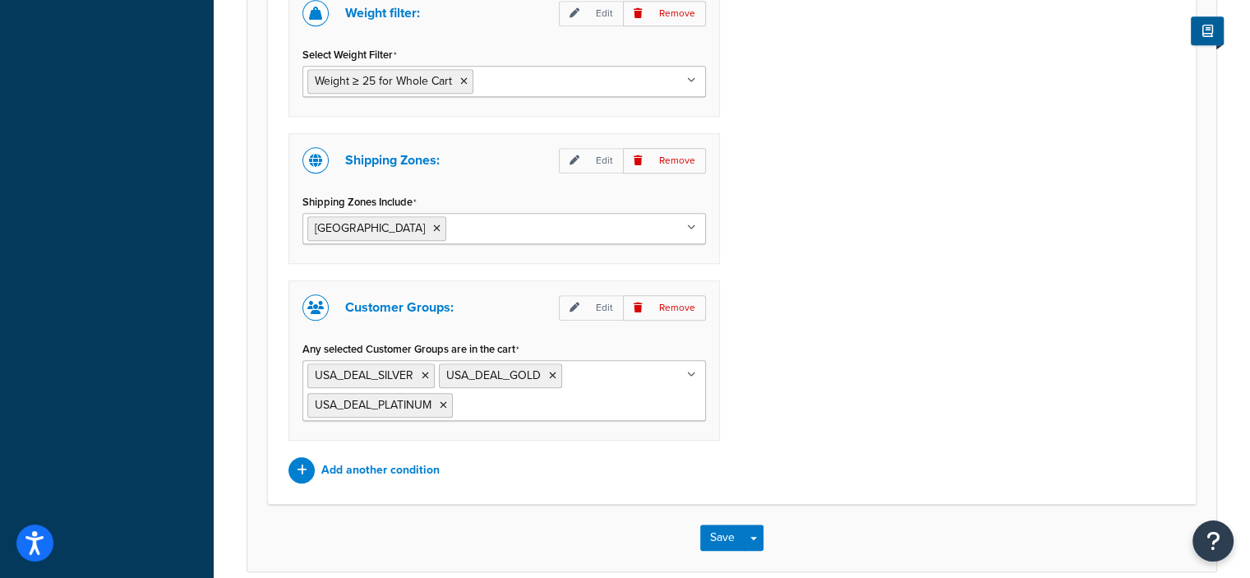
scroll to position [1524, 0]
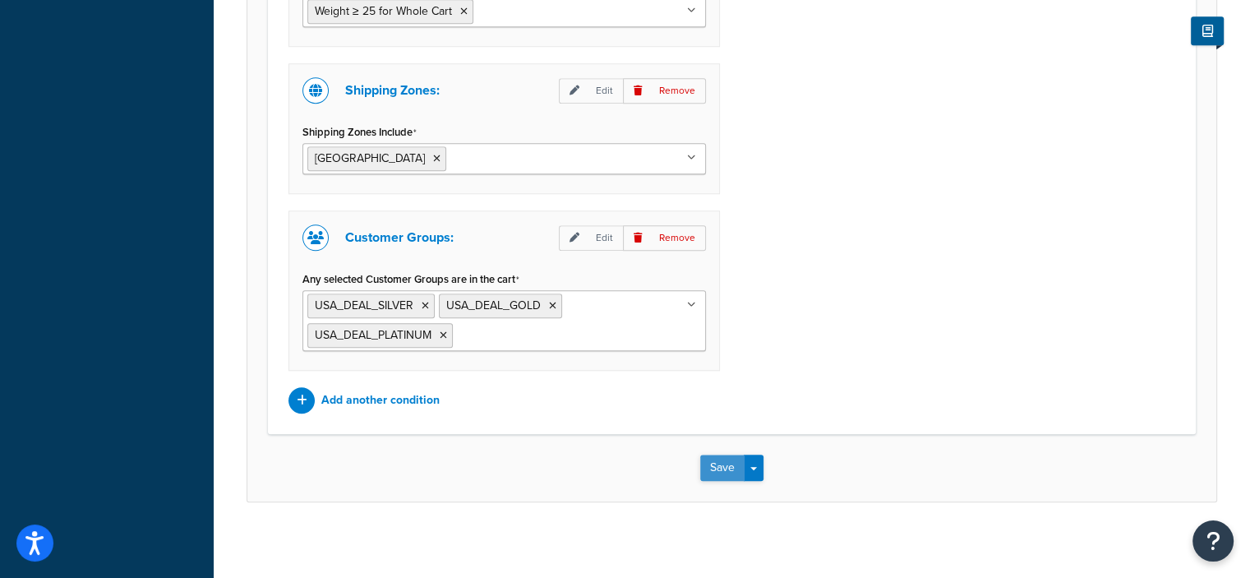
type input "DISCOUNT (2 Day) FOR SOUTHWEST DEALERS (25lbs)"
click at [718, 463] on button "Save" at bounding box center [722, 467] width 44 height 26
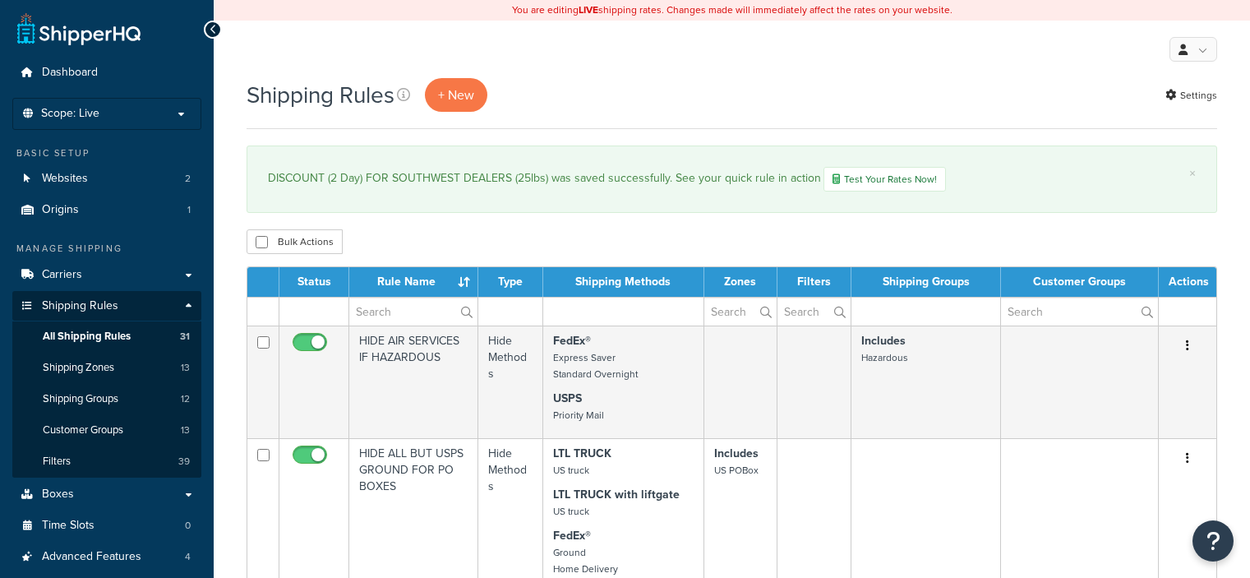
select select "50"
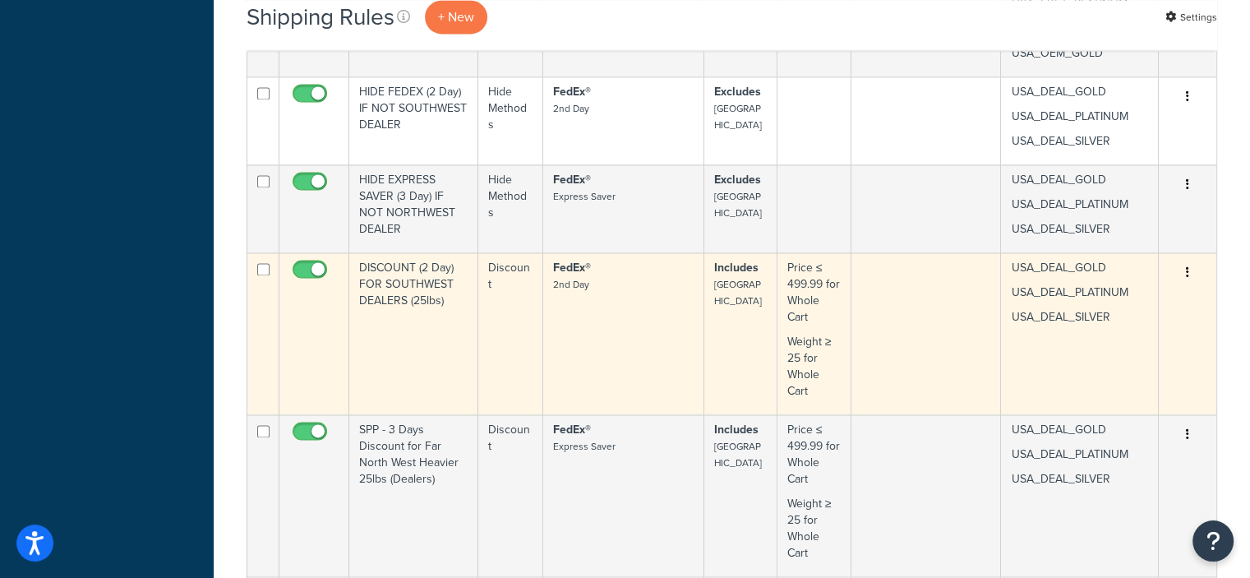
scroll to position [2429, 0]
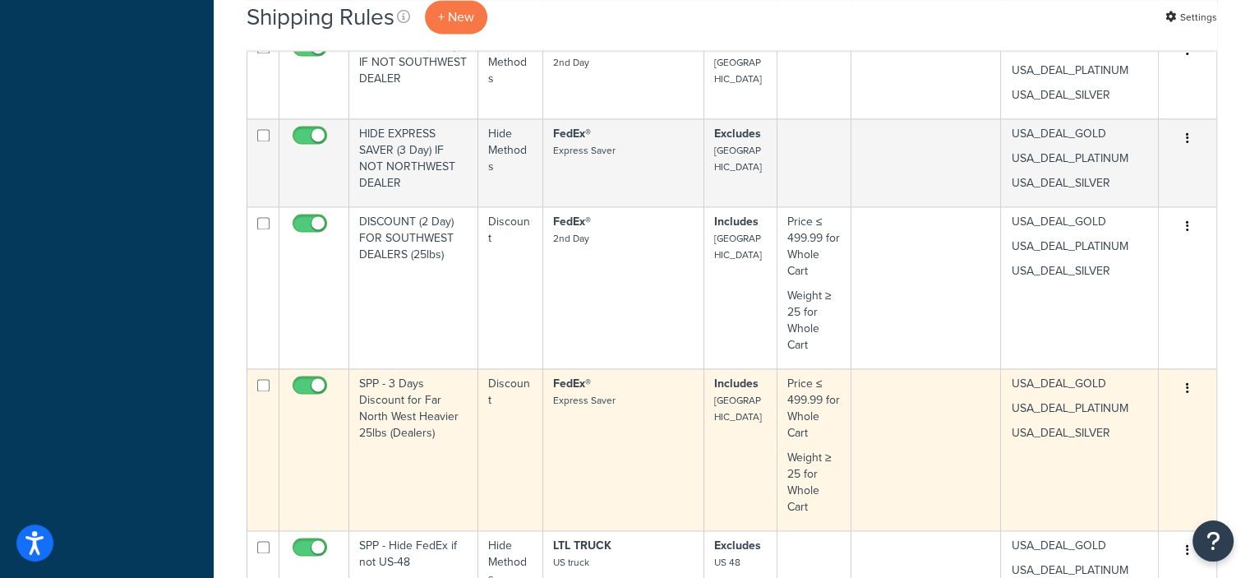
click at [1191, 385] on button "button" at bounding box center [1187, 388] width 23 height 26
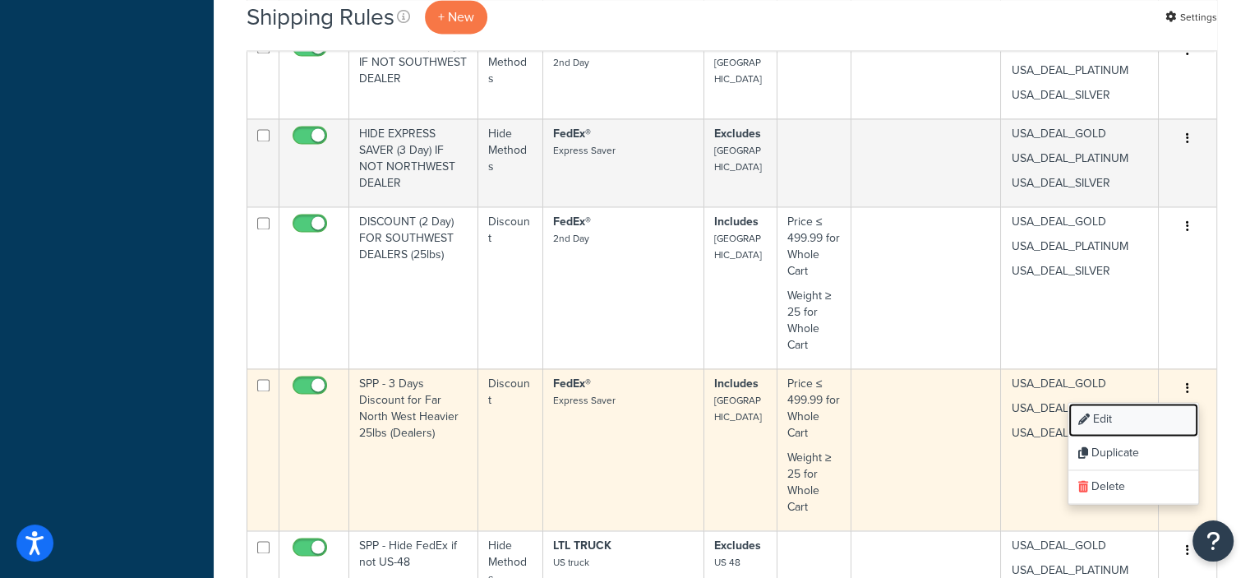
click at [1104, 412] on link "Edit" at bounding box center [1133, 420] width 130 height 34
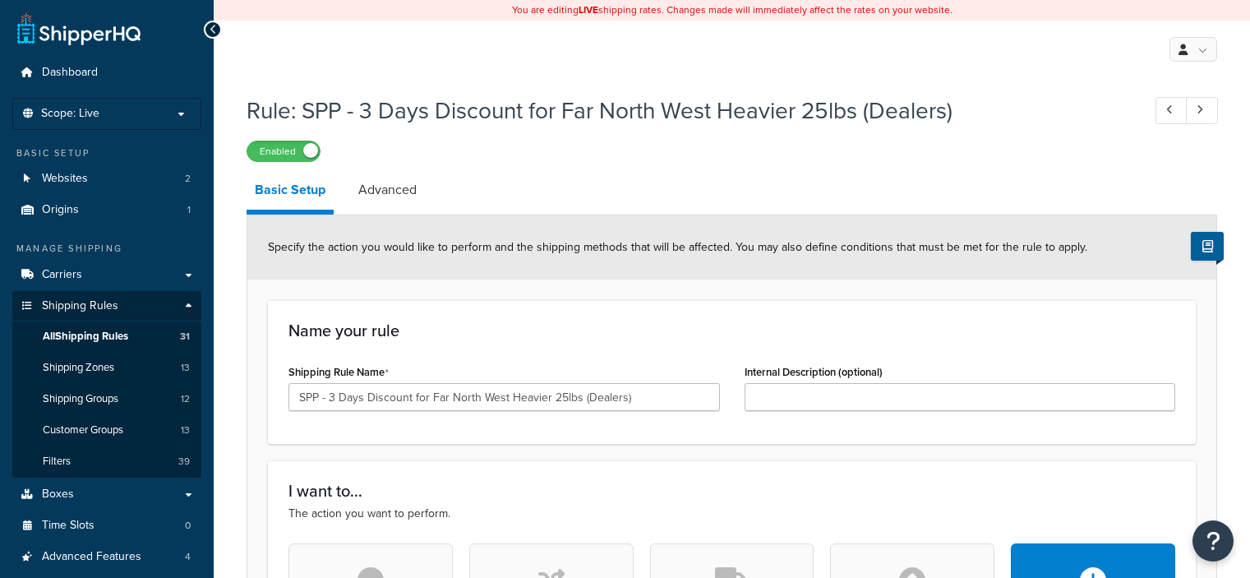
select select "PERCENTAGE"
select select "LOCATION"
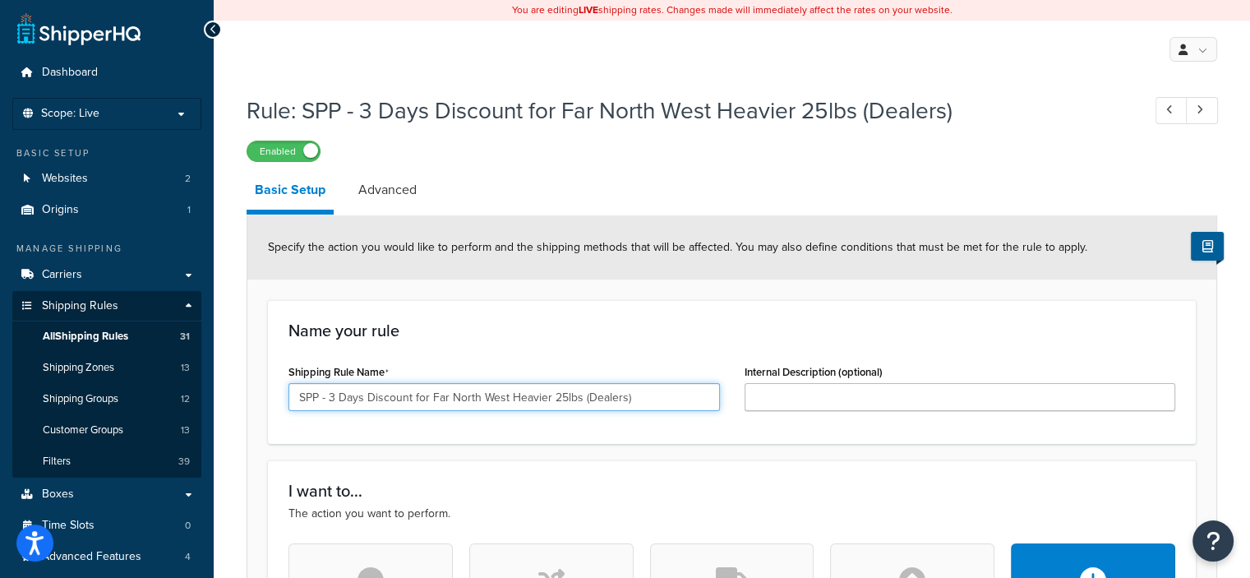
drag, startPoint x: 409, startPoint y: 398, endPoint x: 263, endPoint y: 405, distance: 146.4
click at [491, 397] on input "DISCOUNT (3 Days) for Far North West Heavier 25lbs (Dealers)" at bounding box center [503, 397] width 431 height 28
click at [495, 395] on input "DISCOUNT (3 Days) for Far North West Heavier 25lbs (Dealers)" at bounding box center [503, 397] width 431 height 28
click at [647, 397] on input "DISCOUNT (3 Days) NORTHWEST DEALERSHeavier 25lbs (Dealers)" at bounding box center [503, 397] width 431 height 28
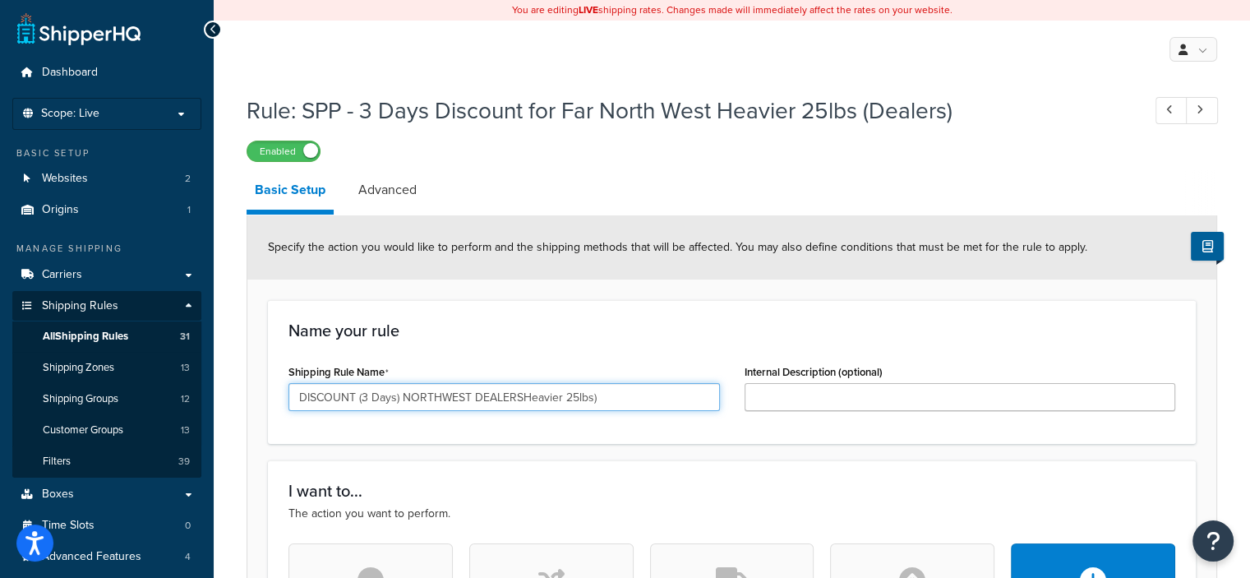
click at [564, 396] on input "DISCOUNT (3 Days) NORTHWEST DEALERSHeavier 25lbs)" at bounding box center [503, 397] width 431 height 28
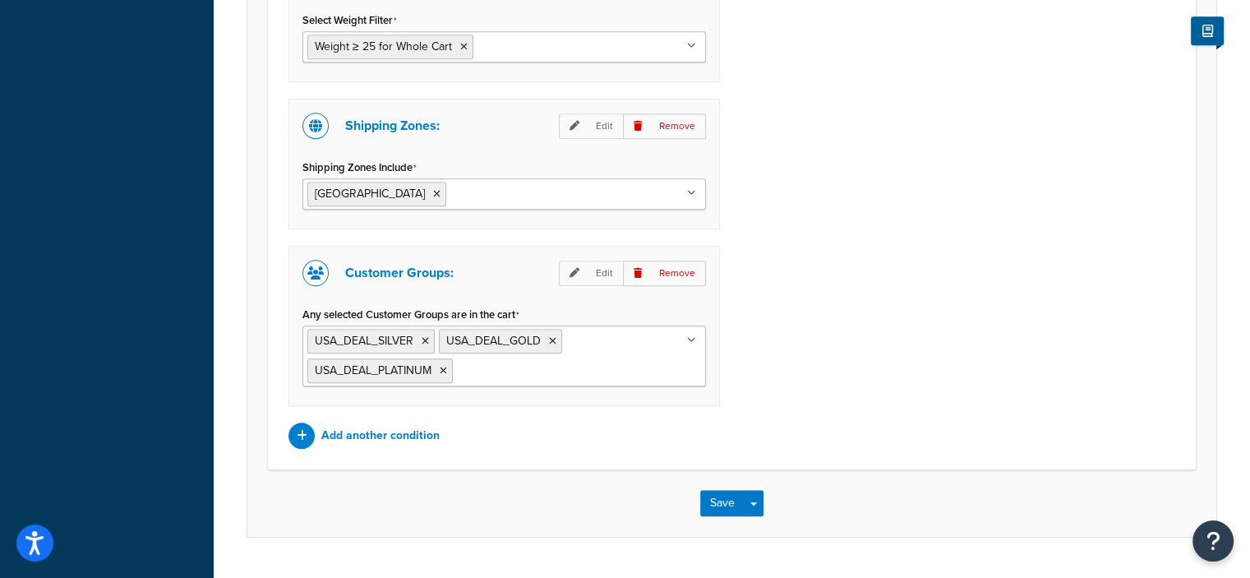
scroll to position [1492, 0]
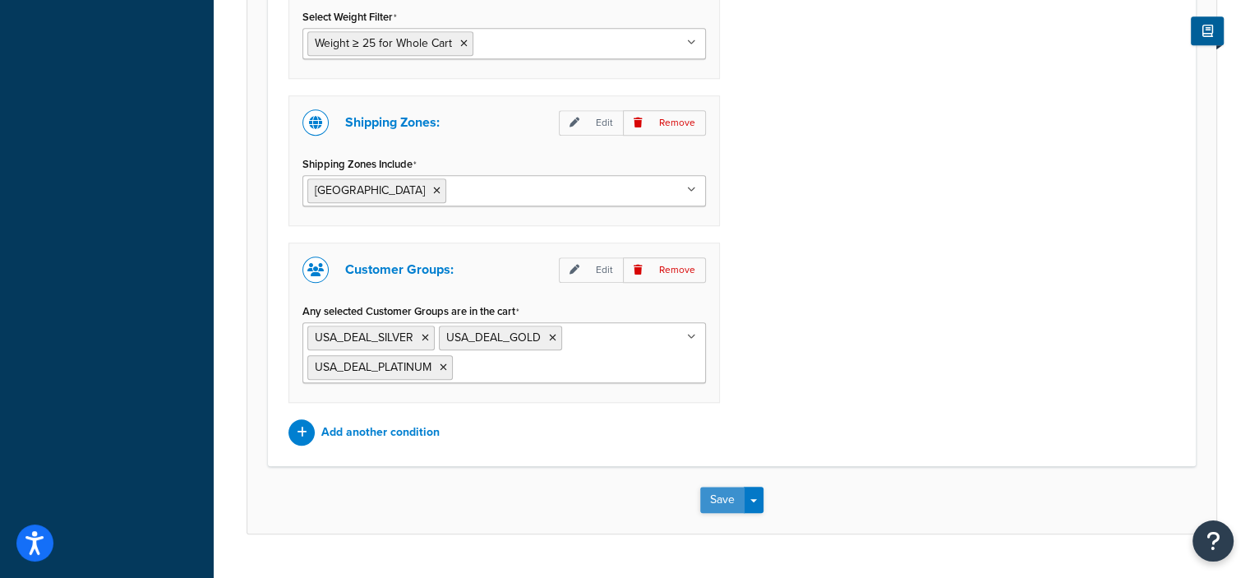
type input "DISCOUNT (3 Days) NORTHWEST DEALERS (25lbs)"
click at [712, 494] on button "Save" at bounding box center [722, 499] width 44 height 26
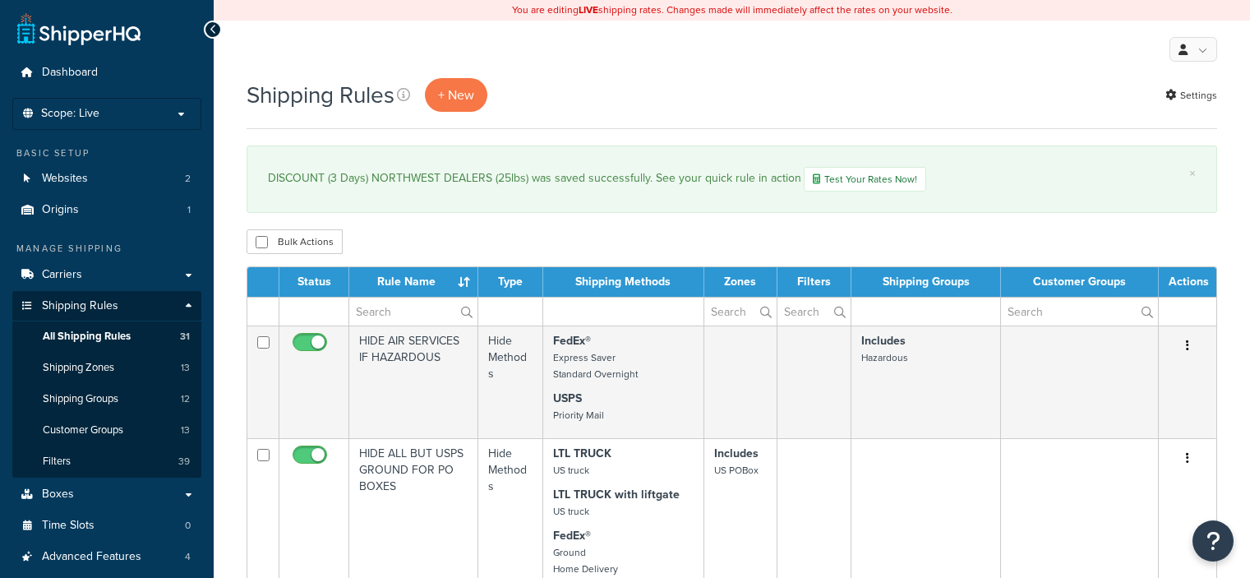
select select "50"
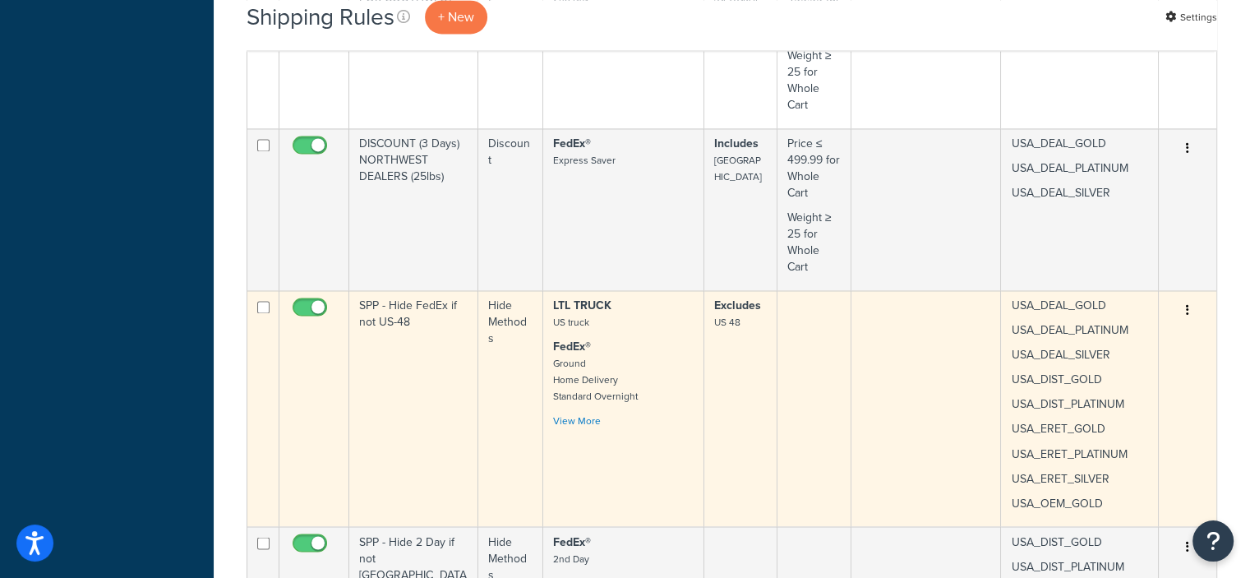
scroll to position [2695, 0]
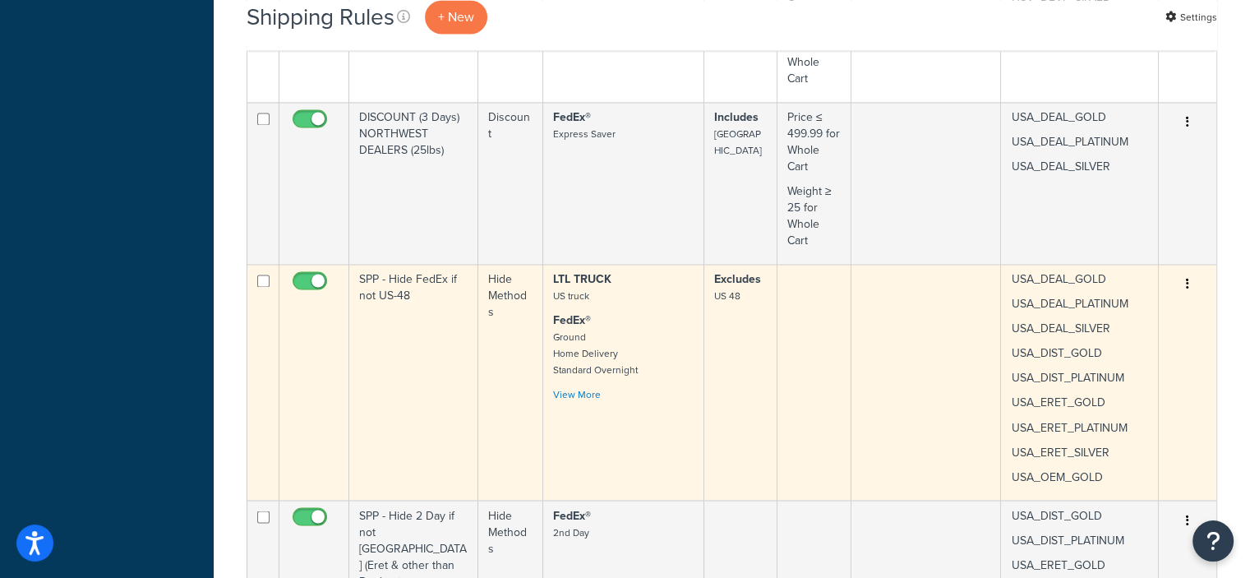
click at [1190, 280] on button "button" at bounding box center [1187, 284] width 23 height 26
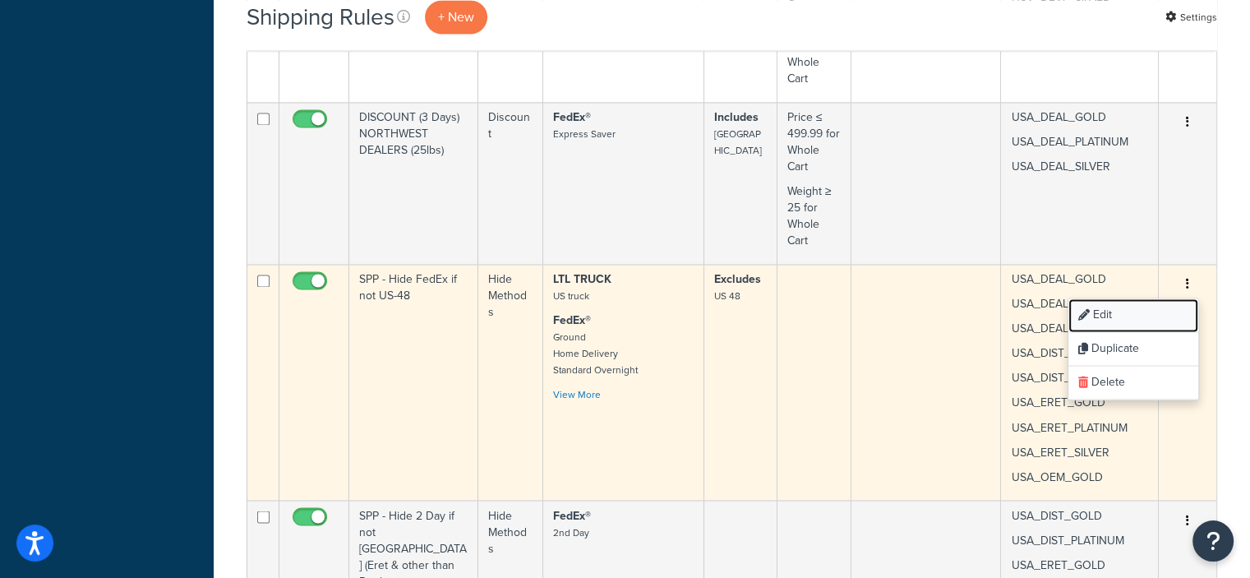
click at [1109, 315] on link "Edit" at bounding box center [1133, 315] width 130 height 34
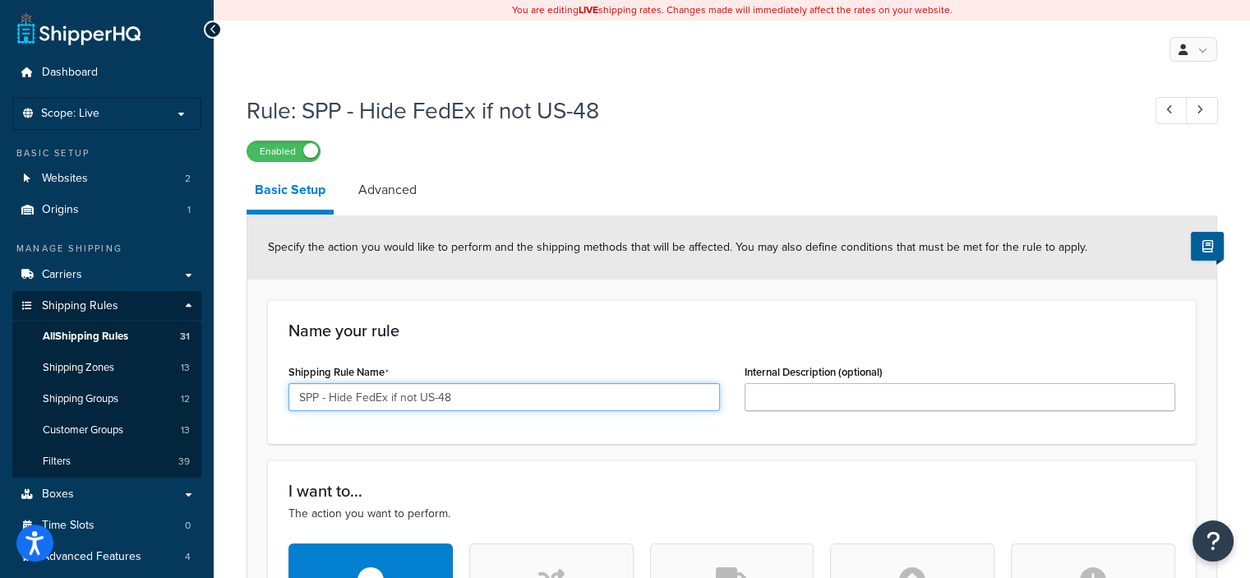
drag, startPoint x: 349, startPoint y: 396, endPoint x: 239, endPoint y: 398, distance: 110.1
click at [358, 397] on input "HIDE FedEx if not US-48" at bounding box center [503, 397] width 431 height 28
click at [394, 397] on input "HIDE FEDEX if not US-48" at bounding box center [503, 397] width 431 height 28
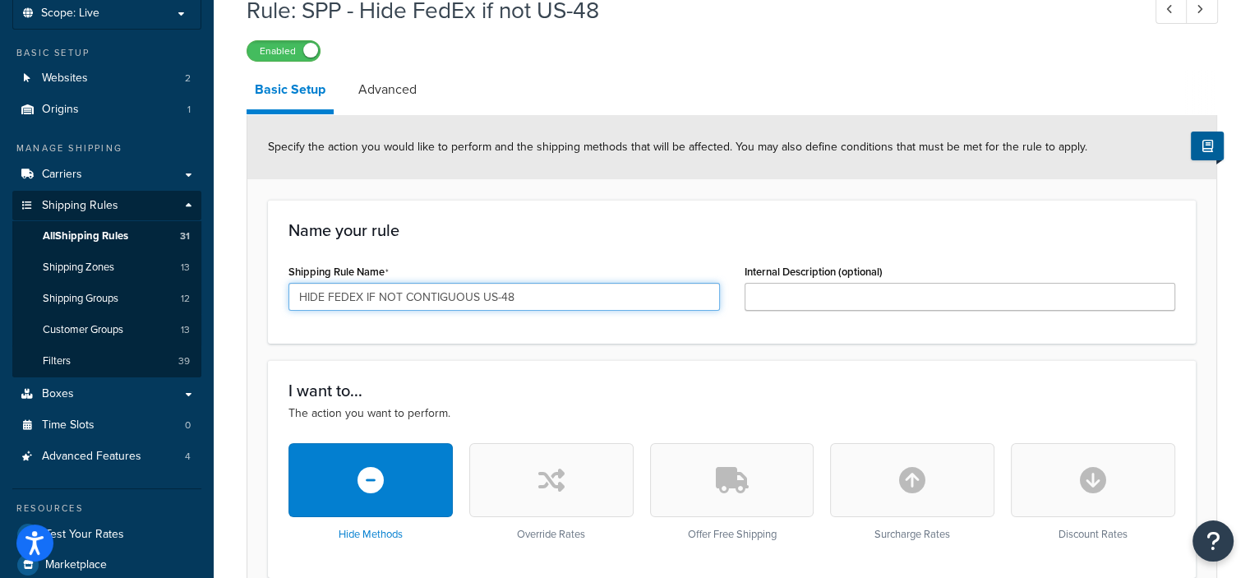
scroll to position [112, 0]
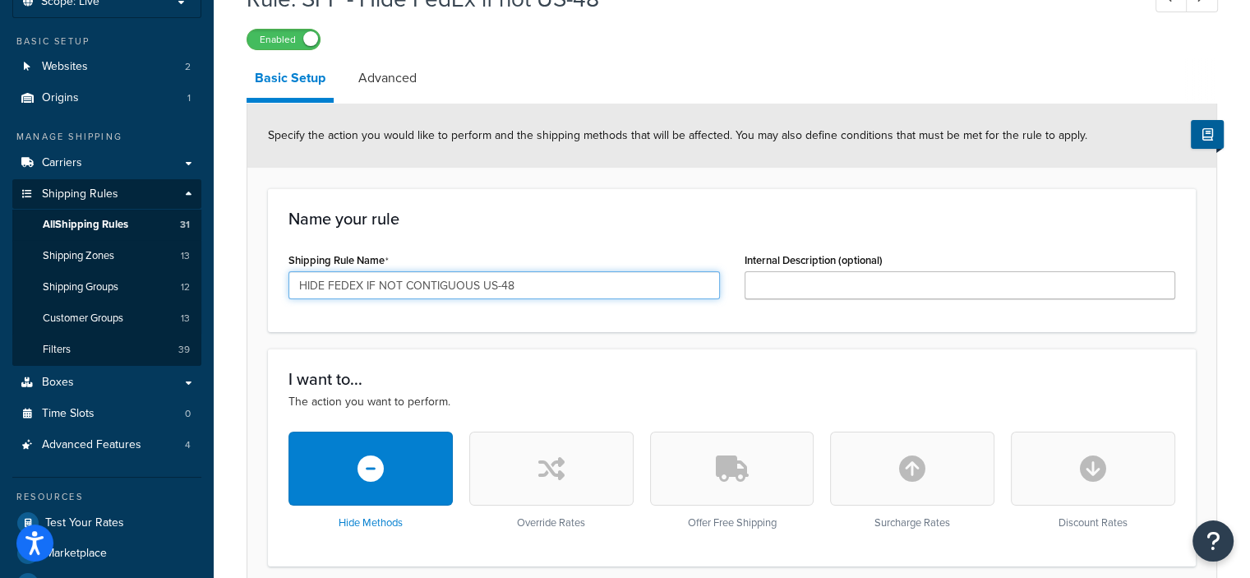
type input "HIDE FEDEX IF NOT CONTIGUOUS US-48"
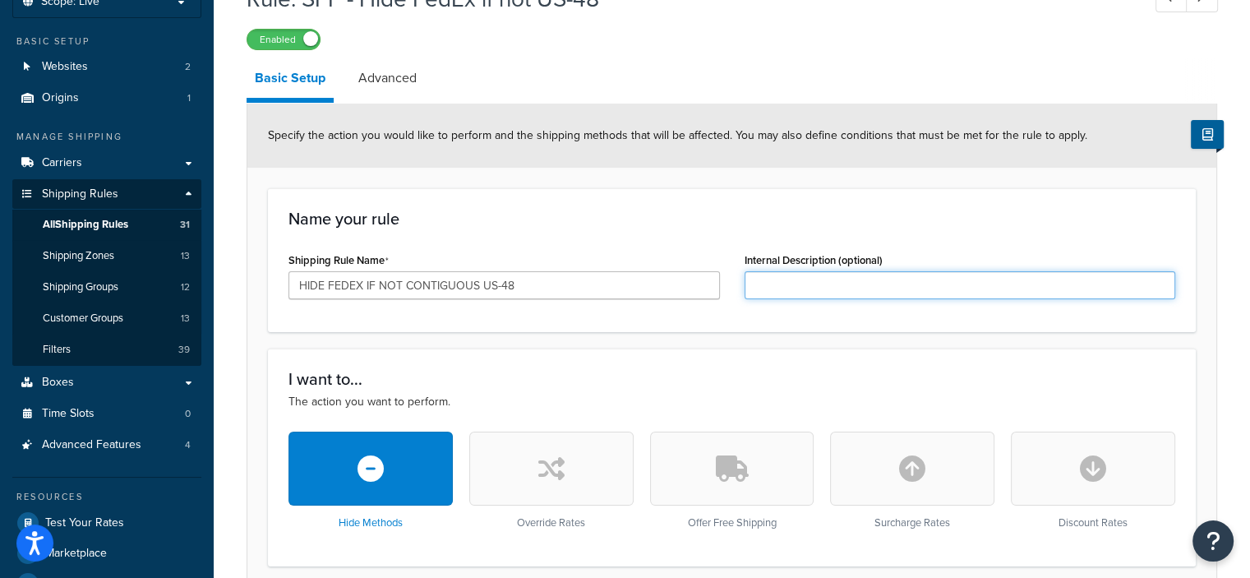
click at [789, 285] on input "Internal Description (optional)" at bounding box center [959, 285] width 431 height 28
click at [787, 285] on input "Internal Description (optional)" at bounding box center [959, 285] width 431 height 28
click at [725, 291] on div "Shipping Rule Name HIDE FEDEX IF NOT CONTIGUOUS US-48" at bounding box center [504, 279] width 456 height 63
click at [766, 283] on input "Internal Description (optional)" at bounding box center [959, 285] width 431 height 28
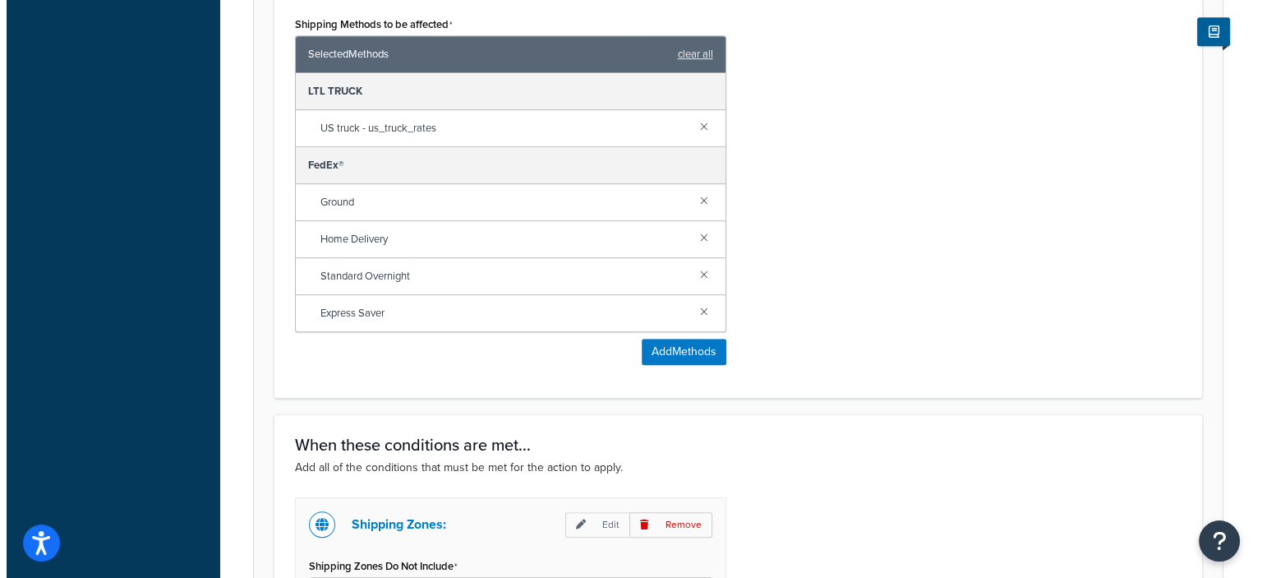
scroll to position [640, 0]
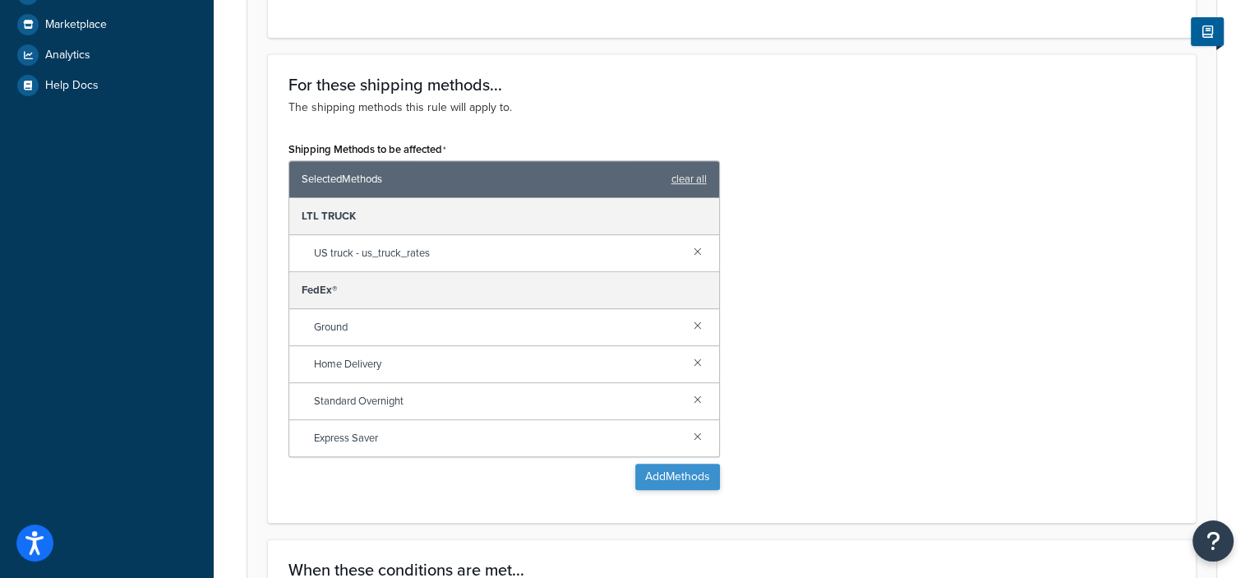
type input "No Hawaii & Alaska"
click at [678, 470] on button "Add Methods" at bounding box center [677, 476] width 85 height 26
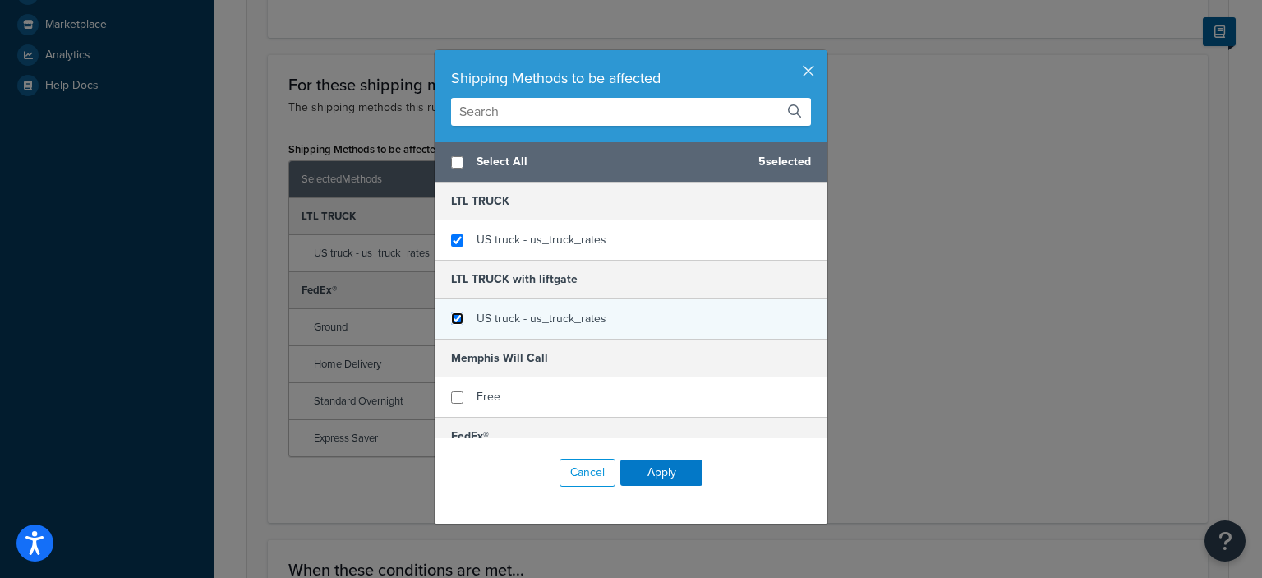
checkbox input "false"
click at [451, 316] on input "checkbox" at bounding box center [457, 318] width 12 height 12
checkbox input "true"
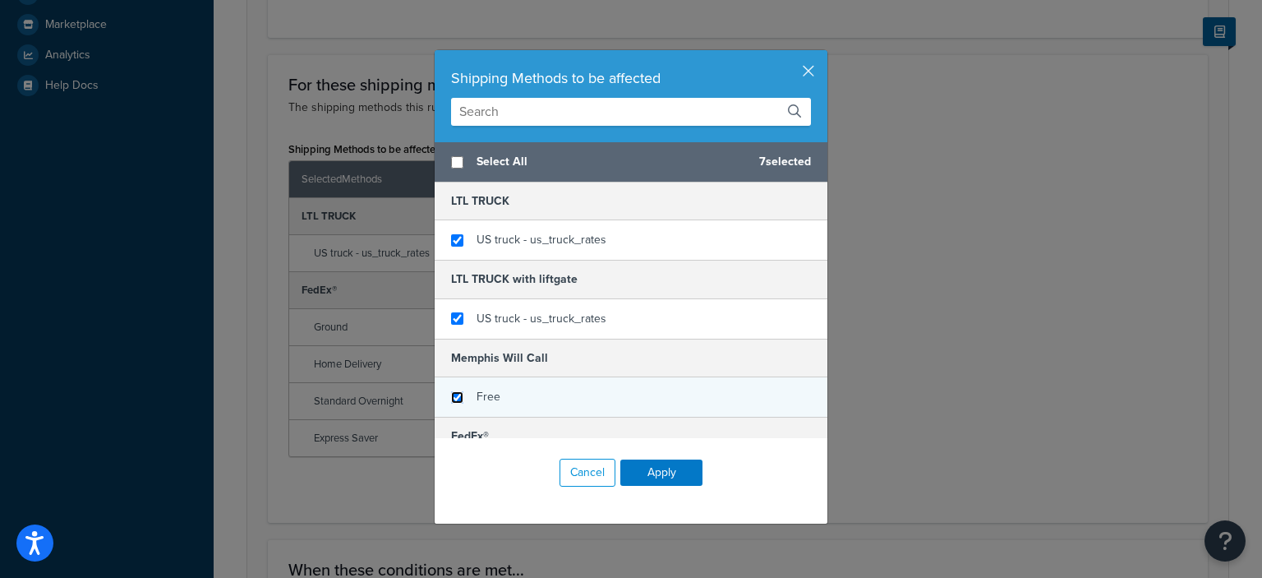
click at [454, 394] on input "checkbox" at bounding box center [457, 397] width 12 height 12
checkbox input "true"
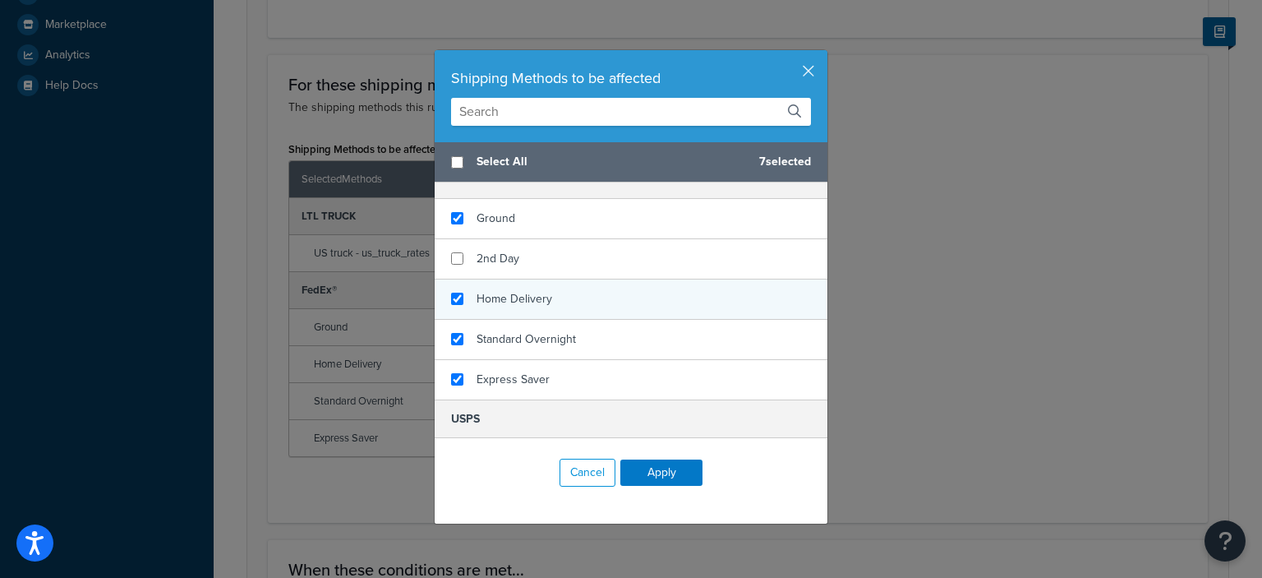
scroll to position [256, 0]
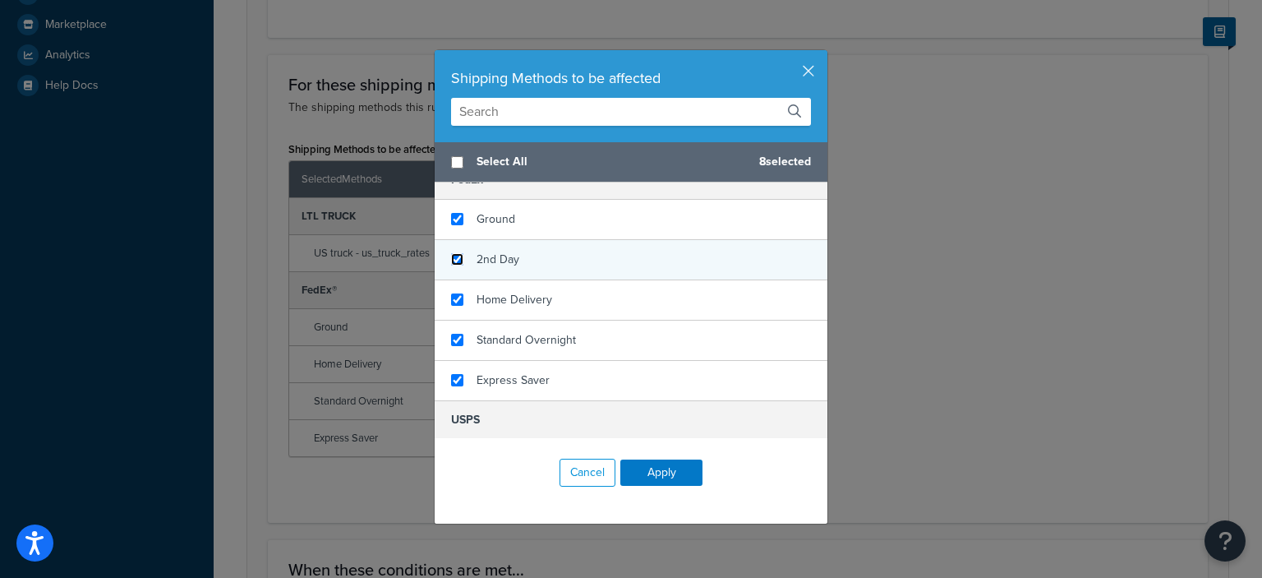
click at [452, 263] on input "checkbox" at bounding box center [457, 259] width 12 height 12
checkbox input "true"
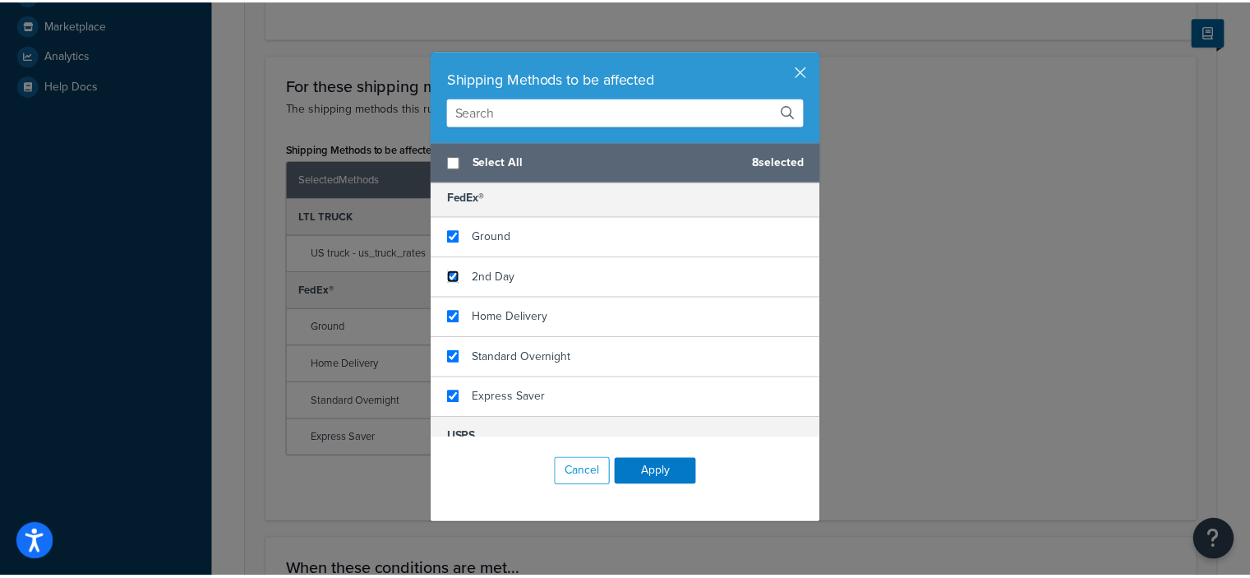
scroll to position [334, 0]
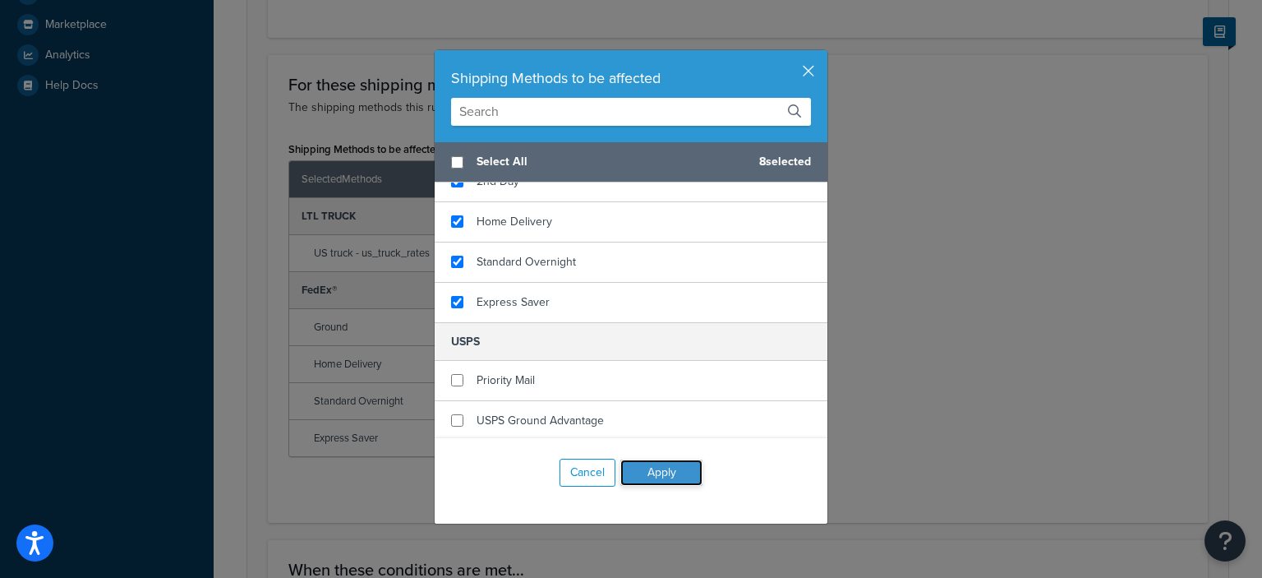
click at [666, 470] on button "Apply" at bounding box center [661, 472] width 82 height 26
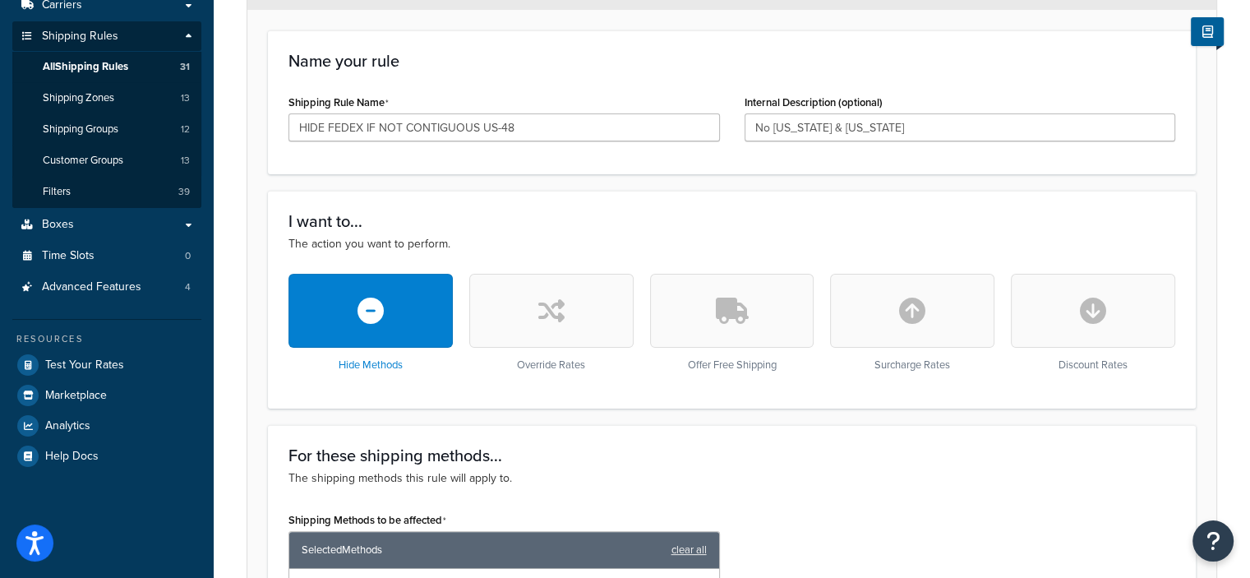
scroll to position [269, 0]
click at [359, 127] on input "HIDE FEDEX IF NOT CONTIGUOUS US-48" at bounding box center [503, 127] width 431 height 28
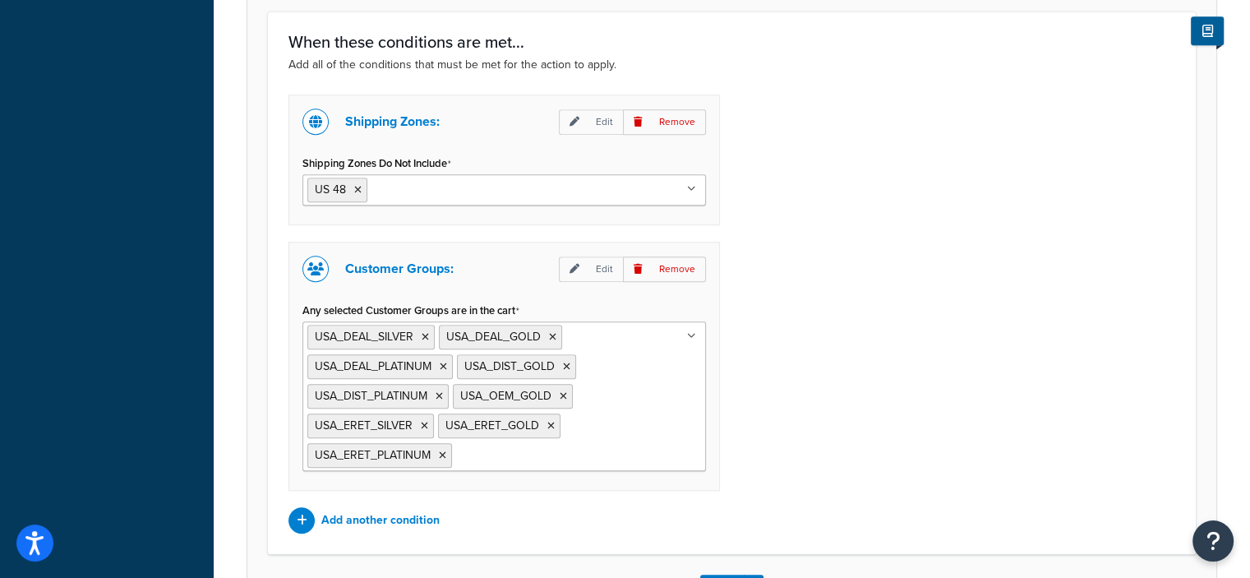
scroll to position [1360, 0]
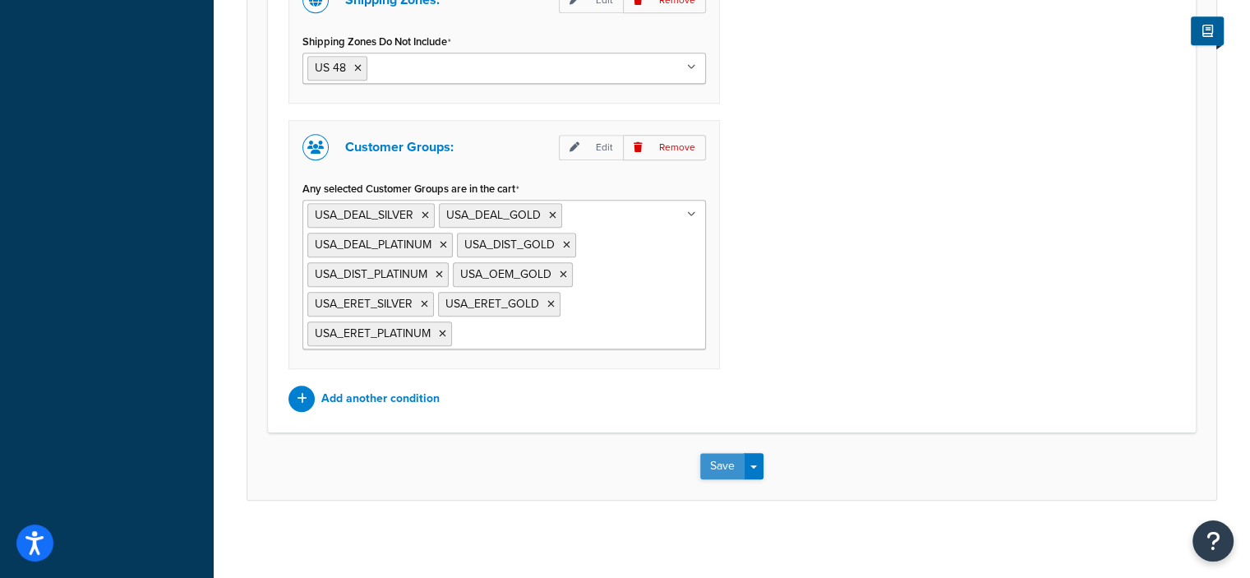
type input "HIDE ALL BUT USPS IF NOT CONTIGUOUS US-48"
click at [718, 464] on button "Save" at bounding box center [722, 466] width 44 height 26
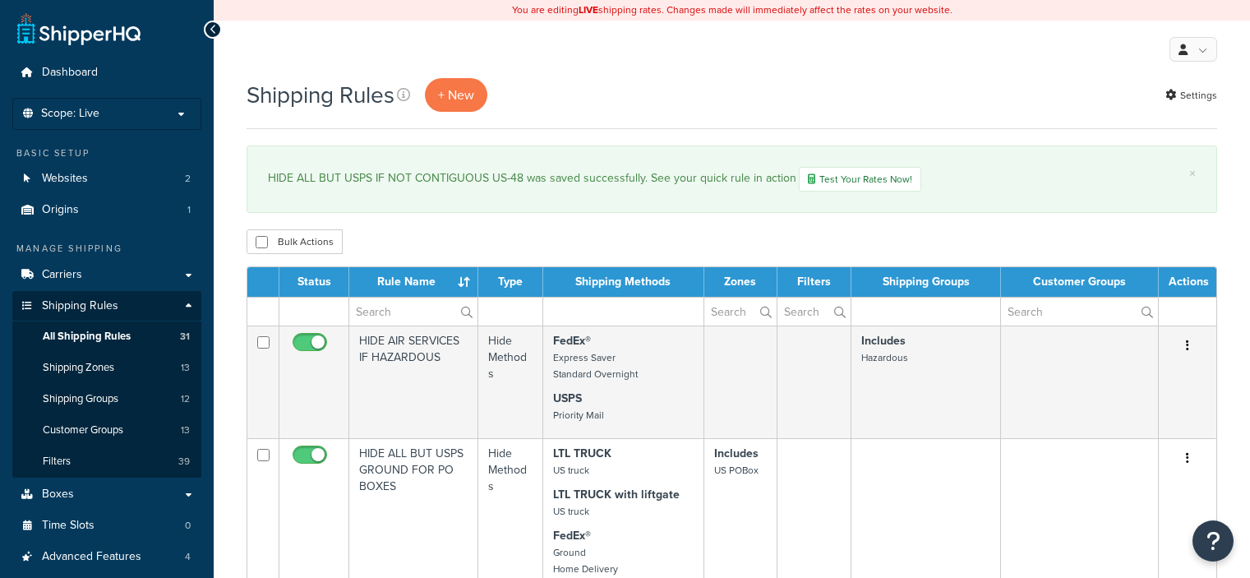
select select "50"
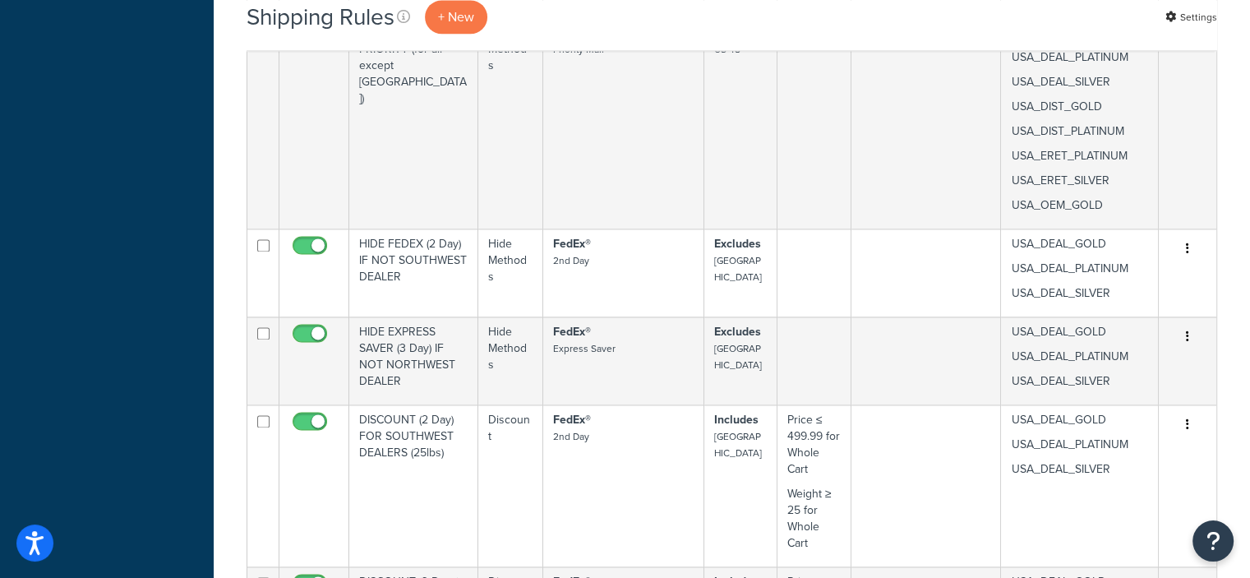
scroll to position [2232, 0]
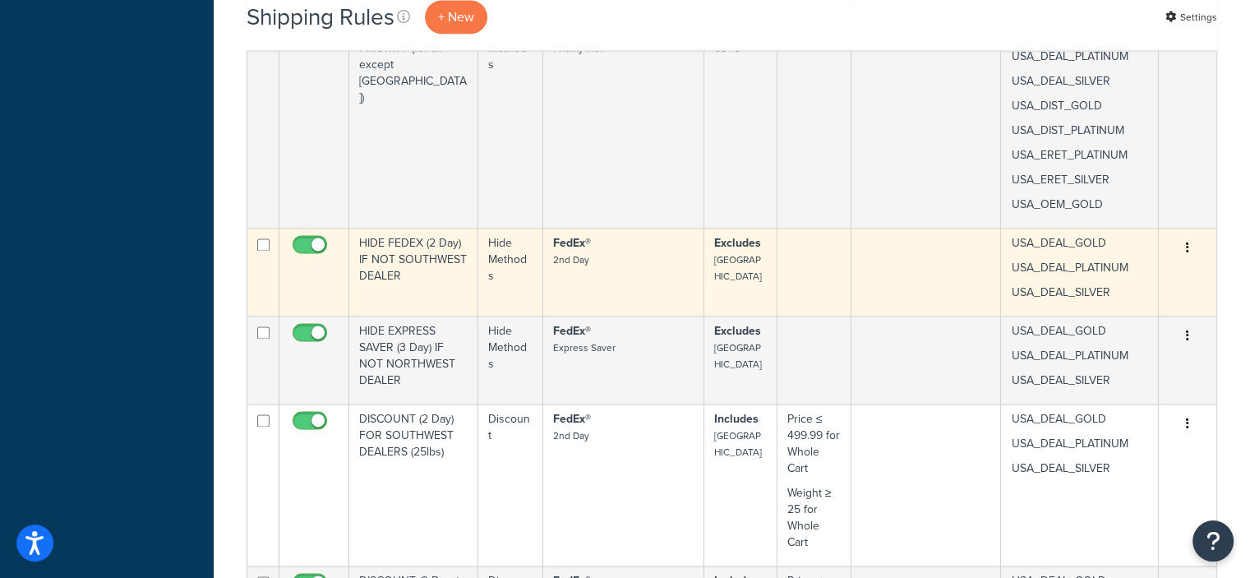
click at [1185, 246] on button "button" at bounding box center [1187, 248] width 23 height 26
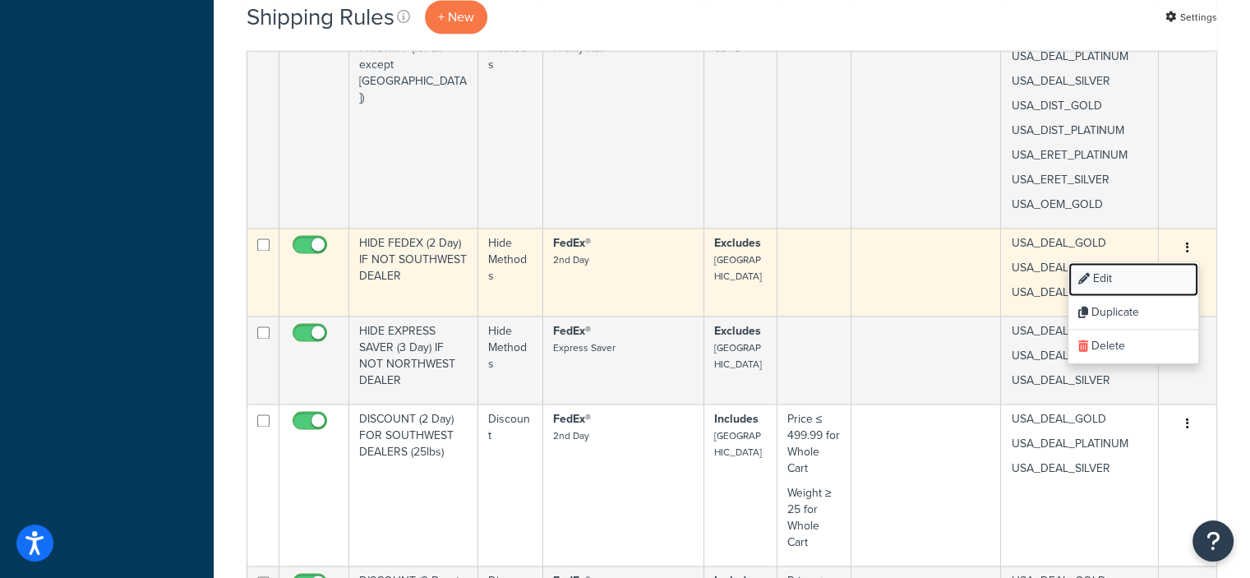
click at [1100, 276] on link "Edit" at bounding box center [1133, 279] width 130 height 34
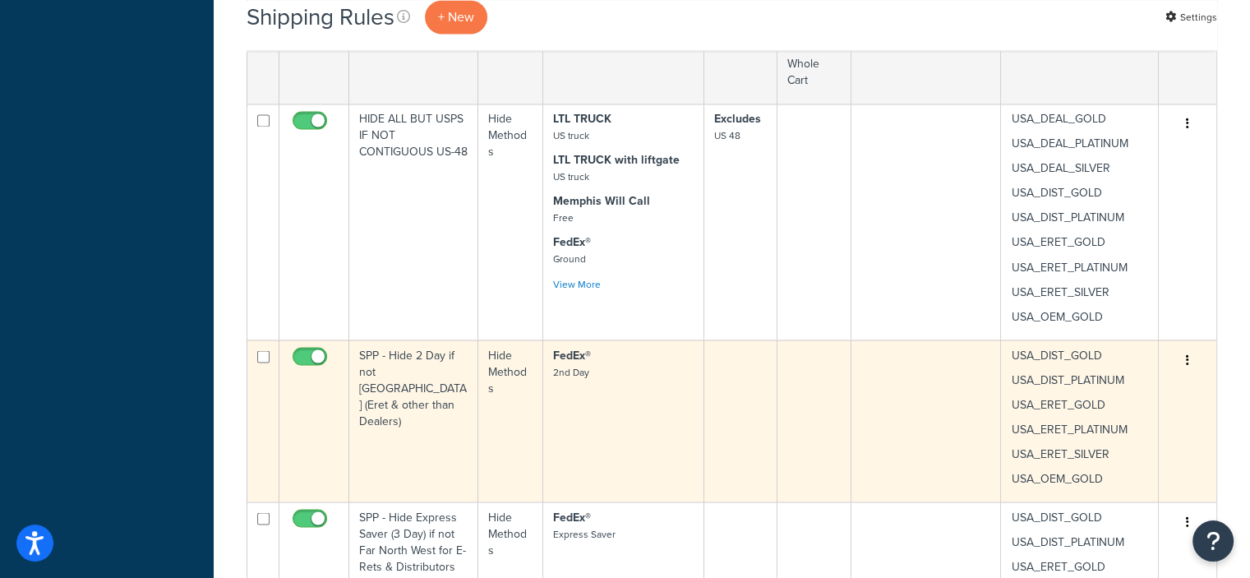
scroll to position [2856, 0]
click at [1186, 353] on icon "button" at bounding box center [1187, 358] width 3 height 12
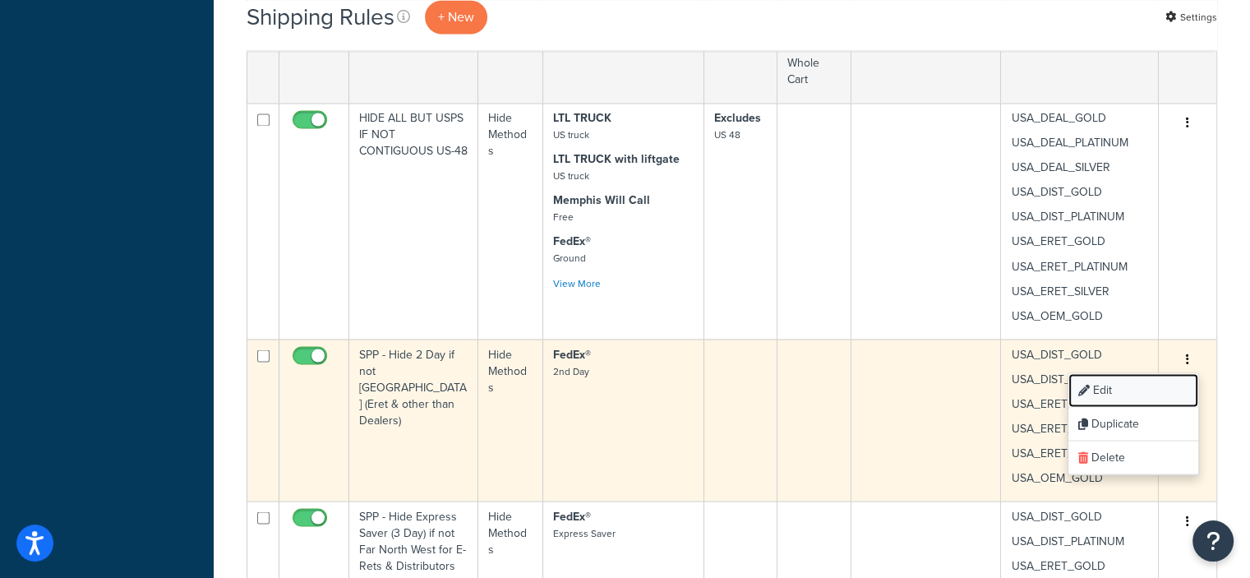
click at [1095, 385] on link "Edit" at bounding box center [1133, 390] width 130 height 34
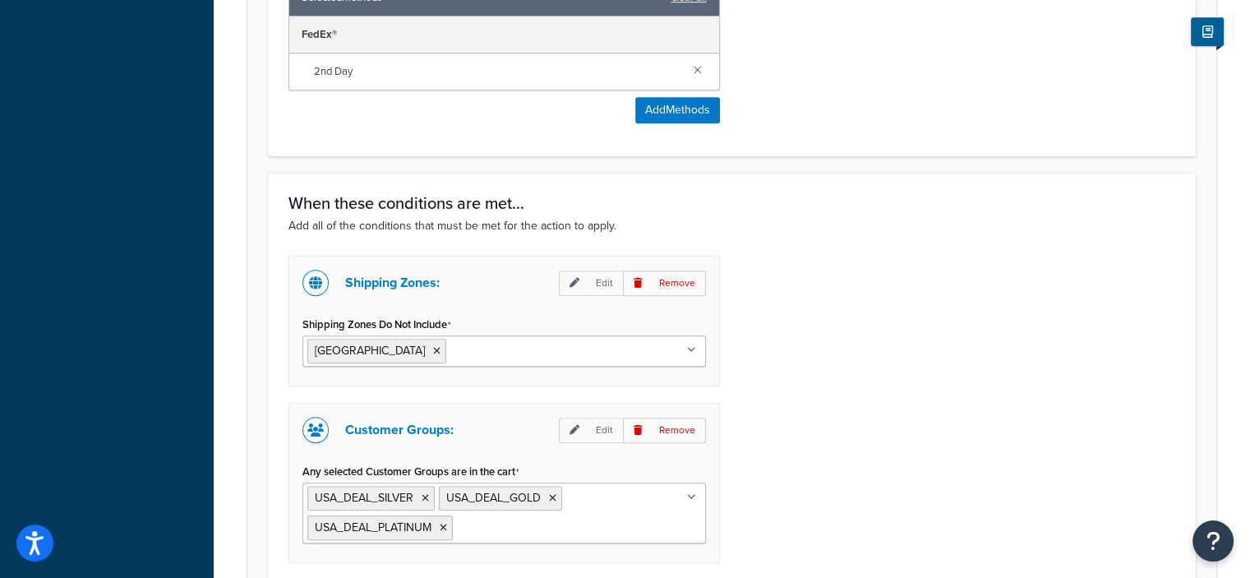
scroll to position [815, 0]
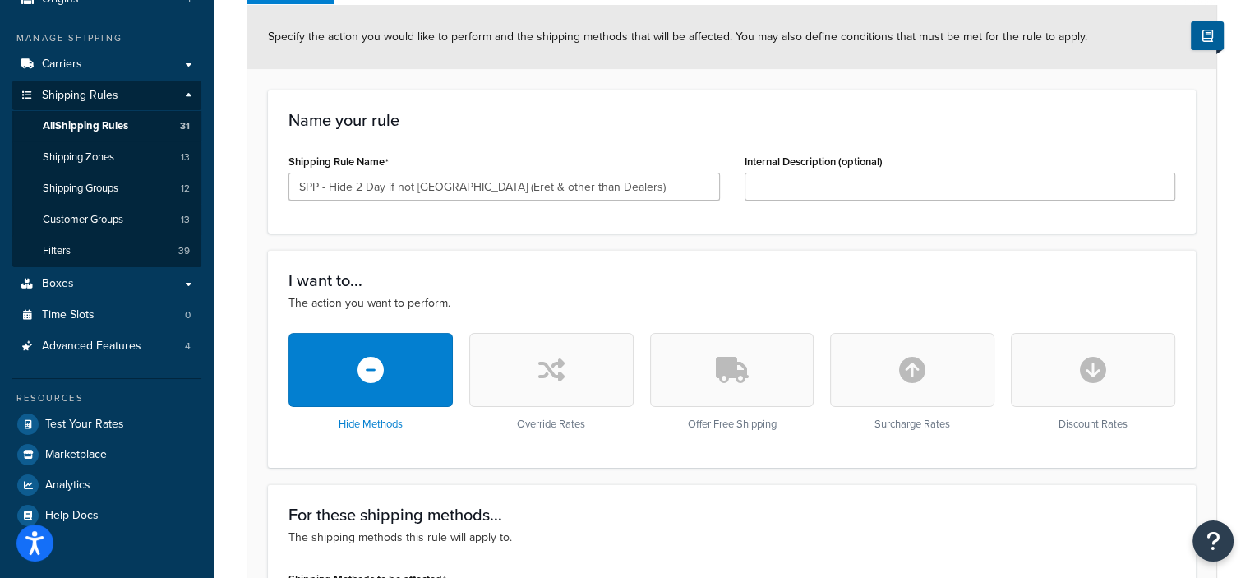
scroll to position [225, 0]
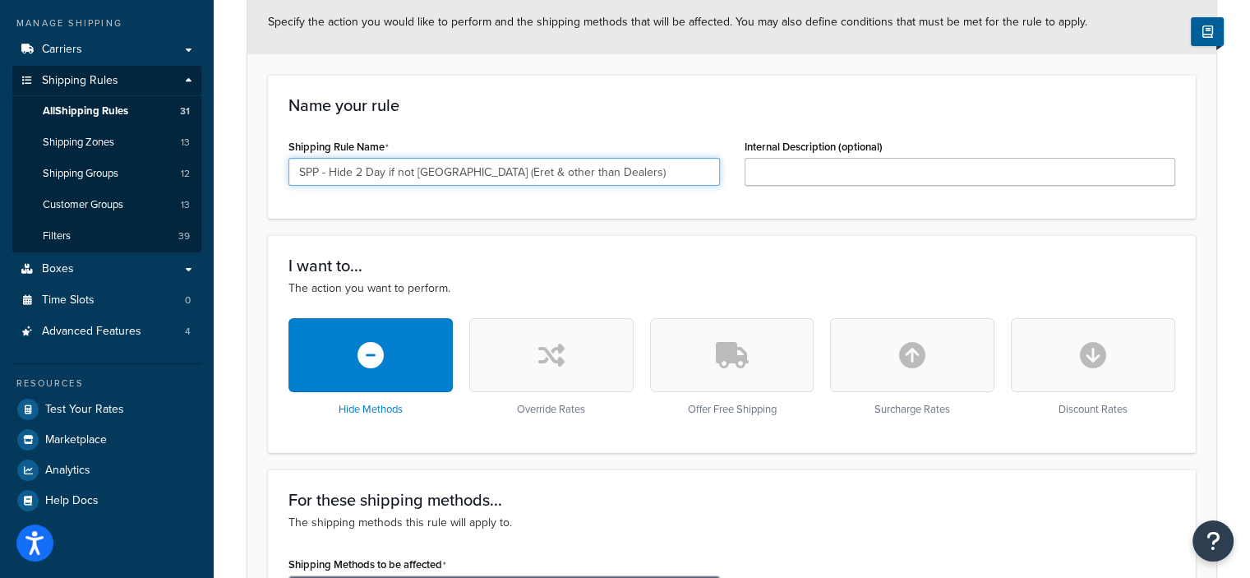
click at [605, 170] on input "SPP - Hide 2 Day if not [GEOGRAPHIC_DATA] (Eret & other than Dealers)" at bounding box center [503, 172] width 431 height 28
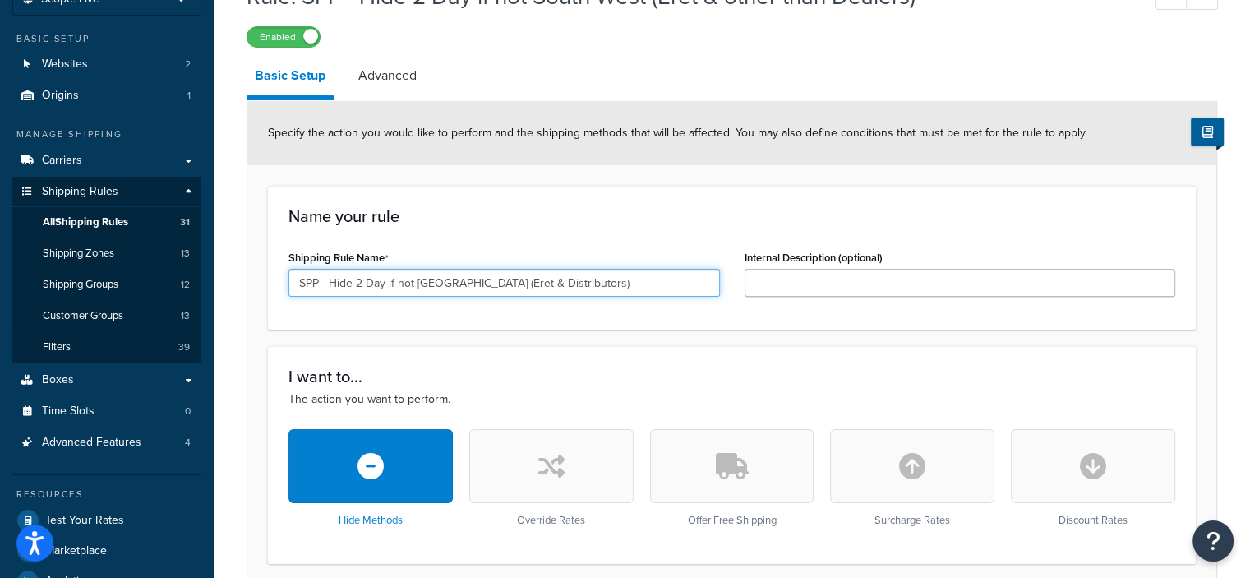
scroll to position [115, 0]
click at [480, 280] on input "SPP - Hide 2 Day if not [GEOGRAPHIC_DATA] (Eret & Distributors)" at bounding box center [503, 282] width 431 height 28
click at [415, 281] on input "SPP - Hide 2 Day for Eret & Distributors)" at bounding box center [503, 282] width 431 height 28
click at [429, 278] on input "SPP - Hide 2 Day for E-Ret & Distributors)" at bounding box center [503, 282] width 431 height 28
click at [516, 285] on input "SPP - Hide 2 Day for E-Rets & Distributors)" at bounding box center [503, 282] width 431 height 28
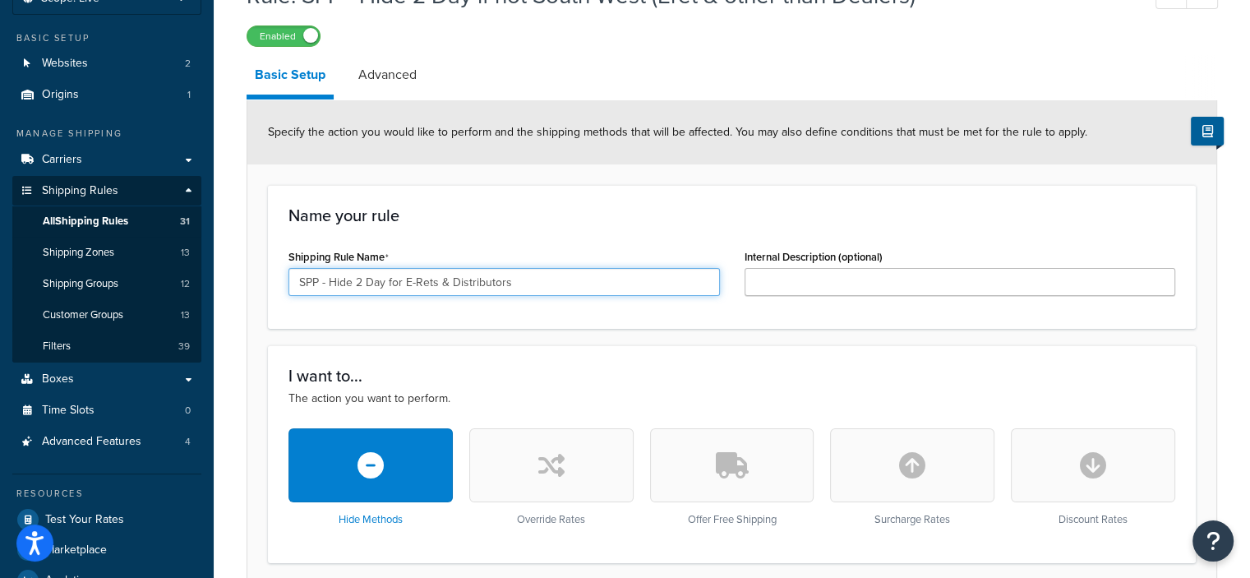
click at [331, 280] on input "SPP - Hide 2 Day for E-Rets & Distributors" at bounding box center [503, 282] width 431 height 28
click at [319, 283] on input "Hide 2 Day for E-Rets & Distributors" at bounding box center [503, 282] width 431 height 28
click at [320, 283] on input "Hide 2 Day for E-Rets & Distributors" at bounding box center [503, 282] width 431 height 28
click at [329, 282] on input "HIDE 2 Day for E-Rets & Distributors" at bounding box center [503, 282] width 431 height 28
click at [357, 282] on input "HIDE (2 Day for E-Rets & Distributors" at bounding box center [503, 282] width 431 height 28
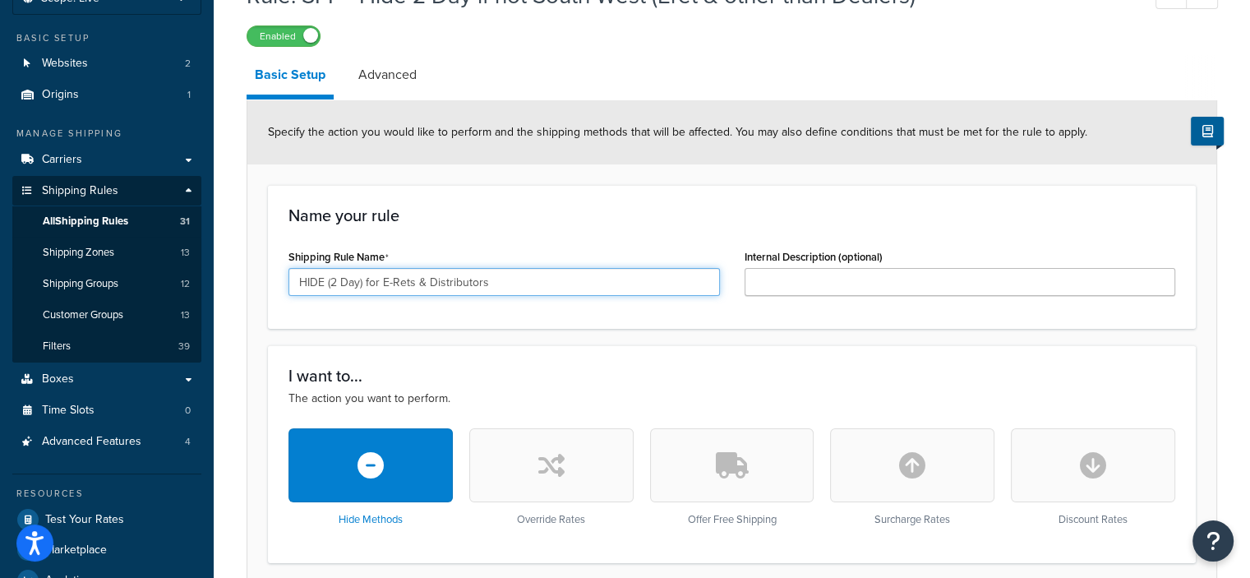
click at [381, 282] on input "HIDE (2 Day) for E-Rets & Distributors" at bounding box center [503, 282] width 431 height 28
click at [507, 284] on input "HIDE (2 Day) FOR (E-Rets & Distributors" at bounding box center [503, 282] width 431 height 28
click at [389, 279] on input "HIDE (2 Day) FOR (E-Rets & Distributors)" at bounding box center [503, 282] width 431 height 28
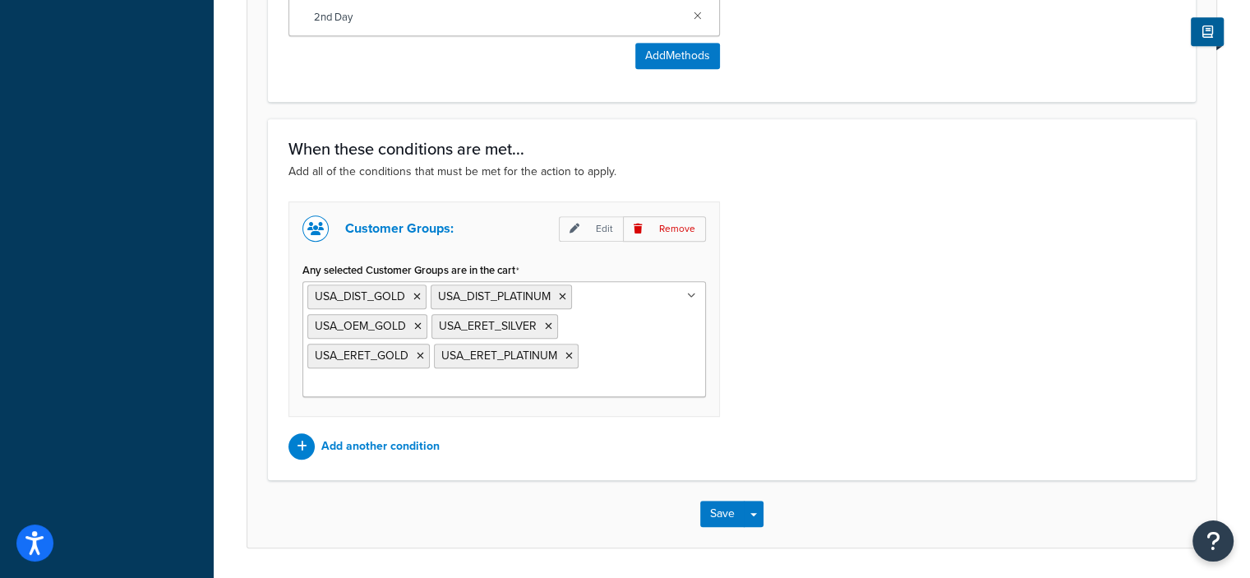
scroll to position [924, 0]
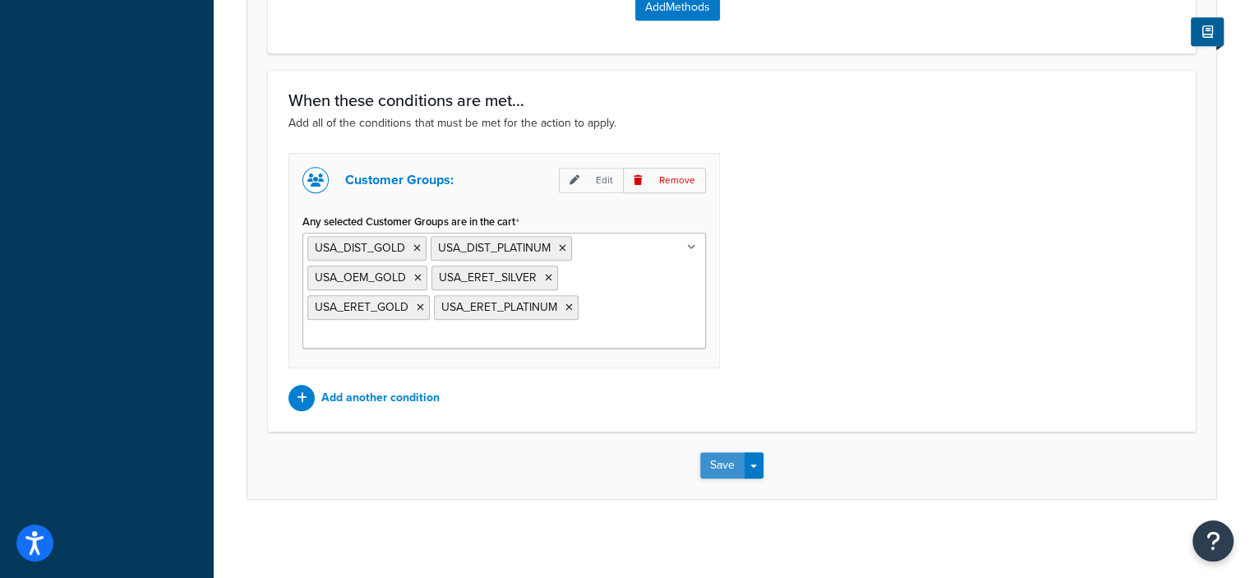
type input "HIDE (2 Day) FOR ALL (E-Rets & Distributors)"
click at [713, 463] on button "Save" at bounding box center [722, 465] width 44 height 26
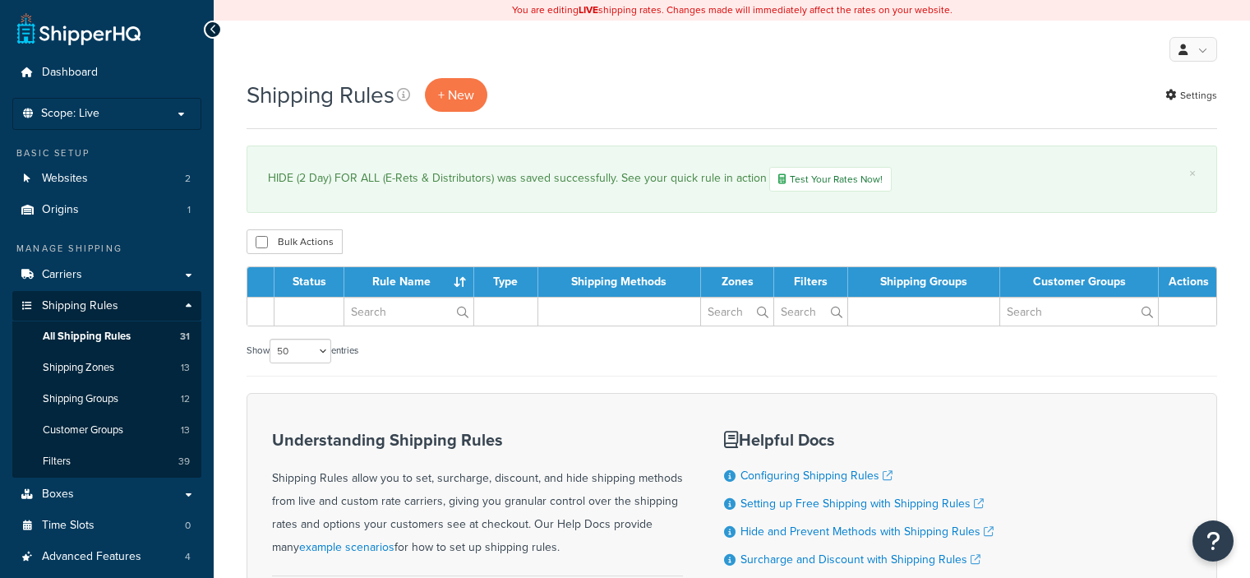
select select "50"
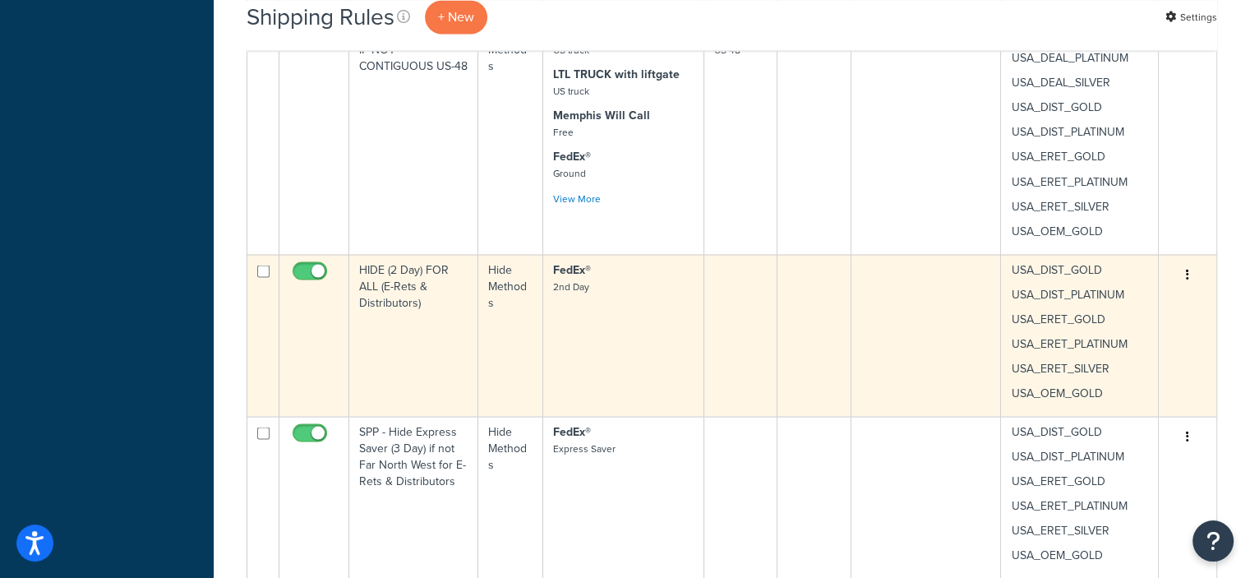
scroll to position [2967, 0]
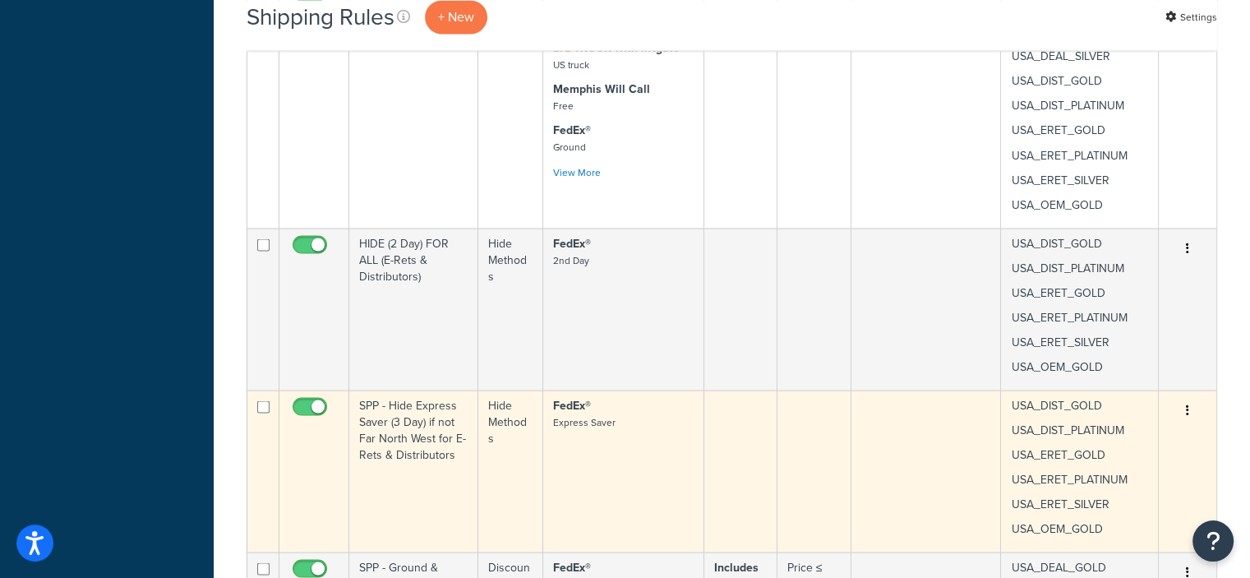
click at [1186, 411] on icon "button" at bounding box center [1187, 409] width 3 height 12
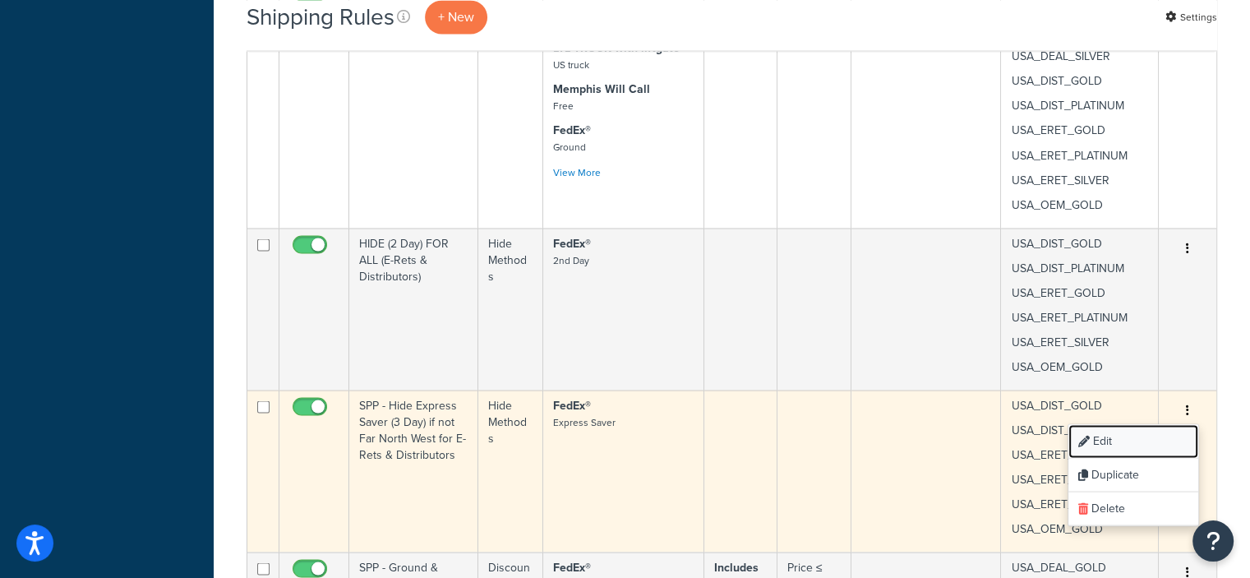
click at [1108, 437] on link "Edit" at bounding box center [1133, 441] width 130 height 34
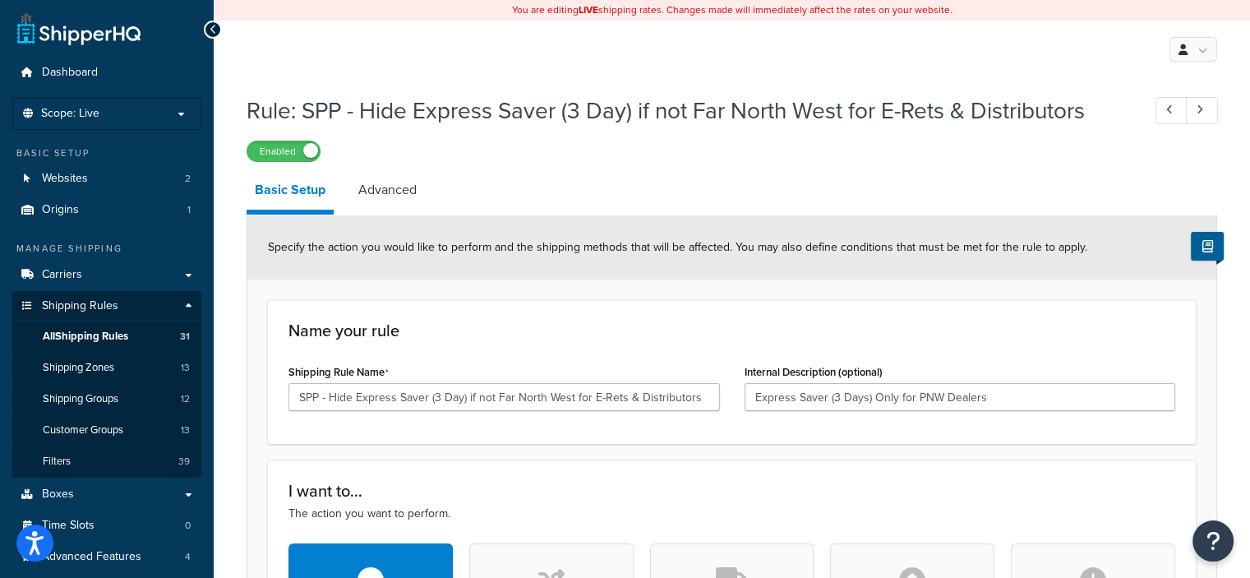
scroll to position [95, 0]
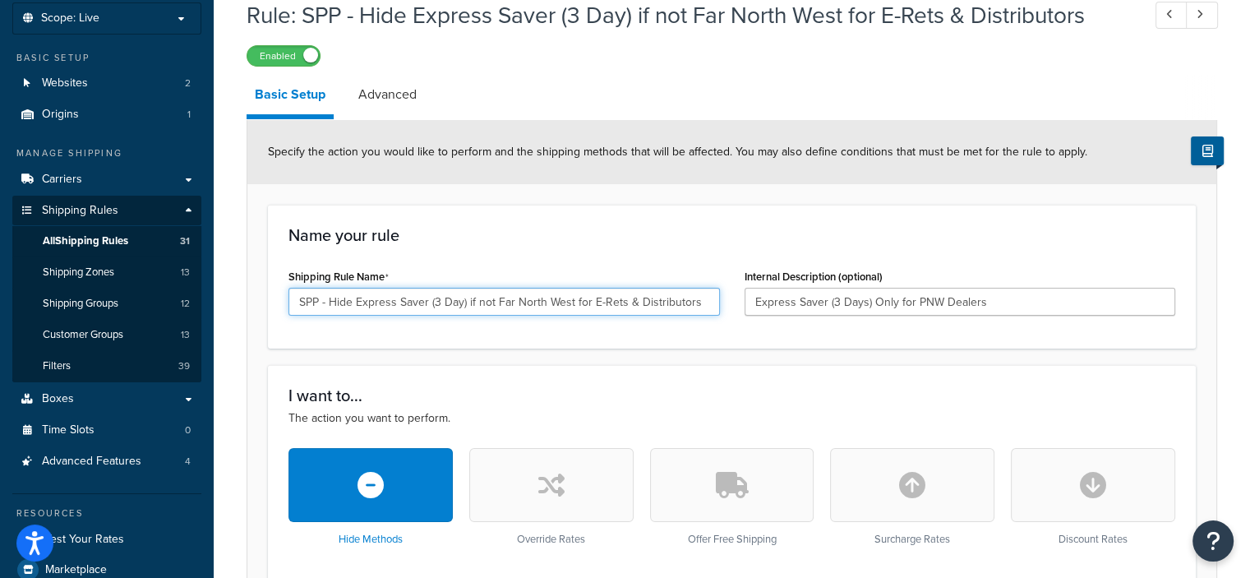
drag, startPoint x: 354, startPoint y: 302, endPoint x: 282, endPoint y: 295, distance: 72.6
click at [282, 295] on div "Shipping Rule Name SPP - Hide Express Saver (3 Day) if not Far North West for E…" at bounding box center [504, 296] width 456 height 63
click at [403, 302] on input "HIDE (Express Saver (3 Day) if not Far North West for E-Rets & Distributors" at bounding box center [503, 302] width 431 height 28
click at [572, 302] on input "HIDE EXPRESS SAVER (3 Day) if not Far North West for E-Rets & Distributors" at bounding box center [503, 302] width 431 height 28
click at [499, 298] on input "HIDE EXPRESS SAVER (3 Day) FOR ALL E-Rets & Distributors" at bounding box center [503, 302] width 431 height 28
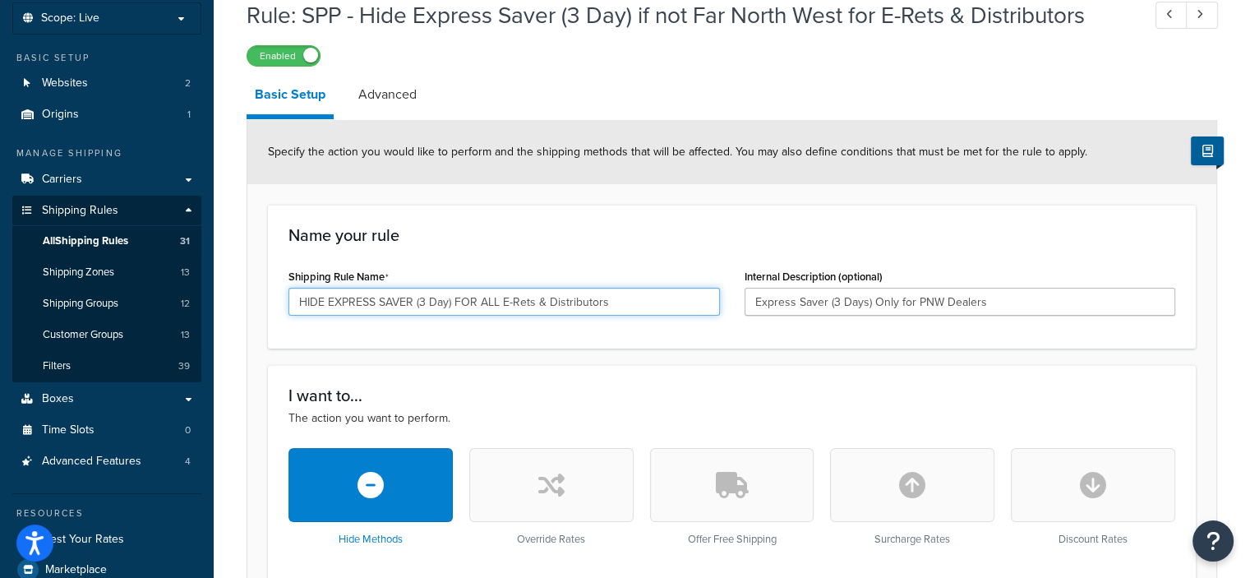
click at [503, 300] on input "HIDE EXPRESS SAVER (3 Day) FOR ALL E-Rets & Distributors" at bounding box center [503, 302] width 431 height 28
drag, startPoint x: 628, startPoint y: 300, endPoint x: 618, endPoint y: 299, distance: 9.9
click at [618, 299] on input "HIDE EXPRESS SAVER (3 Day) FOR ALL (E-Rets & Distributors" at bounding box center [503, 302] width 431 height 28
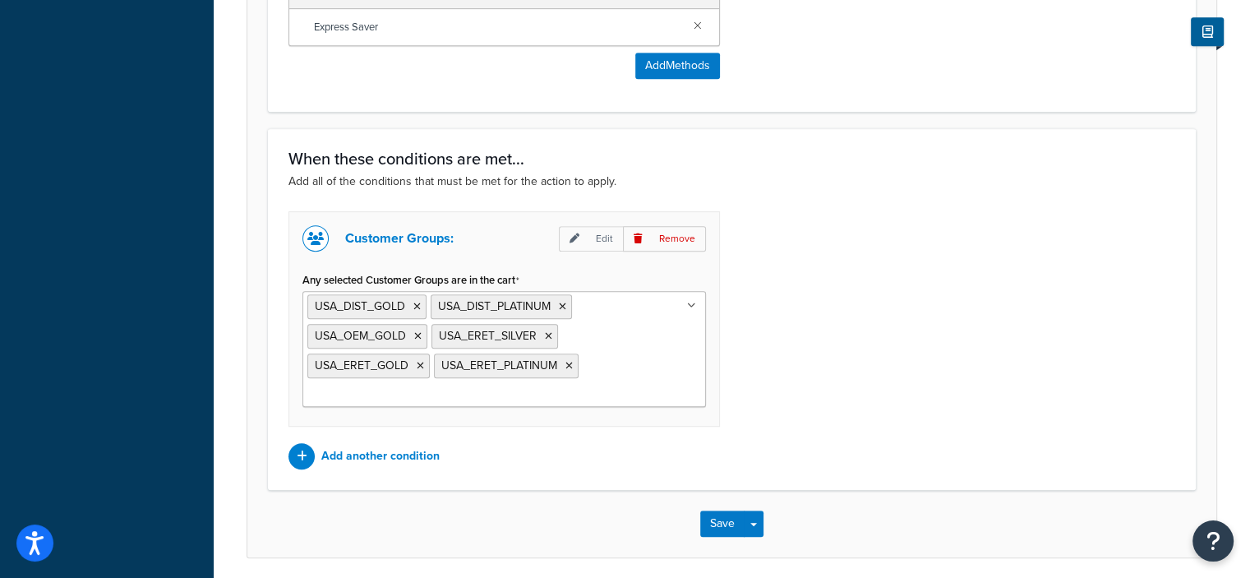
scroll to position [878, 0]
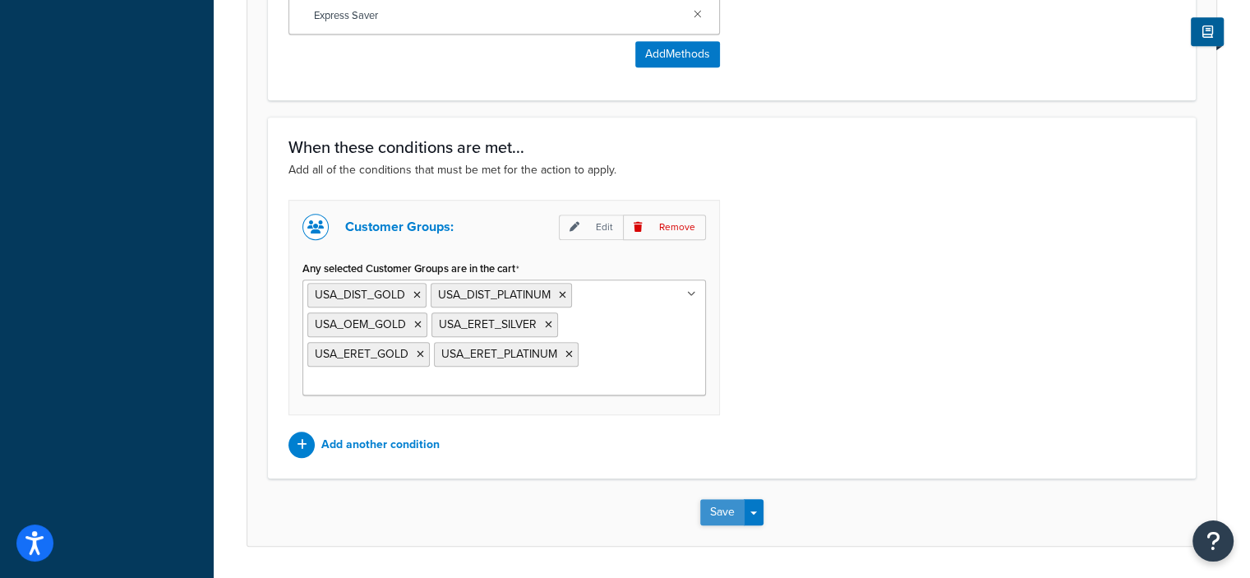
type input "HIDE EXPRESS SAVER (3 Day) FOR ALL (E-Rets & Distributors)"
click at [709, 512] on button "Save" at bounding box center [722, 512] width 44 height 26
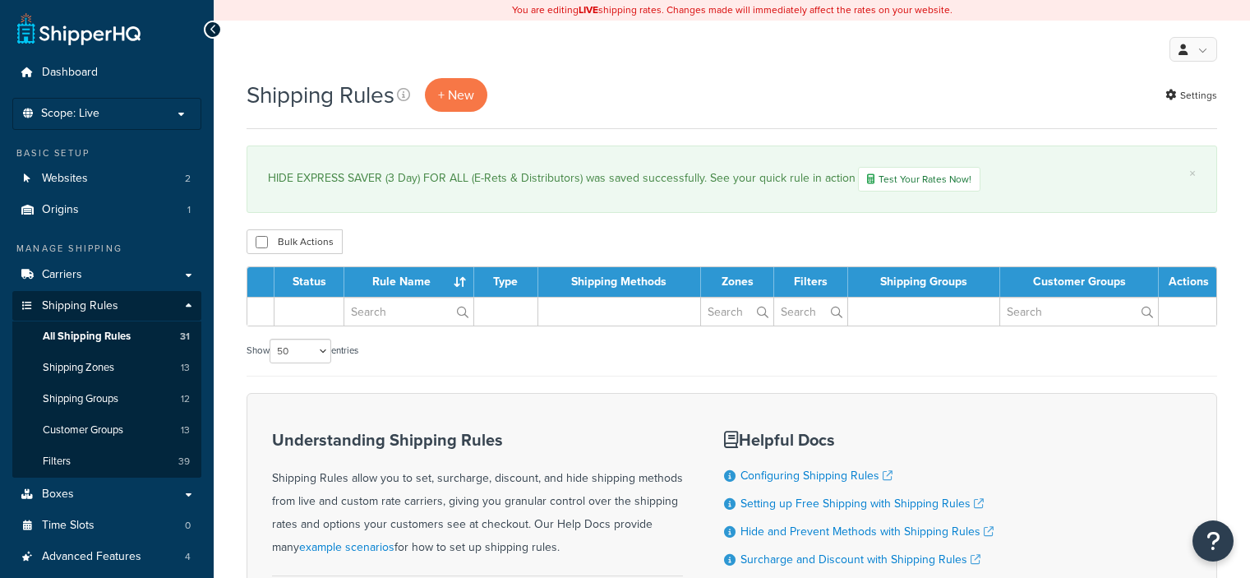
select select "50"
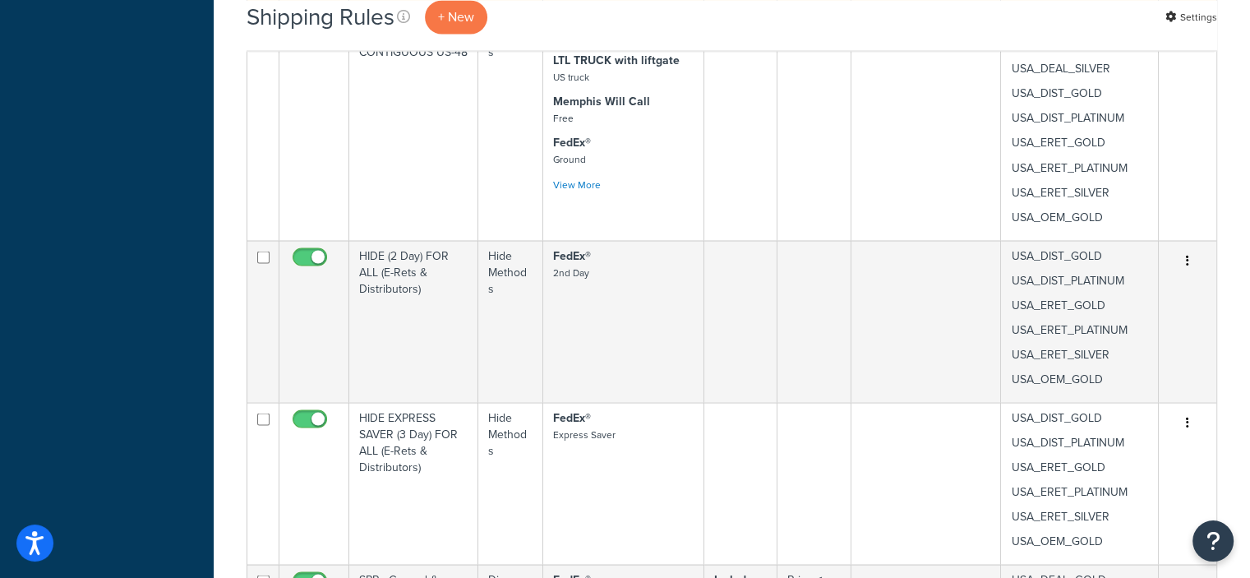
scroll to position [2955, 0]
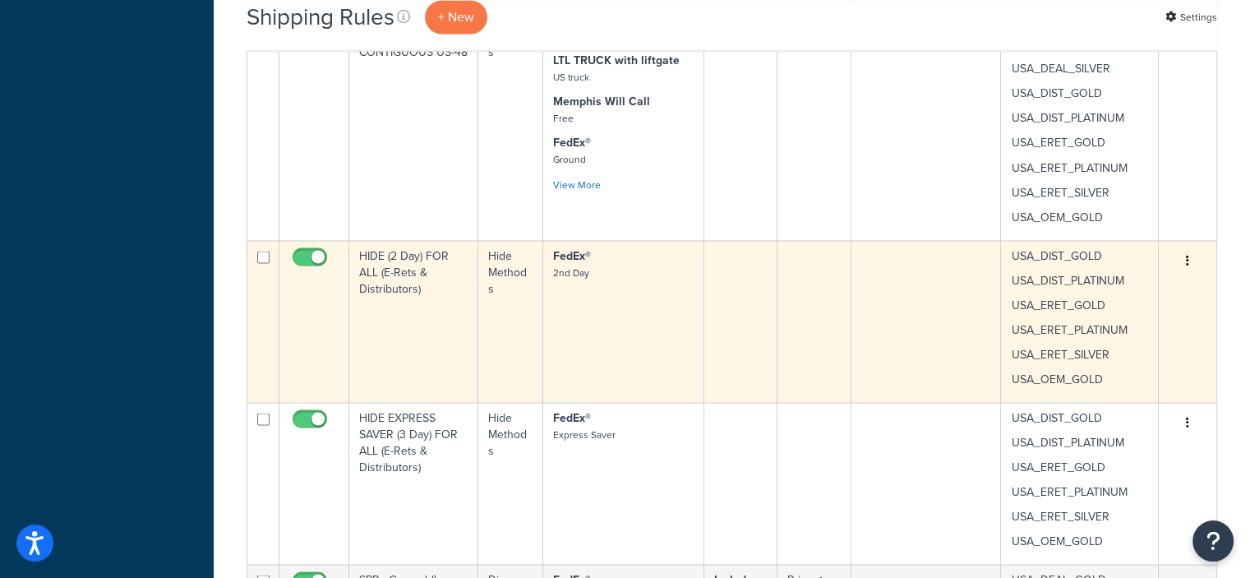
click at [1191, 255] on button "button" at bounding box center [1187, 260] width 23 height 26
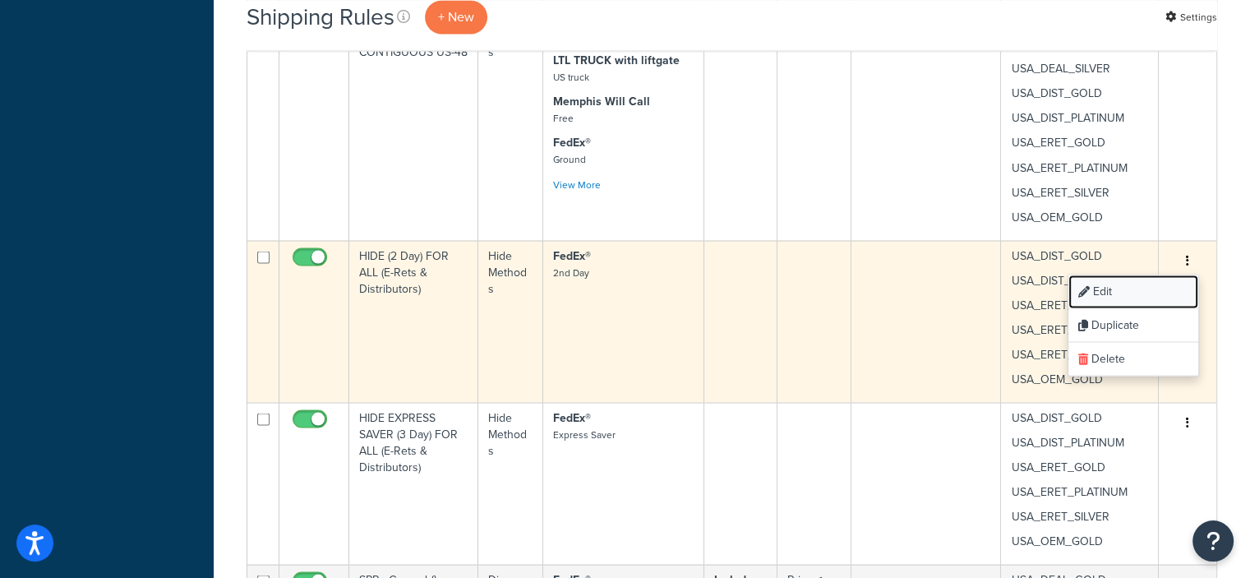
click at [1111, 282] on link "Edit" at bounding box center [1133, 291] width 130 height 34
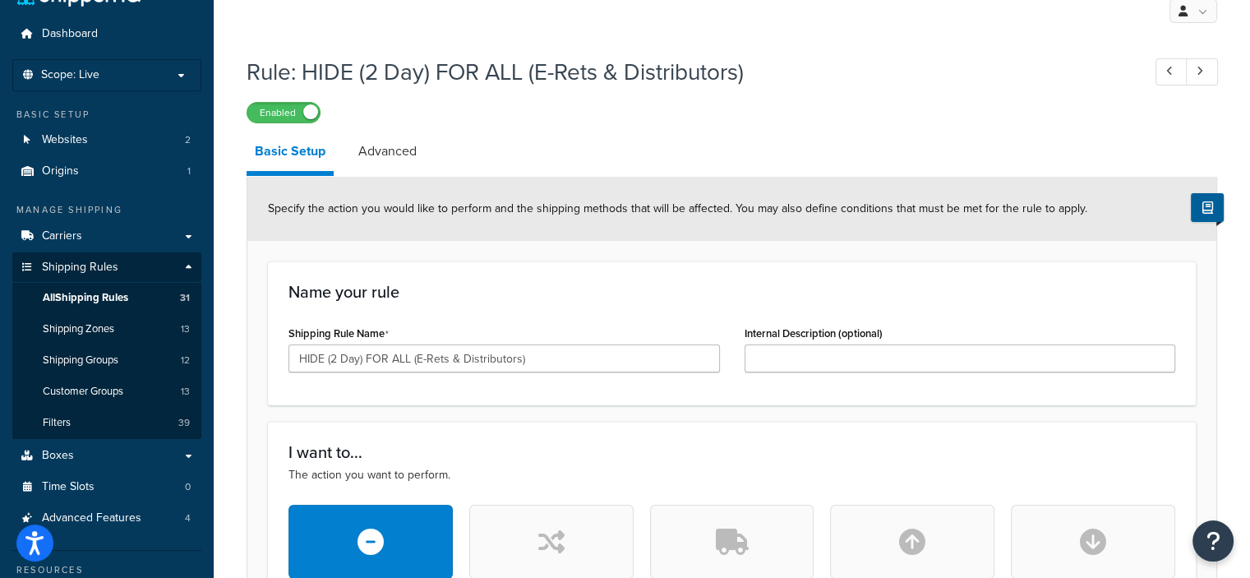
scroll to position [39, 0]
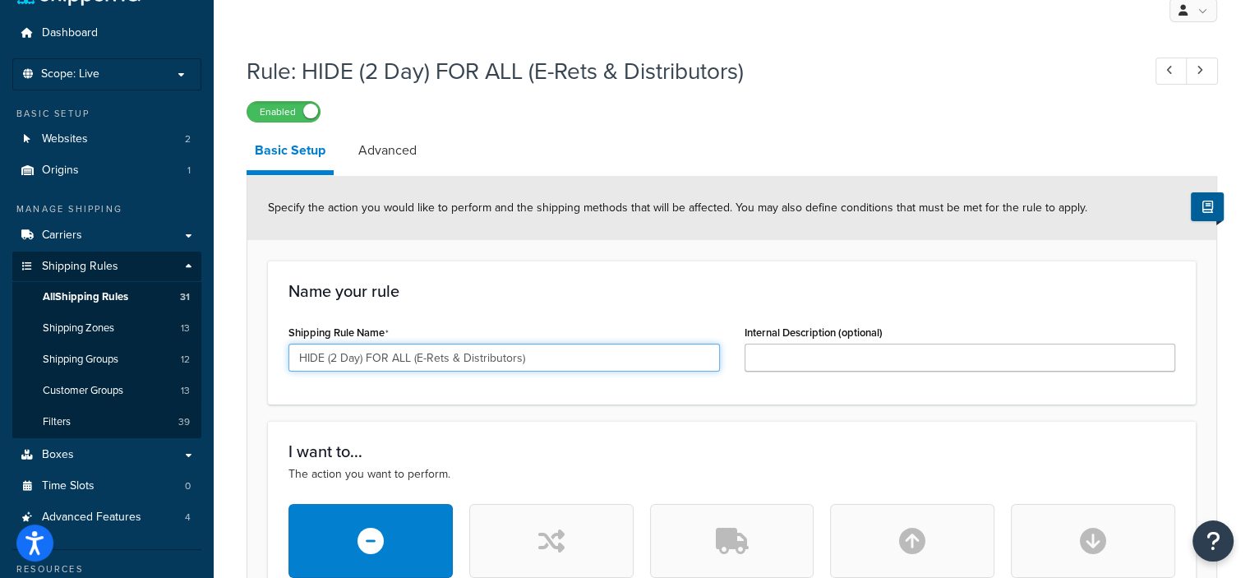
click at [362, 360] on input "HIDE (2 Day) FOR ALL (E-Rets & Distributors)" at bounding box center [503, 357] width 431 height 28
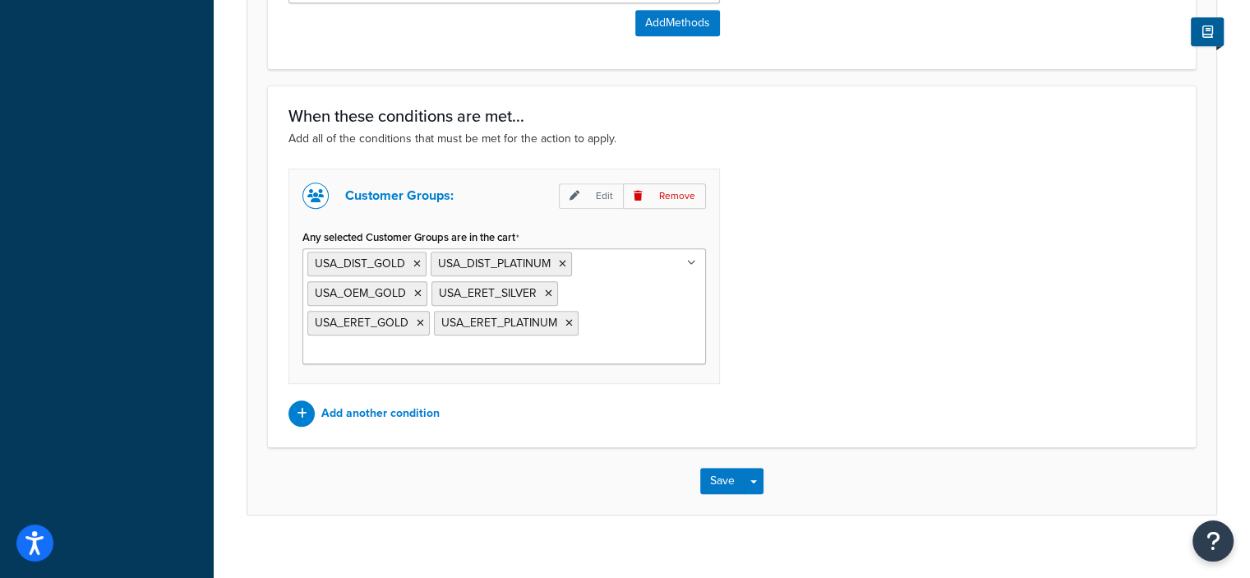
scroll to position [924, 0]
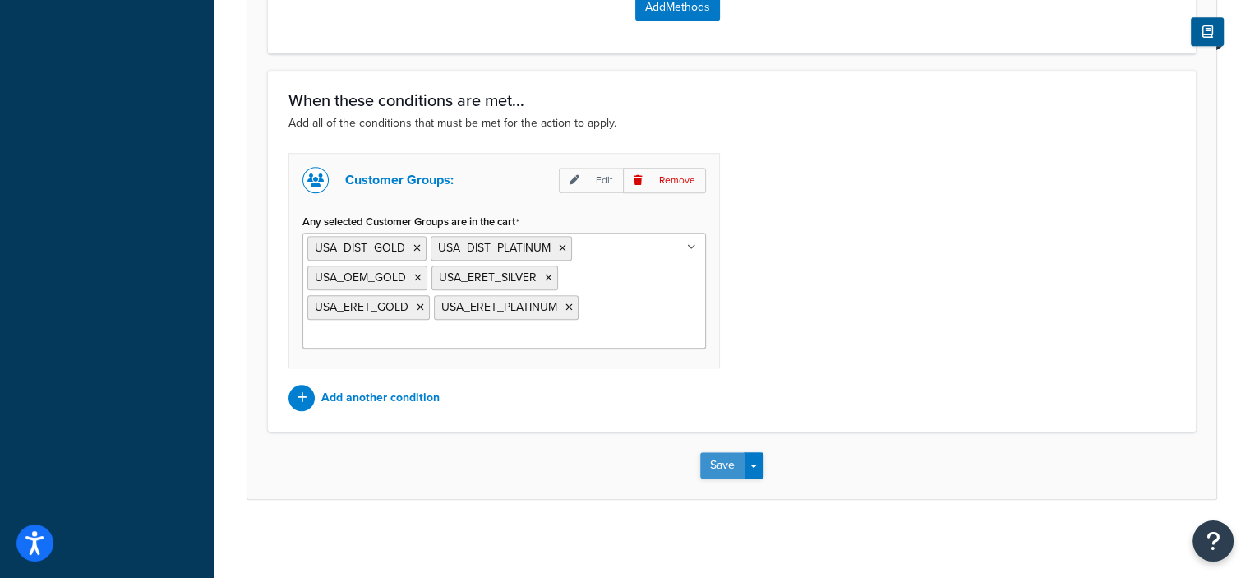
type input "HIDE 2ND DAY FOR ALL (E-Rets & Distributors)"
click at [710, 457] on button "Save" at bounding box center [722, 465] width 44 height 26
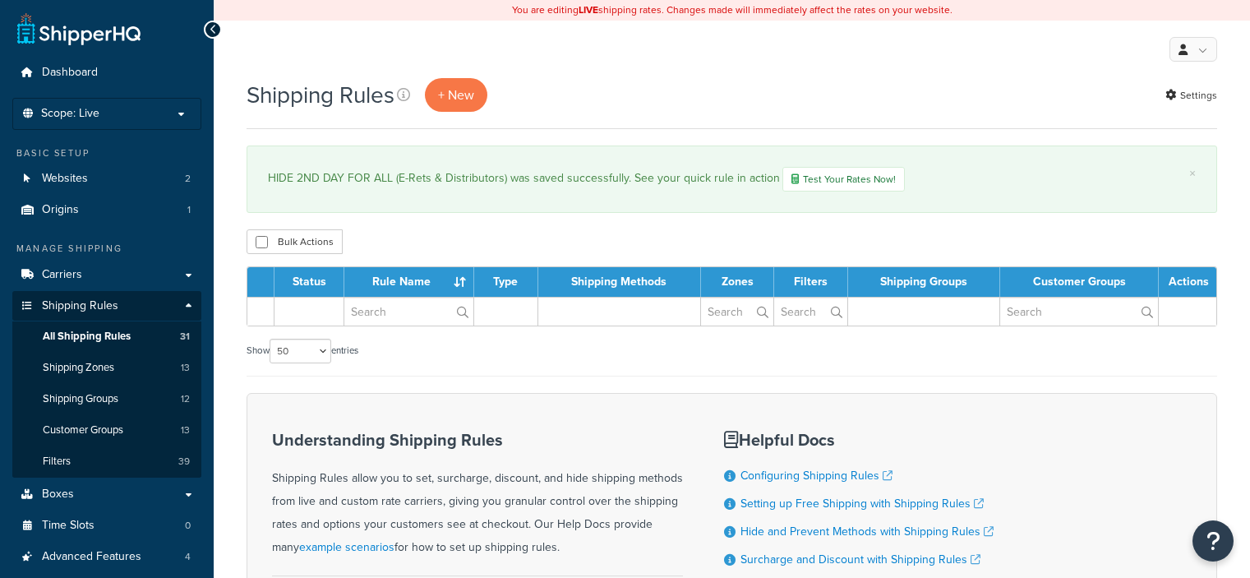
select select "50"
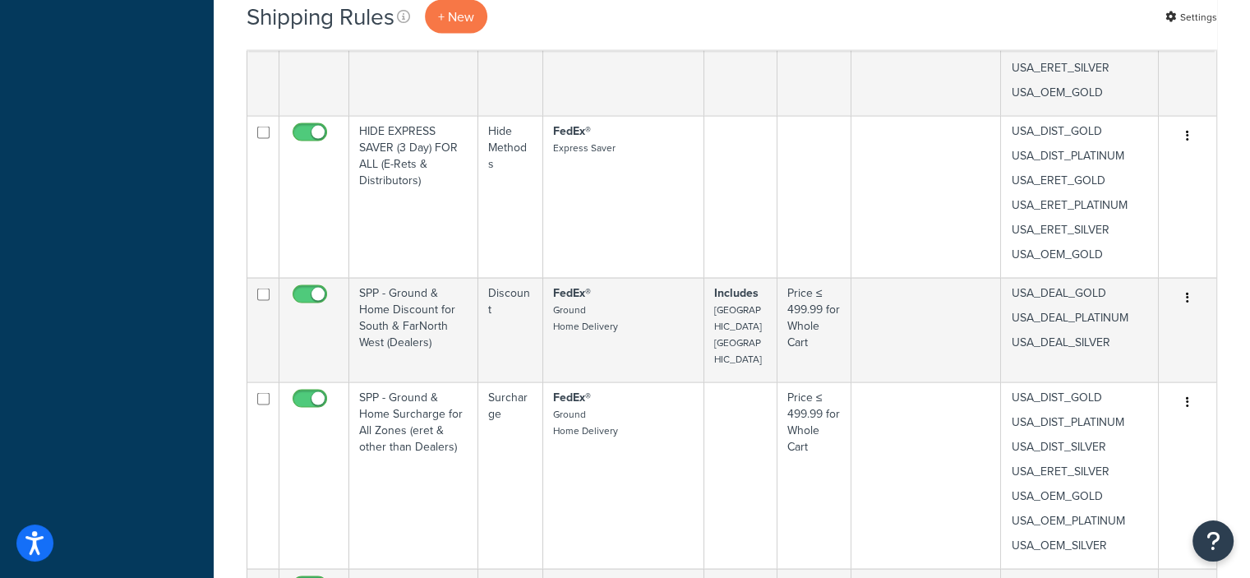
scroll to position [3242, 0]
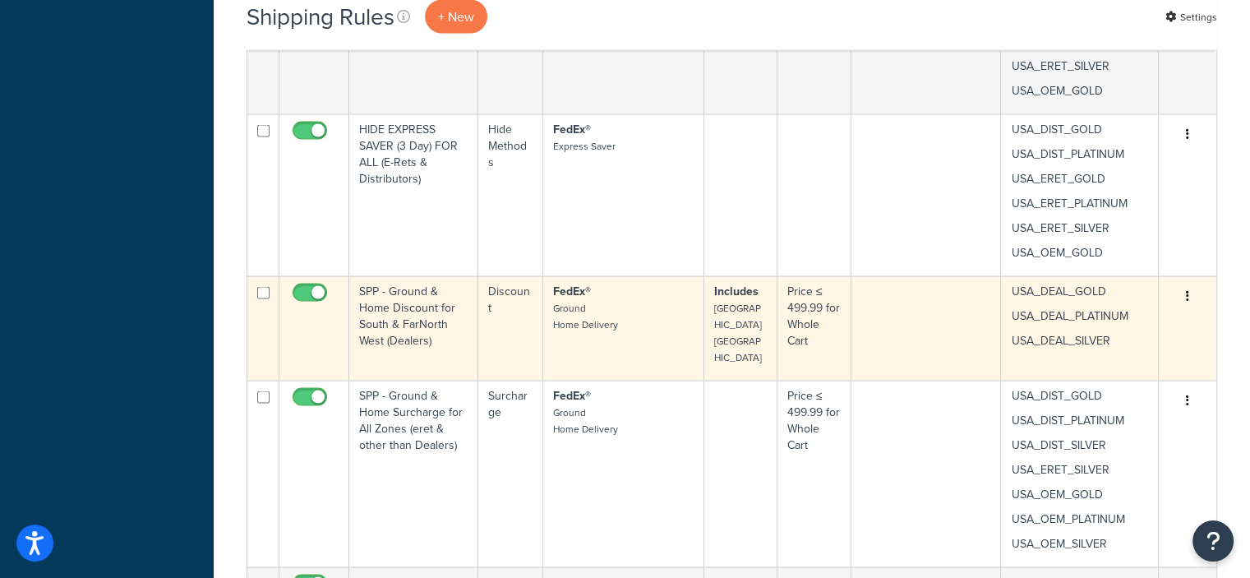
click at [1190, 295] on button "button" at bounding box center [1187, 296] width 23 height 26
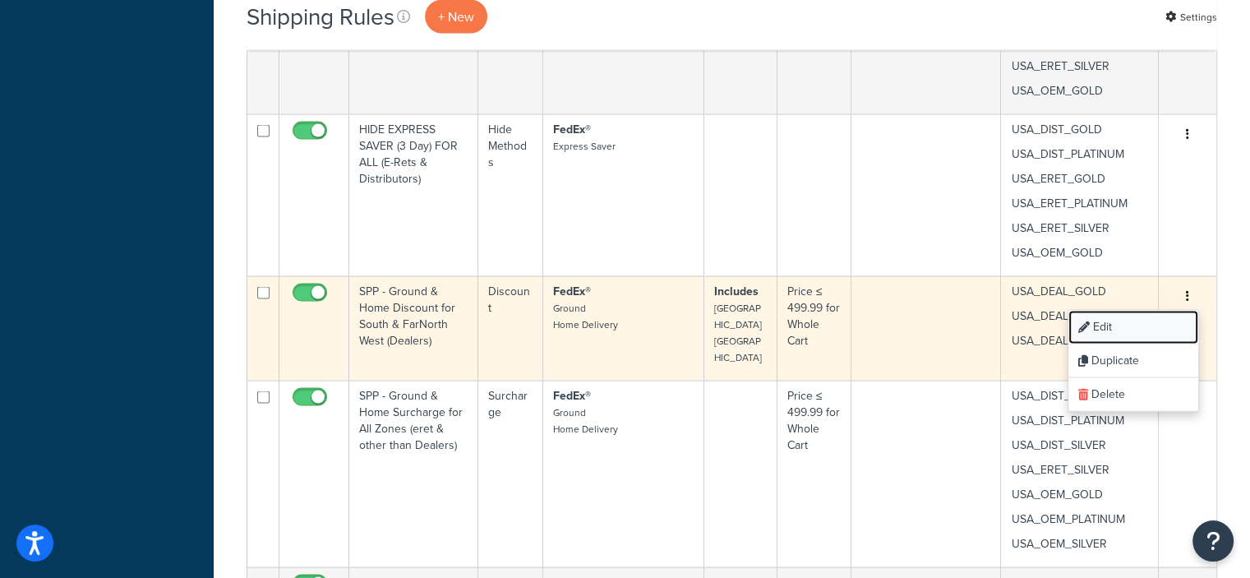
click at [1108, 320] on link "Edit" at bounding box center [1133, 328] width 130 height 34
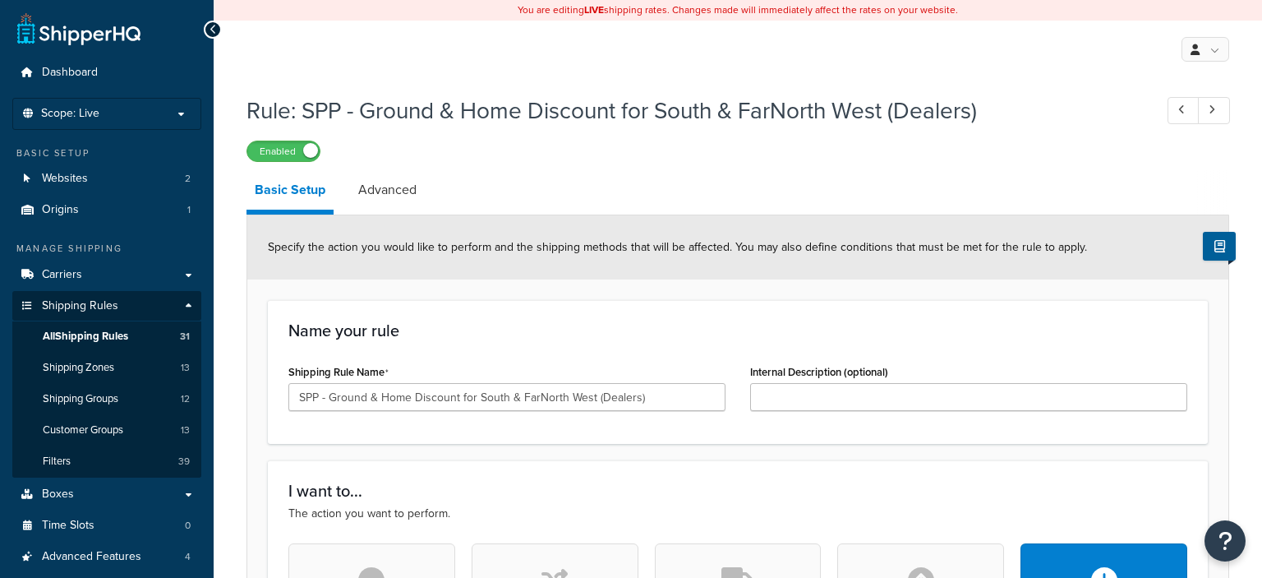
select select "PERCENTAGE"
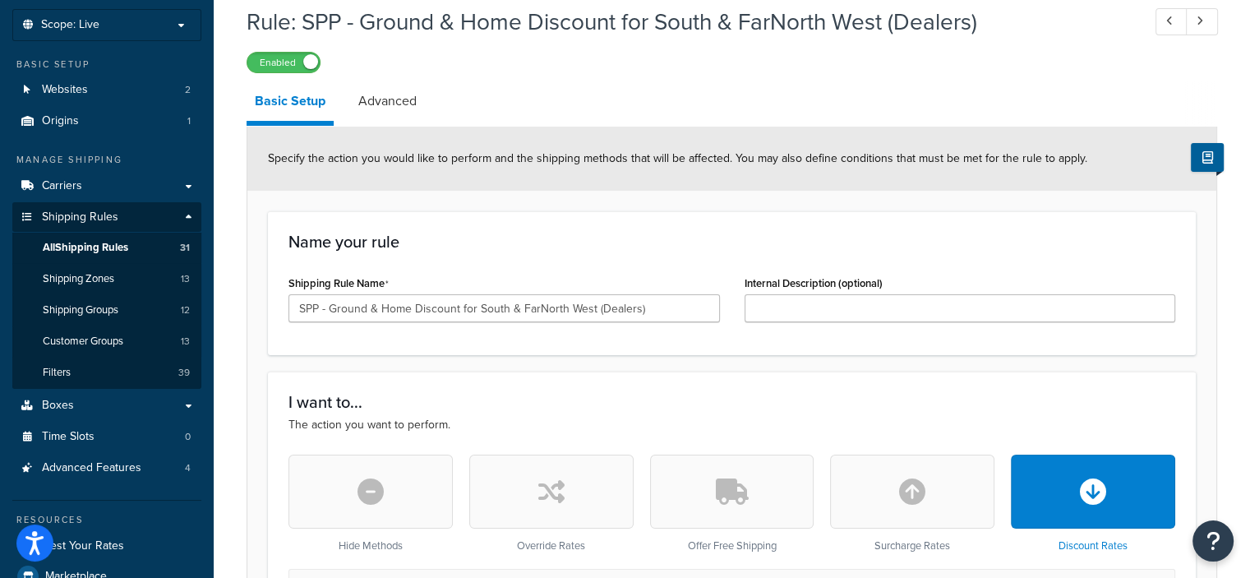
scroll to position [92, 0]
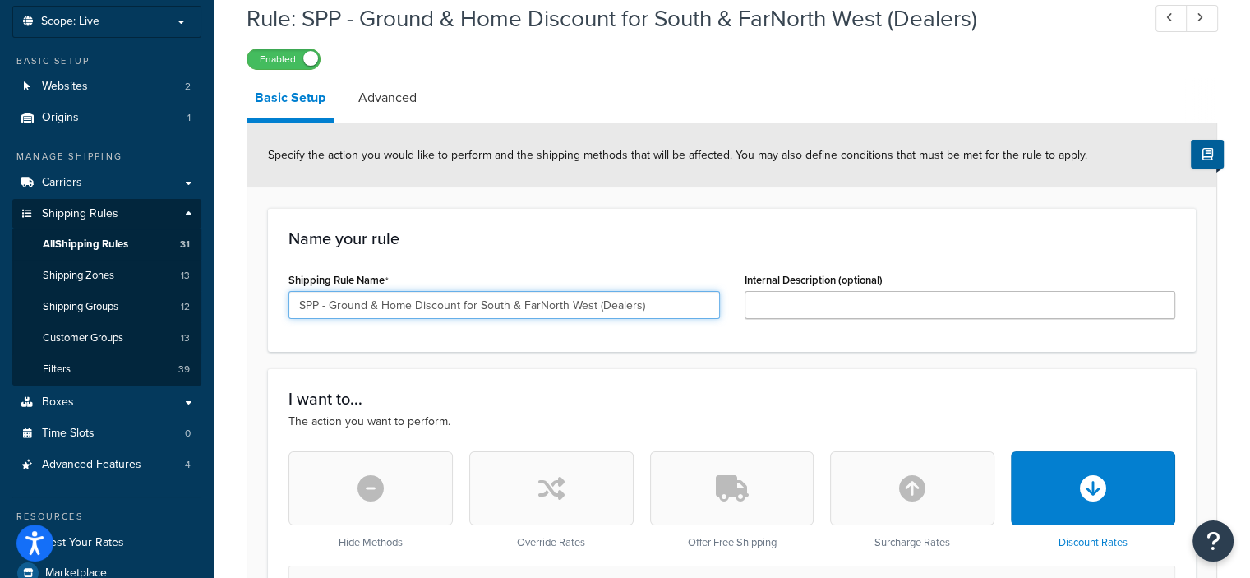
drag, startPoint x: 318, startPoint y: 302, endPoint x: 293, endPoint y: 305, distance: 25.6
click at [293, 305] on input "SPP - Ground & Home Discount for South & FarNorth West (Dealers)" at bounding box center [503, 305] width 431 height 28
click at [368, 298] on input "DISCOUNT - Ground & Home Discount for South & FarNorth West (Dealers)" at bounding box center [503, 305] width 431 height 28
click at [534, 302] on input "DISCOUNT Ground & Home Discount for South & FarNorth West (Dealers)" at bounding box center [503, 305] width 431 height 28
click at [637, 305] on input "DISCOUNT Ground & Home Discount for SOUTHWEST & FarNorth West (Dealers)" at bounding box center [503, 305] width 431 height 28
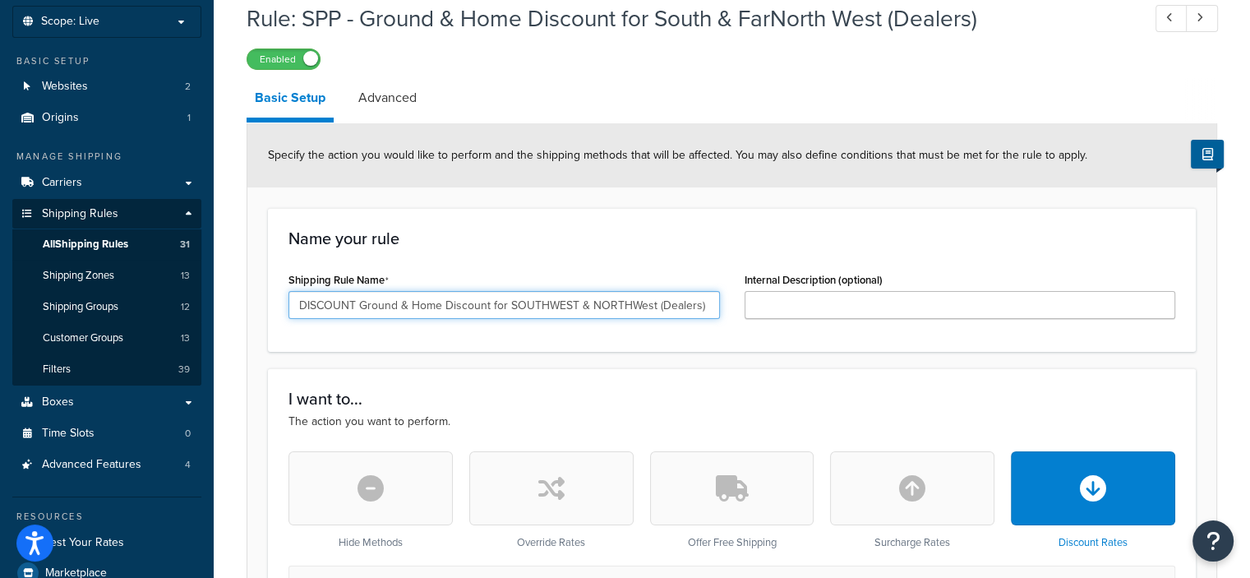
click at [651, 310] on input "DISCOUNT Ground & Home Discount for SOUTHWEST & NORTHWest (Dealers)" at bounding box center [503, 305] width 431 height 28
click at [707, 305] on input "DISCOUNT Ground & Home Discount for SOUTHWEST & NORTHWEST (Dealers)" at bounding box center [503, 305] width 431 height 28
click at [504, 302] on input "DISCOUNT Ground & Home Discount for SOUTHWEST & NORTHWEST DEALERS" at bounding box center [503, 305] width 431 height 28
click at [509, 304] on input "DISCOUNT Ground & Home Discount for SOUTHWEST & NORTHWEST DEALERS" at bounding box center [503, 305] width 431 height 28
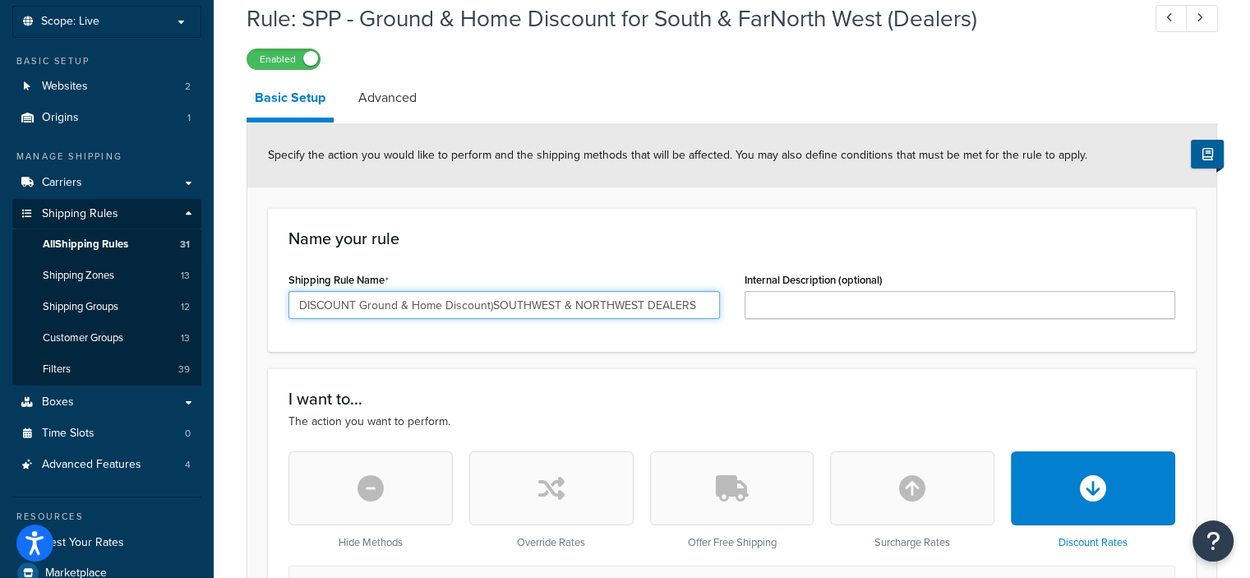
click at [361, 303] on input "DISCOUNT Ground & Home Discount)SOUTHWEST & NORTHWEST DEALERS" at bounding box center [503, 305] width 431 height 28
click at [300, 305] on input "DISCOUNT Ground & Home Discount)SOUTHWEST & NORTHWEST DEALERS" at bounding box center [503, 305] width 431 height 28
click at [357, 305] on input "DISCOUNT Ground & Home Discount)SOUTHWEST & NORTHWEST DEALERS" at bounding box center [503, 305] width 431 height 28
click at [398, 303] on input "DISCOUNT FEDEX Ground & Home Discount)SOUTHWEST & NORTHWEST DEALERS" at bounding box center [503, 305] width 431 height 28
click at [531, 305] on input "DISCOUNT FEDEX (Ground & Home Discount)SOUTHWEST & NORTHWEST DEALERS" at bounding box center [503, 305] width 431 height 28
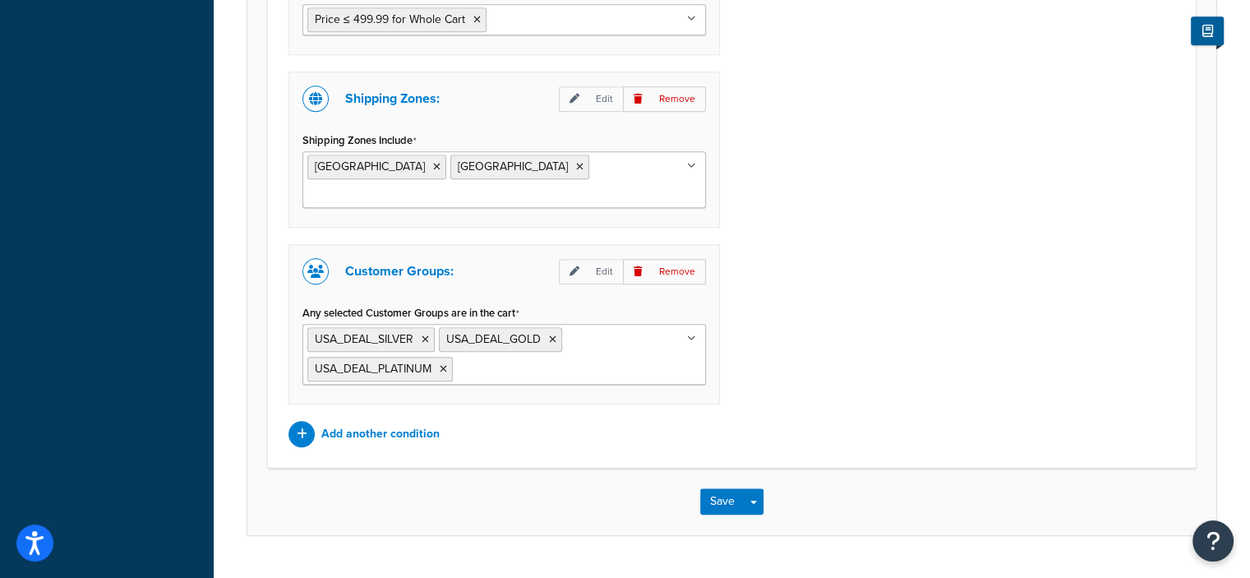
scroll to position [1407, 0]
type input "DISCOUNT FEDEX (Ground & Home Discount) SOUTHWEST & NORTHWEST DEALERS"
click at [719, 487] on button "Save" at bounding box center [722, 500] width 44 height 26
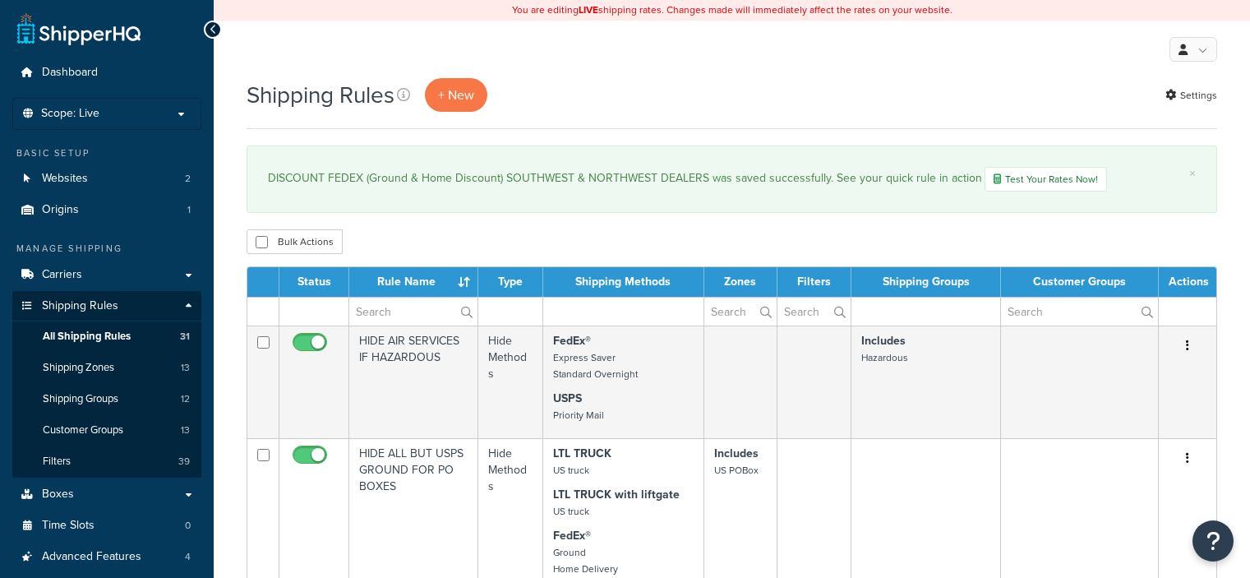
select select "50"
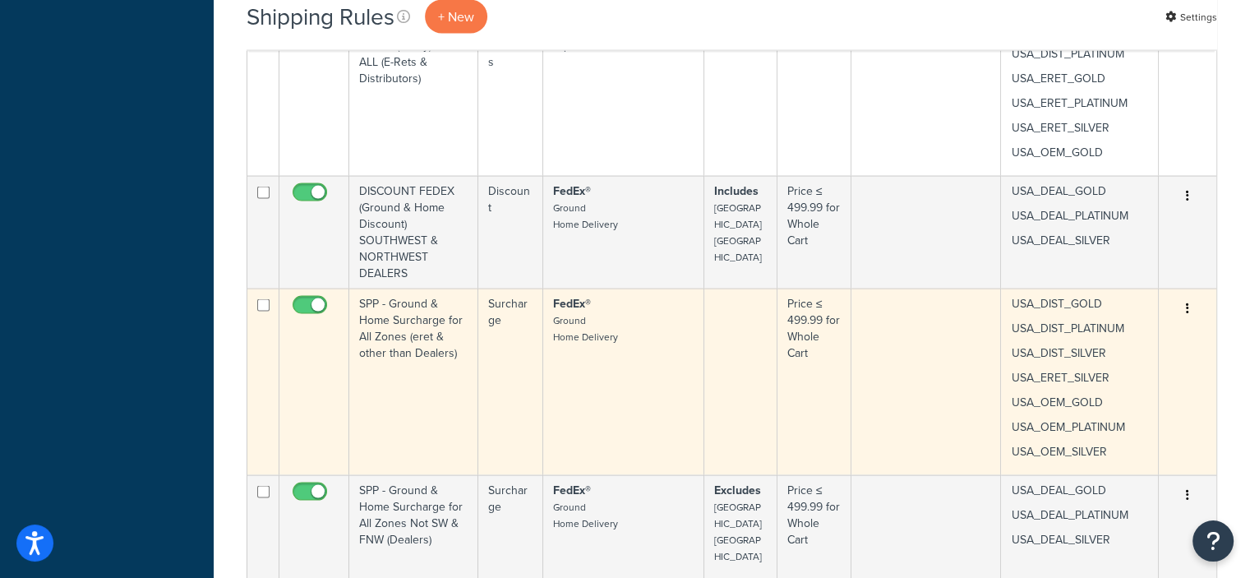
scroll to position [3347, 0]
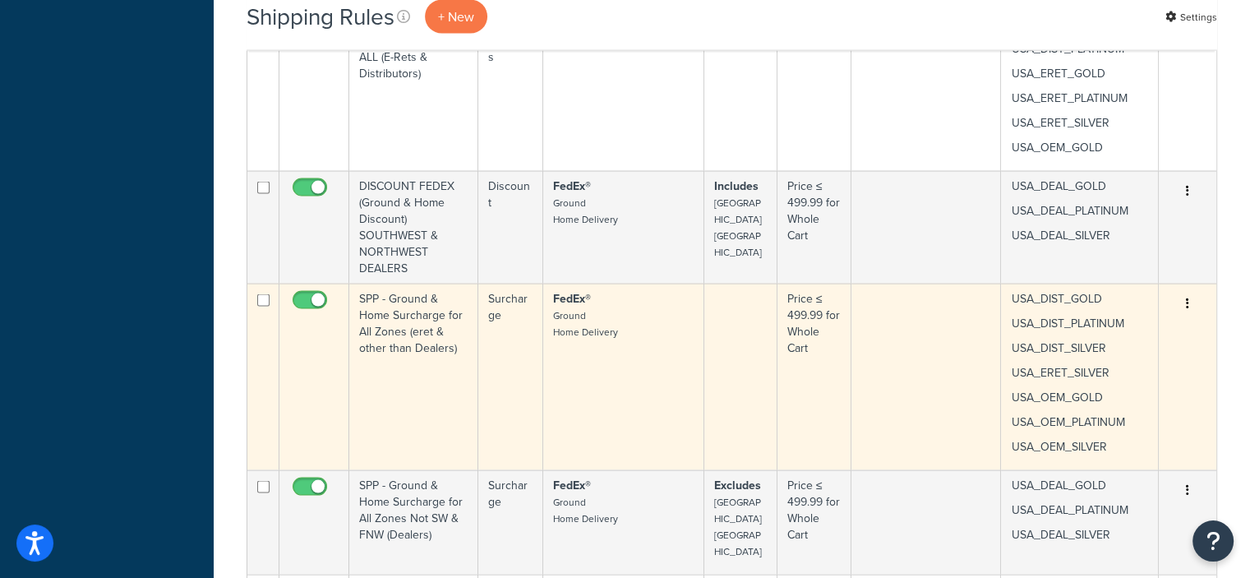
click at [1188, 297] on icon "button" at bounding box center [1187, 303] width 3 height 12
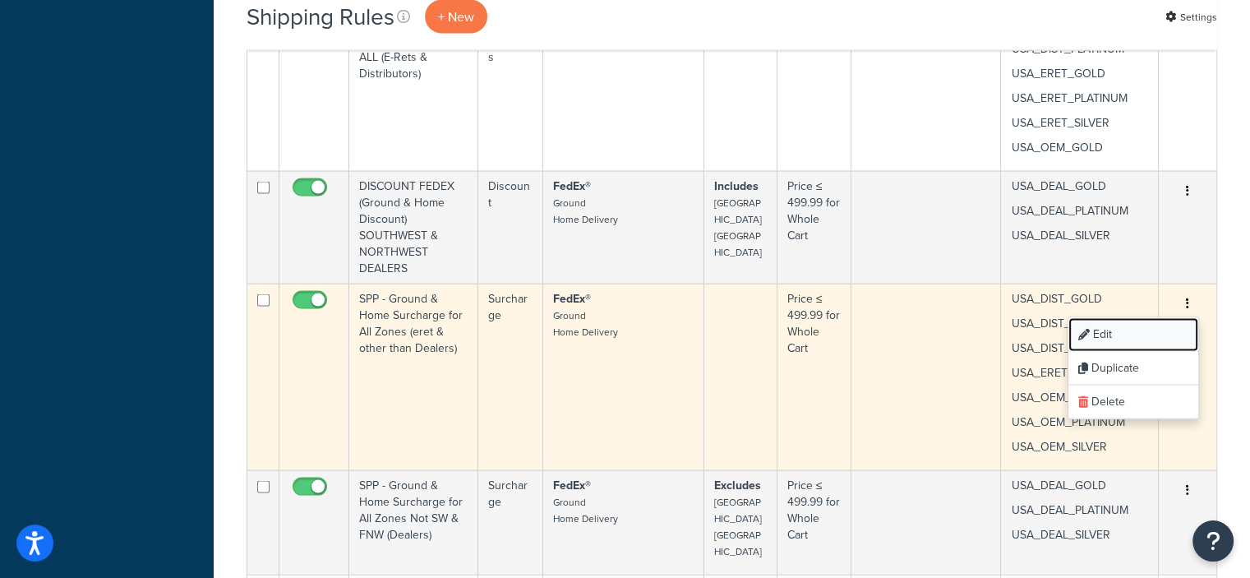
click at [1098, 326] on link "Edit" at bounding box center [1133, 335] width 130 height 34
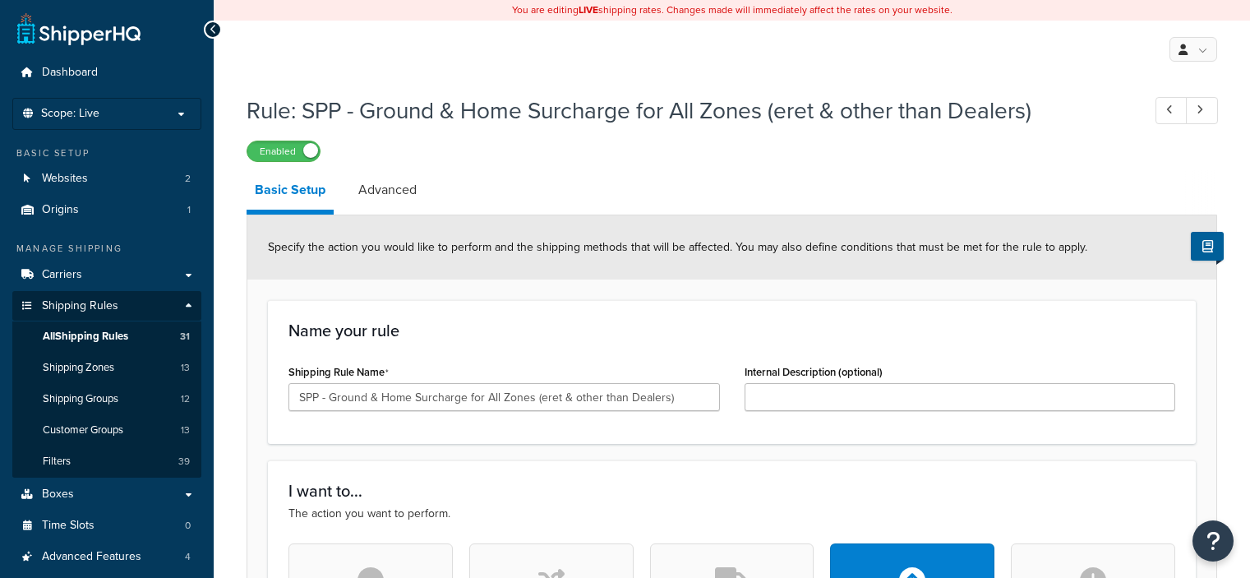
select select "PERCENTAGE"
select select "LOCATION"
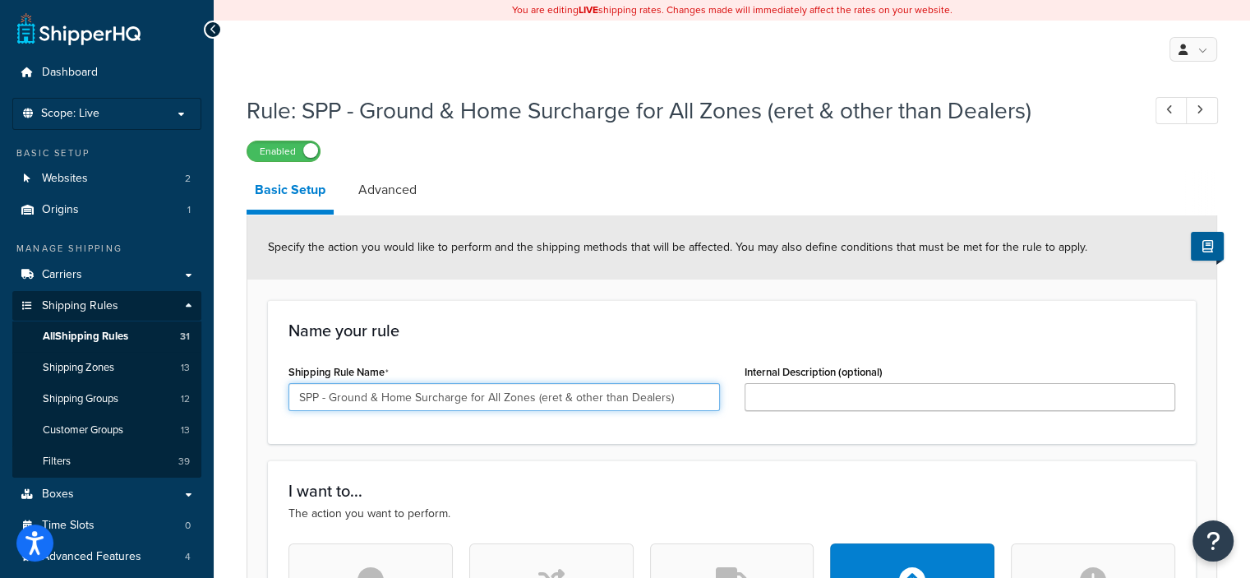
drag, startPoint x: 329, startPoint y: 398, endPoint x: 283, endPoint y: 402, distance: 47.0
click at [283, 402] on div "Shipping Rule Name SPP - Ground & Home Surcharge for All Zones (eret & other th…" at bounding box center [504, 391] width 456 height 63
click at [546, 394] on input "SURCHARGE FEDEX (Ground & Home Surcharge for All Zones (eret & other than Deale…" at bounding box center [503, 397] width 431 height 28
click at [617, 397] on input "SURCHARGE FEDEX (Ground & Home Surcharge) for All Zones (eret & other than Deal…" at bounding box center [503, 397] width 431 height 28
click at [560, 398] on input "SURCHARGE FEDEX (Ground & Home Surcharge) (eret & other than Dealers)" at bounding box center [503, 397] width 431 height 28
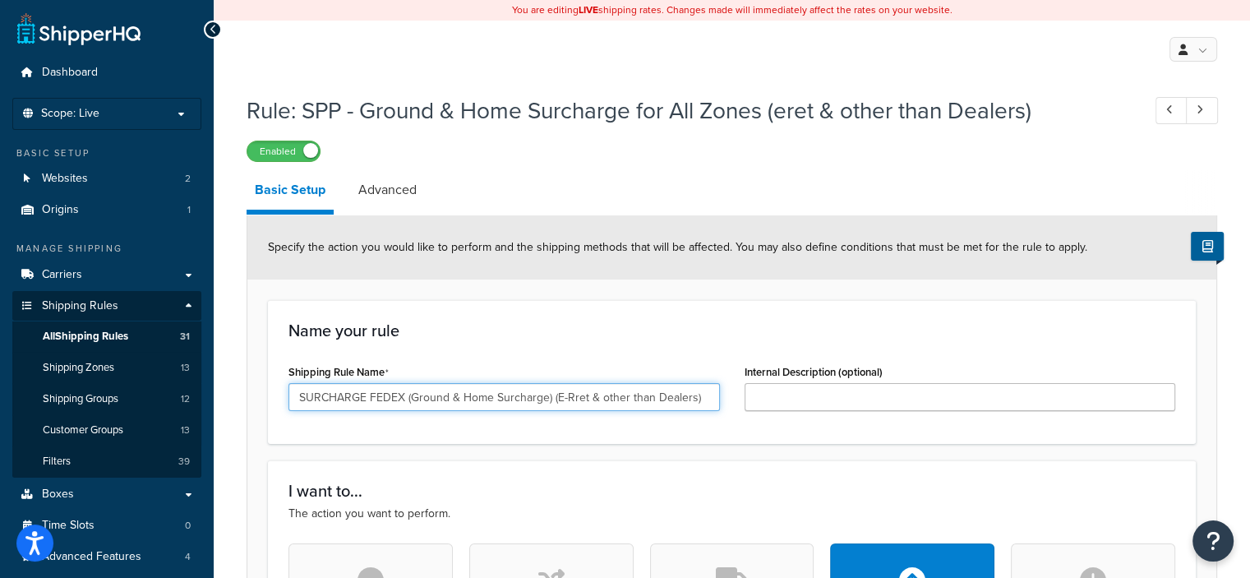
click at [578, 394] on input "SURCHARGE FEDEX (Ground & Home Surcharge) (E-Rret & other than Dealers)" at bounding box center [503, 397] width 431 height 28
click at [582, 395] on input "SURCHARGE FEDEX (Ground & Home Surcharge) (E-Ret & other than Dealers)" at bounding box center [503, 397] width 431 height 28
click at [693, 400] on input "SURCHARGE FEDEX (Ground & Home Surcharge) (E-Rets & other than Dealers)" at bounding box center [503, 397] width 431 height 28
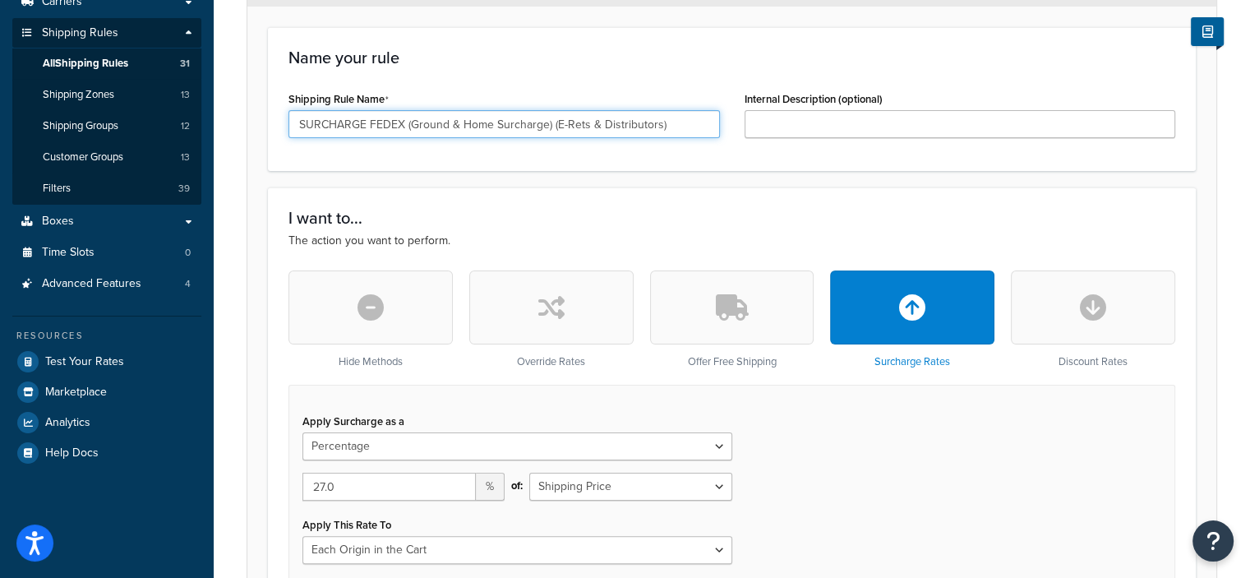
scroll to position [58, 0]
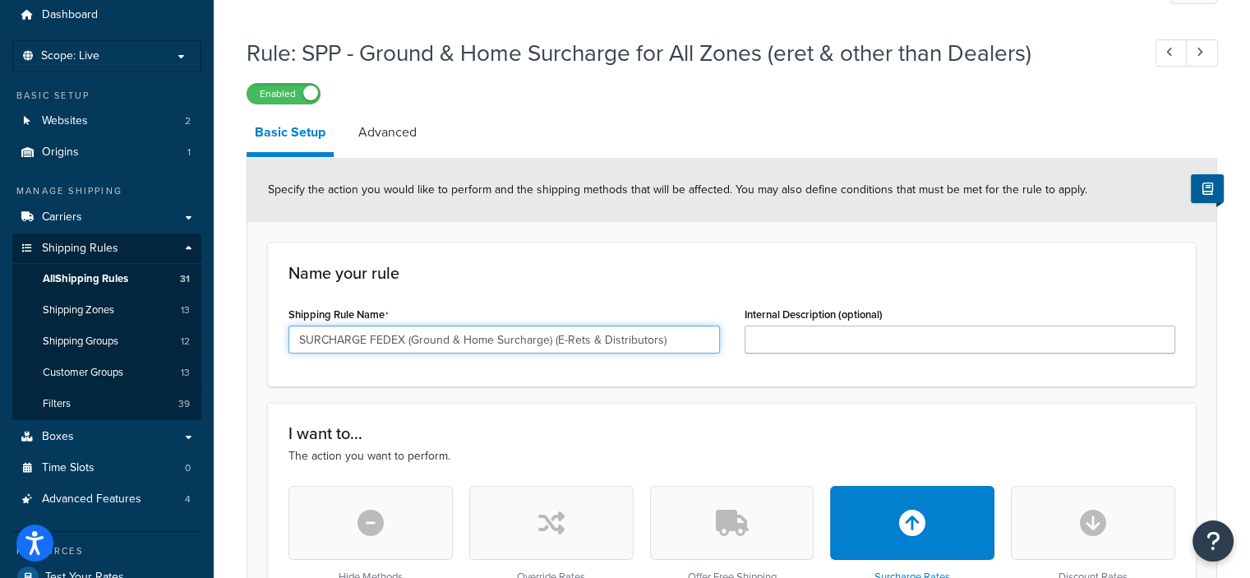
click at [670, 344] on input "SURCHARGE FEDEX (Ground & Home Surcharge) (E-Rets & Distributors)" at bounding box center [503, 339] width 431 height 28
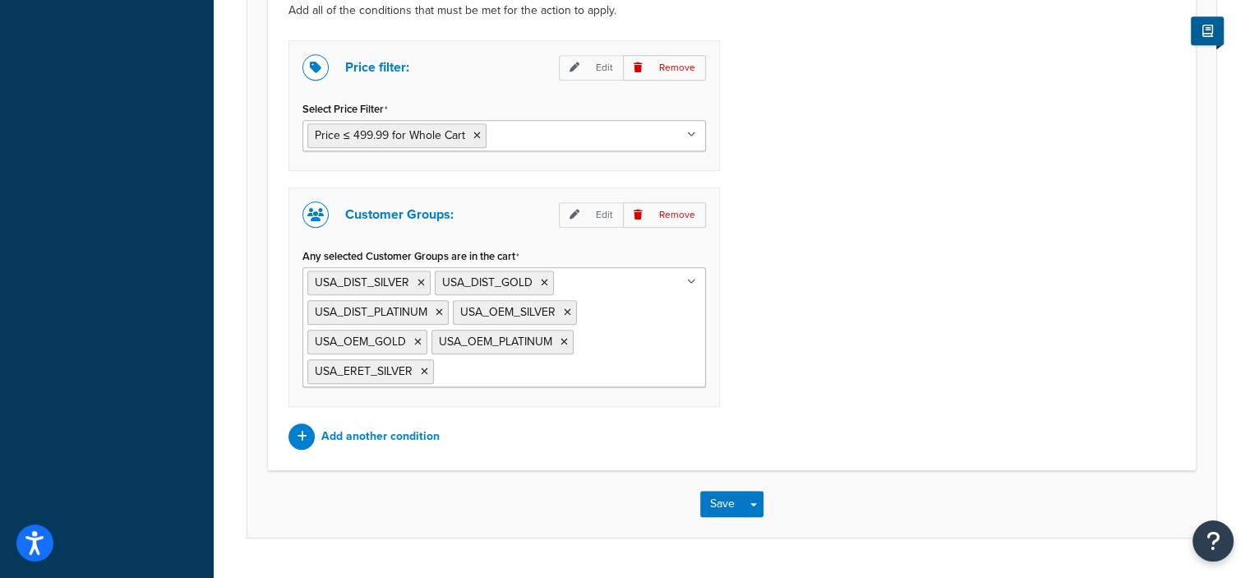
scroll to position [1288, 0]
type input "SURCHARGE FEDEX (Ground & Home Surcharge) (E-Rets & Distributors) 27%"
click at [713, 500] on button "Save" at bounding box center [722, 505] width 44 height 26
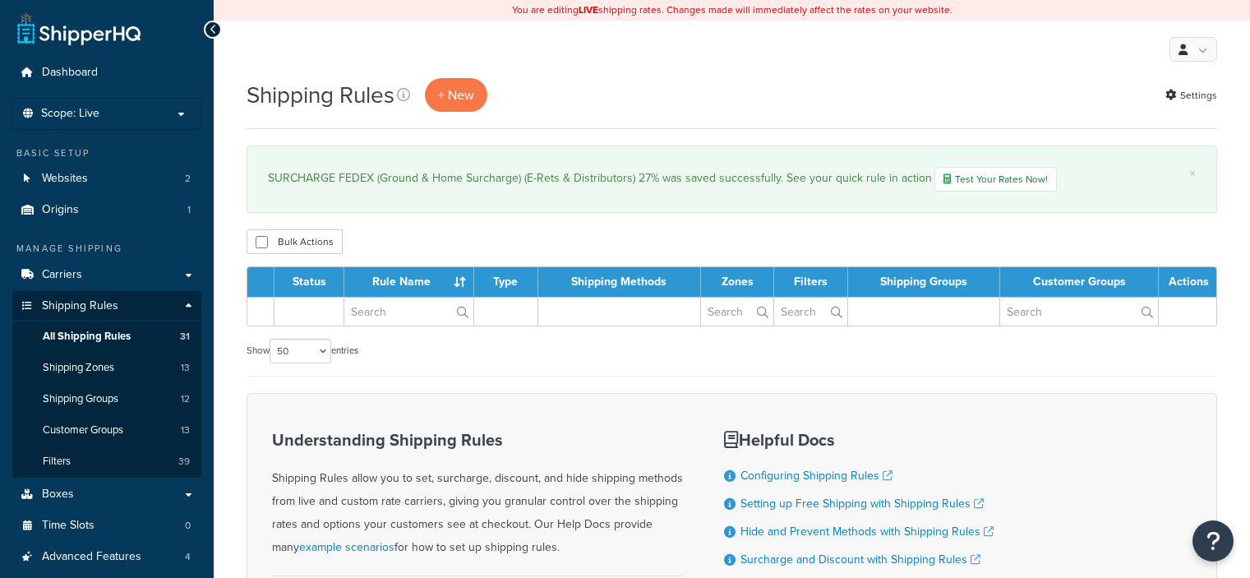
select select "50"
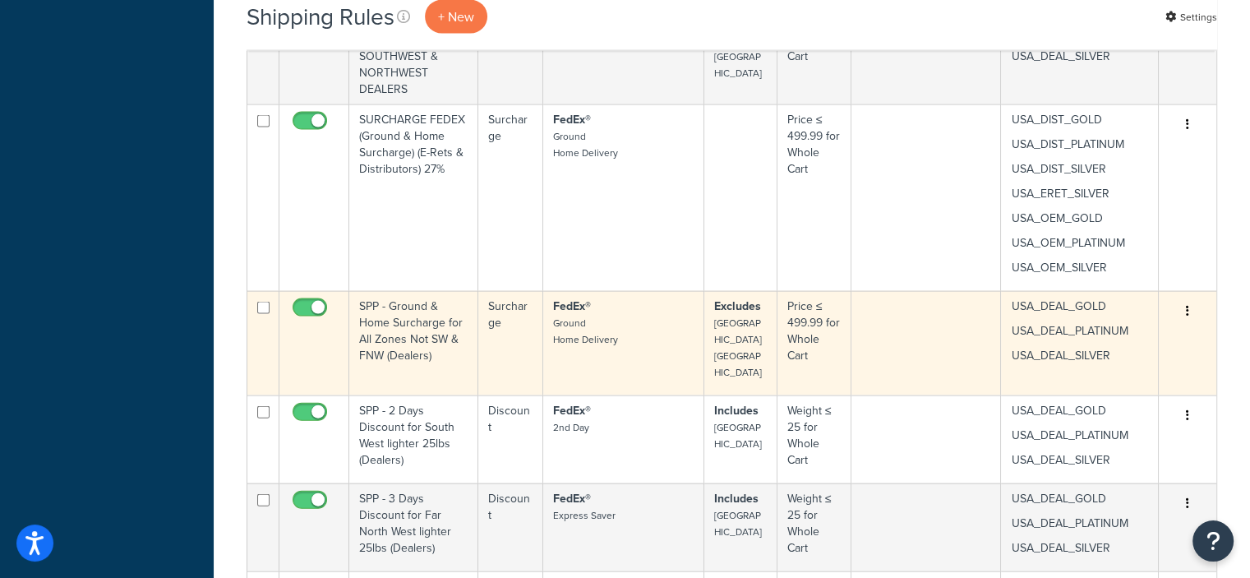
scroll to position [3526, 0]
click at [1182, 308] on button "button" at bounding box center [1187, 311] width 23 height 26
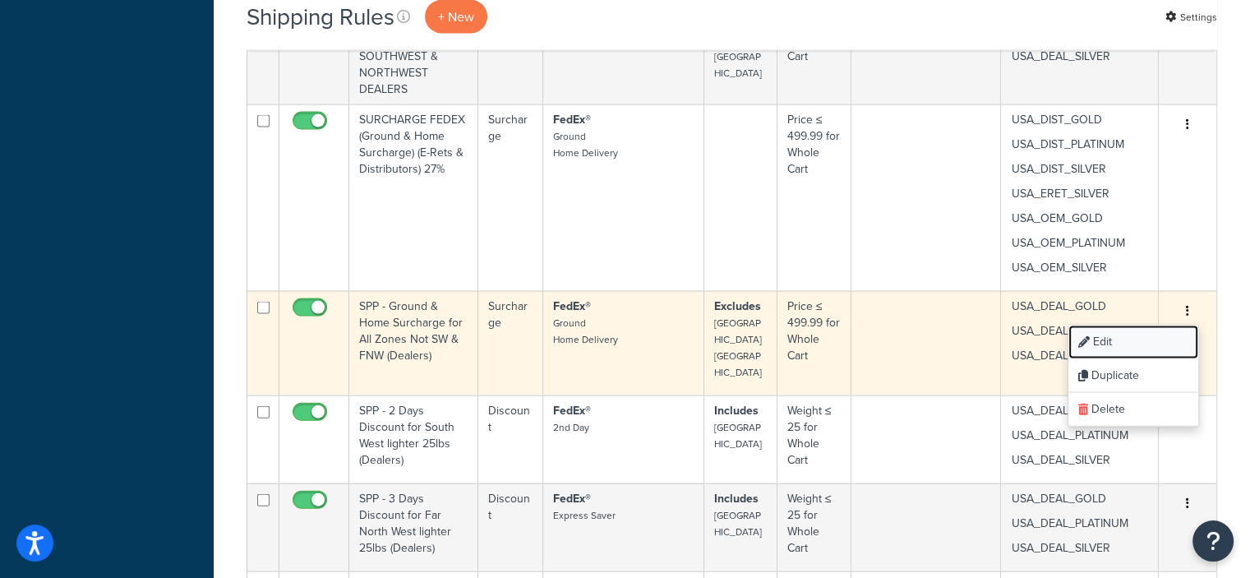
click at [1103, 335] on link "Edit" at bounding box center [1133, 342] width 130 height 34
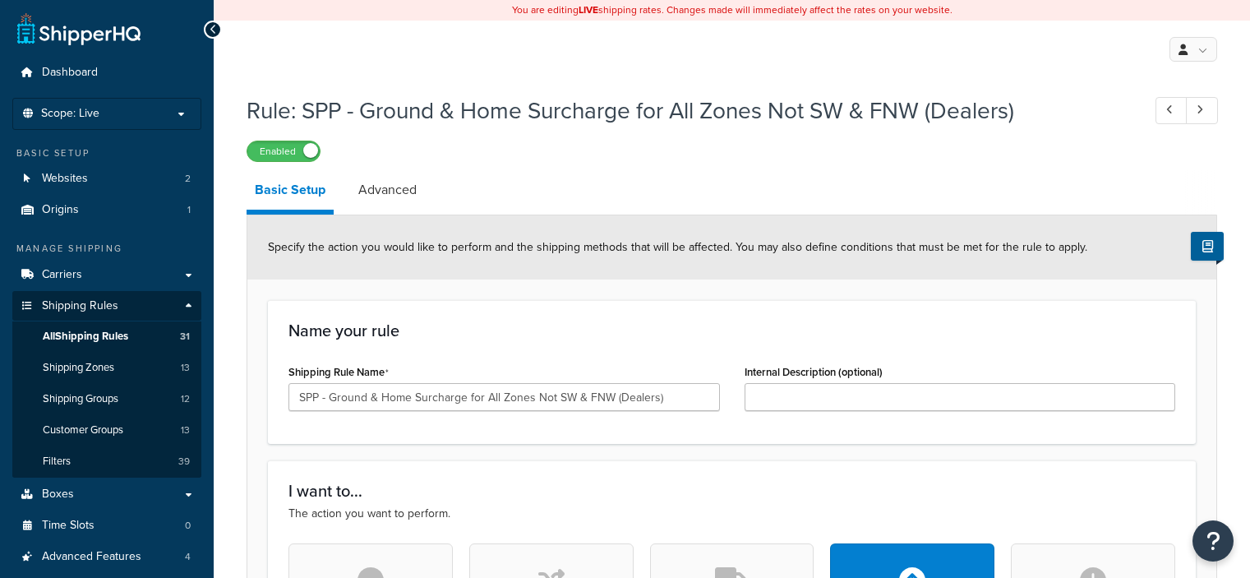
select select "PERCENTAGE"
select select "LOCATION"
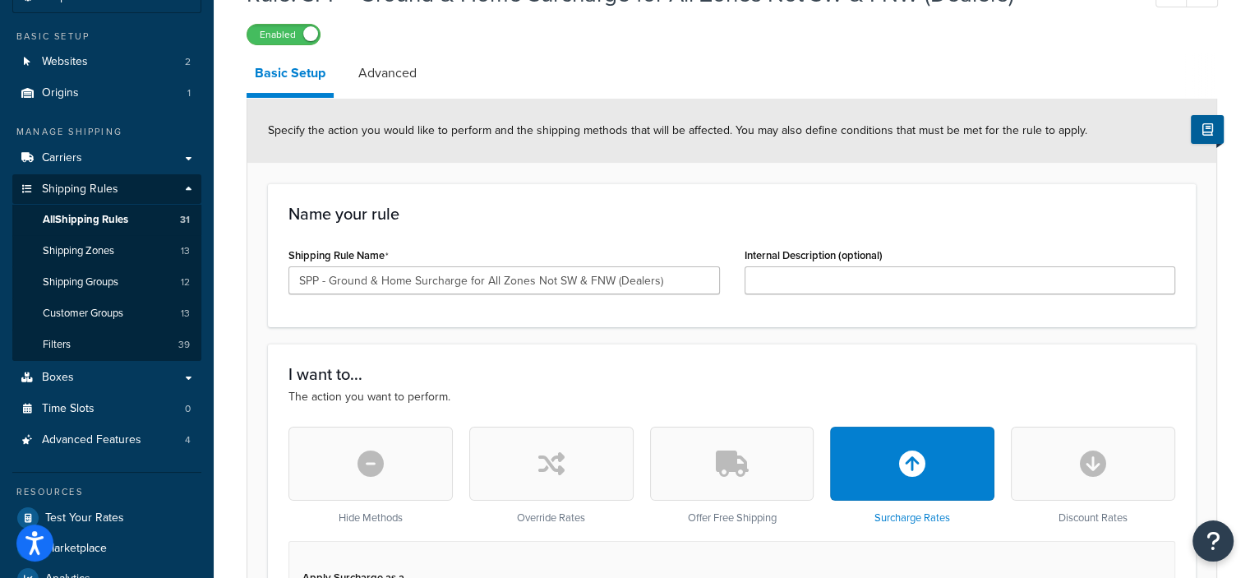
scroll to position [118, 0]
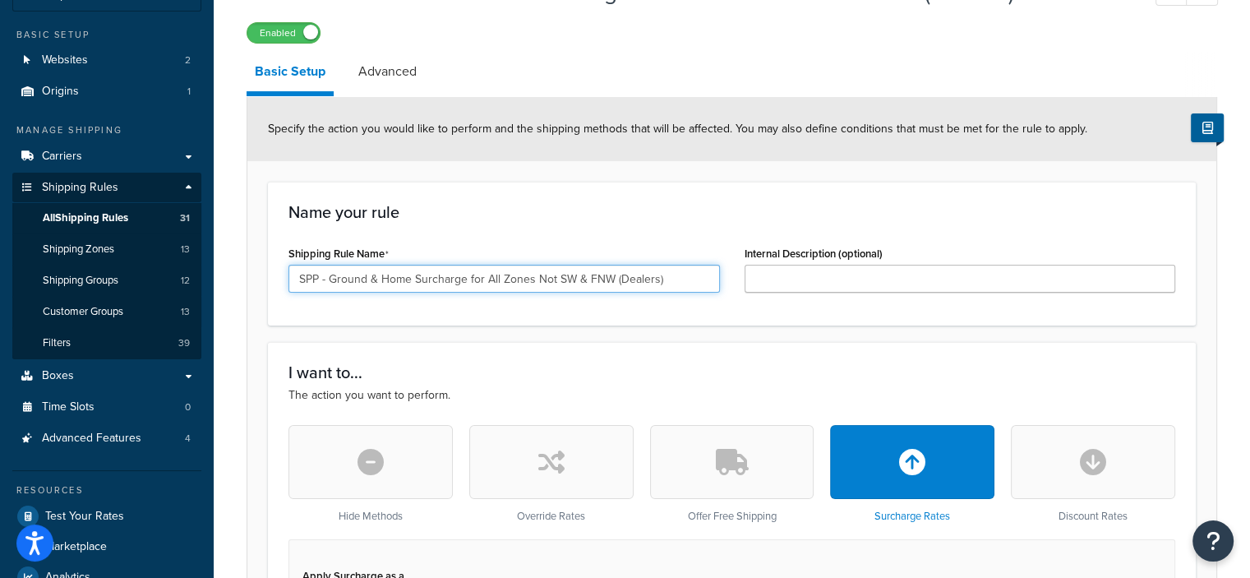
drag, startPoint x: 319, startPoint y: 275, endPoint x: 307, endPoint y: 282, distance: 13.2
click at [307, 282] on input "SPP - Ground & Home Surcharge for All Zones Not SW & FNW (Dealers)" at bounding box center [503, 279] width 431 height 28
click at [377, 281] on input "SURCHARGE - Ground & Home Surcharge for All Zones Not SW & FNW (Dealers)" at bounding box center [503, 279] width 431 height 28
click at [544, 276] on input "SURCHARGE FEDEX (Ground & Home Surcharge for All Zones Not SW & FNW (Dealers)" at bounding box center [503, 279] width 431 height 28
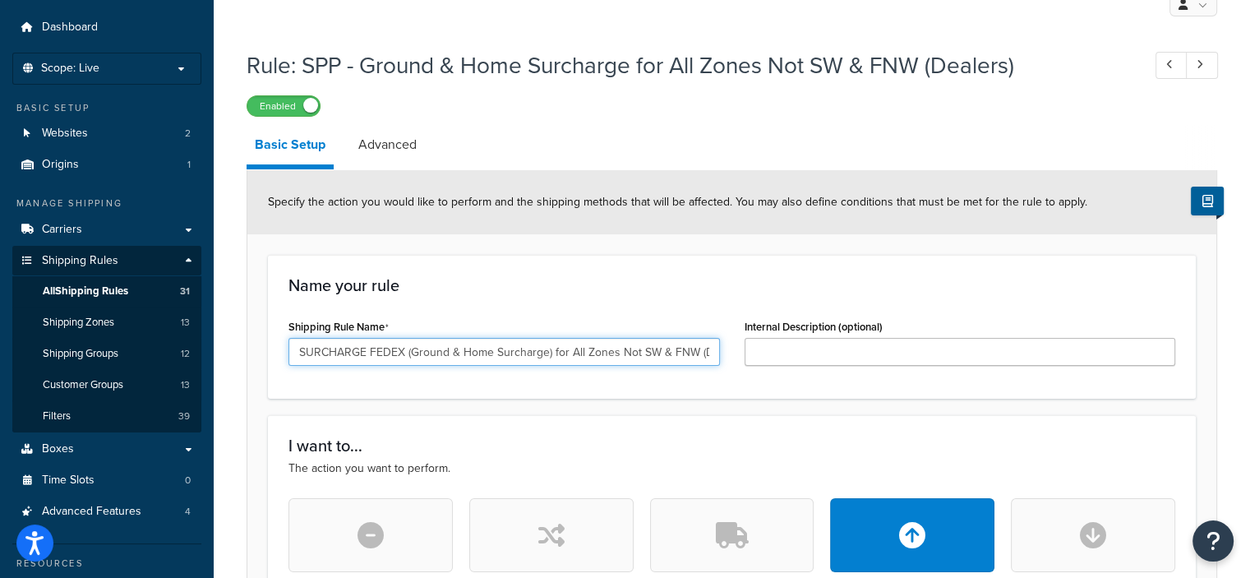
scroll to position [44, 0]
click at [700, 355] on input "SURCHARGE FEDEX (Ground & Home Surcharge) for All Zones Not SW & FNW (Dealers)" at bounding box center [503, 353] width 431 height 28
click at [647, 353] on input "SURCHARGE FEDEX (Ground & Home Surcharge) for AlDealers)" at bounding box center [503, 353] width 431 height 28
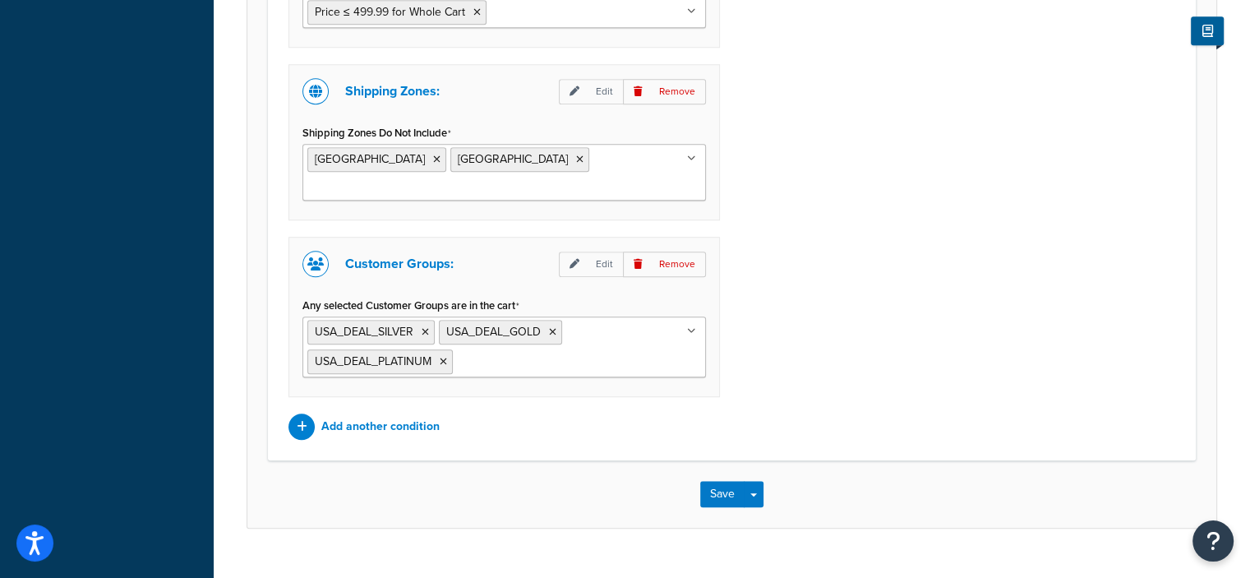
scroll to position [1414, 0]
type input "SURCHARGE FEDEX (Ground & Home Surcharge) DEALERS (except SW & NW)"
click at [718, 480] on button "Save" at bounding box center [722, 493] width 44 height 26
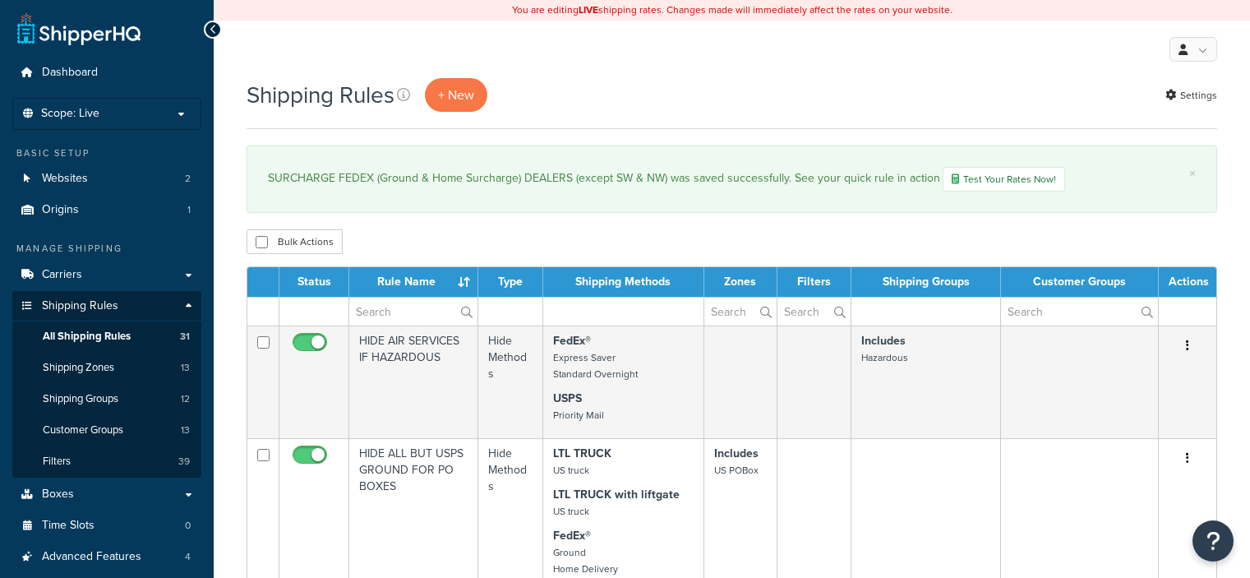
select select "50"
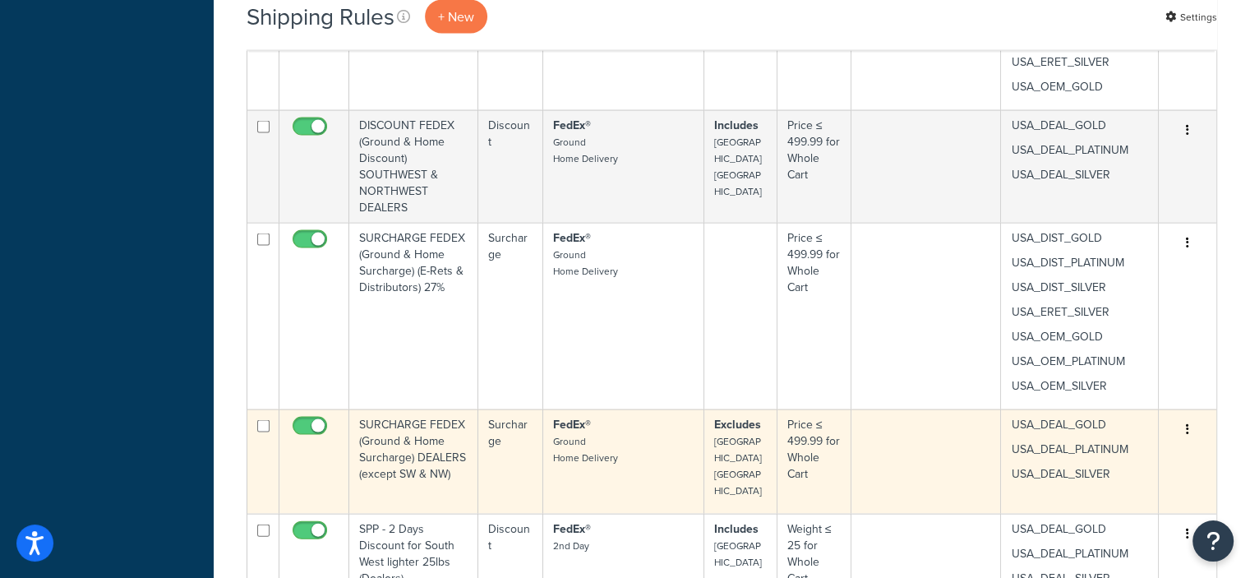
scroll to position [3438, 0]
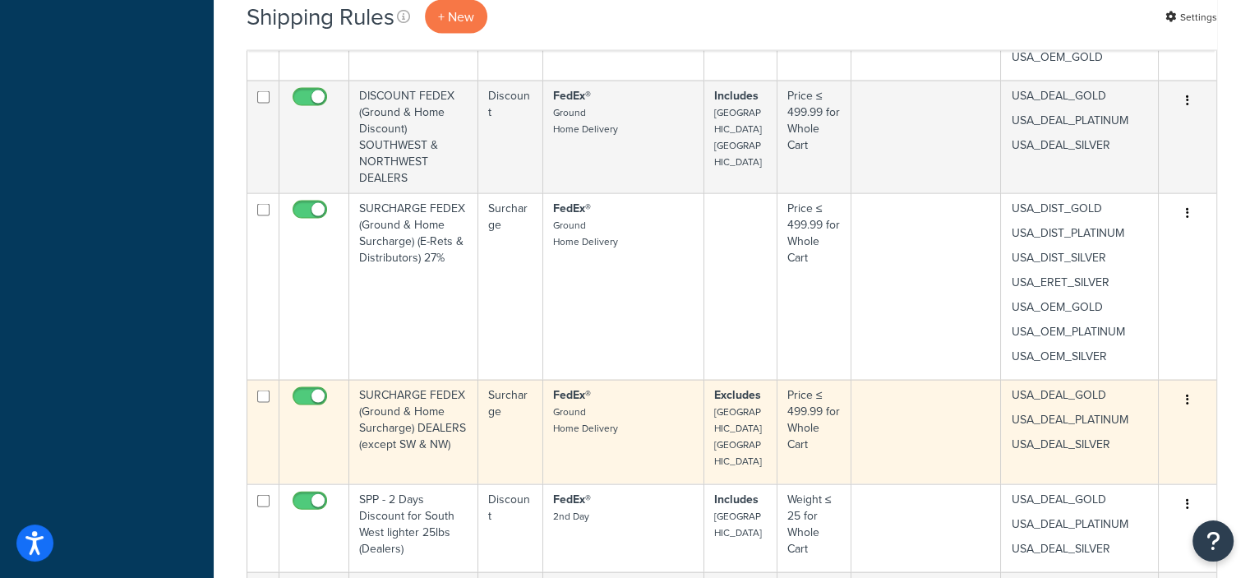
click at [1186, 397] on icon "button" at bounding box center [1187, 400] width 3 height 12
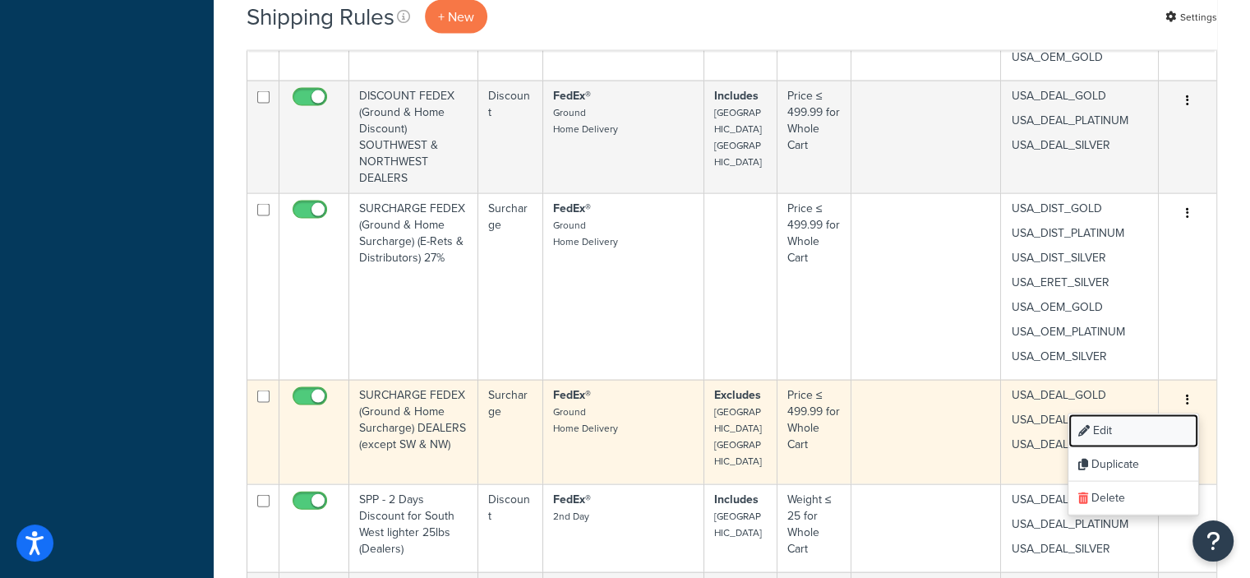
click at [1095, 426] on link "Edit" at bounding box center [1133, 431] width 130 height 34
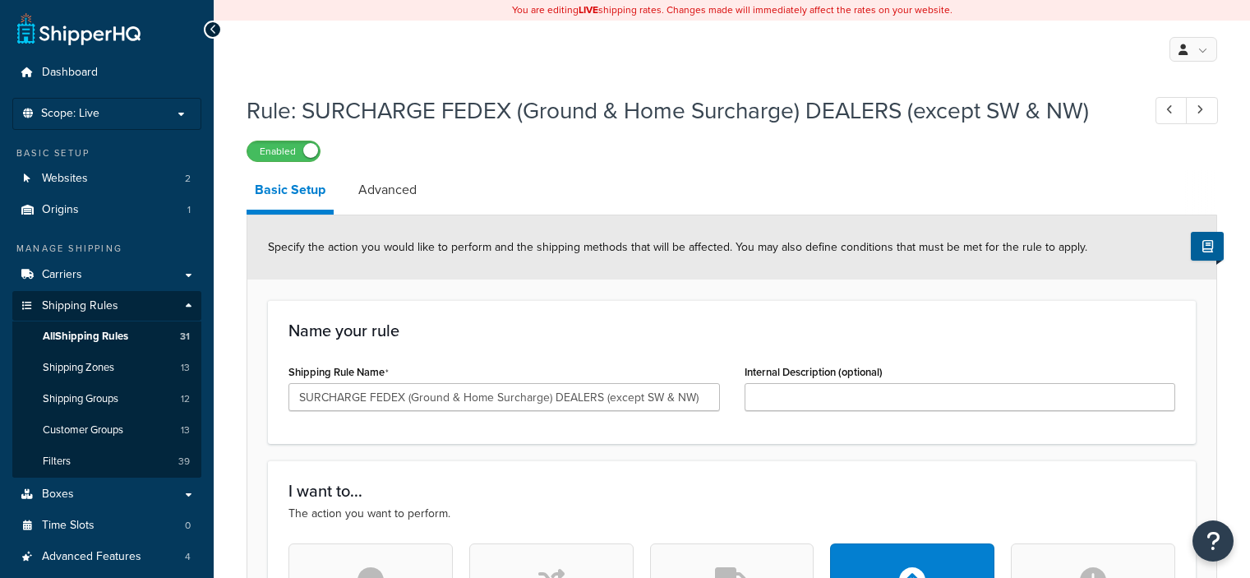
select select "PERCENTAGE"
select select "LOCATION"
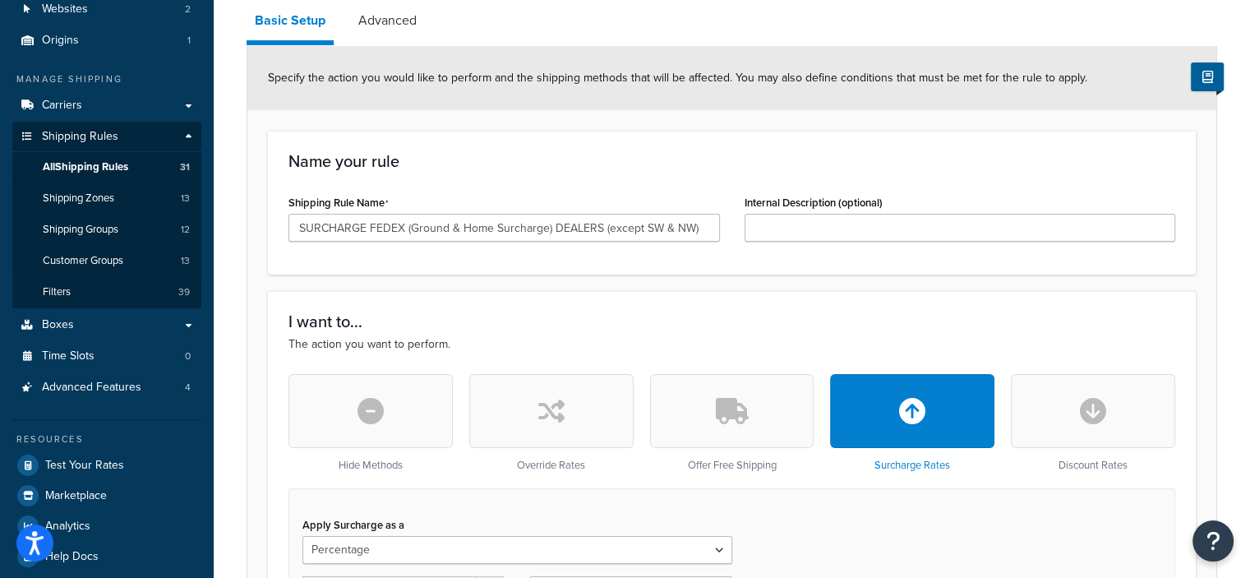
scroll to position [111, 0]
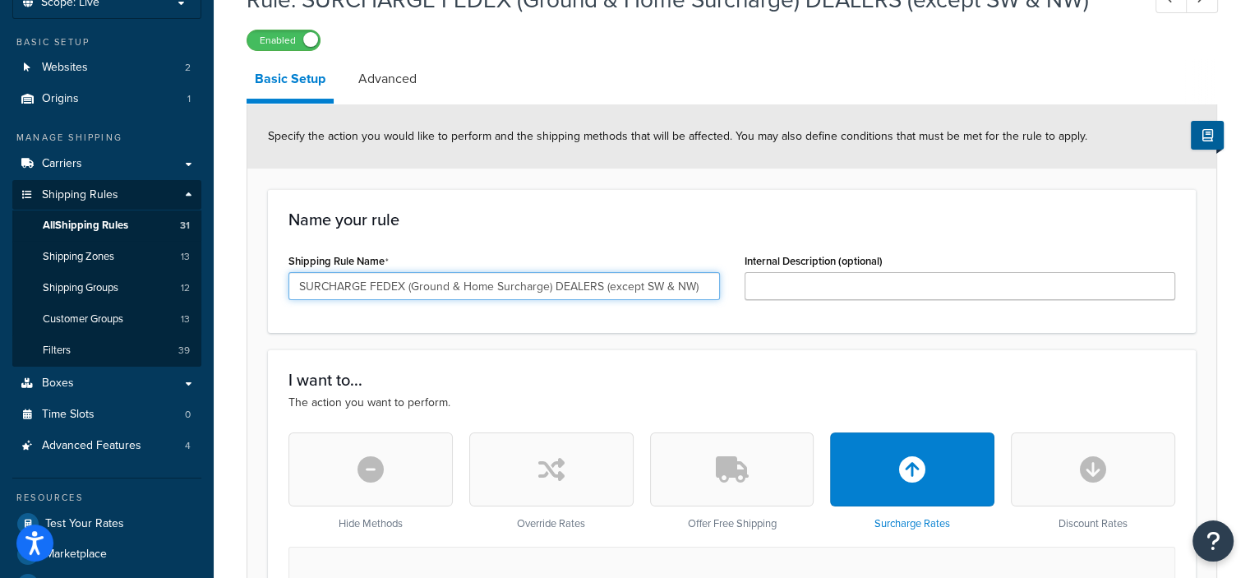
click at [710, 287] on input "SURCHARGE FEDEX (Ground & Home Surcharge) DEALERS (except SW & NW)" at bounding box center [503, 286] width 431 height 28
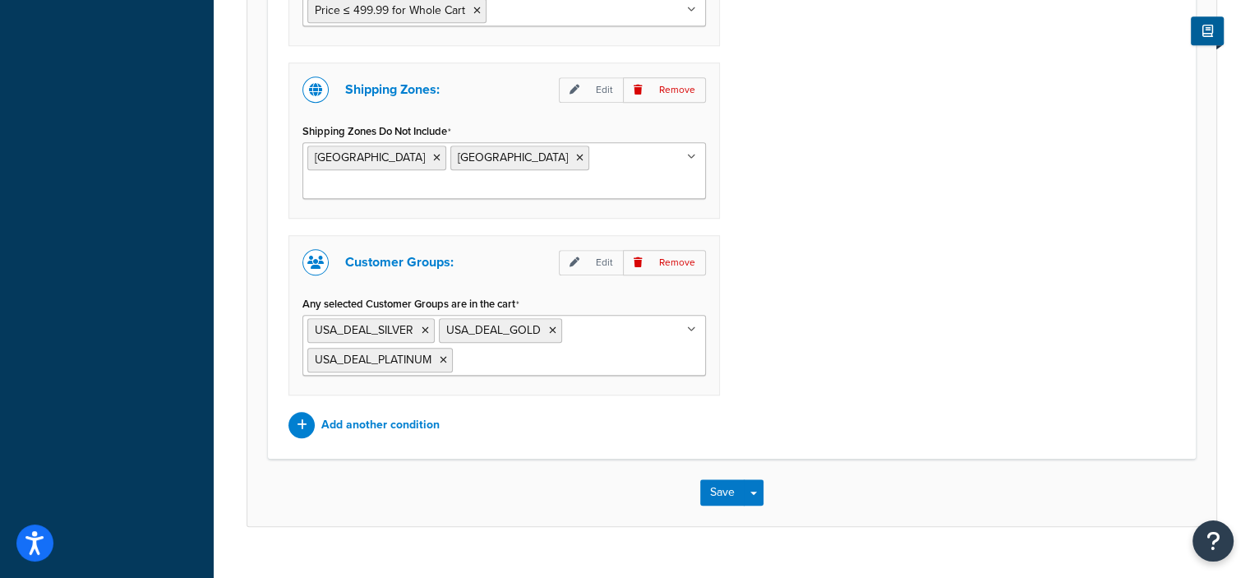
scroll to position [1414, 0]
type input "SURCHARGE FEDEX (Ground & Home Surcharge) DEALERS (except SW & NW) 27%"
click at [713, 480] on button "Save" at bounding box center [722, 493] width 44 height 26
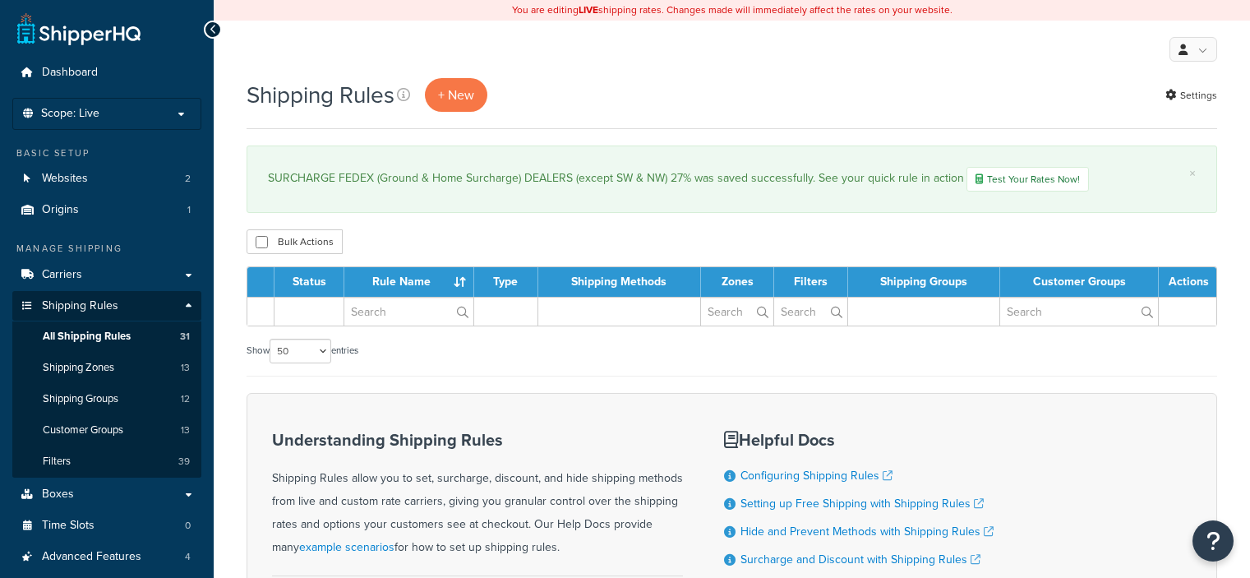
select select "50"
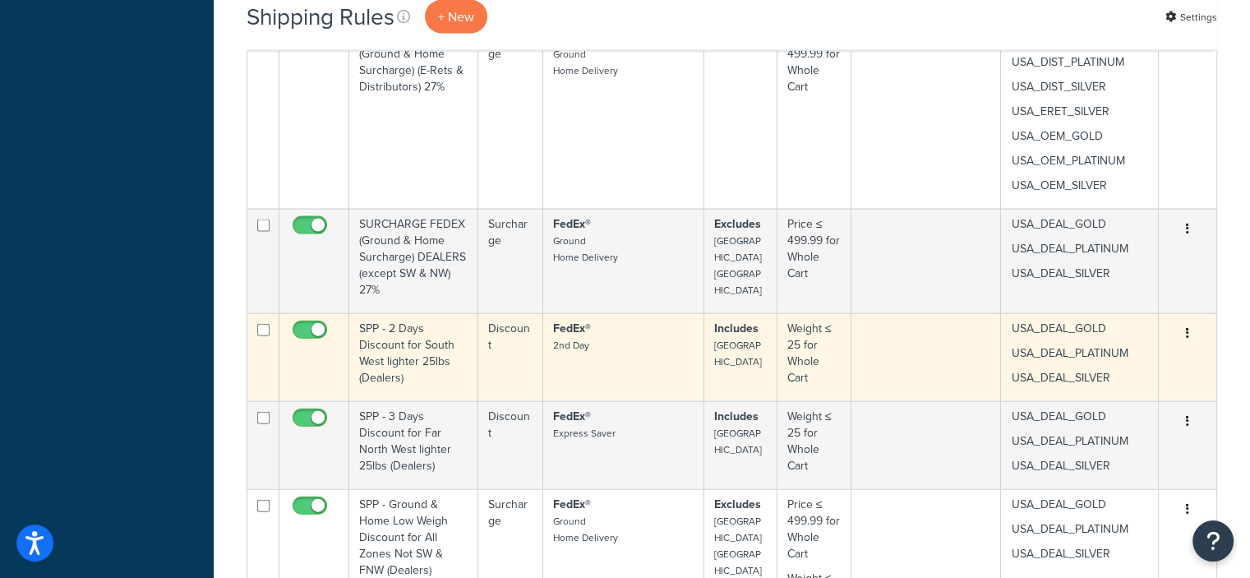
scroll to position [3609, 0]
click at [1186, 327] on icon "button" at bounding box center [1187, 333] width 3 height 12
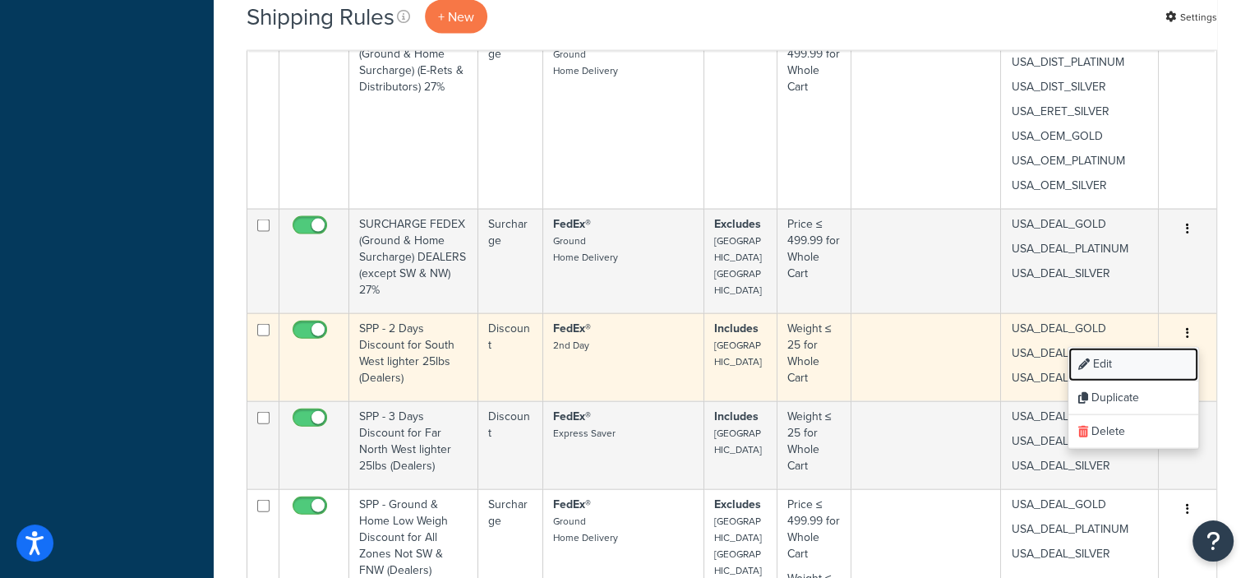
click at [1101, 349] on link "Edit" at bounding box center [1133, 365] width 130 height 34
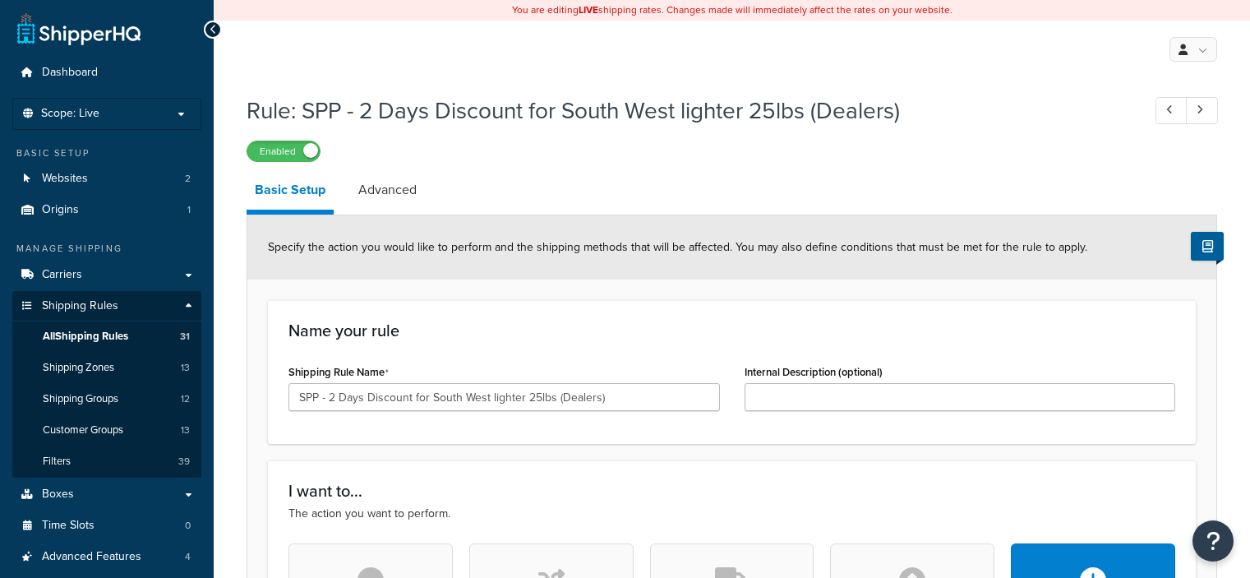
select select "PERCENTAGE"
select select "LOCATION"
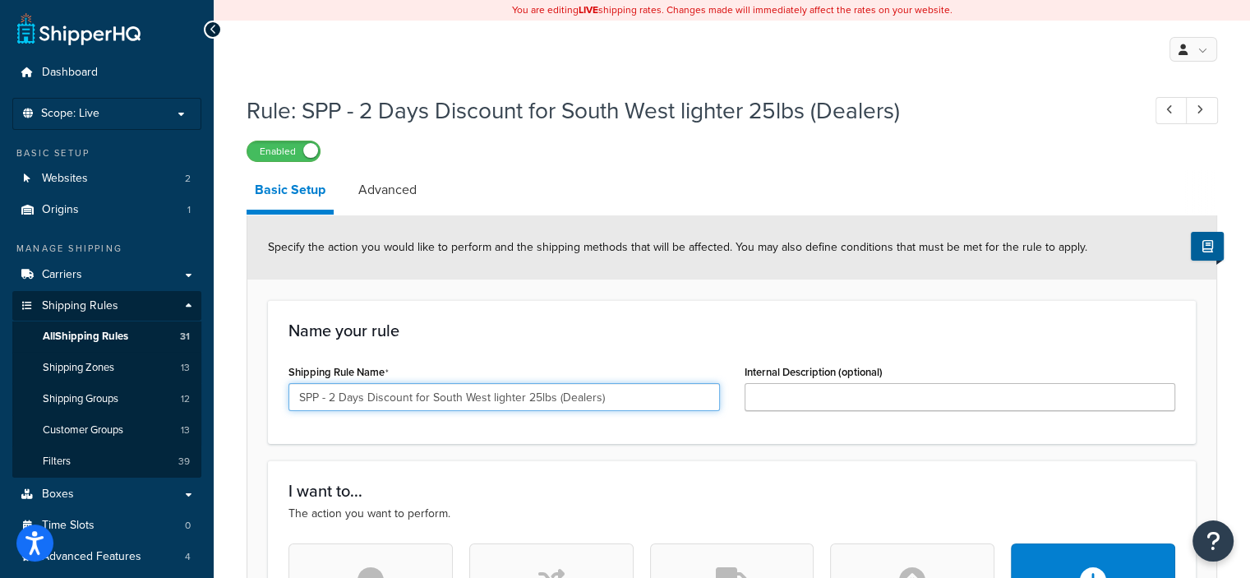
drag, startPoint x: 317, startPoint y: 390, endPoint x: 293, endPoint y: 399, distance: 26.3
click at [293, 399] on input "SPP - 2 Days Discount for South West lighter 25lbs (Dealers)" at bounding box center [503, 397] width 431 height 28
click at [368, 397] on input "DISCOUNT - 2 Days Discount for South West lighter 25lbs (Dealers)" at bounding box center [503, 397] width 431 height 28
click at [408, 398] on input "DISCOUNT FEDEX (2 Days Discount for South West lighter 25lbs (Dealers)" at bounding box center [503, 397] width 431 height 28
click at [406, 398] on input "DISCOUNT FEDEX (2 Days Discount for South West lighter 25lbs (Dealers)" at bounding box center [503, 397] width 431 height 28
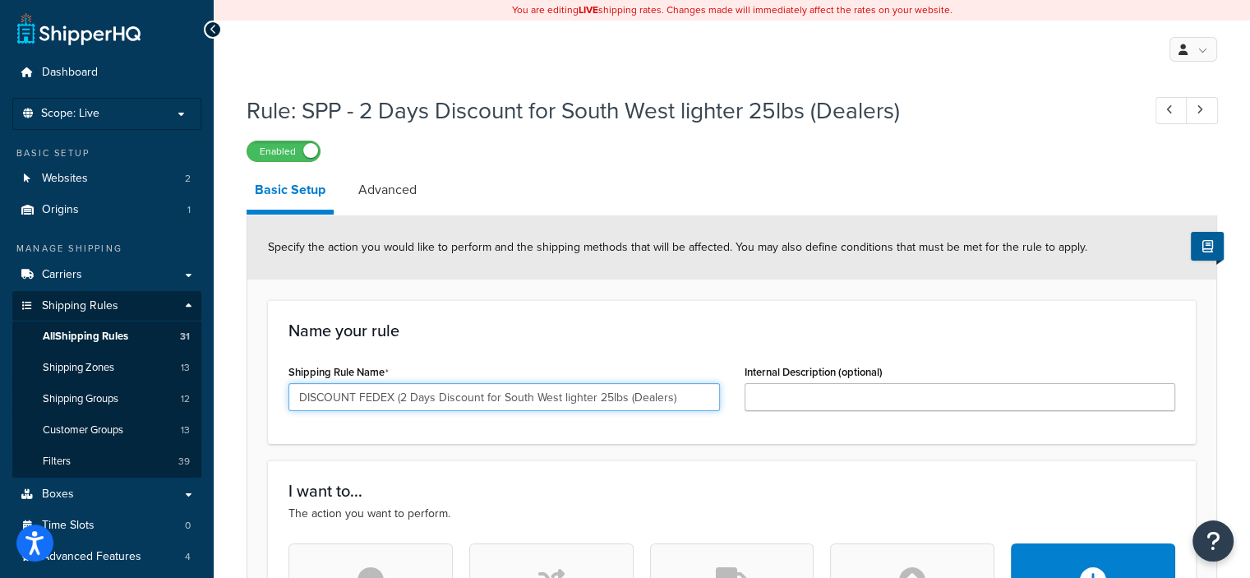
click at [393, 395] on input "DISCOUNT FEDEX (2 Days Discount for South West lighter 25lbs (Dealers)" at bounding box center [503, 397] width 431 height 28
click at [513, 397] on input "DISCOUNT 2ND DAY (2 Days Discount for South West lighter 25lbs (Dealers)" at bounding box center [503, 397] width 431 height 28
click at [647, 397] on input "DISCOUNT 2ND DAY FOR SOUTHWEST DEALERSSouth West lighter 25lbs (Dealers)" at bounding box center [503, 397] width 431 height 28
click at [647, 397] on input "DISCOUNT 2ND DAY FOR SOUTHWEST DEALERS 25lbs (Dealers)" at bounding box center [503, 397] width 431 height 28
click at [558, 394] on input "DISCOUNT 2ND DAY FOR SOUTHWEST DEALERS 25lbs)" at bounding box center [503, 397] width 431 height 28
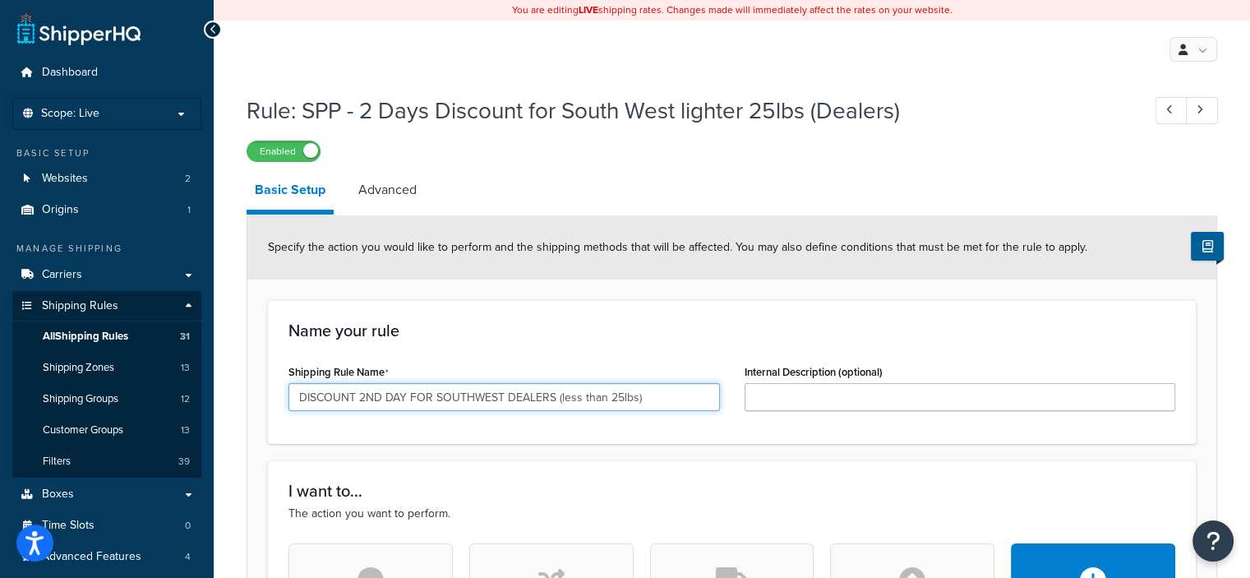
click at [675, 394] on input "DISCOUNT 2ND DAY FOR SOUTHWEST DEALERS (less than 25lbs)" at bounding box center [503, 397] width 431 height 28
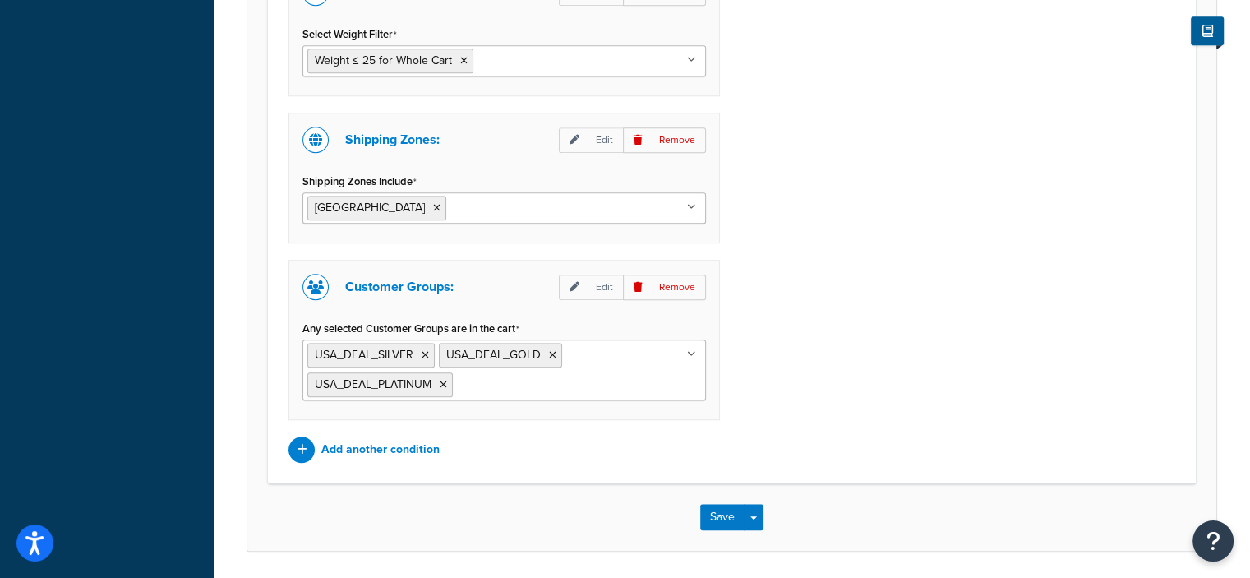
scroll to position [1378, 0]
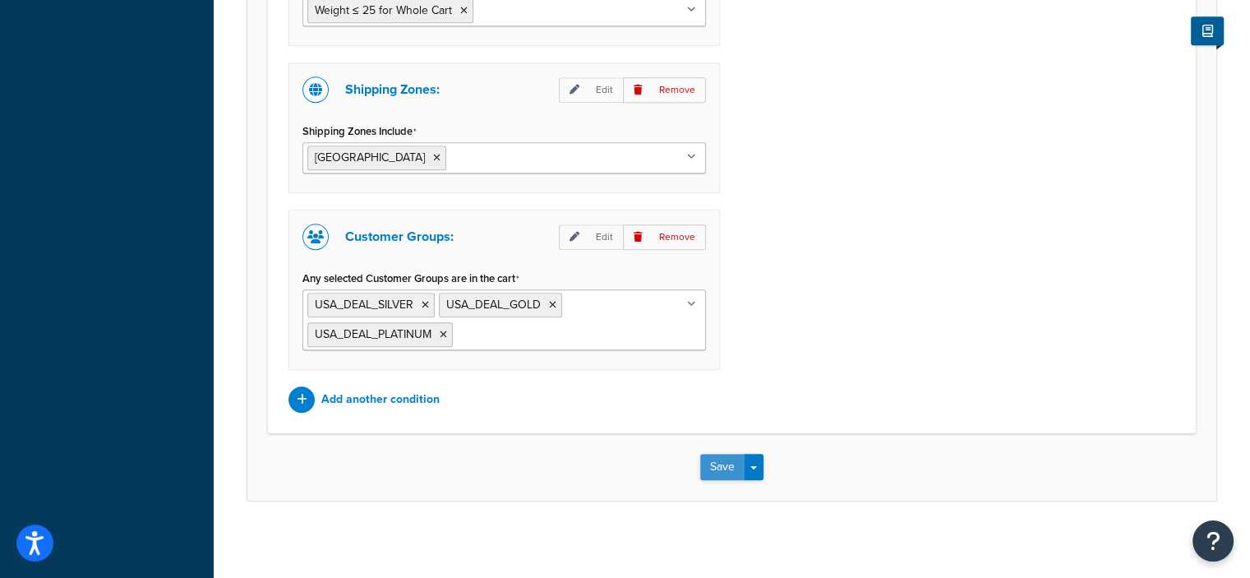
type input "DISCOUNT 2ND DAY FOR SOUTHWEST DEALERS (less than 25lbs)"
click at [716, 459] on button "Save" at bounding box center [722, 467] width 44 height 26
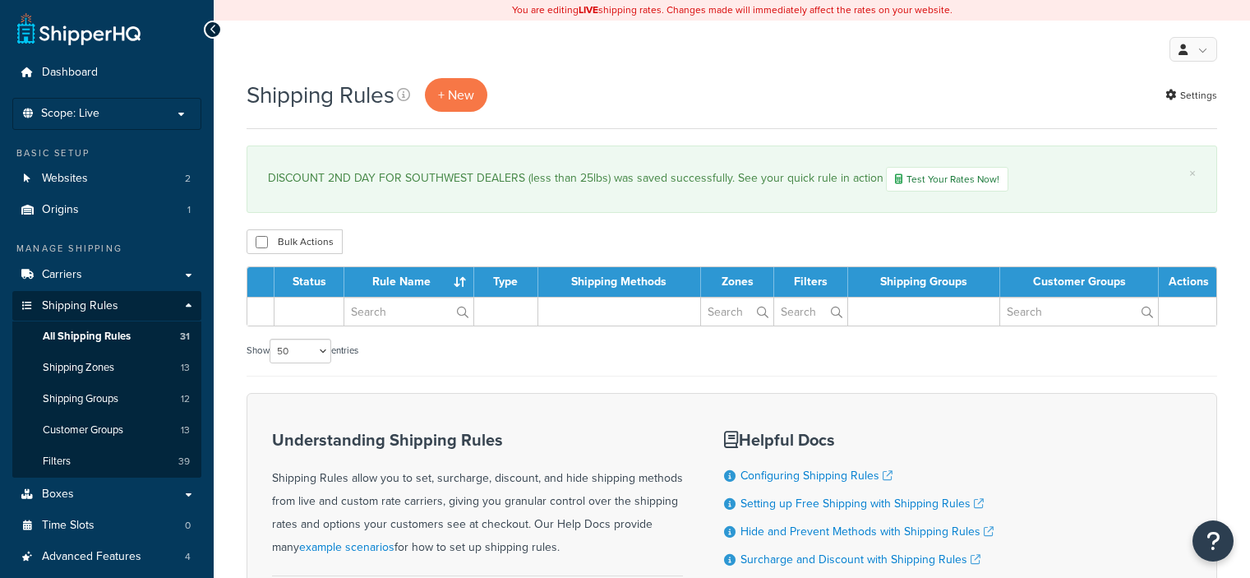
select select "50"
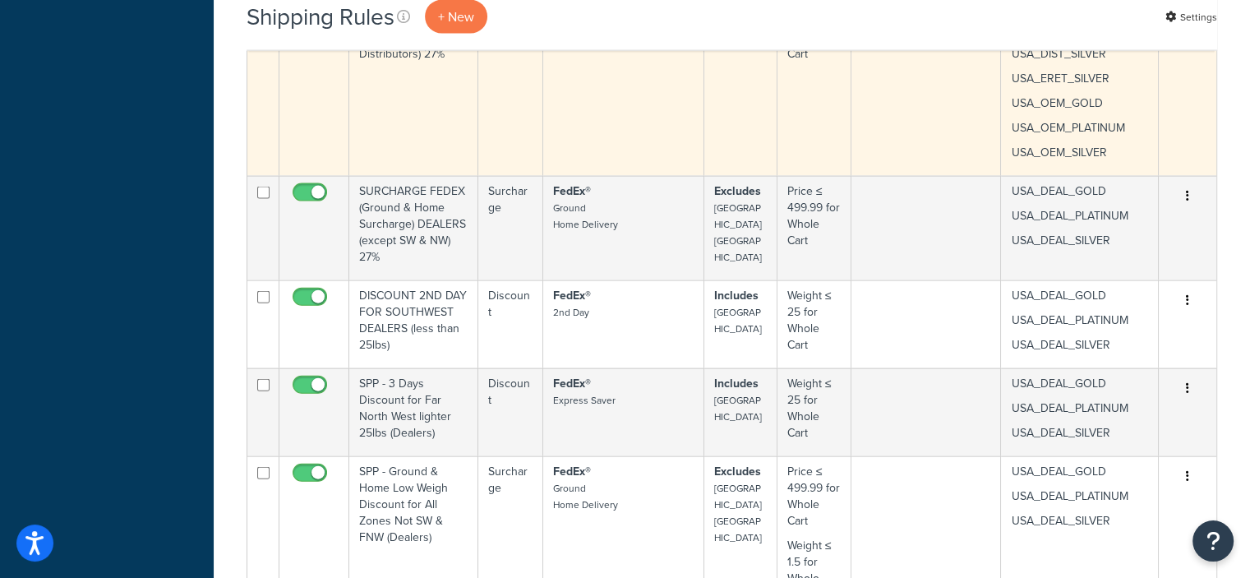
scroll to position [3618, 0]
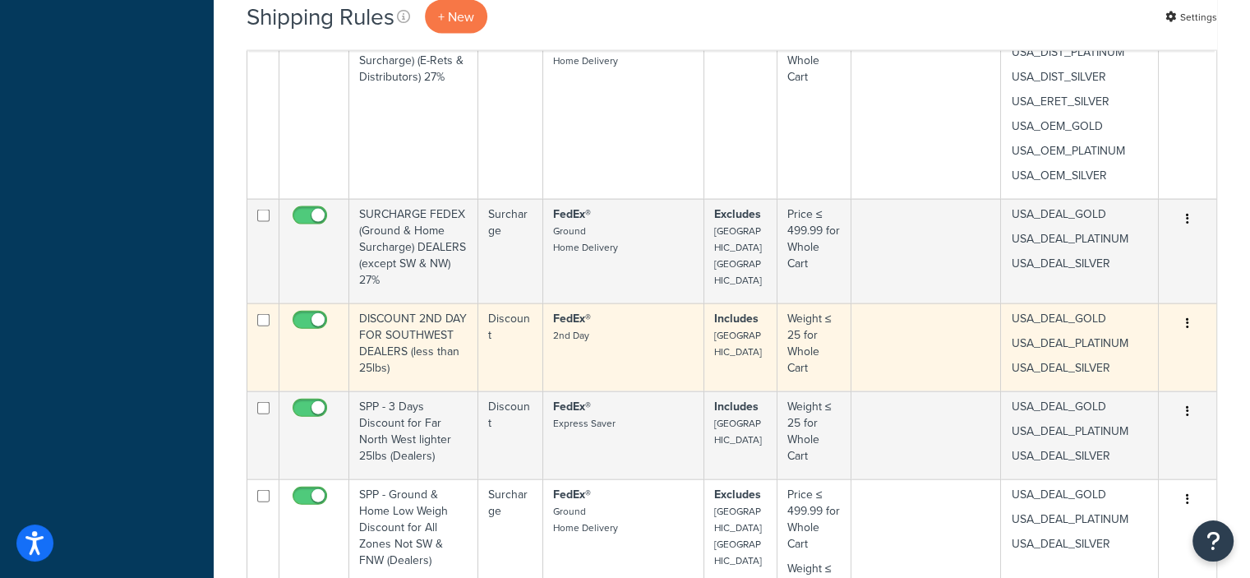
click at [1186, 317] on icon "button" at bounding box center [1187, 323] width 3 height 12
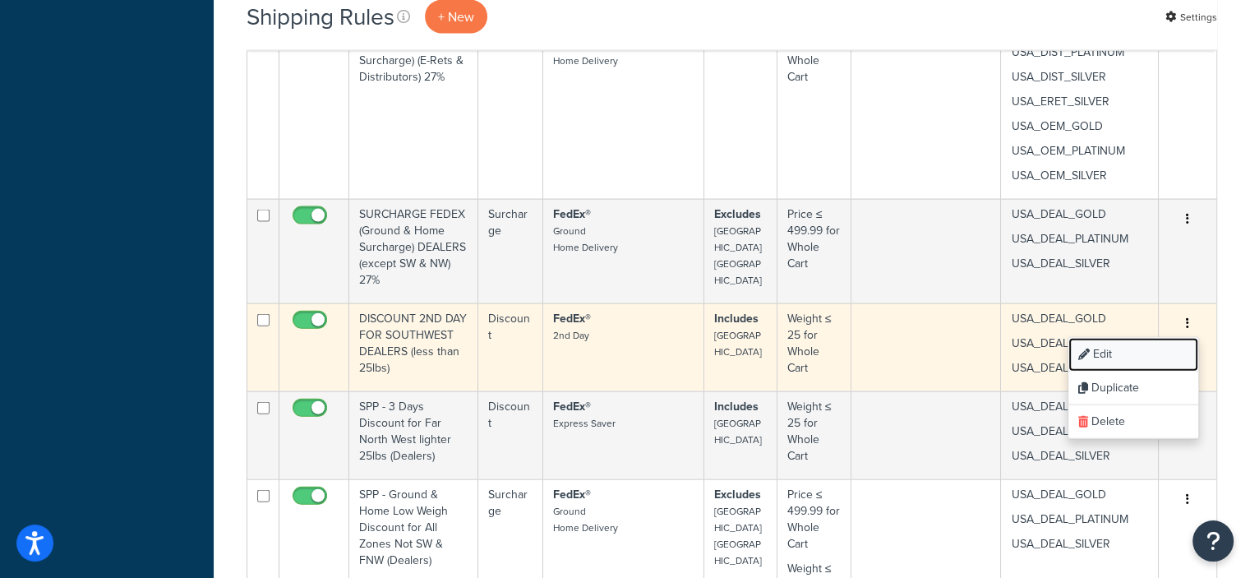
click at [1117, 338] on link "Edit" at bounding box center [1133, 355] width 130 height 34
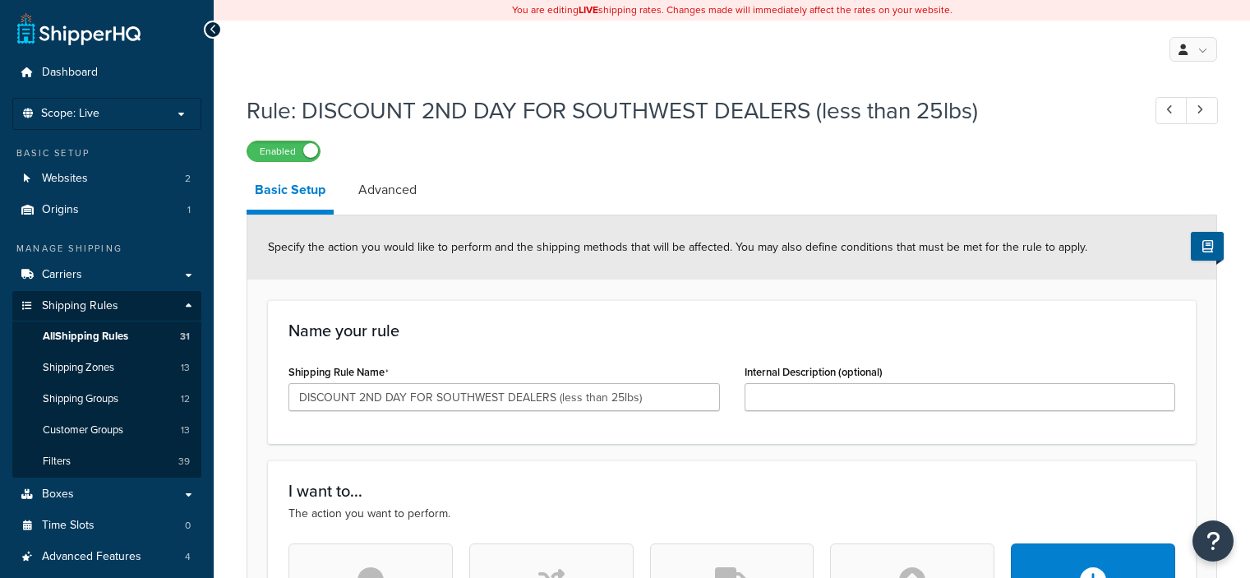
select select "PERCENTAGE"
select select "LOCATION"
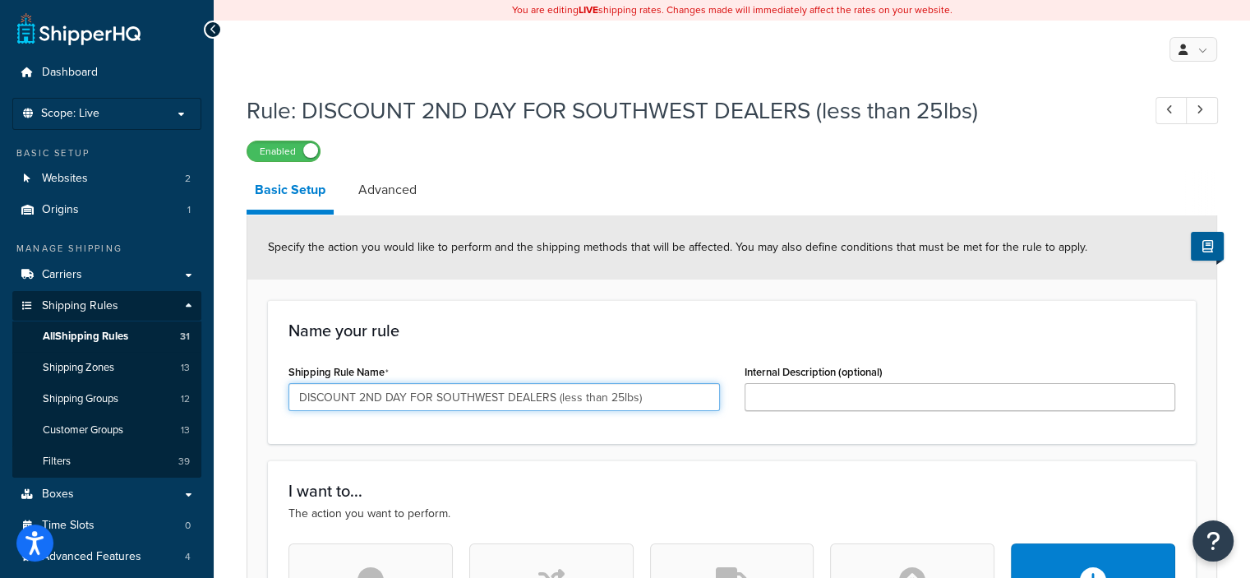
click at [689, 390] on input "DISCOUNT 2ND DAY FOR SOUTHWEST DEALERS (less than 25lbs)" at bounding box center [503, 397] width 431 height 28
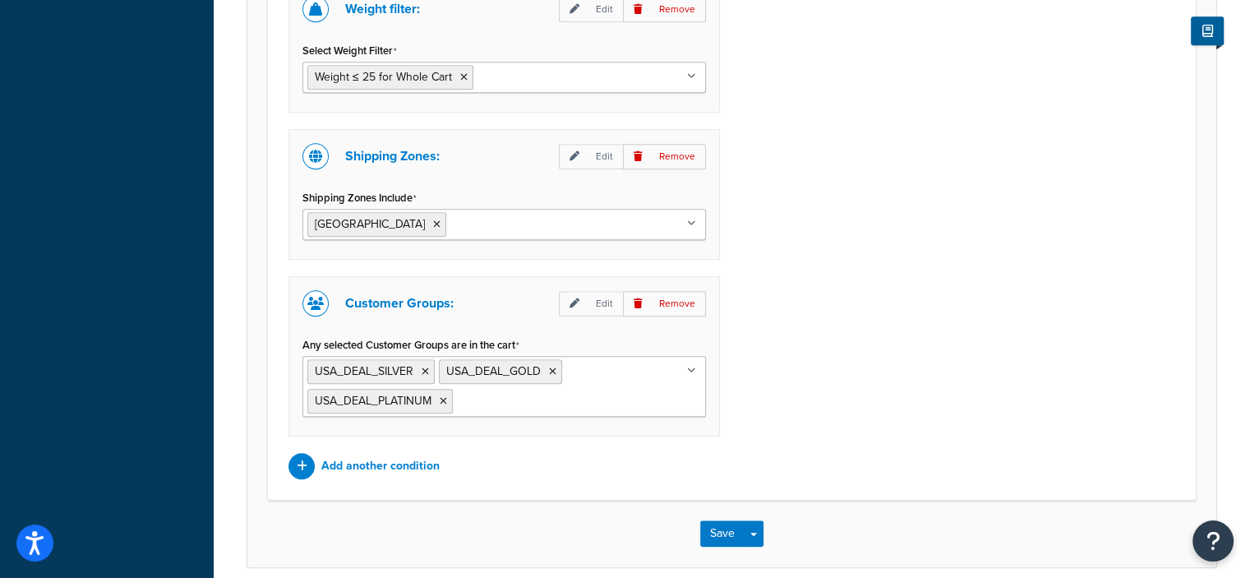
scroll to position [1313, 0]
type input "DISCOUNT 2ND DAY FOR SOUTHWEST DEALERS (less than 25lbs) 20%"
click at [713, 523] on button "Save" at bounding box center [722, 531] width 44 height 26
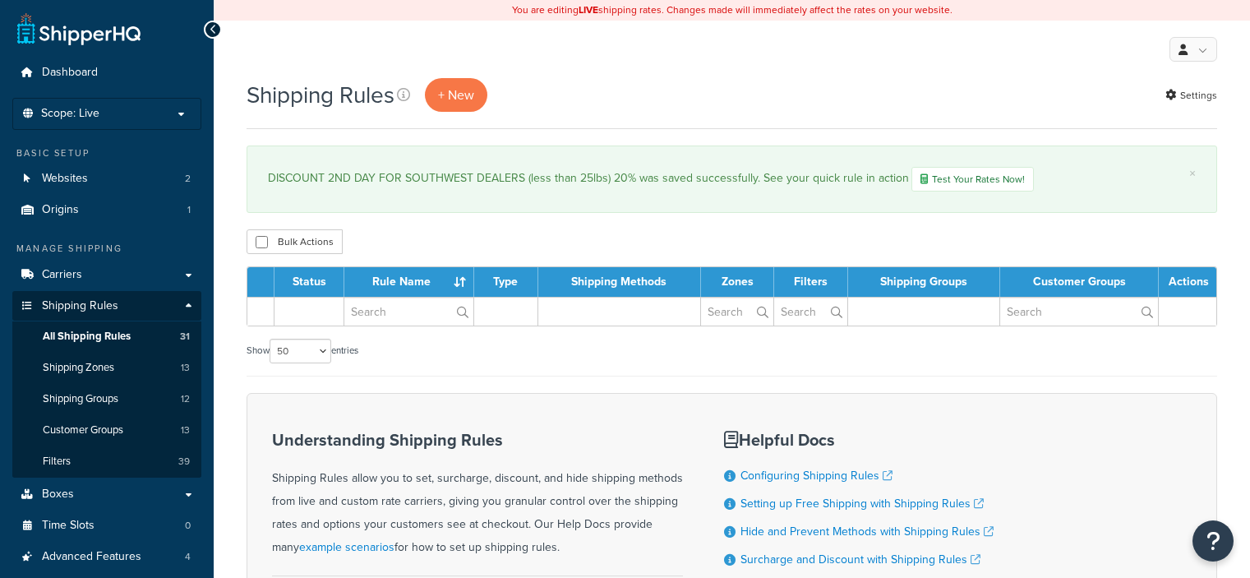
select select "50"
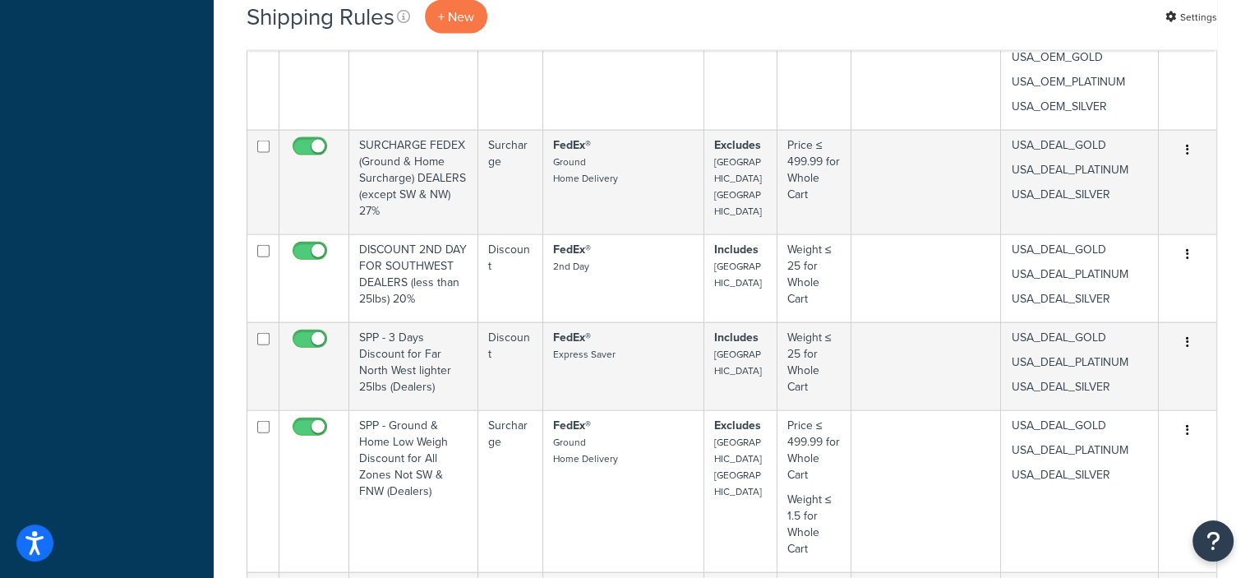
scroll to position [3687, 0]
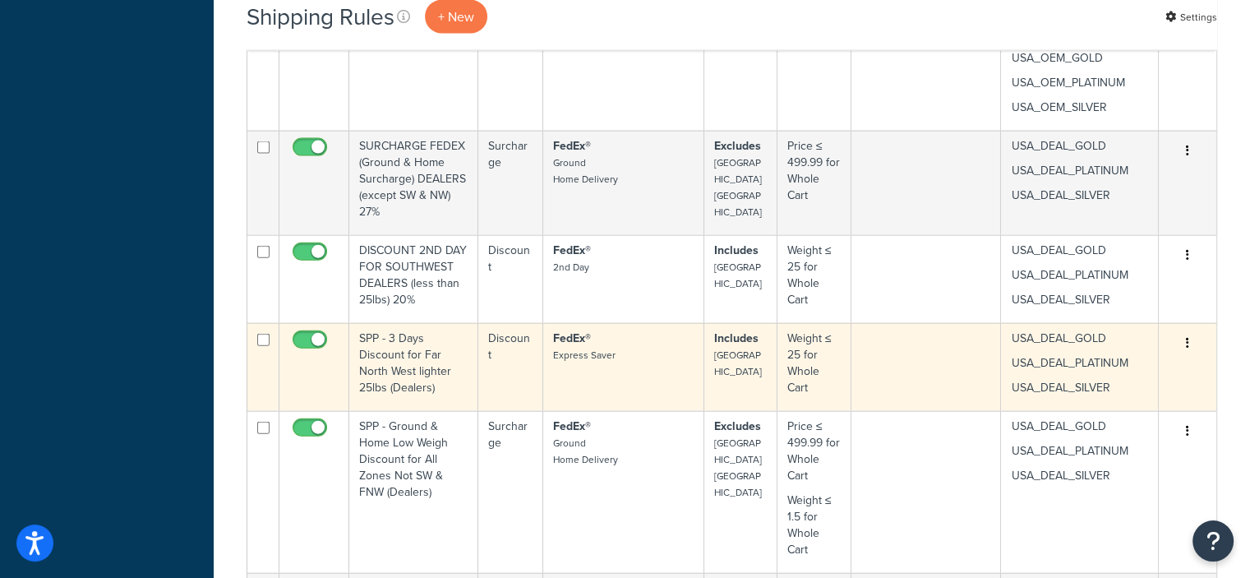
click at [1186, 337] on icon "button" at bounding box center [1187, 343] width 3 height 12
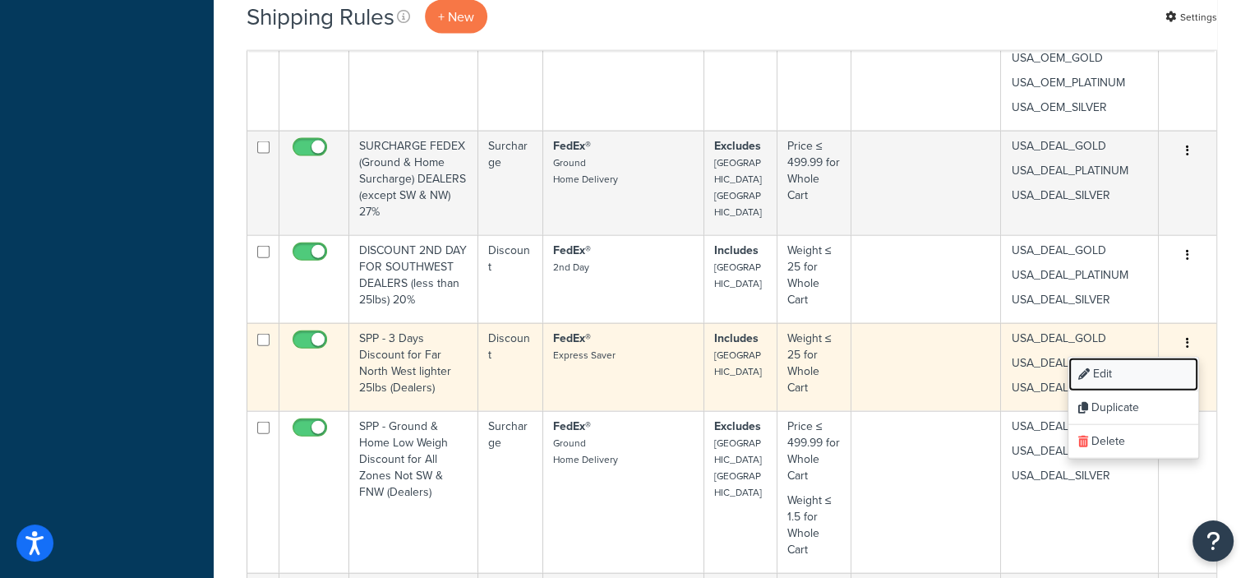
click at [1111, 357] on link "Edit" at bounding box center [1133, 374] width 130 height 34
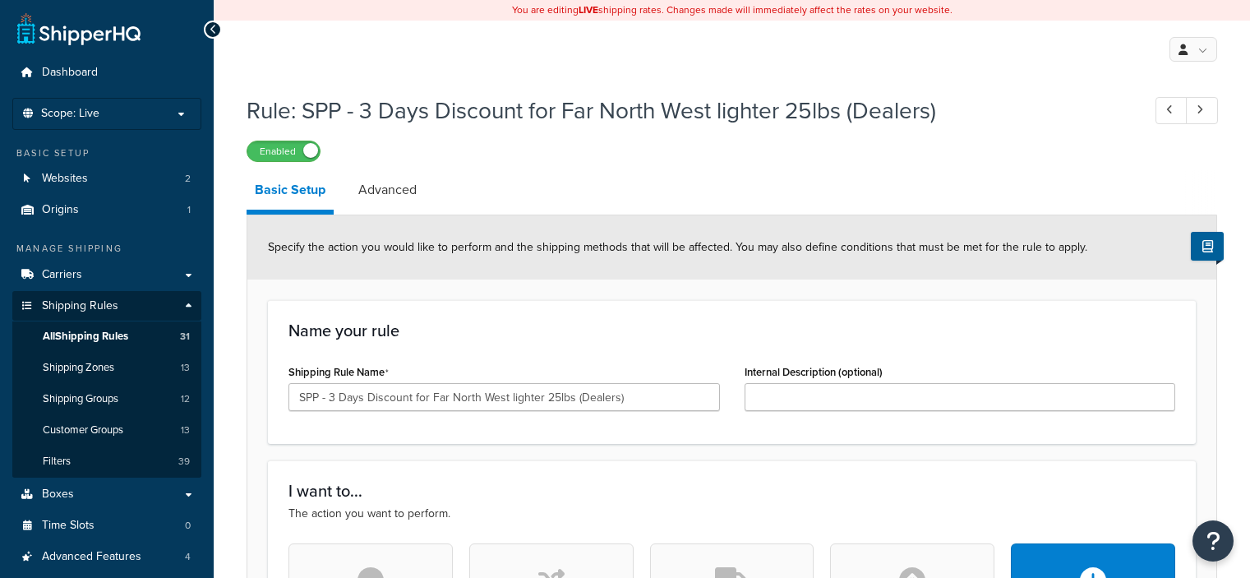
select select "PERCENTAGE"
select select "LOCATION"
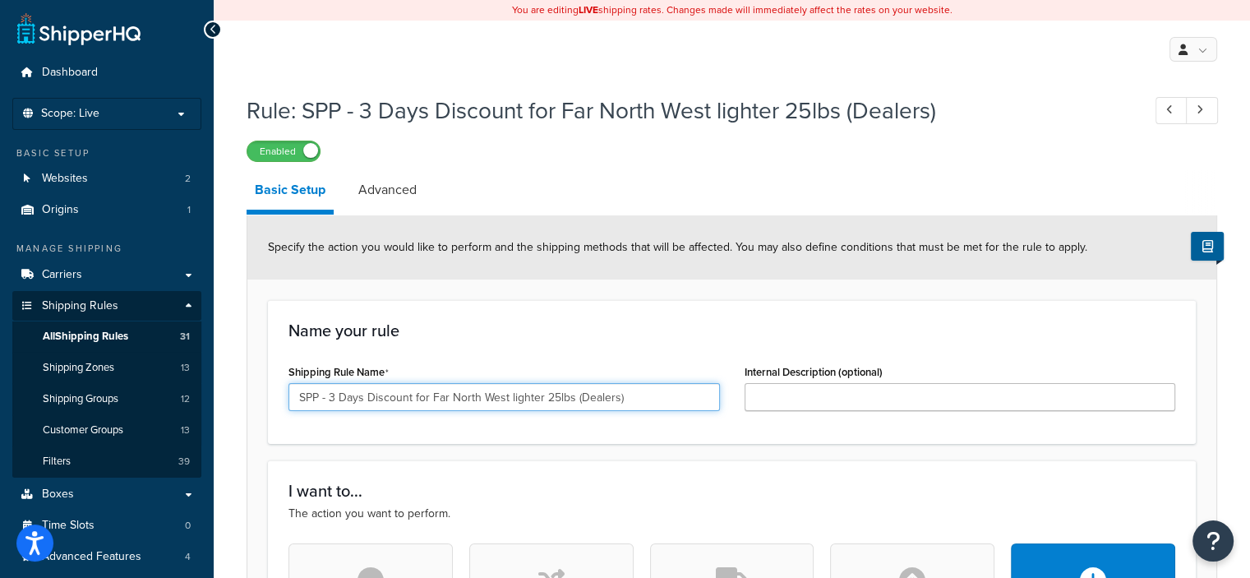
drag, startPoint x: 322, startPoint y: 397, endPoint x: 279, endPoint y: 396, distance: 43.6
click at [279, 396] on div "Shipping Rule Name SPP - 3 Days Discount for Far North West lighter 25lbs (Deal…" at bounding box center [504, 391] width 456 height 63
click at [397, 397] on input "DISCOUNT- 3 Days Discount for Far North West lighter 25lbs (Dealers)" at bounding box center [503, 397] width 431 height 28
click at [463, 397] on input "DISCOUNT 3 DAYS Discount for Far North West lighter 25lbs (Dealers)" at bounding box center [503, 397] width 431 height 28
click at [483, 398] on input "DISCOUNT 3 DAYS Discount for Far North West lighter 25lbs (Dealers)" at bounding box center [503, 397] width 431 height 28
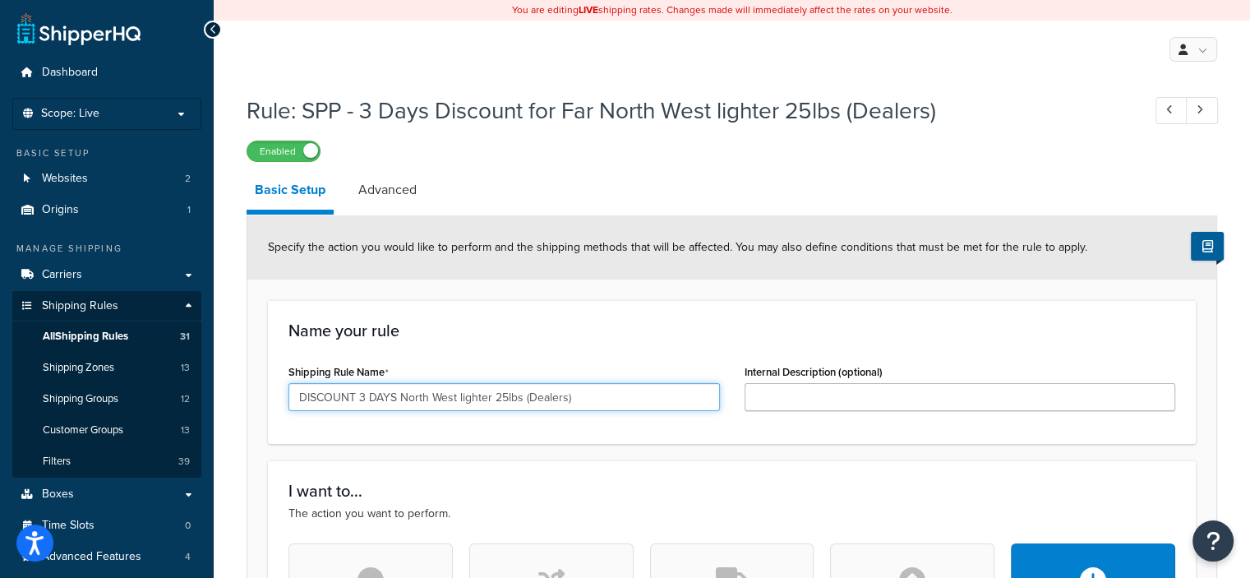
click at [493, 396] on input "DISCOUNT 3 DAYS North West lighter 25lbs (Dealers)" at bounding box center [503, 397] width 431 height 28
click at [631, 396] on input "DISCOUNT 3 DAYS NORTHWEST DEALERS (lighter 25lbs (Dealers)" at bounding box center [503, 397] width 431 height 28
click at [635, 395] on input "DISCOUNT 3 DAYS NORTHWEST DEALERS (lighter 25lbs)" at bounding box center [503, 397] width 431 height 28
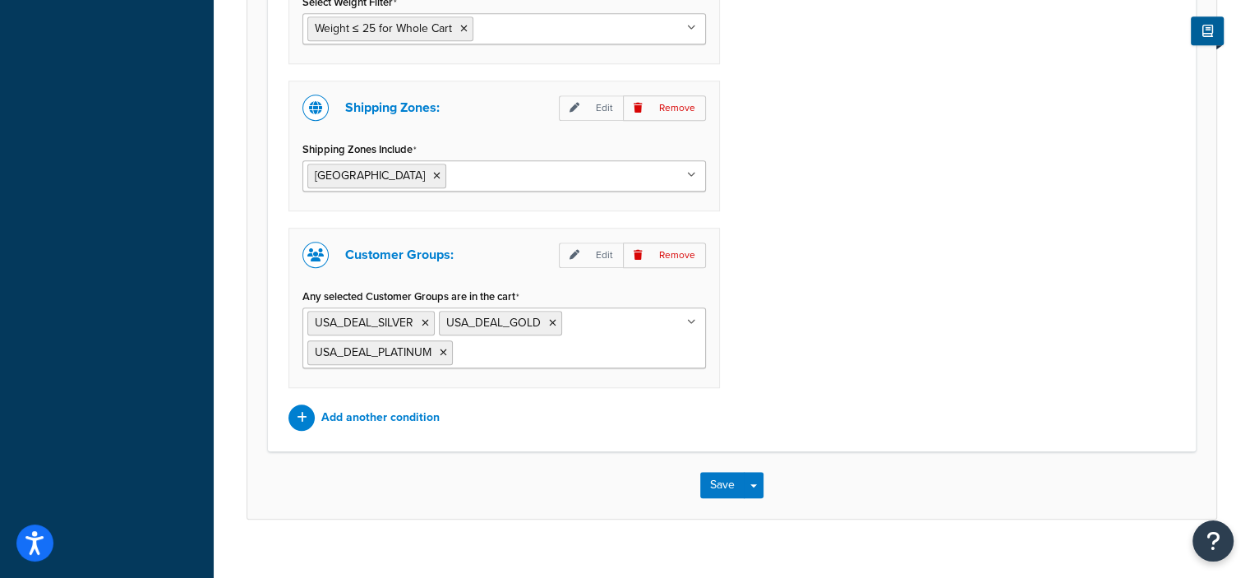
scroll to position [1378, 0]
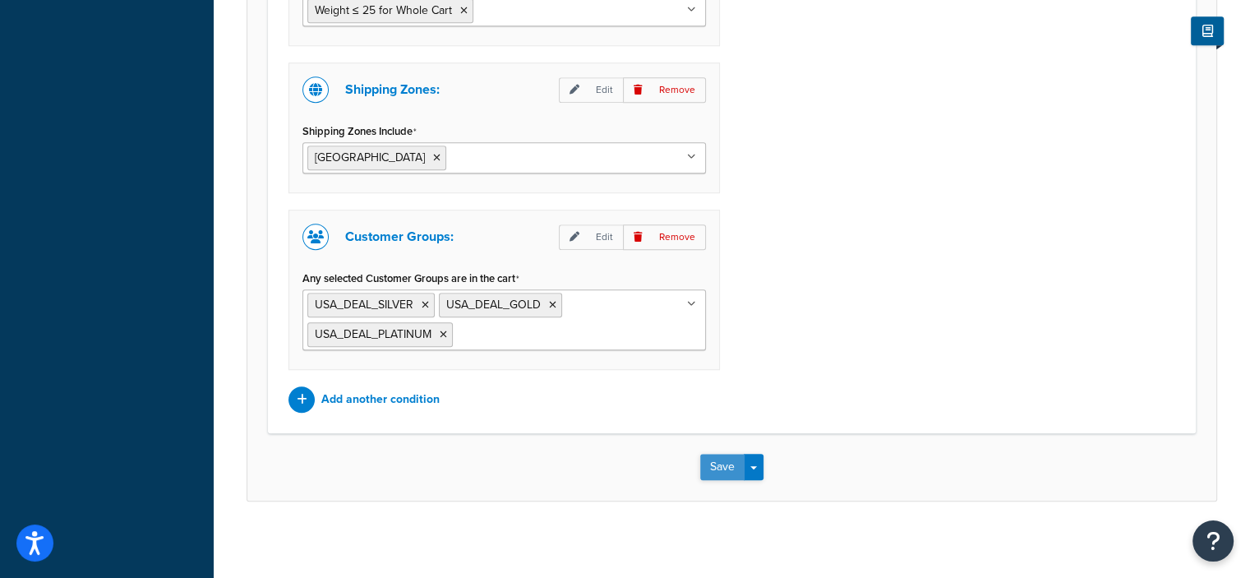
type input "DISCOUNT 3 DAYS NORTHWEST DEALERS (lighter 25lbs) 20%"
click at [711, 458] on button "Save" at bounding box center [722, 467] width 44 height 26
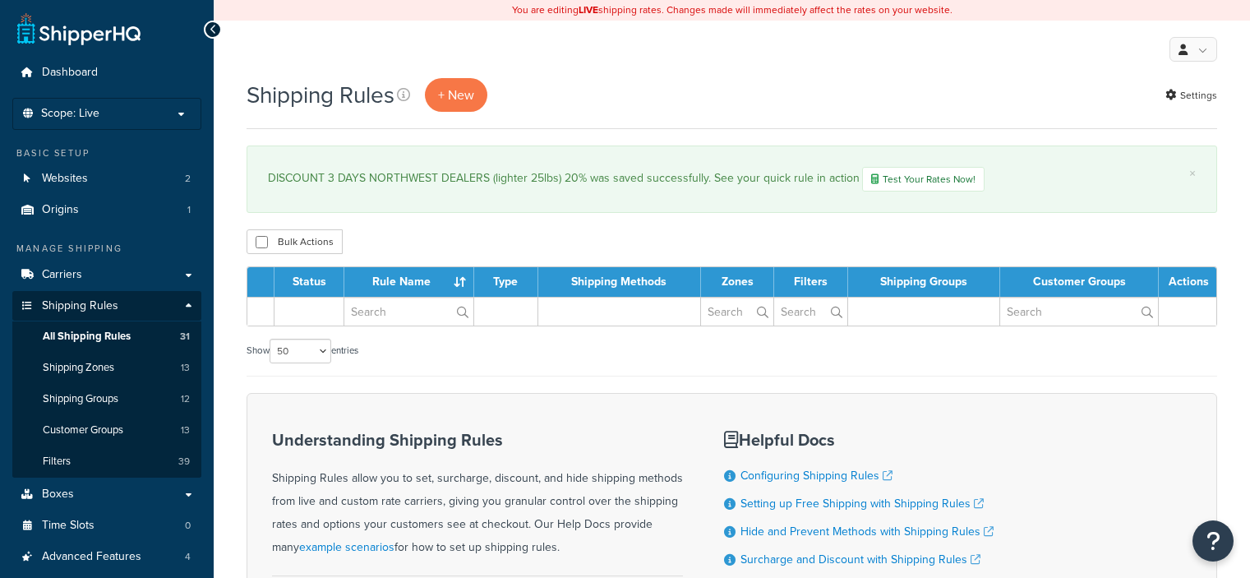
select select "50"
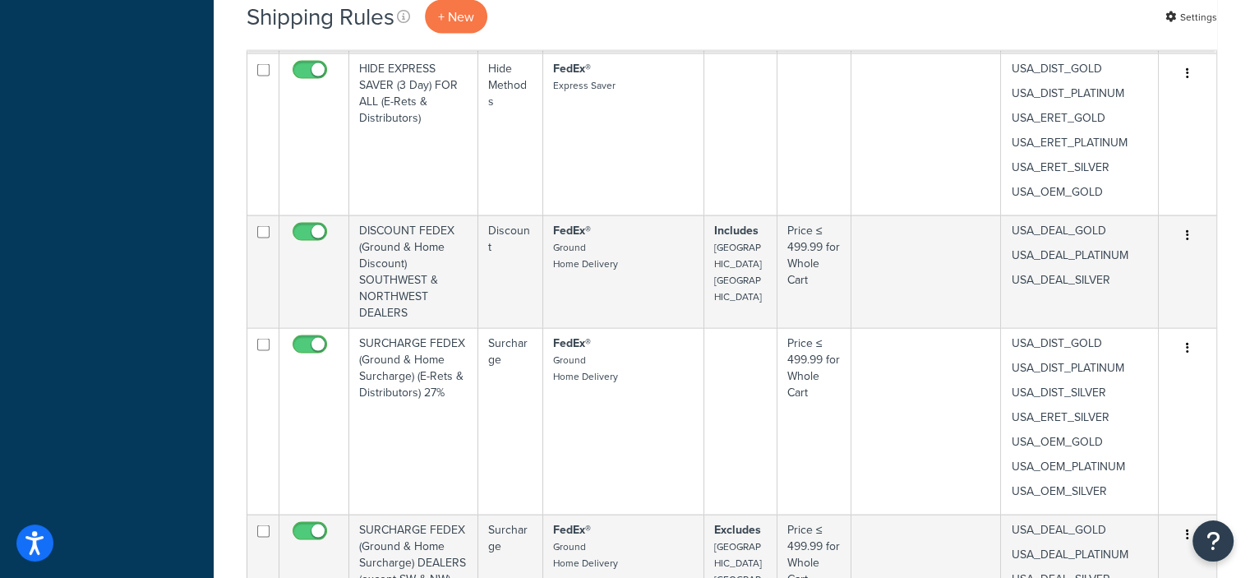
scroll to position [3328, 0]
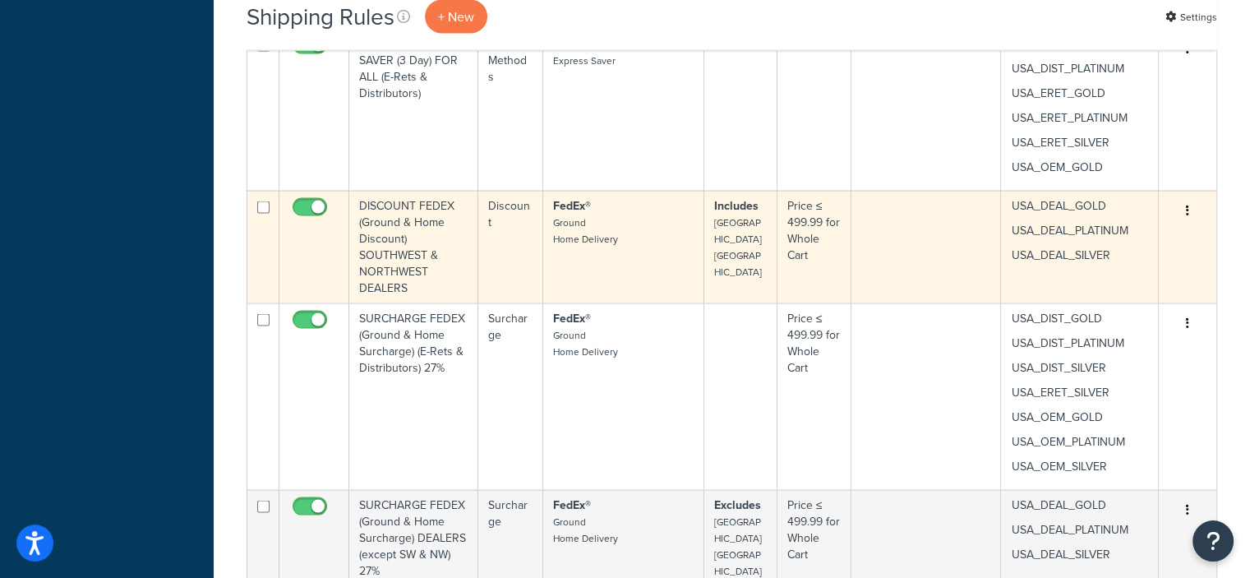
click at [1186, 205] on icon "button" at bounding box center [1187, 211] width 3 height 12
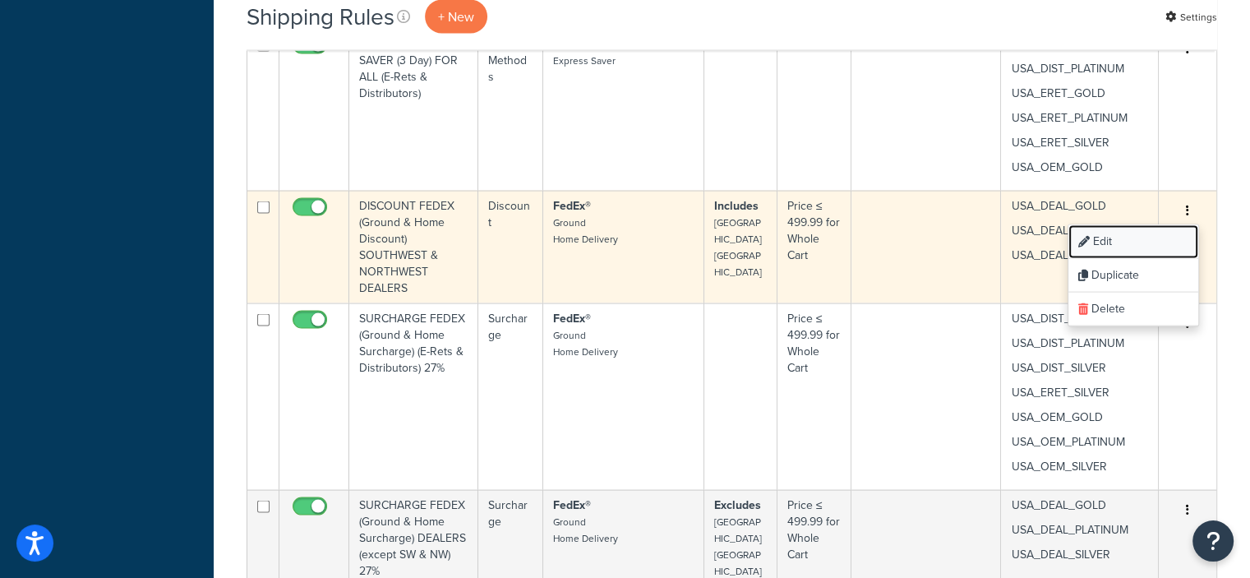
click at [1101, 234] on link "Edit" at bounding box center [1133, 242] width 130 height 34
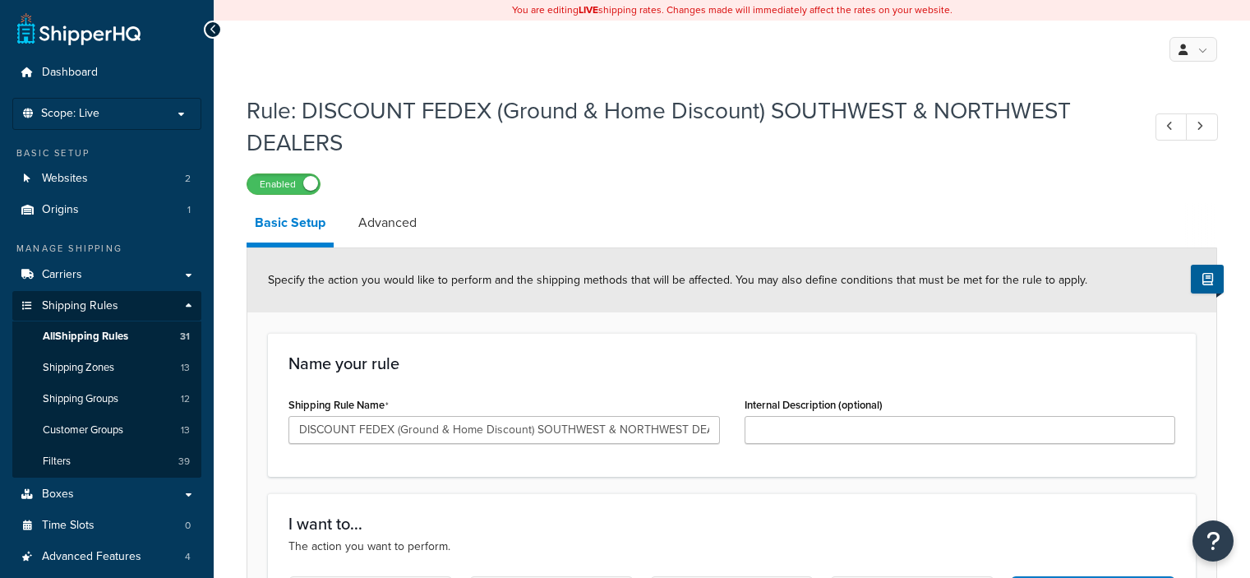
select select "PERCENTAGE"
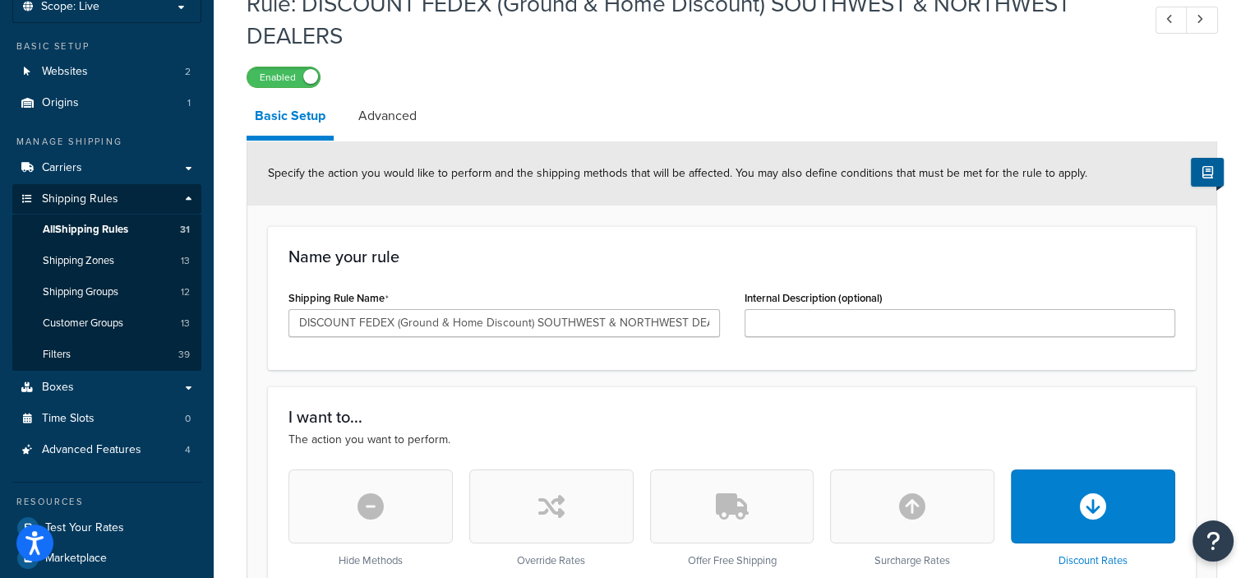
scroll to position [0, 26]
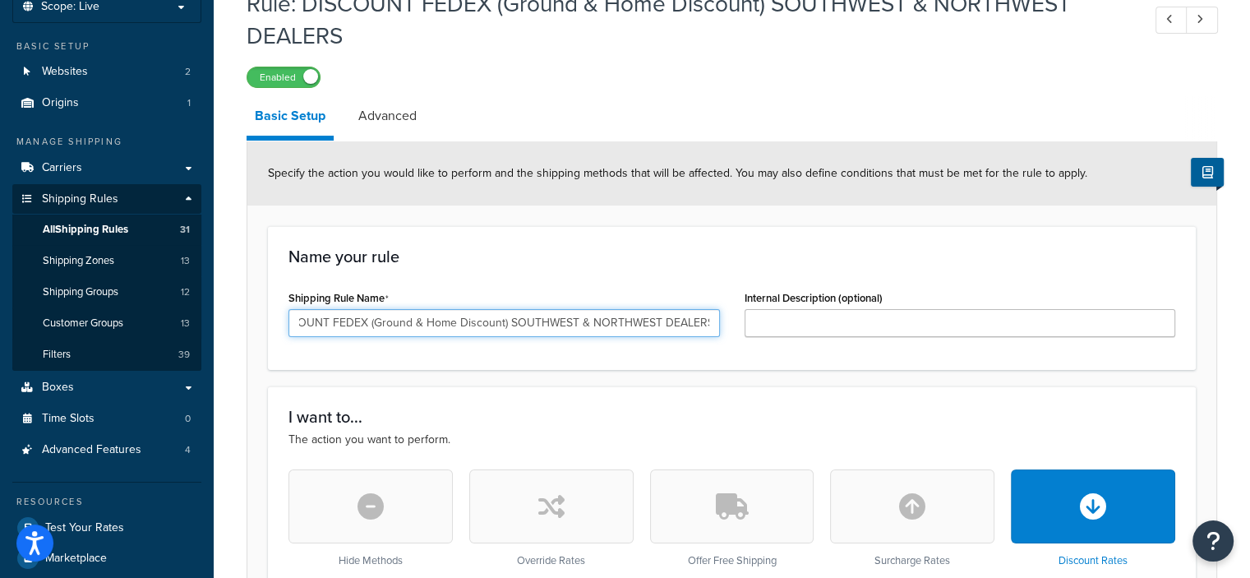
click at [710, 322] on input "DISCOUNT FEDEX (Ground & Home Discount) SOUTHWEST & NORTHWEST DEALERS" at bounding box center [503, 323] width 431 height 28
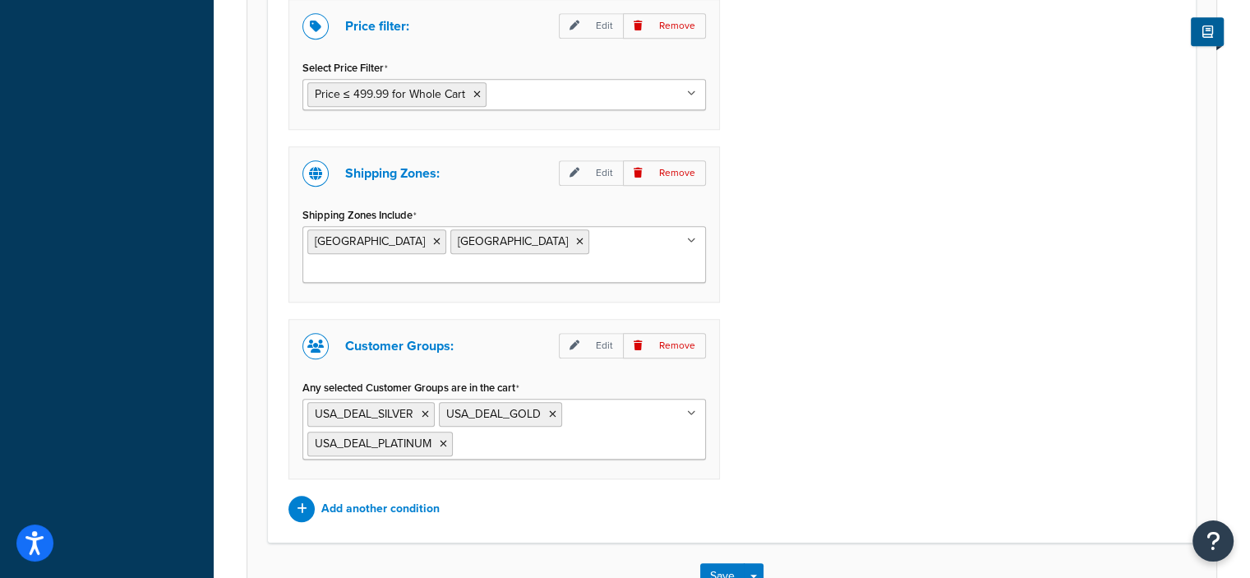
scroll to position [1447, 0]
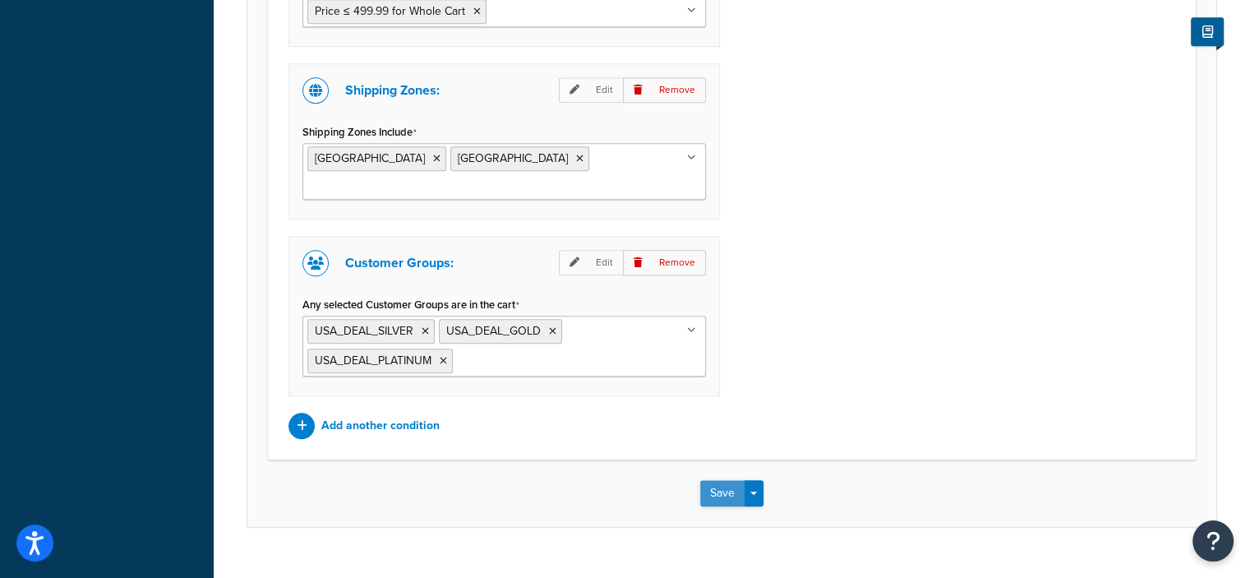
type input "DISCOUNT FEDEX (Ground & Home Discount) SOUTHWEST & NORTHWEST DEALERS 35%"
click at [718, 480] on button "Save" at bounding box center [722, 493] width 44 height 26
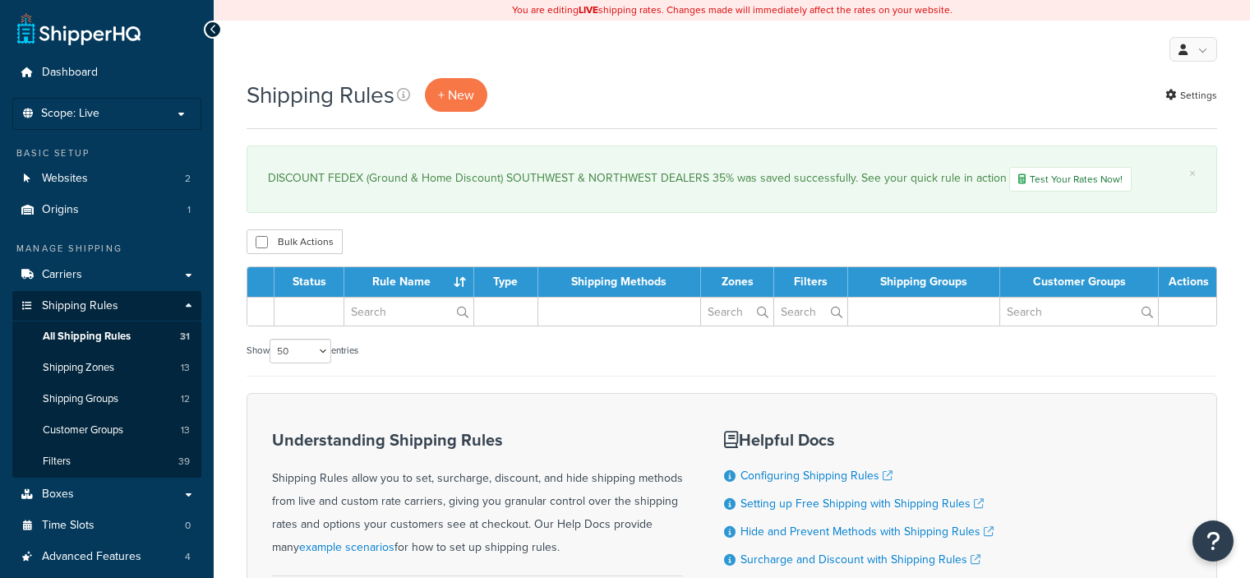
select select "50"
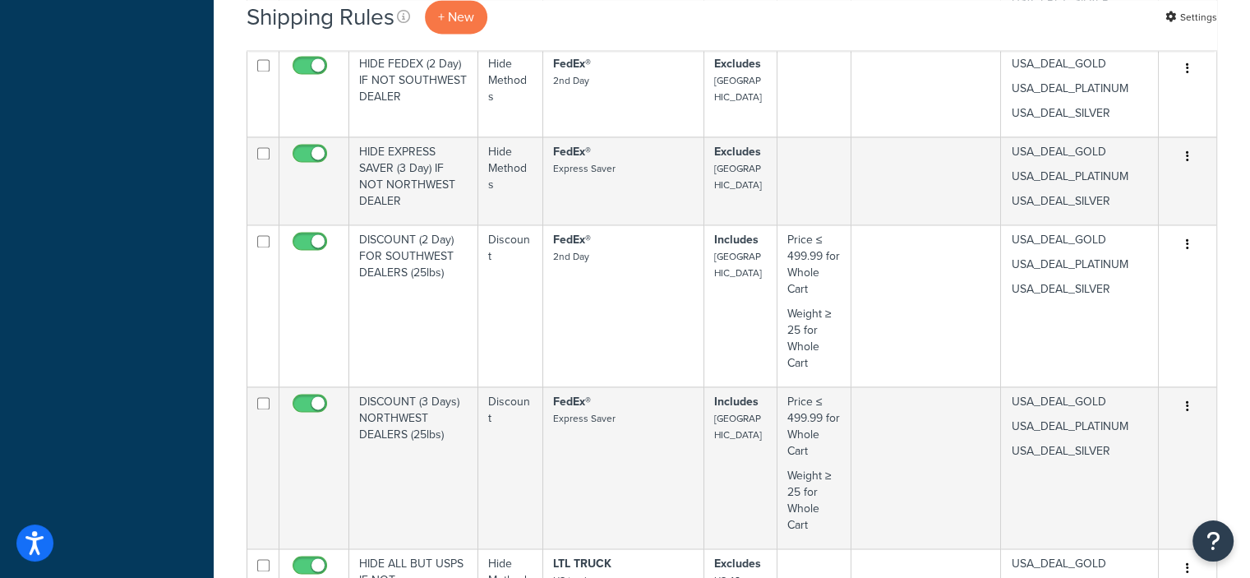
scroll to position [2409, 0]
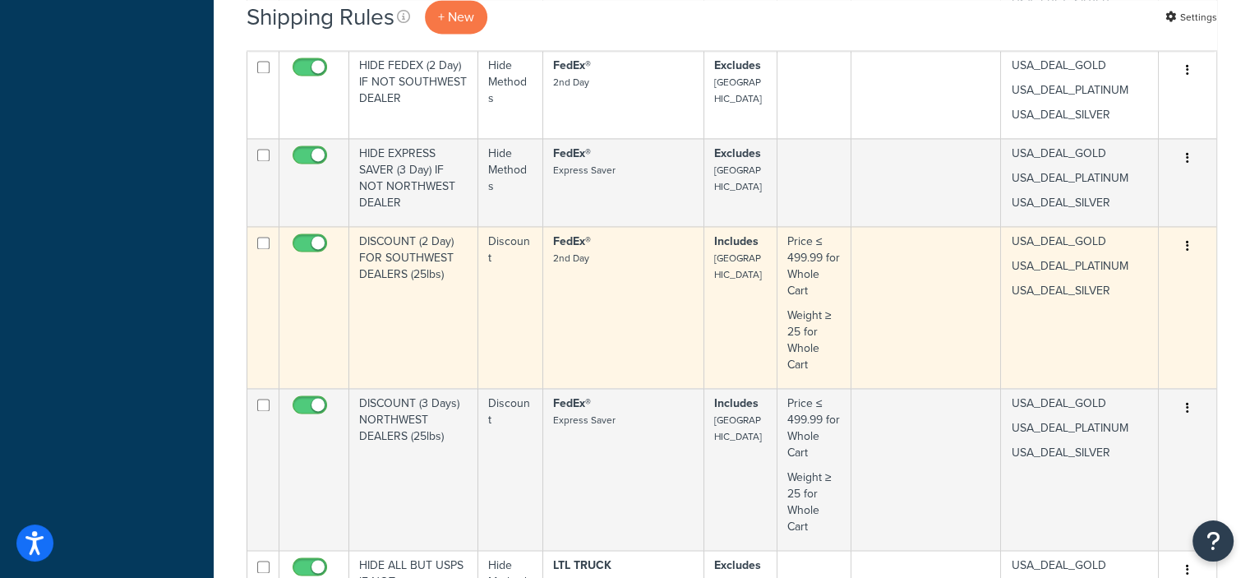
click at [1185, 243] on button "button" at bounding box center [1187, 246] width 23 height 26
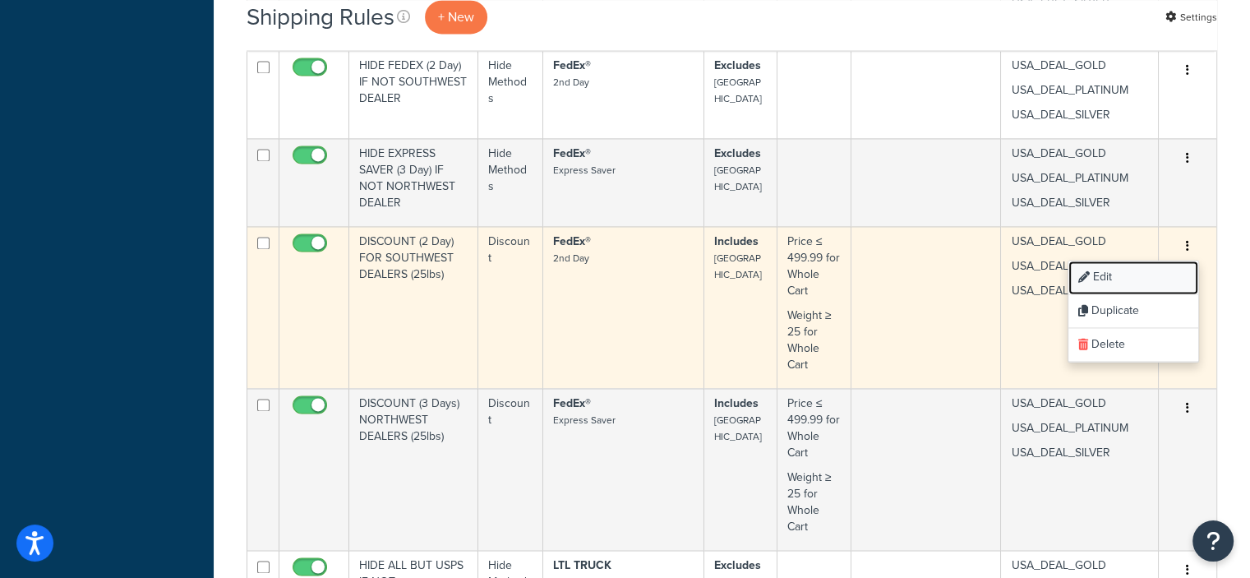
click at [1108, 270] on link "Edit" at bounding box center [1133, 277] width 130 height 34
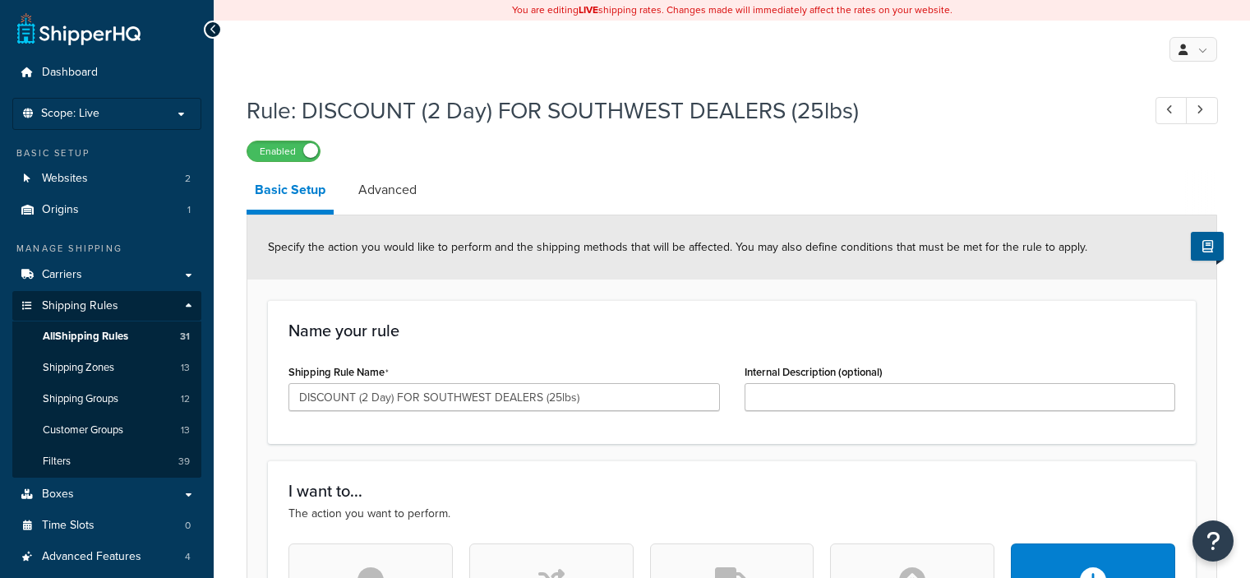
select select "PERCENTAGE"
select select "LOCATION"
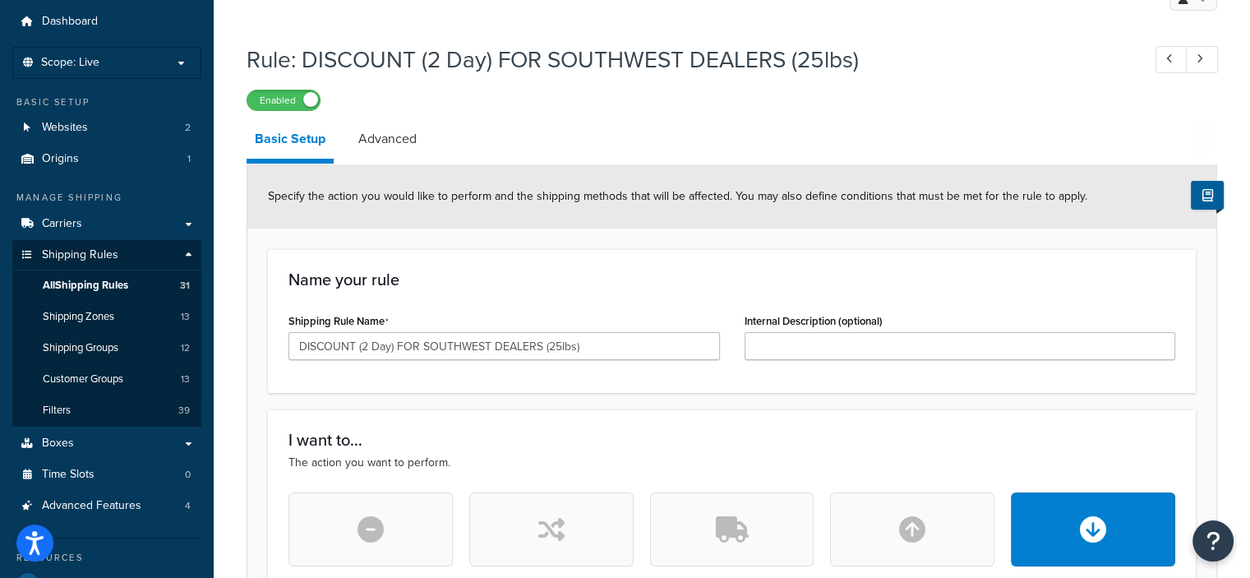
scroll to position [52, 0]
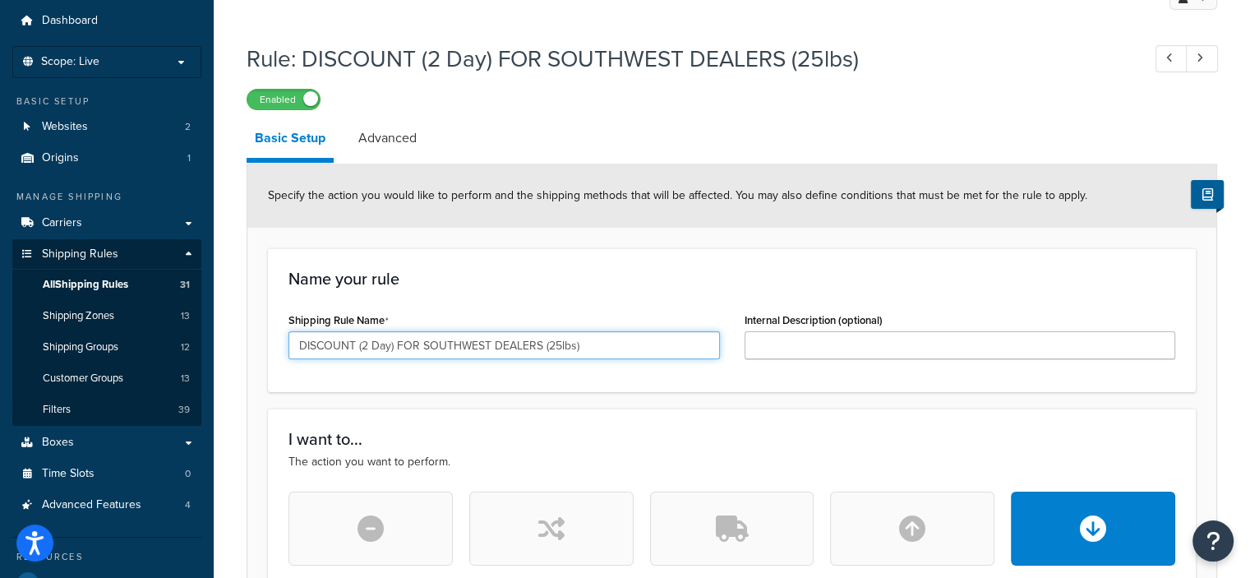
click at [549, 348] on input "DISCOUNT (2 Day) FOR SOUTHWEST DEALERS (25lbs)" at bounding box center [503, 345] width 431 height 28
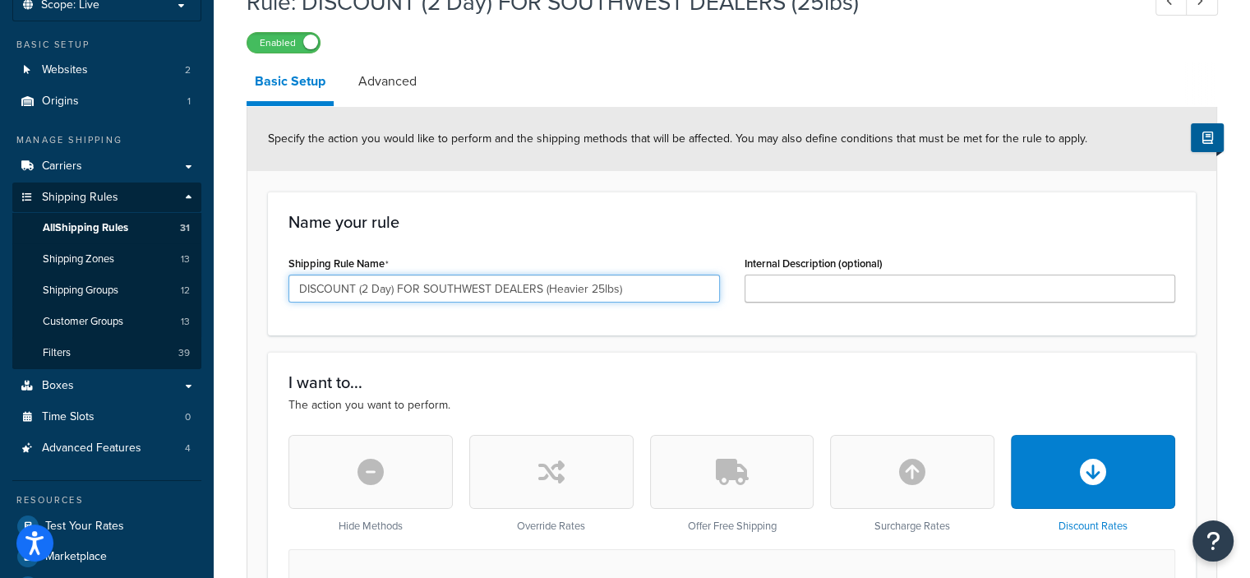
scroll to position [105, 0]
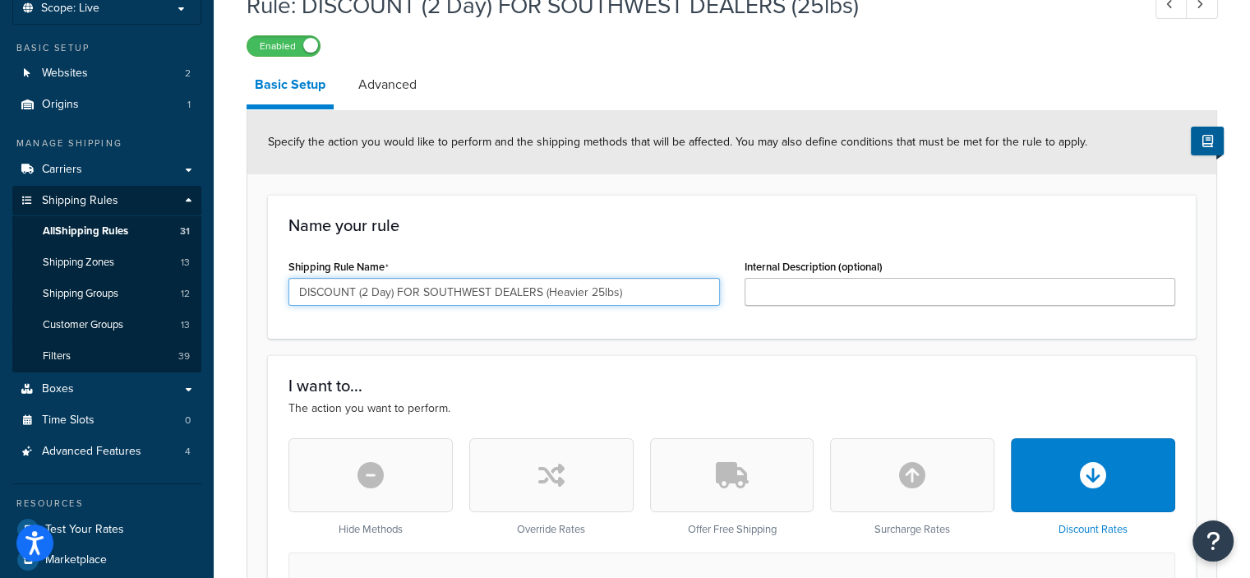
click at [649, 288] on input "DISCOUNT (2 Day) FOR SOUTHWEST DEALERS (Heavier 25lbs)" at bounding box center [503, 292] width 431 height 28
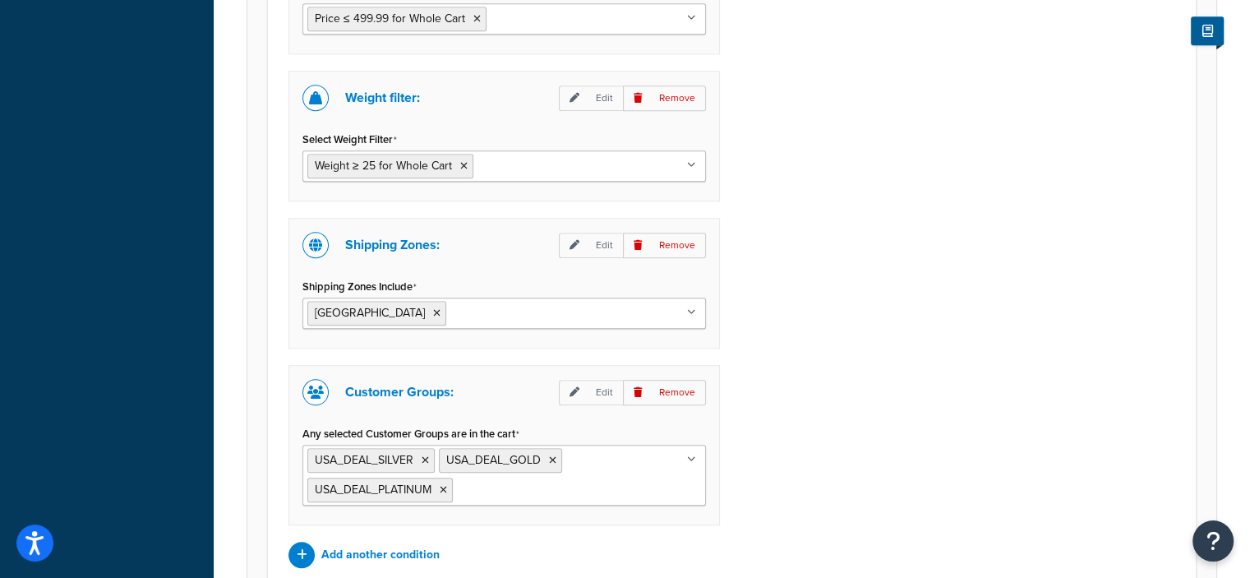
scroll to position [1524, 0]
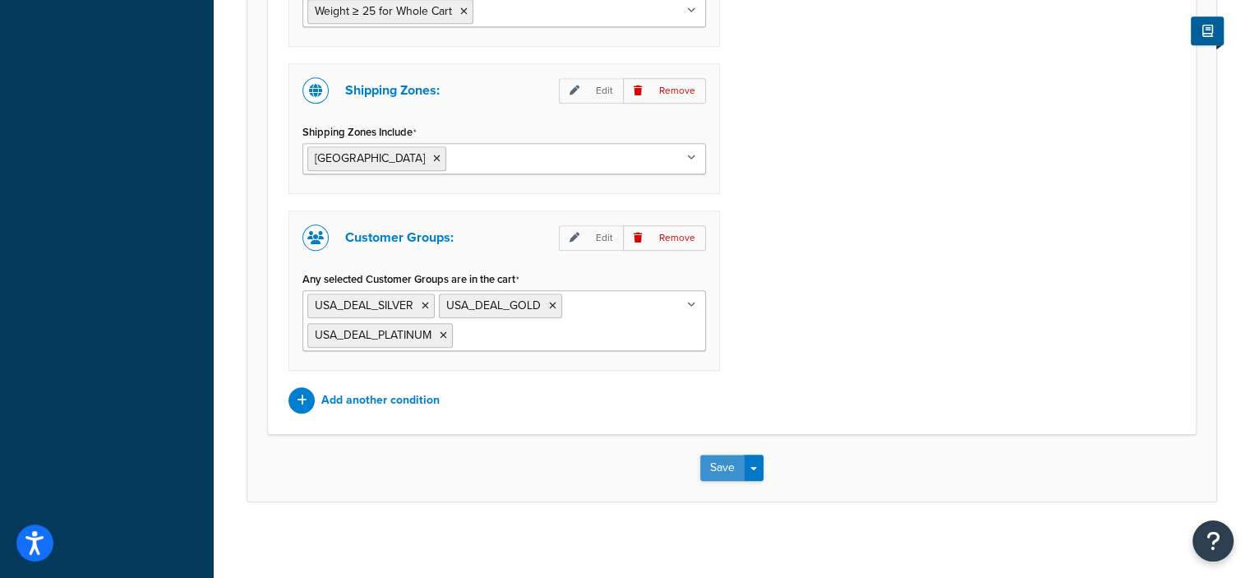
type input "DISCOUNT (2 Day) FOR SOUTHWEST DEALERS (Heavier 25lbs) 50%"
click at [718, 457] on button "Save" at bounding box center [722, 467] width 44 height 26
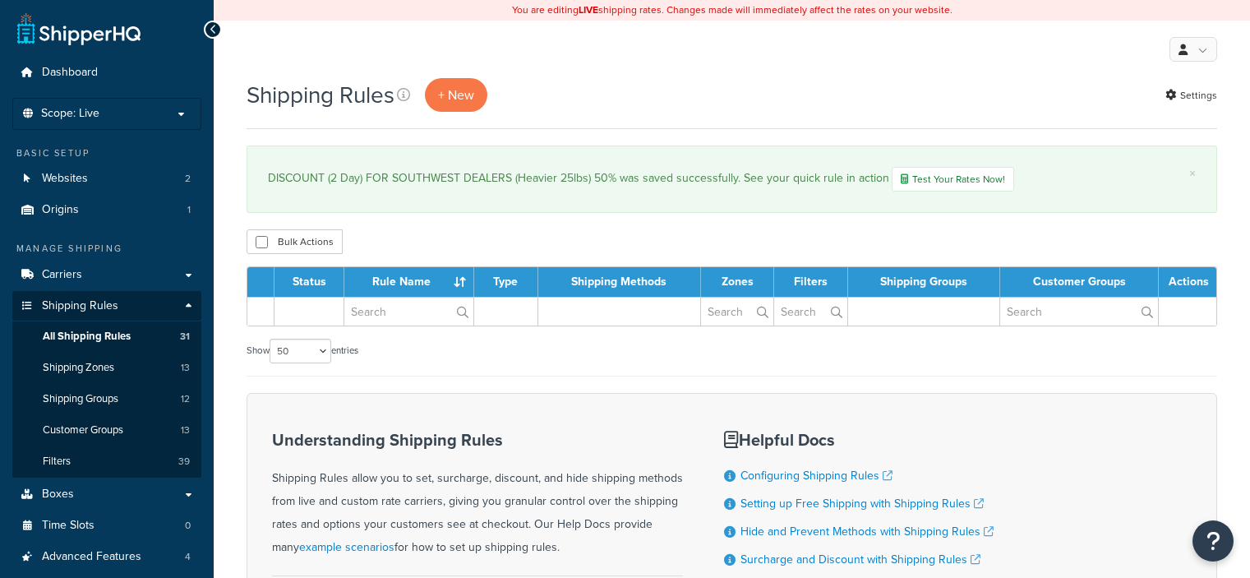
select select "50"
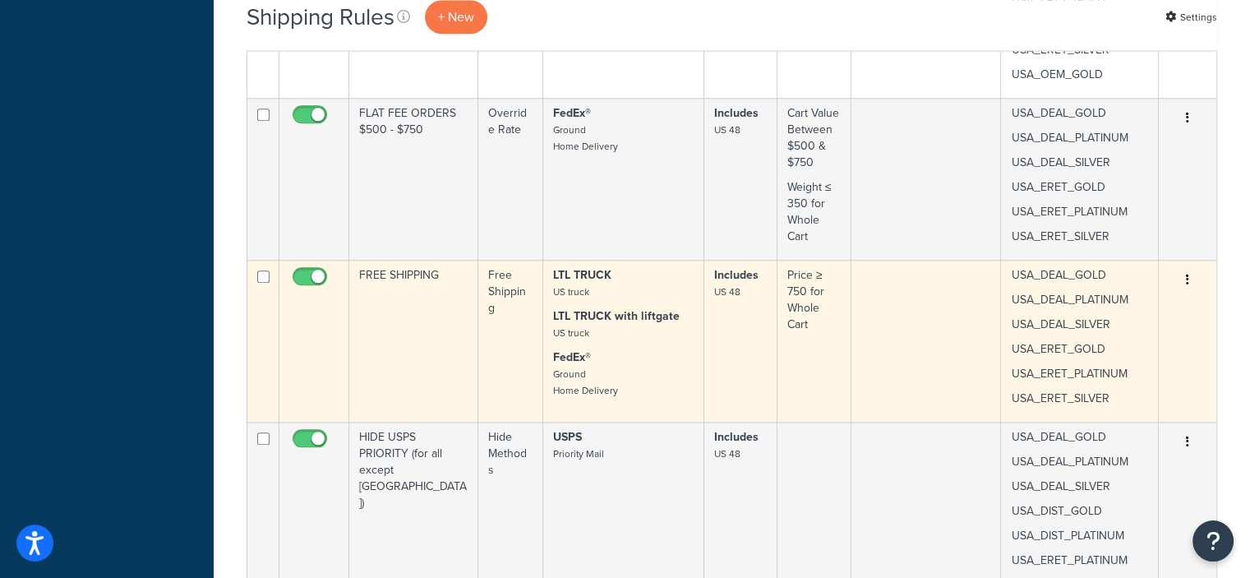
scroll to position [1824, 0]
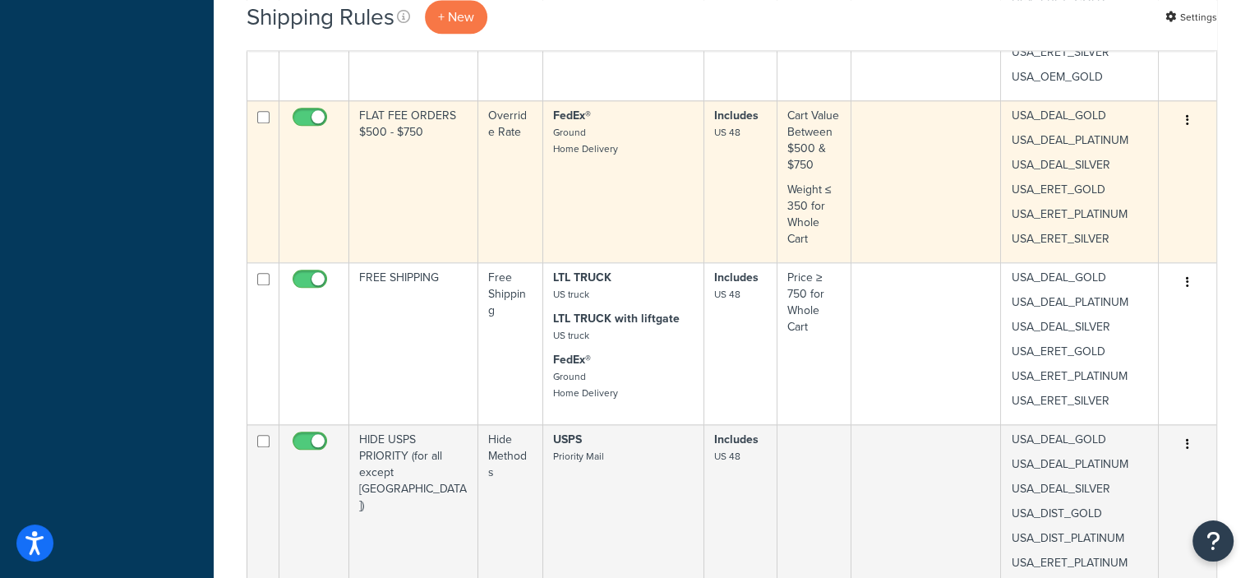
click at [1188, 114] on icon "button" at bounding box center [1187, 120] width 3 height 12
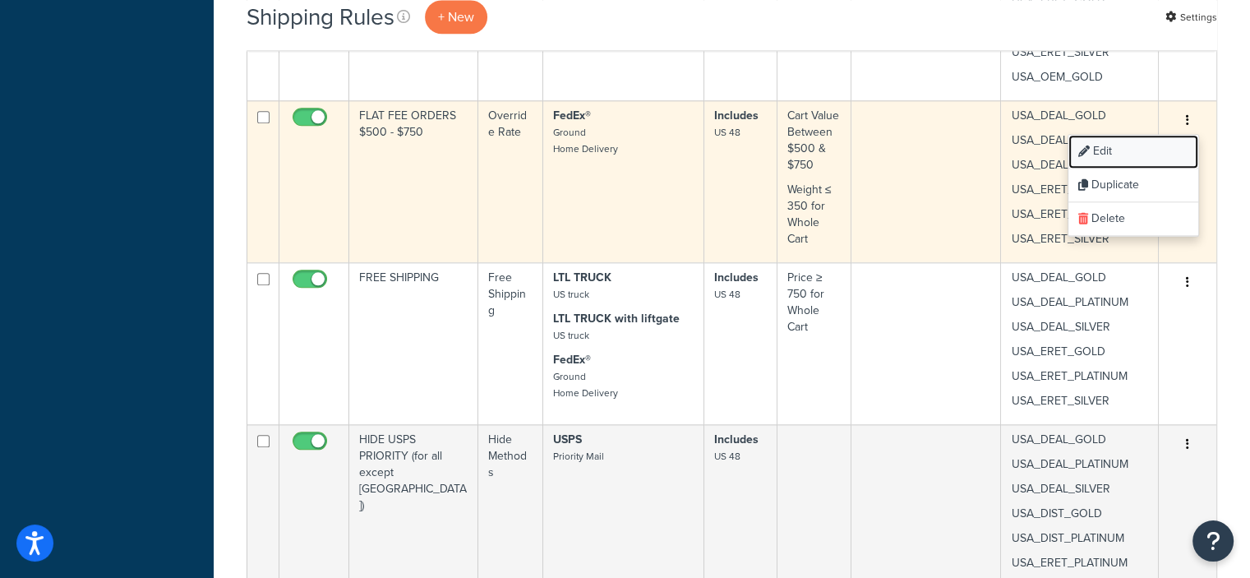
click at [1094, 145] on link "Edit" at bounding box center [1133, 152] width 130 height 34
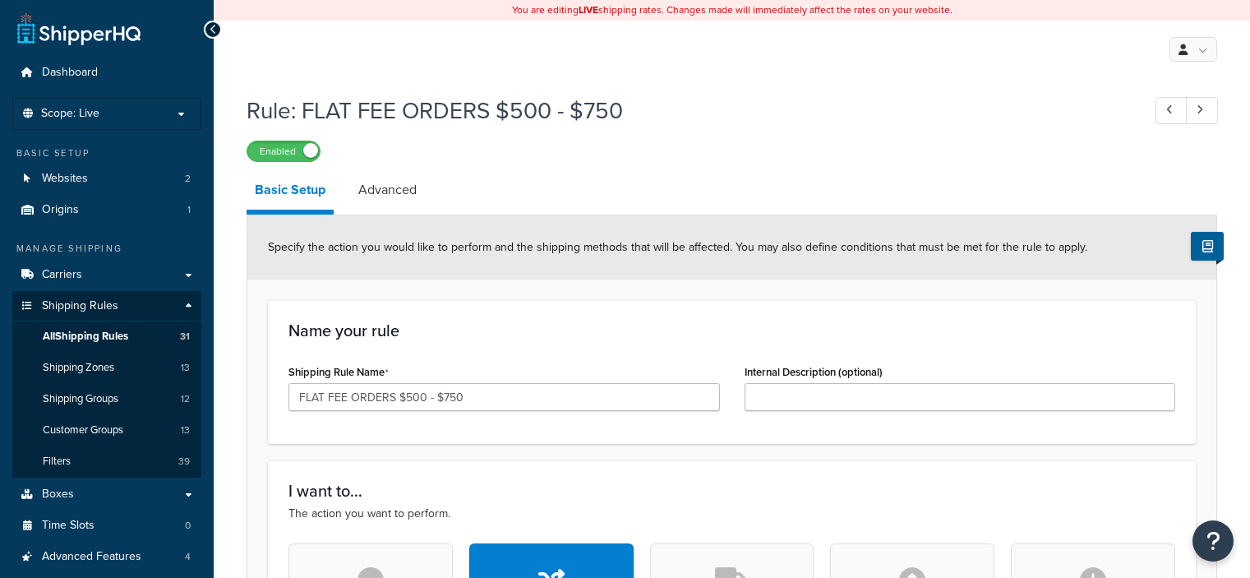
select select "LOCATION"
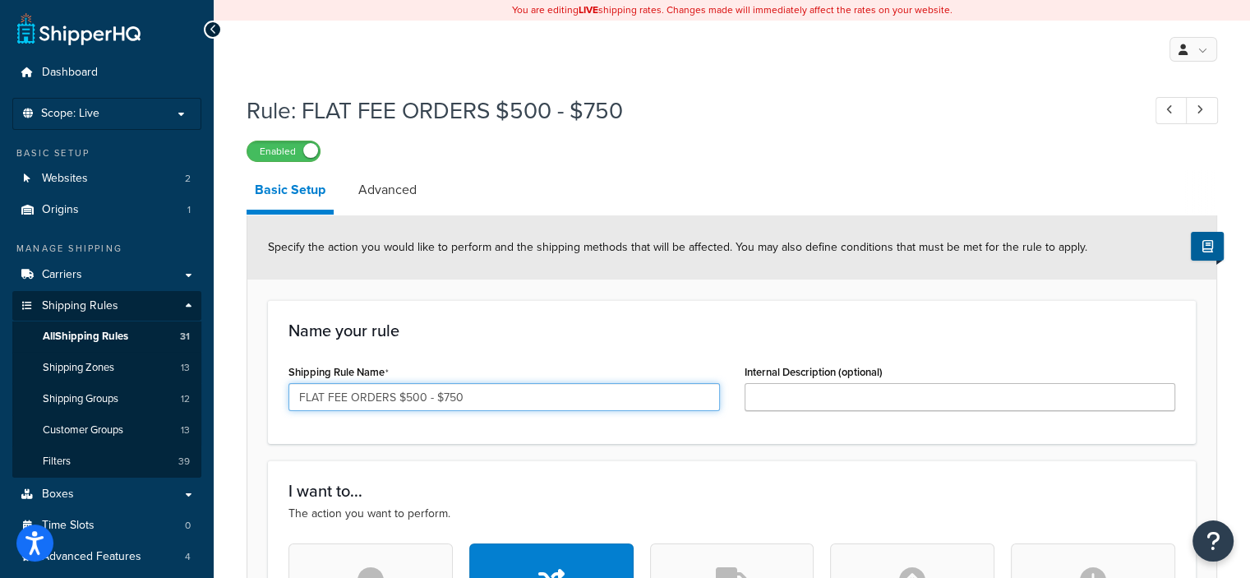
click at [298, 400] on input "FLAT FEE ORDERS $500 - $750" at bounding box center [503, 397] width 431 height 28
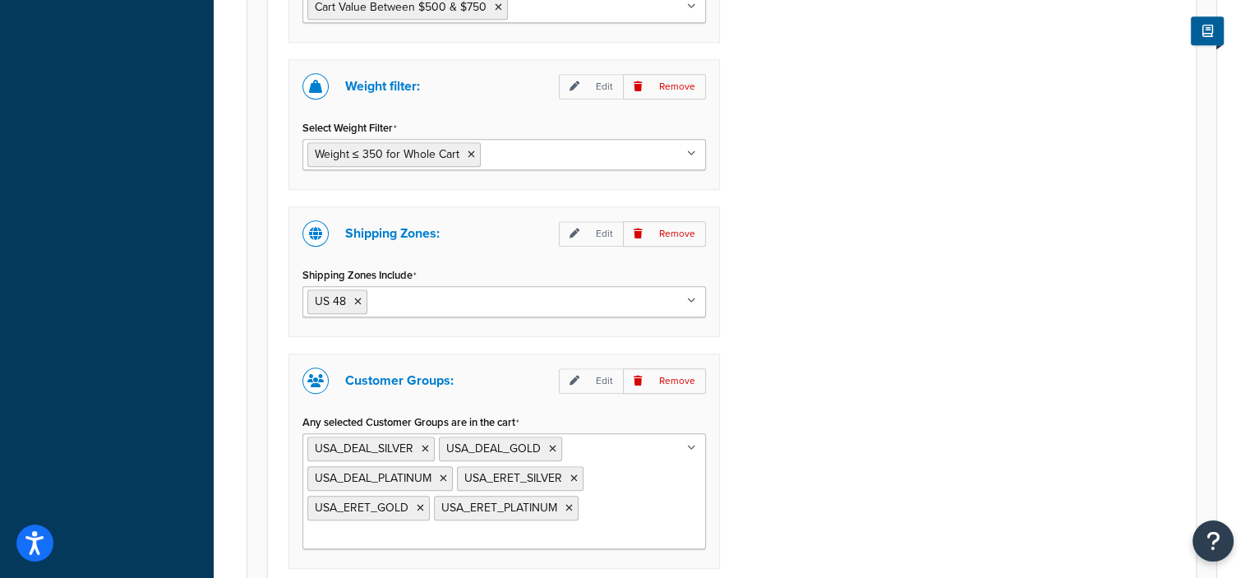
scroll to position [1615, 0]
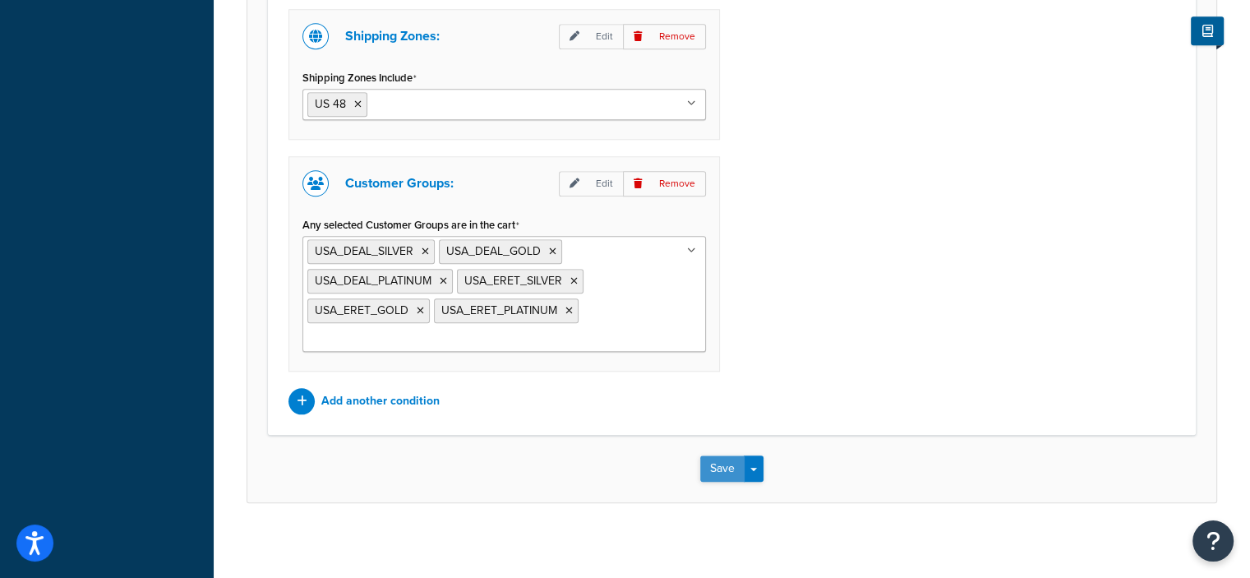
type input "$15 FLAT FEE ORDERS $500 - $750"
click at [712, 460] on button "Save" at bounding box center [722, 468] width 44 height 26
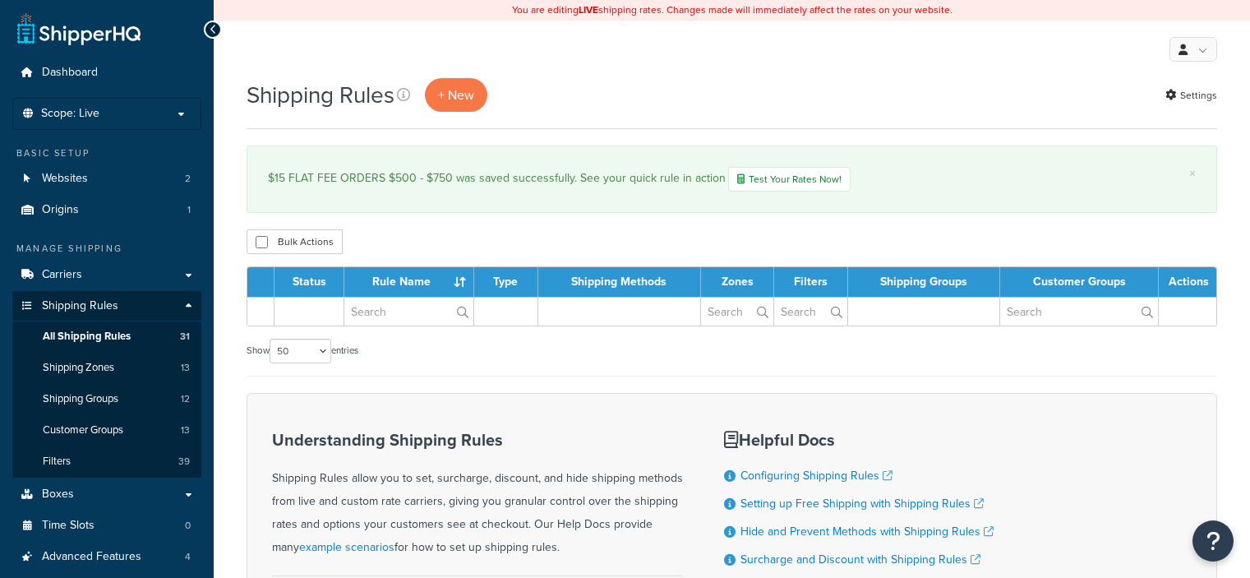
select select "50"
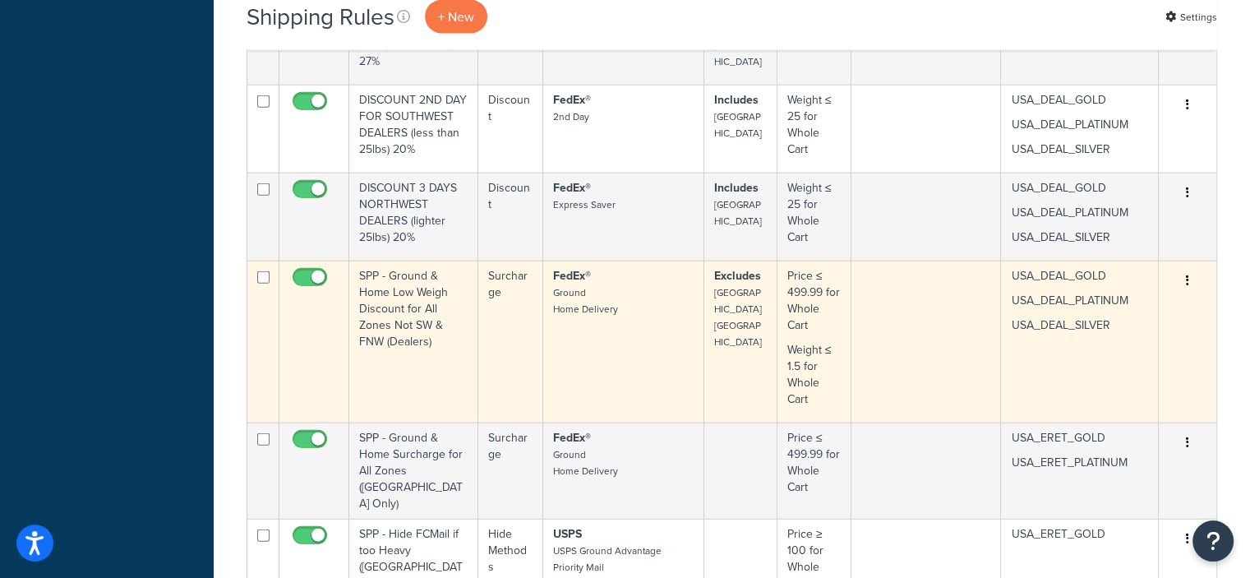
scroll to position [3857, 0]
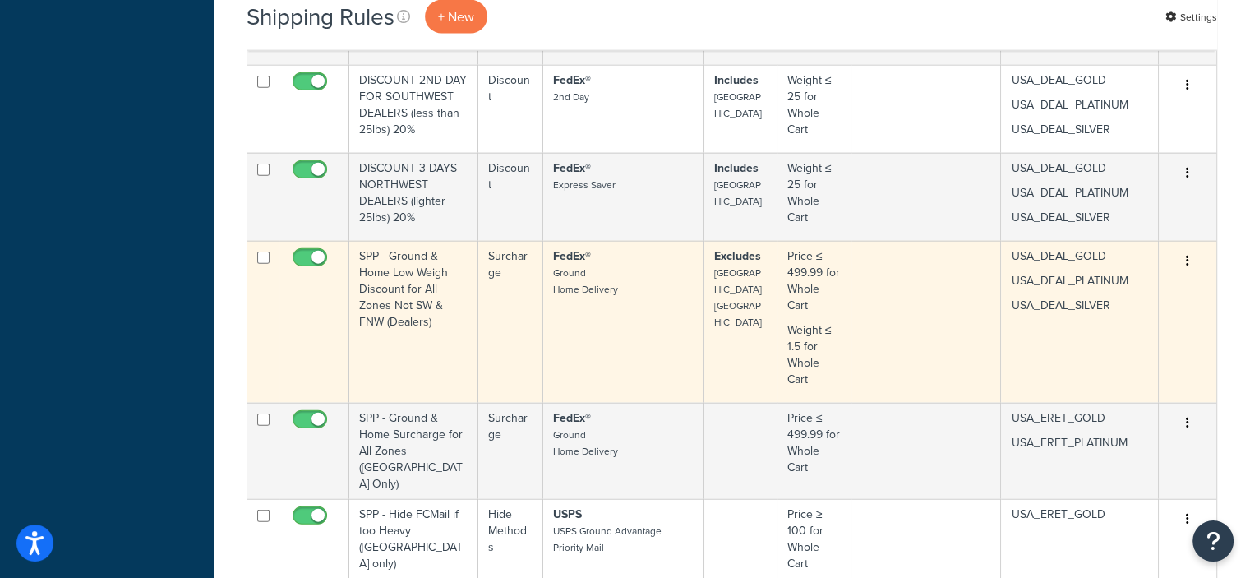
click at [1184, 248] on button "button" at bounding box center [1187, 261] width 23 height 26
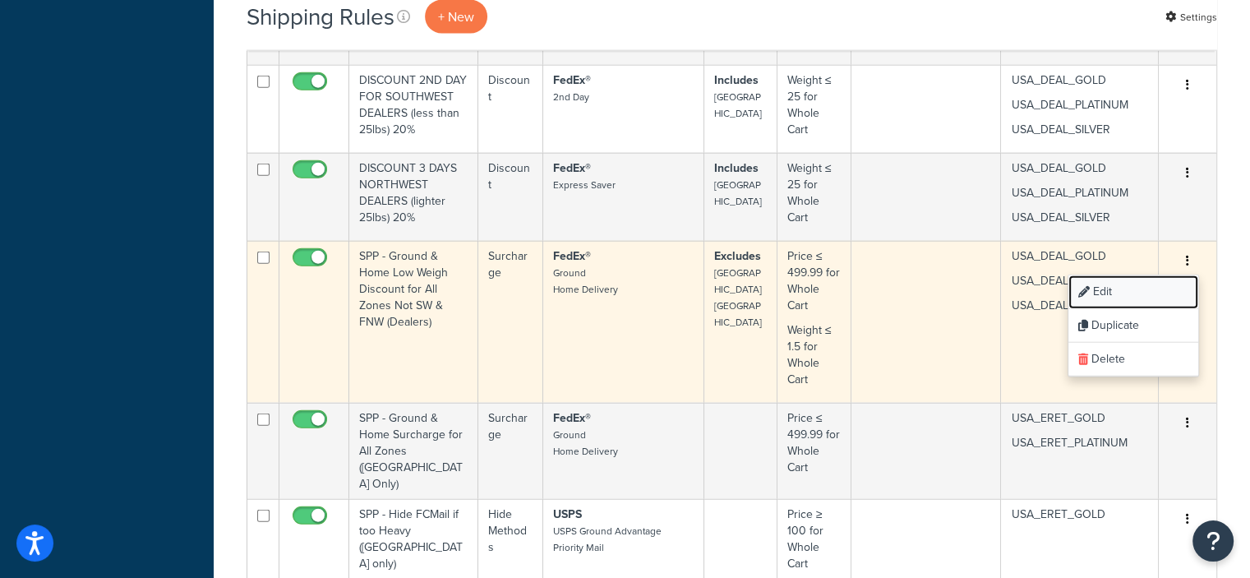
click at [1106, 275] on link "Edit" at bounding box center [1133, 292] width 130 height 34
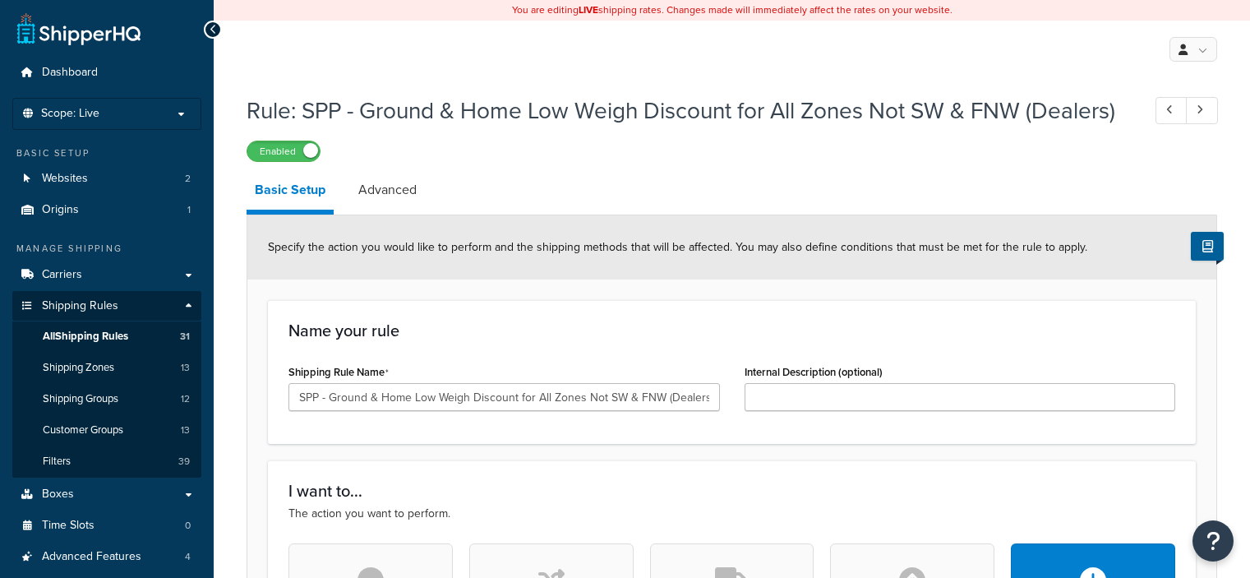
select select "PERCENTAGE"
select select "LOCATION"
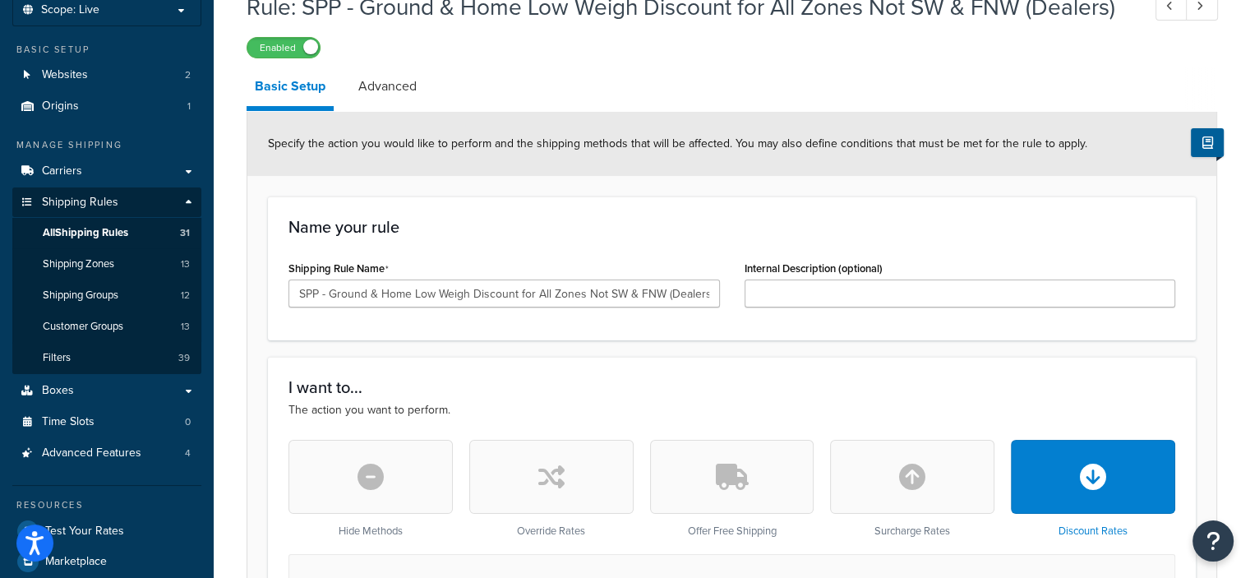
scroll to position [112, 0]
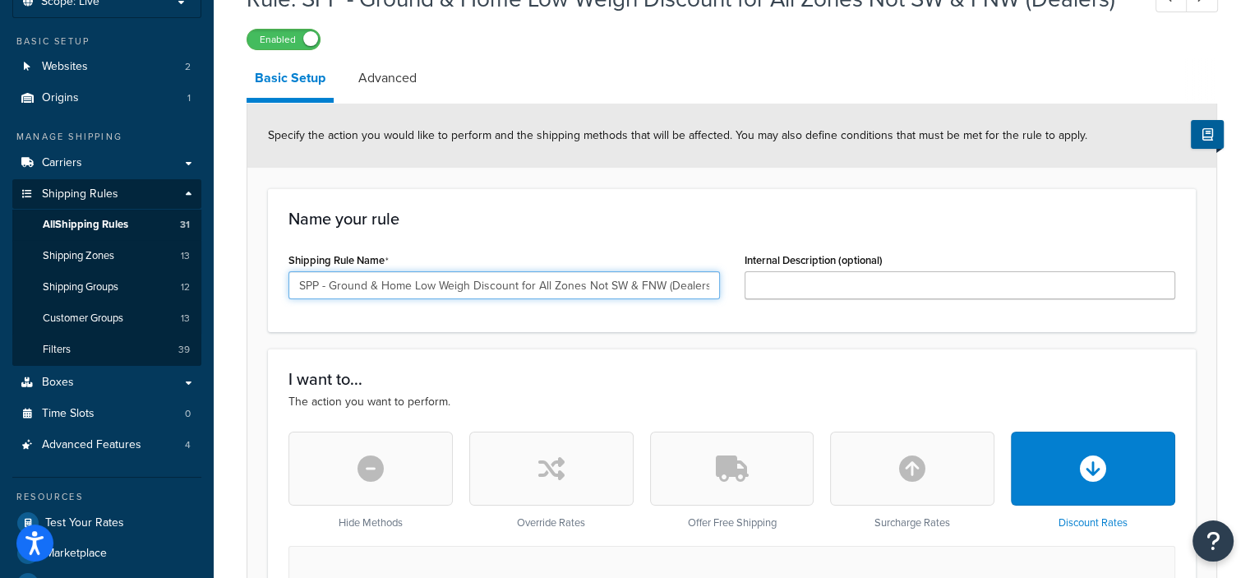
drag, startPoint x: 325, startPoint y: 284, endPoint x: 269, endPoint y: 288, distance: 56.0
click at [269, 288] on div "Name your rule Shipping Rule Name SPP - Ground & Home Low Weigh Discount for Al…" at bounding box center [732, 260] width 928 height 144
click at [395, 285] on input "DISCOUNt FEDEX Ground & Home Low Weigh Discount for All Zones Not SW & FNW (Dea…" at bounding box center [503, 285] width 431 height 28
click at [478, 285] on input "DISCOUNt FEDEX (Ground & Home Low Weigh Discount for All Zones Not SW & FNW (De…" at bounding box center [503, 285] width 431 height 28
click at [352, 285] on input "DISCOUNt FEDEX (Ground & Home) Low Weigh Discount for All Zones Not SW & FNW (D…" at bounding box center [503, 285] width 431 height 28
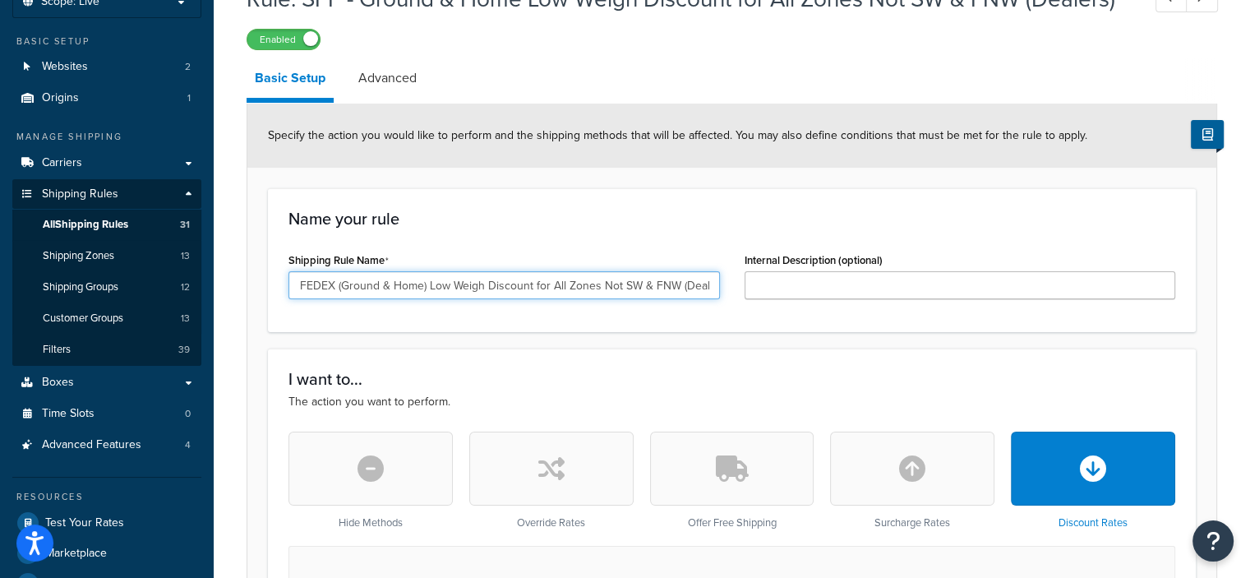
scroll to position [0, 73]
drag, startPoint x: 714, startPoint y: 285, endPoint x: 412, endPoint y: 288, distance: 301.6
click at [412, 288] on input "DISCOUNT FEDEX (Ground & Home) Low Weigh Discount for All Zones Not SW & FNW (D…" at bounding box center [503, 285] width 431 height 28
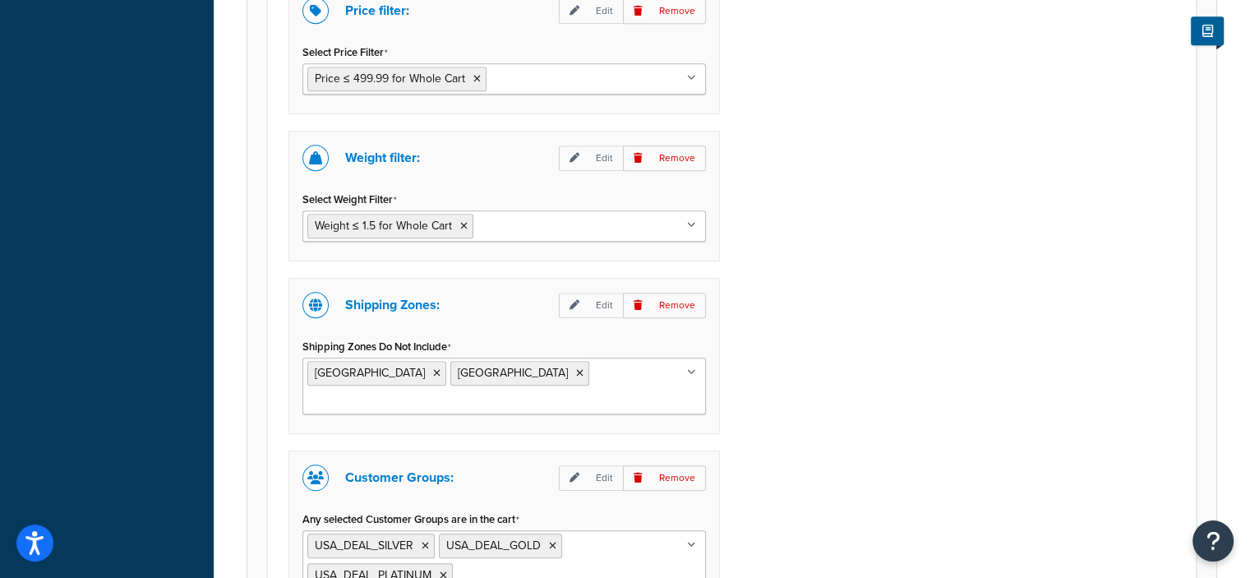
scroll to position [1561, 0]
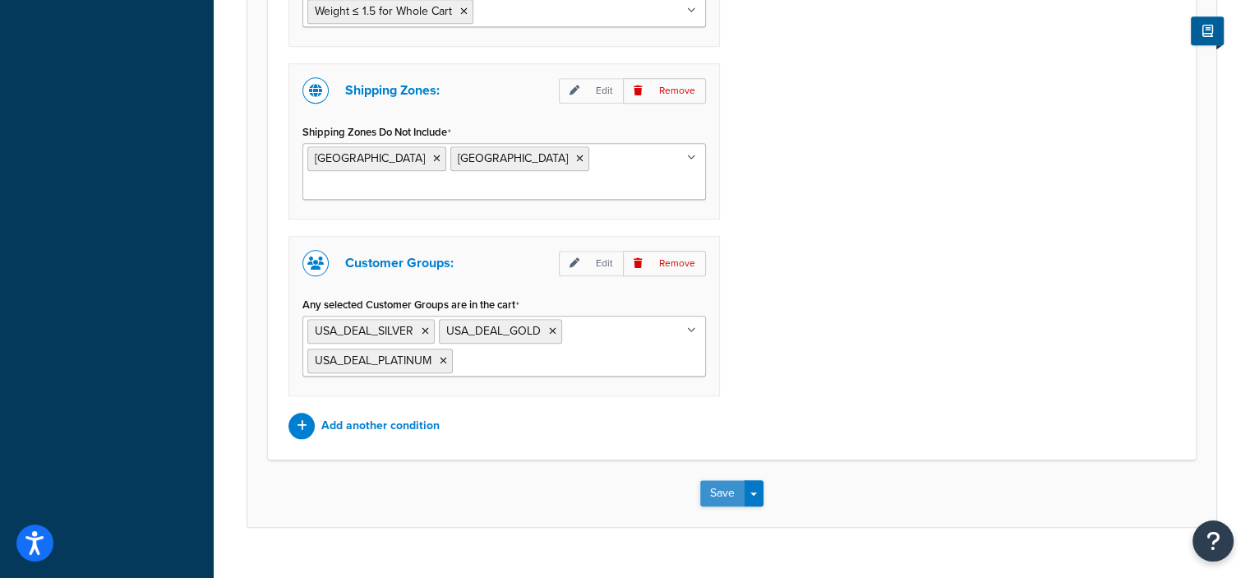
type input "DISCOUNT FEDEX (Ground & Home) DEALERS (except SW & NW) 20%"
click at [723, 480] on button "Save" at bounding box center [722, 493] width 44 height 26
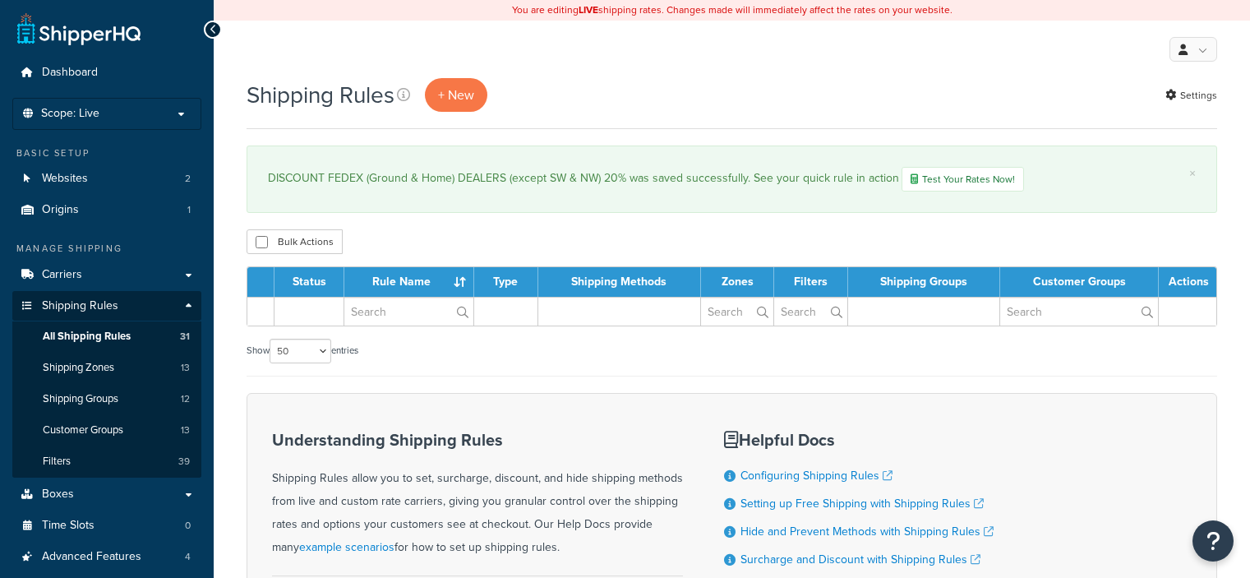
select select "50"
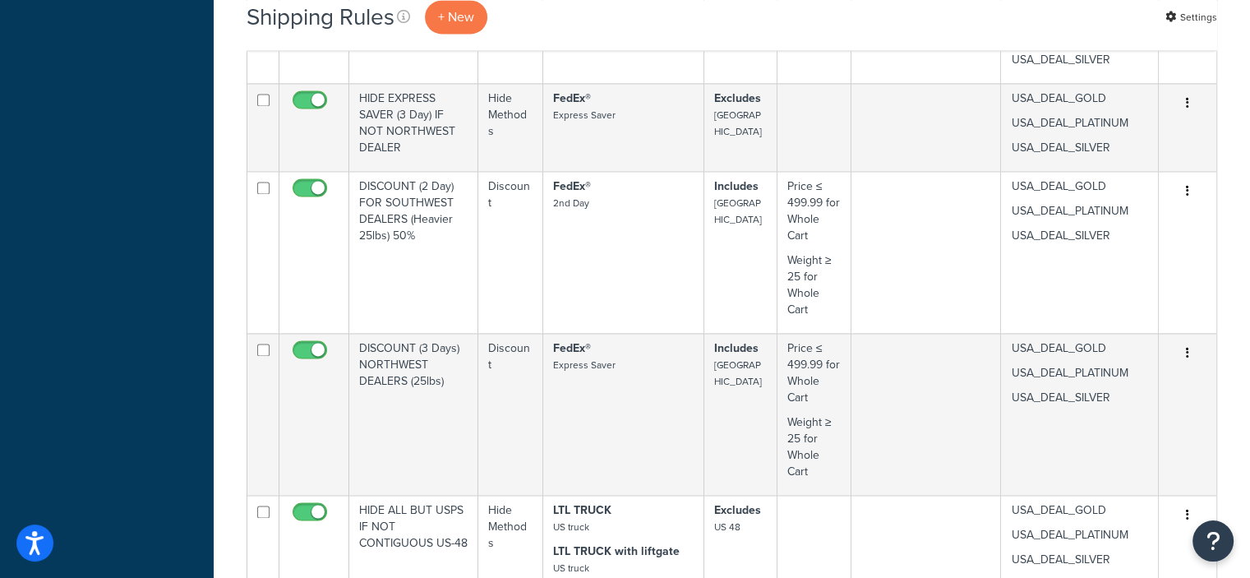
scroll to position [2465, 0]
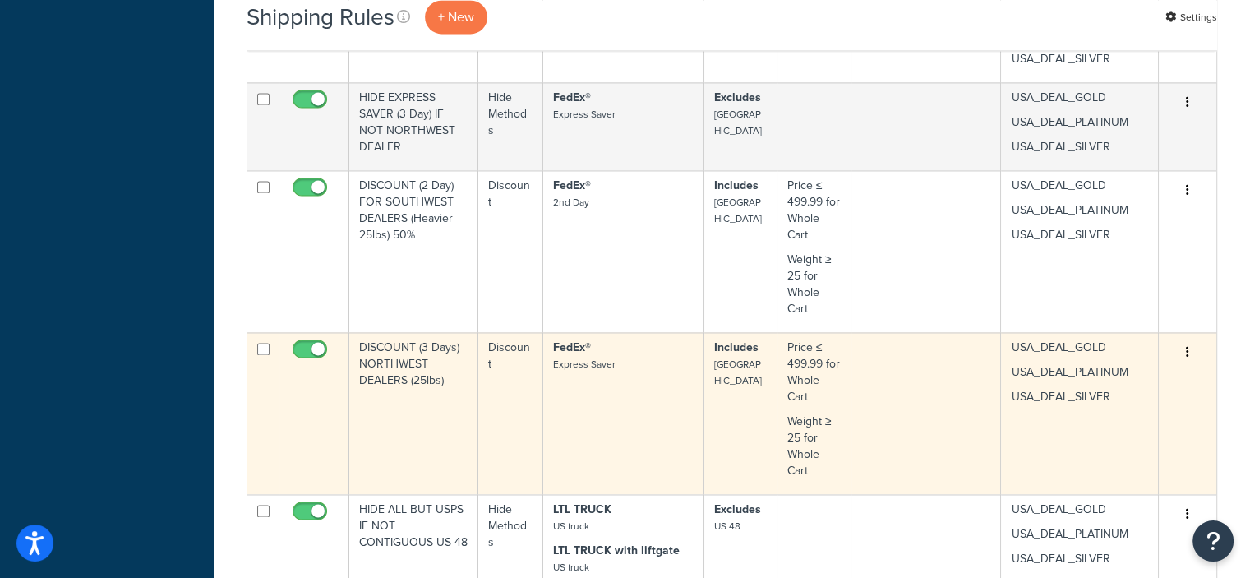
click at [1186, 349] on icon "button" at bounding box center [1187, 352] width 3 height 12
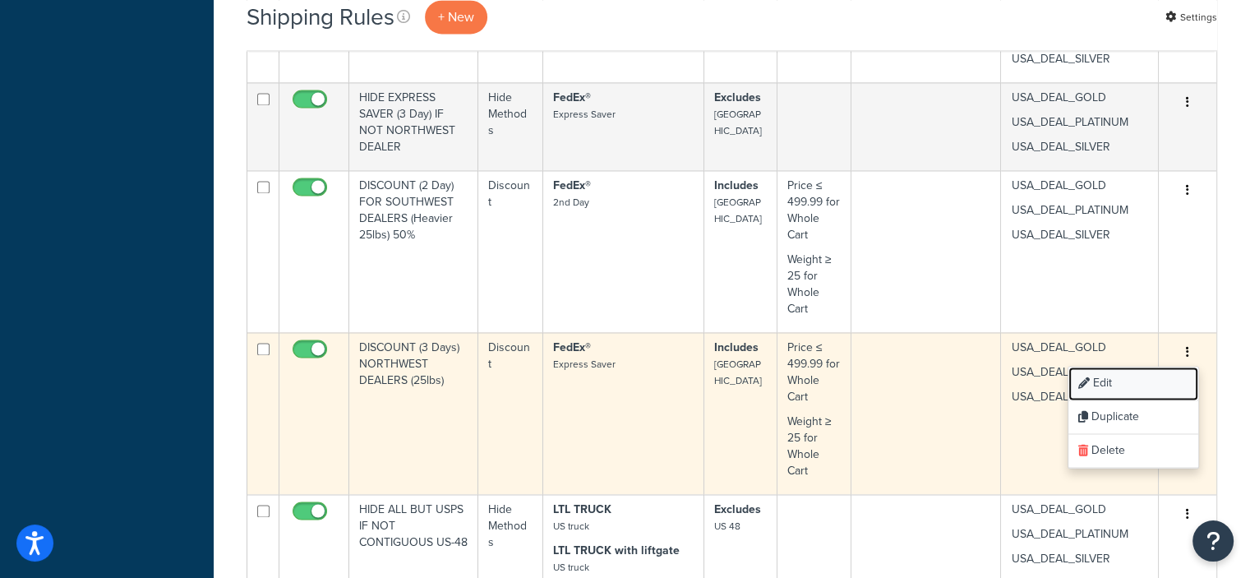
click at [1112, 379] on link "Edit" at bounding box center [1133, 383] width 130 height 34
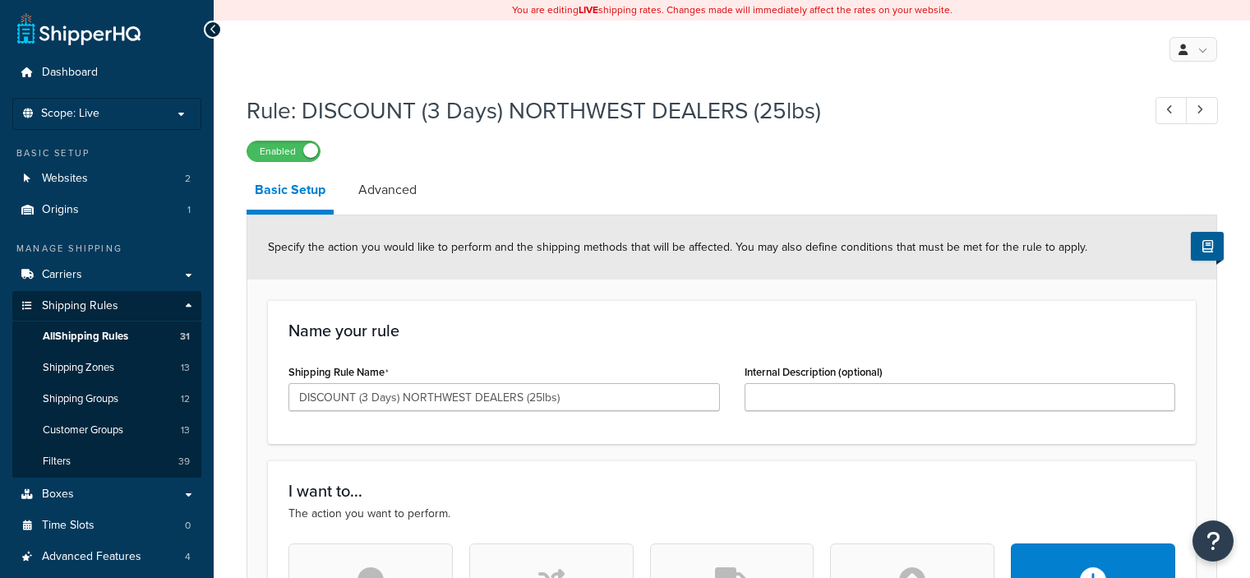
select select "PERCENTAGE"
select select "LOCATION"
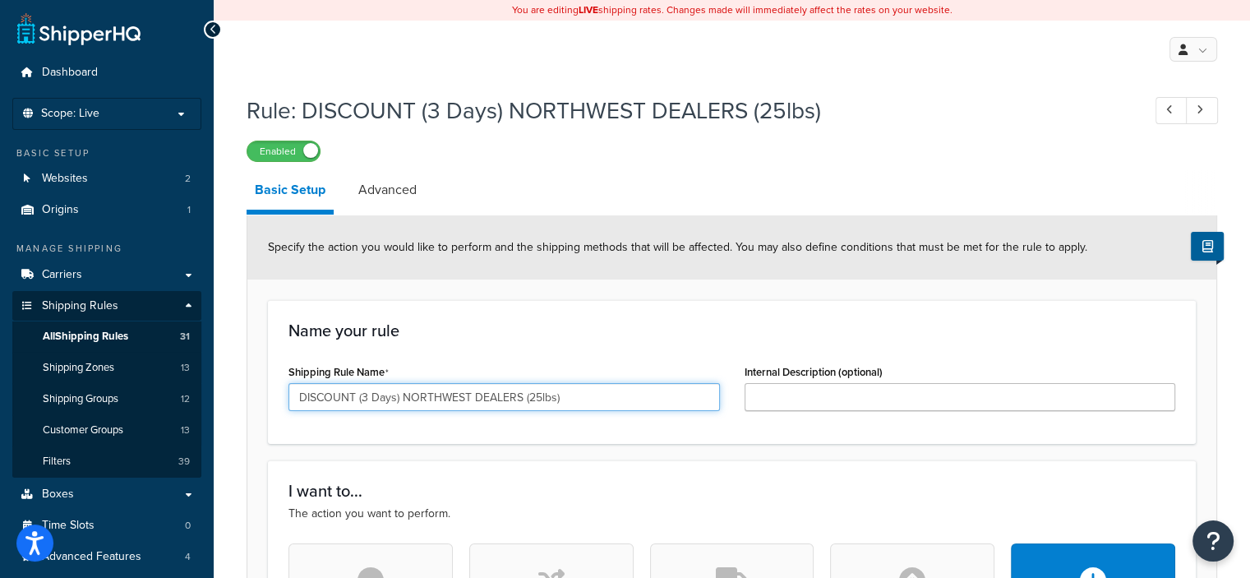
click at [652, 395] on input "DISCOUNT (3 Days) NORTHWEST DEALERS (25lbs)" at bounding box center [503, 397] width 431 height 28
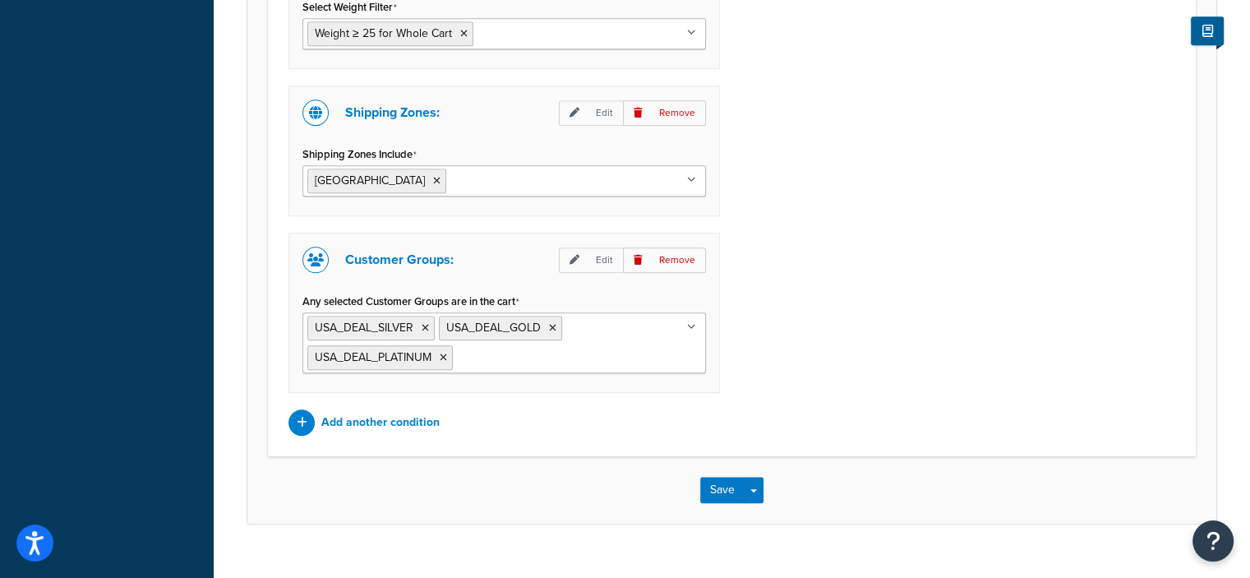
scroll to position [1524, 0]
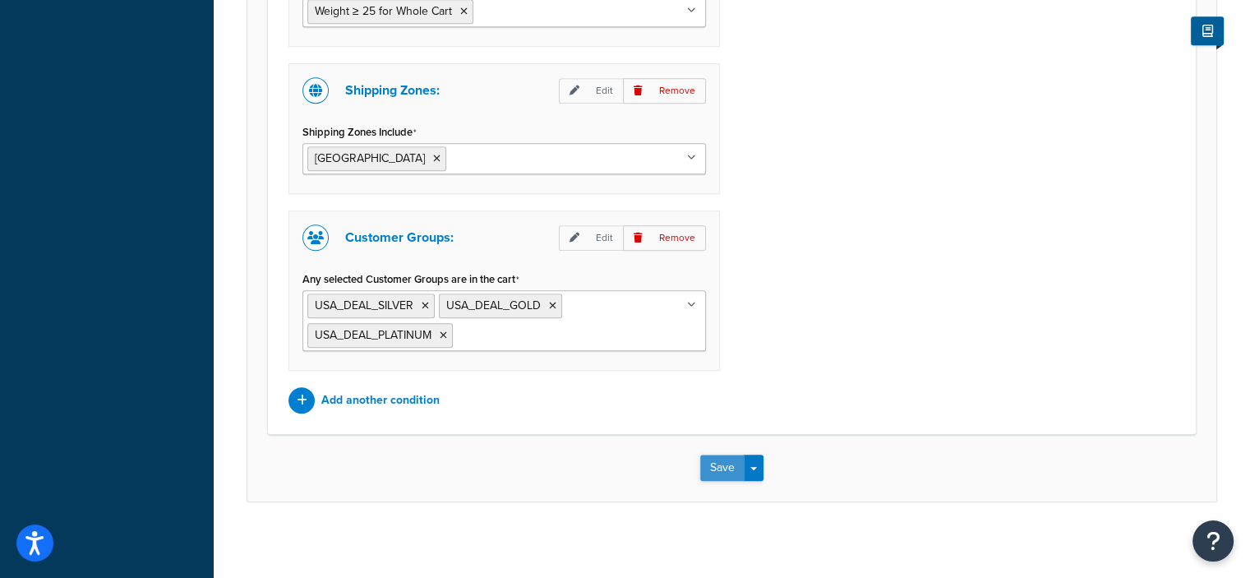
type input "DISCOUNT (3 Days) NORTHWEST DEALERS (25lbs) 50%"
click at [720, 464] on button "Save" at bounding box center [722, 467] width 44 height 26
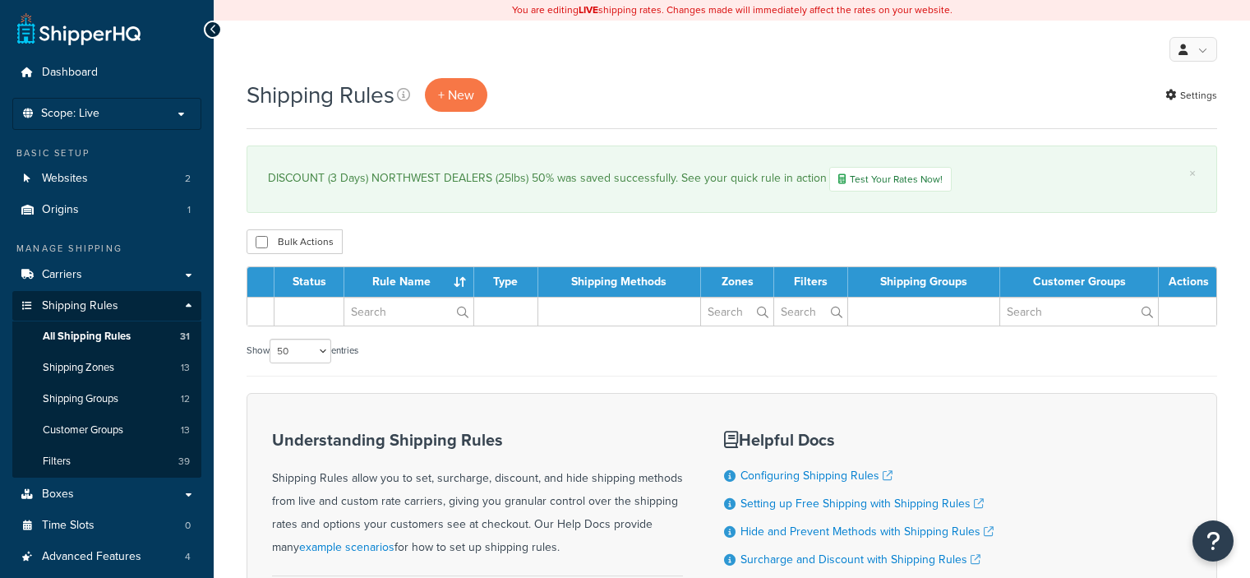
select select "50"
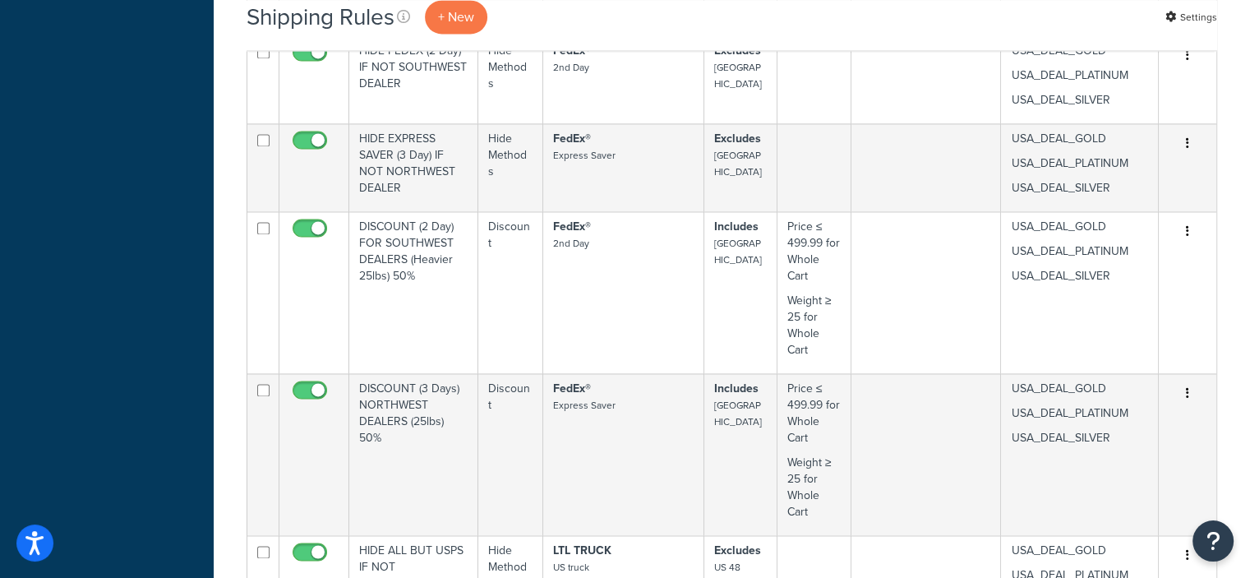
scroll to position [2425, 0]
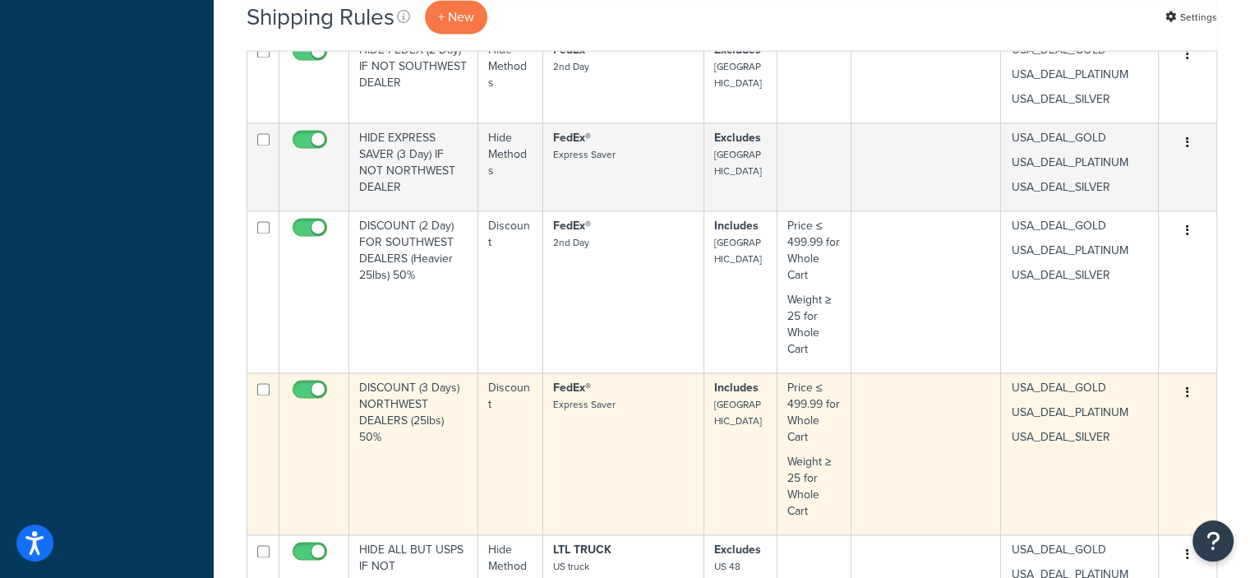
click at [1191, 392] on button "button" at bounding box center [1187, 393] width 23 height 26
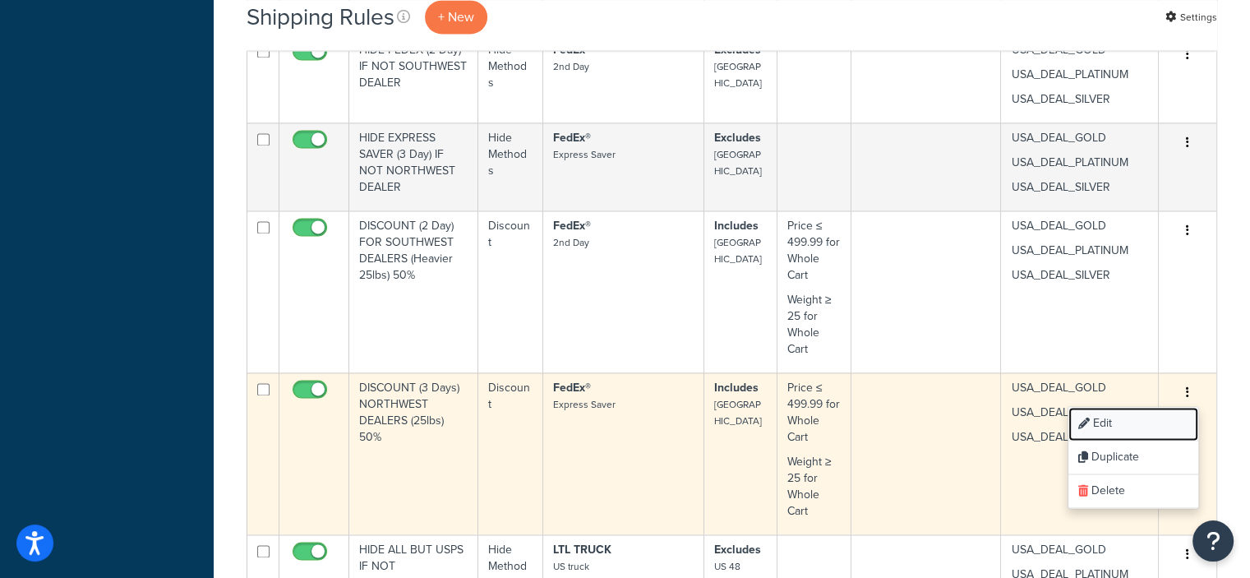
click at [1110, 413] on link "Edit" at bounding box center [1133, 424] width 130 height 34
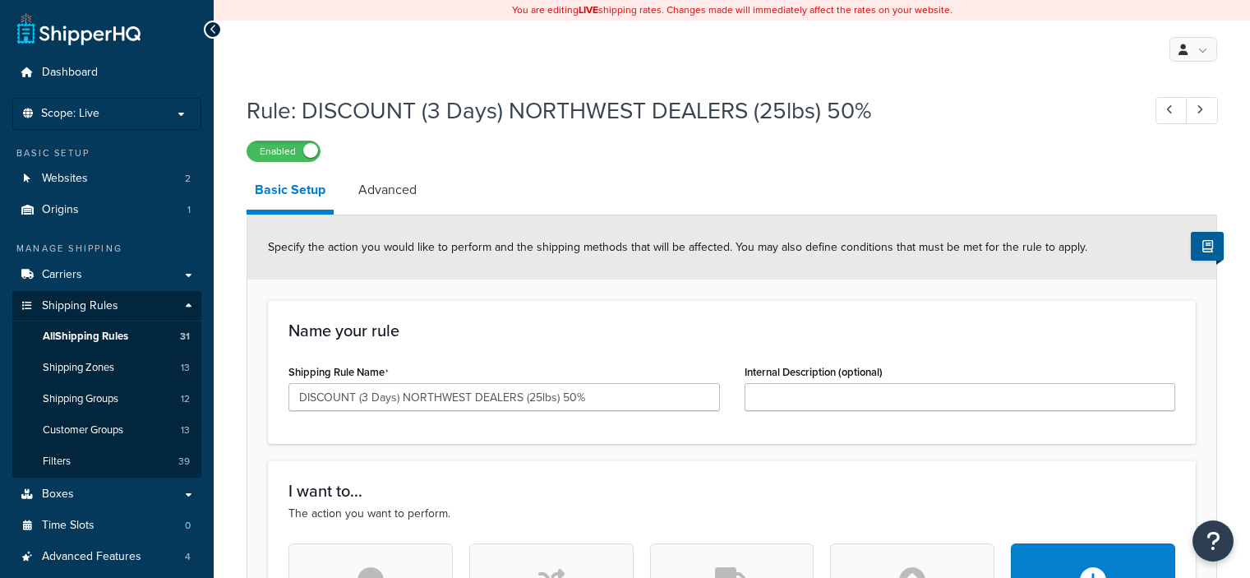
select select "PERCENTAGE"
select select "LOCATION"
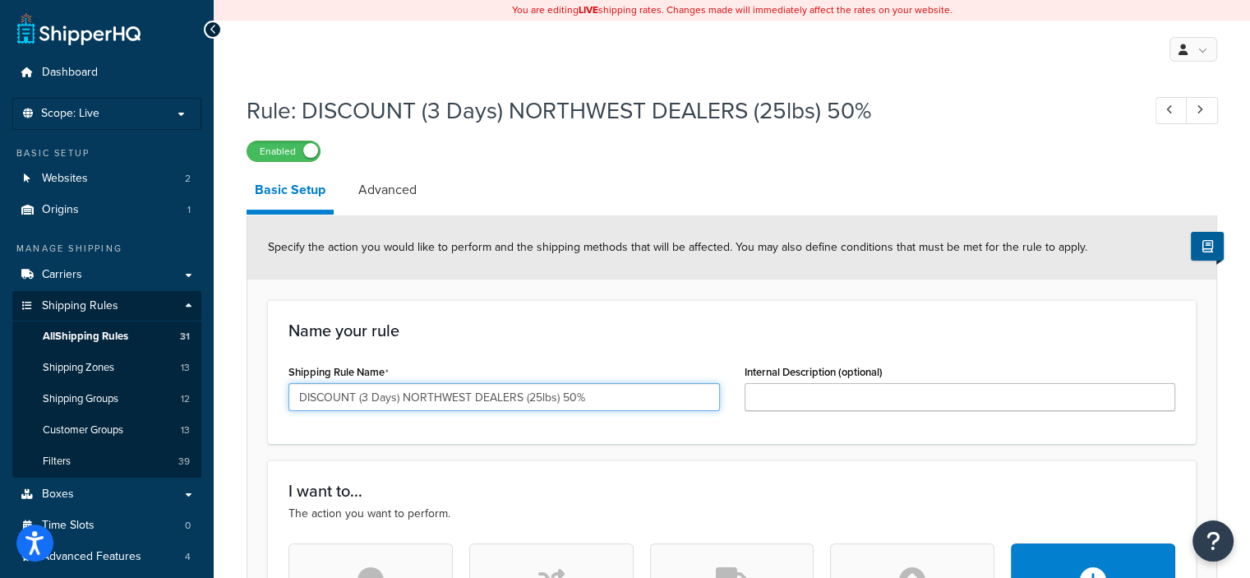
click at [526, 395] on input "DISCOUNT (3 Days) NORTHWEST DEALERS (25lbs) 50%" at bounding box center [503, 397] width 431 height 28
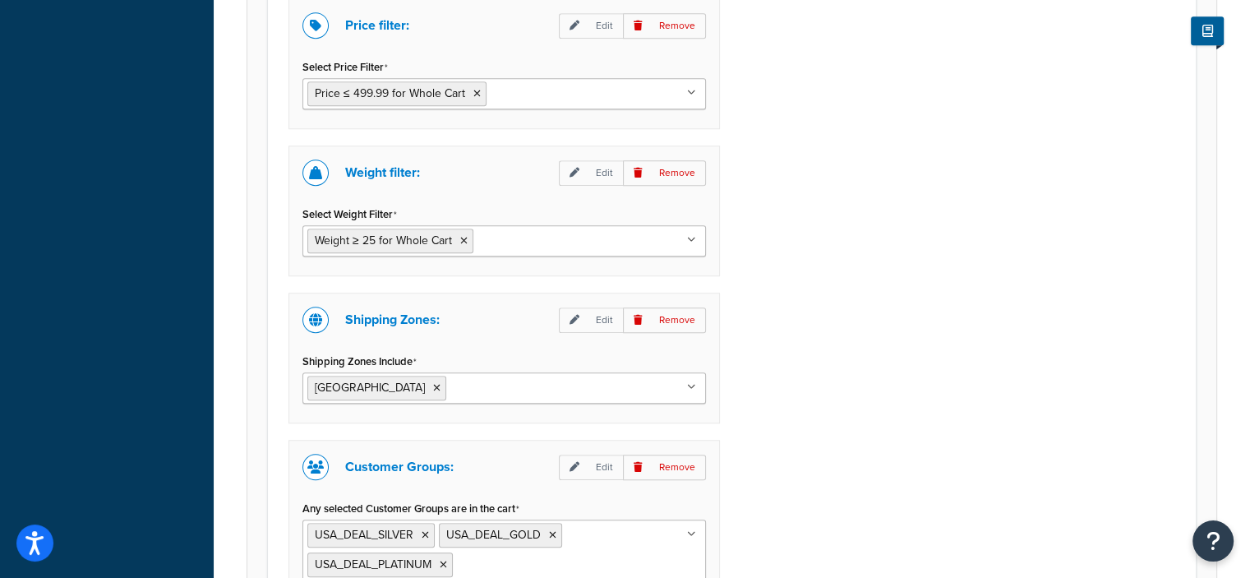
scroll to position [1524, 0]
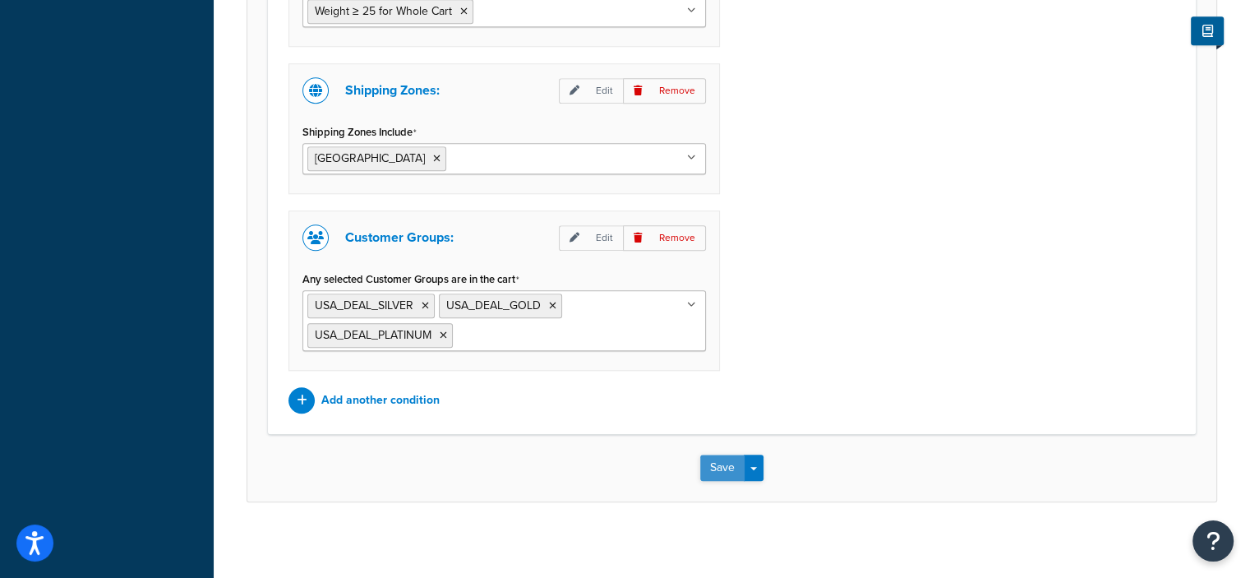
type input "DISCOUNT (3 Days) NORTHWEST DEALERS (Heavier 25lbs) 50%"
click at [707, 458] on button "Save" at bounding box center [722, 467] width 44 height 26
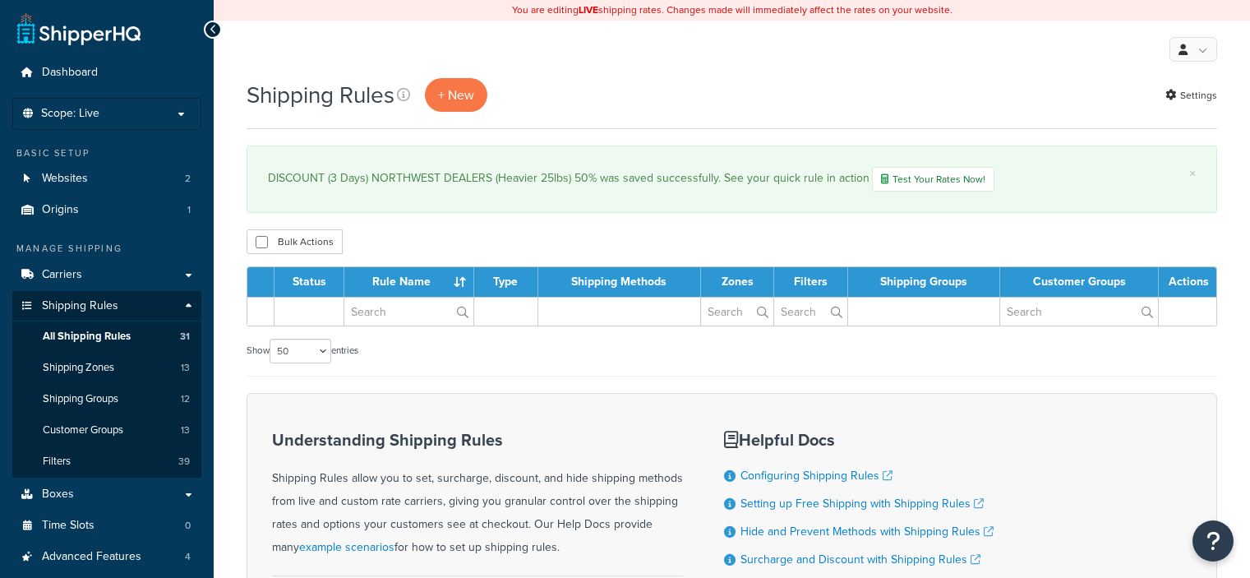
select select "50"
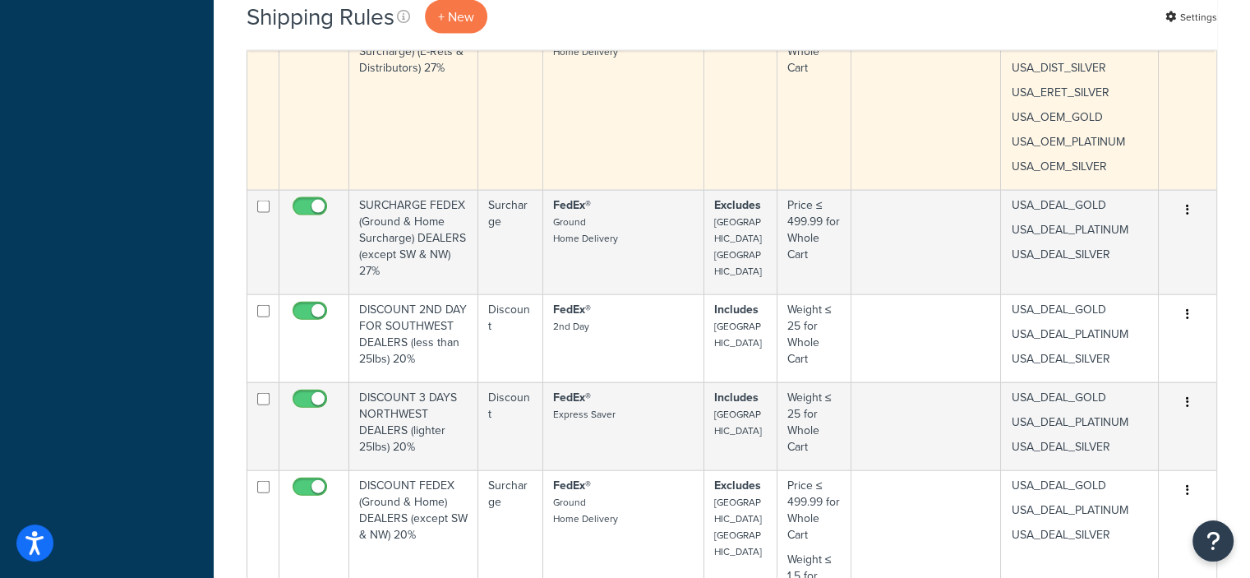
scroll to position [3632, 0]
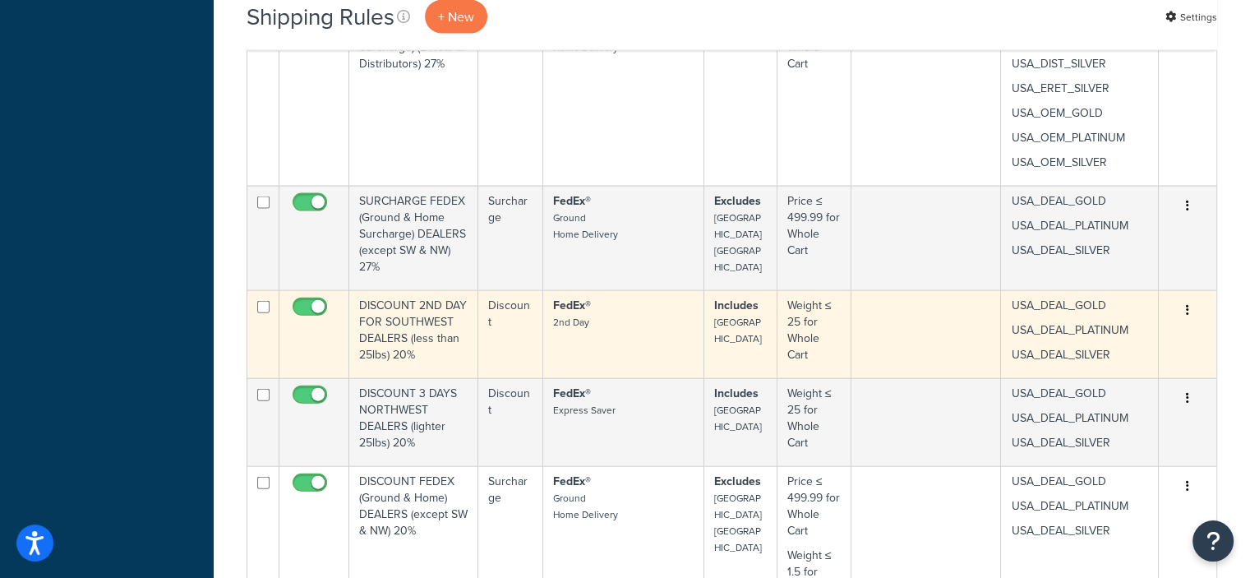
click at [1186, 304] on icon "button" at bounding box center [1187, 310] width 3 height 12
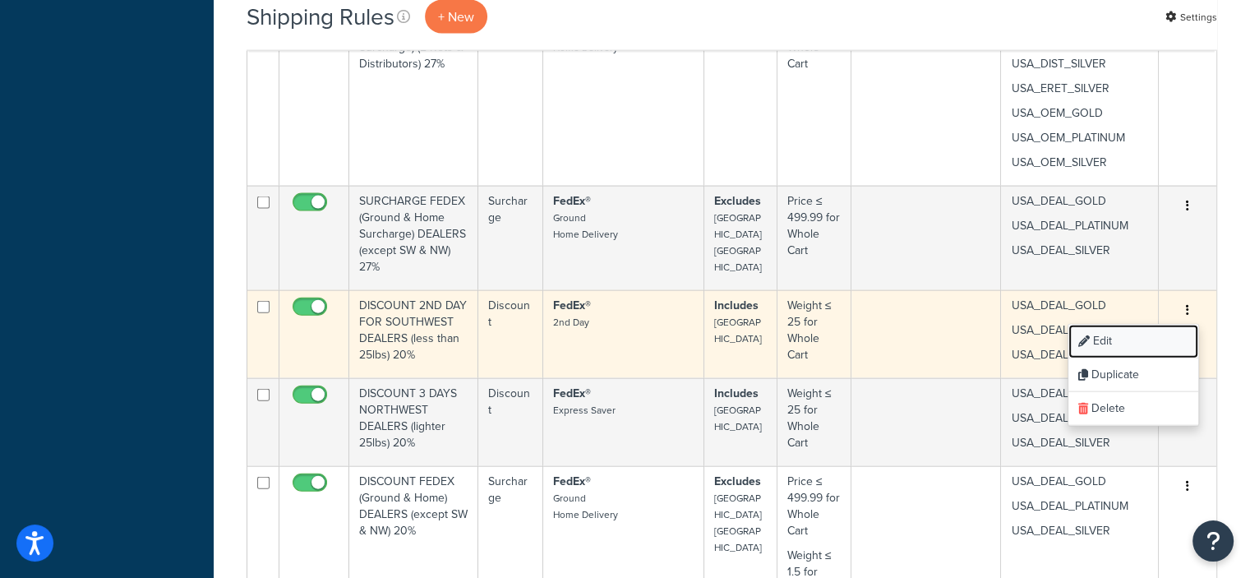
click at [1100, 325] on link "Edit" at bounding box center [1133, 342] width 130 height 34
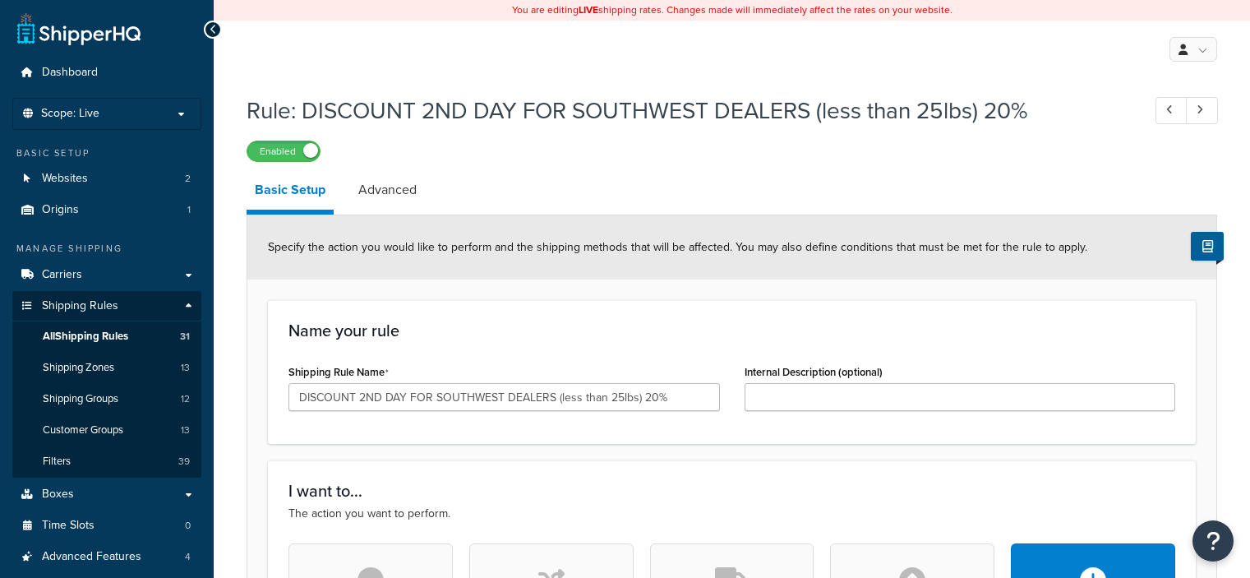
select select "PERCENTAGE"
select select "LOCATION"
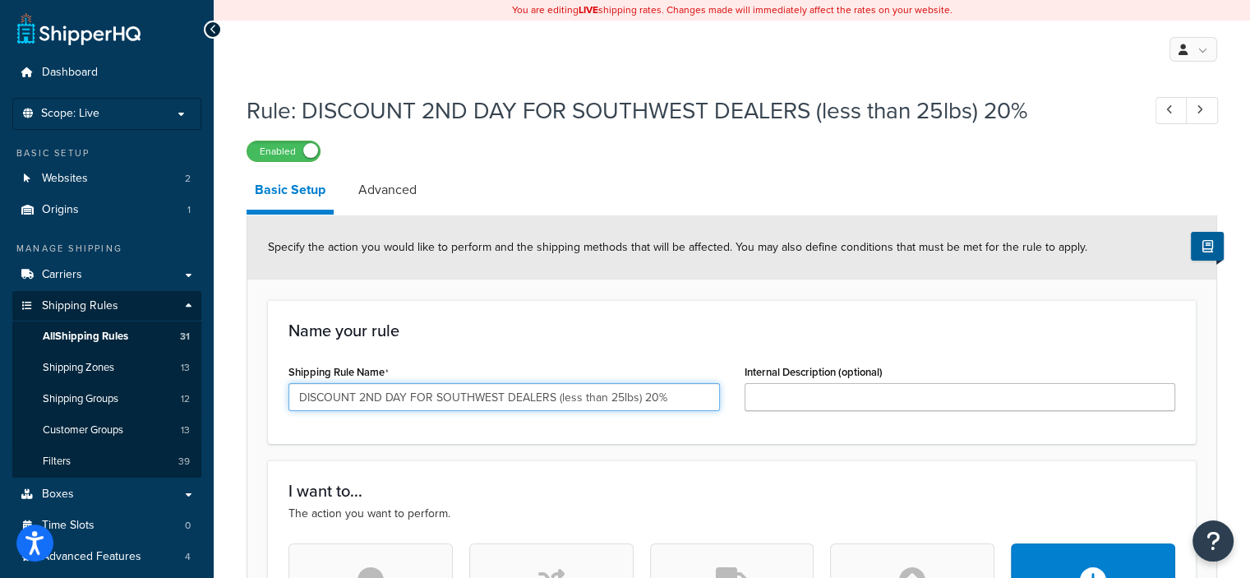
click at [605, 399] on input "DISCOUNT 2ND DAY FOR SOUTHWEST DEALERS (less than 25lbs) 20%" at bounding box center [503, 397] width 431 height 28
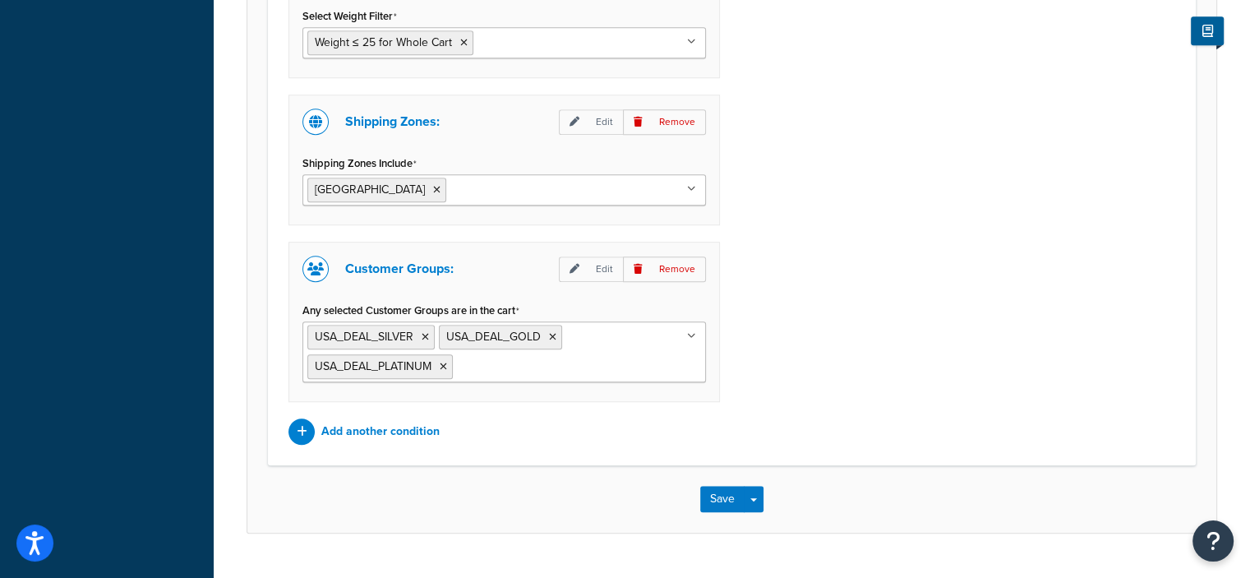
scroll to position [1378, 0]
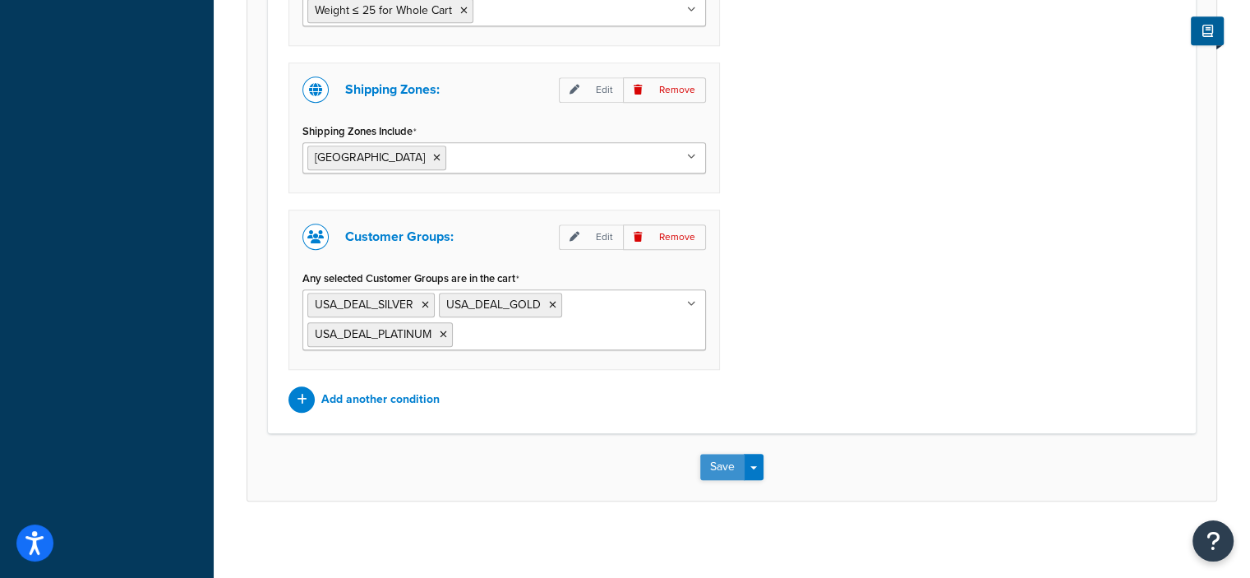
type input "DISCOUNT 2ND DAY FOR SOUTHWEST DEALERS (lighter 25lbs) 20%"
click at [709, 463] on button "Save" at bounding box center [722, 467] width 44 height 26
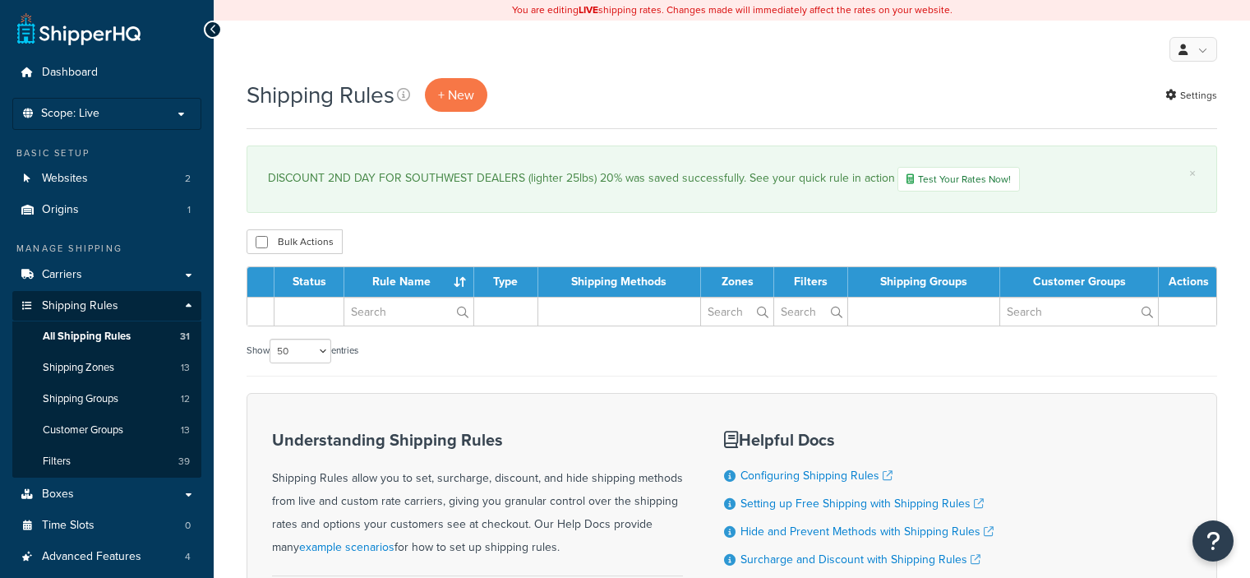
select select "50"
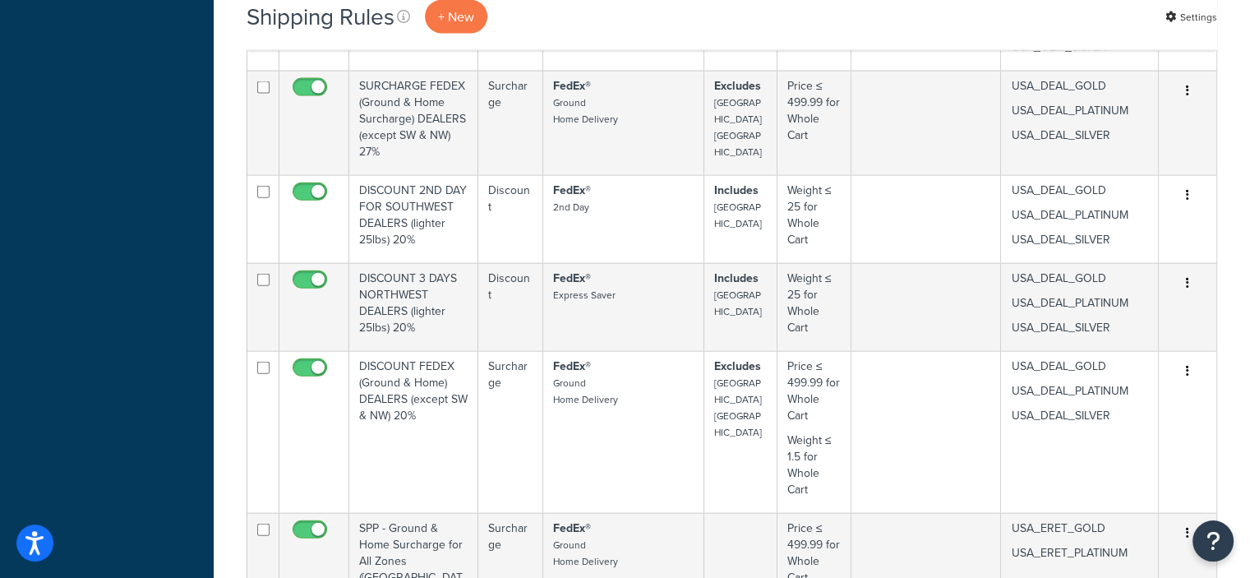
scroll to position [3747, 0]
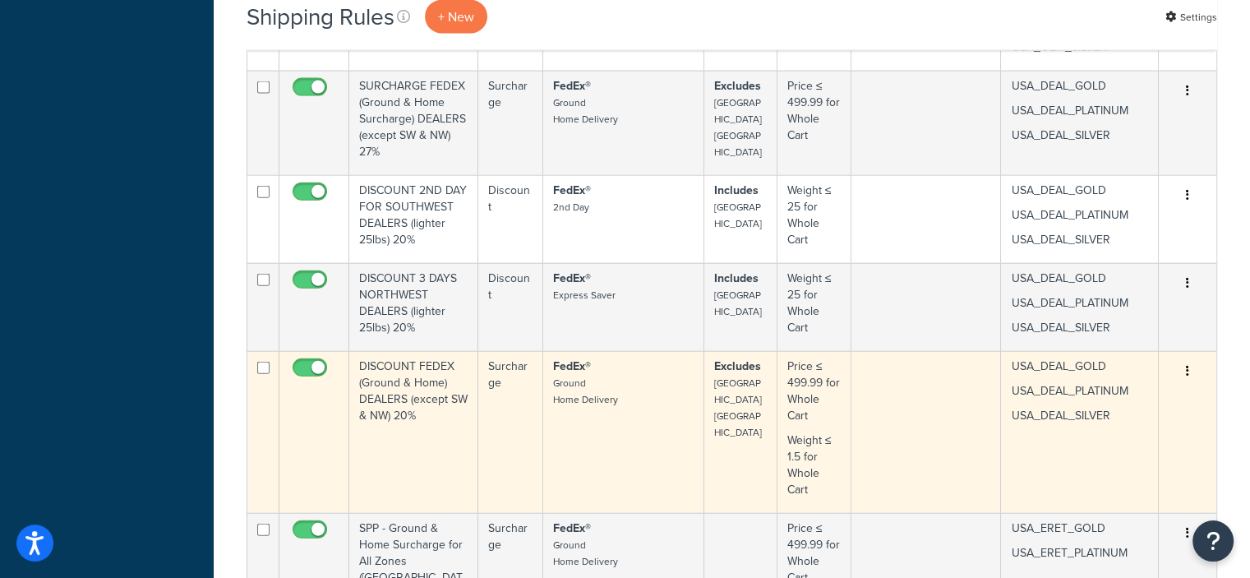
click at [1186, 365] on icon "button" at bounding box center [1187, 371] width 3 height 12
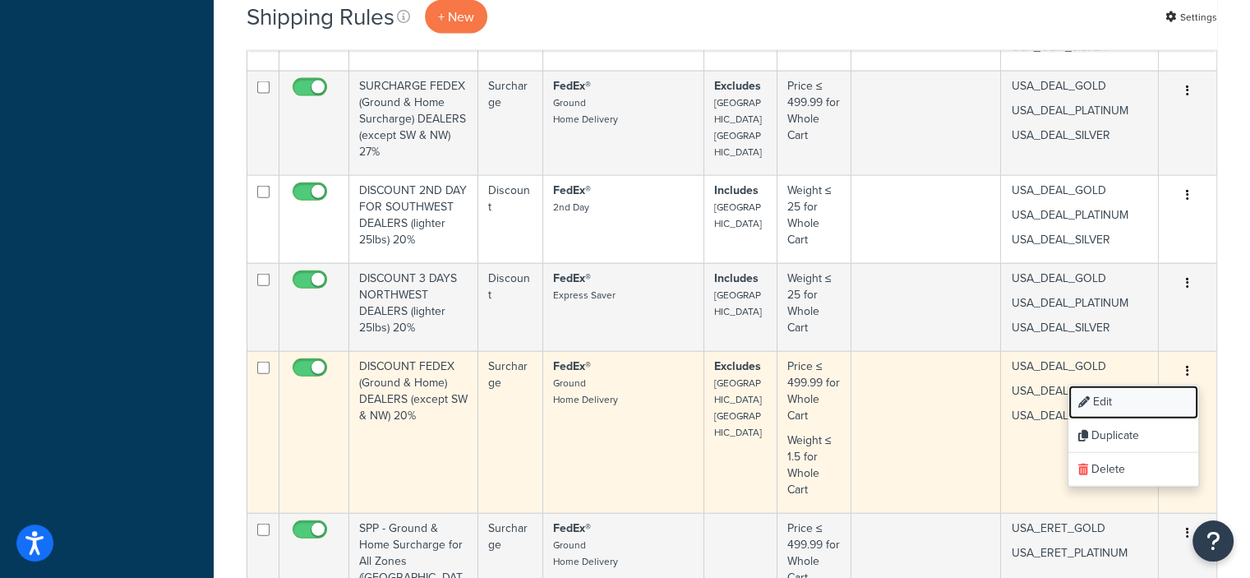
click at [1108, 387] on link "Edit" at bounding box center [1133, 402] width 130 height 34
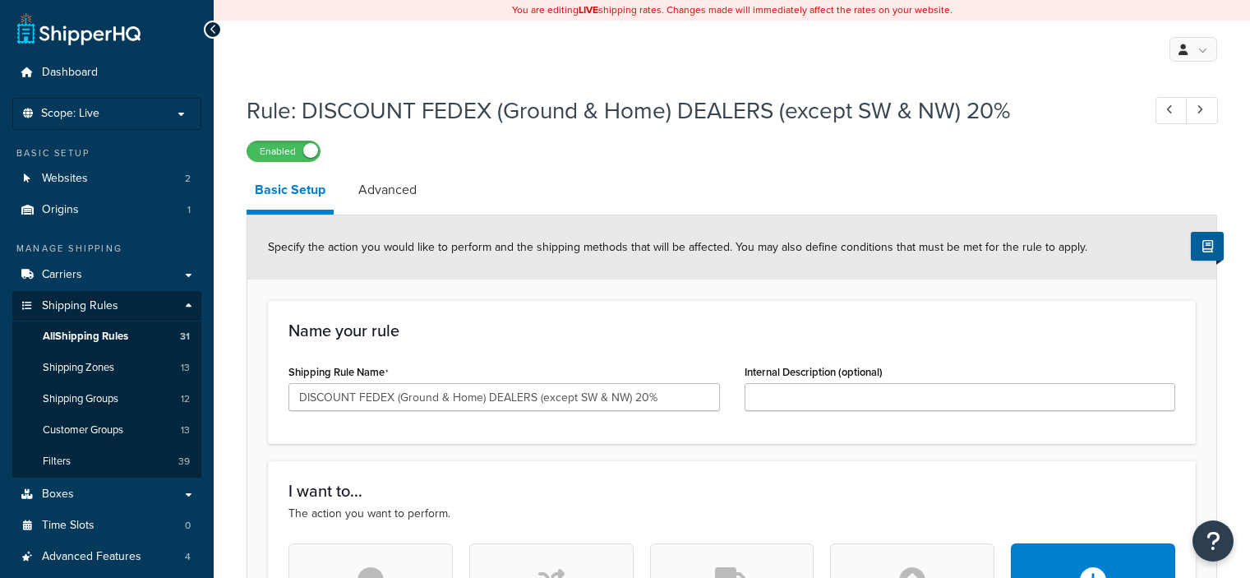
select select "PERCENTAGE"
select select "LOCATION"
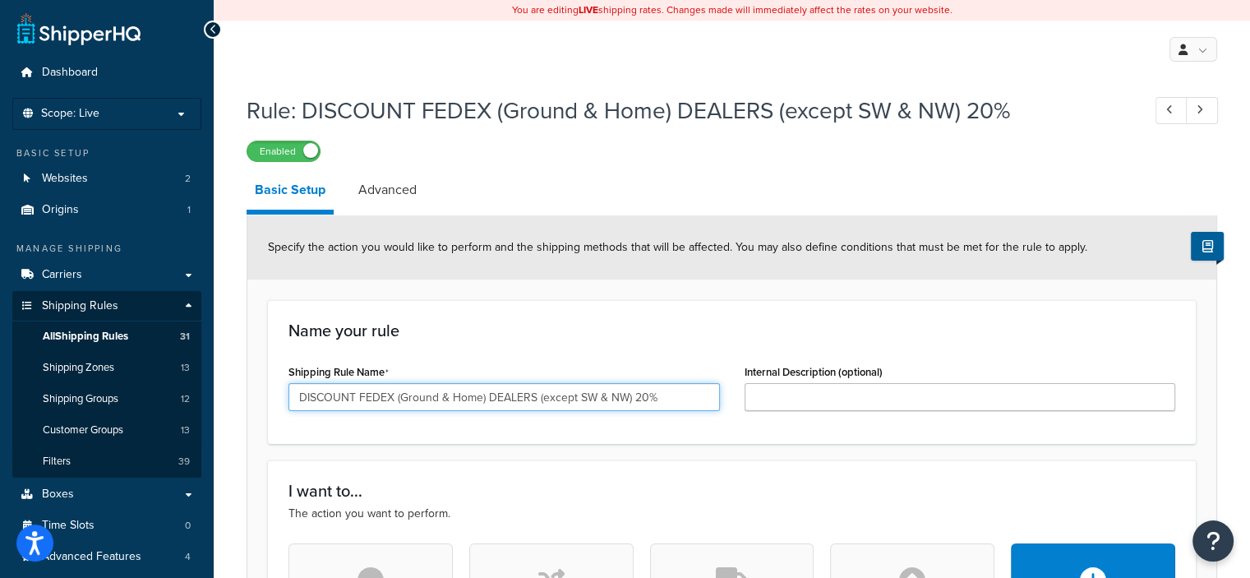
drag, startPoint x: 355, startPoint y: 394, endPoint x: 273, endPoint y: 396, distance: 82.2
click at [273, 396] on div "Name your rule Shipping Rule Name DISCOUNT FEDEX (Ground & Home) DEALERS (excep…" at bounding box center [732, 372] width 928 height 144
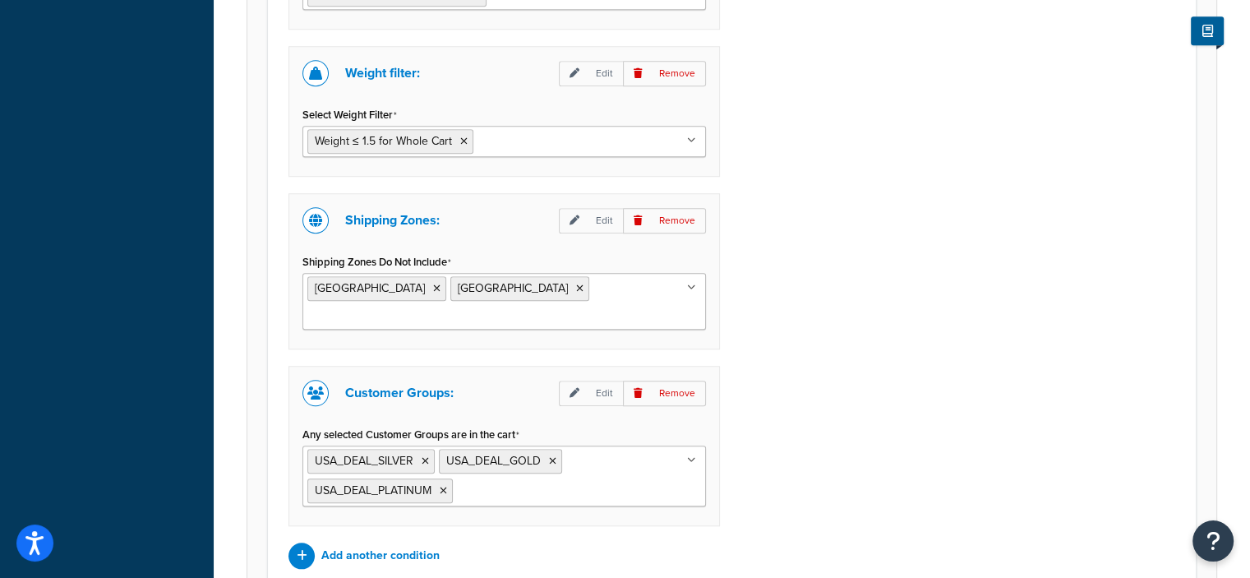
scroll to position [1561, 0]
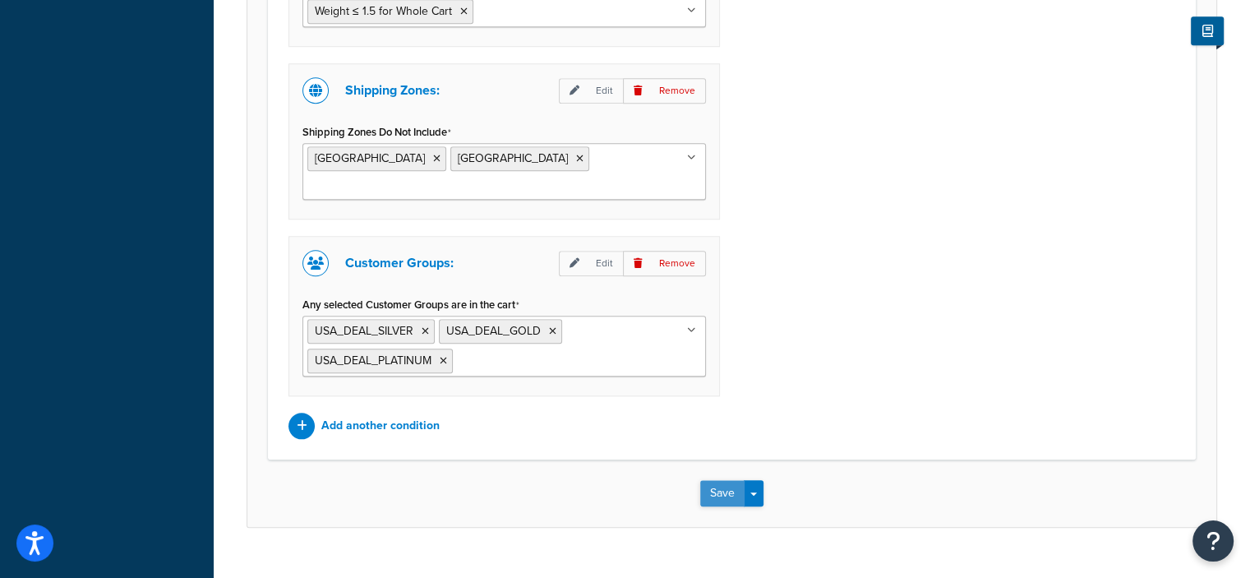
type input "SURCHARGE FEDEX (Ground & Home) DEALERS (except SW & NW) 20%"
click at [719, 480] on button "Save" at bounding box center [722, 493] width 44 height 26
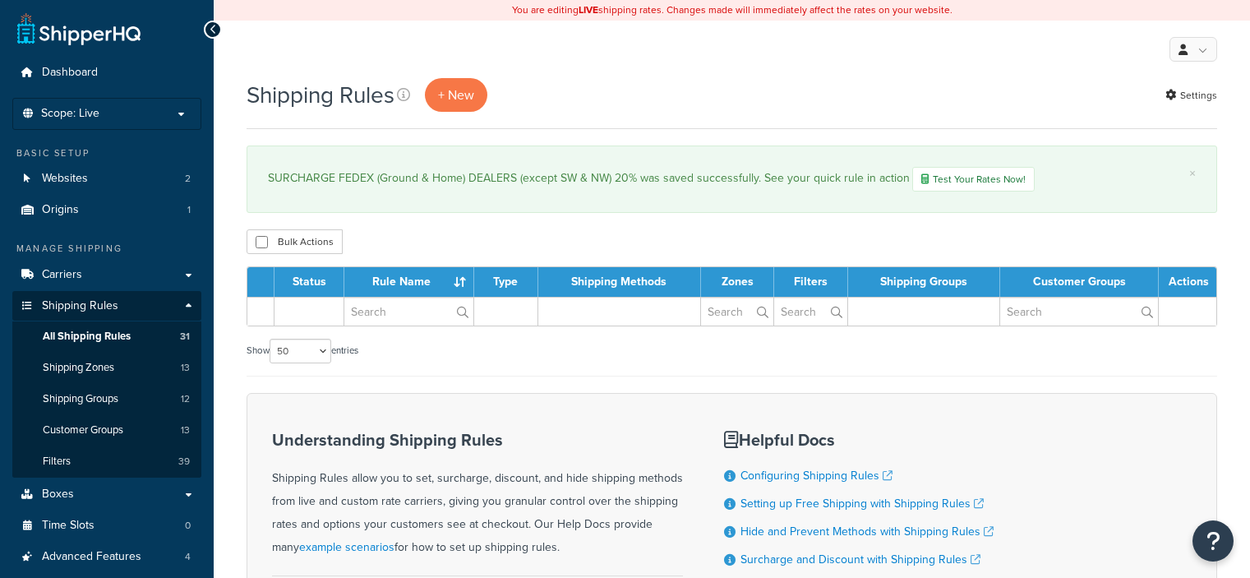
select select "50"
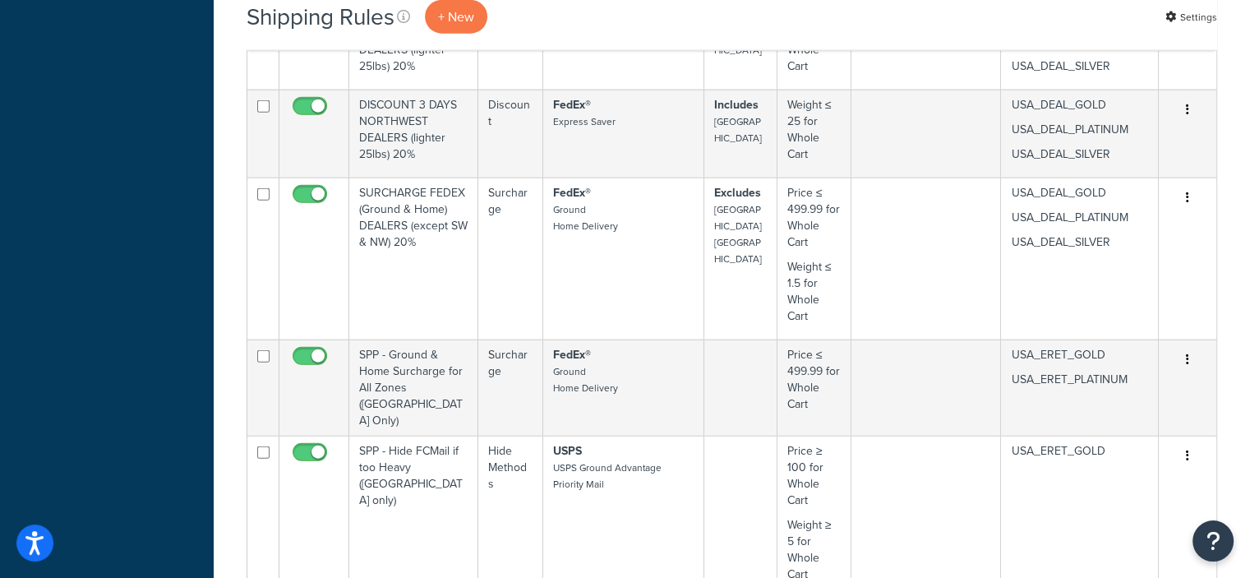
scroll to position [3919, 0]
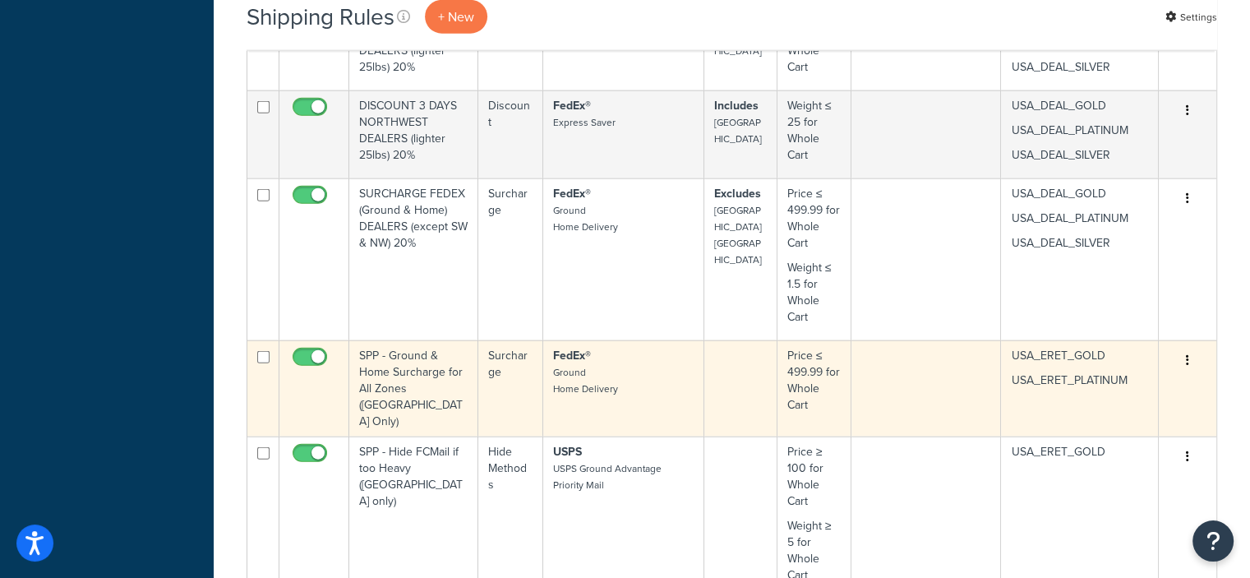
click at [1185, 348] on button "button" at bounding box center [1187, 361] width 23 height 26
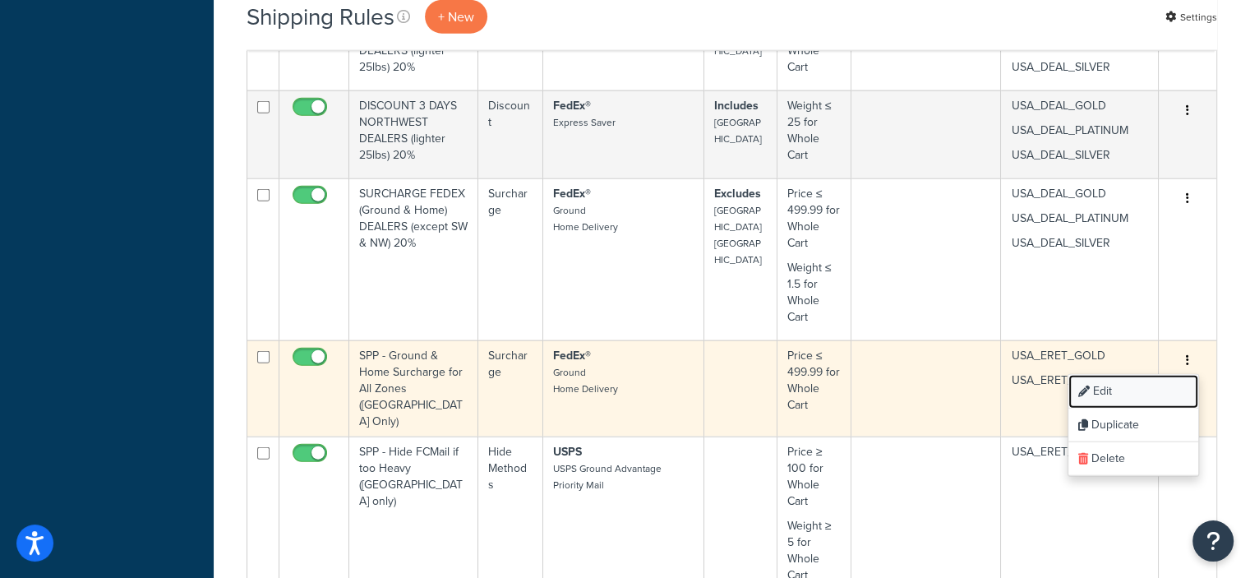
click at [1104, 380] on link "Edit" at bounding box center [1133, 392] width 130 height 34
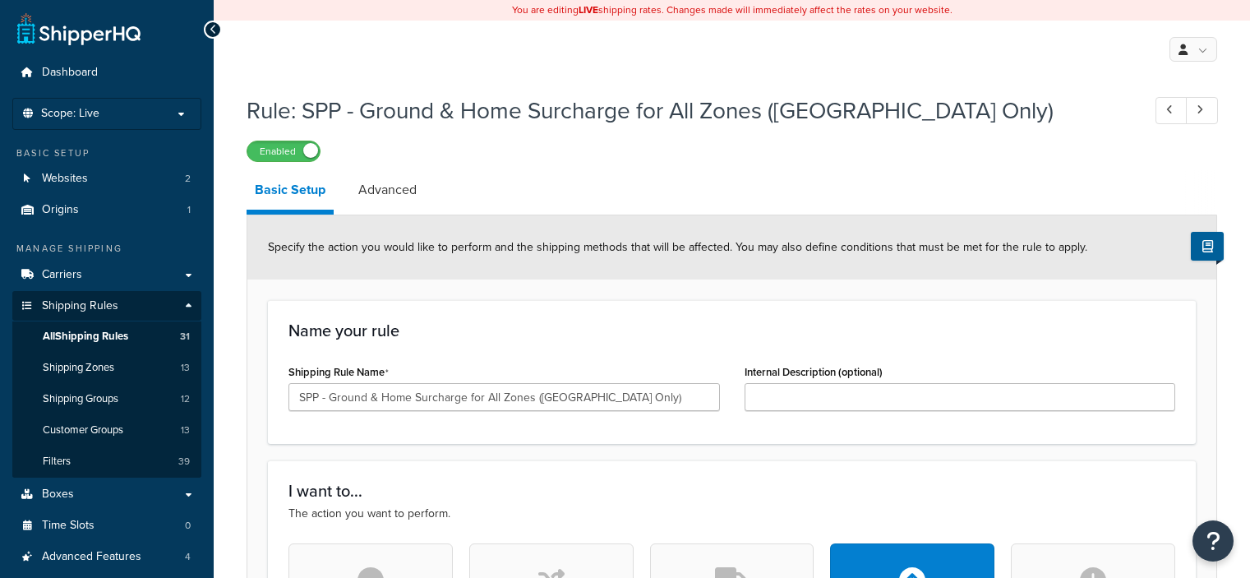
select select "PERCENTAGE"
select select "LOCATION"
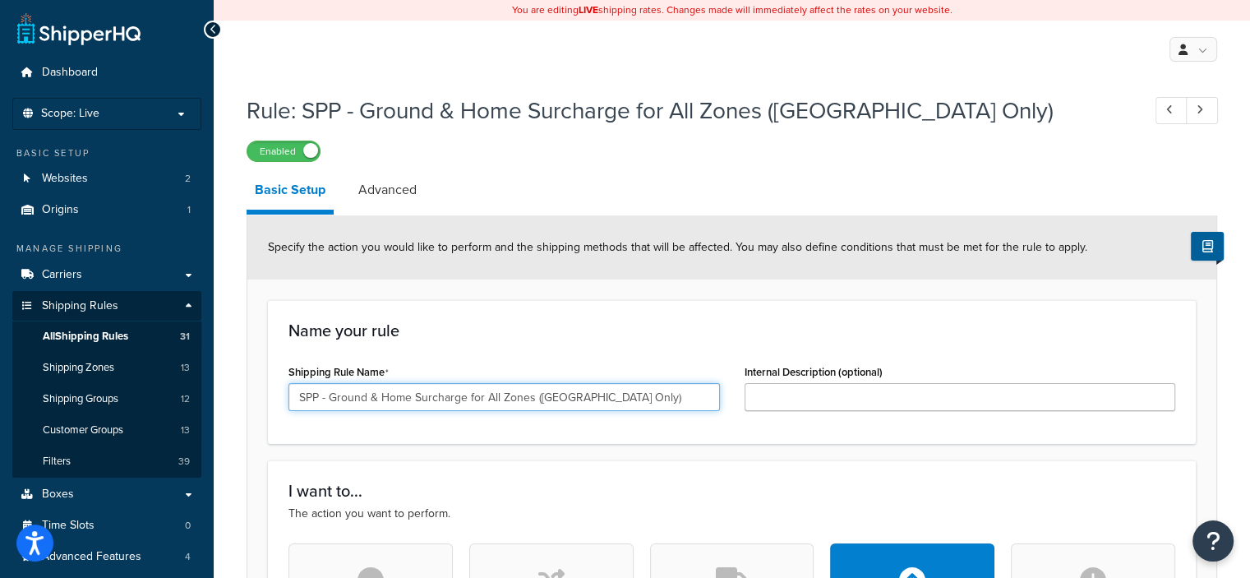
click at [327, 397] on input "SPP - Ground & Home Surcharge for All Zones (USA_ERET_PLATINUM Only)" at bounding box center [503, 397] width 431 height 28
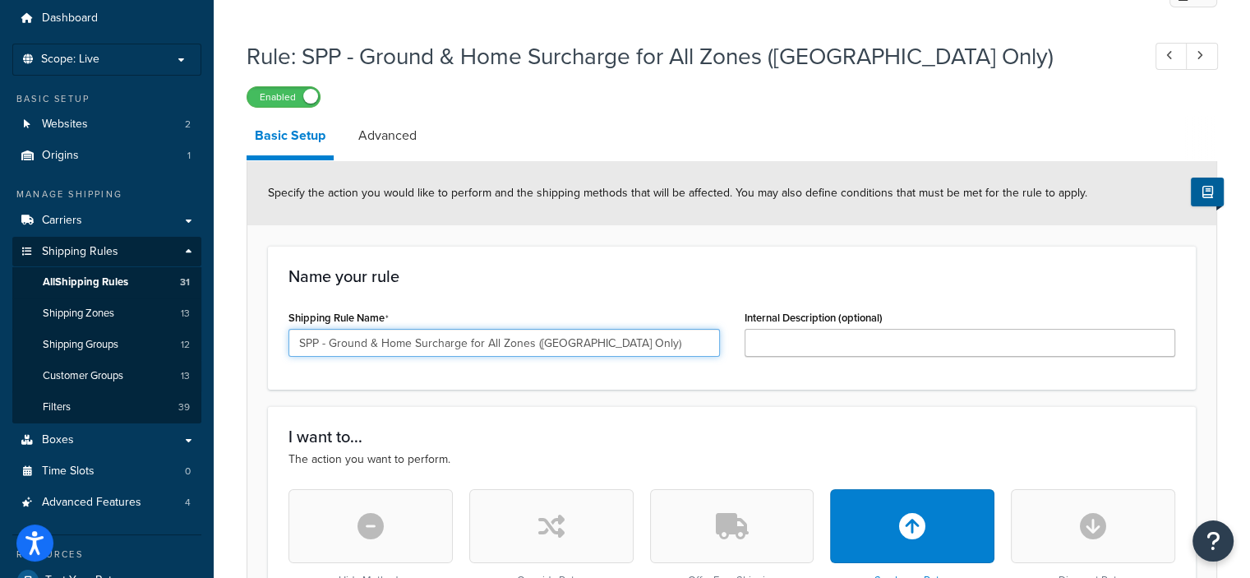
scroll to position [53, 0]
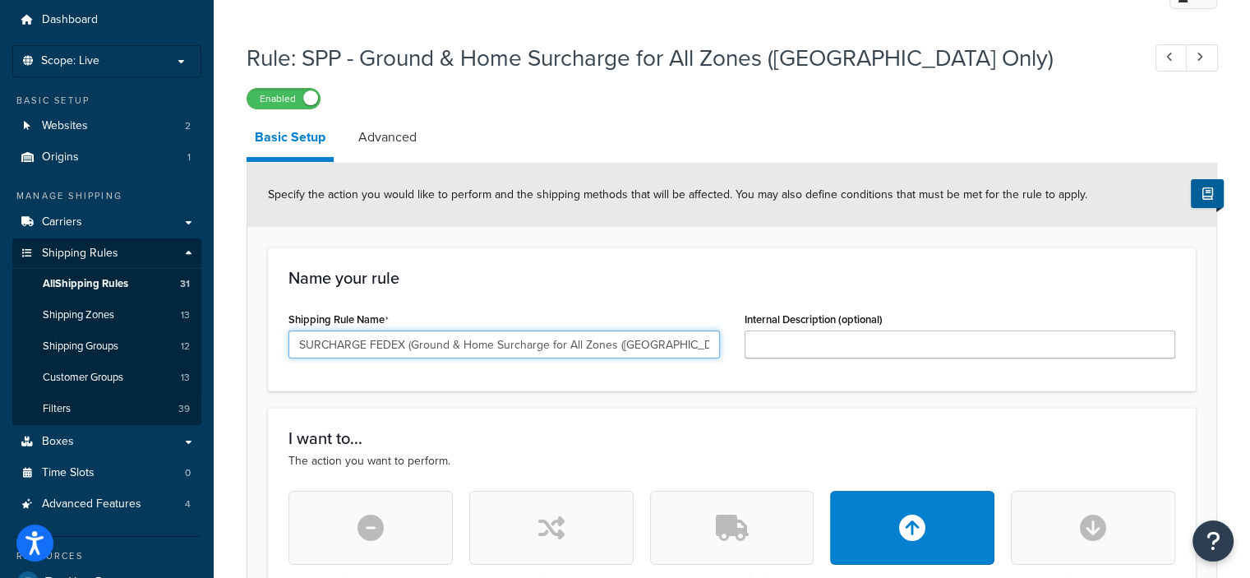
click at [491, 343] on input "SURCHARGE FEDEX (Ground & Home Surcharge for All Zones (USA_ERET_PLATINUM Only)" at bounding box center [503, 344] width 431 height 28
click at [570, 343] on input "SURCHARGE FEDEX (Ground & Home) Surcharge for All Zones (USA_ERET_PLATINUM Only)" at bounding box center [503, 344] width 431 height 28
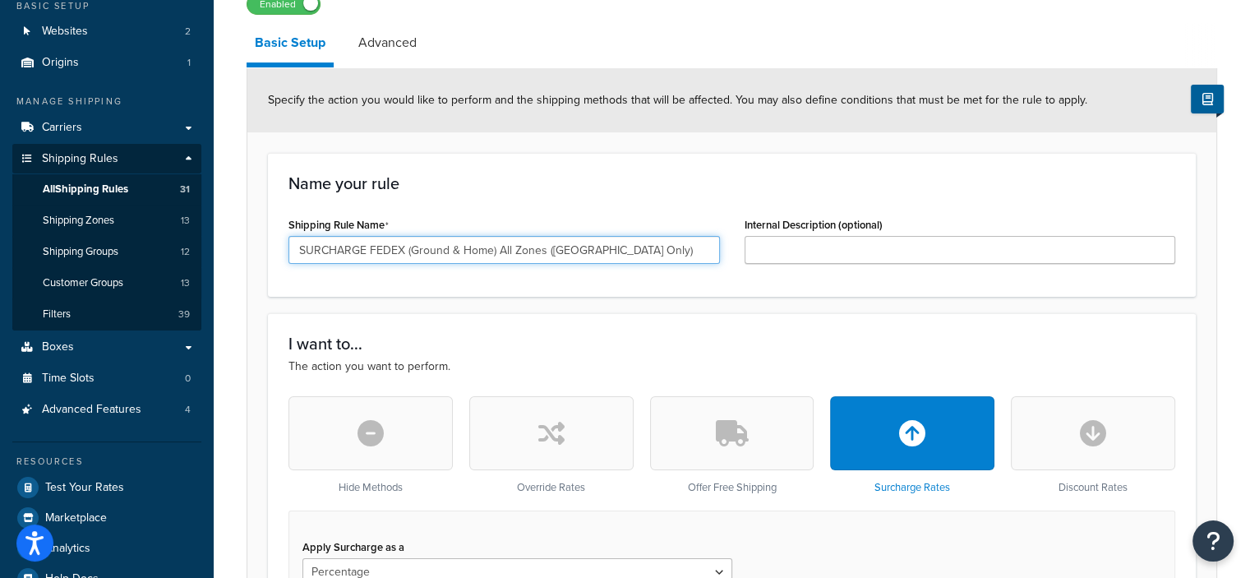
scroll to position [146, 0]
click at [670, 251] on input "SURCHARGE FEDEX (Ground & Home) All Zones (USA_ERET_PLATINUM Only)" at bounding box center [503, 251] width 431 height 28
click at [542, 252] on input "SURCHARGE FEDEX (Ground & Home) All Zones (USA_ERET Only)" at bounding box center [503, 251] width 431 height 28
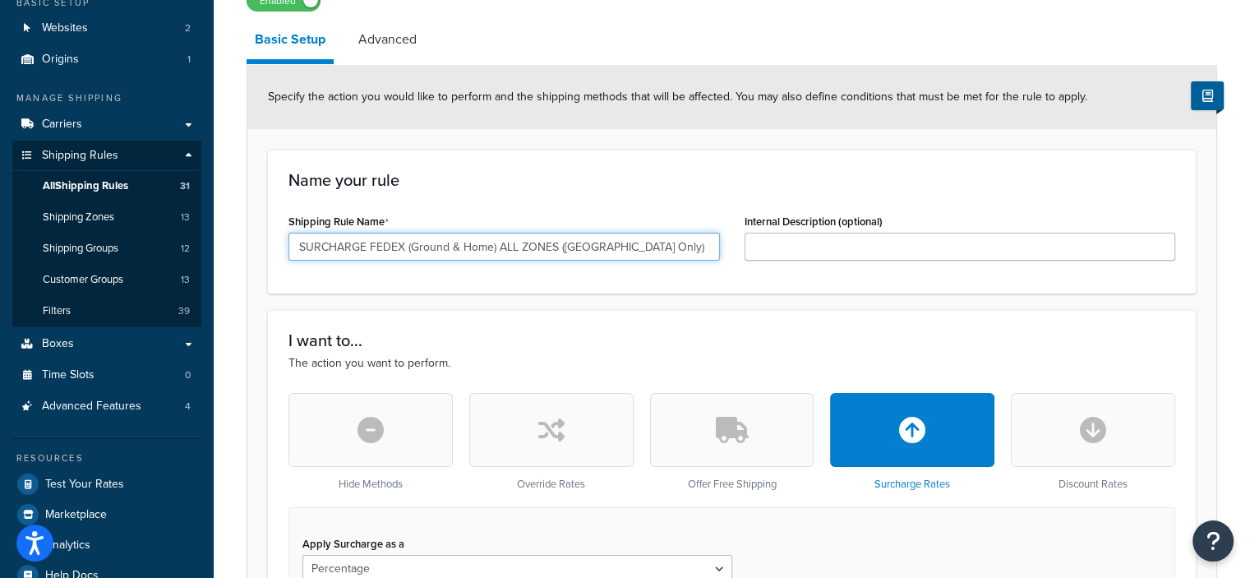
scroll to position [148, 0]
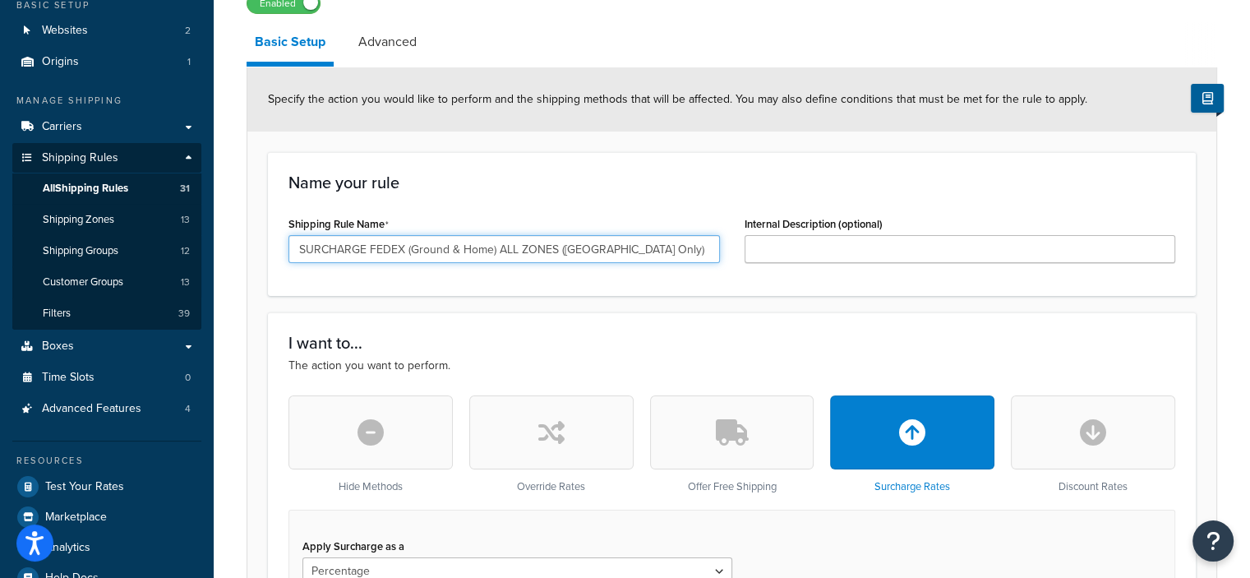
click at [667, 245] on input "SURCHARGE FEDEX (Ground & Home) ALL ZONES (USA_ERET Only)" at bounding box center [503, 249] width 431 height 28
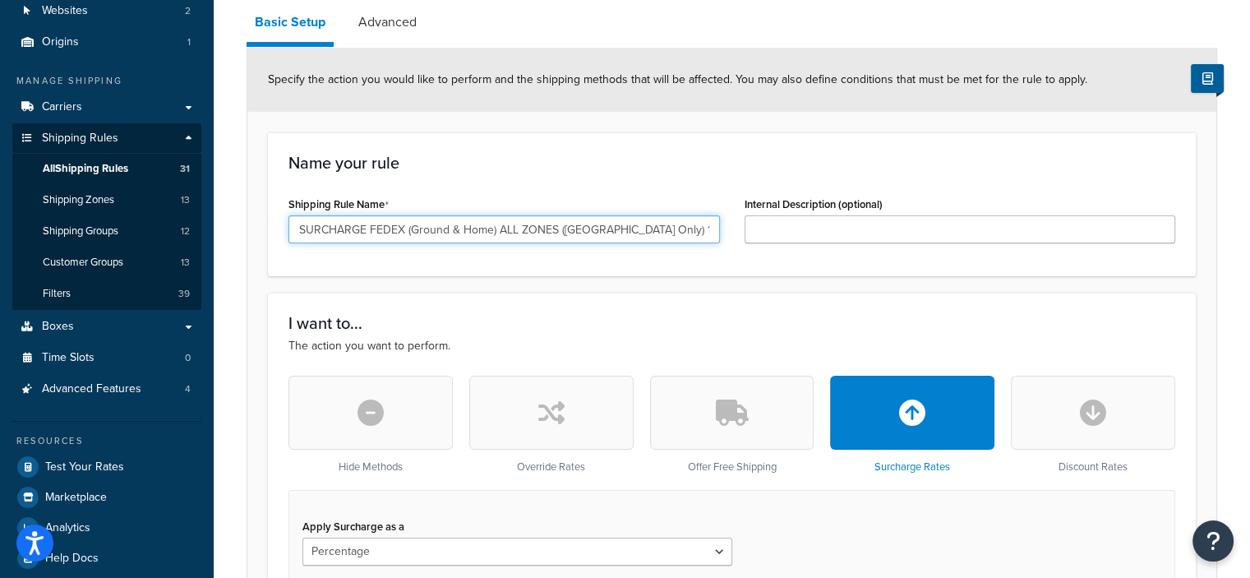
scroll to position [166, 0]
type input "SURCHARGE FEDEX (Ground & Home) ALL ZONES (USA_ERET Only) 13%"
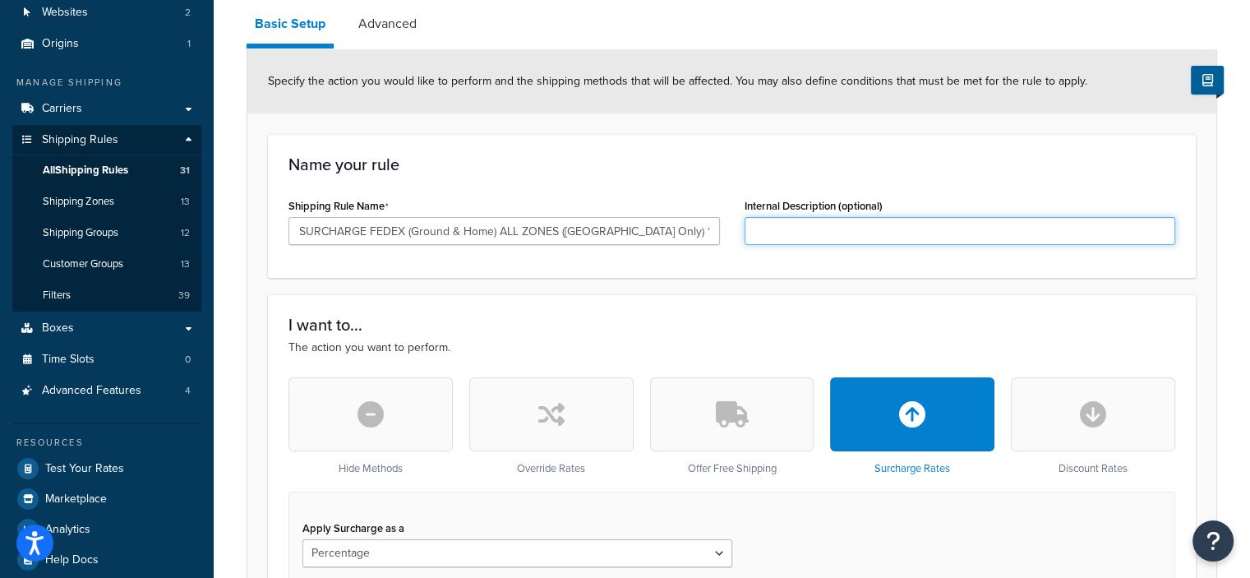
click at [791, 239] on input "Internal Description (optional)" at bounding box center [959, 231] width 431 height 28
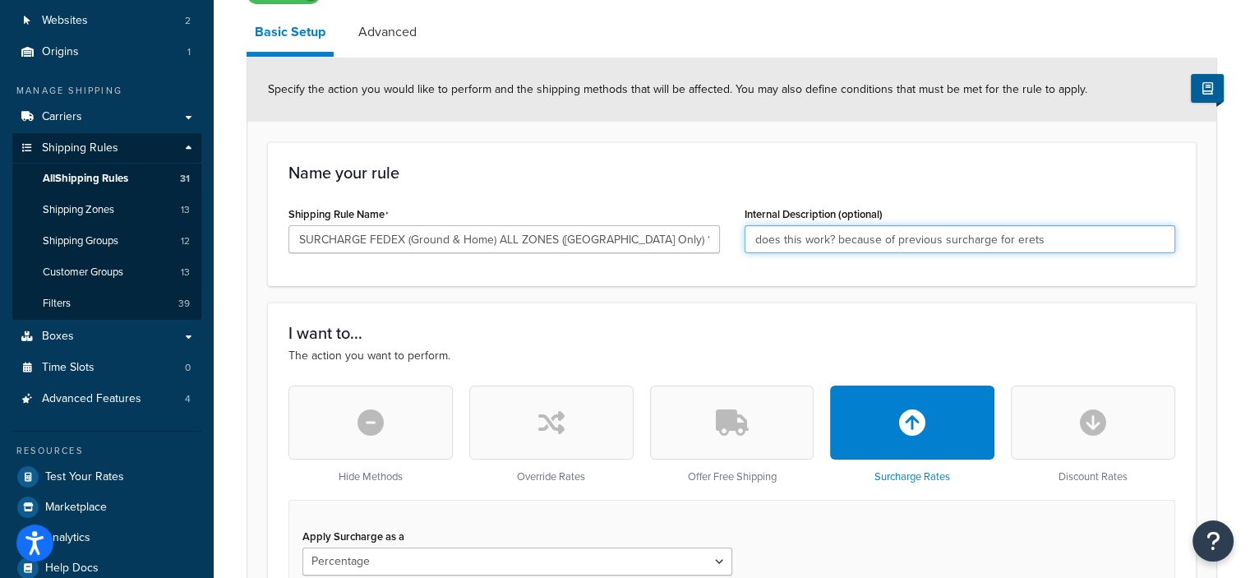
type input "does this work? because of previous surcharge for erets"
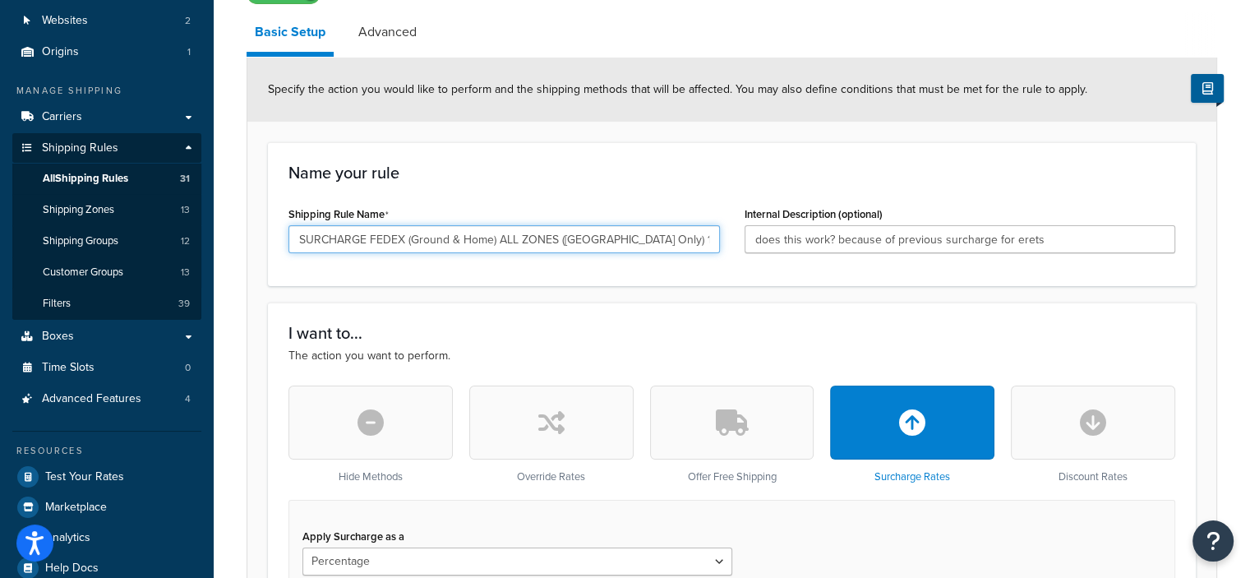
click at [299, 236] on input "SURCHARGE FEDEX (Ground & Home) ALL ZONES (USA_ERET Only) 13%" at bounding box center [503, 239] width 431 height 28
click at [684, 234] on input "SURCHARGE FEDEX (Ground & Home) ALL ZONES (USA_ERET Only) 13%" at bounding box center [503, 239] width 431 height 28
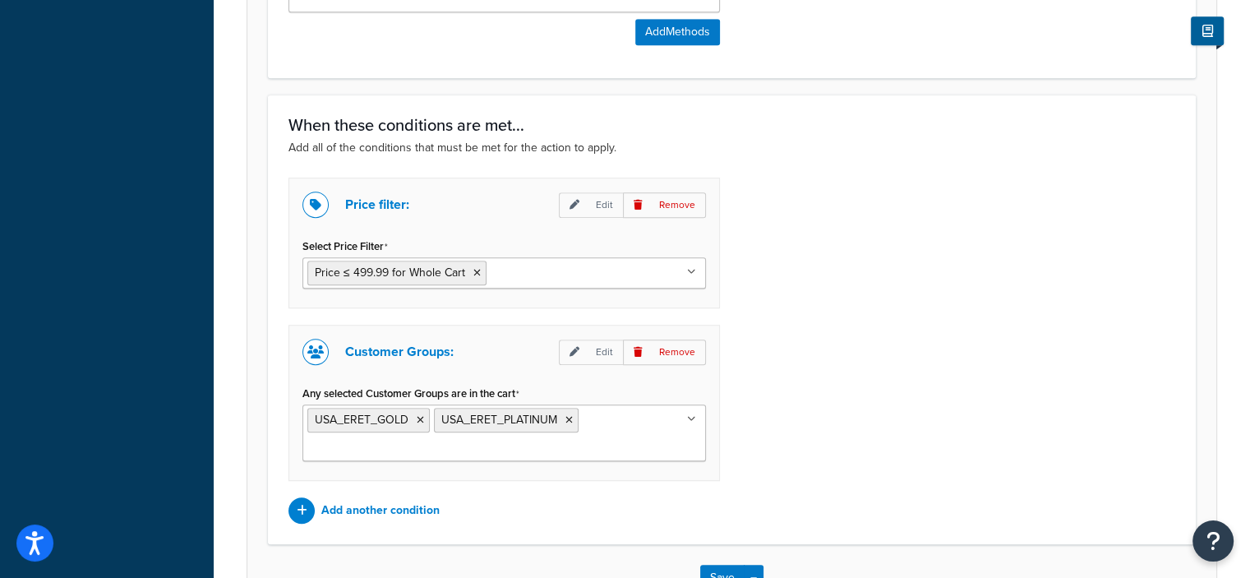
scroll to position [1265, 0]
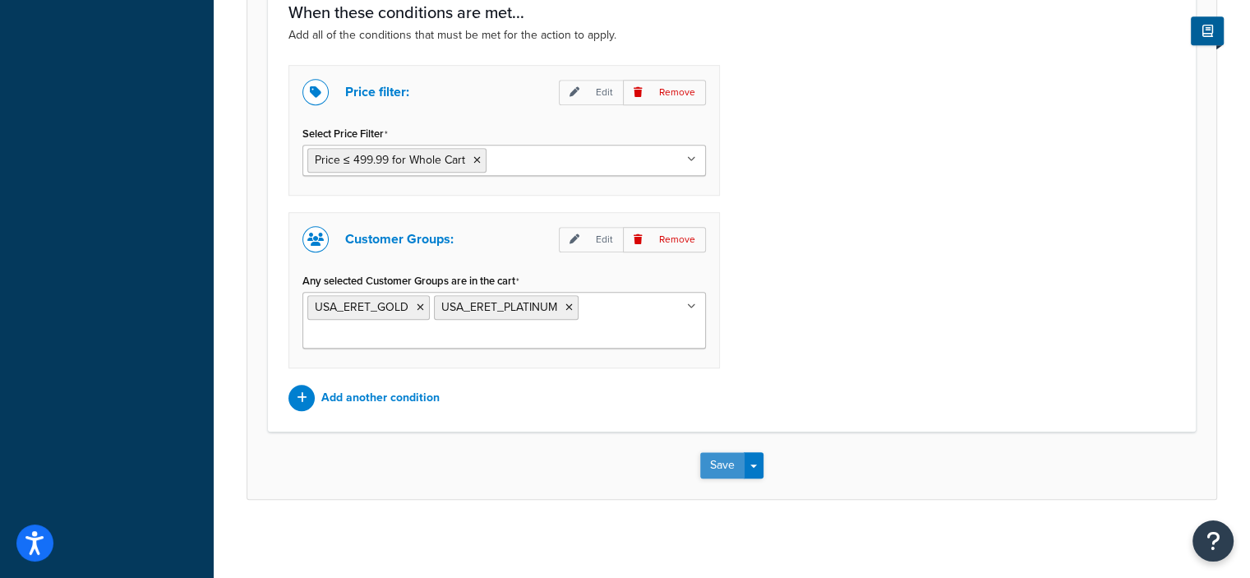
type input "SURCHARGE FEDEX (Ground & Home) ALL ZONES (USA_ERET Only) 13% check"
click at [723, 460] on button "Save" at bounding box center [722, 465] width 44 height 26
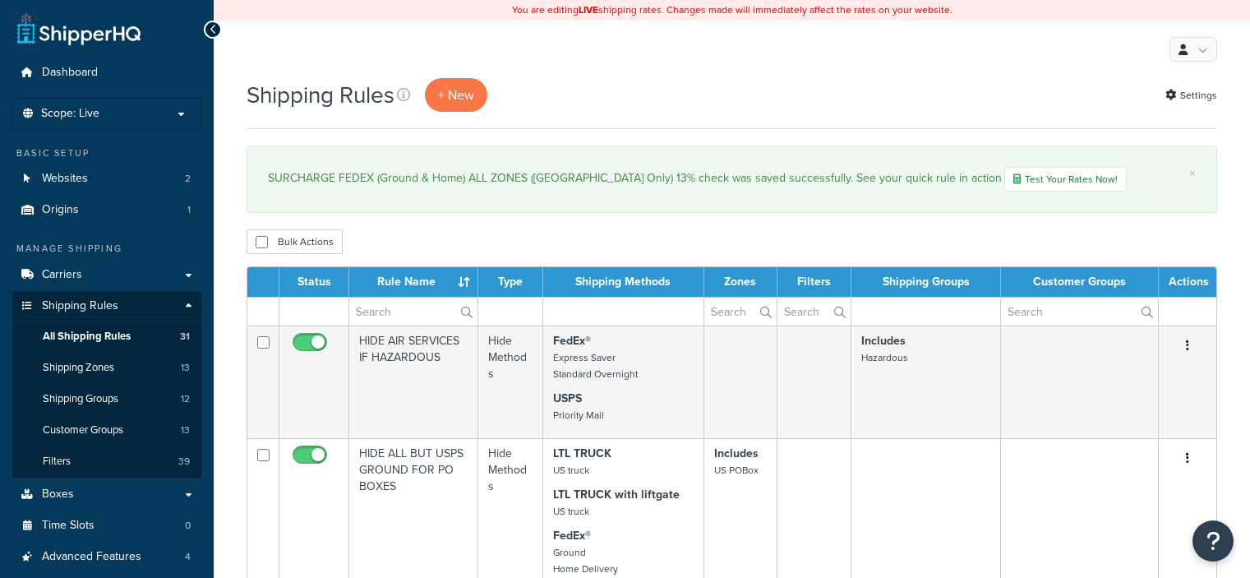
select select "50"
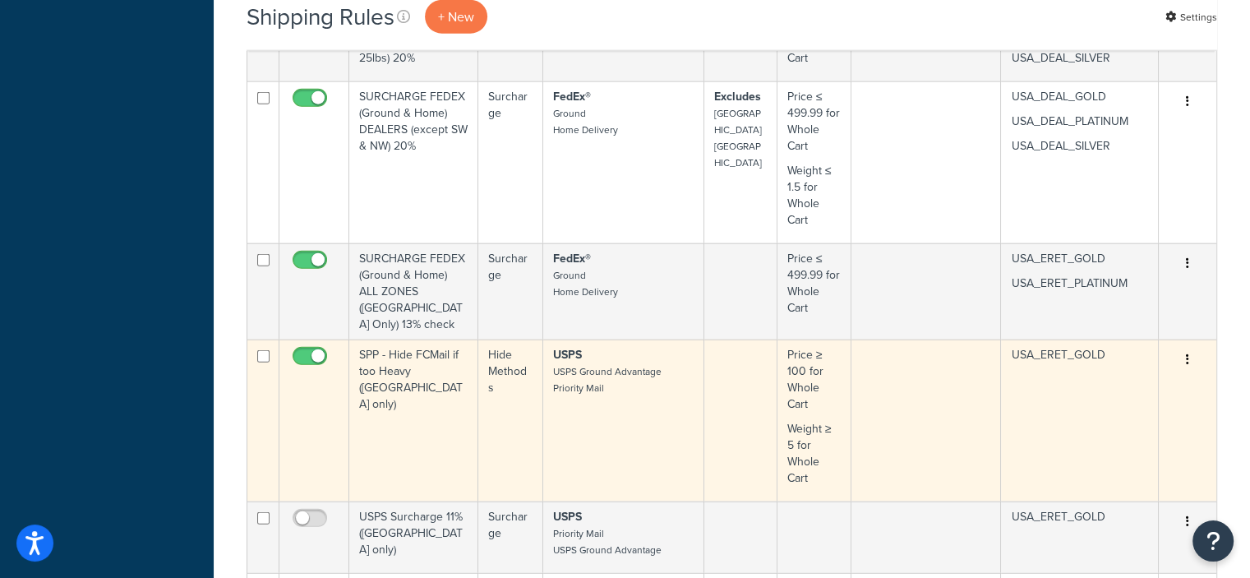
scroll to position [4026, 0]
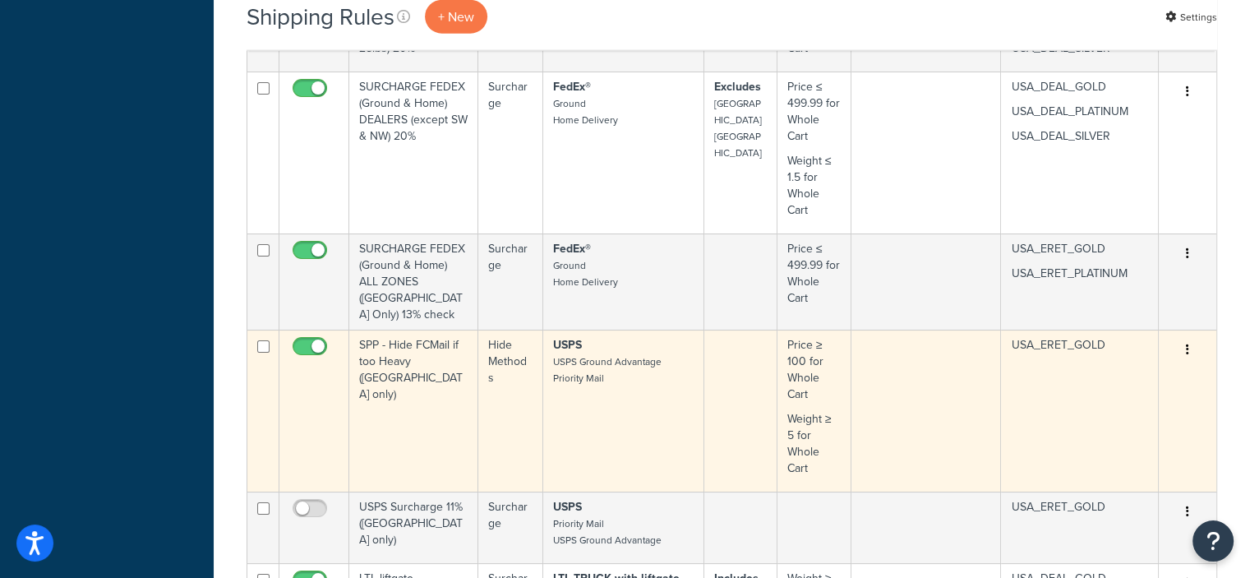
click at [713, 436] on td at bounding box center [740, 410] width 73 height 162
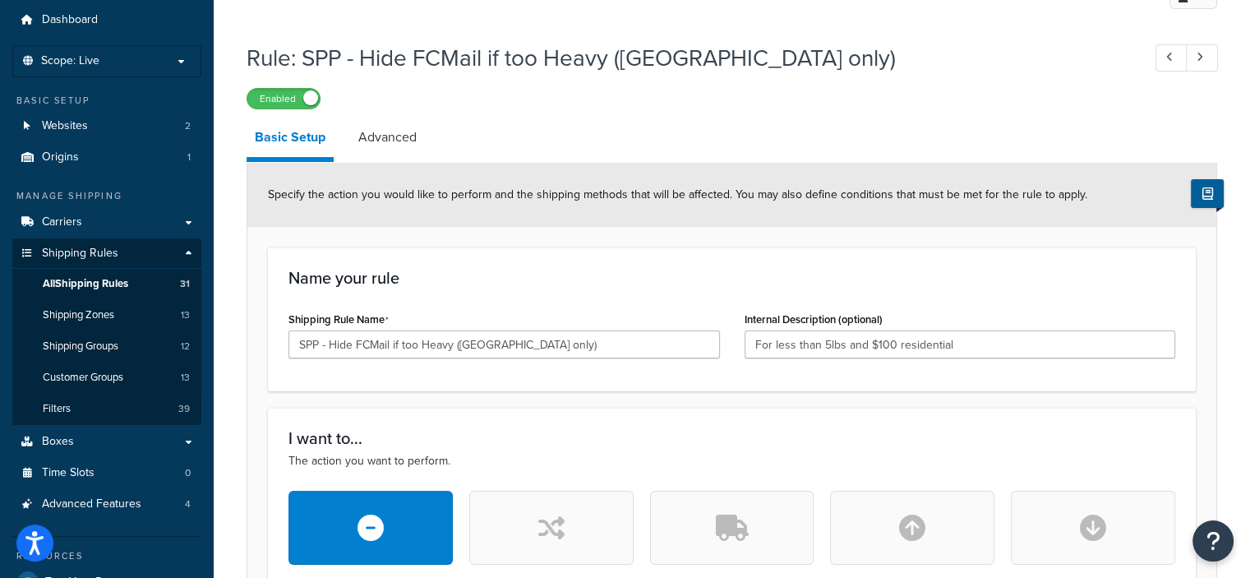
scroll to position [54, 0]
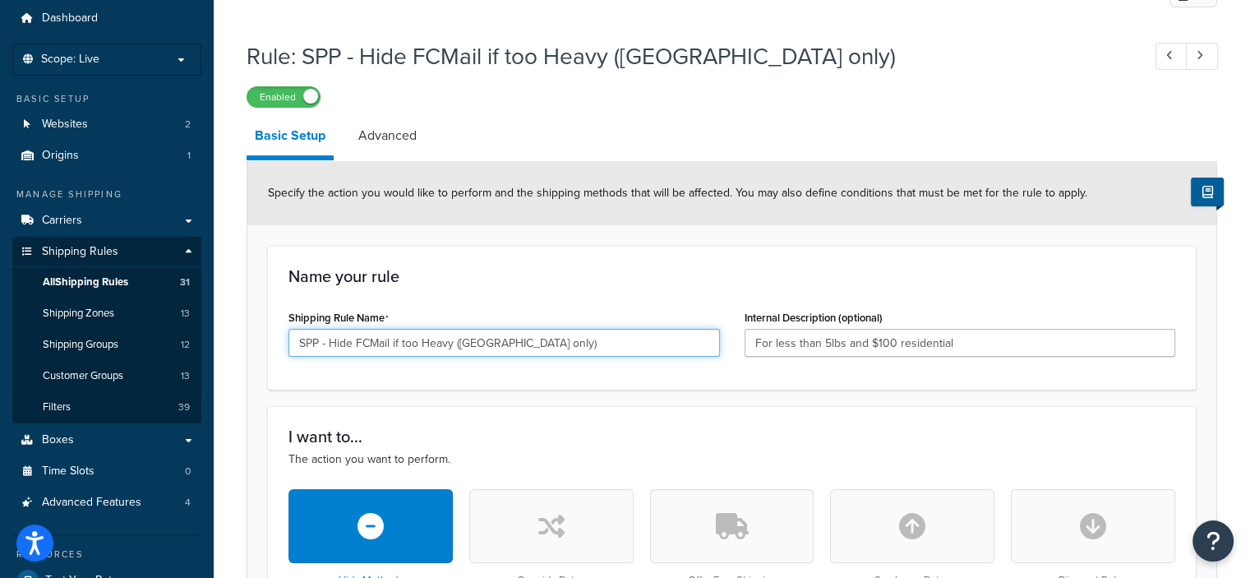
drag, startPoint x: 349, startPoint y: 341, endPoint x: 261, endPoint y: 337, distance: 88.0
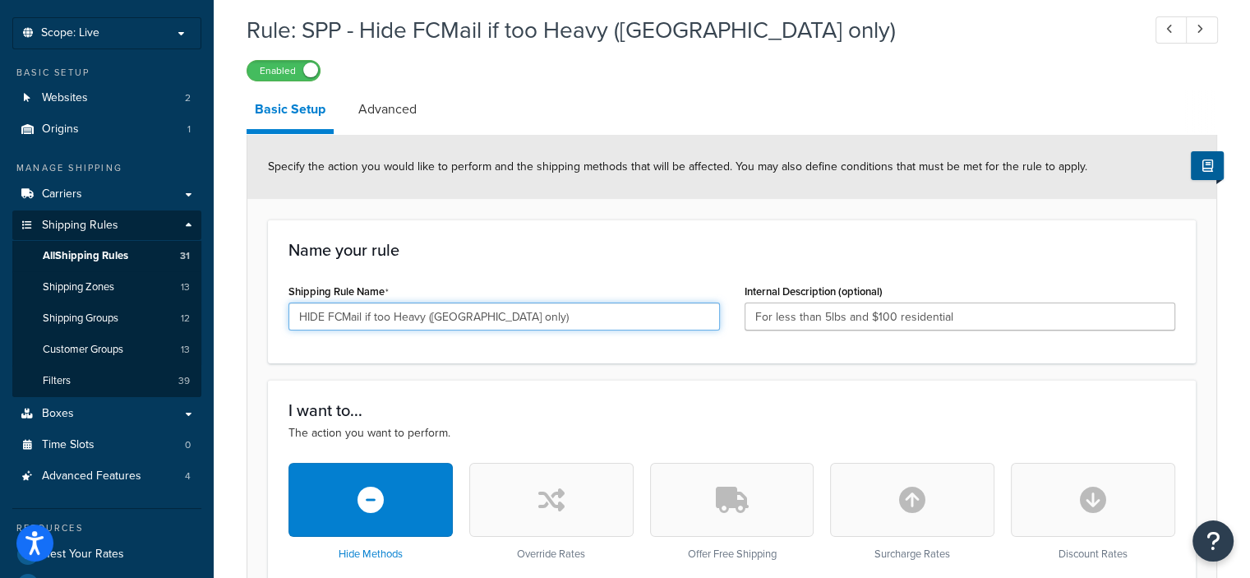
scroll to position [66, 0]
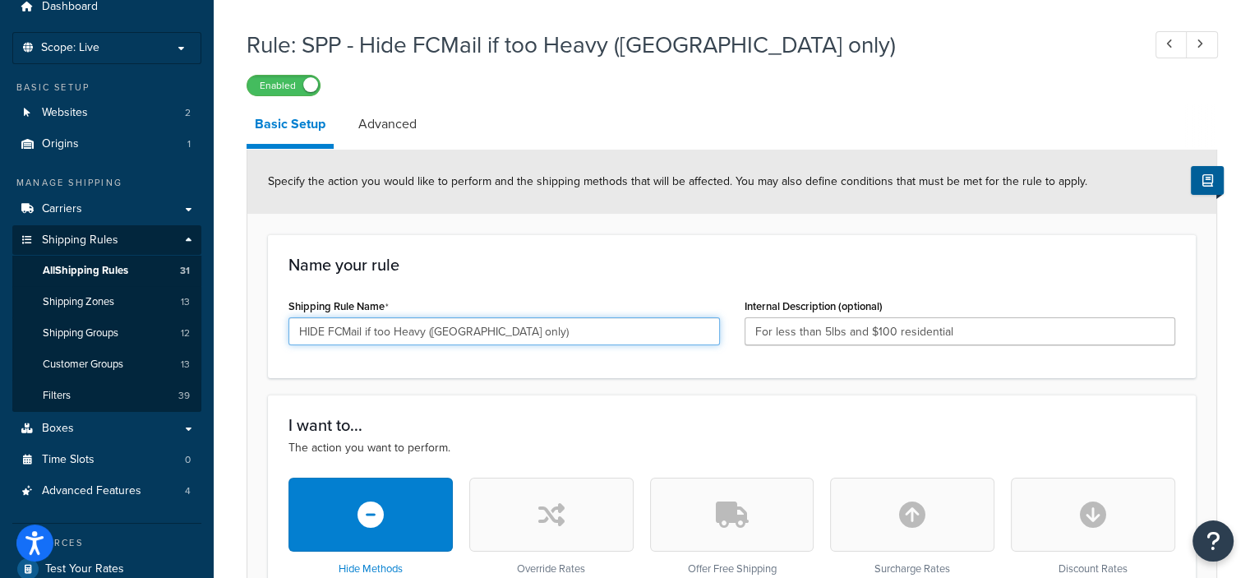
drag, startPoint x: 329, startPoint y: 330, endPoint x: 362, endPoint y: 326, distance: 33.9
click at [362, 326] on input "HIDE FCMail if too Heavy (USA_ERET_GOLD only)" at bounding box center [503, 331] width 431 height 28
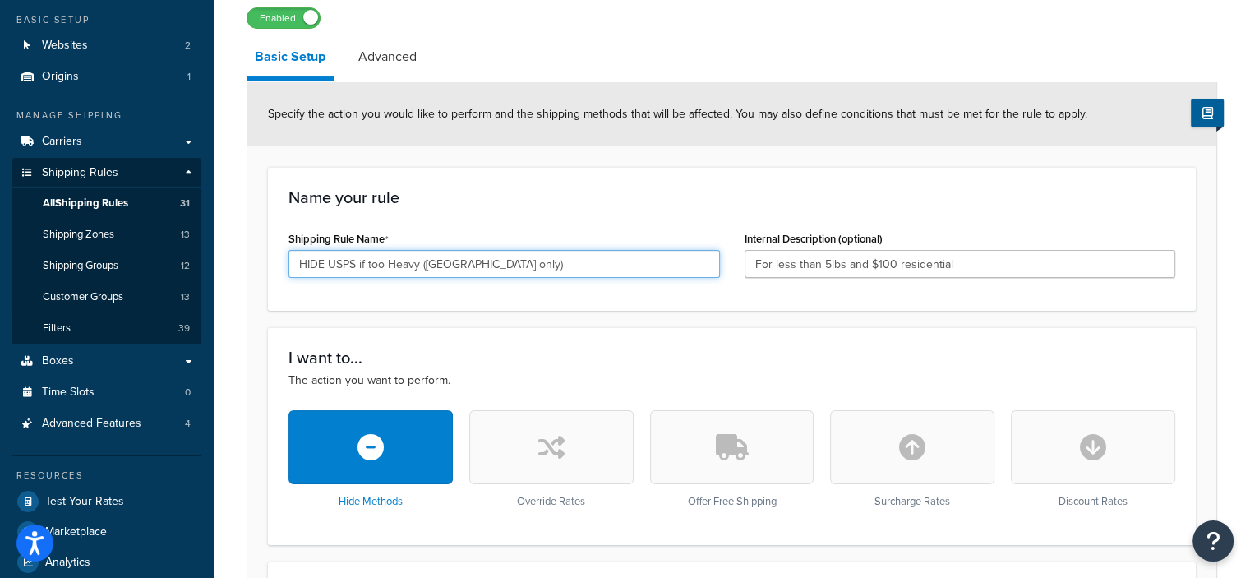
scroll to position [123, 0]
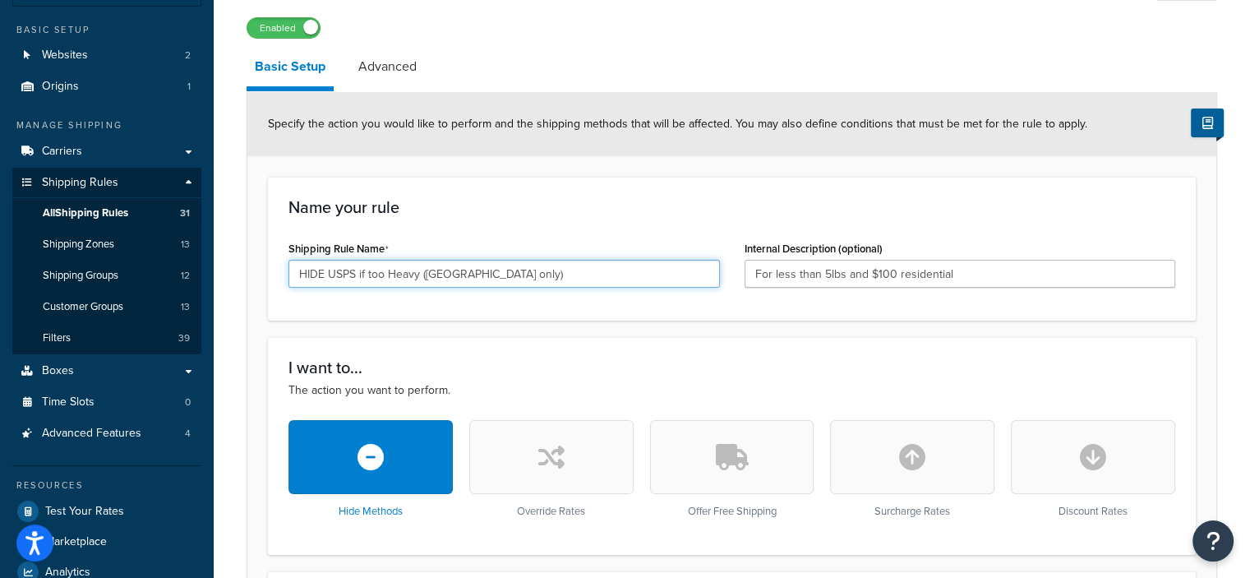
click at [418, 273] on input "HIDE USPS if too Heavy (USA_ERET_GOLD only)" at bounding box center [503, 274] width 431 height 28
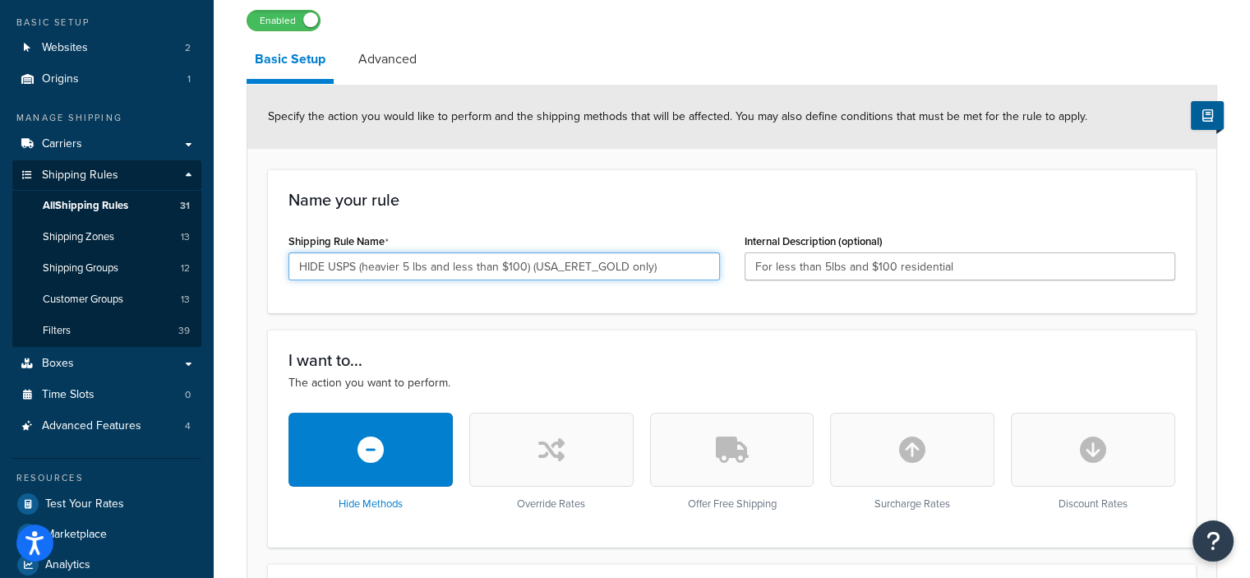
scroll to position [95, 0]
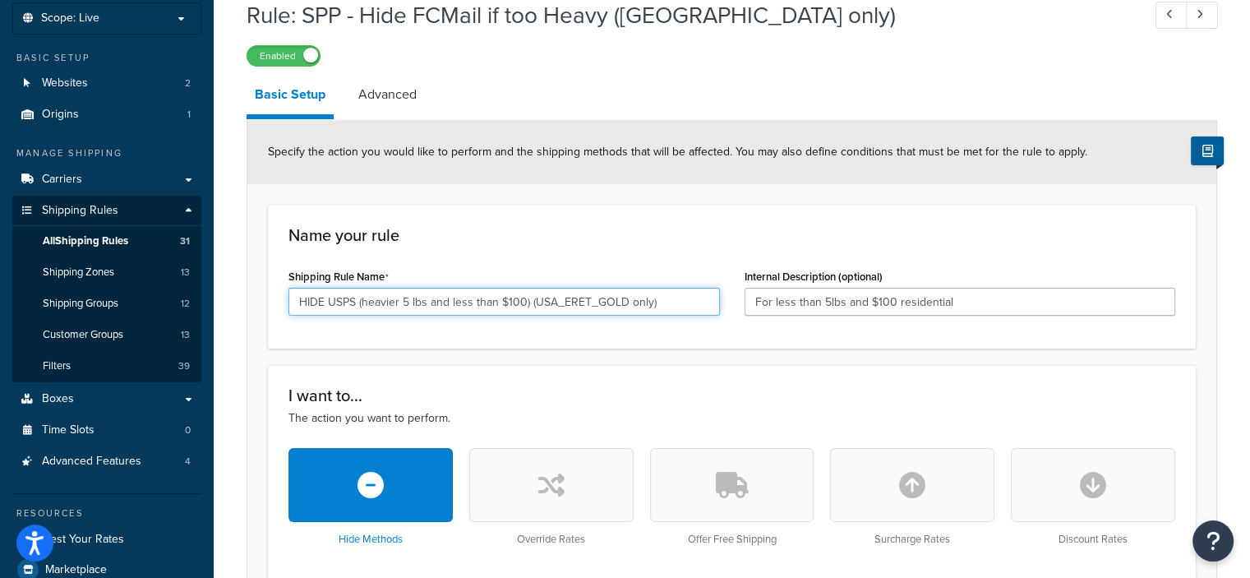
click at [470, 302] on input "HIDE USPS (heavier 5 lbs and less than $100) (USA_ERET_GOLD only)" at bounding box center [503, 302] width 431 height 28
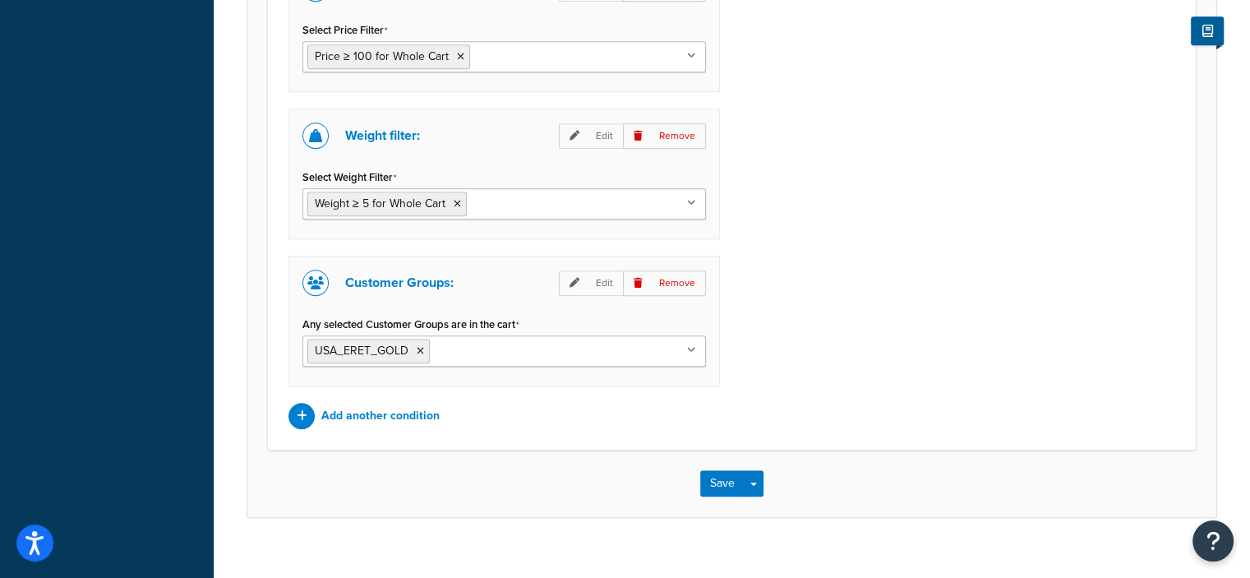
scroll to position [1170, 0]
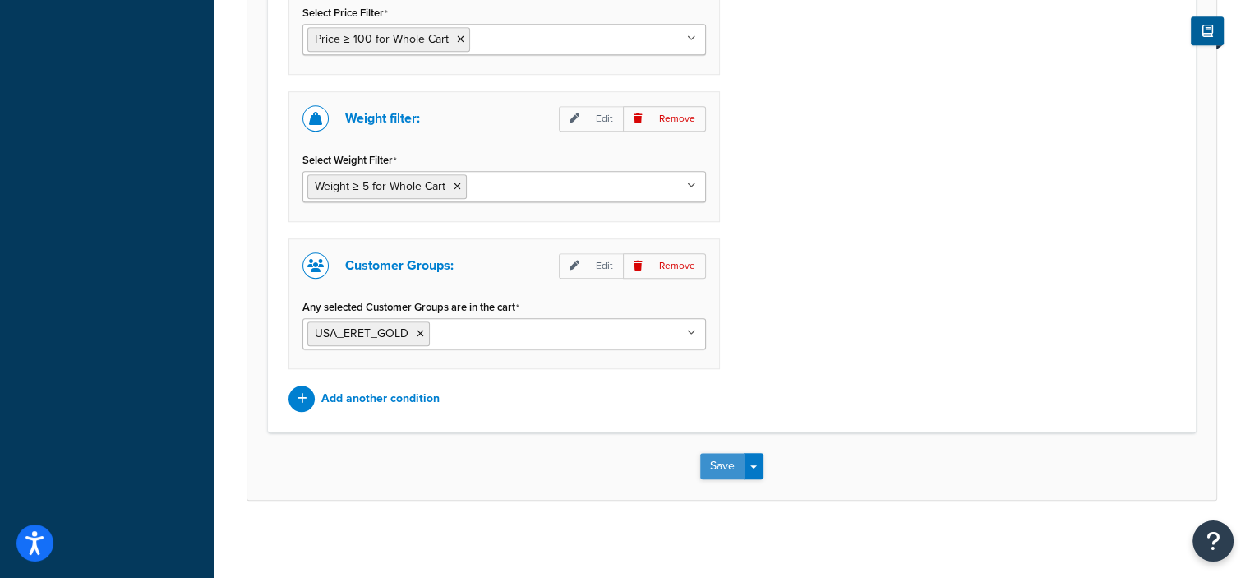
type input "HIDE USPS (heavier 5 lbs and more than $100) (USA_ERET_GOLD only)"
click at [721, 459] on button "Save" at bounding box center [722, 466] width 44 height 26
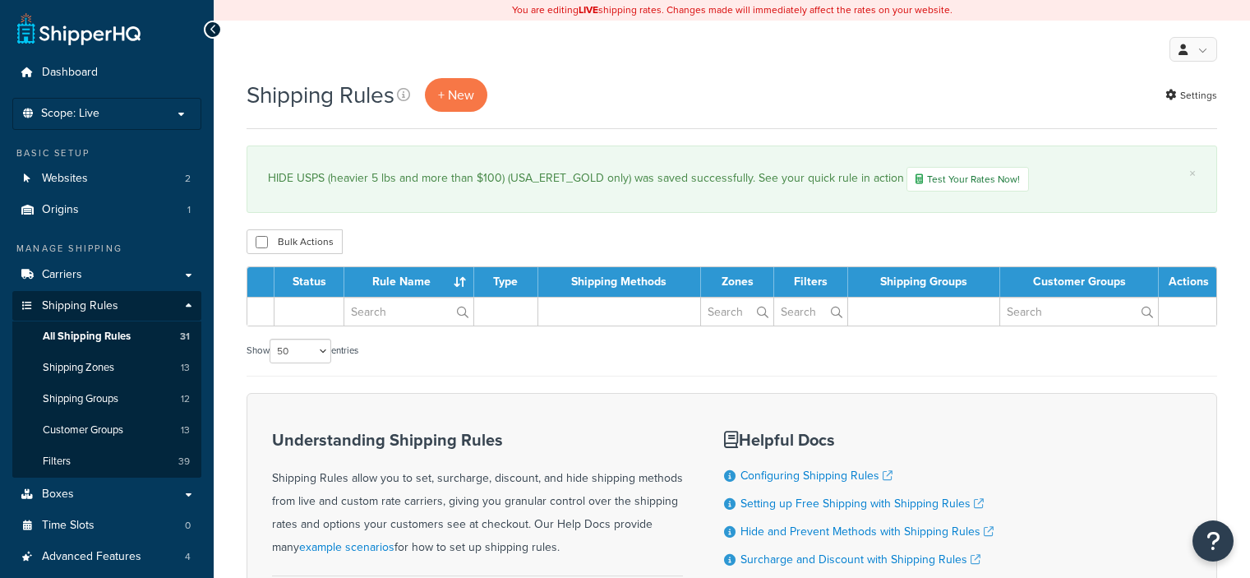
select select "50"
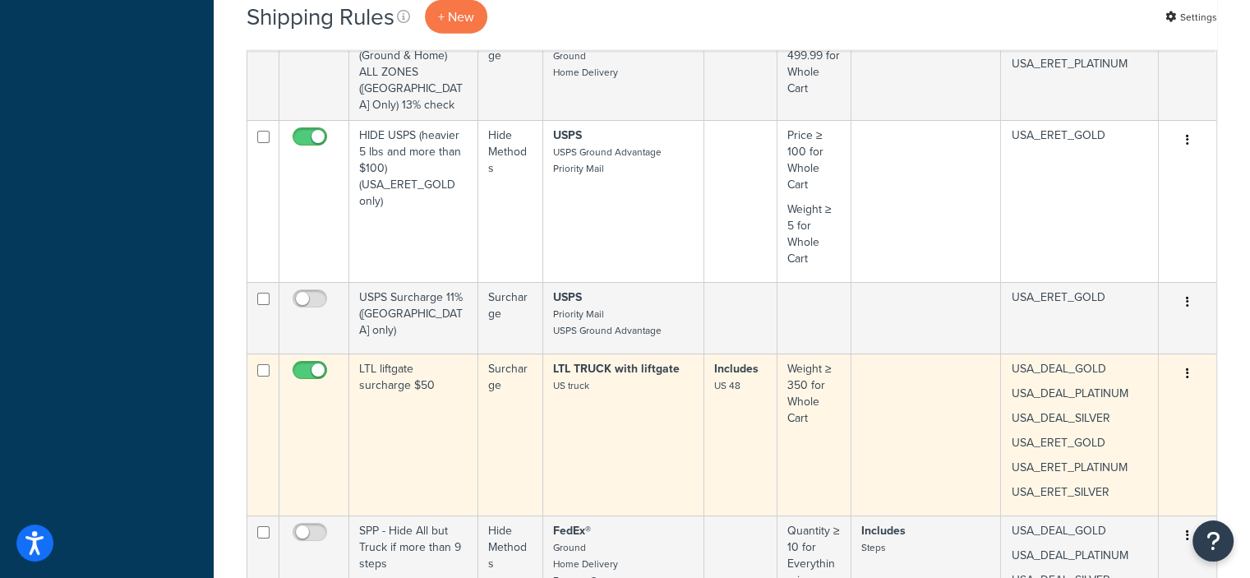
scroll to position [4236, 0]
click at [1188, 366] on icon "button" at bounding box center [1187, 372] width 3 height 12
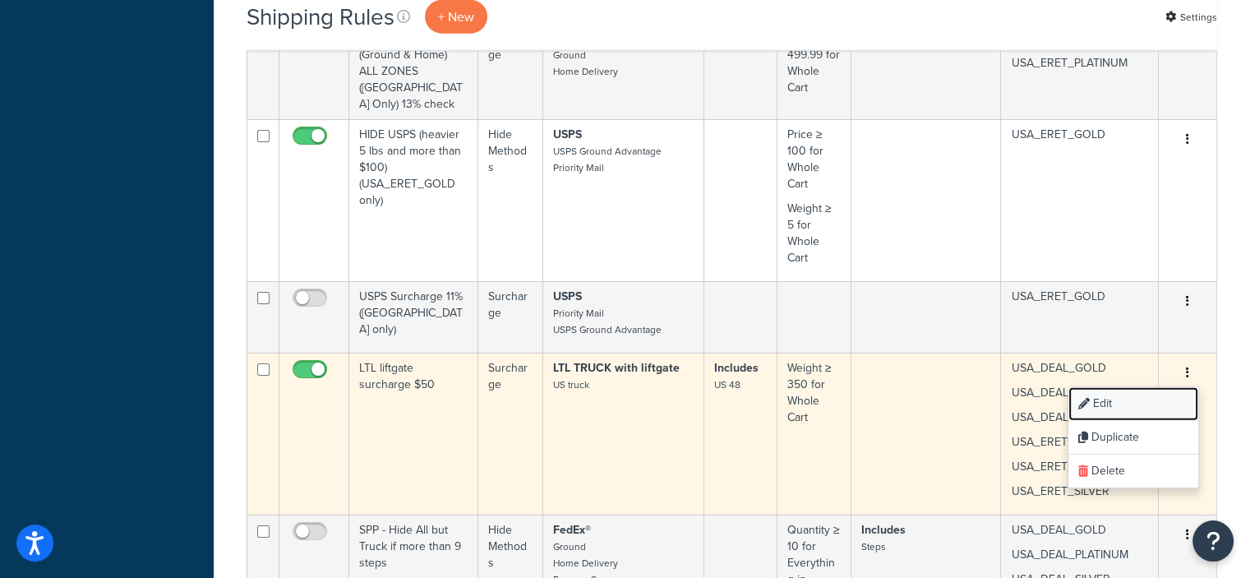
click at [1104, 388] on link "Edit" at bounding box center [1133, 404] width 130 height 34
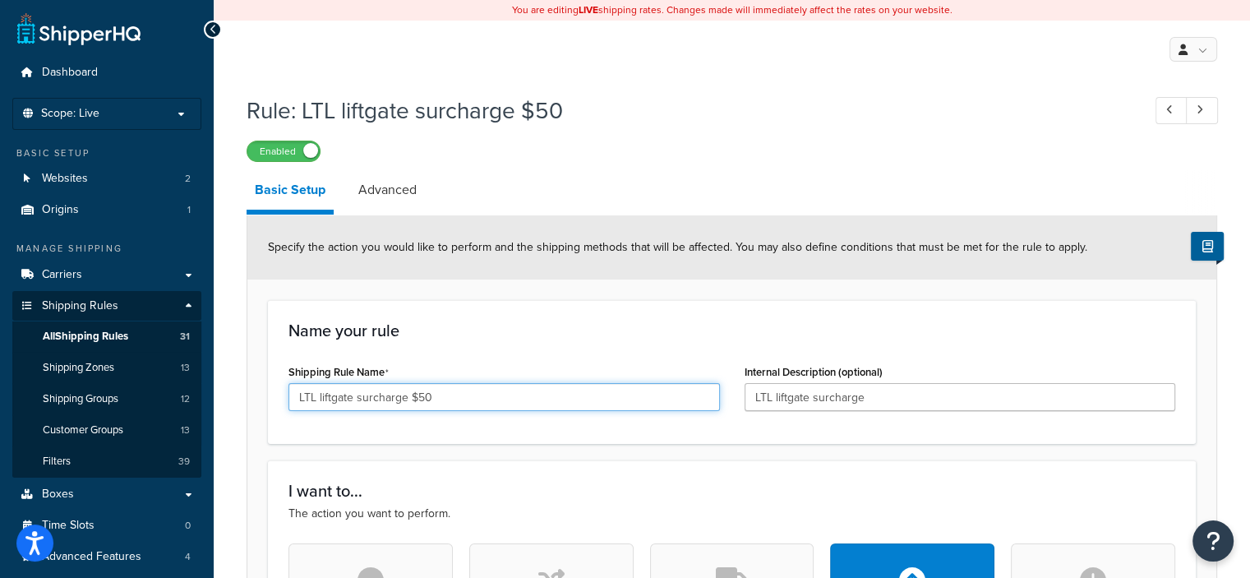
click at [297, 397] on input "LTL liftgate surcharge $50" at bounding box center [503, 397] width 431 height 28
click at [480, 397] on input "SURCHARGE LTL liftgate surcharge $50" at bounding box center [503, 397] width 431 height 28
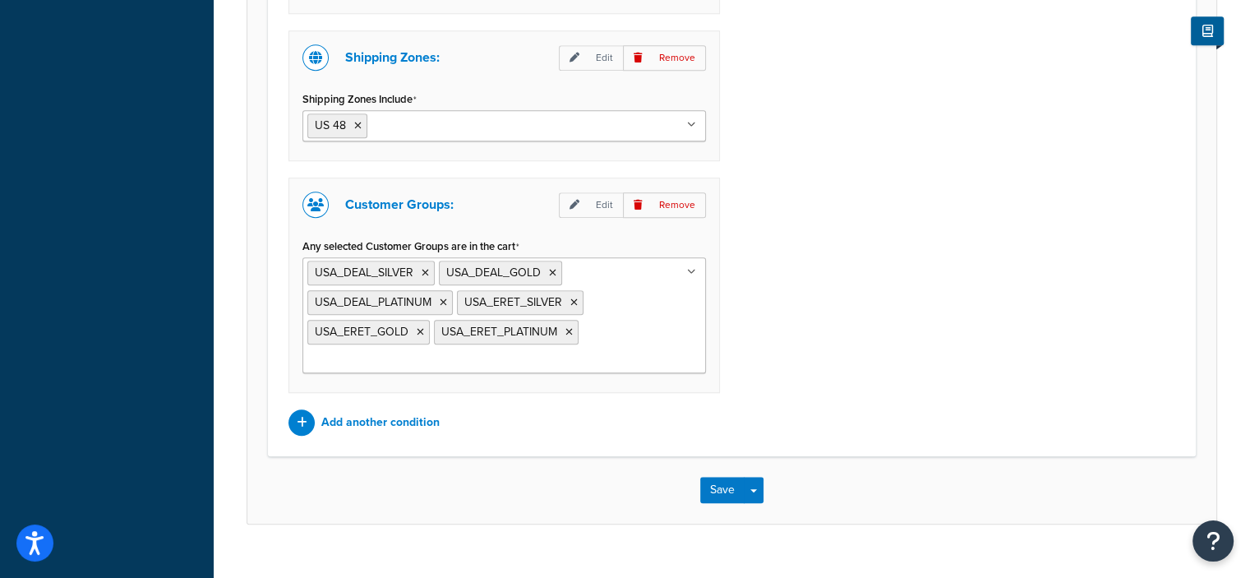
scroll to position [1433, 0]
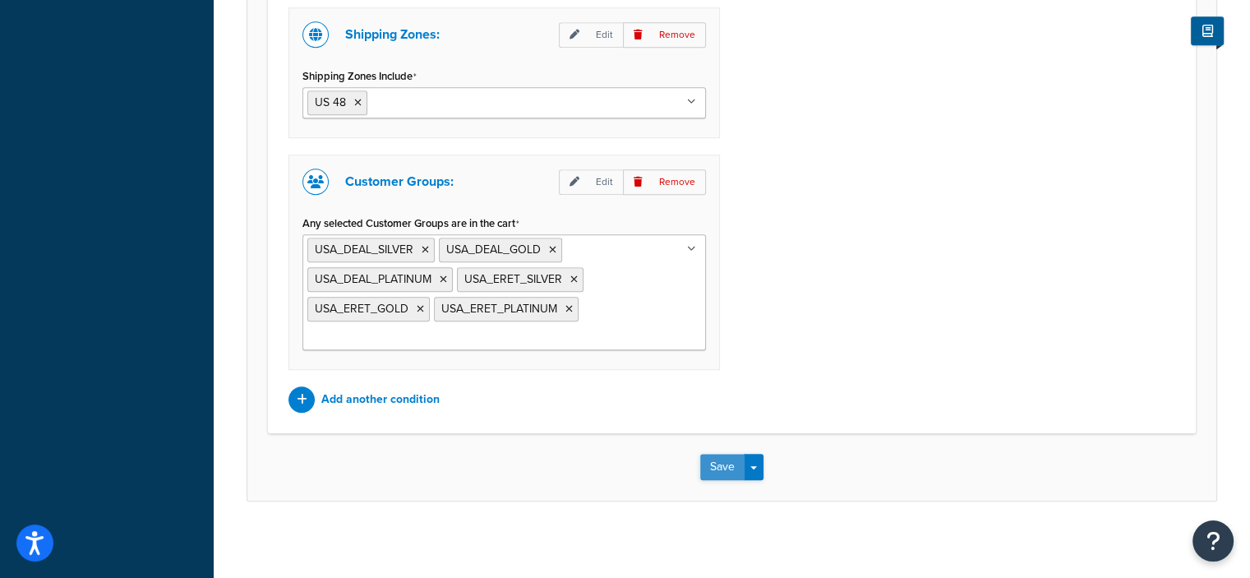
type input "SURCHARGE LTL LIFTGATE $50"
click at [720, 454] on button "Save" at bounding box center [722, 467] width 44 height 26
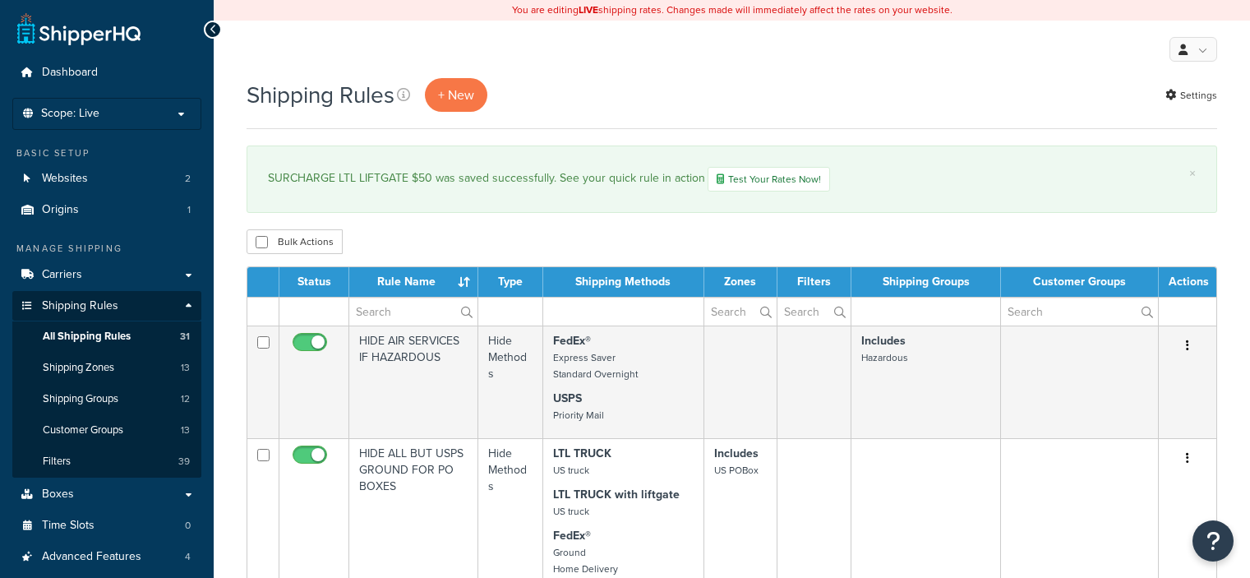
select select "50"
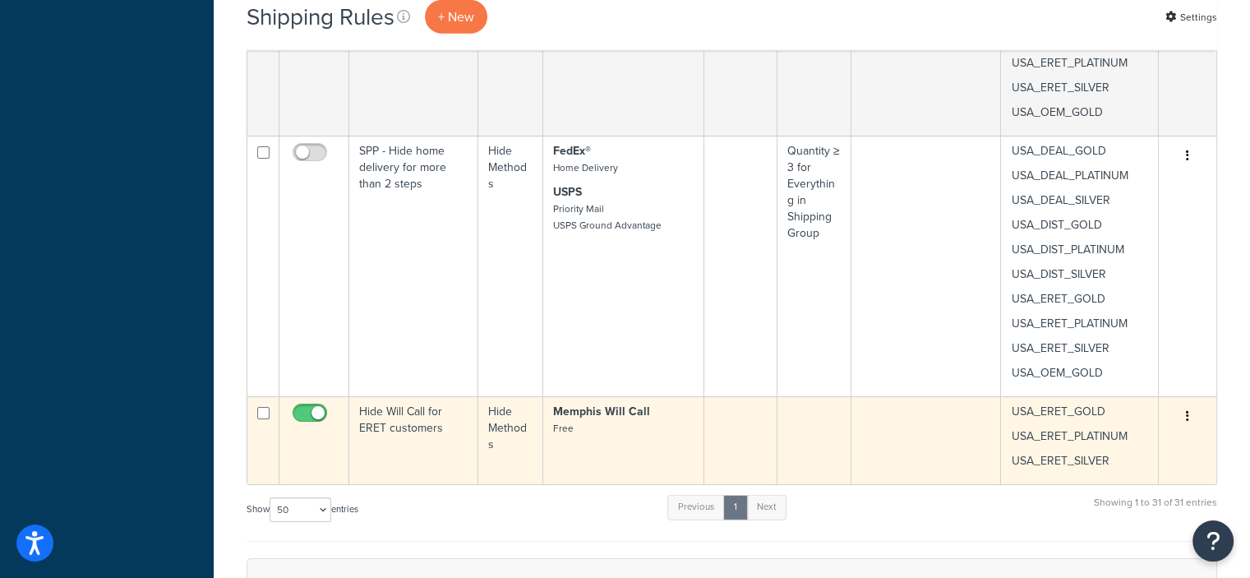
scroll to position [4876, 0]
click at [1187, 403] on button "button" at bounding box center [1187, 416] width 23 height 26
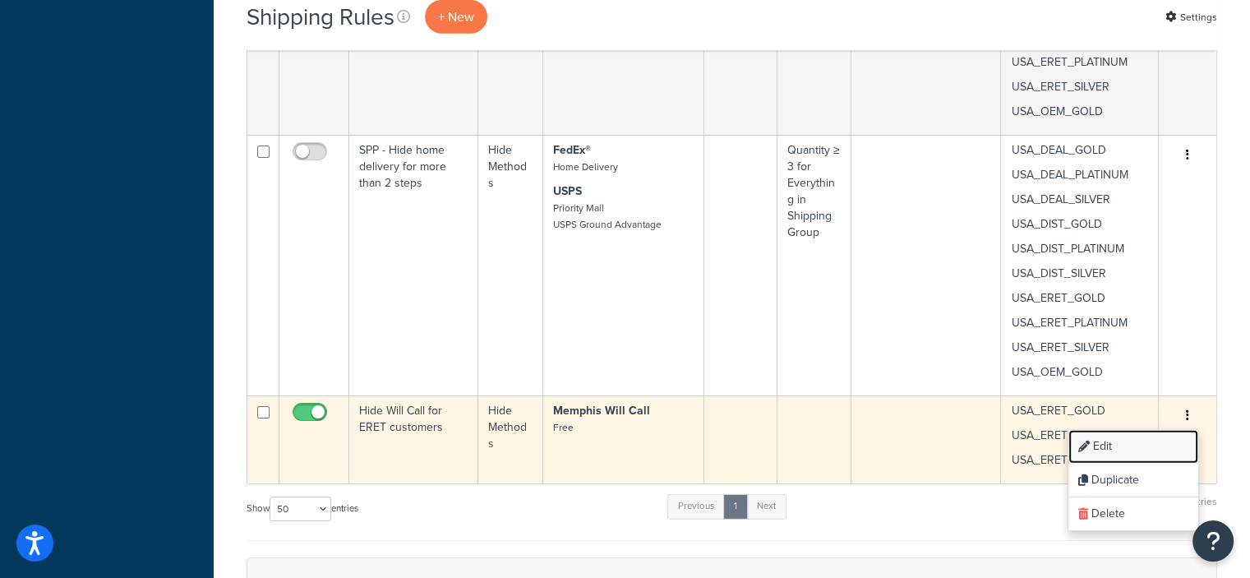
click at [1100, 430] on link "Edit" at bounding box center [1133, 447] width 130 height 34
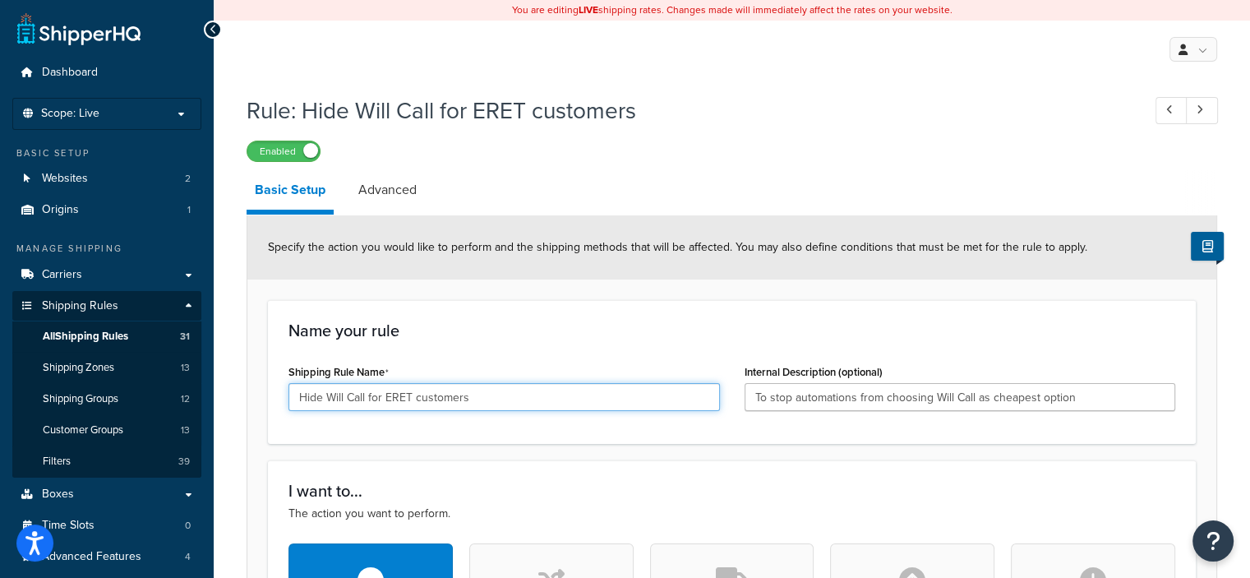
click at [320, 400] on input "Hide Will Call for ERET customers" at bounding box center [503, 397] width 431 height 28
click at [370, 398] on input "HIDE Will Call for ERET customers" at bounding box center [503, 397] width 431 height 28
click at [382, 399] on input "HIDE Will Call for ERET customers" at bounding box center [503, 397] width 431 height 28
click at [535, 395] on input "HIDE WILL CALL FOR ERET customers" at bounding box center [503, 397] width 431 height 28
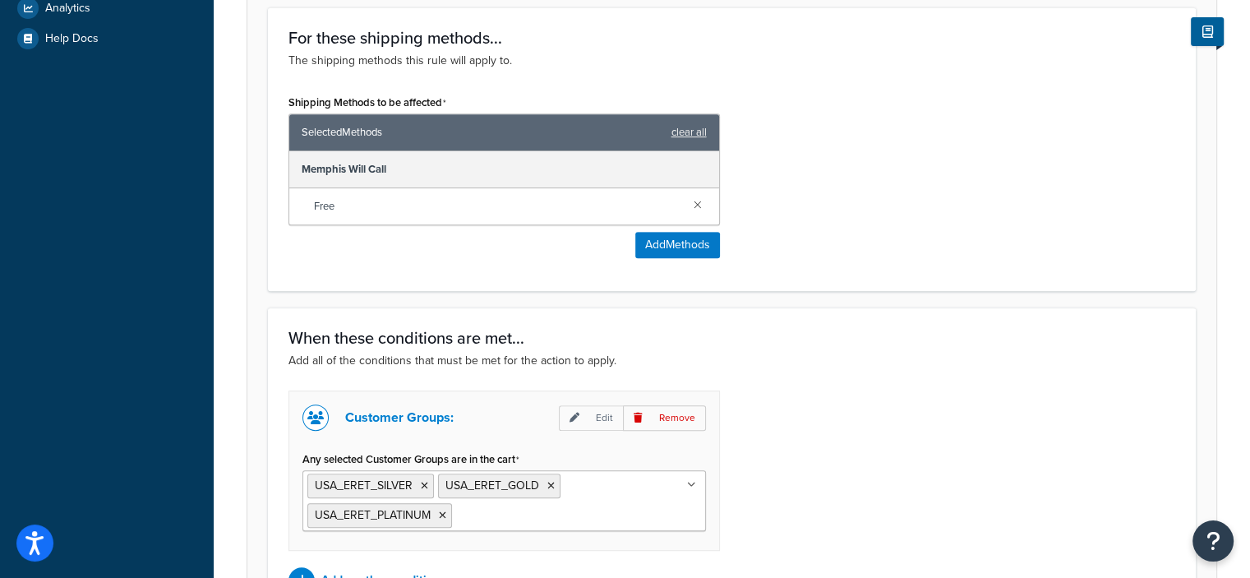
scroll to position [870, 0]
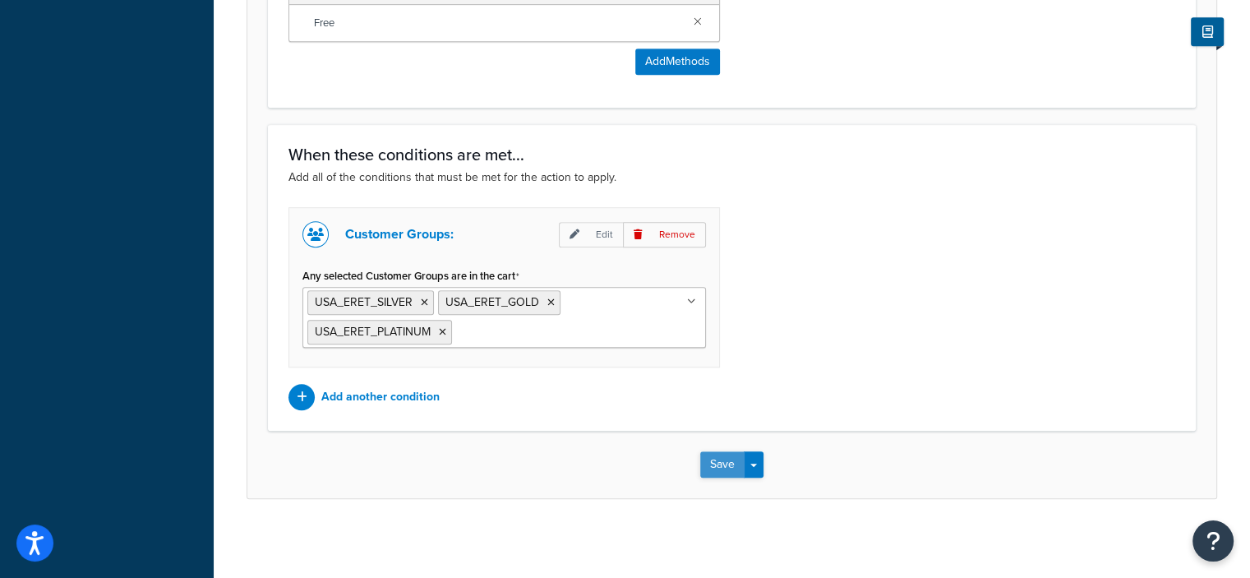
type input "HIDE WILL CALL FOR ERET CUSTOMERS"
click at [711, 460] on button "Save" at bounding box center [722, 464] width 44 height 26
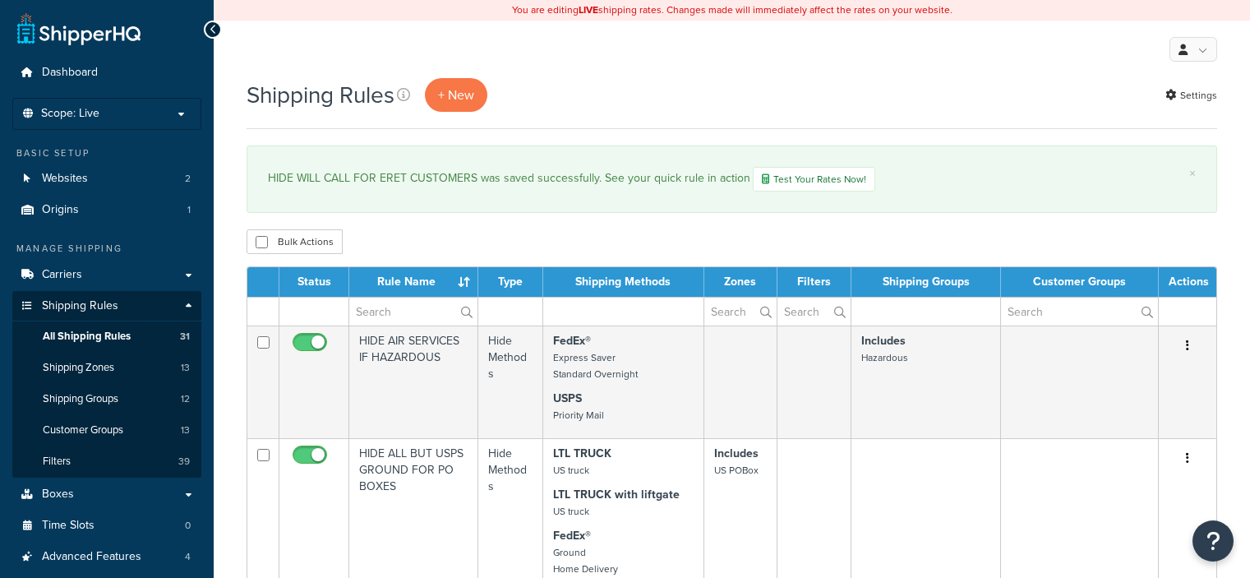
select select "50"
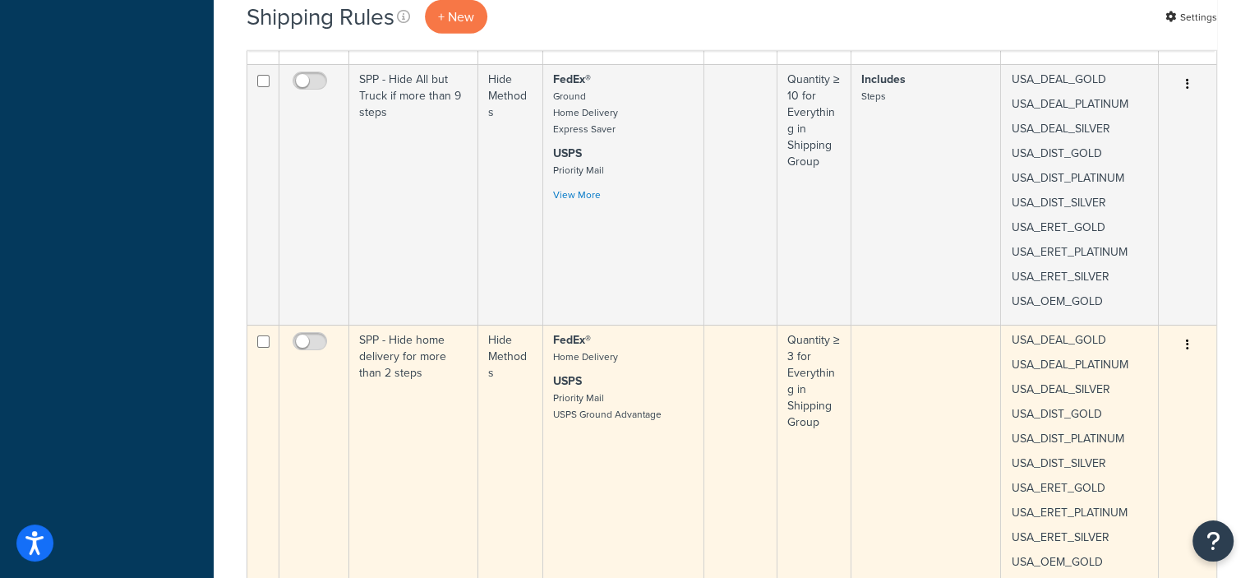
scroll to position [4686, 0]
click at [1187, 339] on icon "button" at bounding box center [1187, 345] width 3 height 12
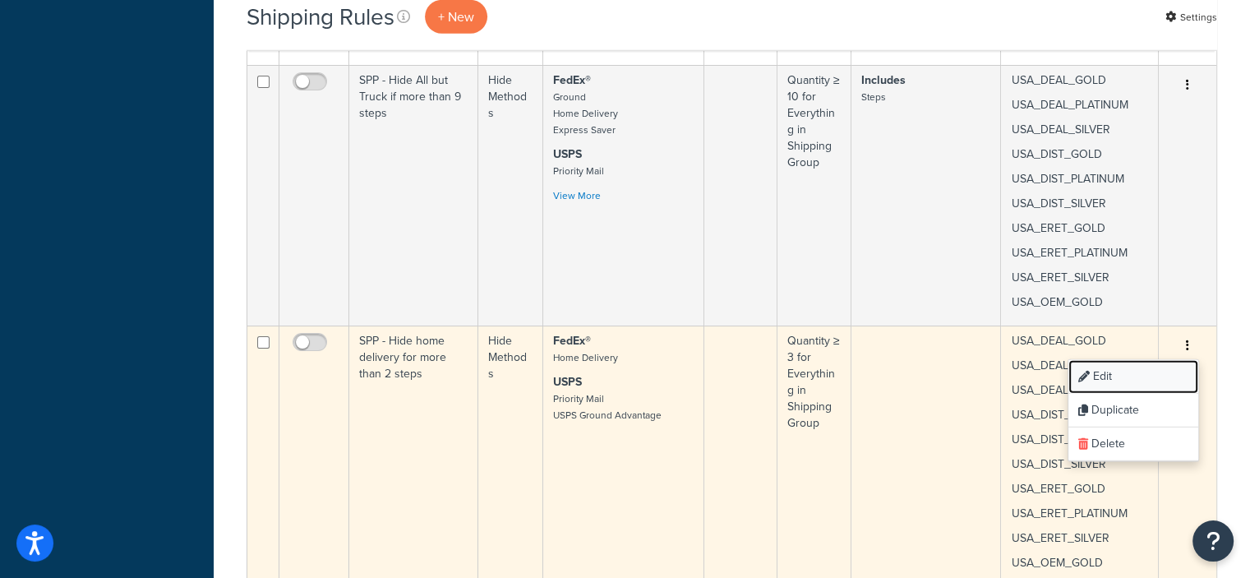
click at [1103, 363] on link "Edit" at bounding box center [1133, 377] width 130 height 34
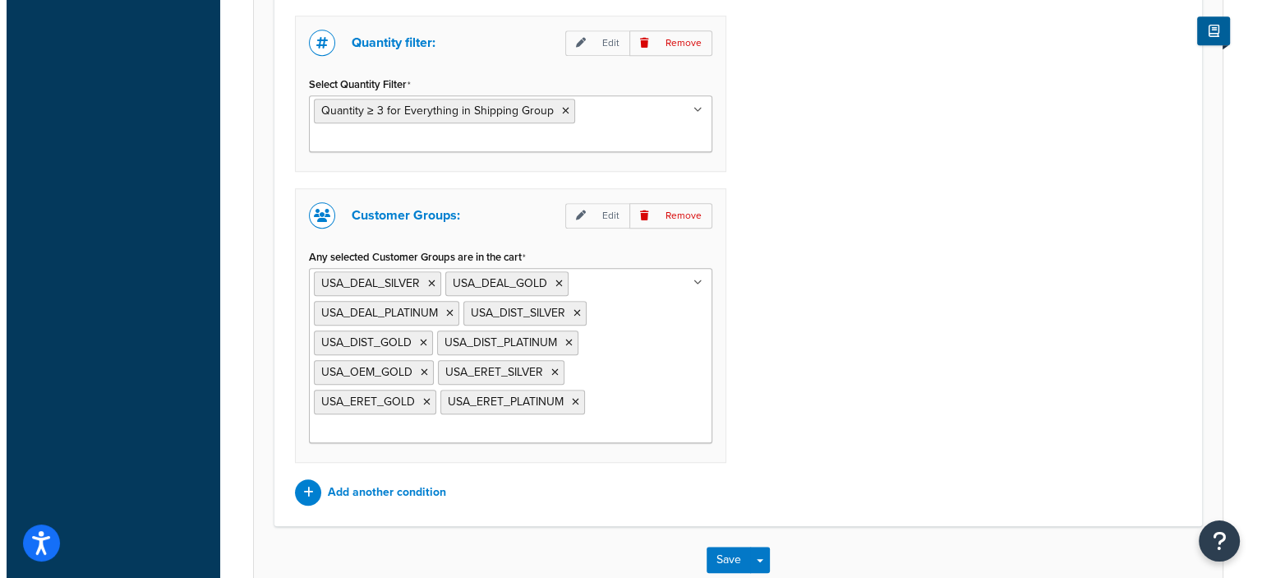
scroll to position [1239, 0]
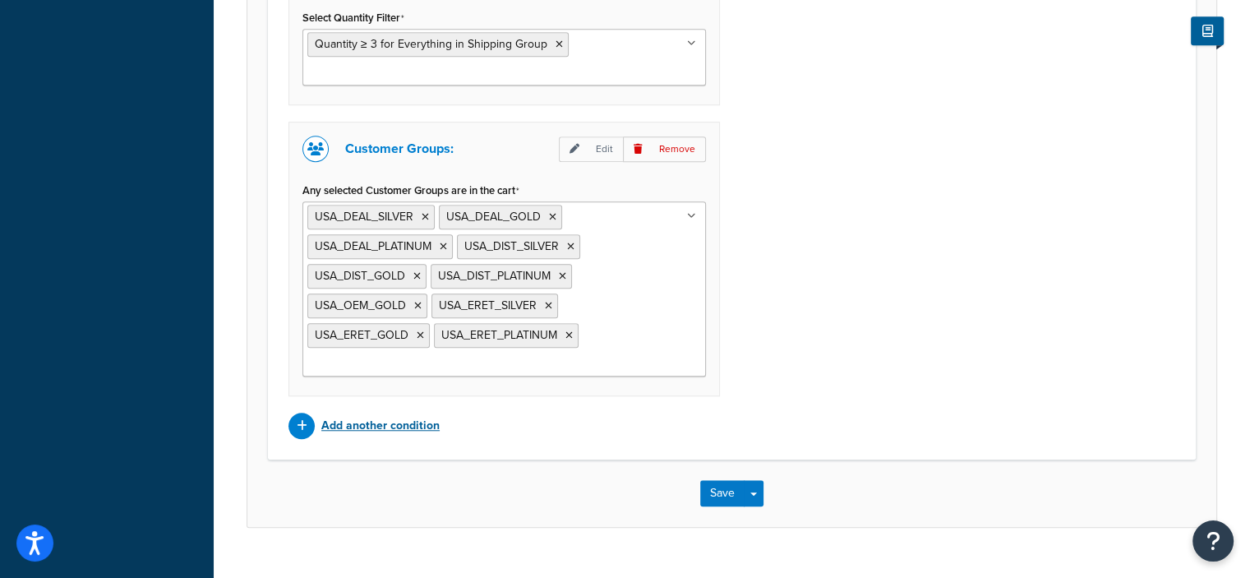
click at [357, 420] on p "Add another condition" at bounding box center [380, 425] width 118 height 23
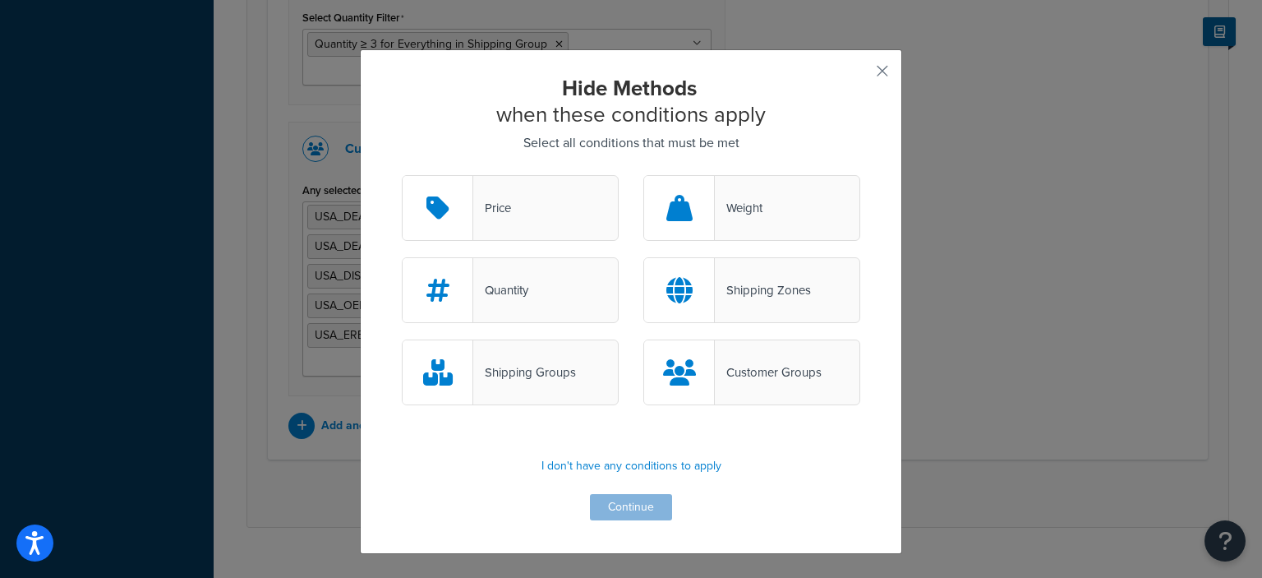
click at [518, 375] on div "Shipping Groups" at bounding box center [524, 372] width 103 height 23
click at [0, 0] on input "Shipping Groups" at bounding box center [0, 0] width 0 height 0
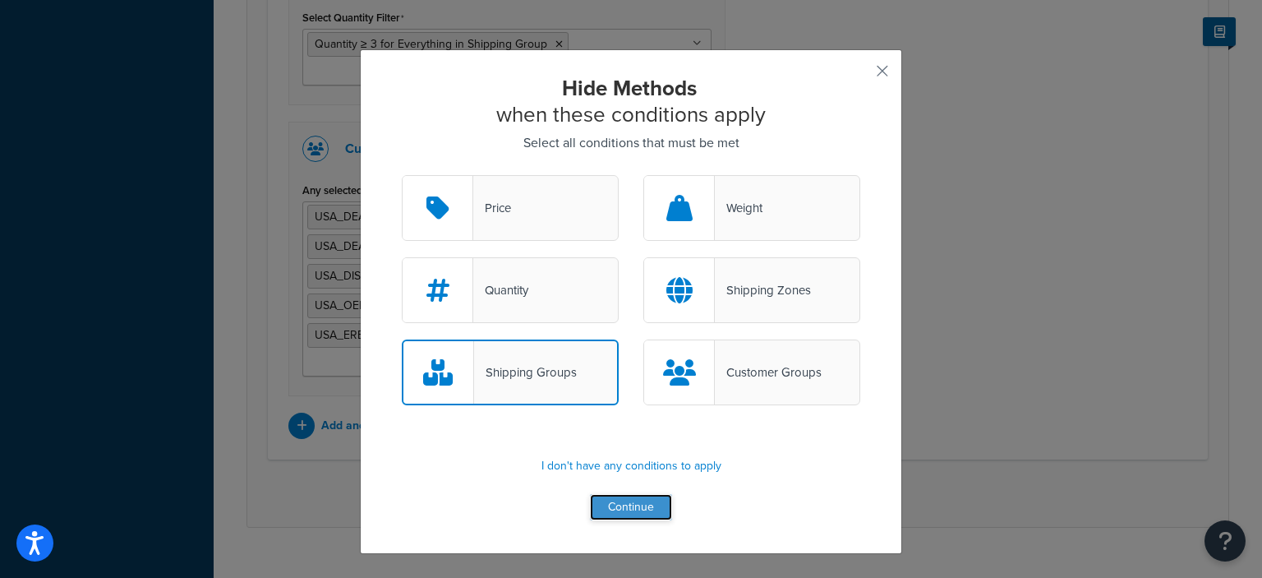
click at [627, 505] on button "Continue" at bounding box center [631, 507] width 82 height 26
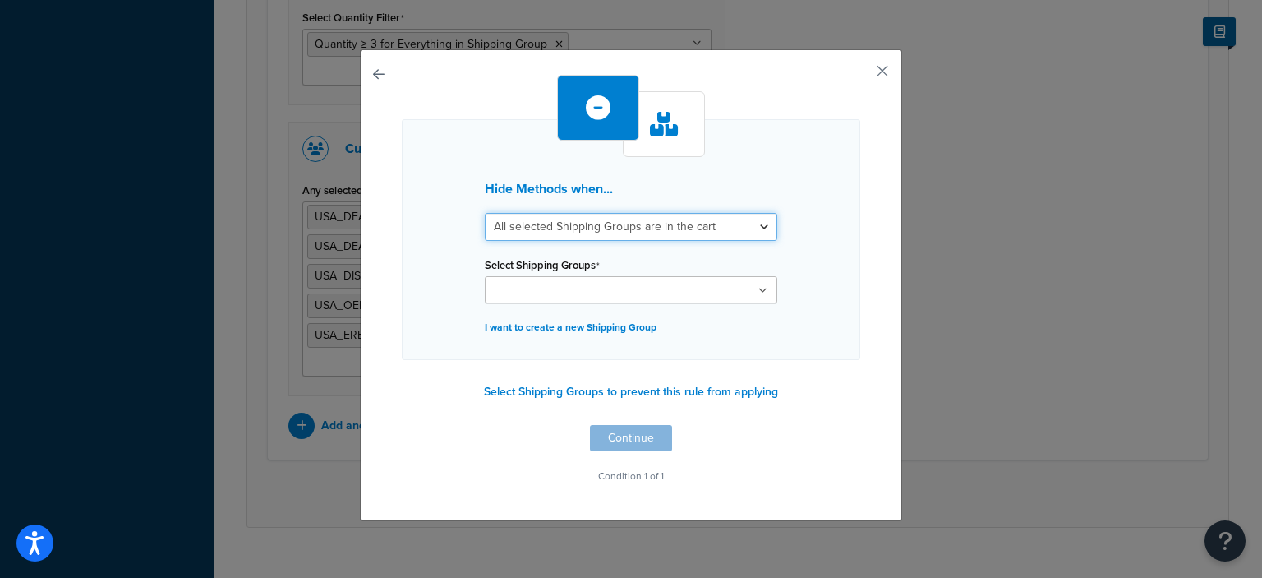
click at [757, 231] on select "All selected Shipping Groups are in the cart Any selected Shipping Groups are i…" at bounding box center [631, 227] width 293 height 28
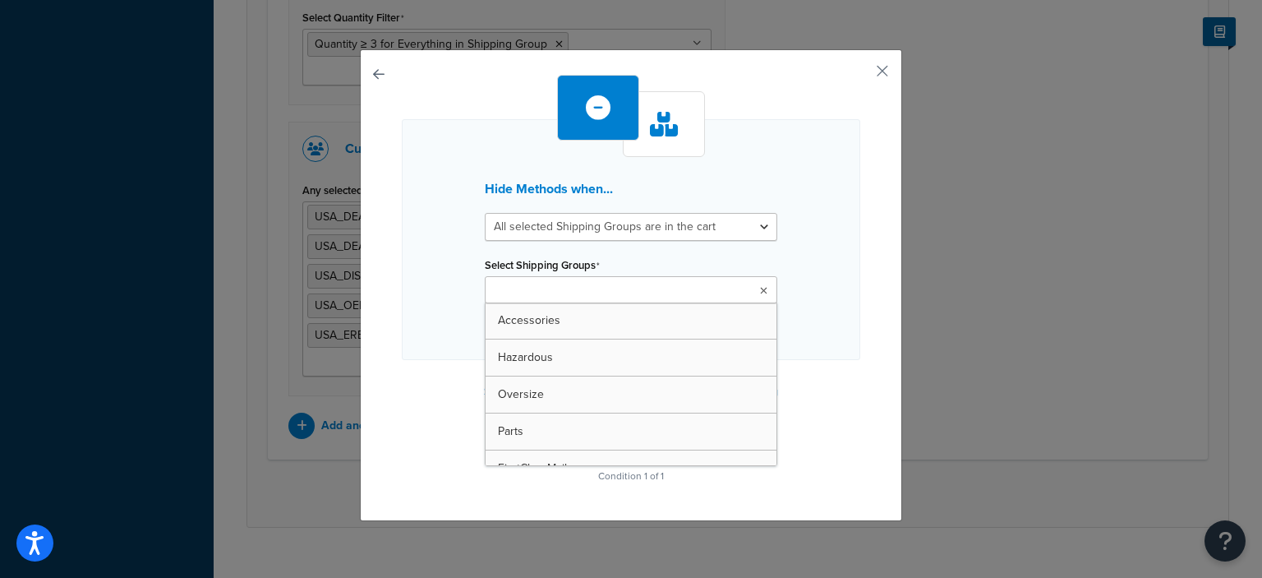
click at [760, 292] on icon at bounding box center [763, 291] width 7 height 10
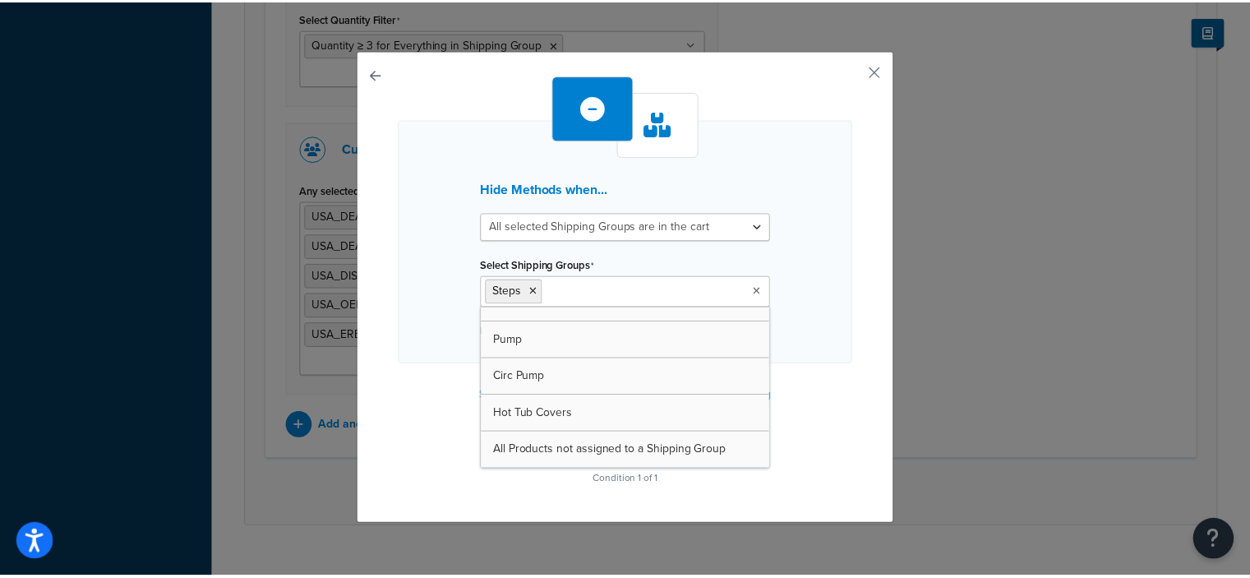
scroll to position [241, 0]
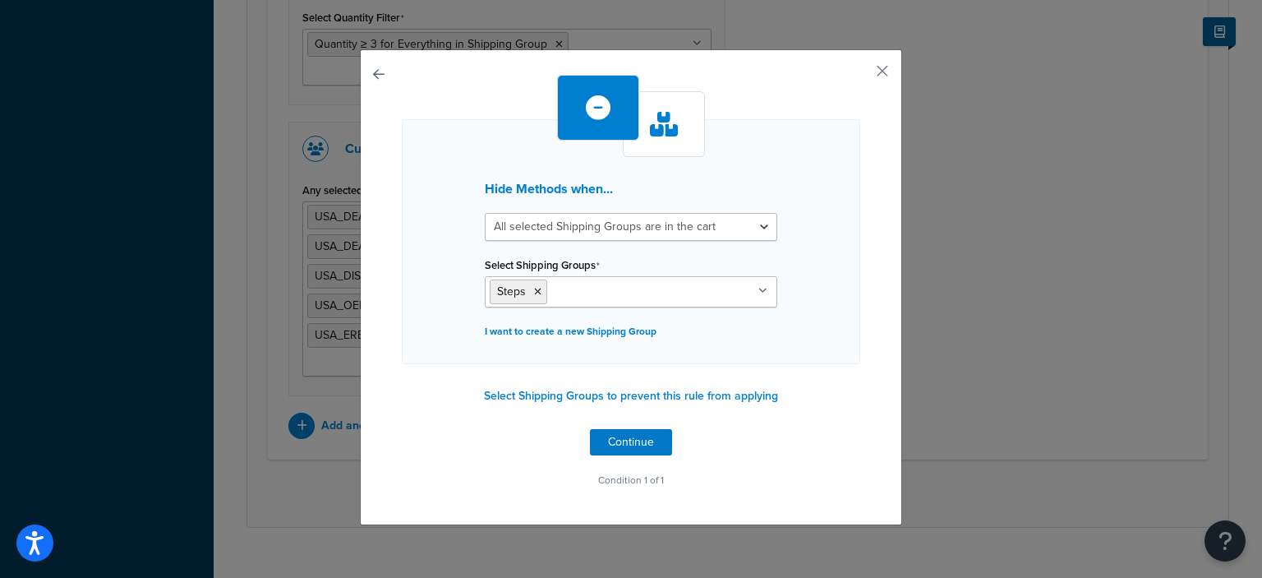
click at [813, 420] on div "Hide Methods when... All selected Shipping Groups are in the cart Any selected …" at bounding box center [631, 283] width 458 height 417
click at [633, 437] on button "Continue" at bounding box center [631, 442] width 82 height 26
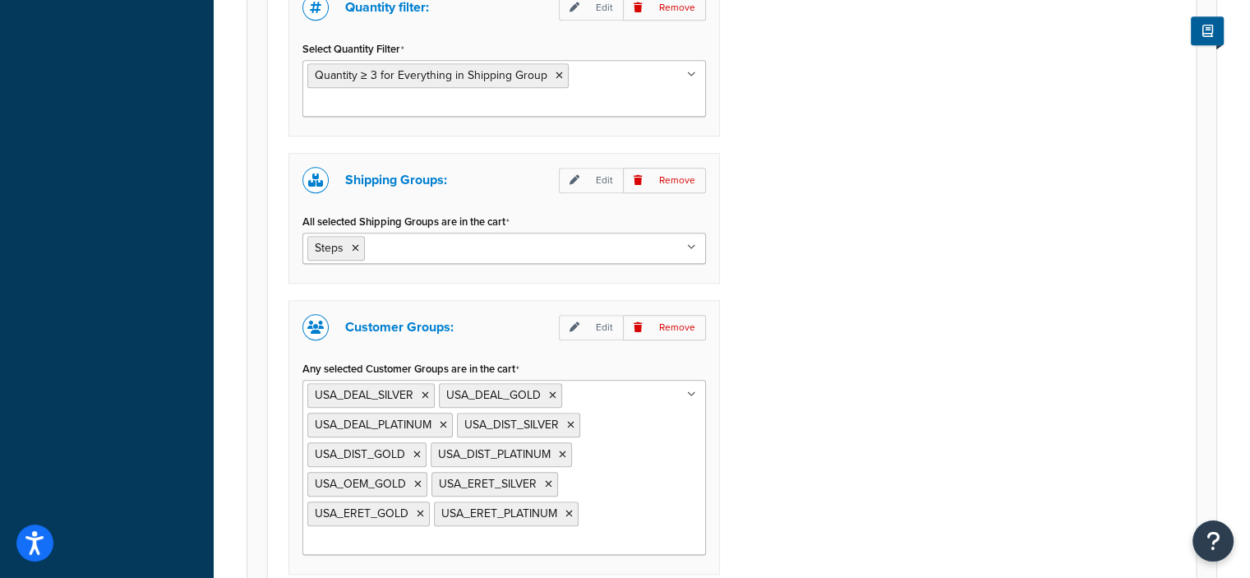
scroll to position [1412, 0]
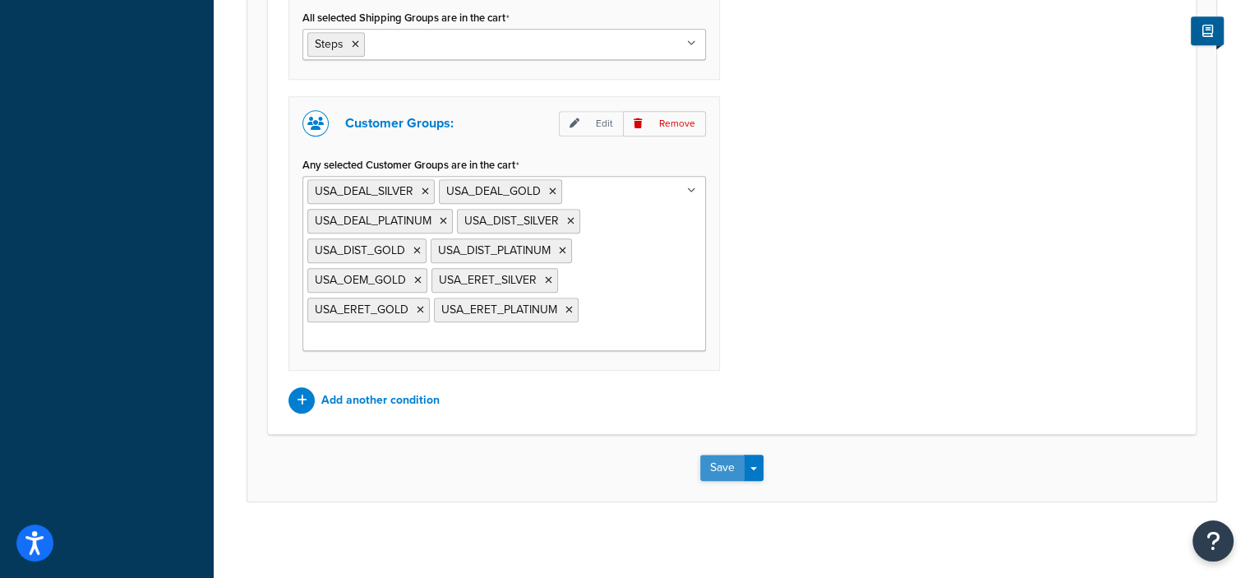
click at [727, 462] on button "Save" at bounding box center [722, 467] width 44 height 26
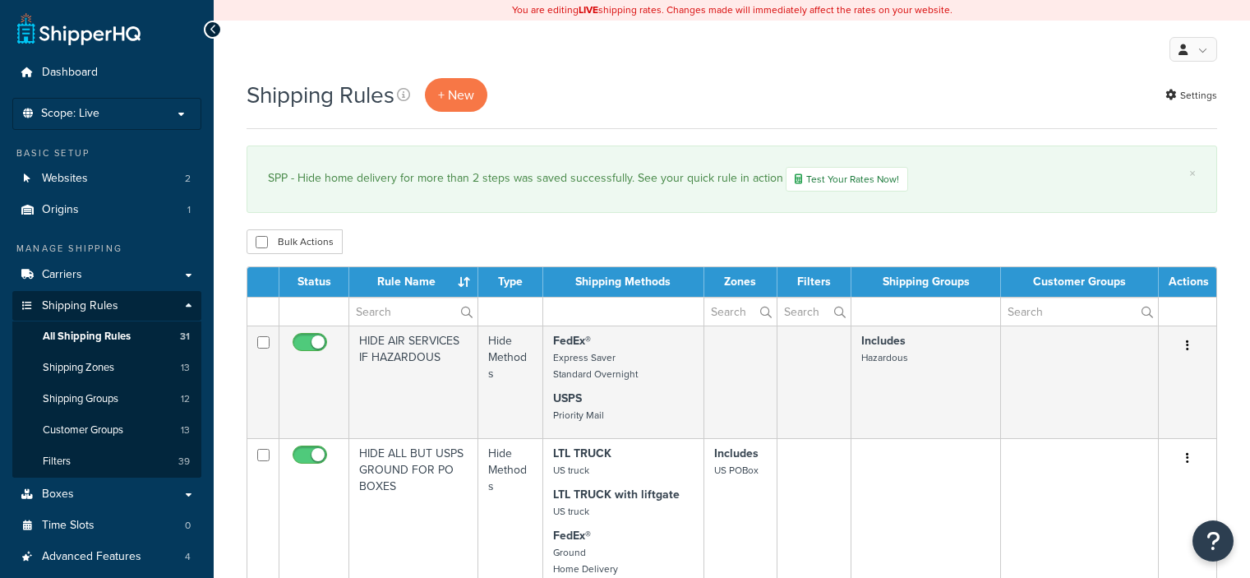
select select "50"
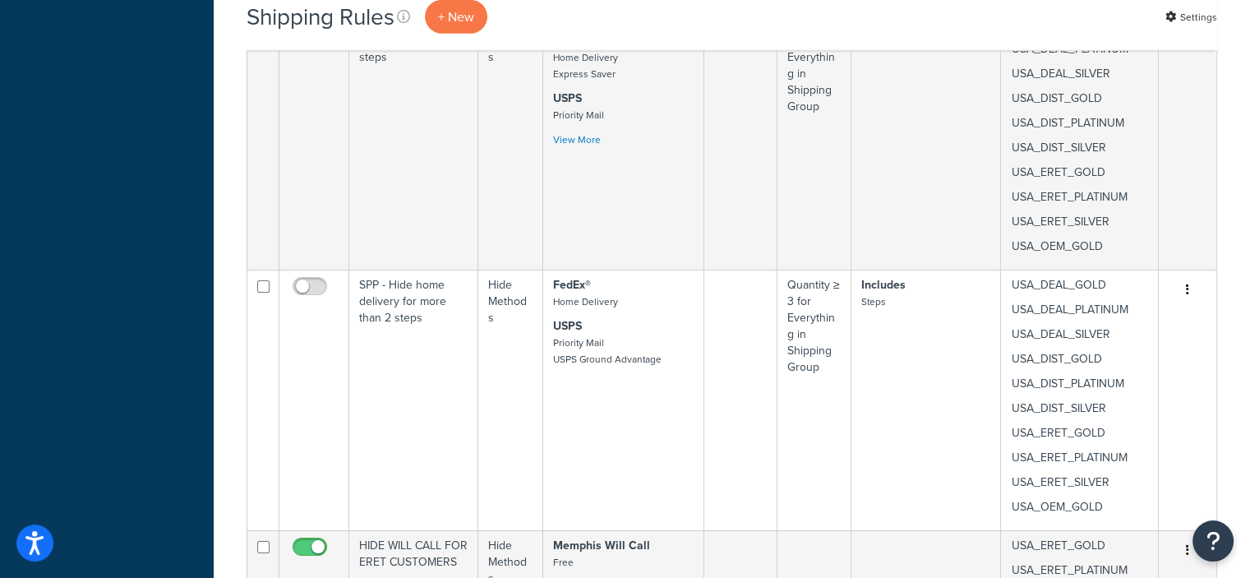
scroll to position [4742, 0]
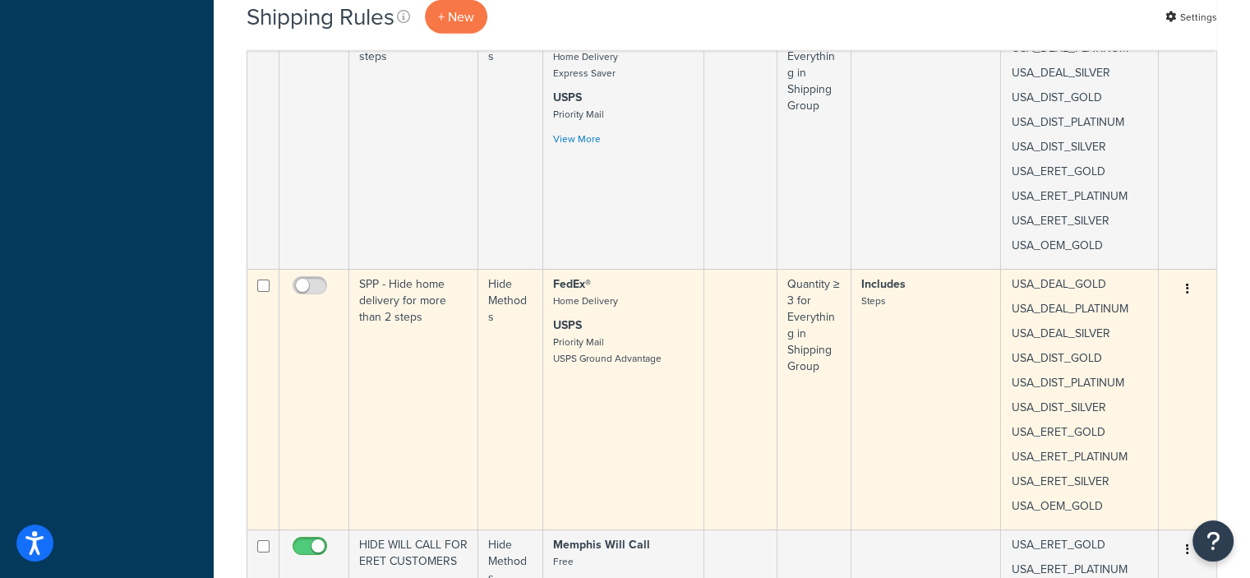
click at [1188, 283] on icon "button" at bounding box center [1187, 289] width 3 height 12
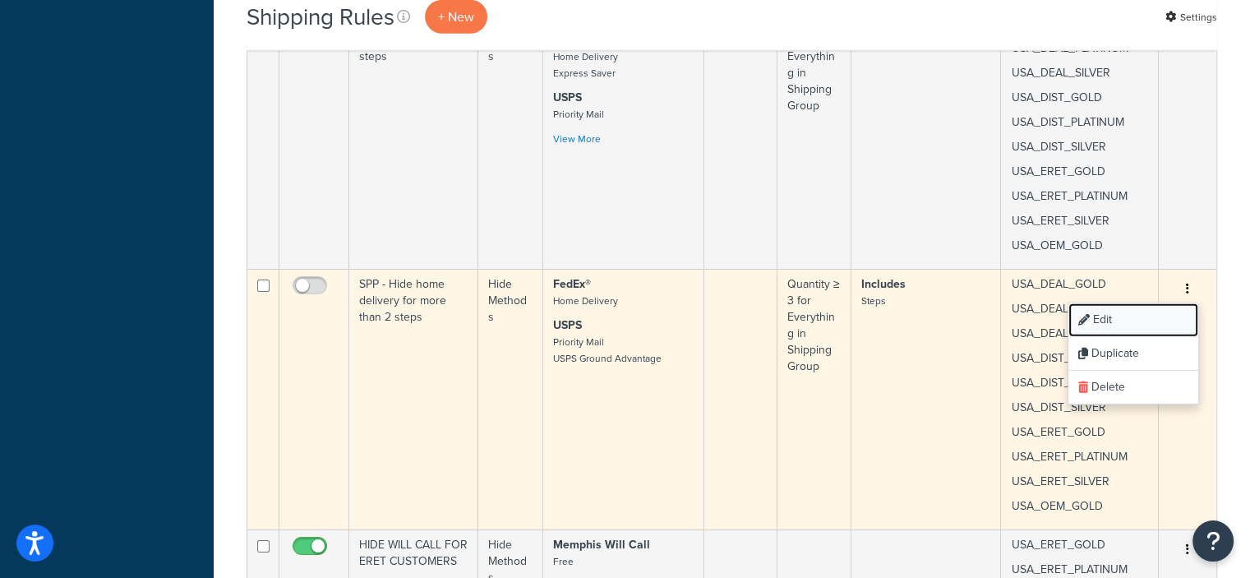
click at [1105, 306] on link "Edit" at bounding box center [1133, 320] width 130 height 34
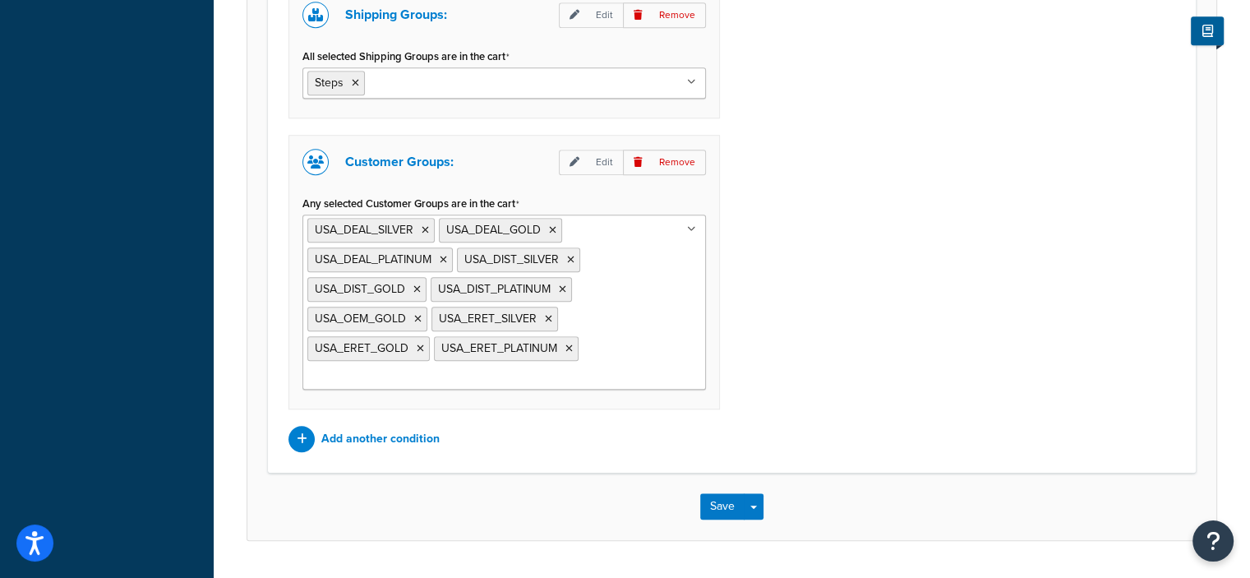
scroll to position [1372, 0]
click at [569, 256] on icon at bounding box center [570, 261] width 7 height 10
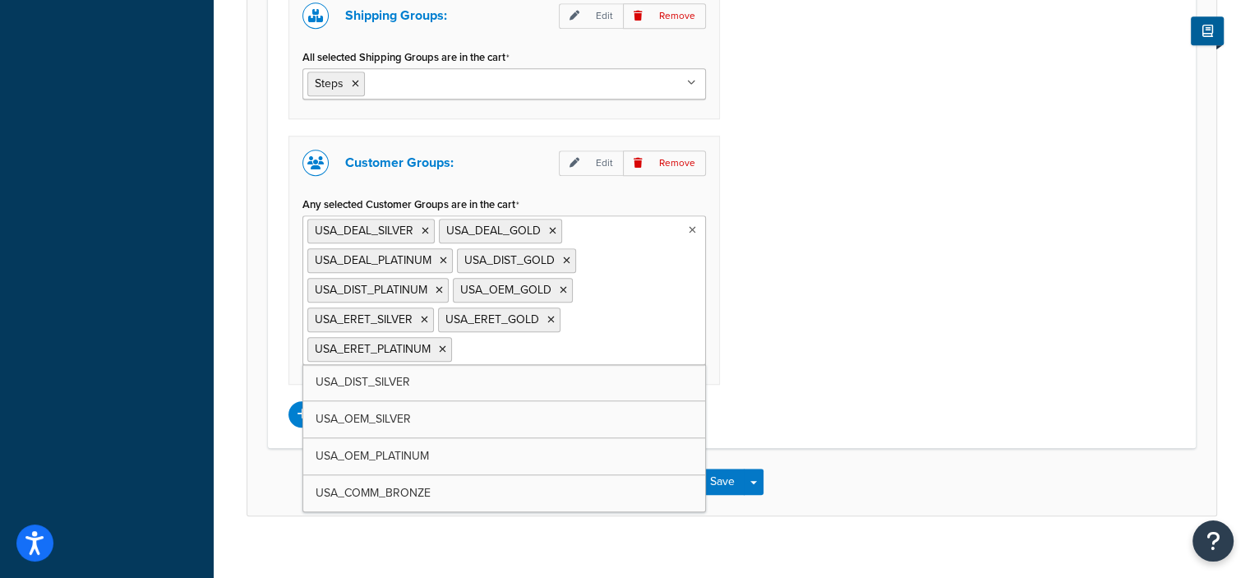
click at [629, 294] on ul "USA_DEAL_SILVER [GEOGRAPHIC_DATA] [GEOGRAPHIC_DATA] [GEOGRAPHIC_DATA] [GEOGRAPH…" at bounding box center [503, 290] width 403 height 150
click at [641, 298] on ul "USA_DEAL_SILVER [GEOGRAPHIC_DATA] [GEOGRAPHIC_DATA] [GEOGRAPHIC_DATA] [GEOGRAPH…" at bounding box center [503, 290] width 403 height 150
click at [791, 288] on div "Quantity filter: Edit Remove Select Quantity Filter Quantity ≥ 3 for Everything…" at bounding box center [731, 121] width 911 height 611
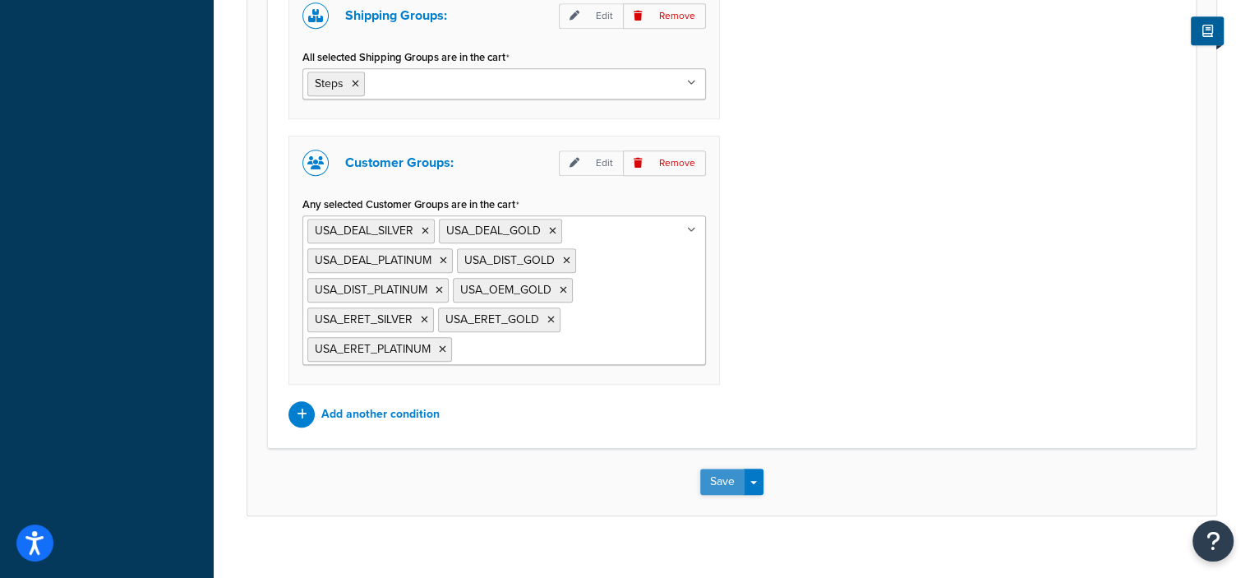
click at [723, 473] on button "Save" at bounding box center [722, 481] width 44 height 26
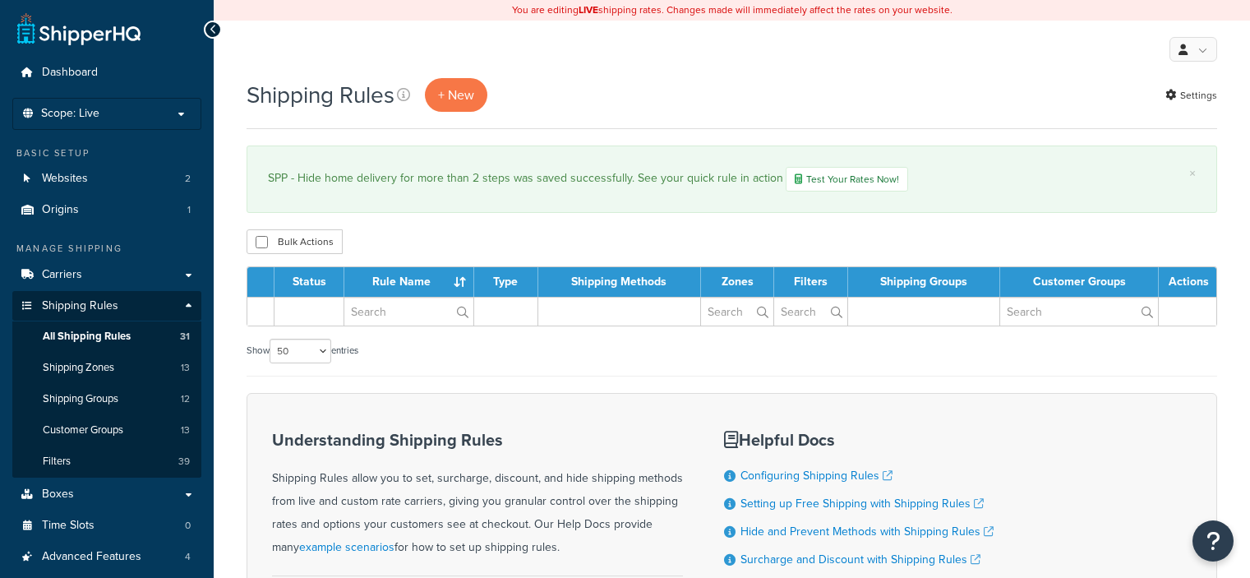
select select "50"
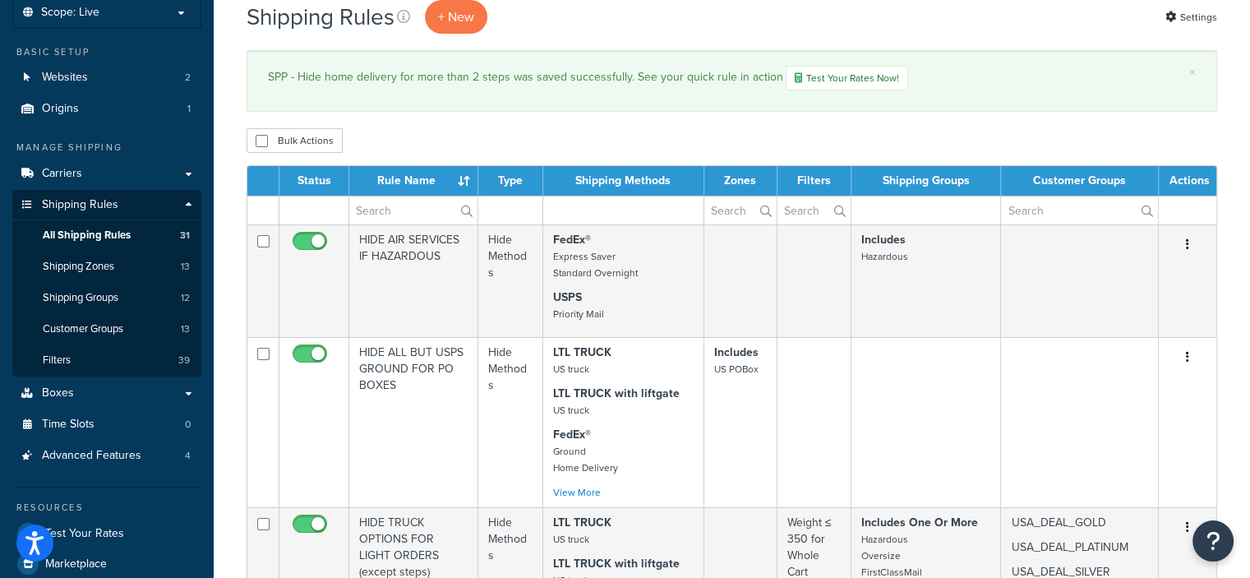
scroll to position [100, 0]
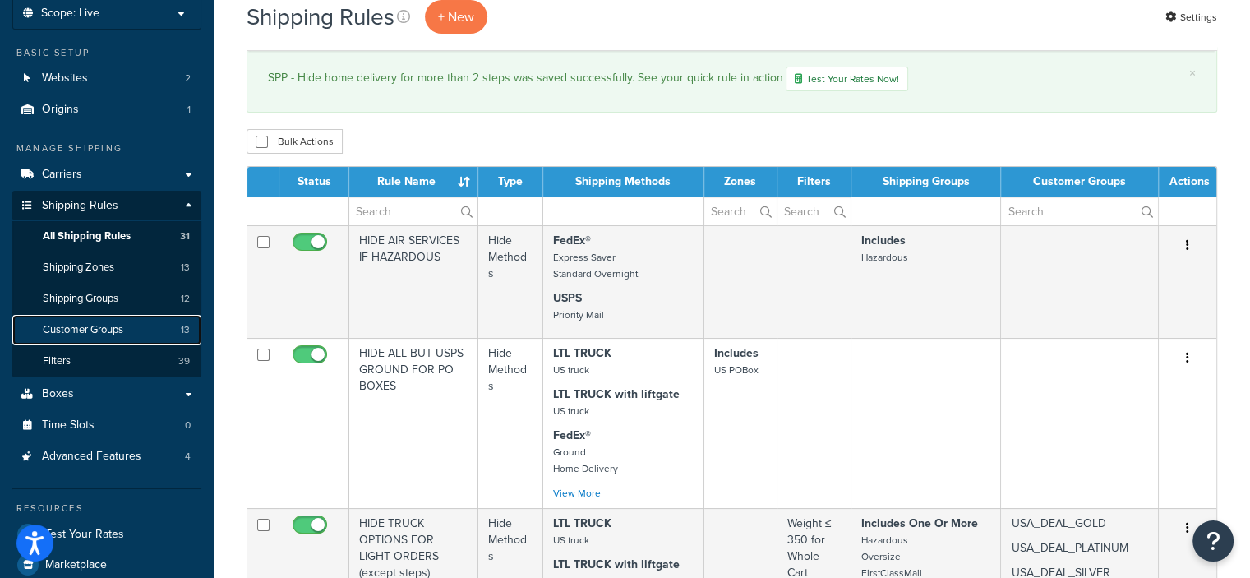
click at [120, 323] on span "Customer Groups" at bounding box center [83, 330] width 81 height 14
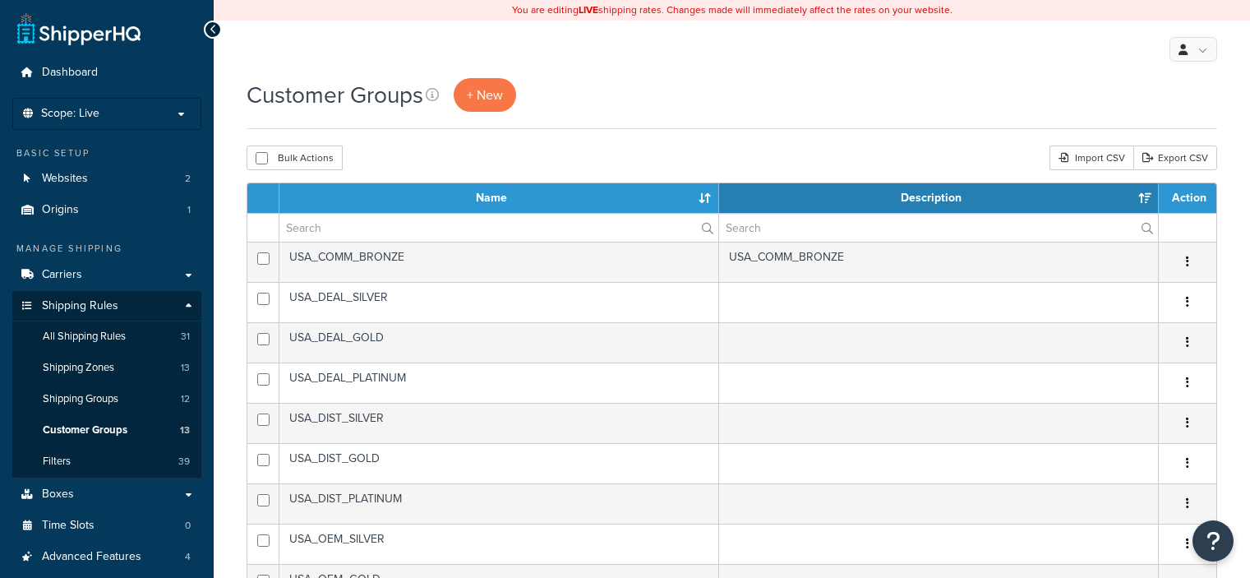
select select "15"
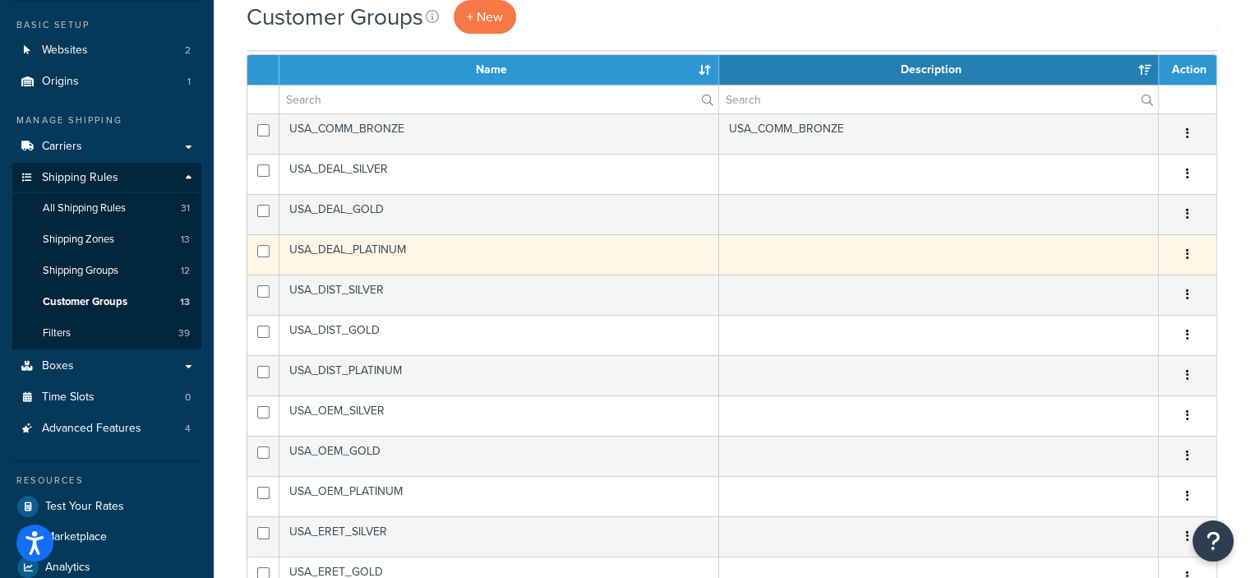
scroll to position [128, 0]
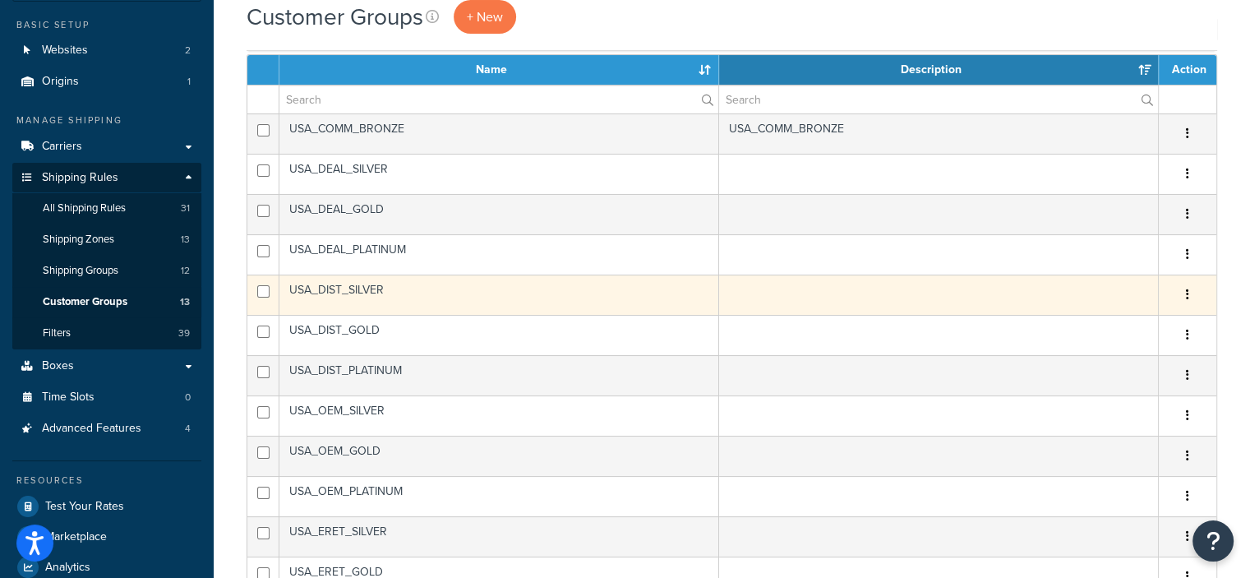
click at [1189, 293] on button "button" at bounding box center [1187, 295] width 23 height 26
click at [1095, 387] on link "Delete" at bounding box center [1121, 393] width 130 height 34
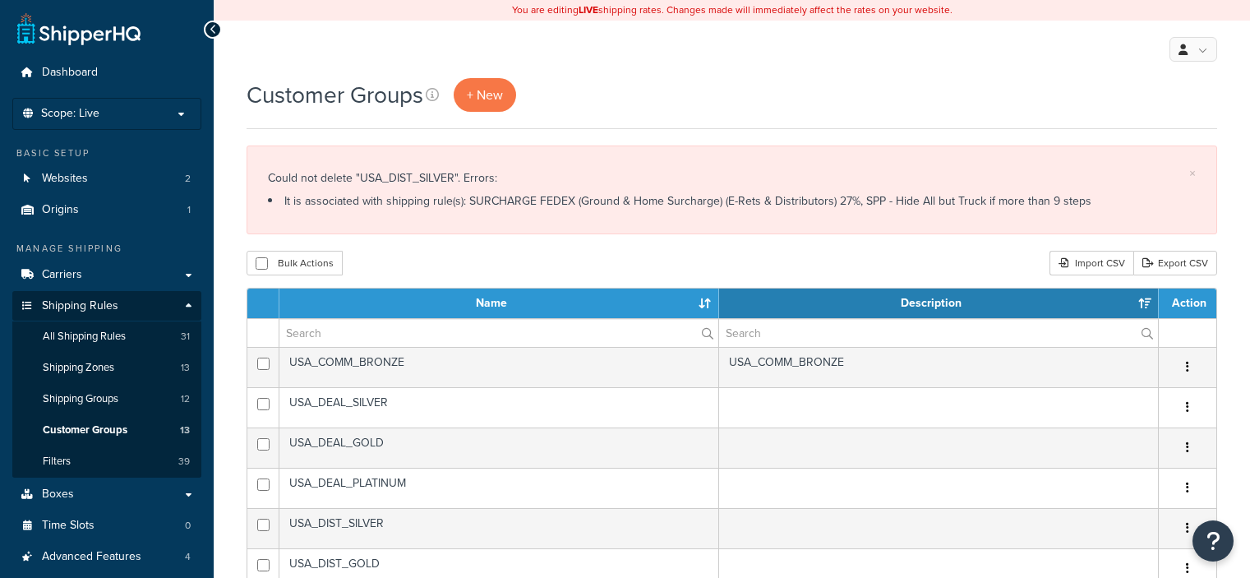
select select "15"
click at [95, 305] on span "Shipping Rules" at bounding box center [80, 306] width 76 height 14
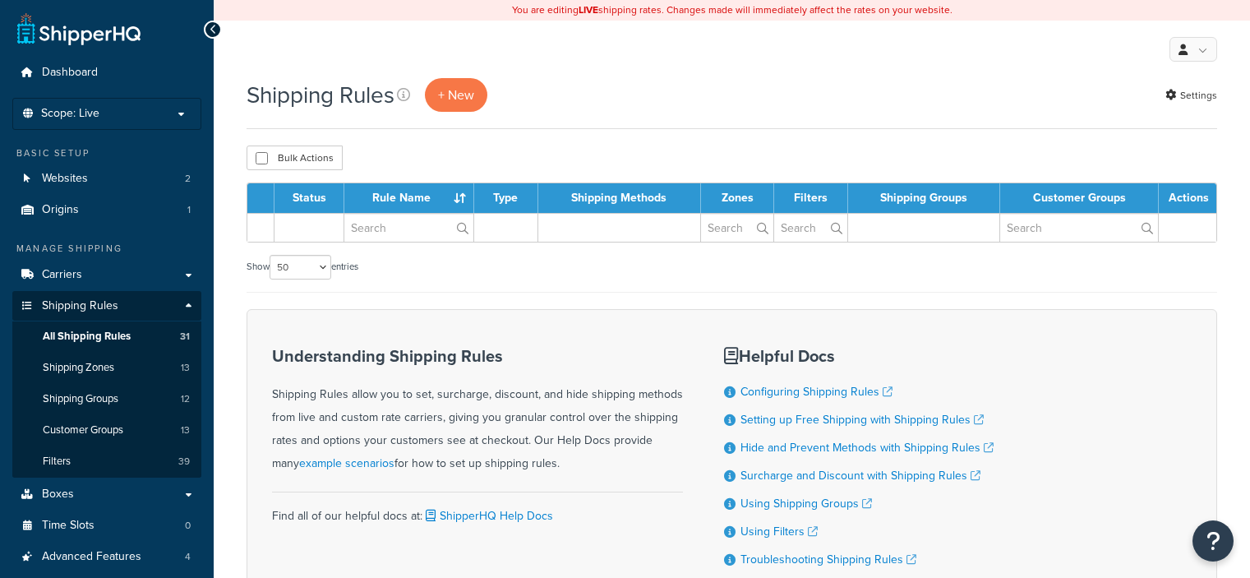
select select "50"
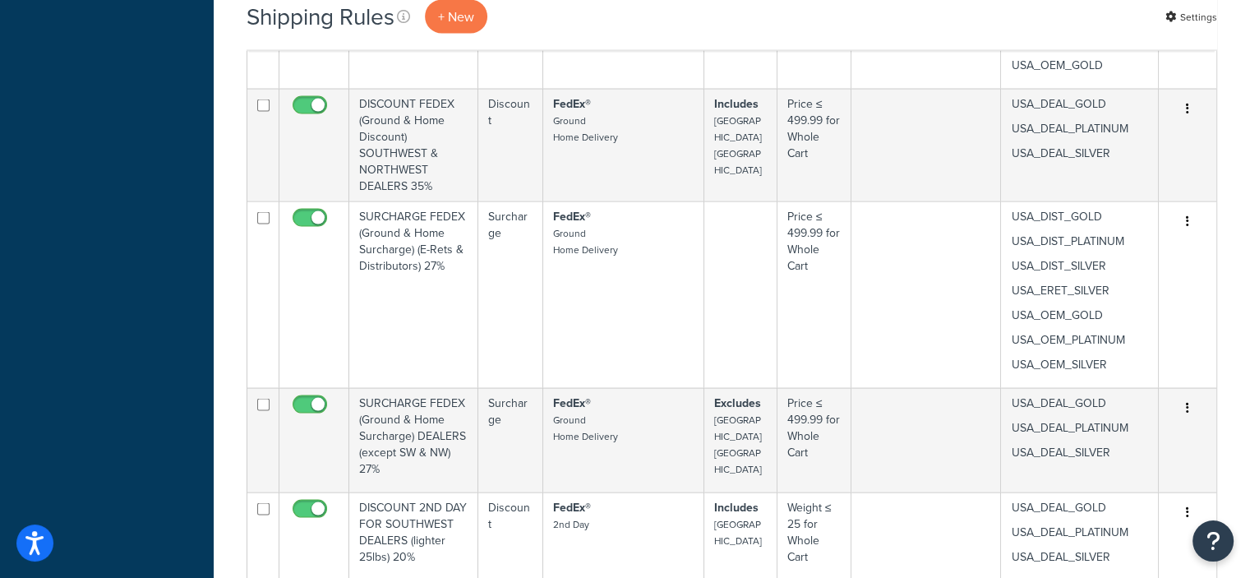
scroll to position [3364, 0]
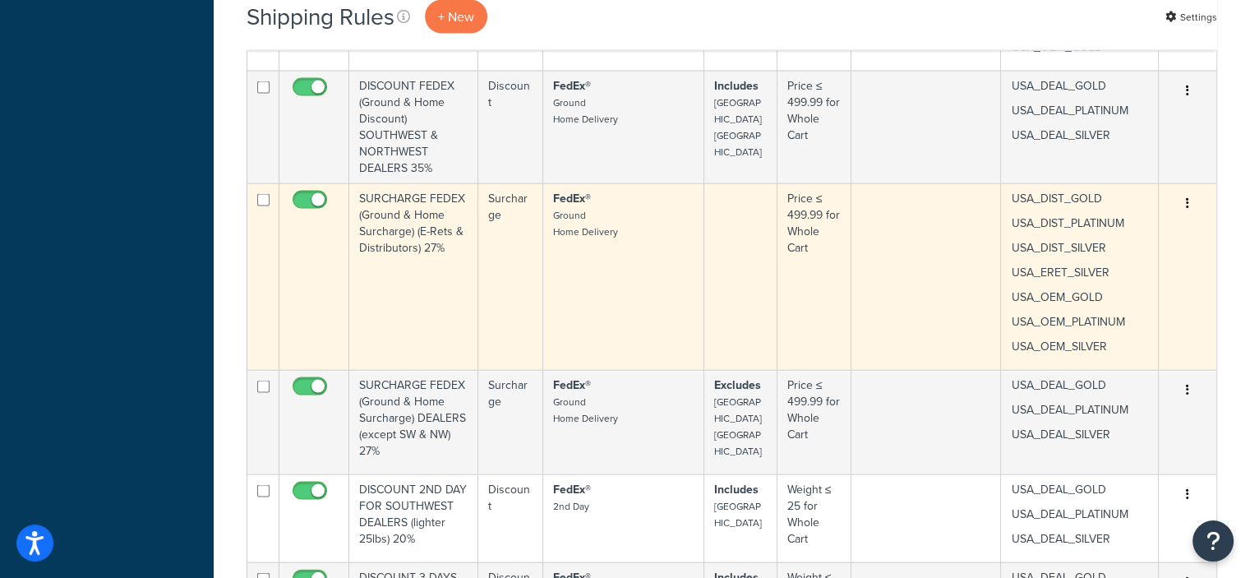
click at [1186, 197] on icon "button" at bounding box center [1187, 203] width 3 height 12
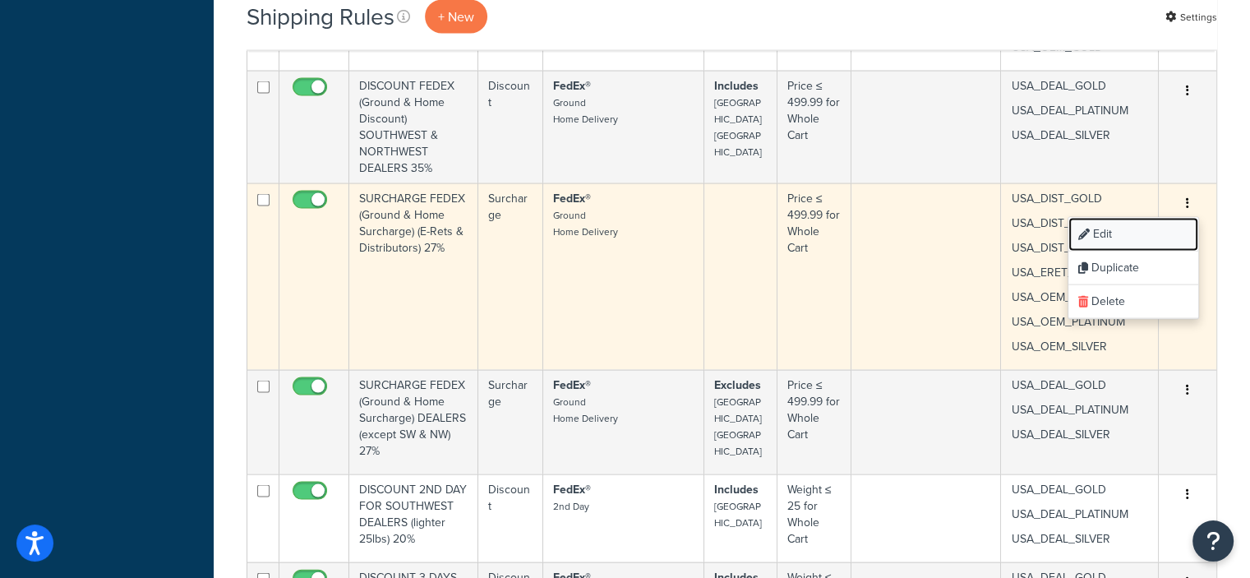
click at [1110, 226] on link "Edit" at bounding box center [1133, 235] width 130 height 34
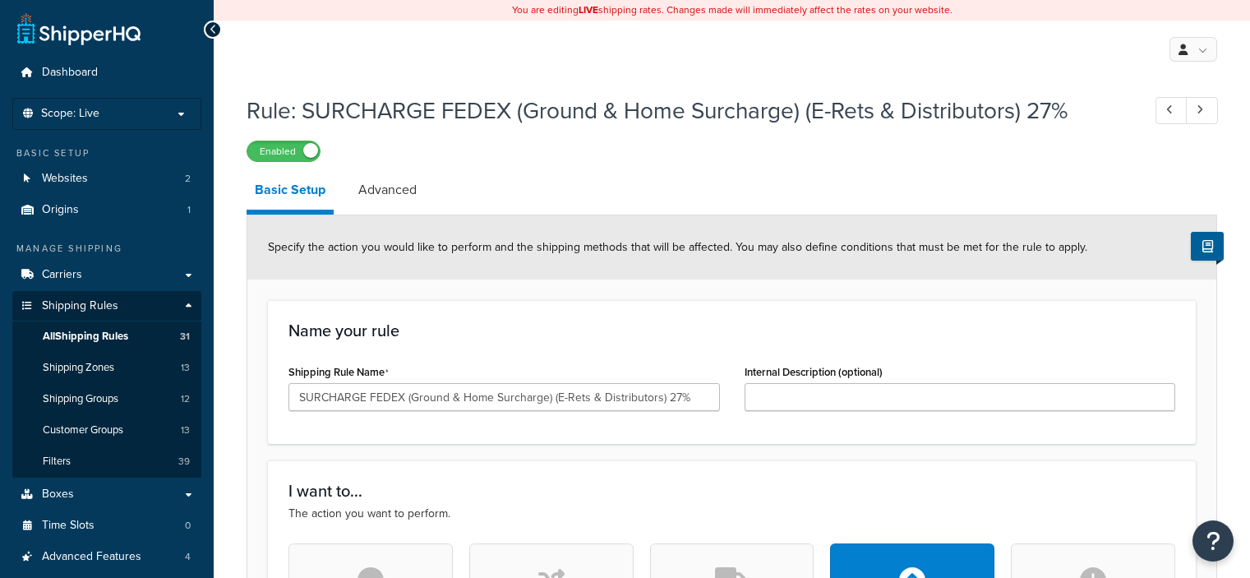
select select "PERCENTAGE"
select select "LOCATION"
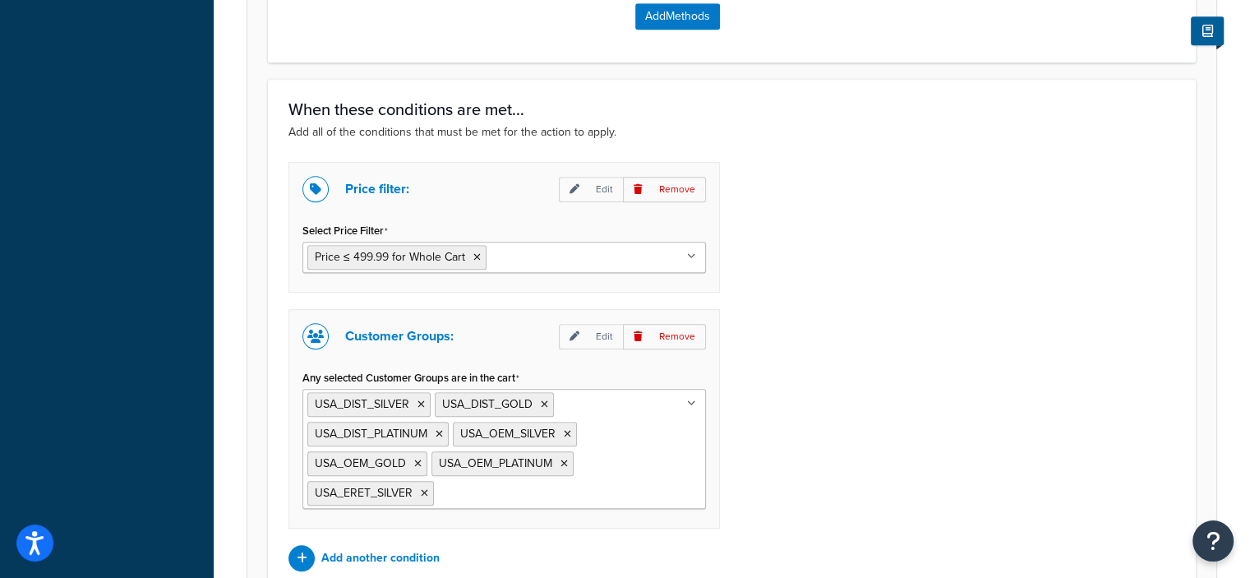
scroll to position [1248, 0]
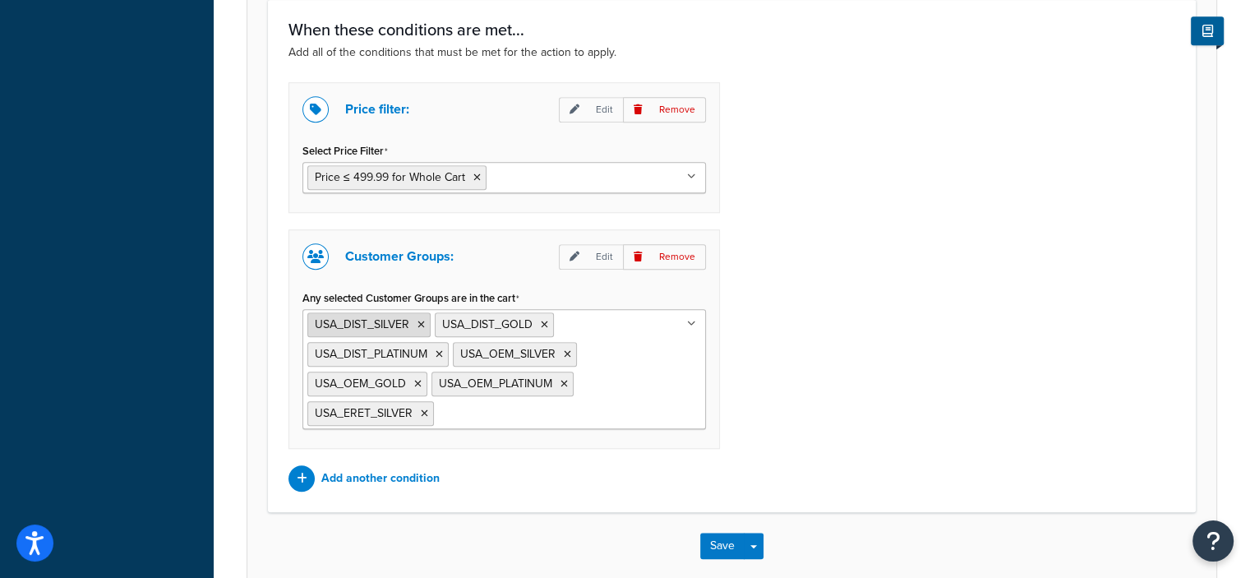
click at [418, 320] on icon at bounding box center [420, 325] width 7 height 10
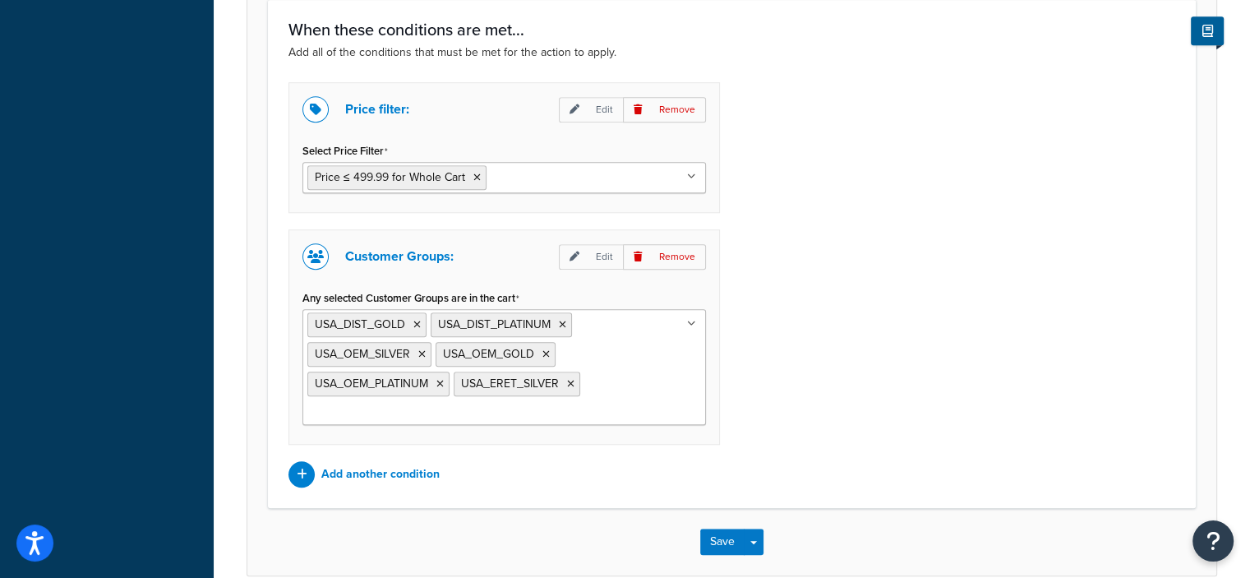
click at [819, 366] on div "Price filter: Edit Remove Select Price Filter Price ≤ 499.99 for Whole Cart CAR…" at bounding box center [731, 284] width 911 height 405
click at [710, 537] on button "Save" at bounding box center [722, 541] width 44 height 26
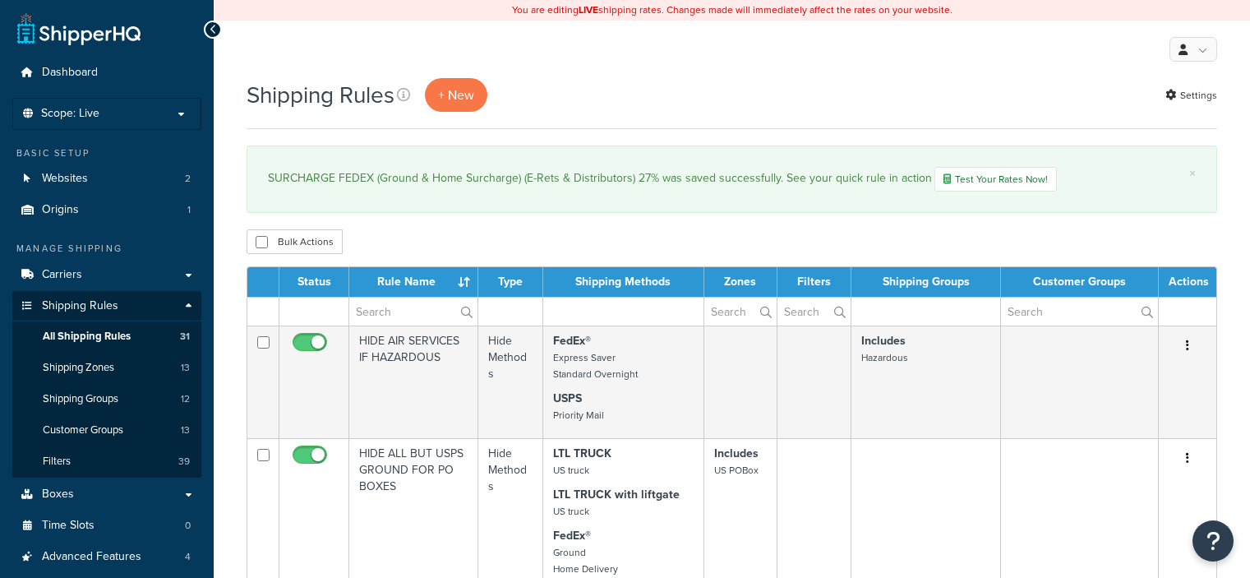
select select "50"
click at [125, 426] on link "Customer Groups 13" at bounding box center [106, 430] width 189 height 30
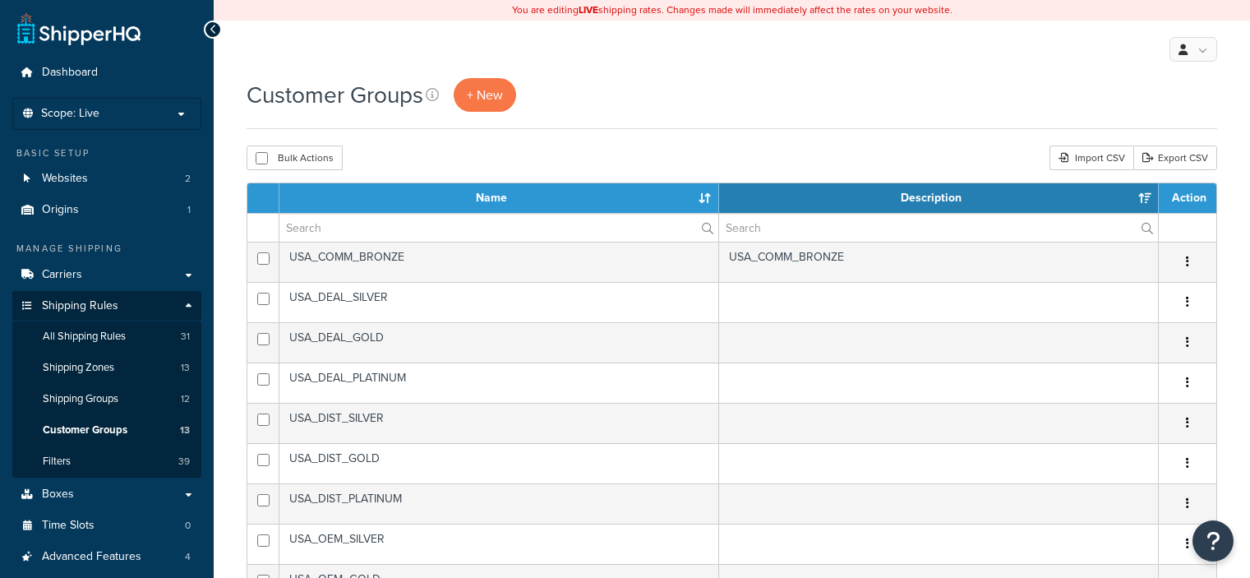
select select "15"
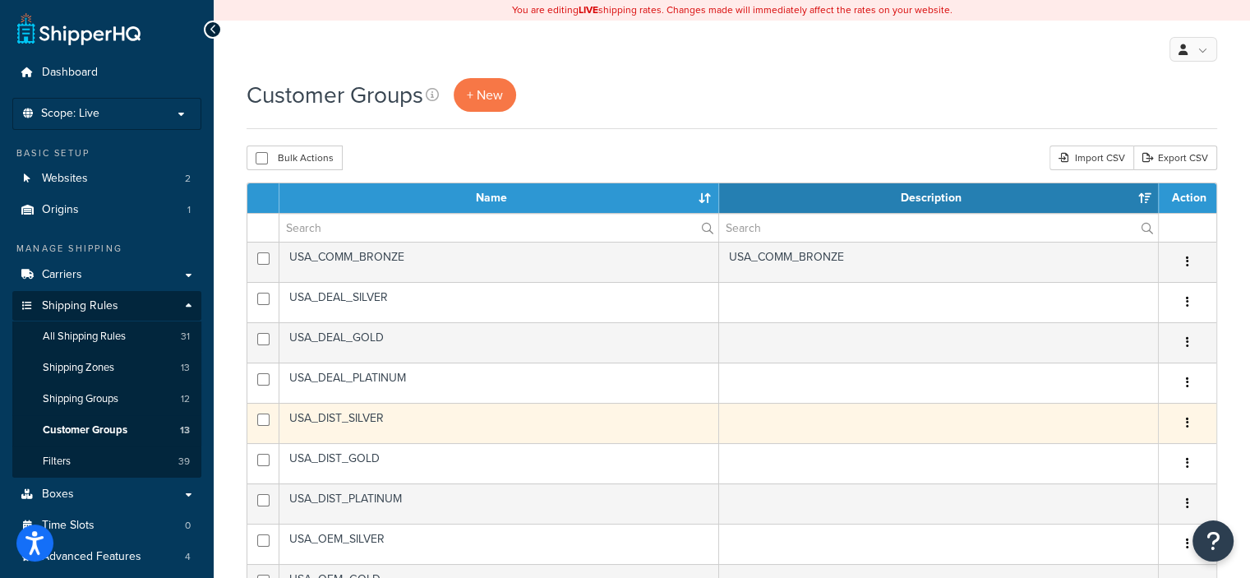
click at [1189, 415] on button "button" at bounding box center [1187, 423] width 23 height 26
click at [1108, 518] on link "Delete" at bounding box center [1121, 522] width 130 height 34
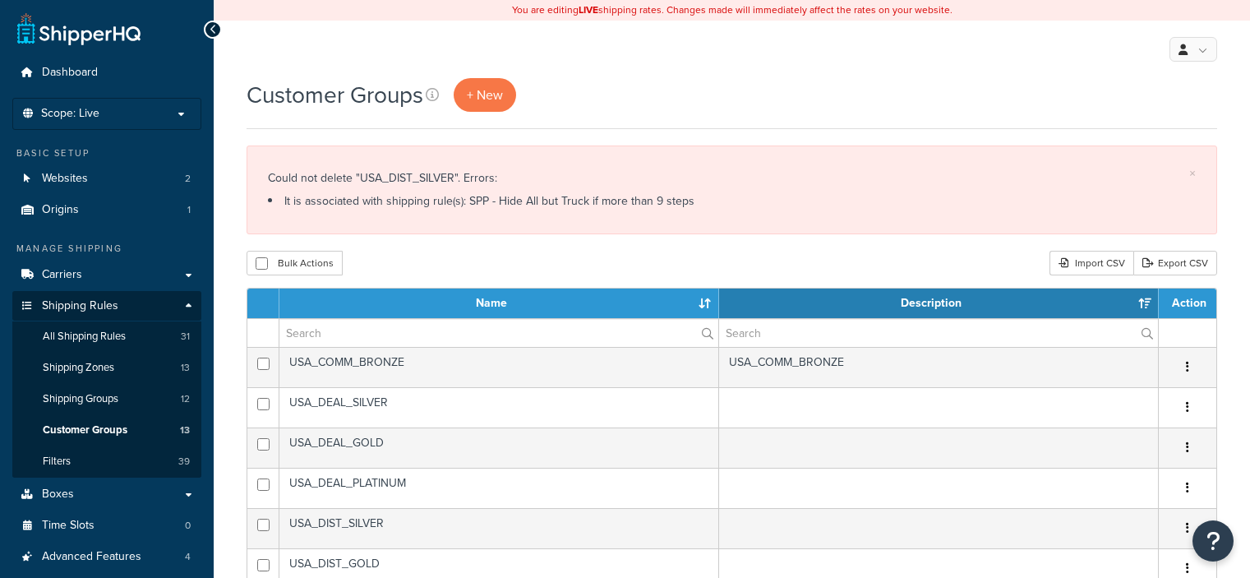
select select "15"
click at [85, 299] on span "Shipping Rules" at bounding box center [80, 306] width 76 height 14
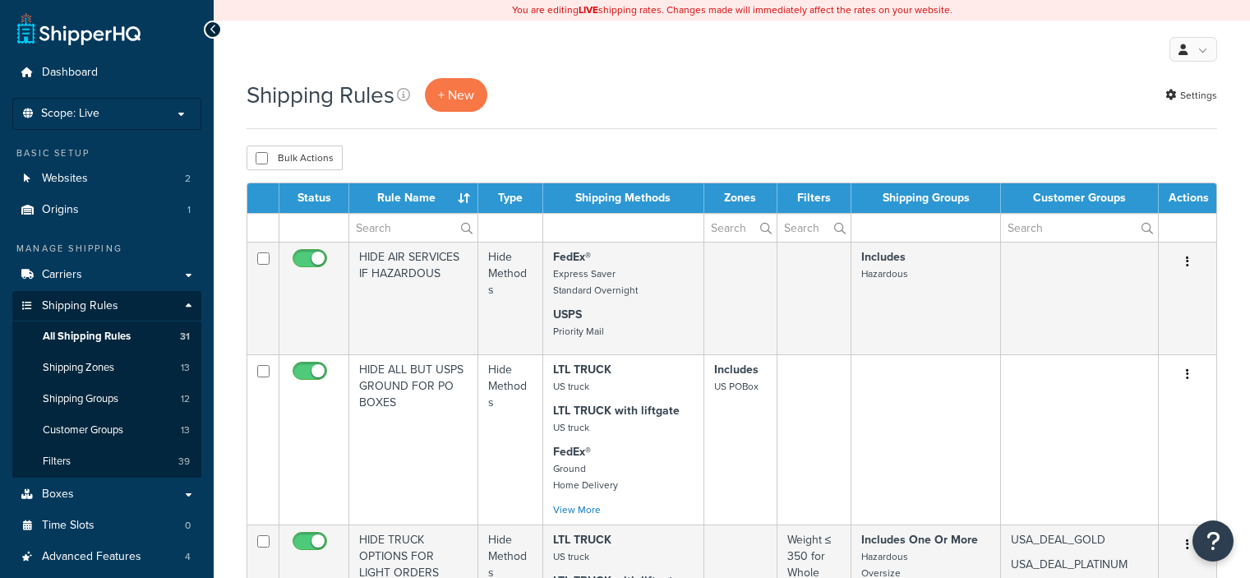
select select "50"
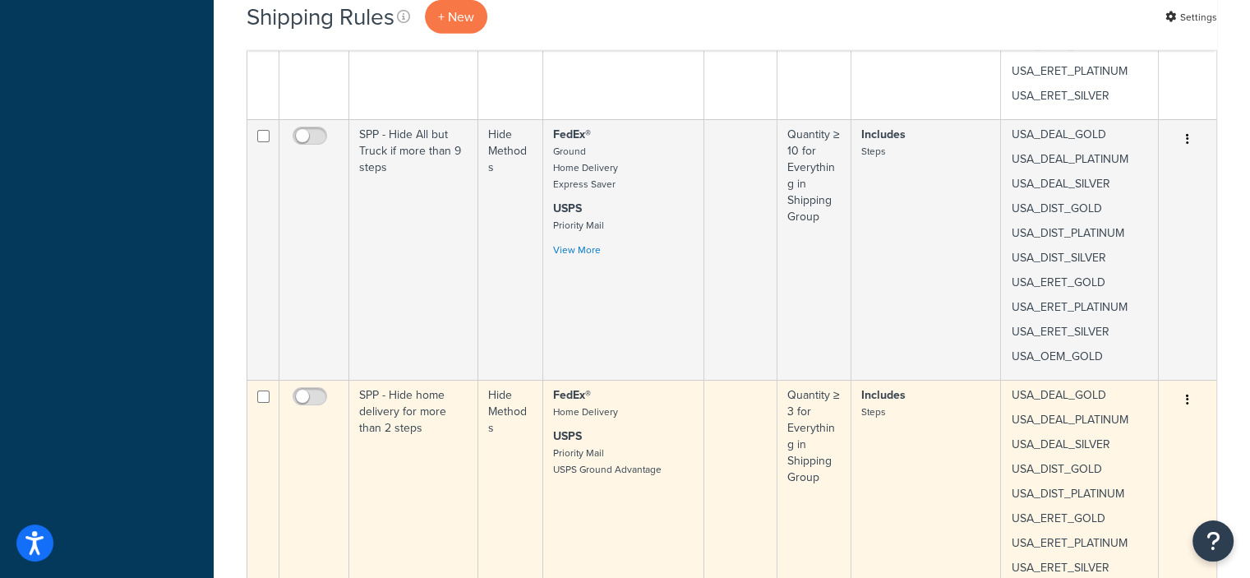
scroll to position [4522, 0]
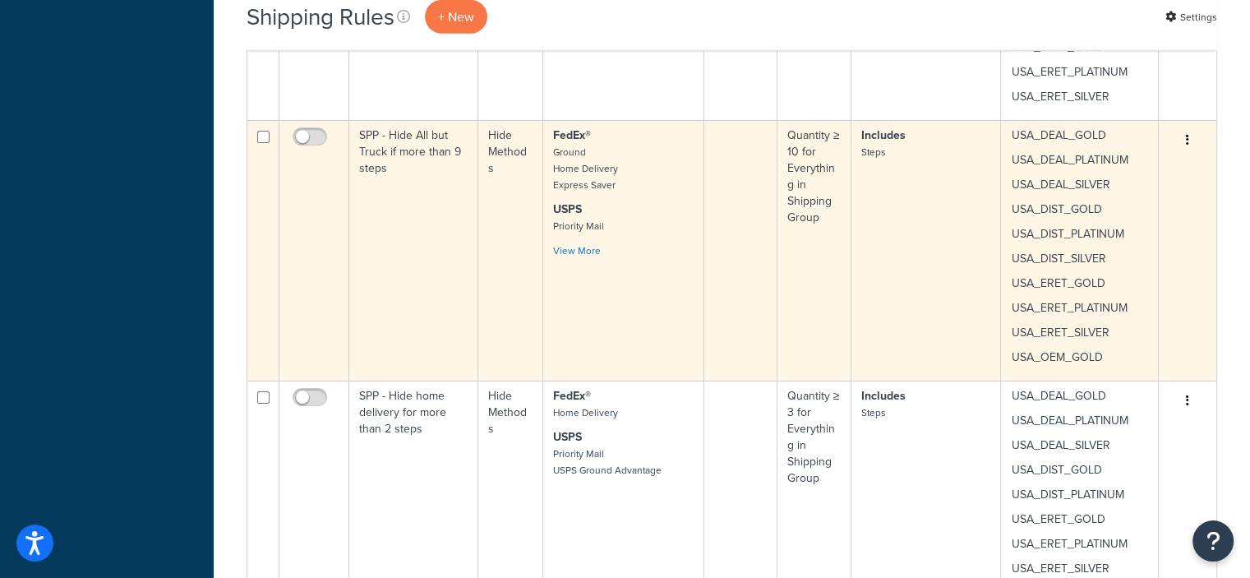
click at [1184, 127] on button "button" at bounding box center [1187, 140] width 23 height 26
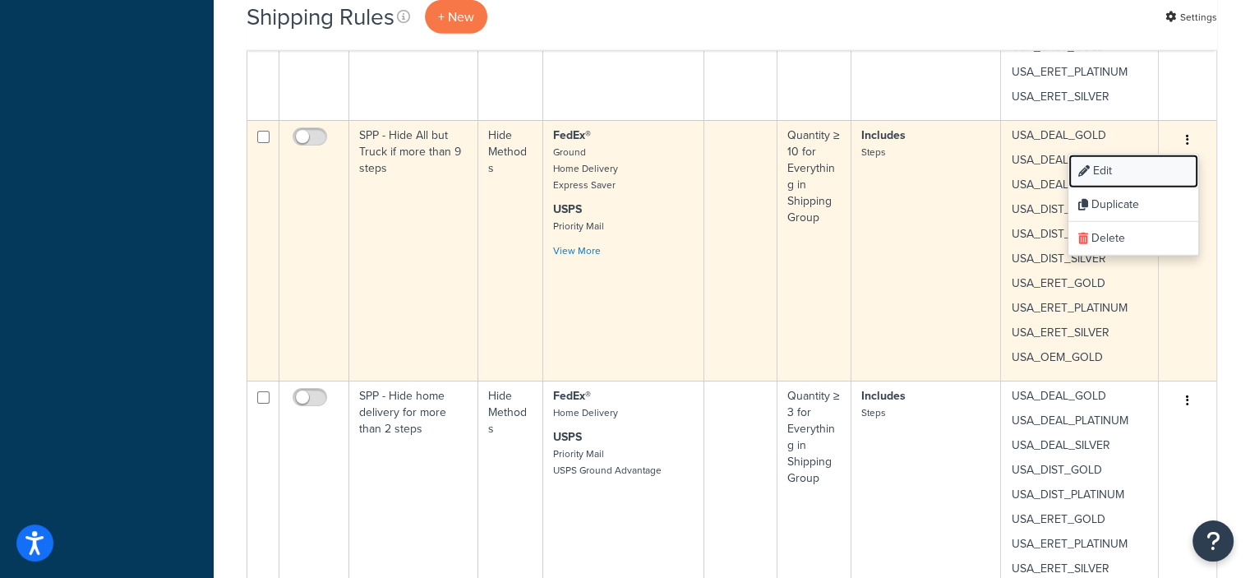
click at [1103, 154] on link "Edit" at bounding box center [1133, 171] width 130 height 34
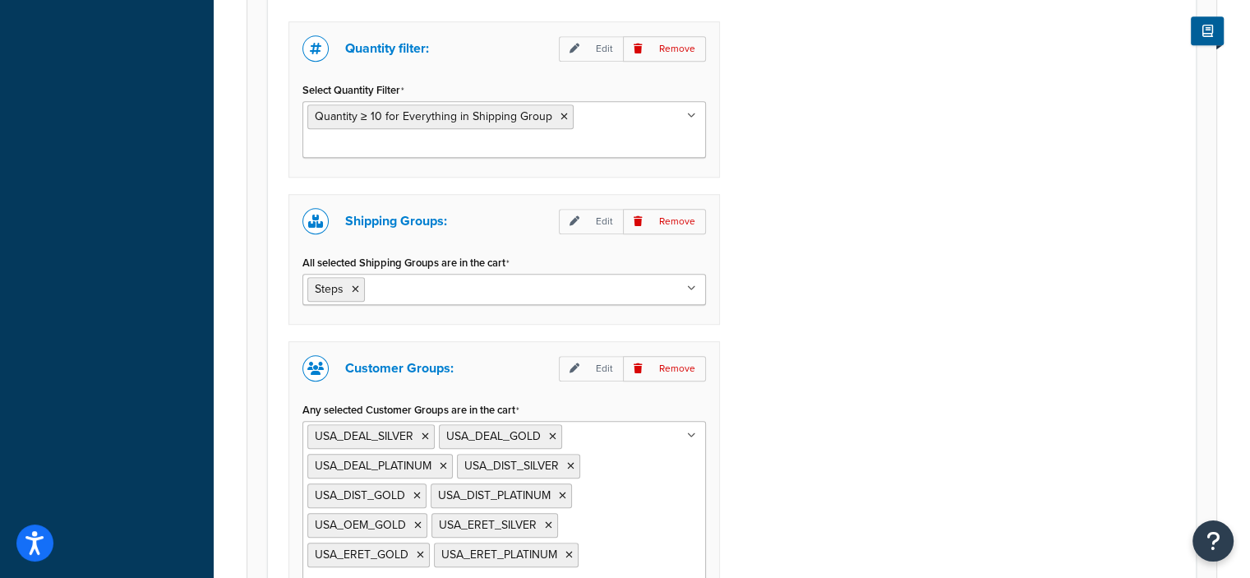
scroll to position [1426, 0]
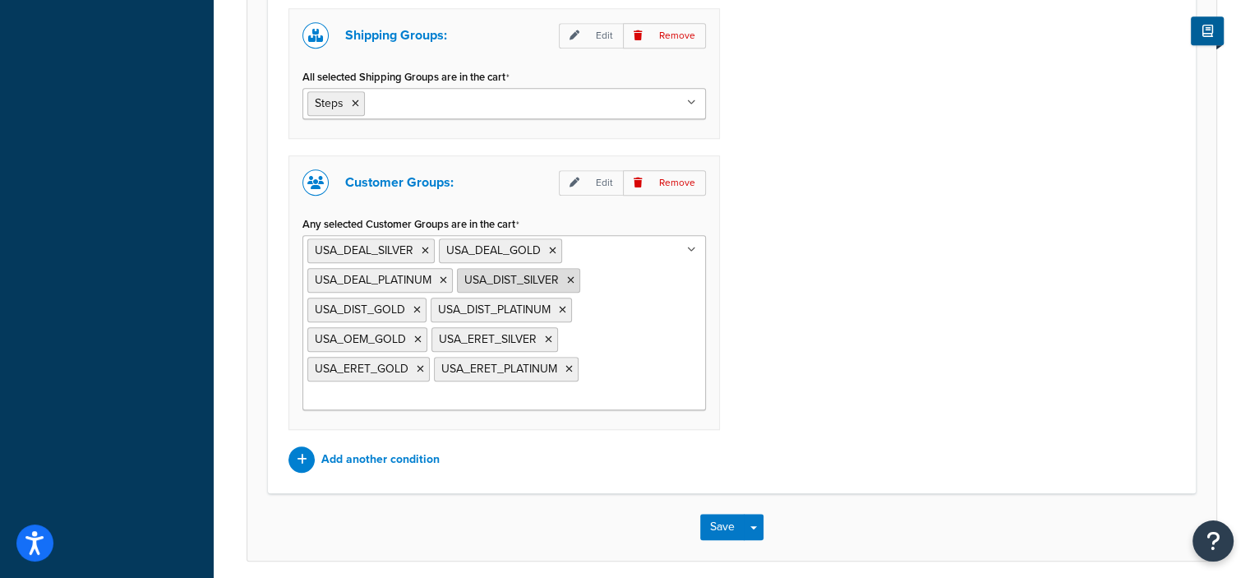
click at [570, 275] on icon at bounding box center [570, 280] width 7 height 10
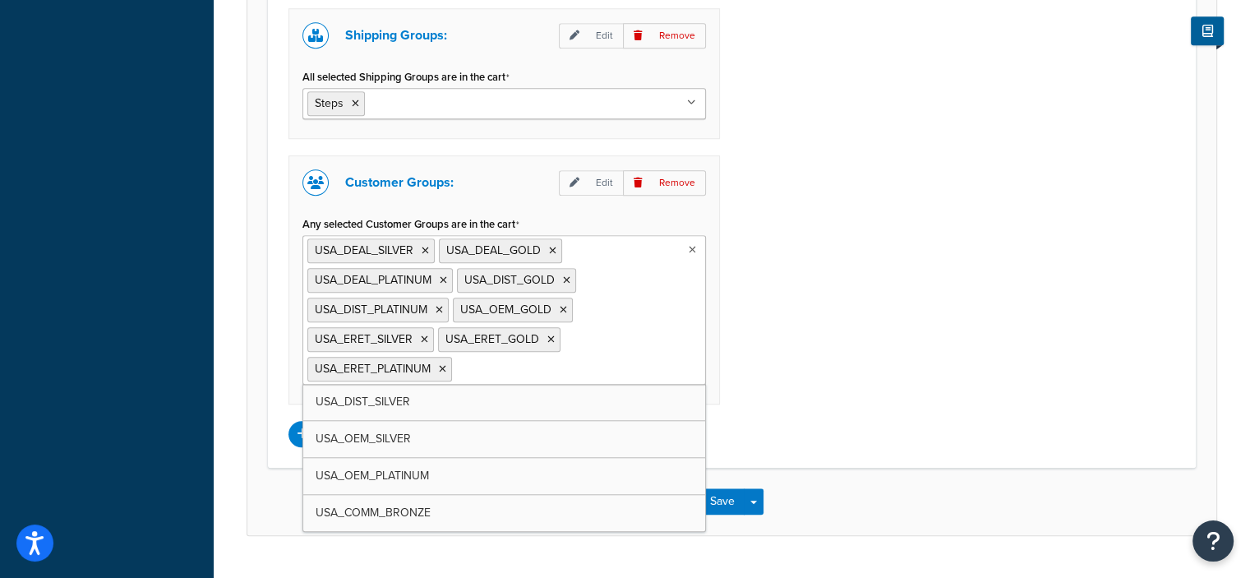
click at [638, 290] on ul "USA_DEAL_SILVER [GEOGRAPHIC_DATA] [GEOGRAPHIC_DATA] [GEOGRAPHIC_DATA] [GEOGRAPH…" at bounding box center [503, 310] width 403 height 150
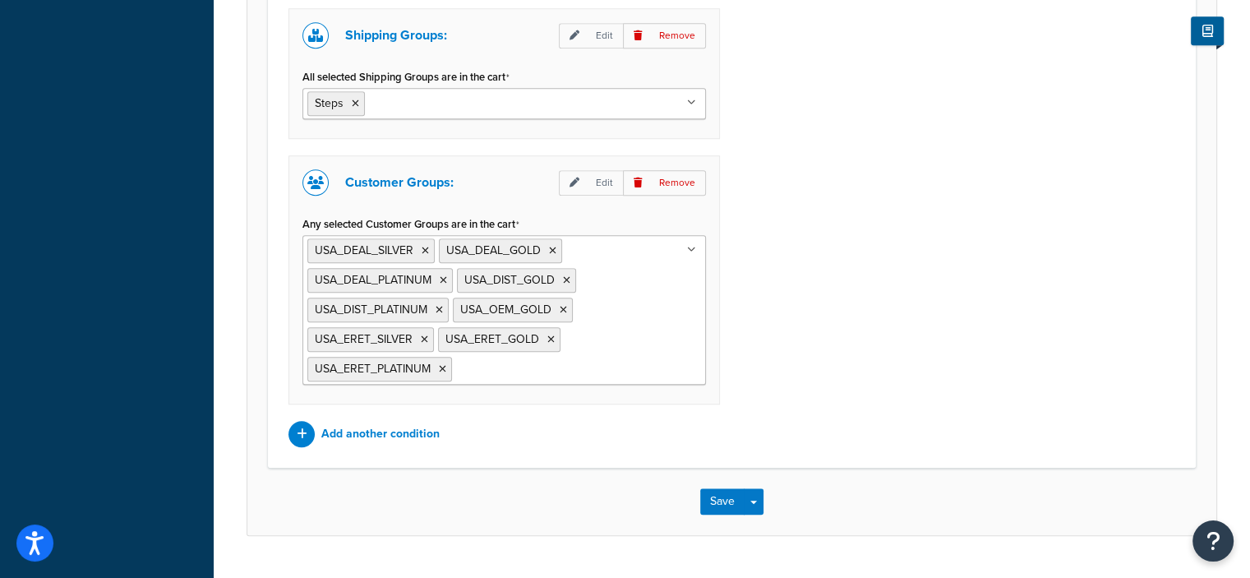
click at [785, 305] on div "Quantity filter: Edit Remove Select Quantity Filter Quantity ≥ 10 for Everythin…" at bounding box center [731, 141] width 911 height 611
click at [710, 499] on button "Save" at bounding box center [722, 501] width 44 height 26
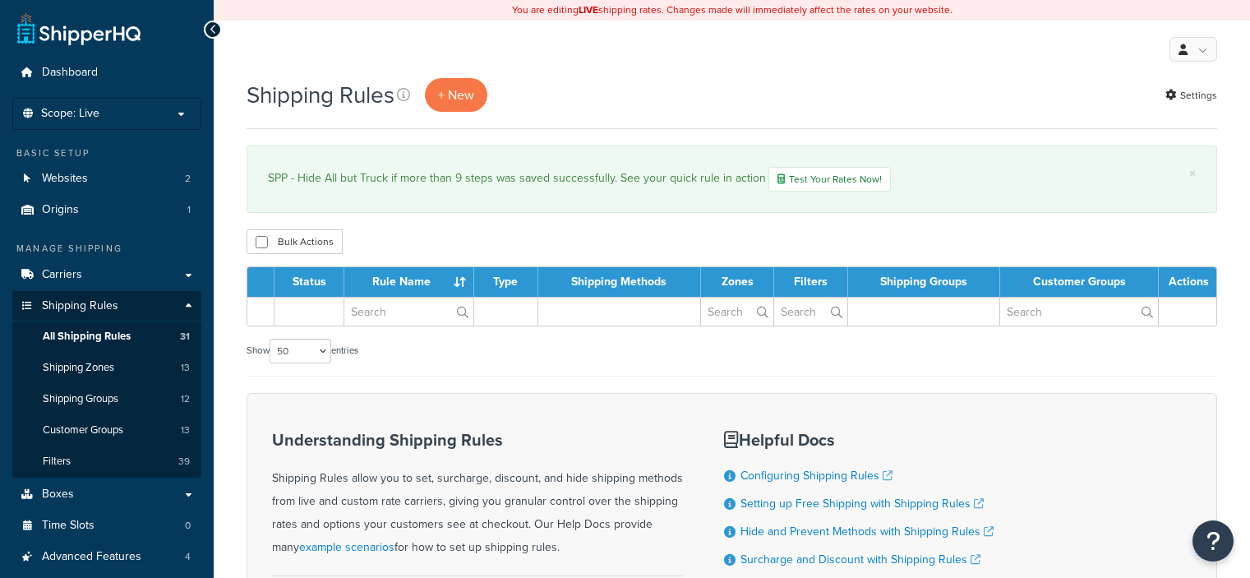
select select "50"
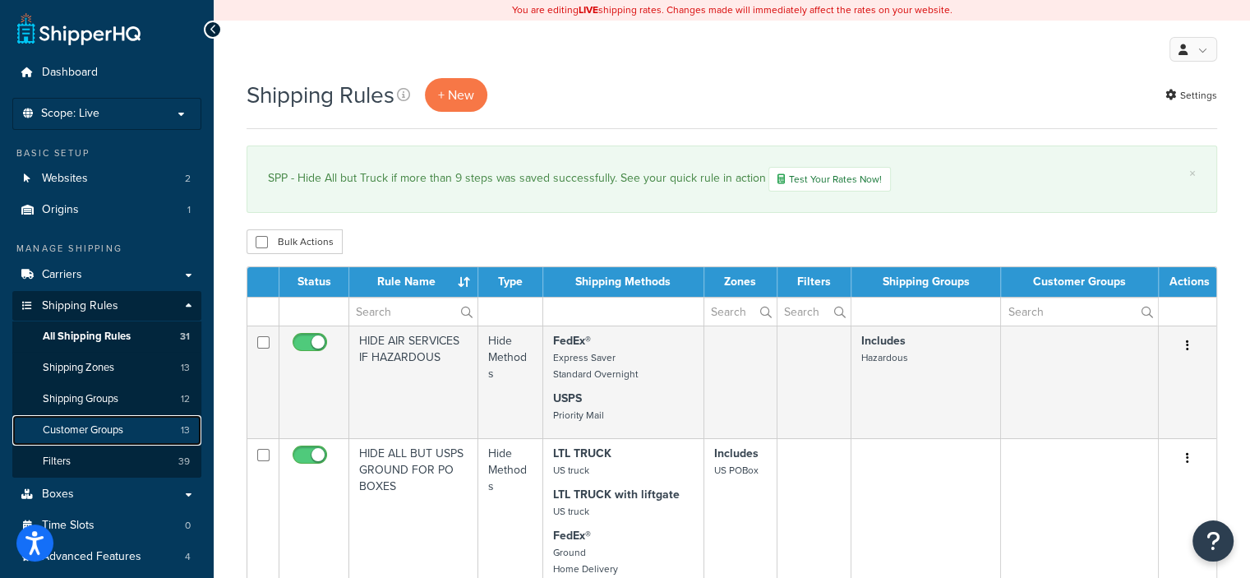
click at [113, 423] on span "Customer Groups" at bounding box center [83, 430] width 81 height 14
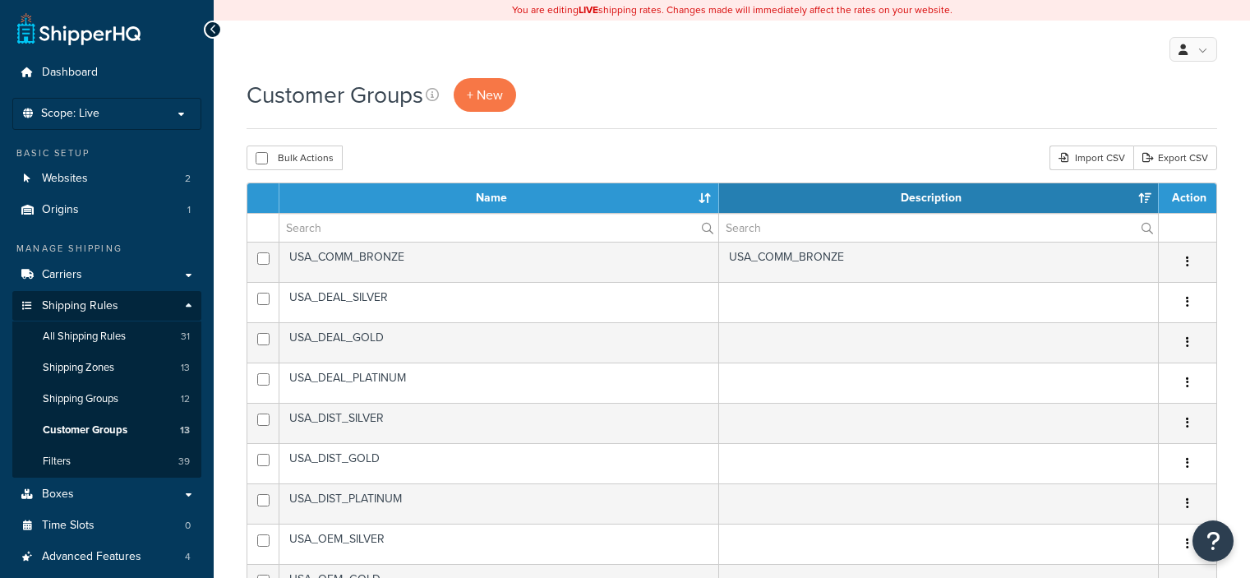
select select "15"
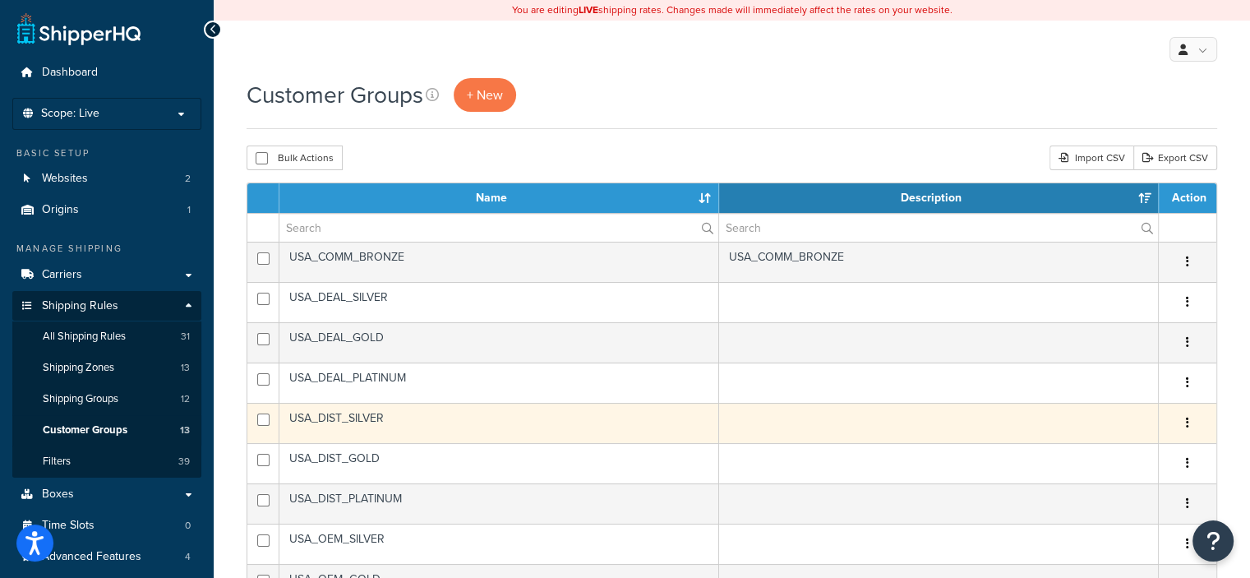
click at [1185, 425] on button "button" at bounding box center [1187, 423] width 23 height 26
click at [1086, 514] on link "Delete" at bounding box center [1121, 522] width 130 height 34
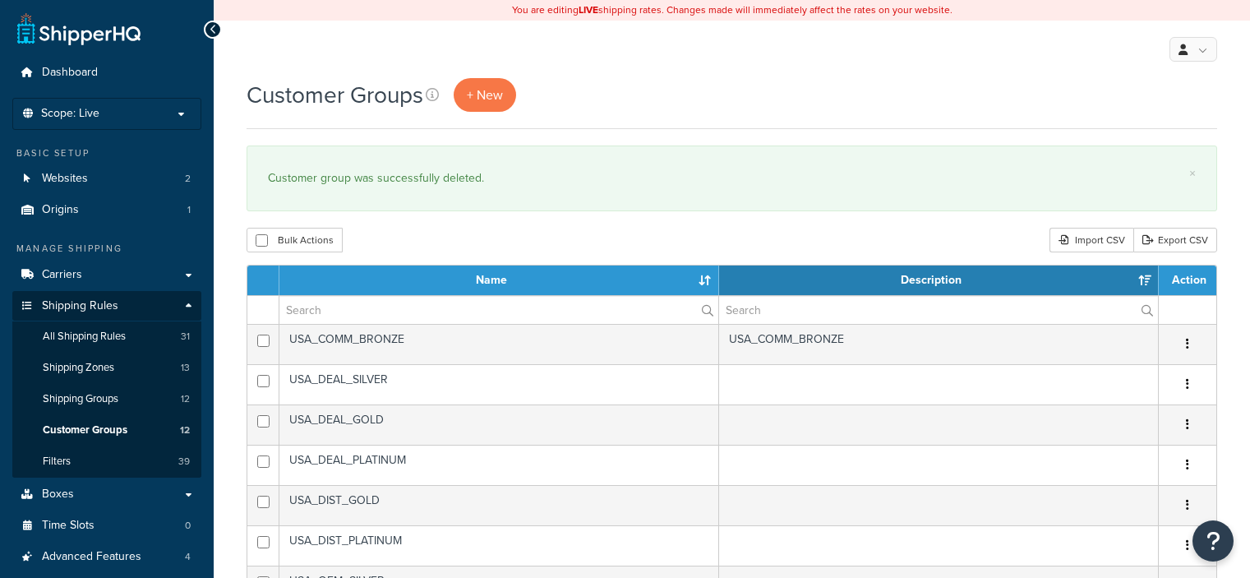
select select "15"
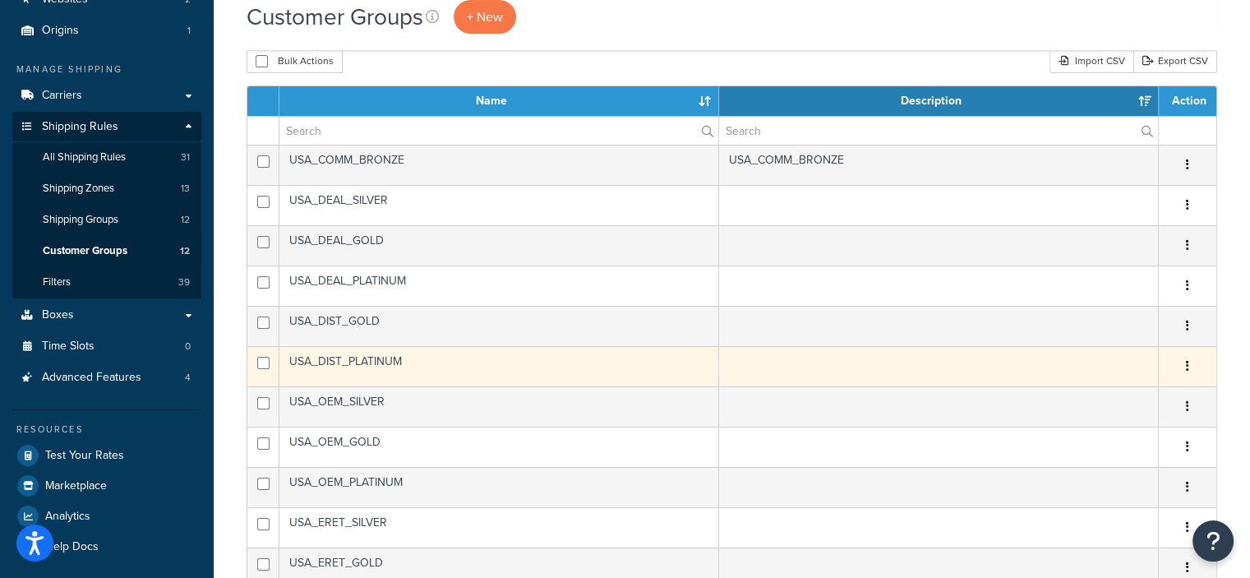
scroll to position [180, 0]
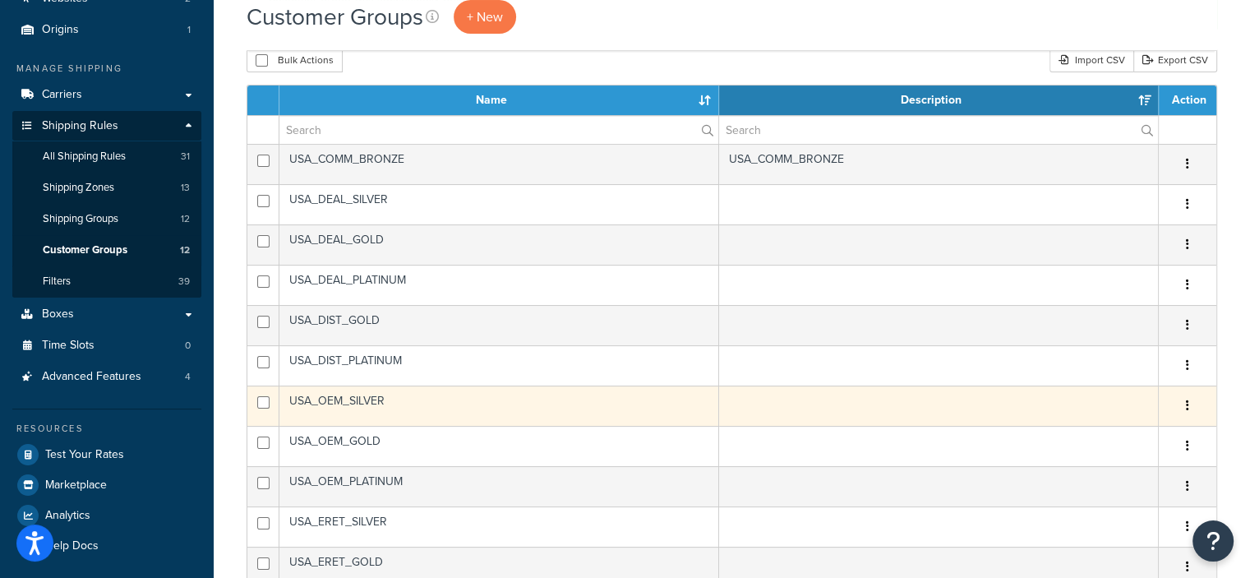
click at [1182, 398] on button "button" at bounding box center [1187, 406] width 23 height 26
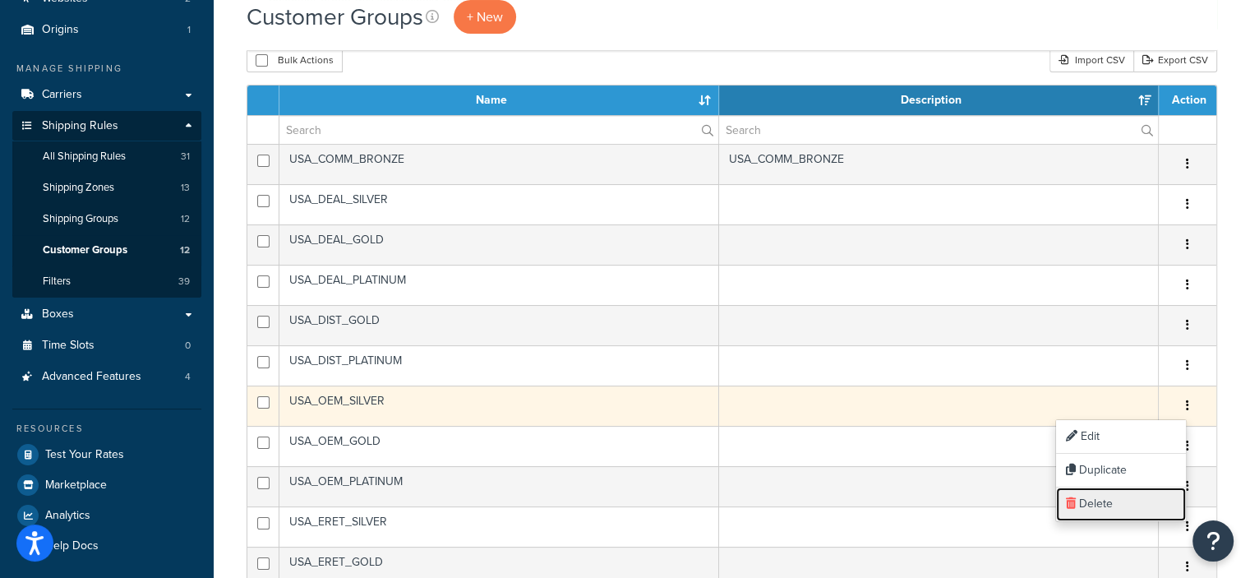
click at [1090, 505] on link "Delete" at bounding box center [1121, 504] width 130 height 34
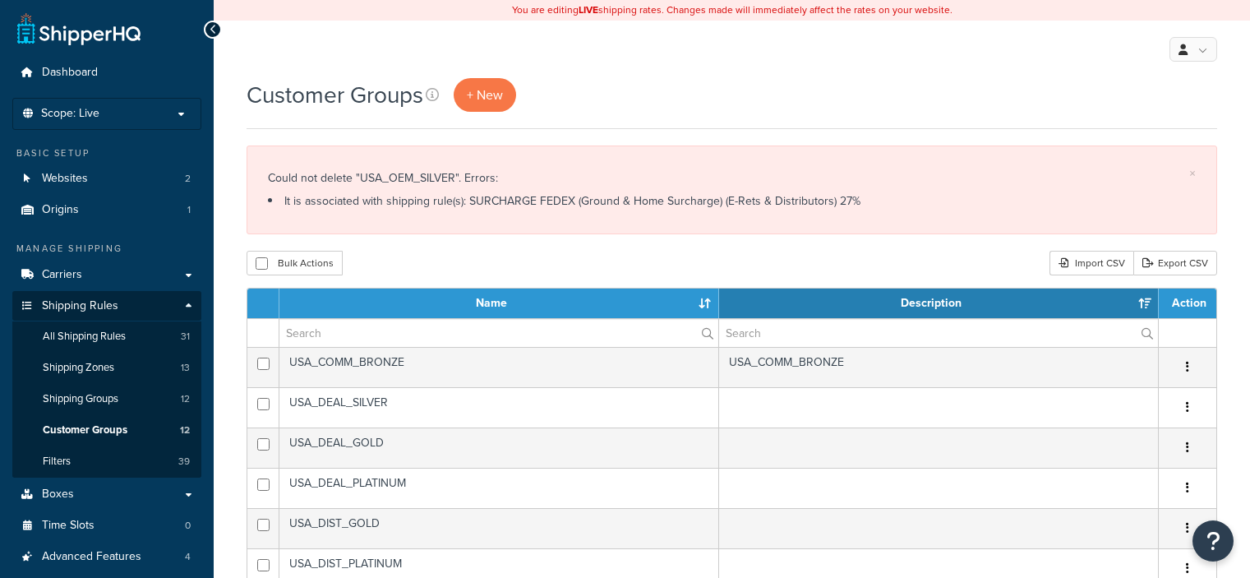
select select "15"
click at [108, 301] on span "Shipping Rules" at bounding box center [80, 306] width 76 height 14
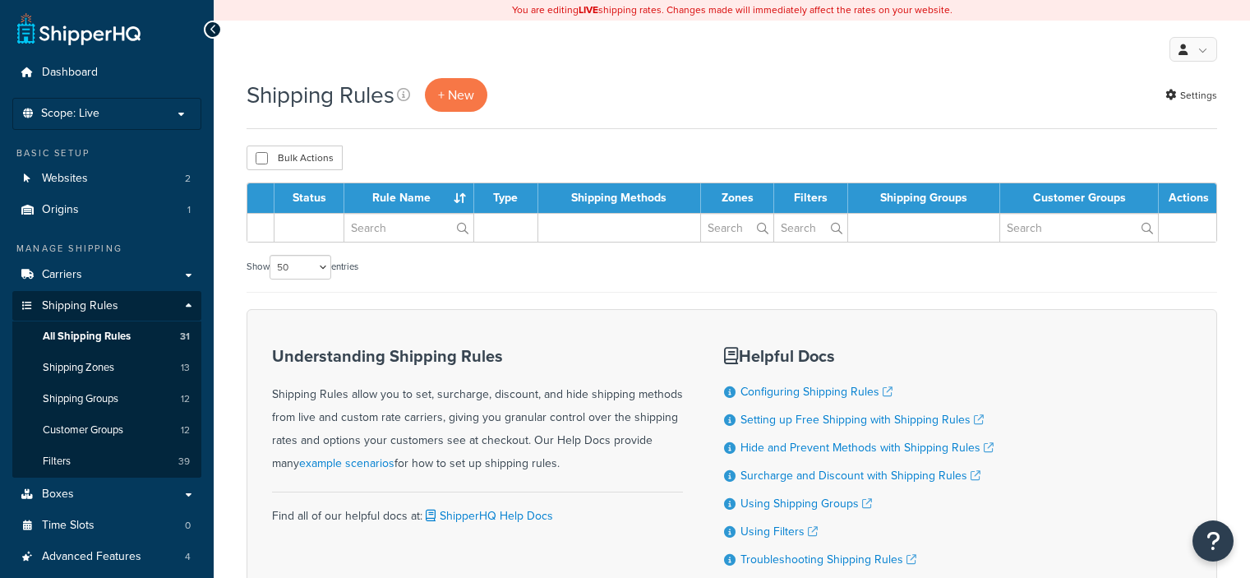
select select "50"
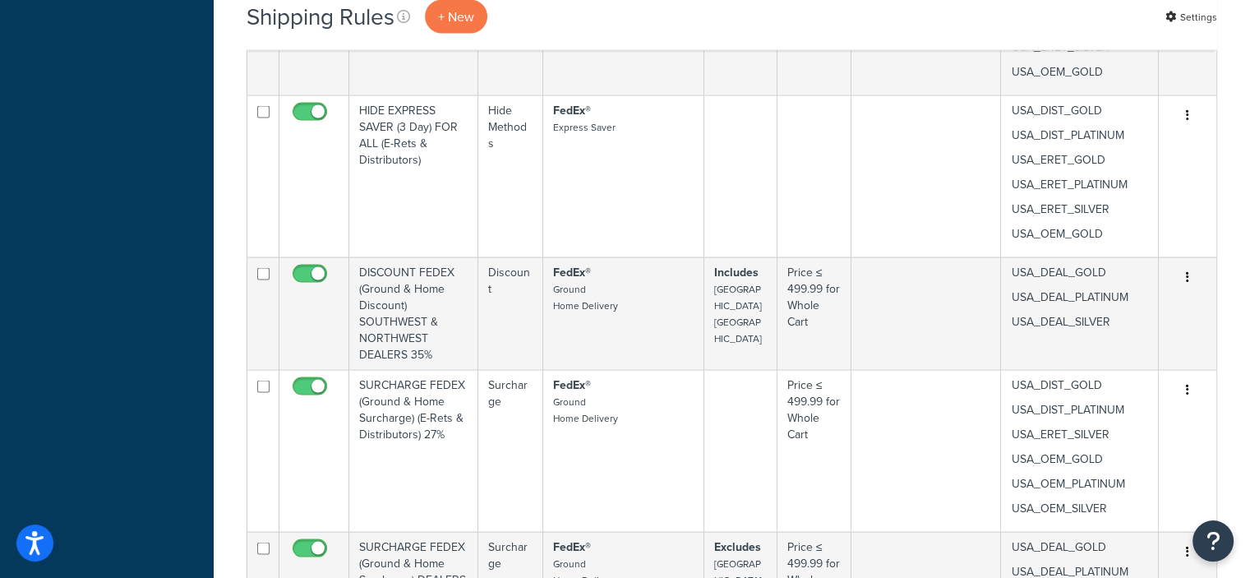
scroll to position [3178, 0]
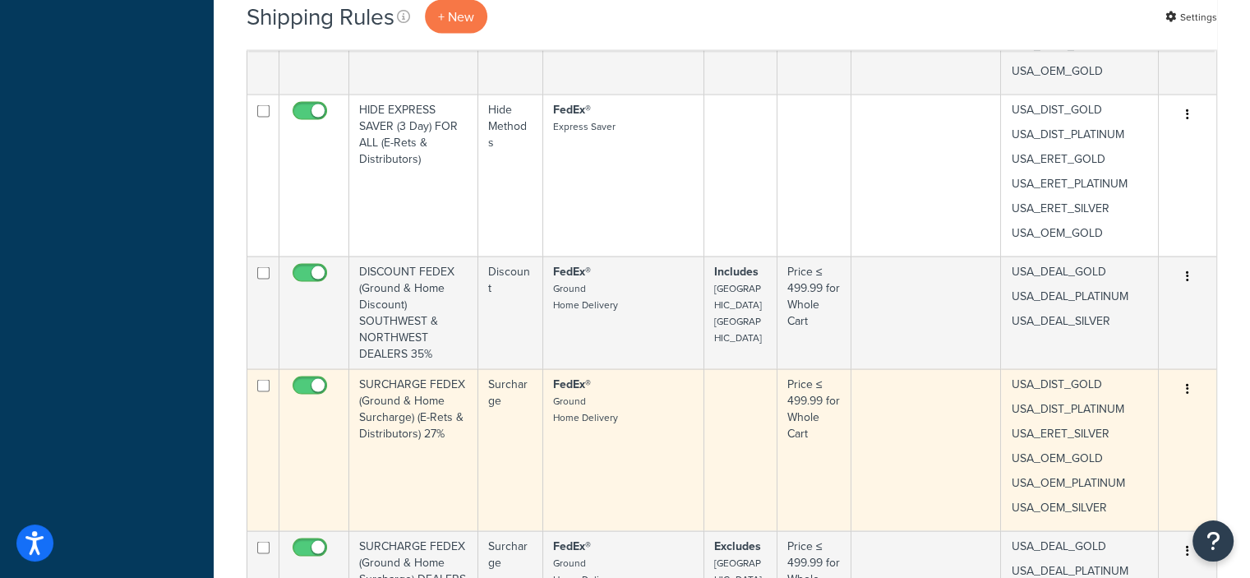
click at [1187, 383] on icon "button" at bounding box center [1187, 389] width 3 height 12
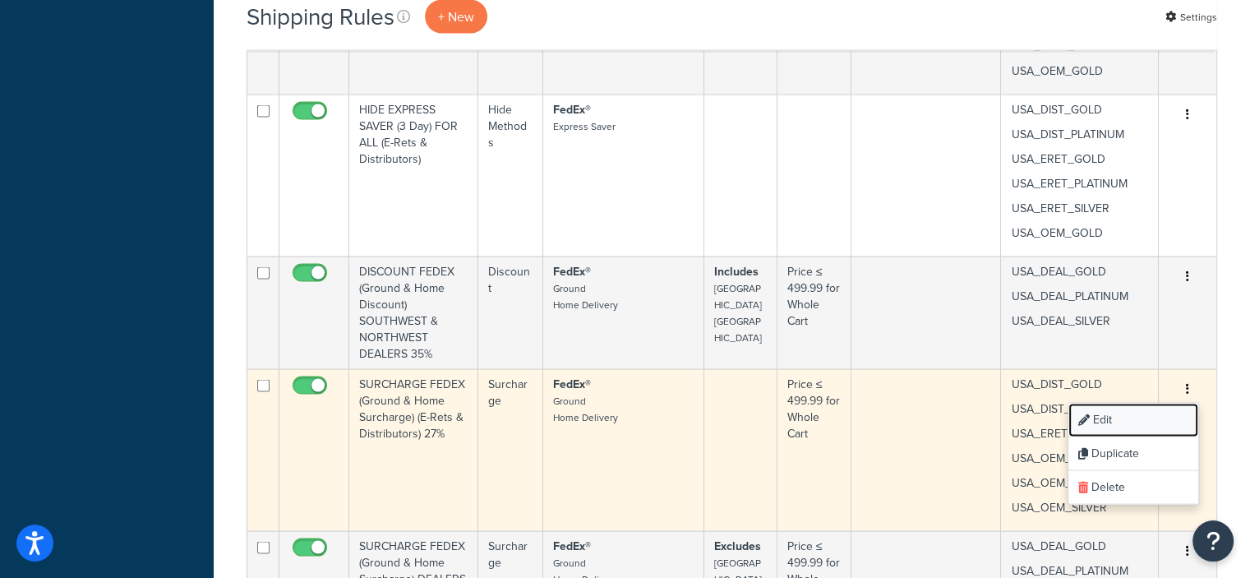
click at [1104, 417] on link "Edit" at bounding box center [1133, 420] width 130 height 34
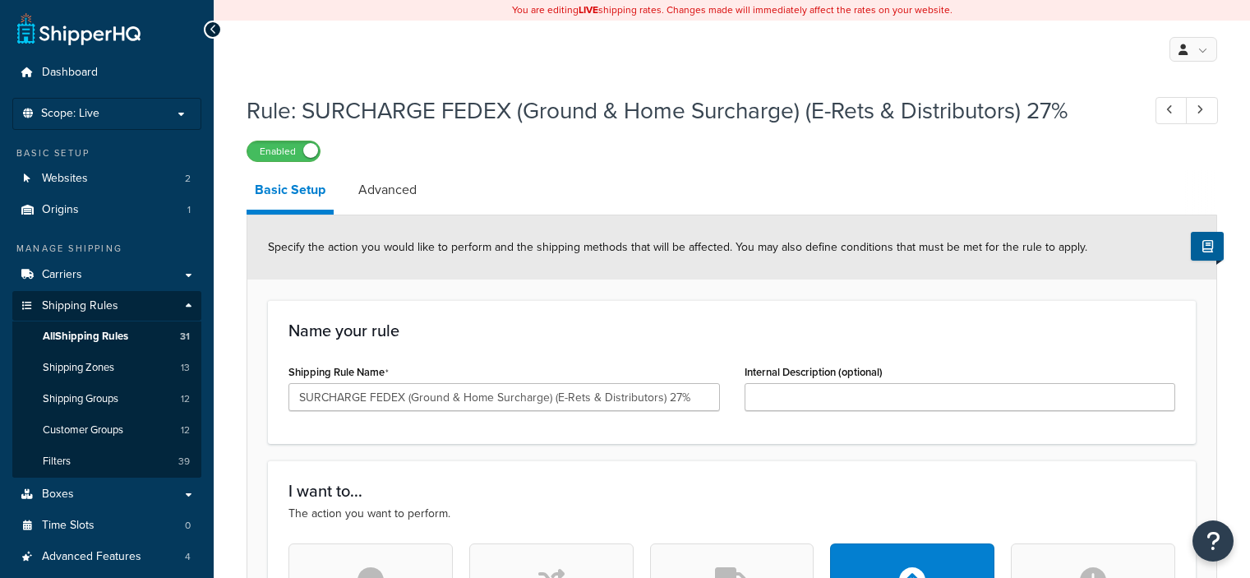
select select "PERCENTAGE"
select select "LOCATION"
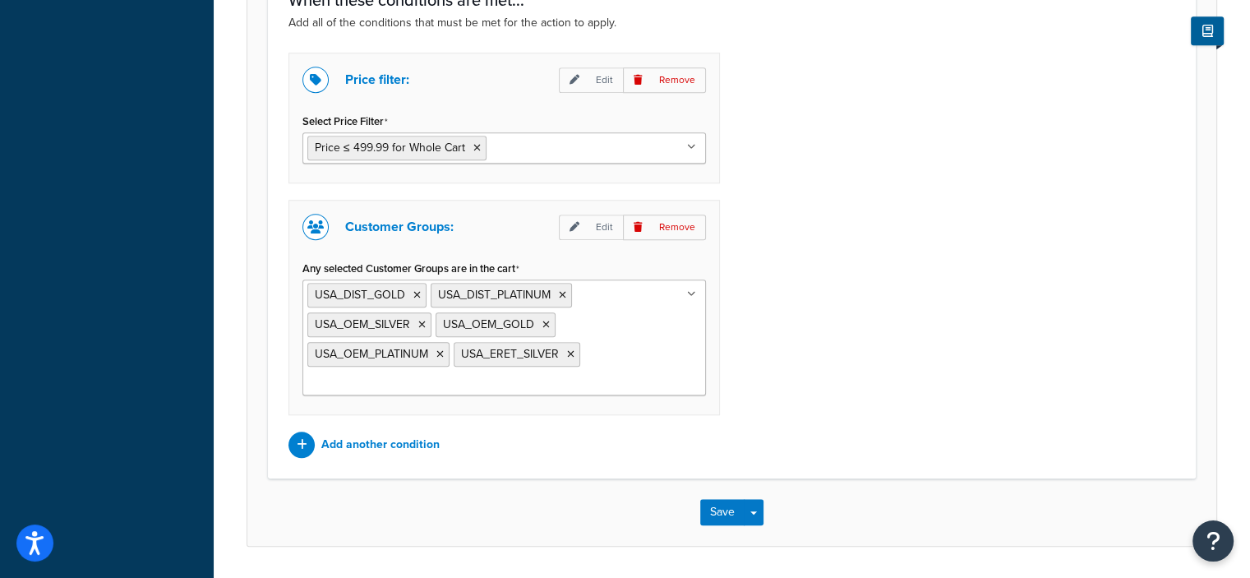
scroll to position [1297, 0]
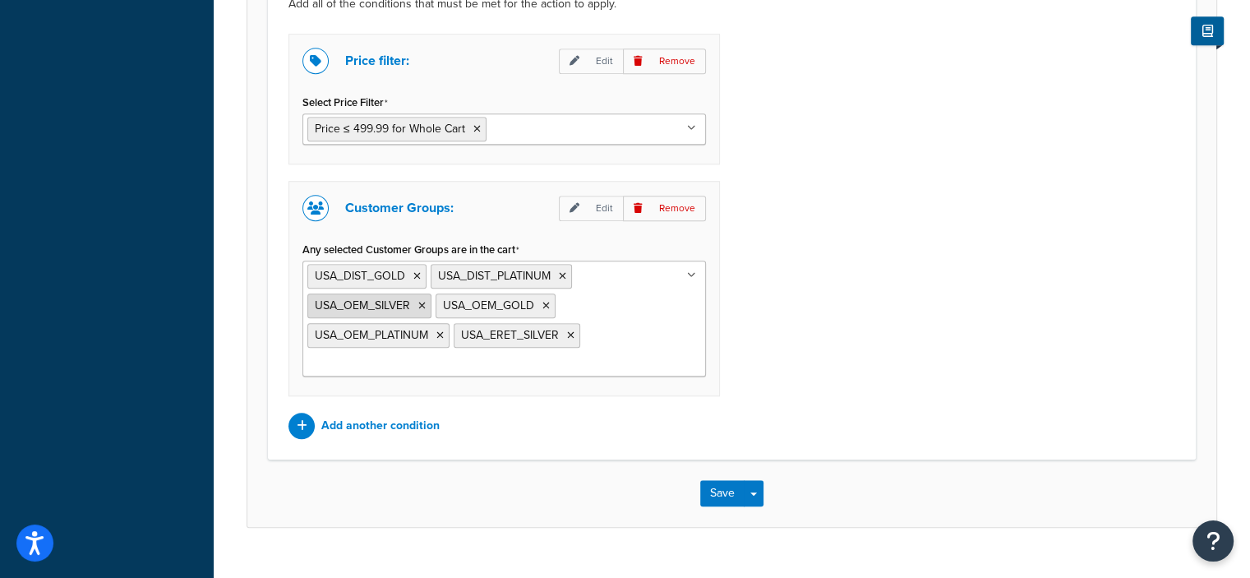
click at [421, 302] on icon at bounding box center [421, 306] width 7 height 10
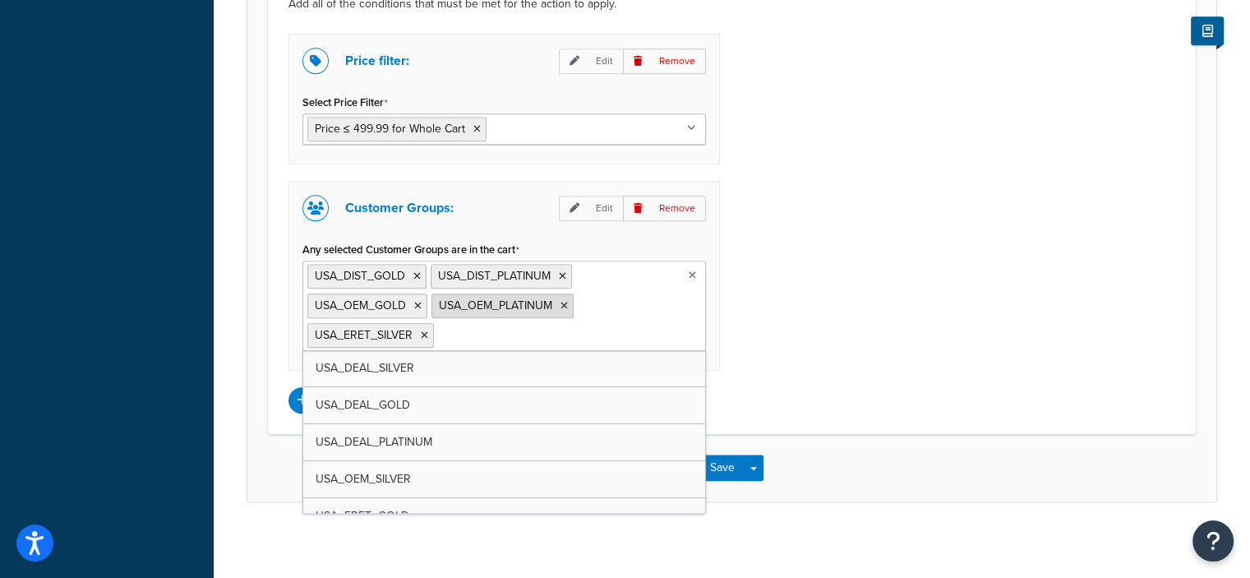
click at [560, 301] on icon at bounding box center [563, 306] width 7 height 10
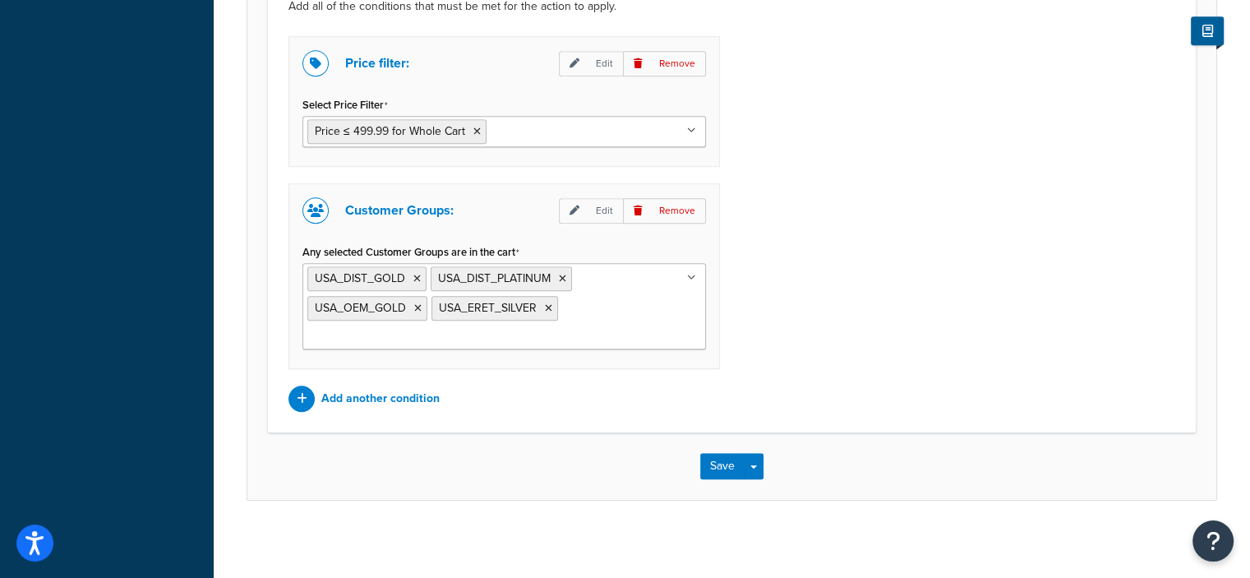
click at [822, 318] on div "Price filter: Edit Remove Select Price Filter Price ≤ 499.99 for Whole Cart CAR…" at bounding box center [731, 223] width 911 height 375
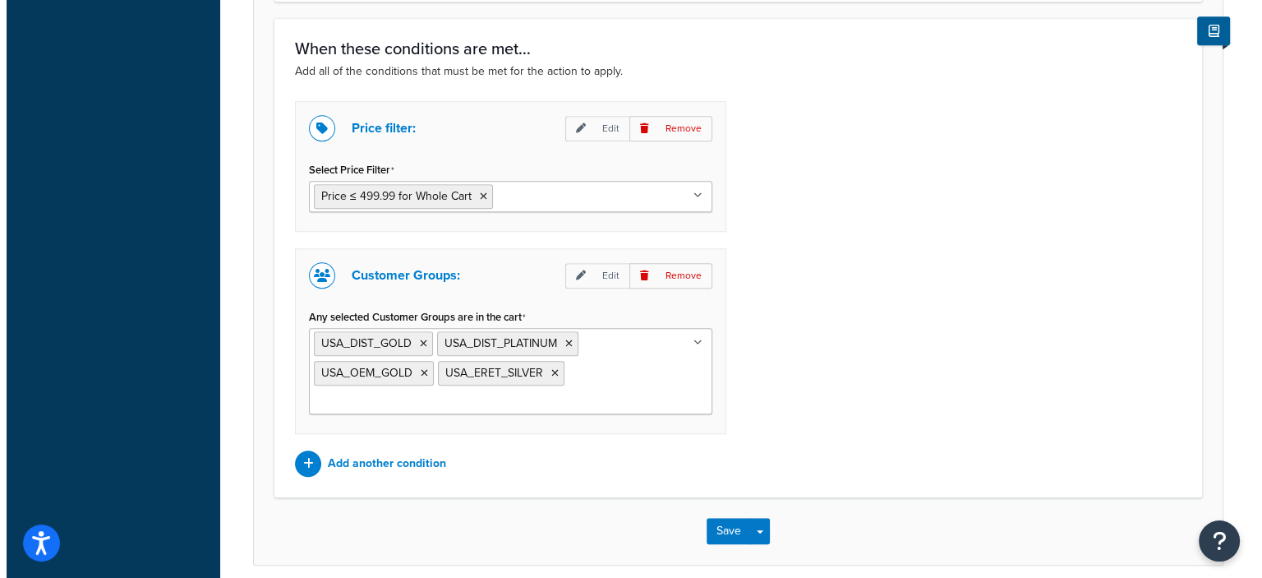
scroll to position [1231, 0]
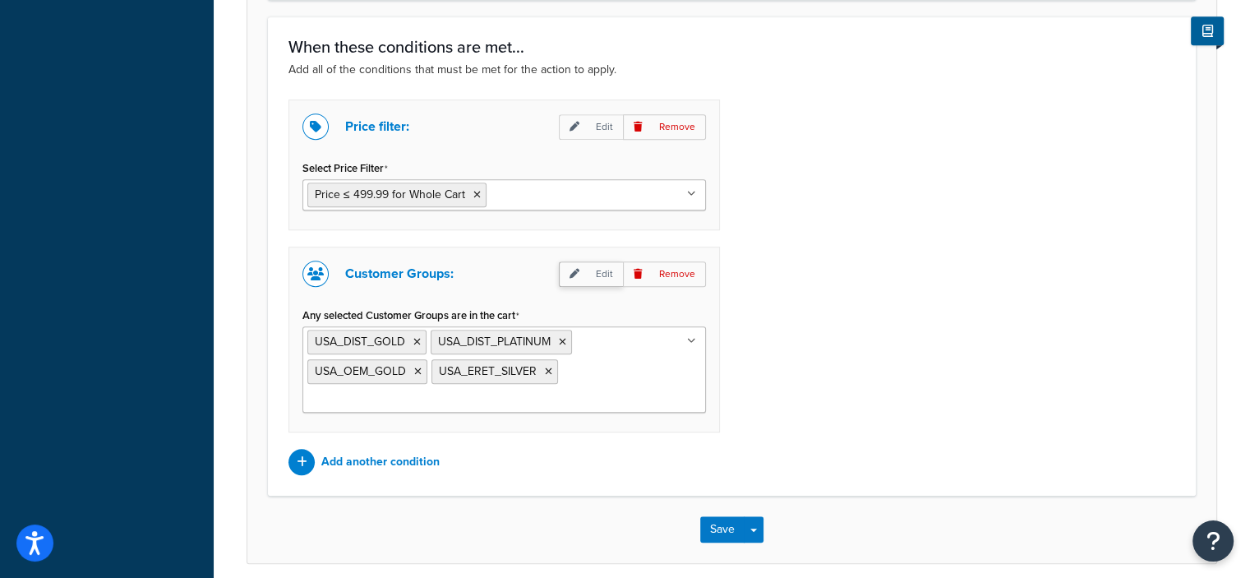
click at [604, 267] on p "Edit" at bounding box center [591, 273] width 64 height 25
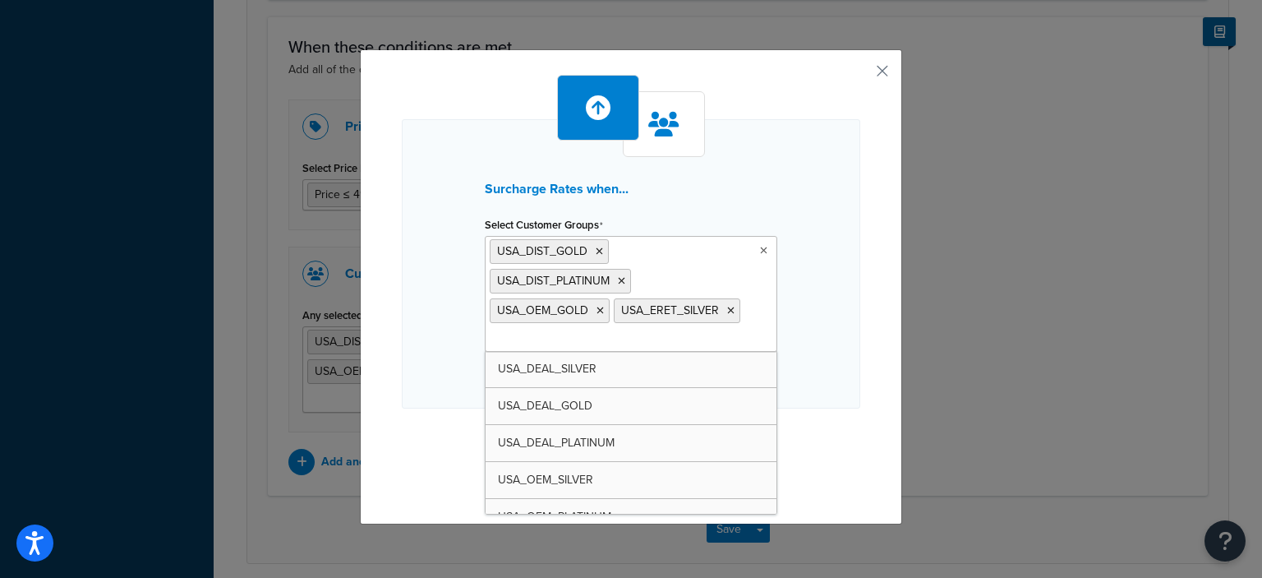
click at [633, 335] on ul "USA_DIST_GOLD USA_DIST_PLATINUM USA_OEM_GOLD USA_ERET_SILVER" at bounding box center [631, 294] width 293 height 116
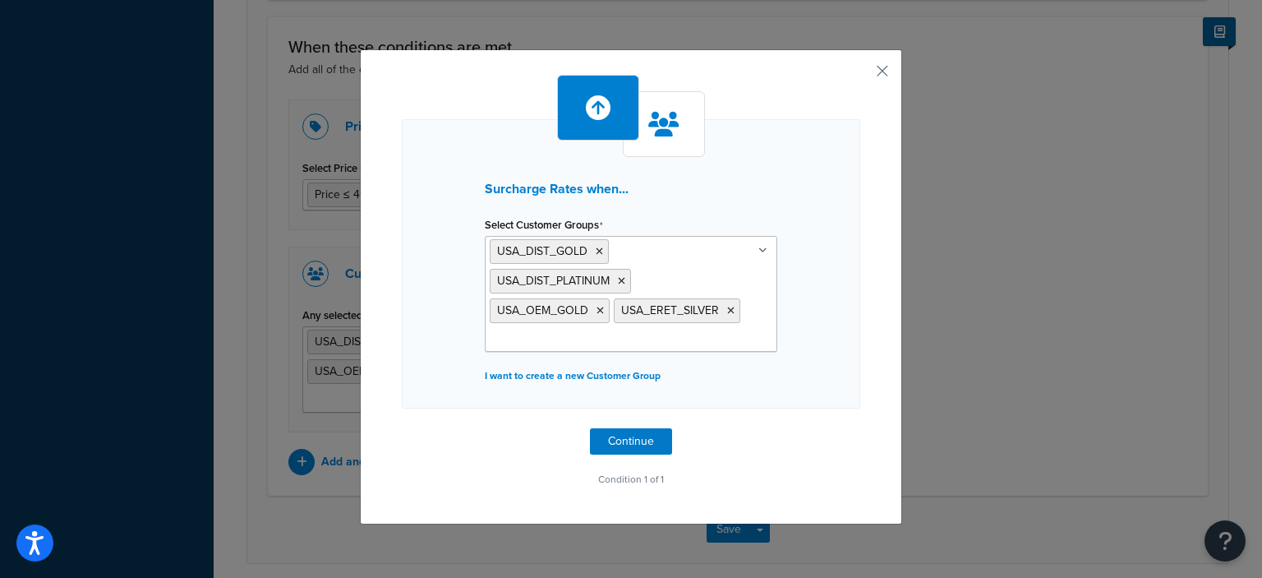
click at [846, 490] on div "Surcharge Rates when... Select Customer Groups USA_DIST_GOLD USA_DIST_PLATINUM …" at bounding box center [631, 286] width 542 height 475
click at [651, 440] on button "Continue" at bounding box center [631, 441] width 82 height 26
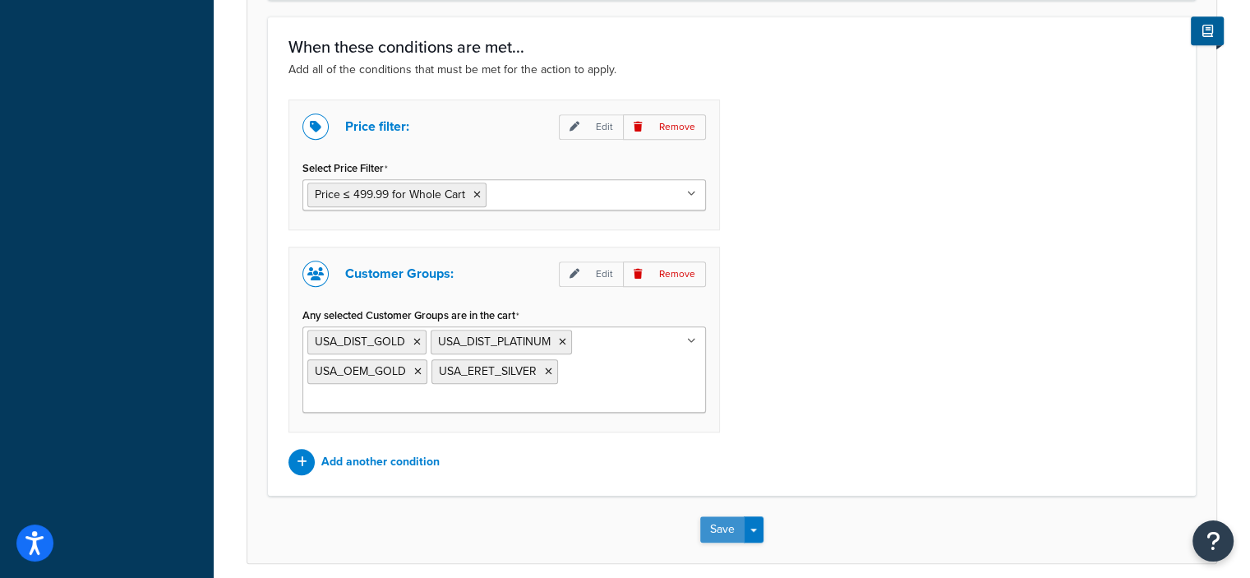
click at [716, 522] on button "Save" at bounding box center [722, 529] width 44 height 26
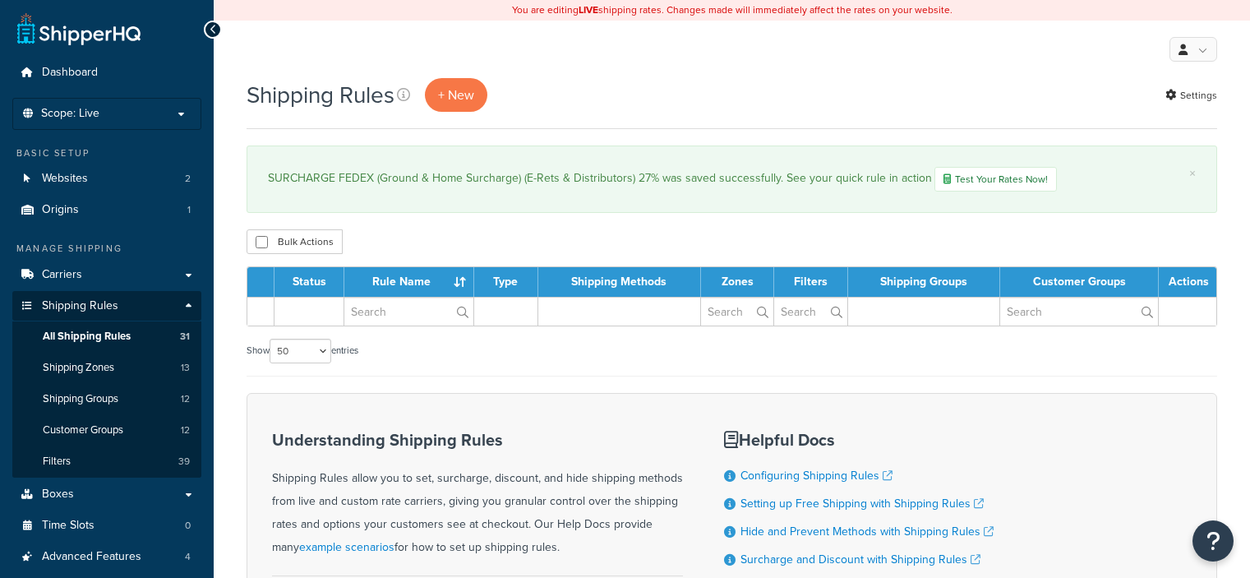
select select "50"
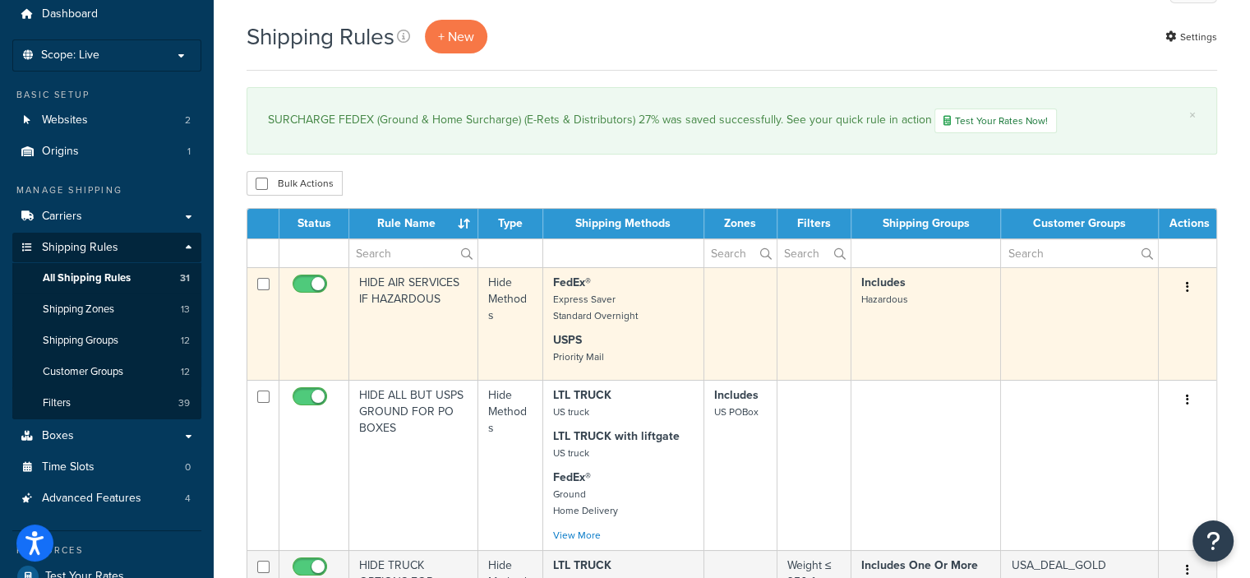
scroll to position [59, 0]
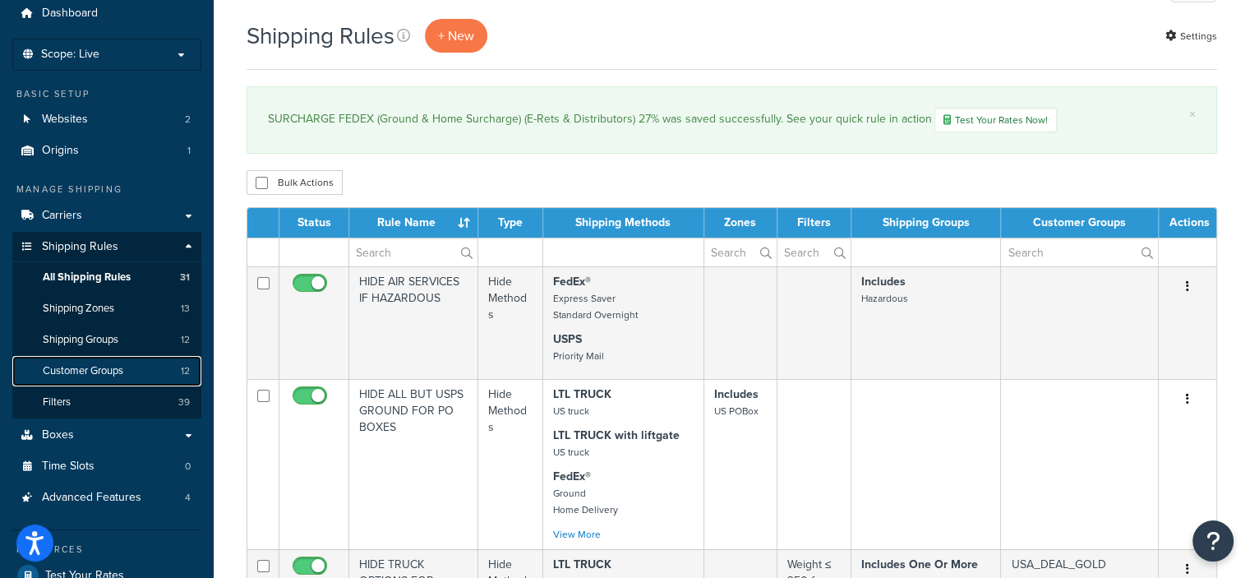
click at [105, 366] on span "Customer Groups" at bounding box center [83, 371] width 81 height 14
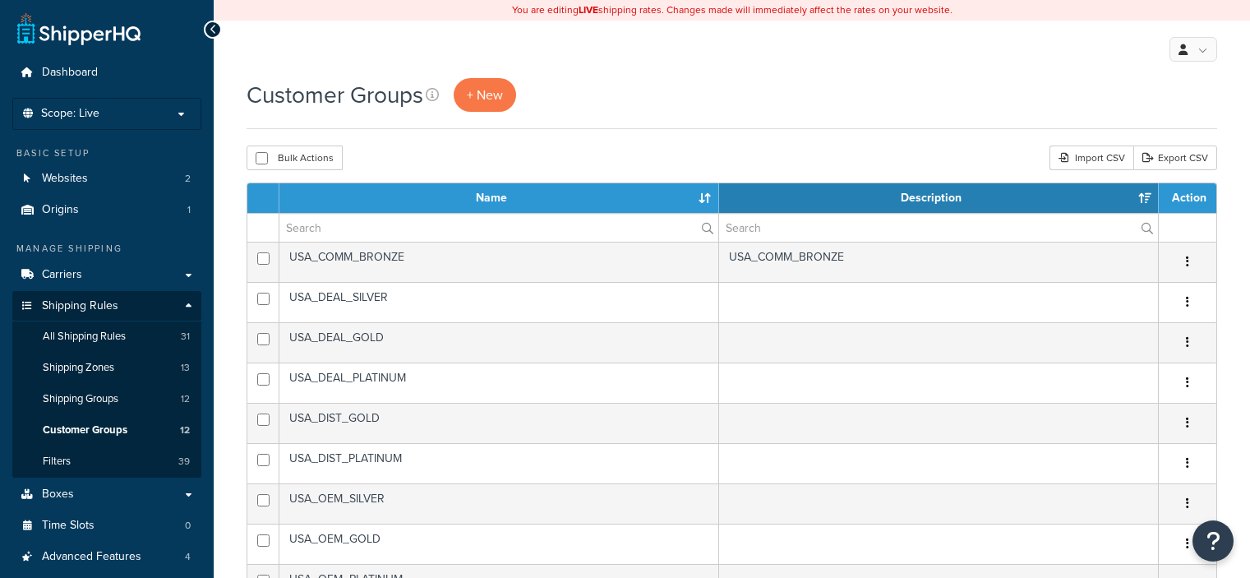
select select "15"
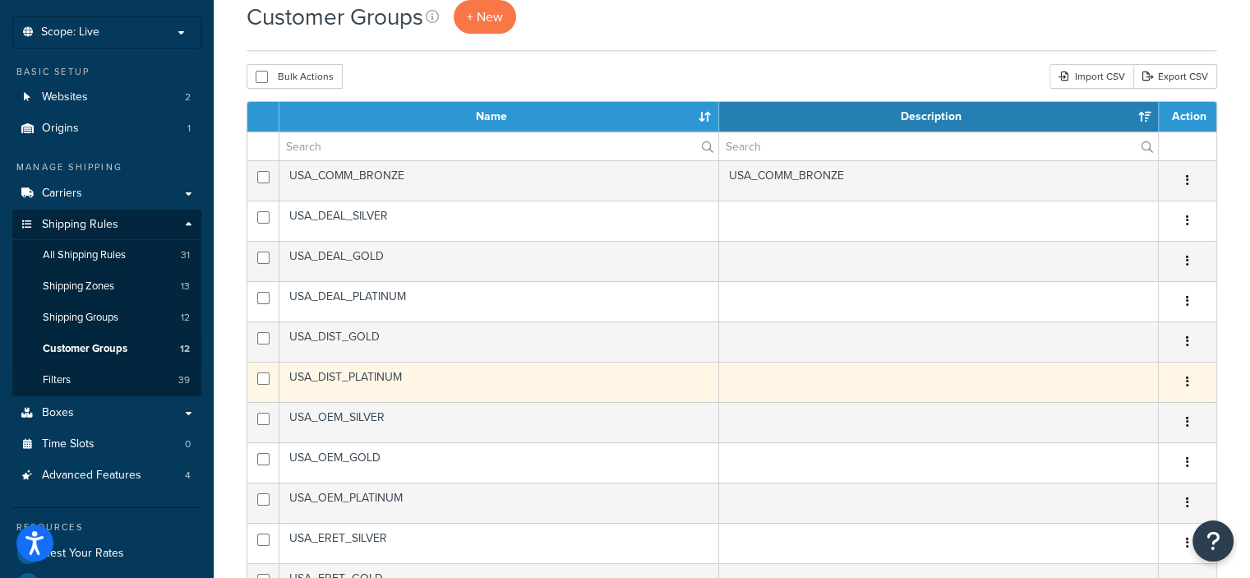
scroll to position [112, 0]
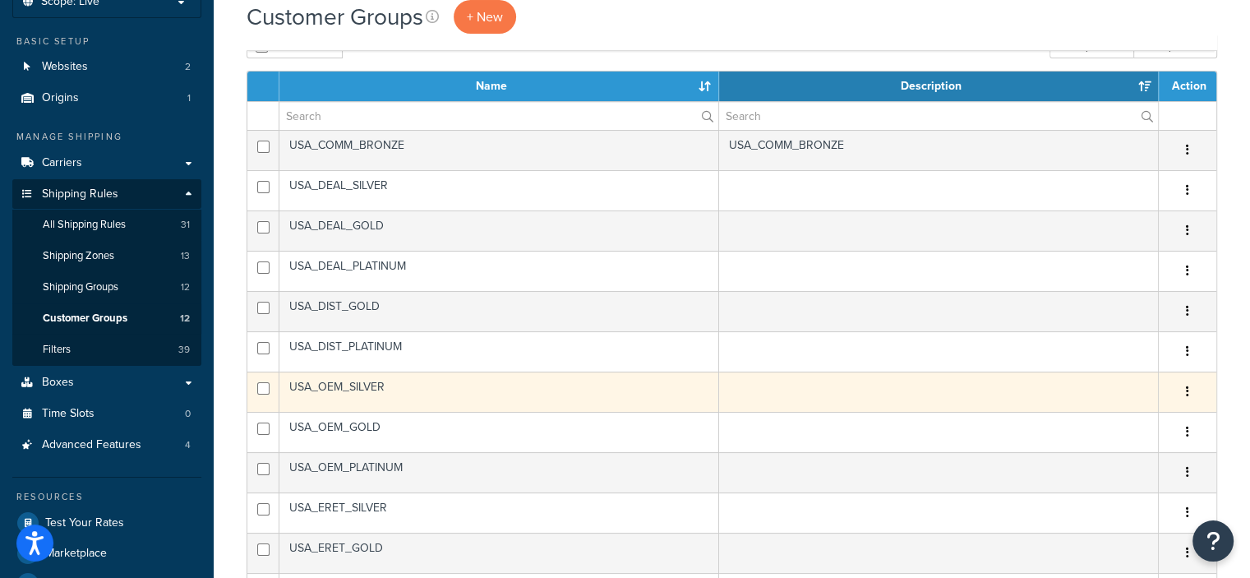
click at [1189, 388] on button "button" at bounding box center [1187, 392] width 23 height 26
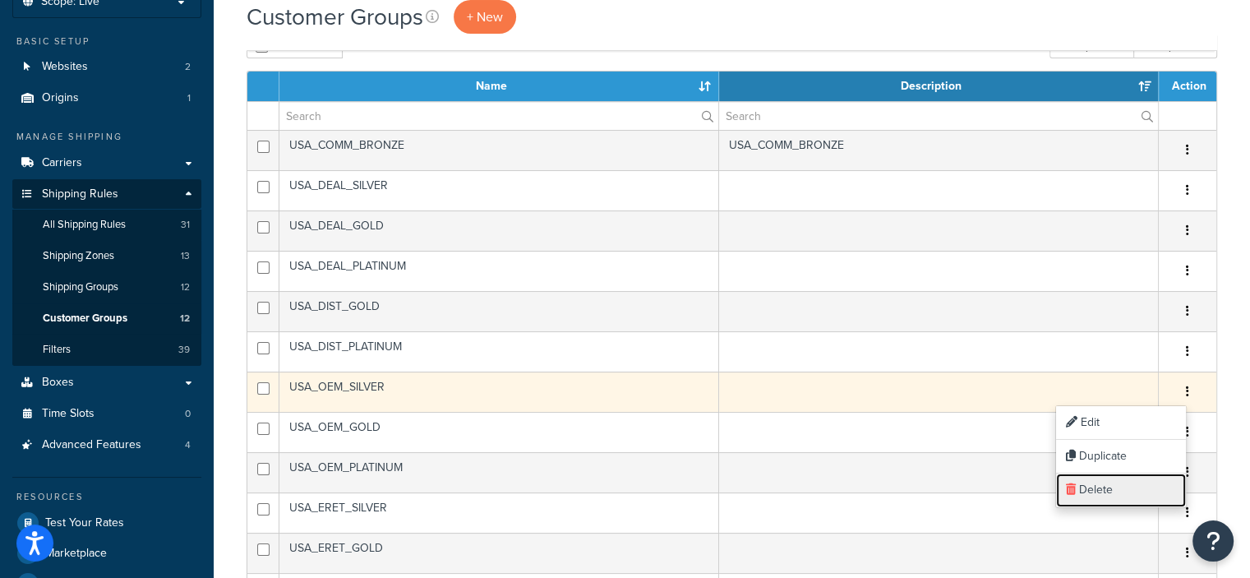
click at [1099, 482] on link "Delete" at bounding box center [1121, 490] width 130 height 34
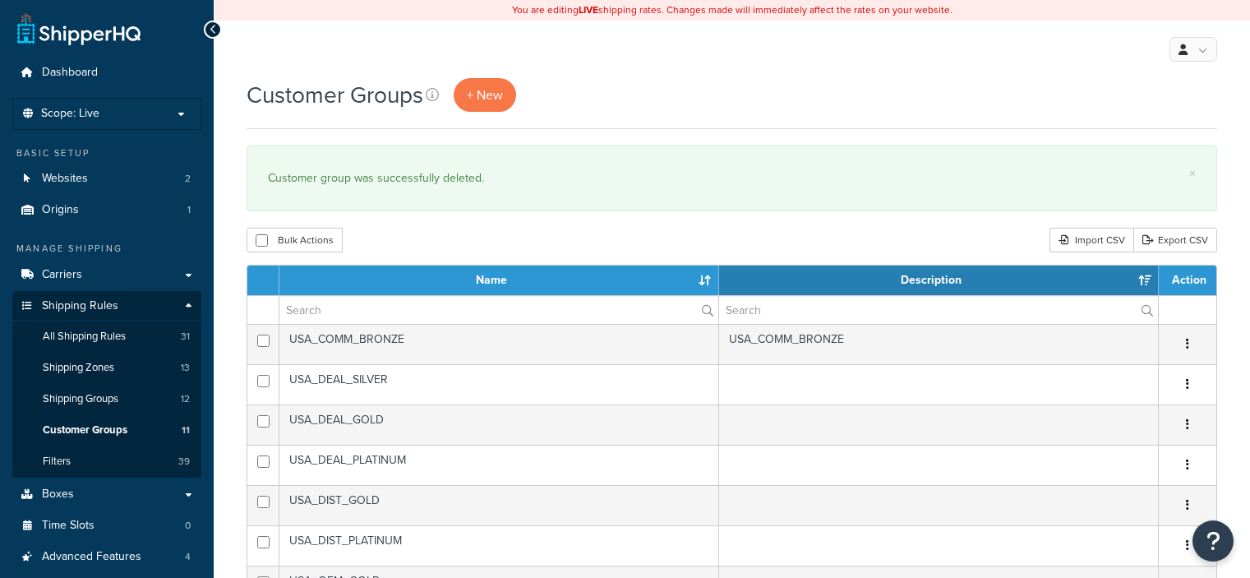
select select "15"
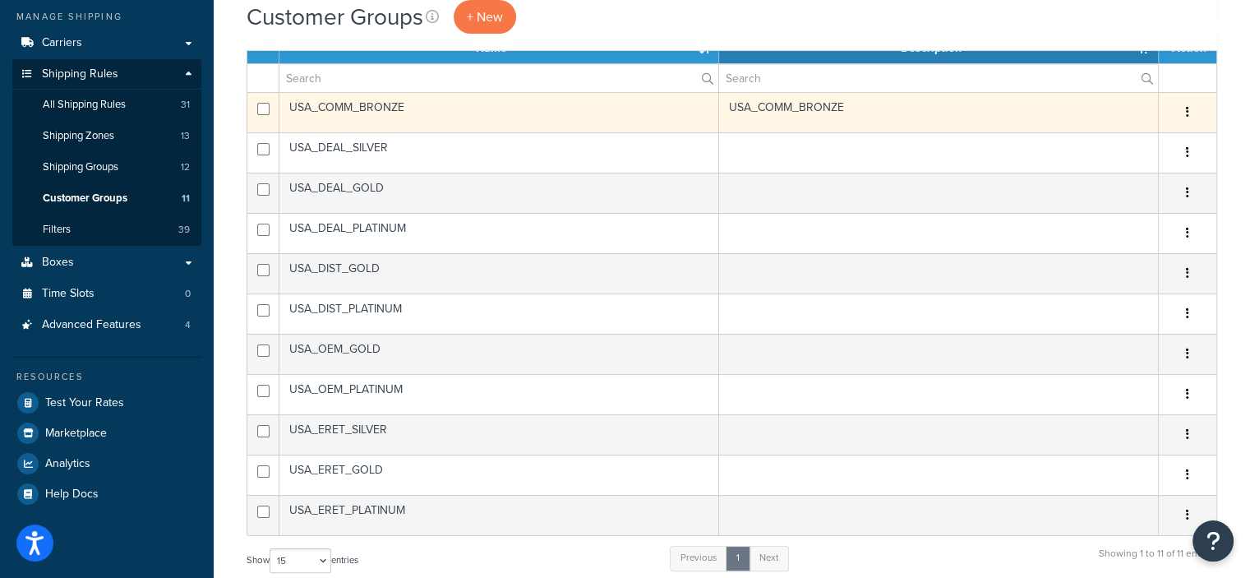
scroll to position [235, 0]
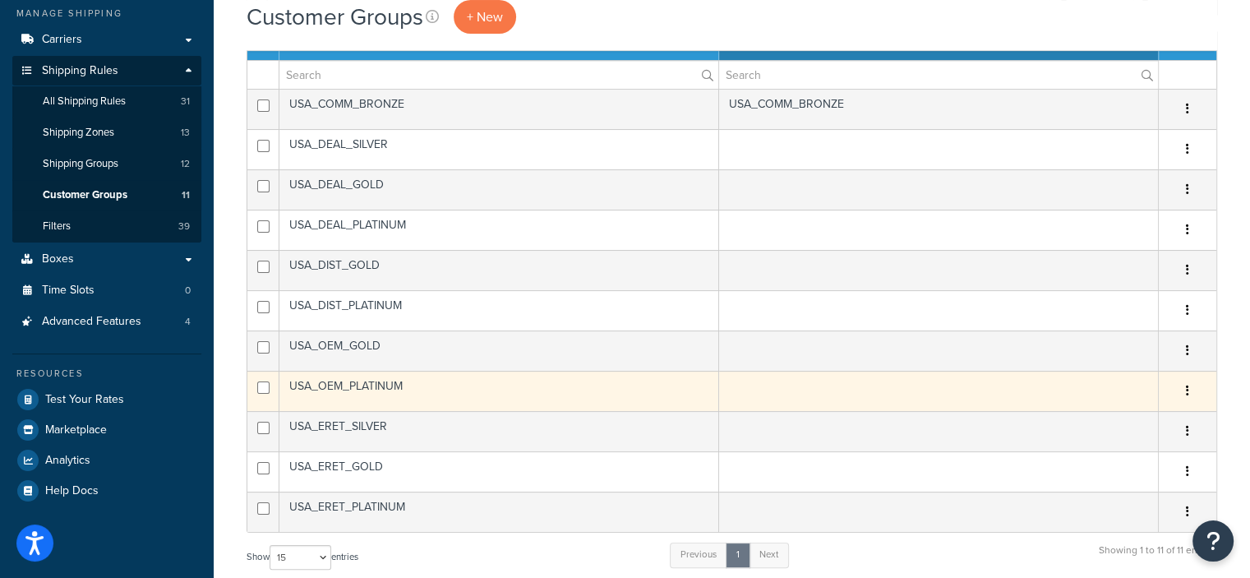
click at [1186, 394] on button "button" at bounding box center [1187, 391] width 23 height 26
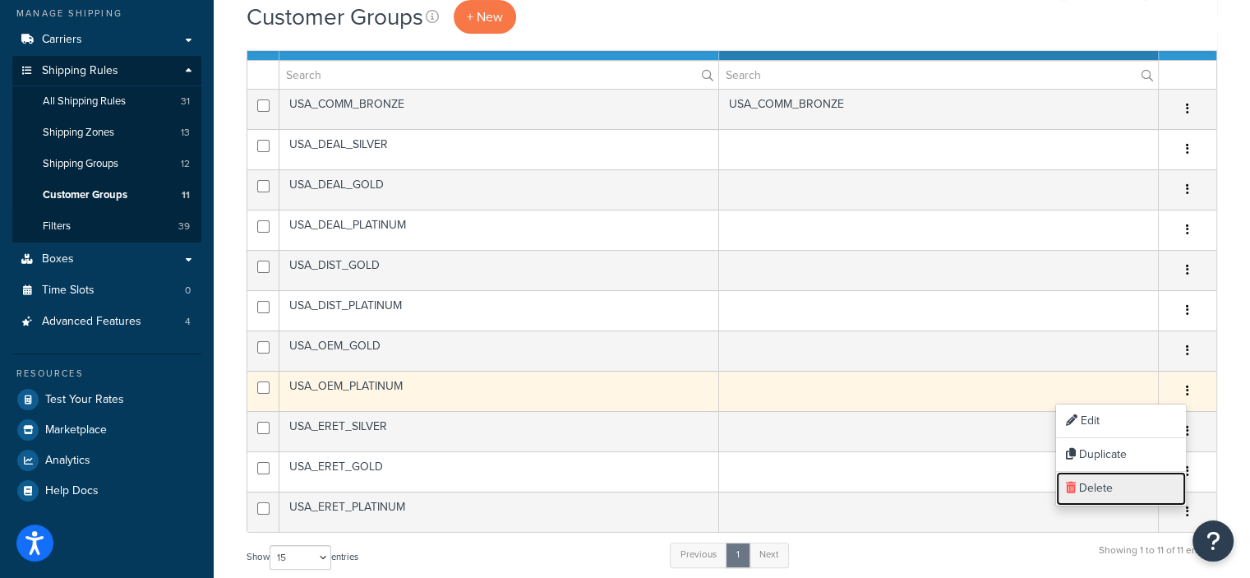
click at [1091, 481] on link "Delete" at bounding box center [1121, 489] width 130 height 34
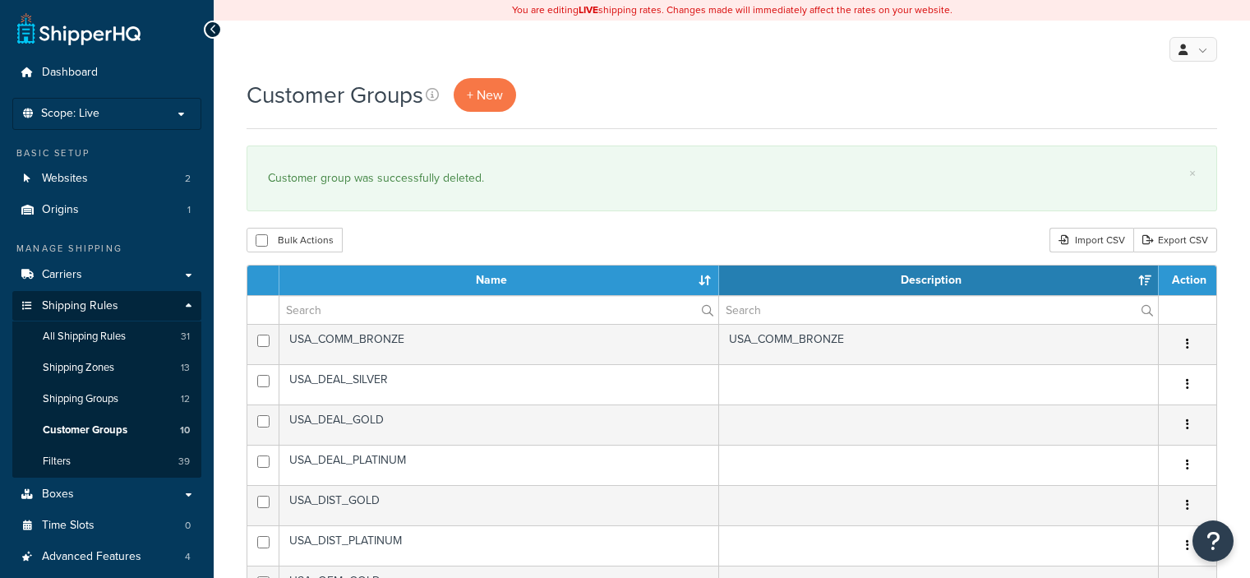
select select "15"
click at [102, 301] on span "Shipping Rules" at bounding box center [80, 306] width 76 height 14
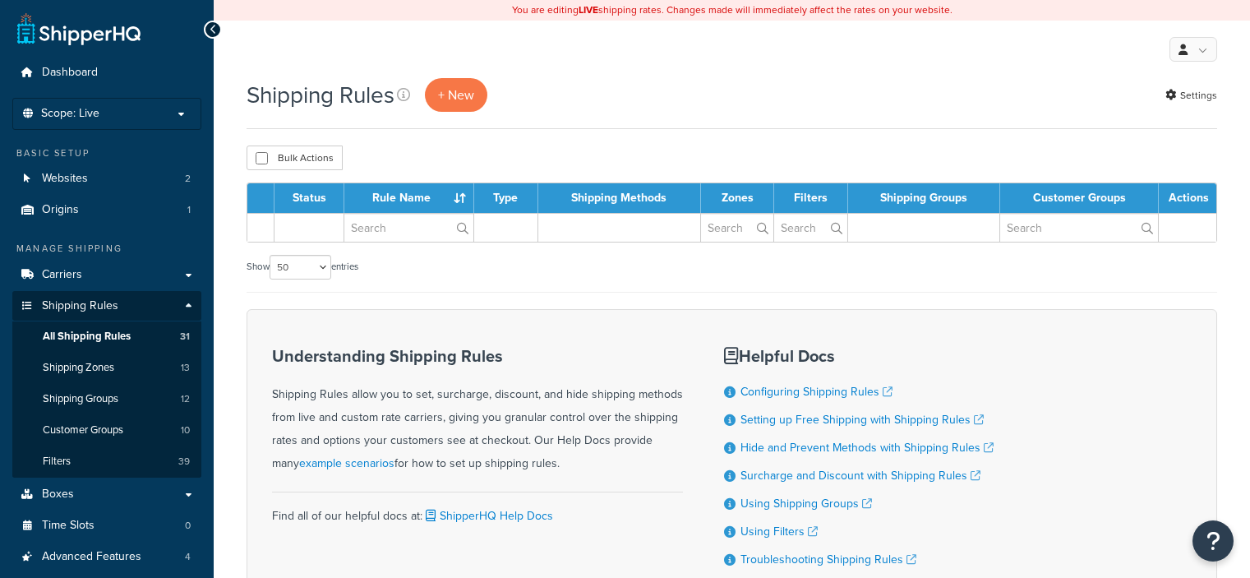
select select "50"
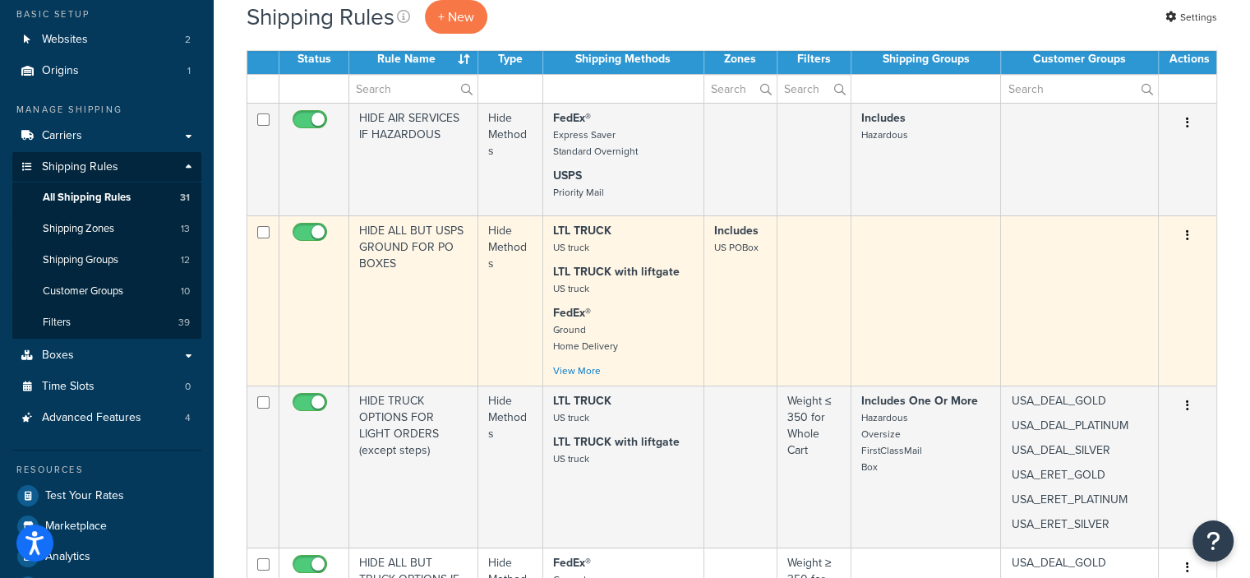
scroll to position [140, 0]
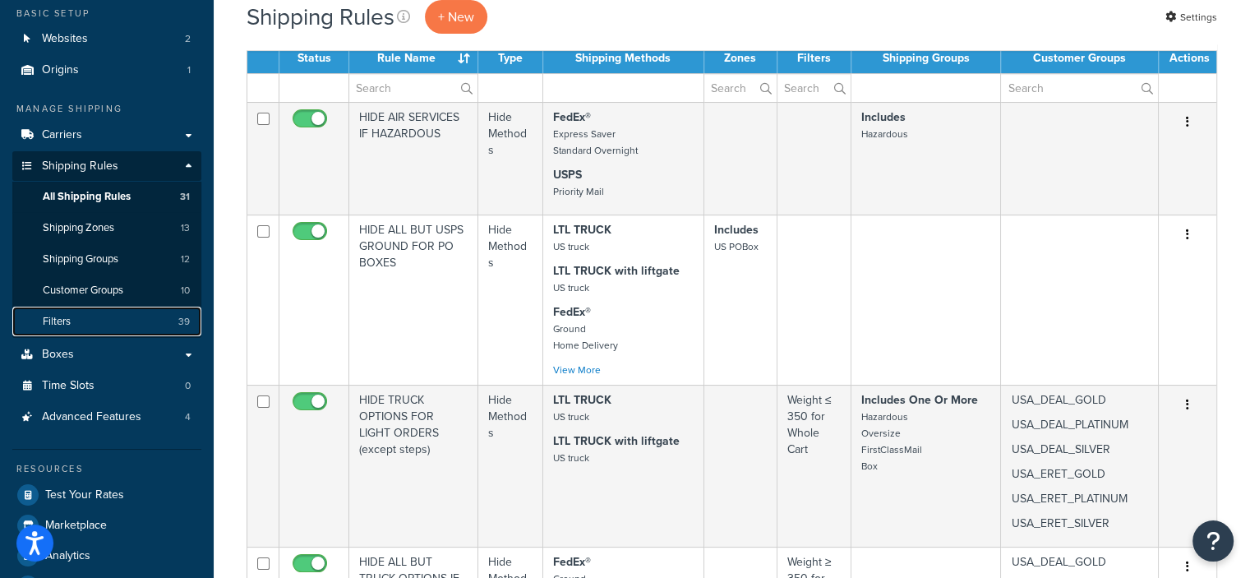
click at [131, 320] on link "Filters 39" at bounding box center [106, 321] width 189 height 30
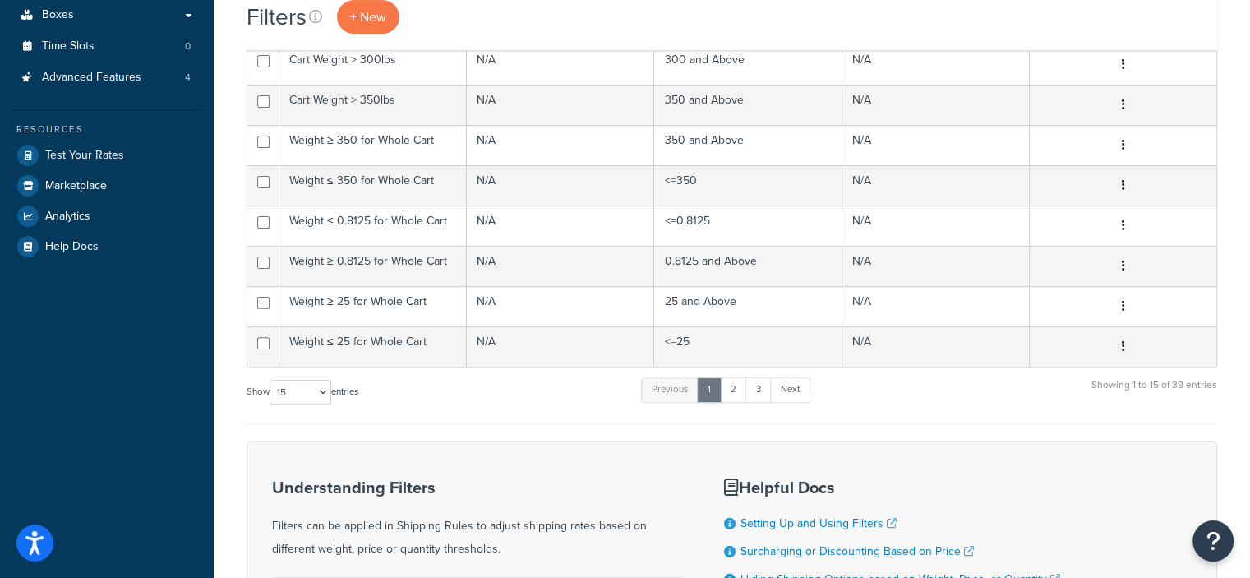
scroll to position [477, 0]
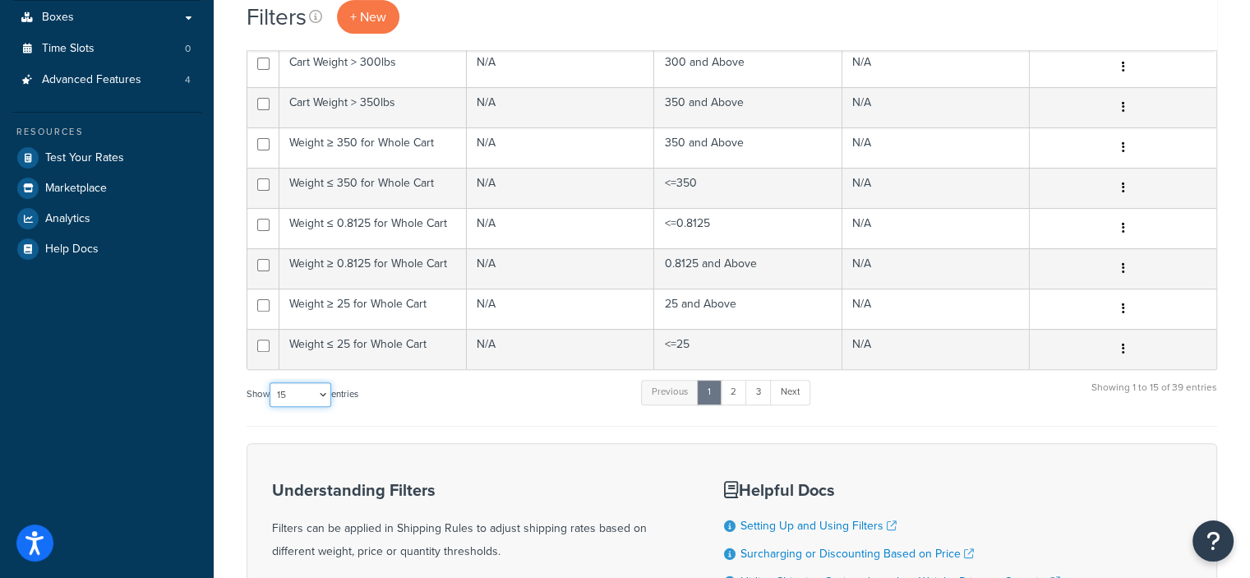
click at [327, 394] on select "10 15 25 50 100" at bounding box center [300, 394] width 62 height 25
select select "100"
click at [271, 407] on select "10 15 25 50 100" at bounding box center [300, 394] width 62 height 25
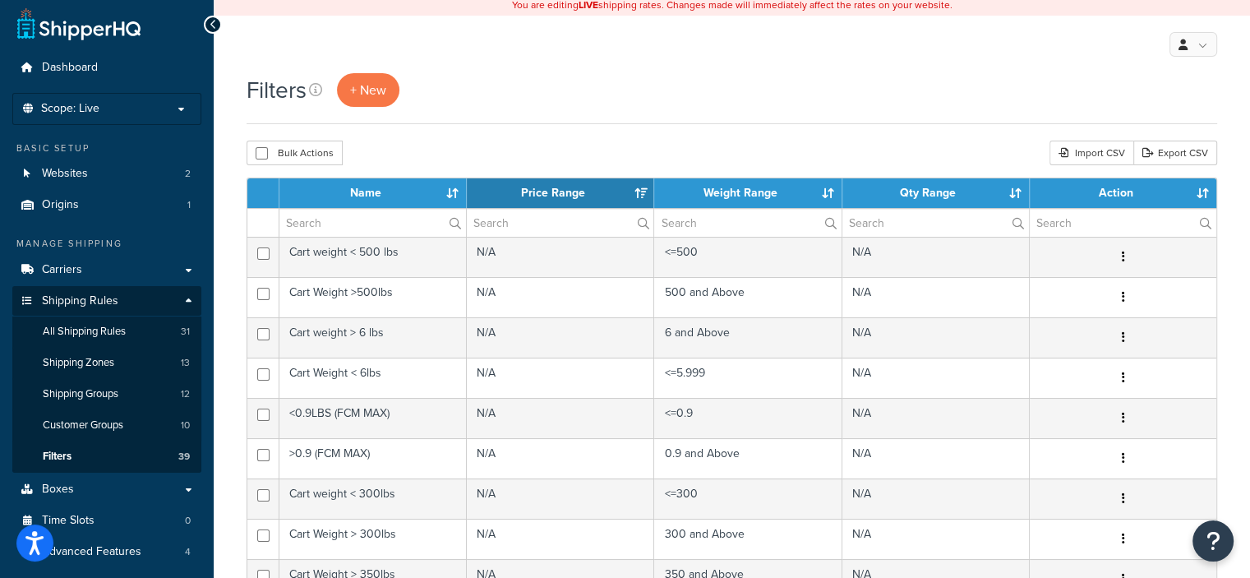
scroll to position [0, 0]
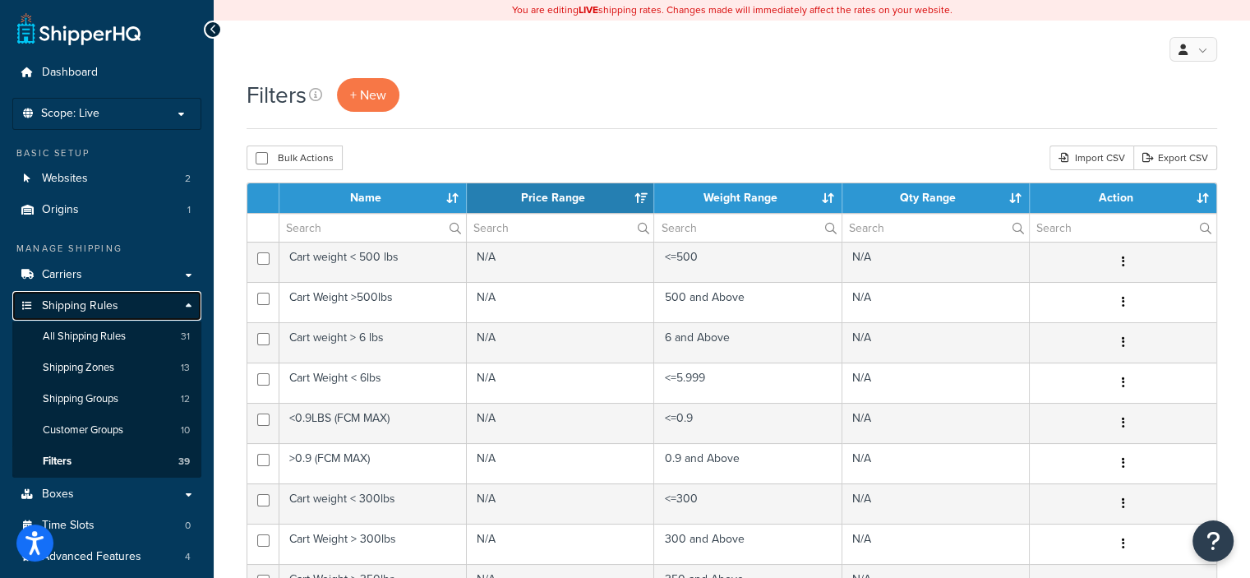
click at [101, 306] on span "Shipping Rules" at bounding box center [80, 306] width 76 height 14
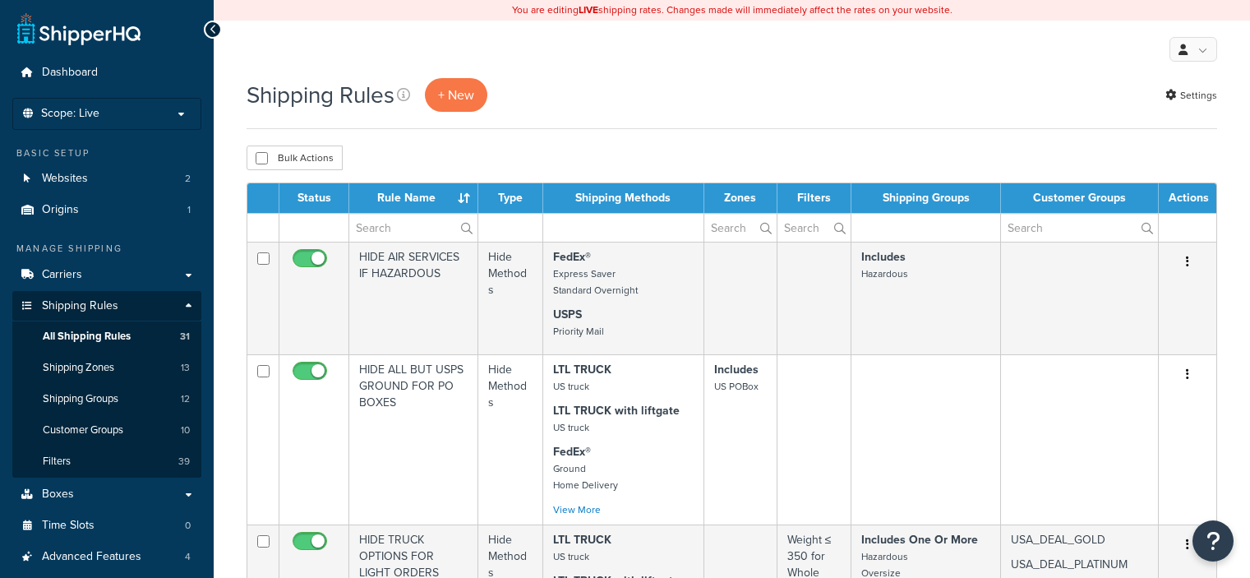
select select "50"
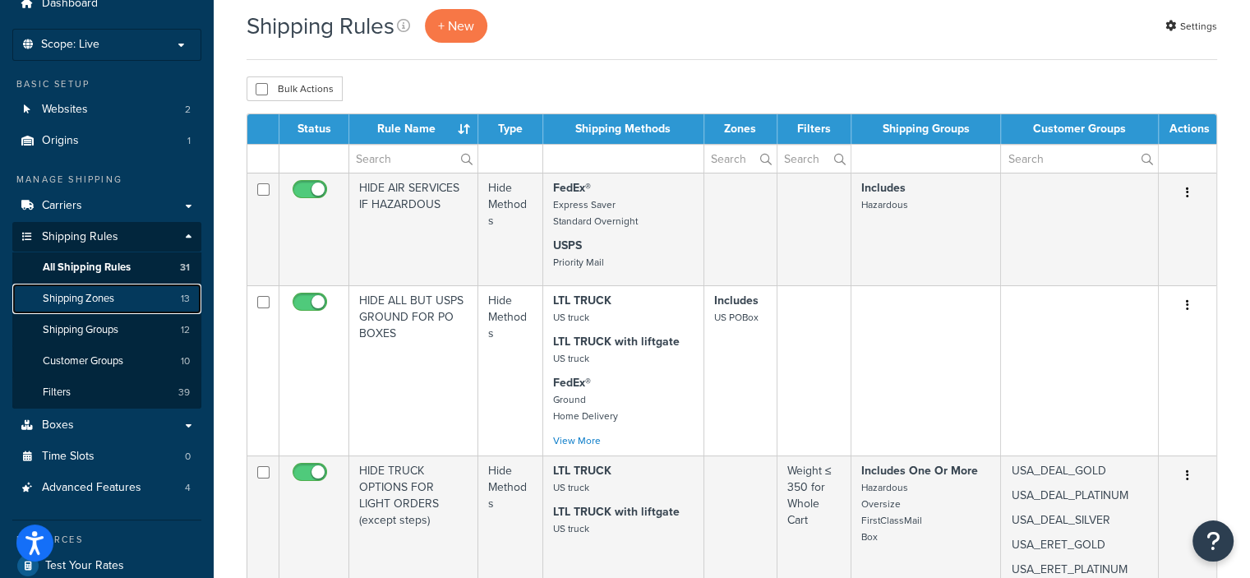
click at [128, 298] on link "Shipping Zones 13" at bounding box center [106, 298] width 189 height 30
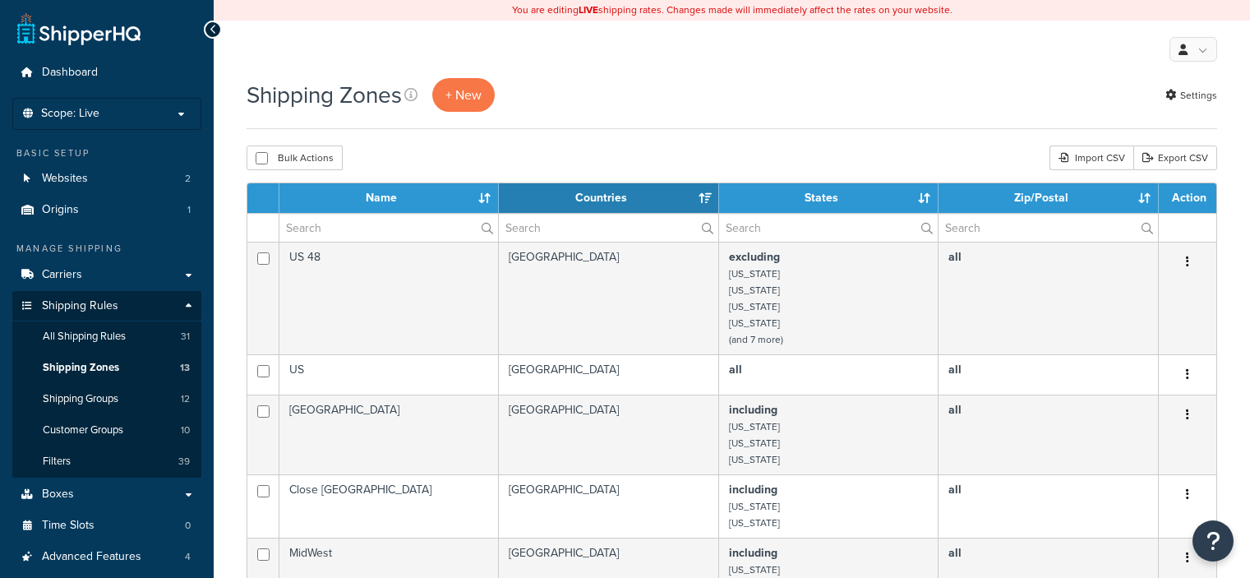
select select "15"
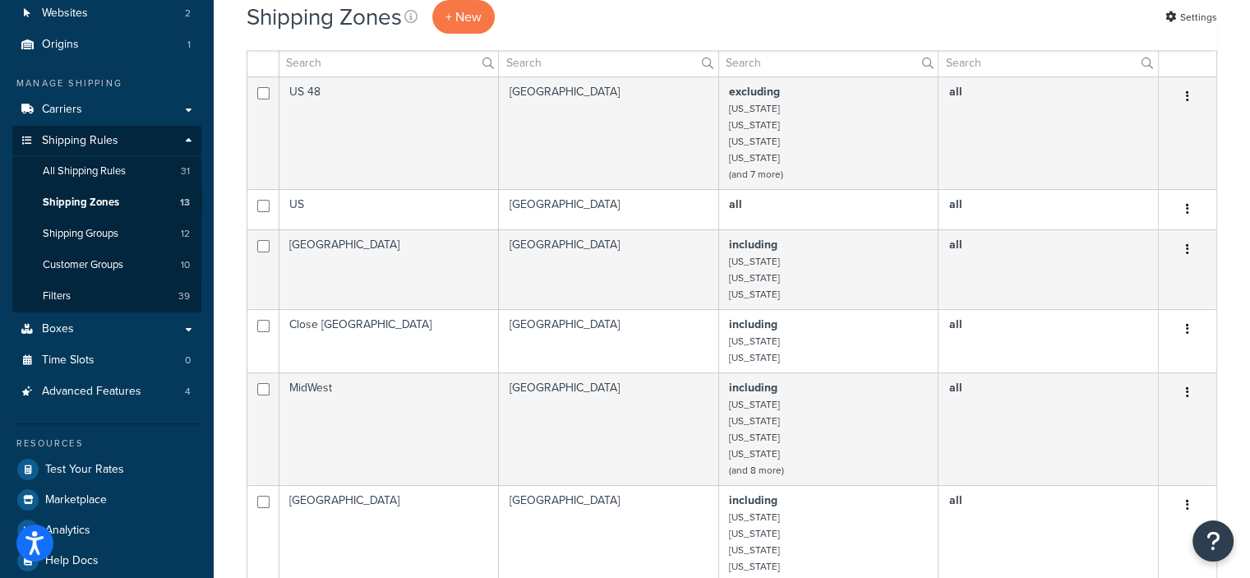
scroll to position [39, 0]
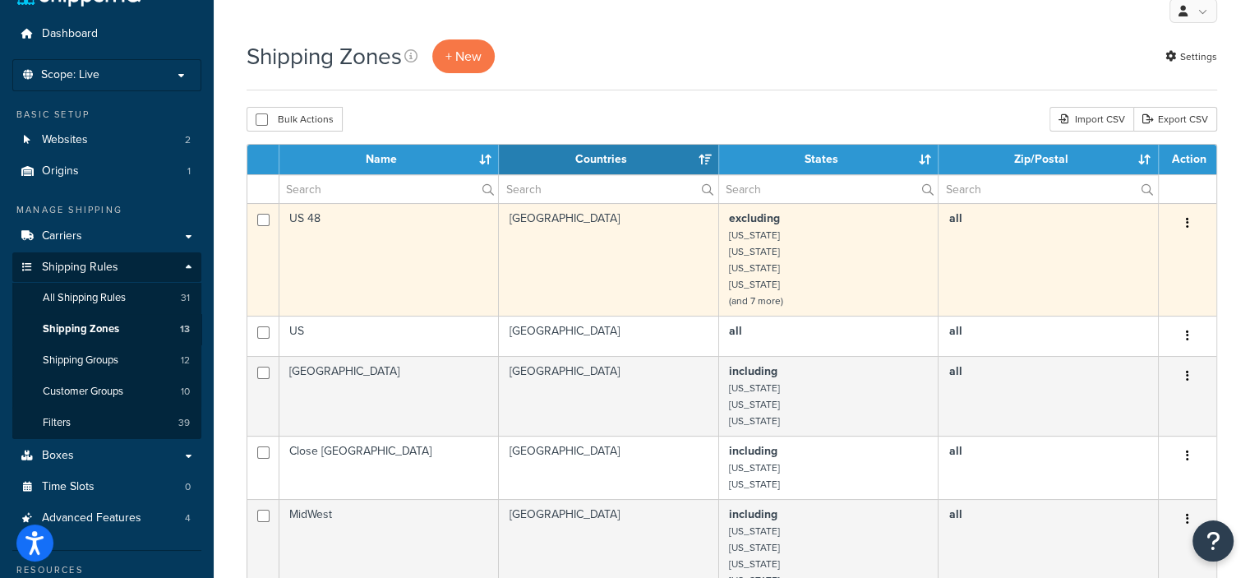
click at [764, 297] on small "(and 7 more)" at bounding box center [756, 300] width 54 height 15
click at [766, 297] on small "(and 7 more)" at bounding box center [756, 300] width 54 height 15
click at [805, 297] on td "excluding Alaska Hawaii American Samoa Guam (and 7 more)" at bounding box center [828, 259] width 219 height 113
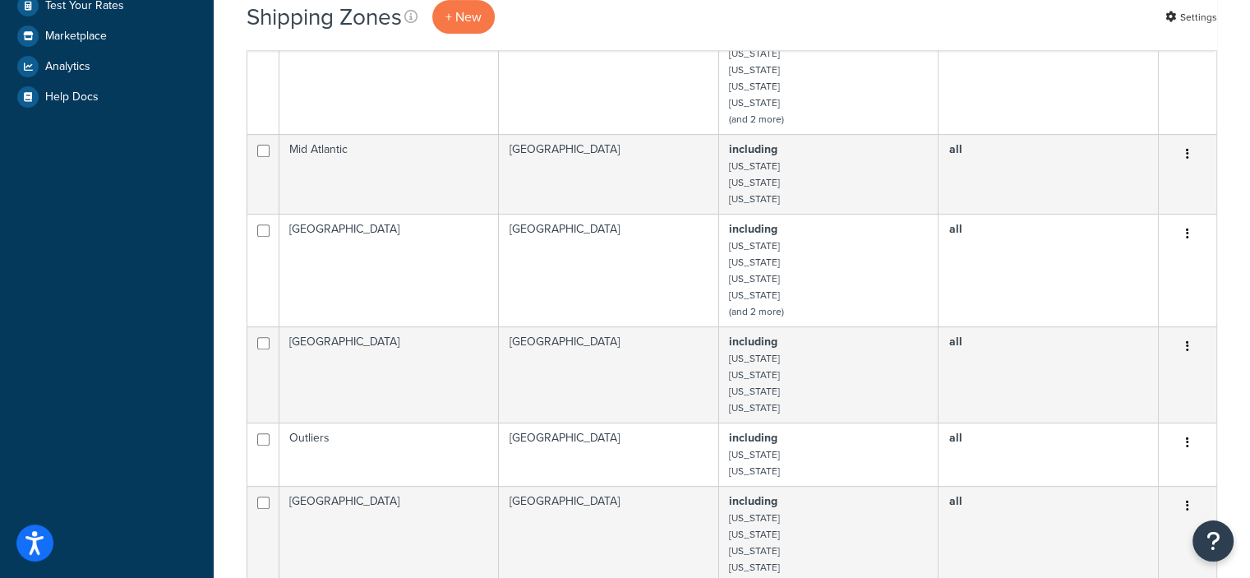
scroll to position [659, 0]
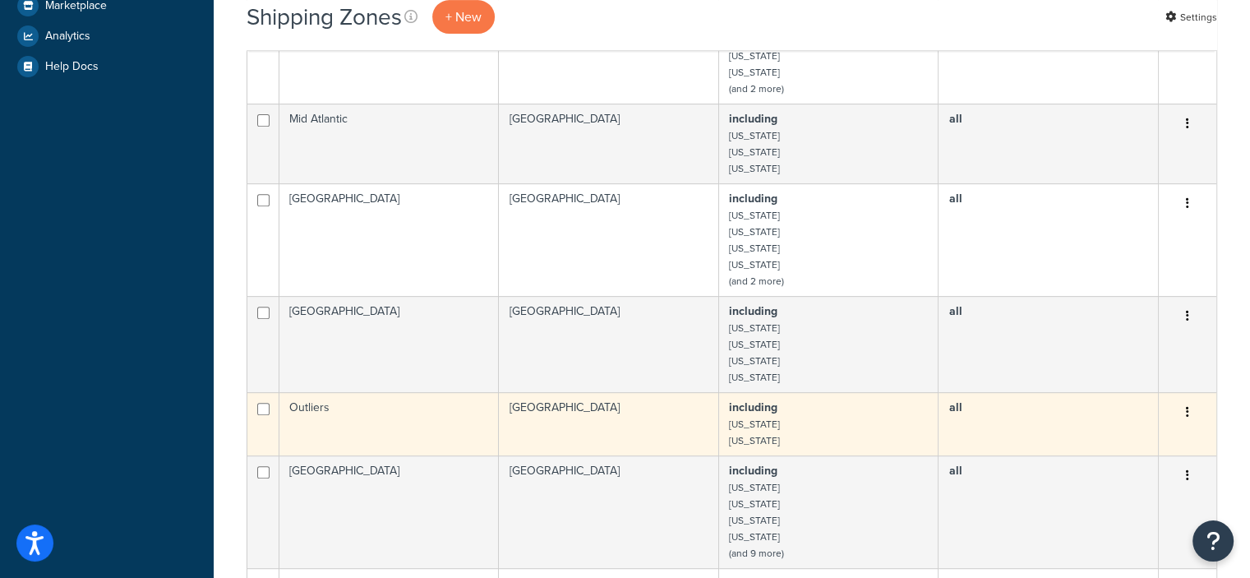
click at [1191, 407] on button "button" at bounding box center [1187, 412] width 23 height 26
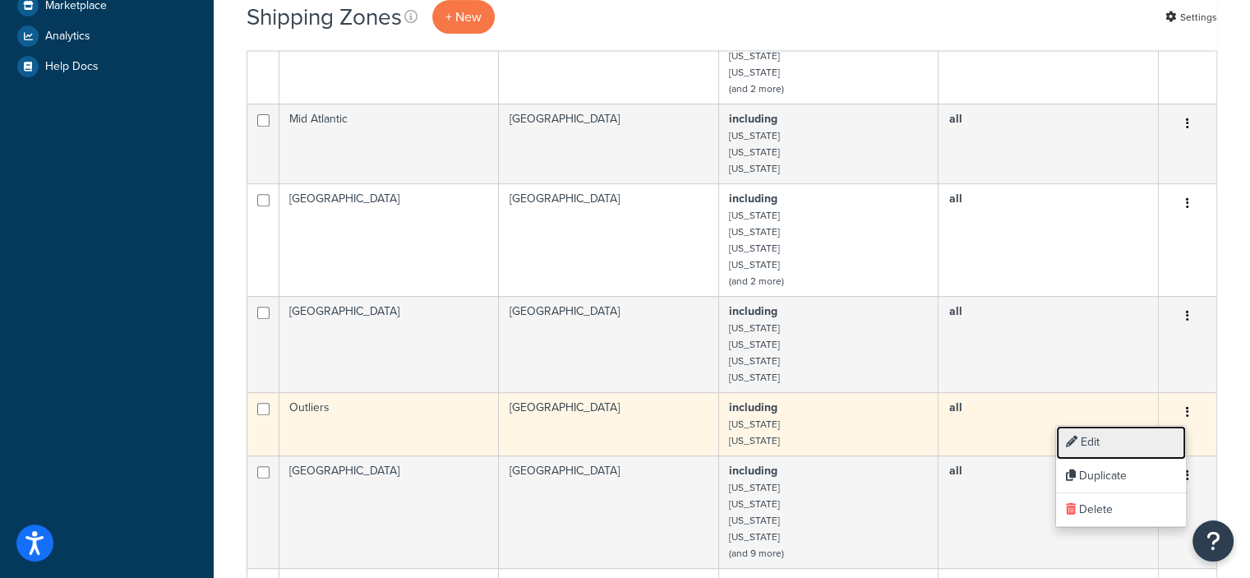
click at [1104, 442] on link "Edit" at bounding box center [1121, 443] width 130 height 34
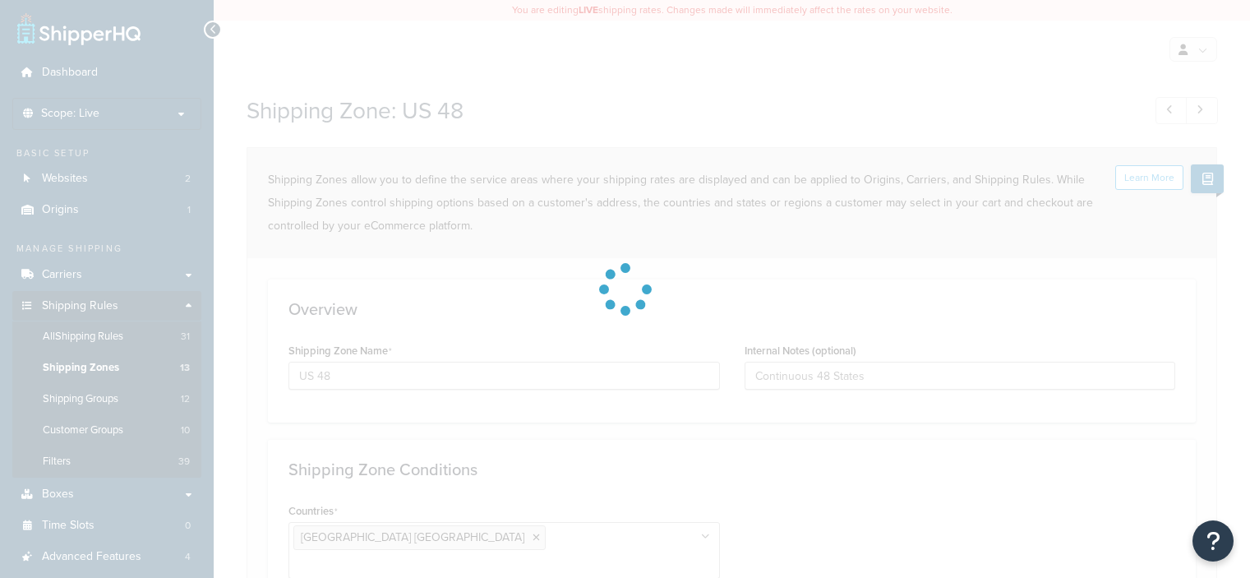
select select "excluding"
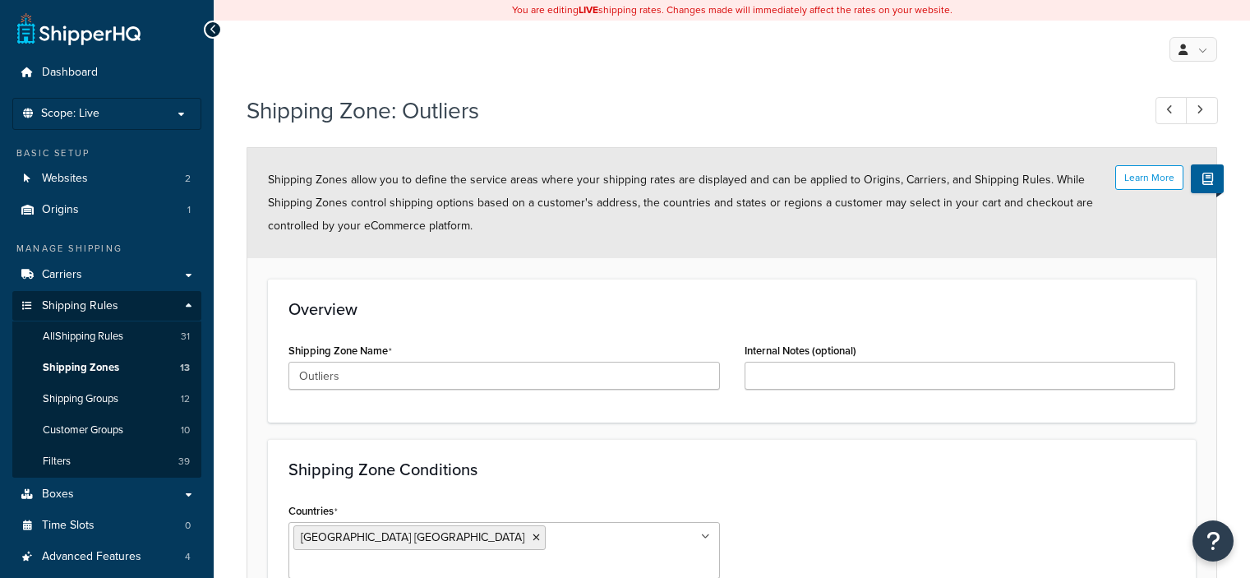
select select "including"
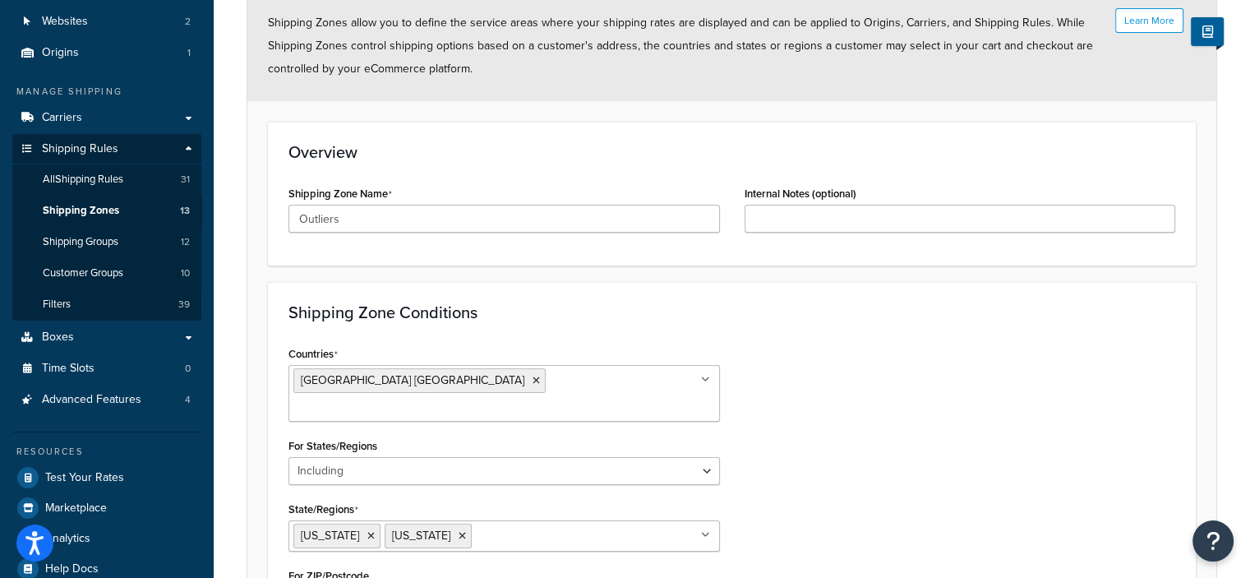
scroll to position [154, 0]
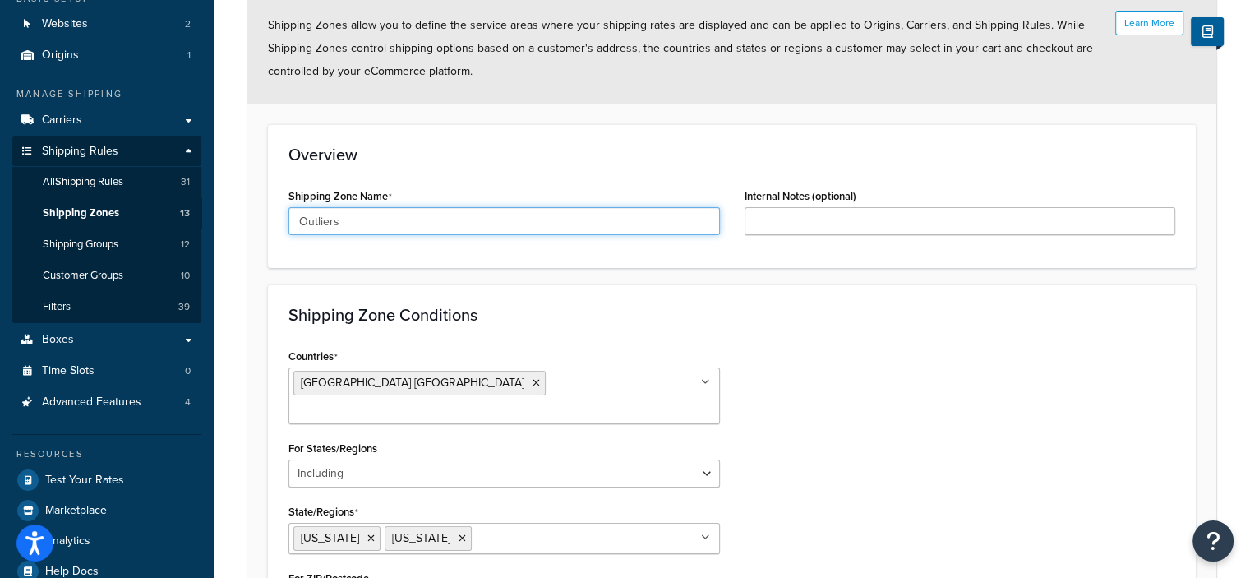
drag, startPoint x: 348, startPoint y: 221, endPoint x: 283, endPoint y: 223, distance: 64.9
click at [283, 223] on div "Shipping Zone Name Outliers" at bounding box center [504, 215] width 456 height 63
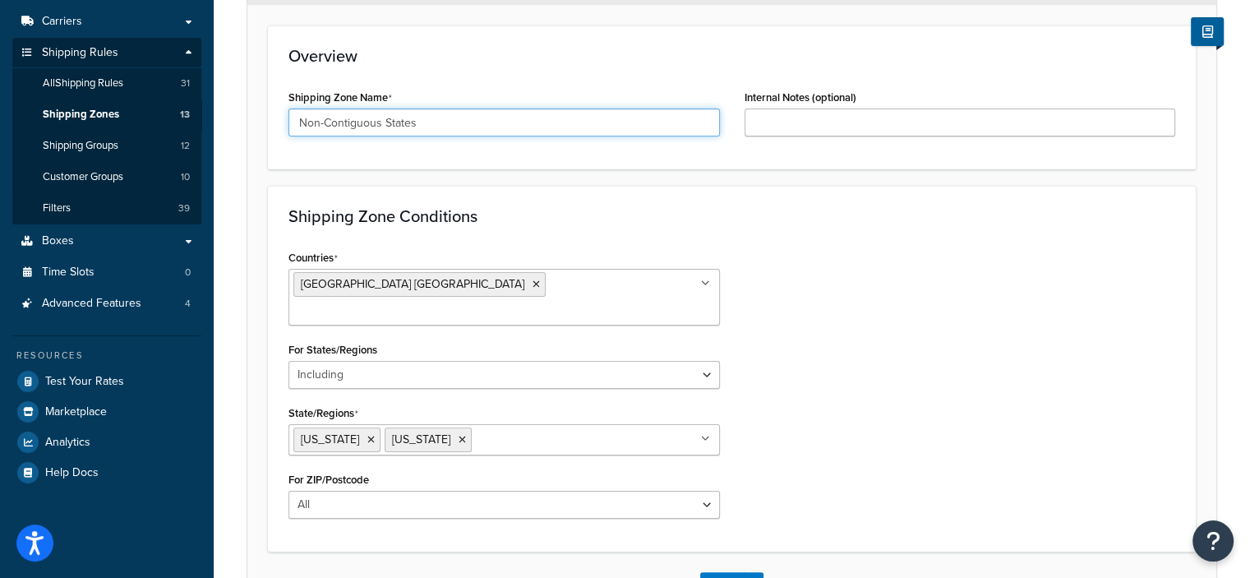
scroll to position [349, 0]
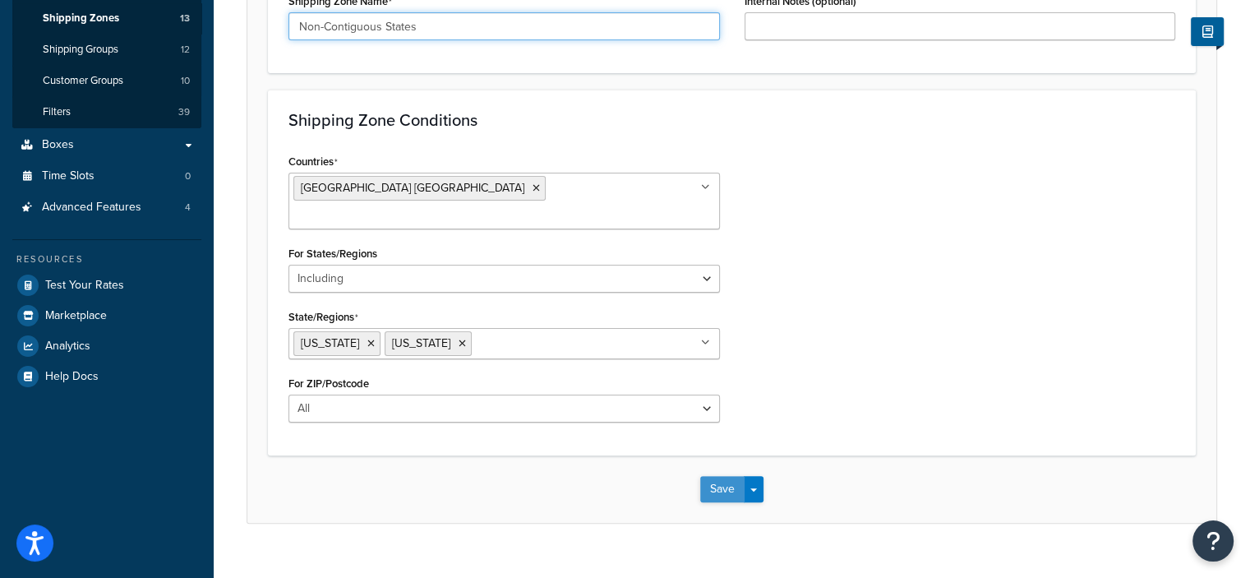
type input "Non-Contiguous States"
click at [715, 476] on button "Save" at bounding box center [722, 489] width 44 height 26
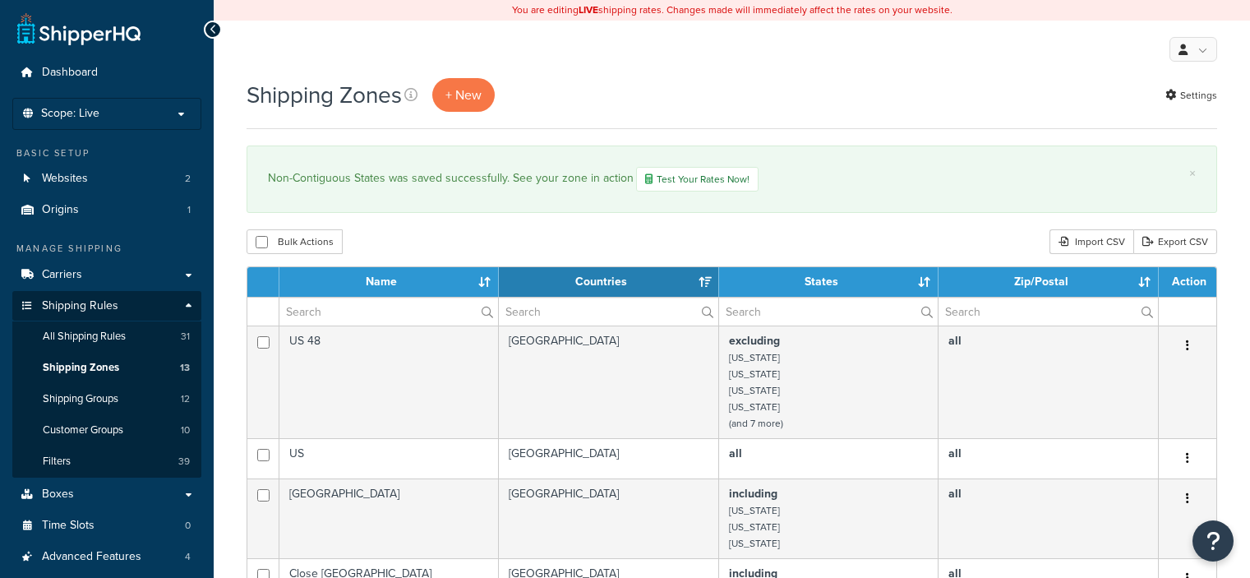
select select "15"
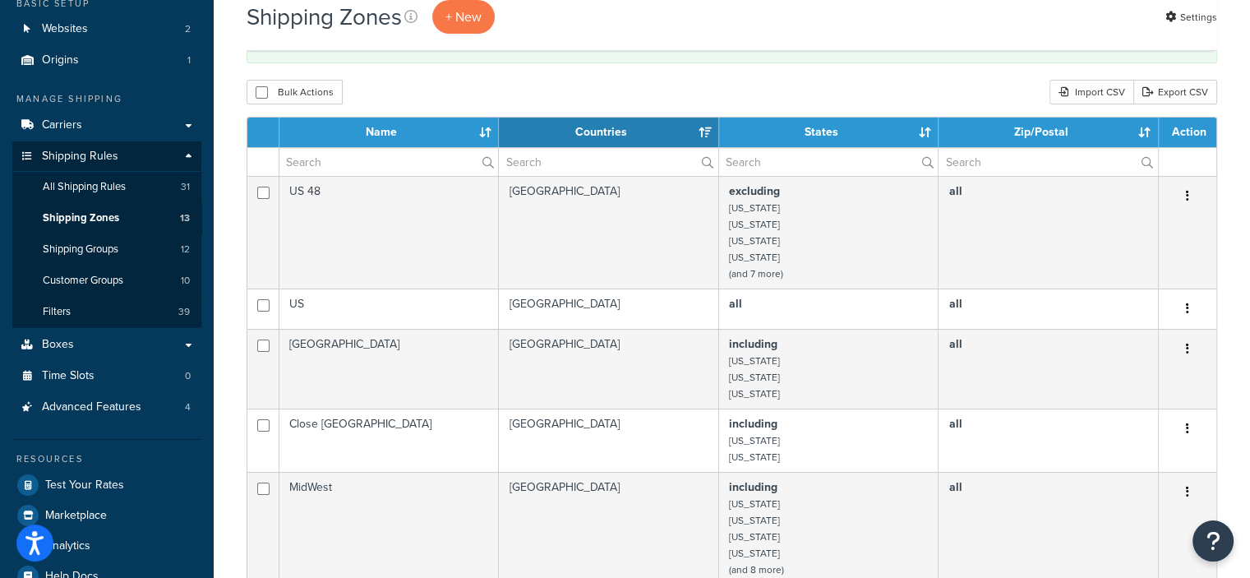
scroll to position [150, 0]
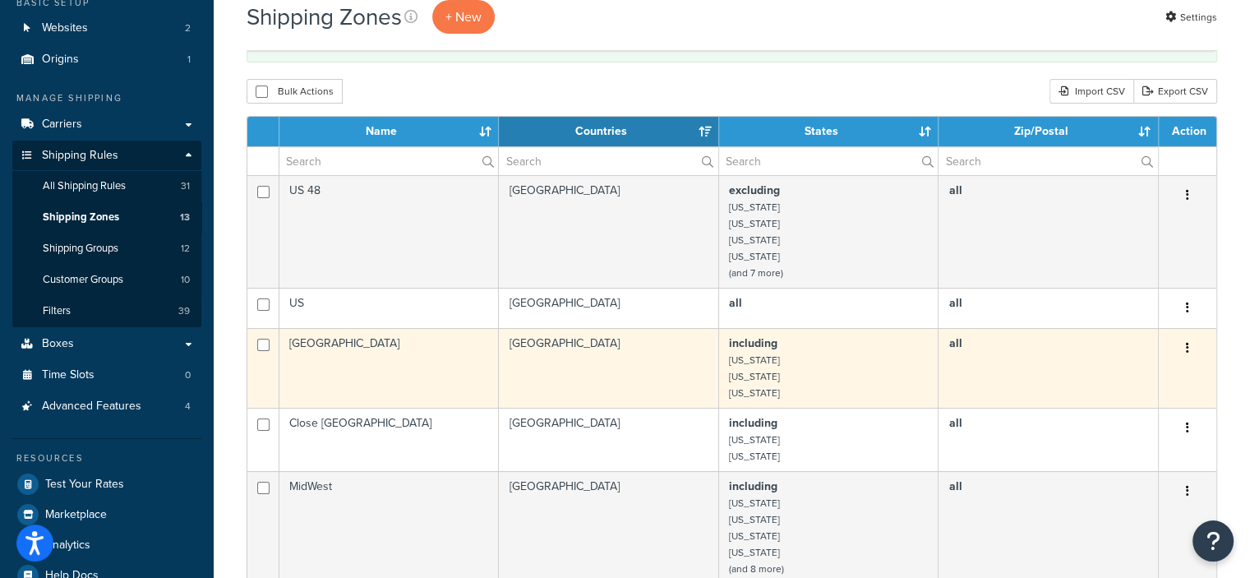
click at [1186, 347] on icon "button" at bounding box center [1187, 348] width 3 height 12
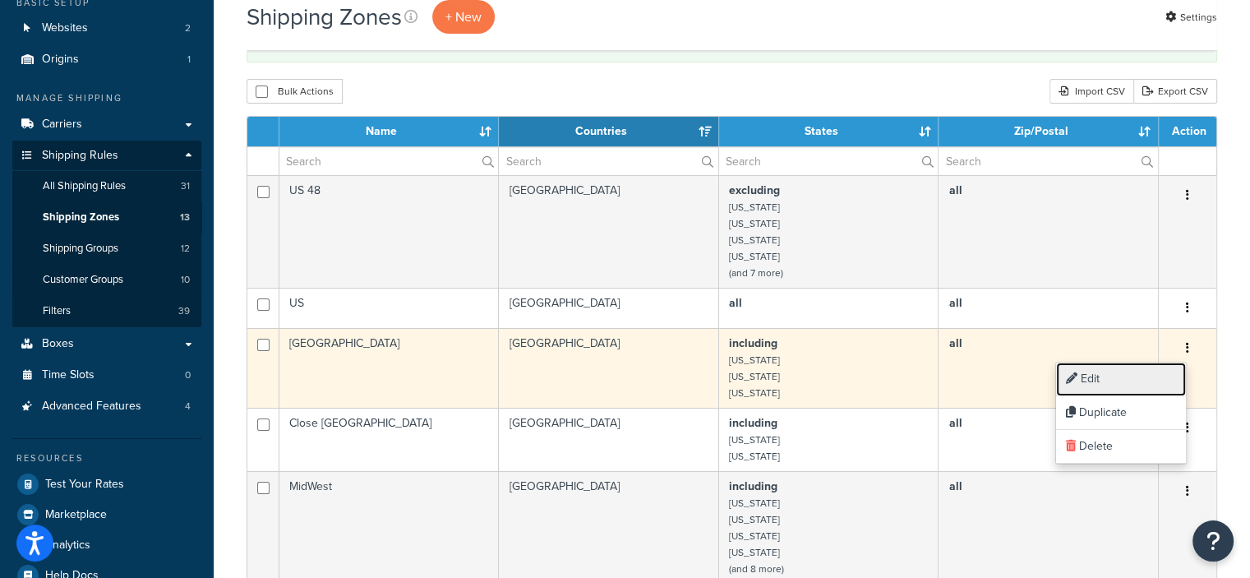
click at [1103, 374] on link "Edit" at bounding box center [1121, 379] width 130 height 34
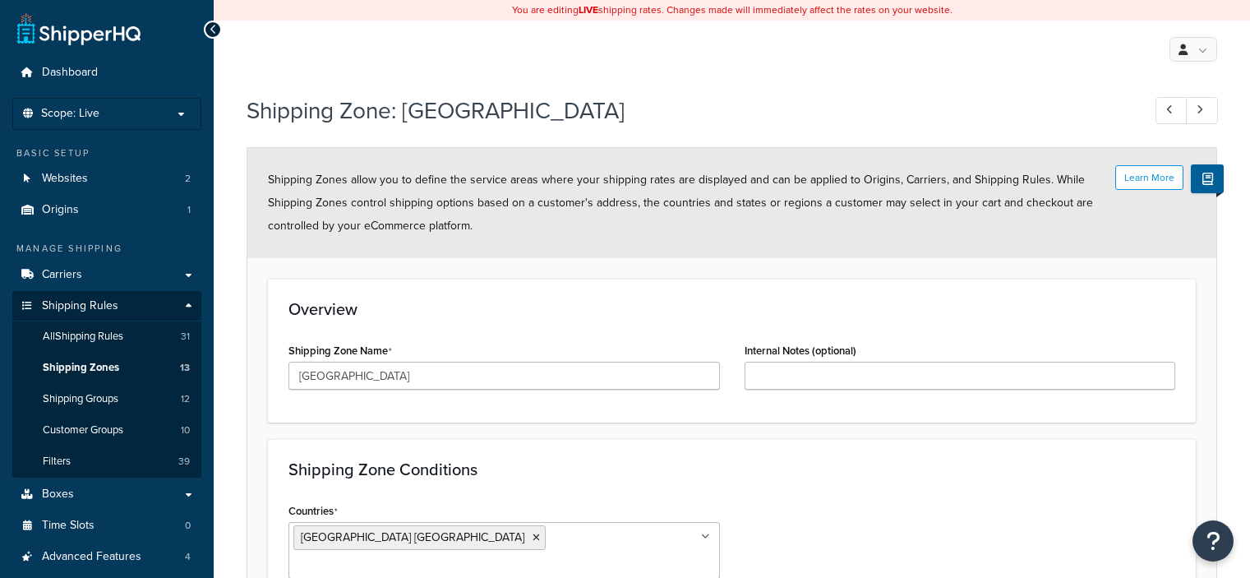
select select "including"
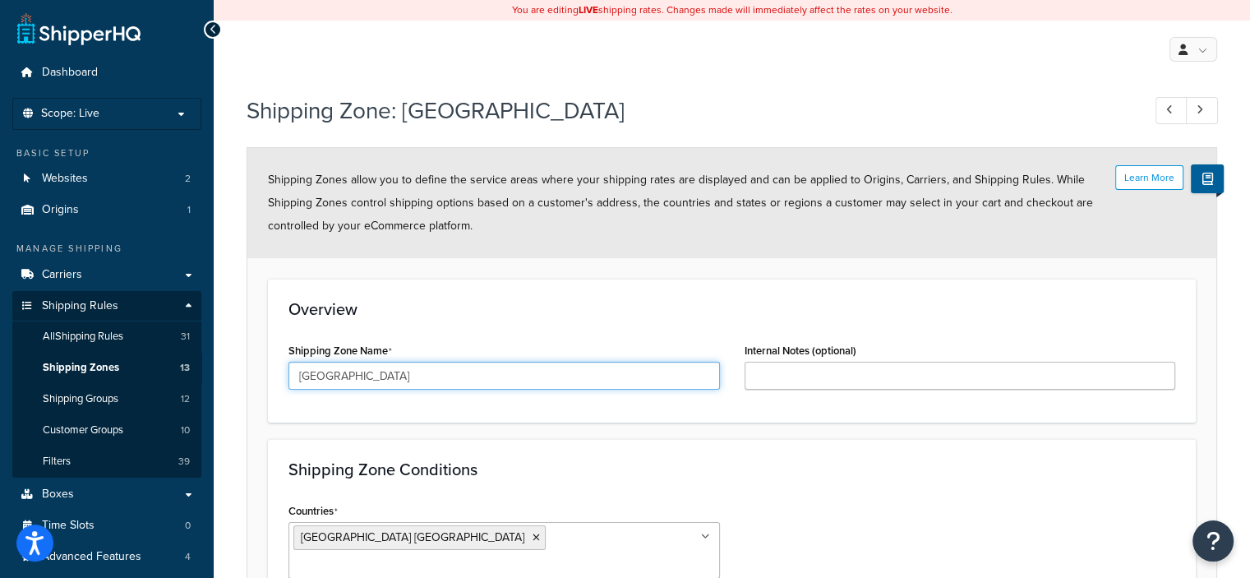
drag, startPoint x: 316, startPoint y: 380, endPoint x: 272, endPoint y: 387, distance: 44.2
click at [272, 387] on div "Overview Shipping Zone Name Far North West Internal Notes (optional)" at bounding box center [732, 351] width 928 height 144
click at [366, 373] on input "Pacific North West" at bounding box center [503, 376] width 431 height 28
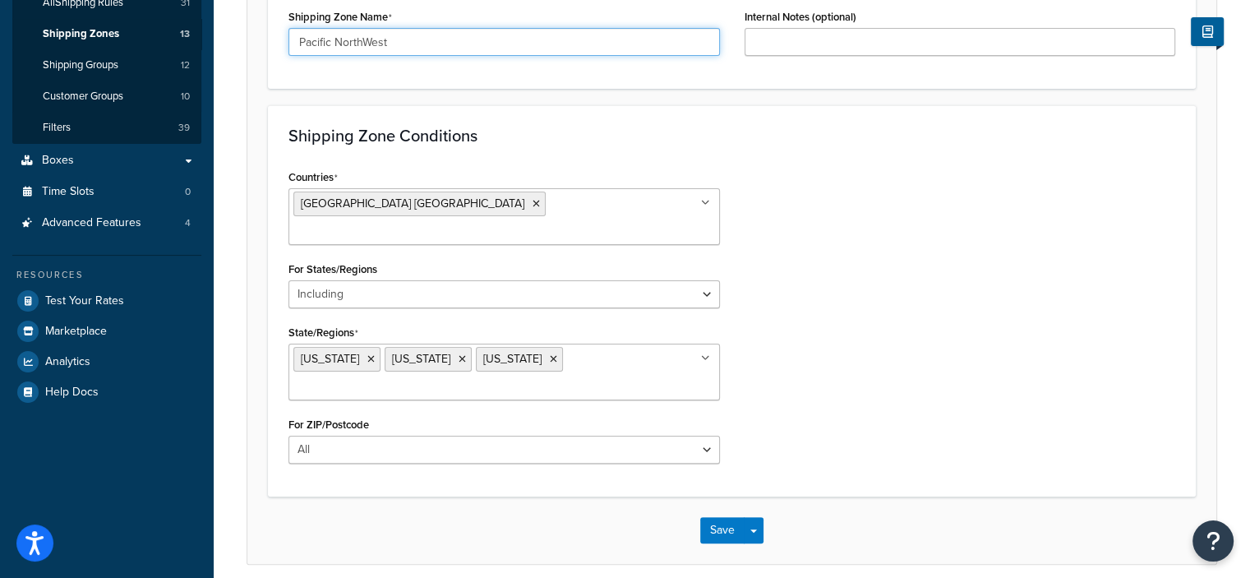
scroll to position [335, 0]
type input "Pacific NorthWest"
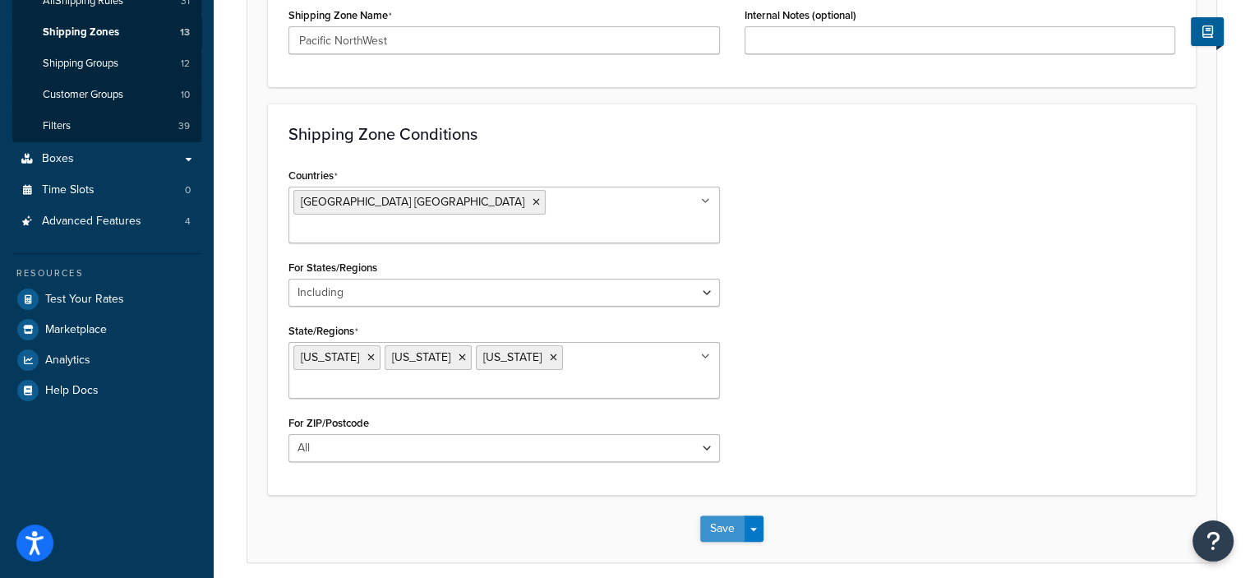
click at [718, 515] on button "Save" at bounding box center [722, 528] width 44 height 26
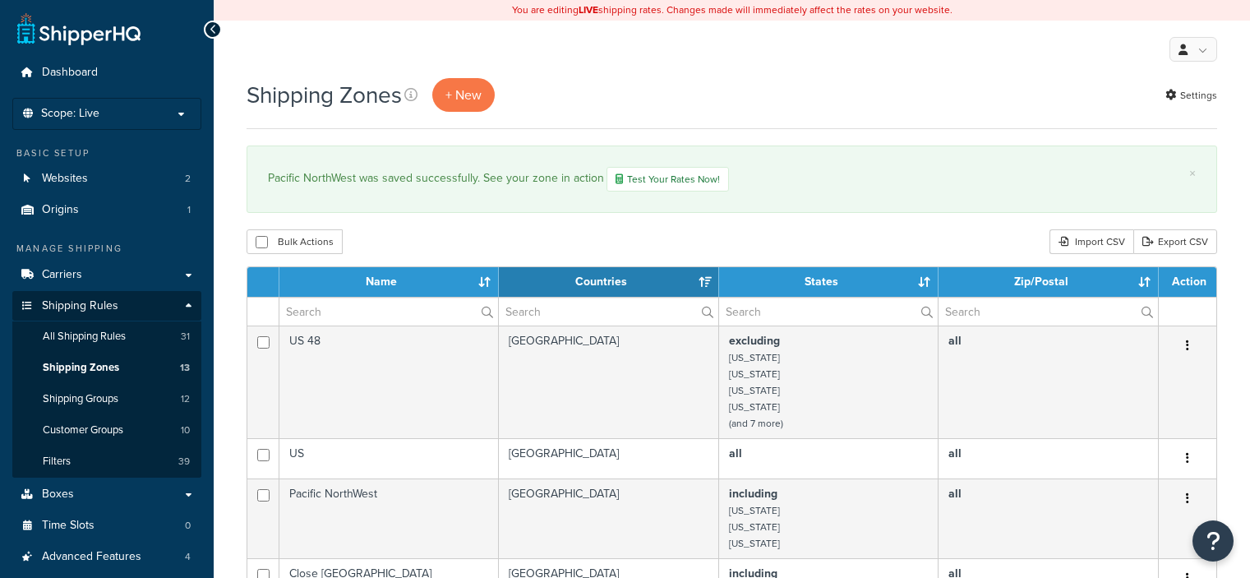
select select "15"
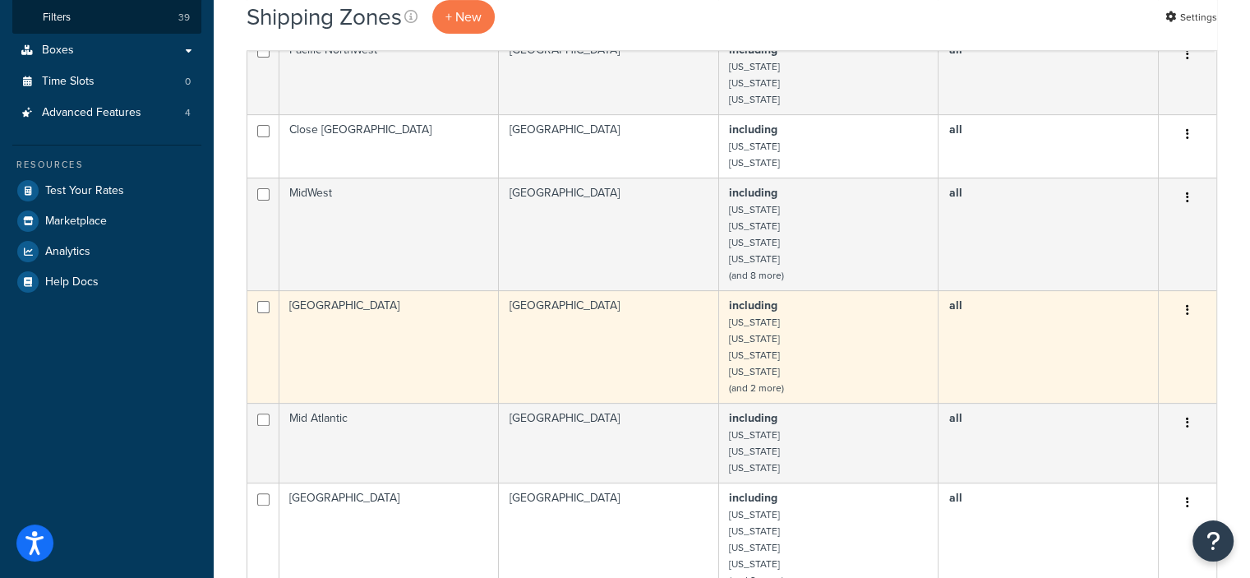
scroll to position [481, 0]
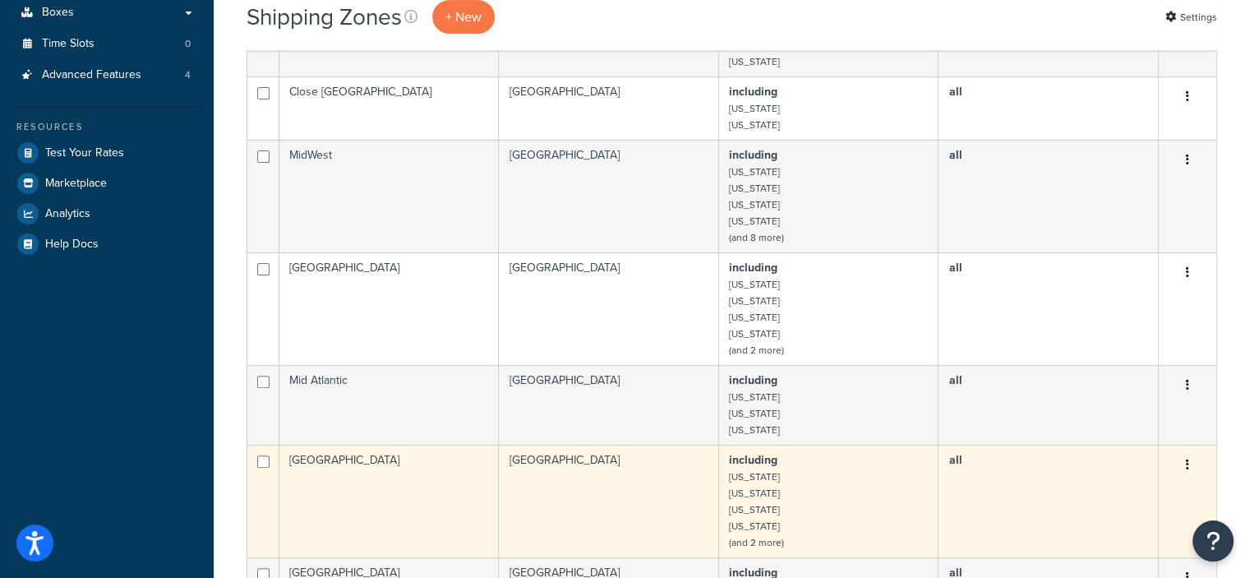
click at [1189, 463] on button "button" at bounding box center [1187, 465] width 23 height 26
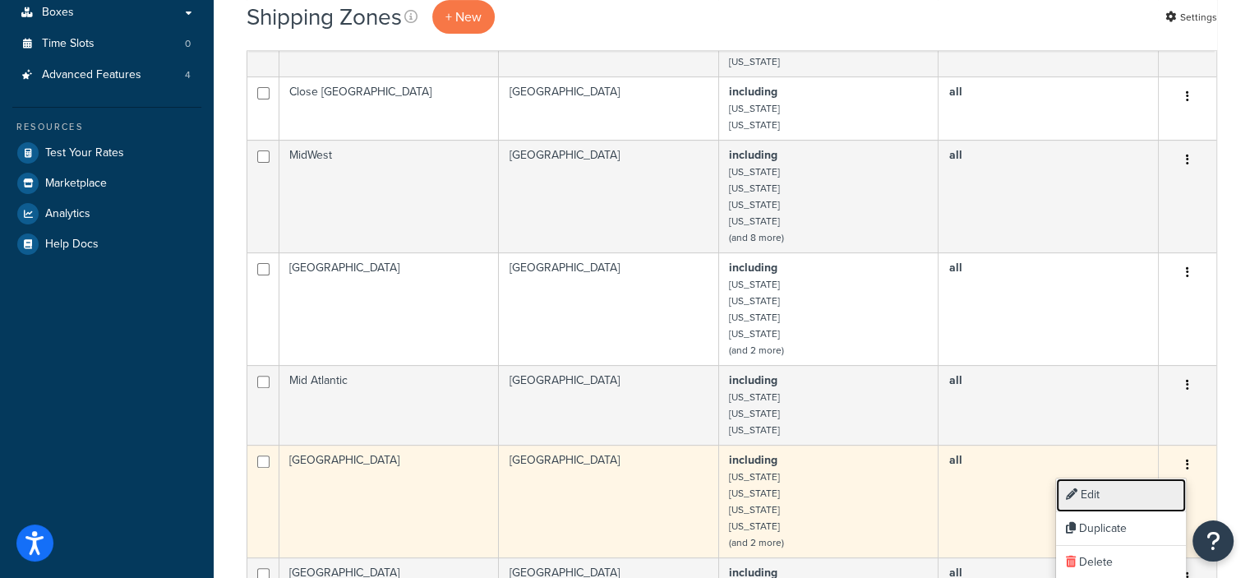
click at [1095, 493] on link "Edit" at bounding box center [1121, 495] width 130 height 34
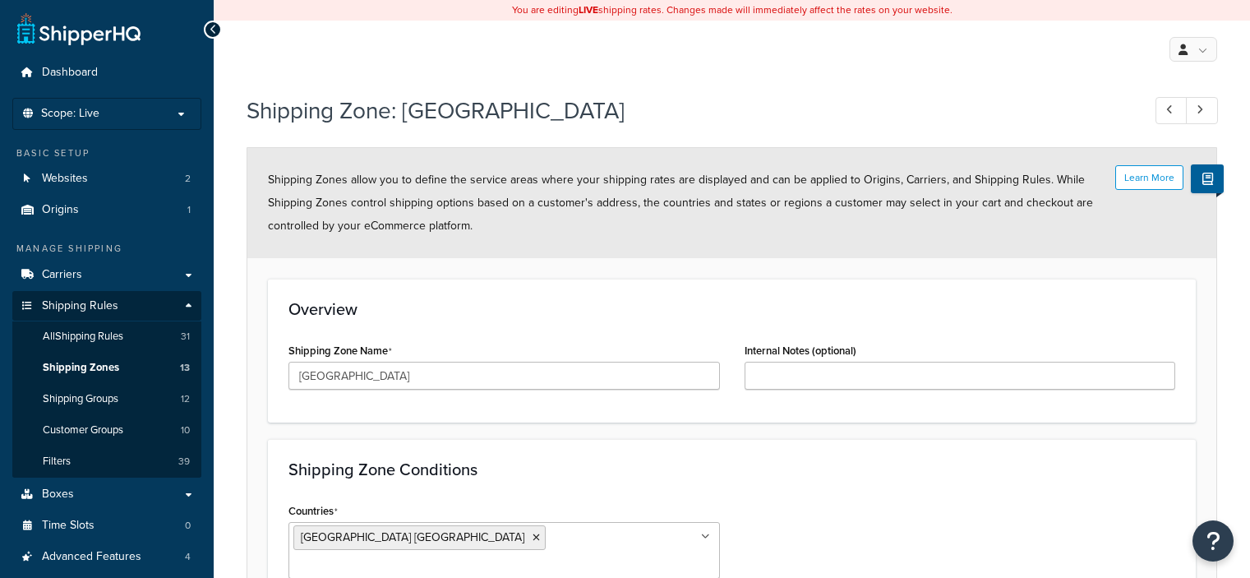
select select "including"
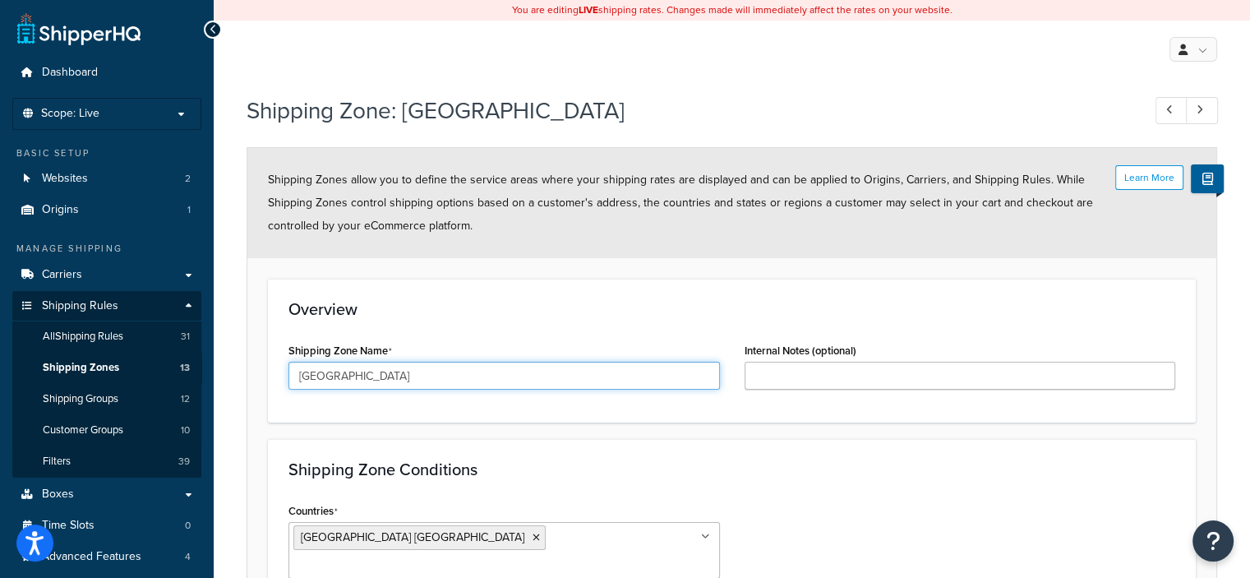
click at [332, 371] on input "[GEOGRAPHIC_DATA]" at bounding box center [503, 376] width 431 height 28
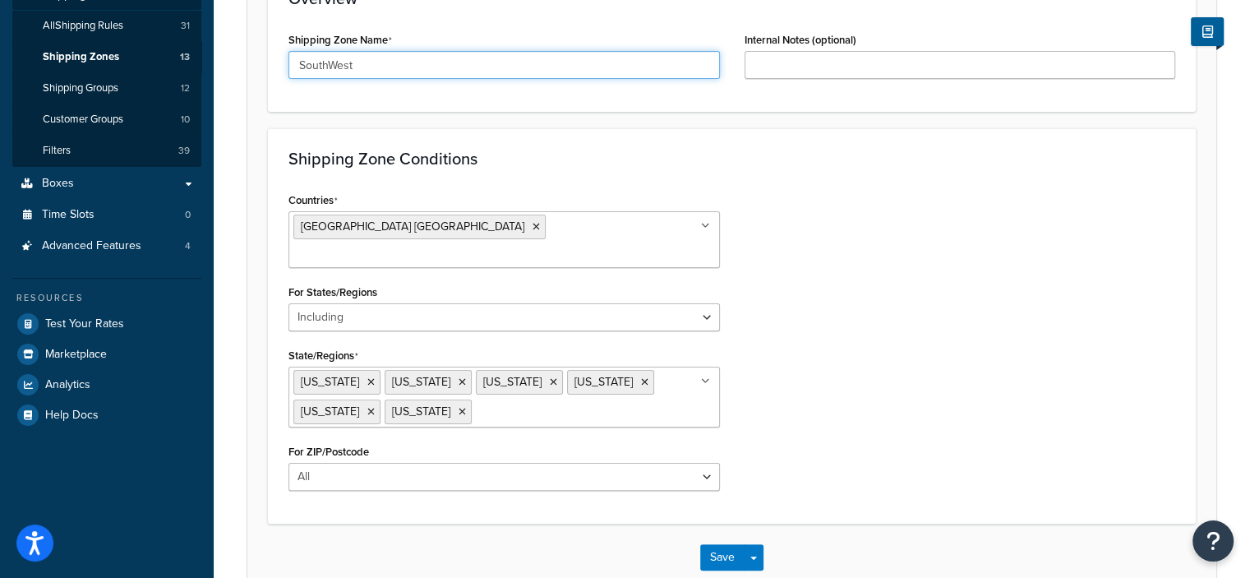
scroll to position [379, 0]
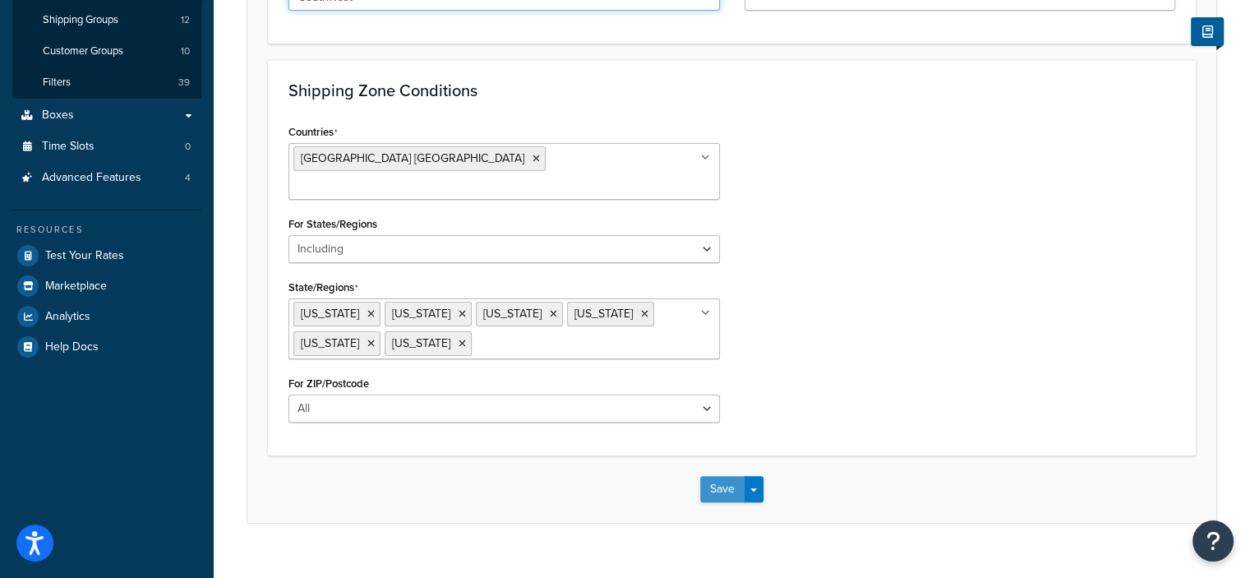
type input "SouthWest"
click at [716, 476] on button "Save" at bounding box center [722, 489] width 44 height 26
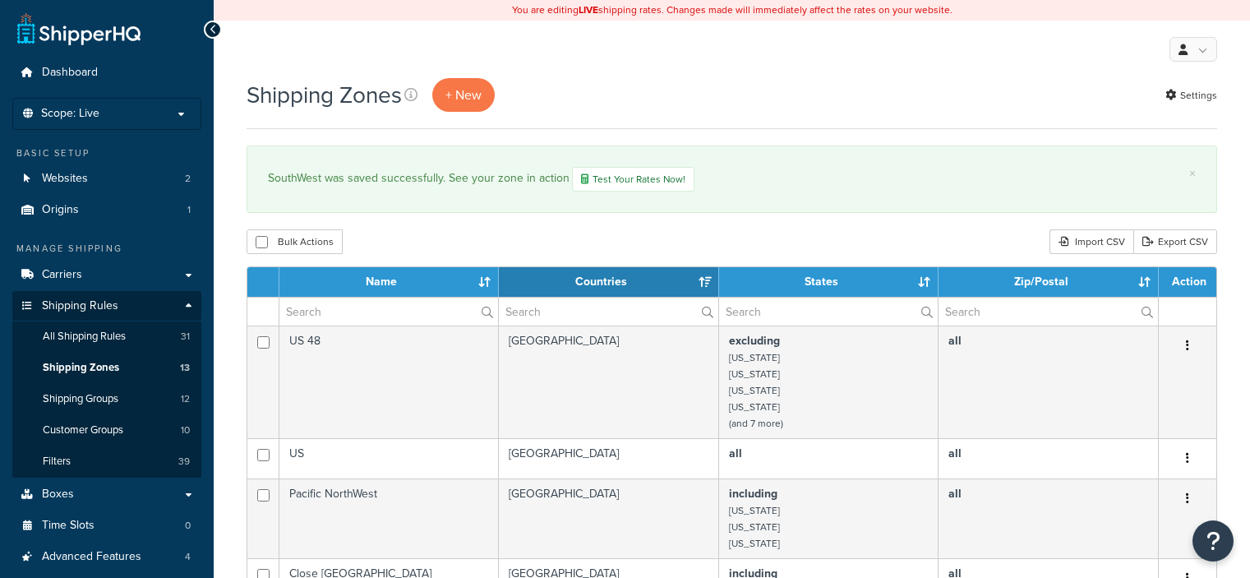
select select "15"
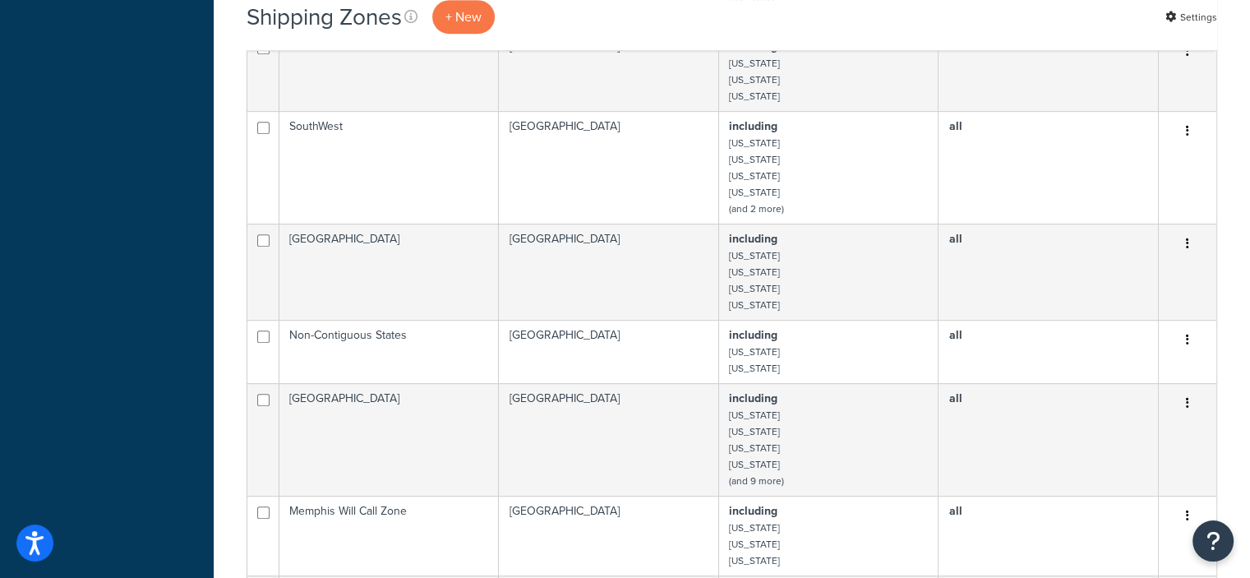
scroll to position [815, 0]
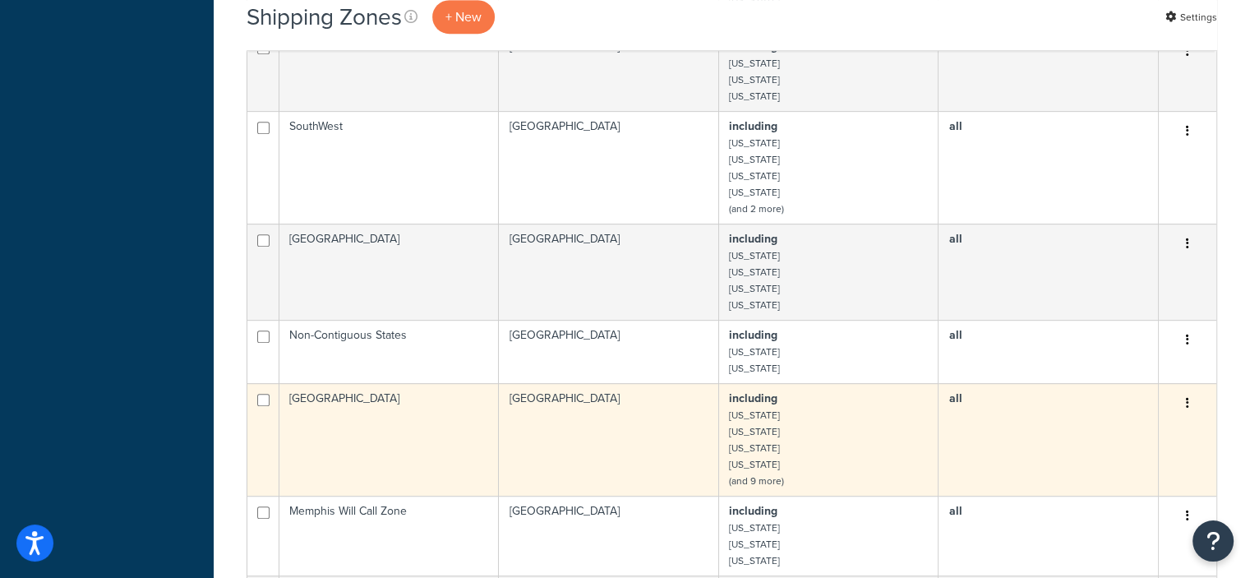
click at [1185, 403] on button "button" at bounding box center [1187, 403] width 23 height 26
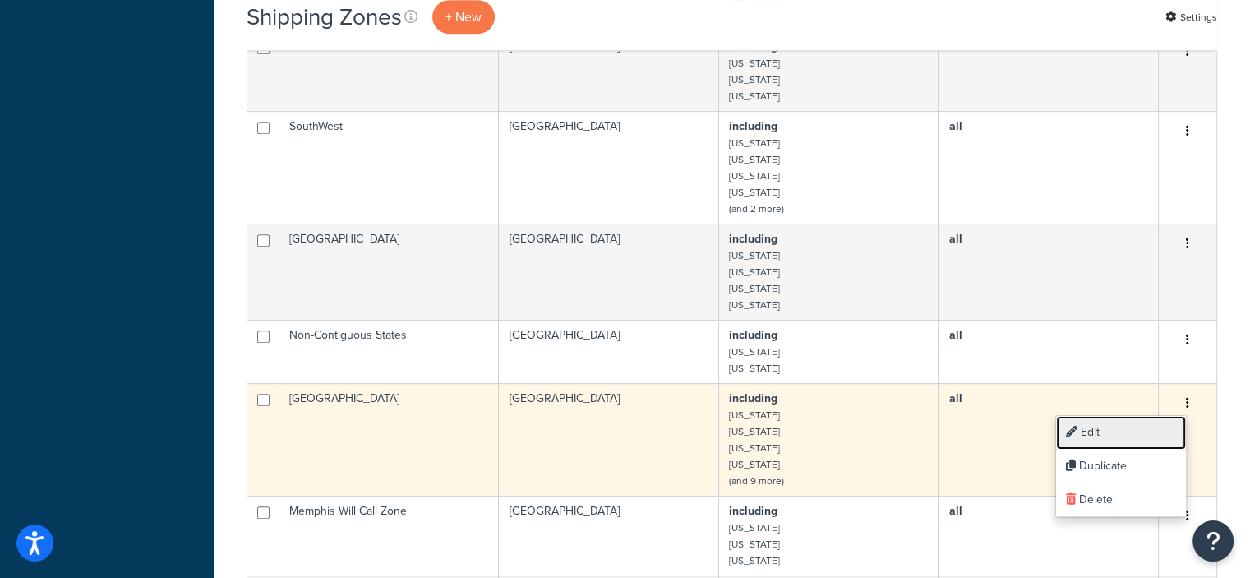
click at [1091, 426] on link "Edit" at bounding box center [1121, 433] width 130 height 34
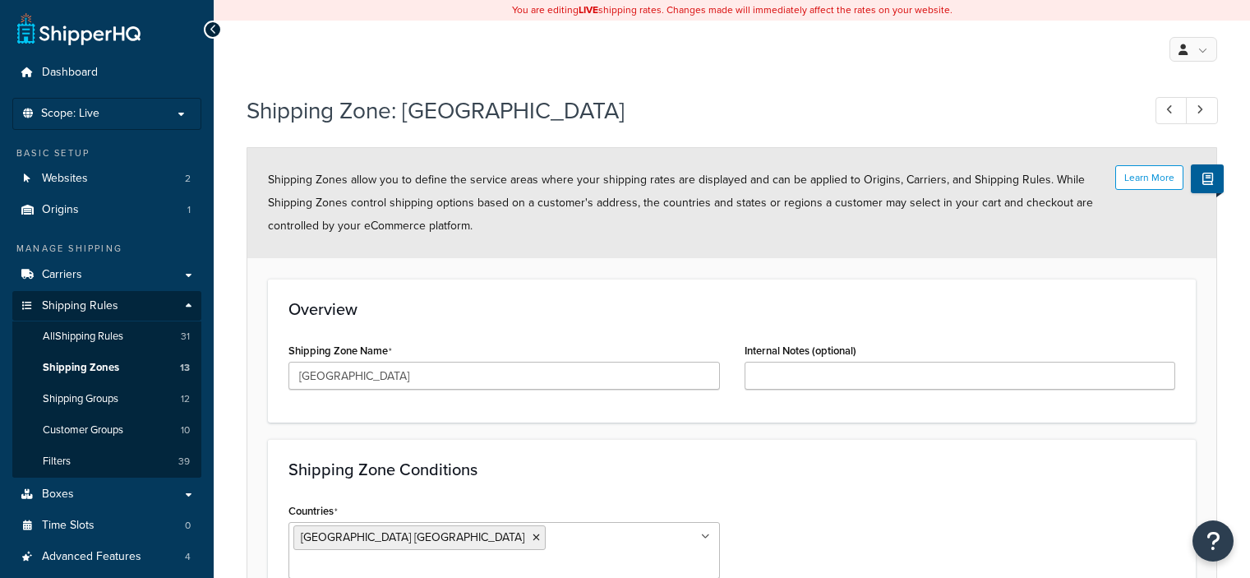
select select "including"
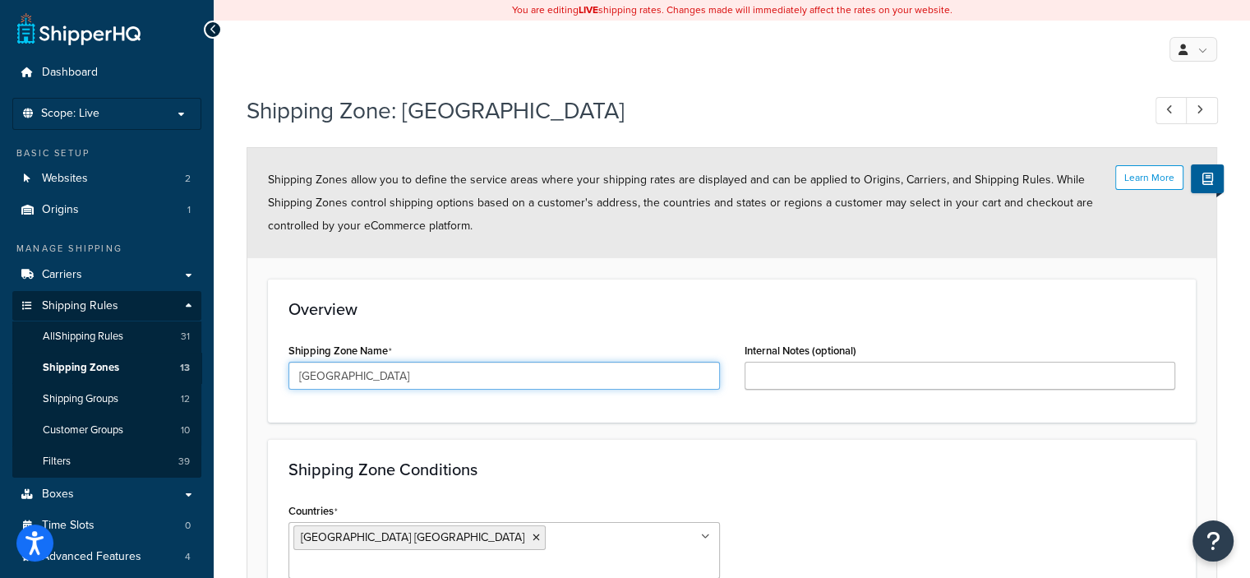
click at [331, 371] on input "[GEOGRAPHIC_DATA]" at bounding box center [503, 376] width 431 height 28
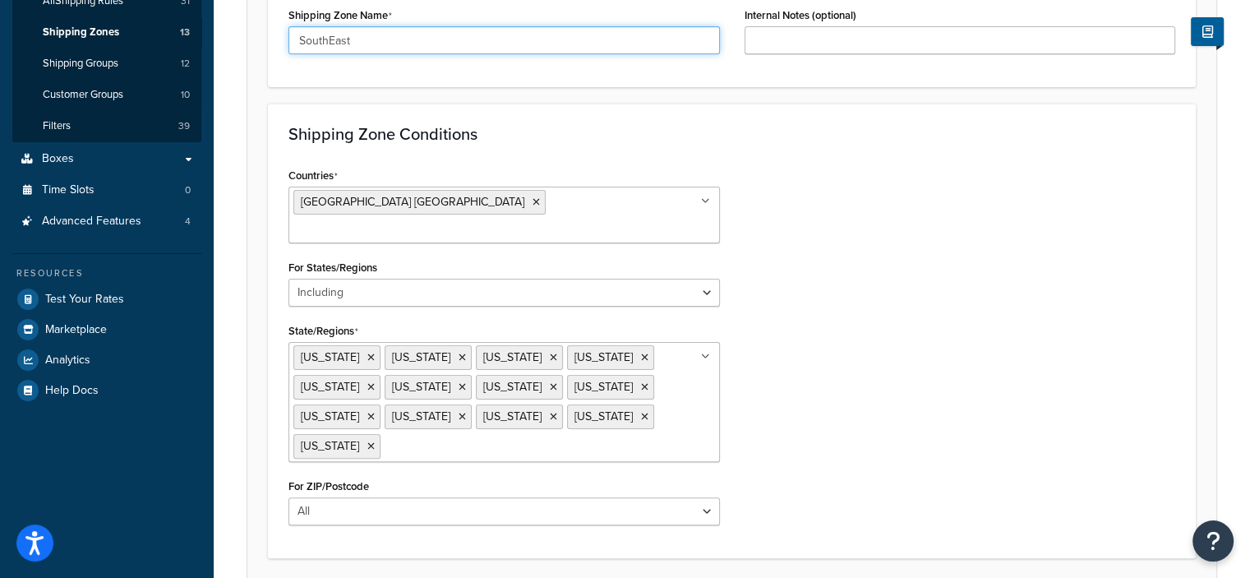
scroll to position [437, 0]
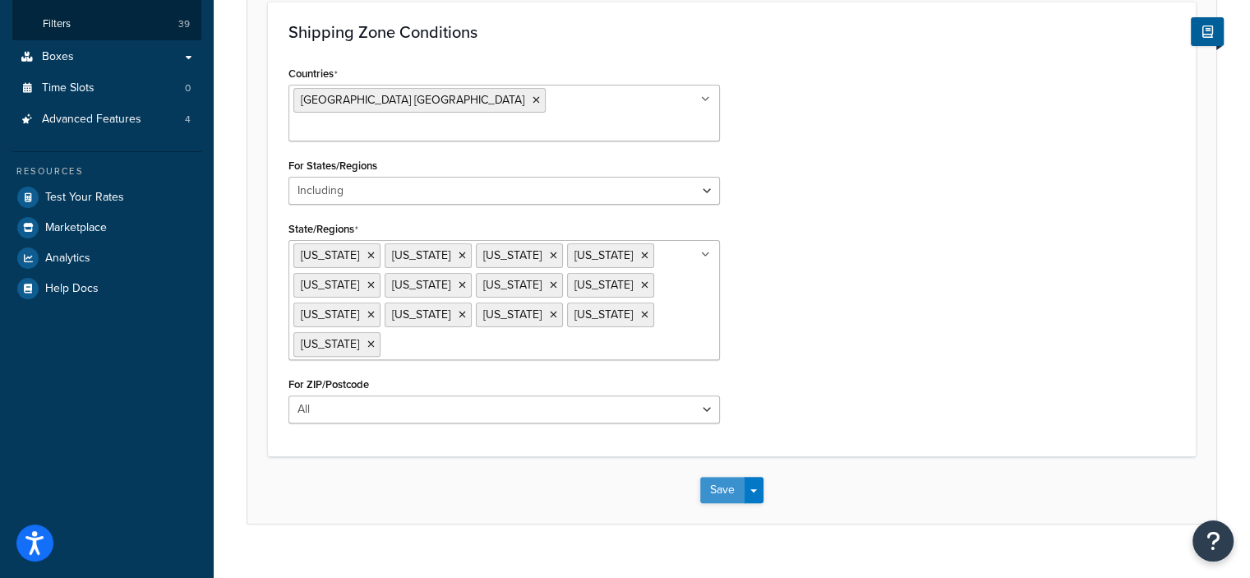
type input "SouthEast"
click at [719, 477] on button "Save" at bounding box center [722, 490] width 44 height 26
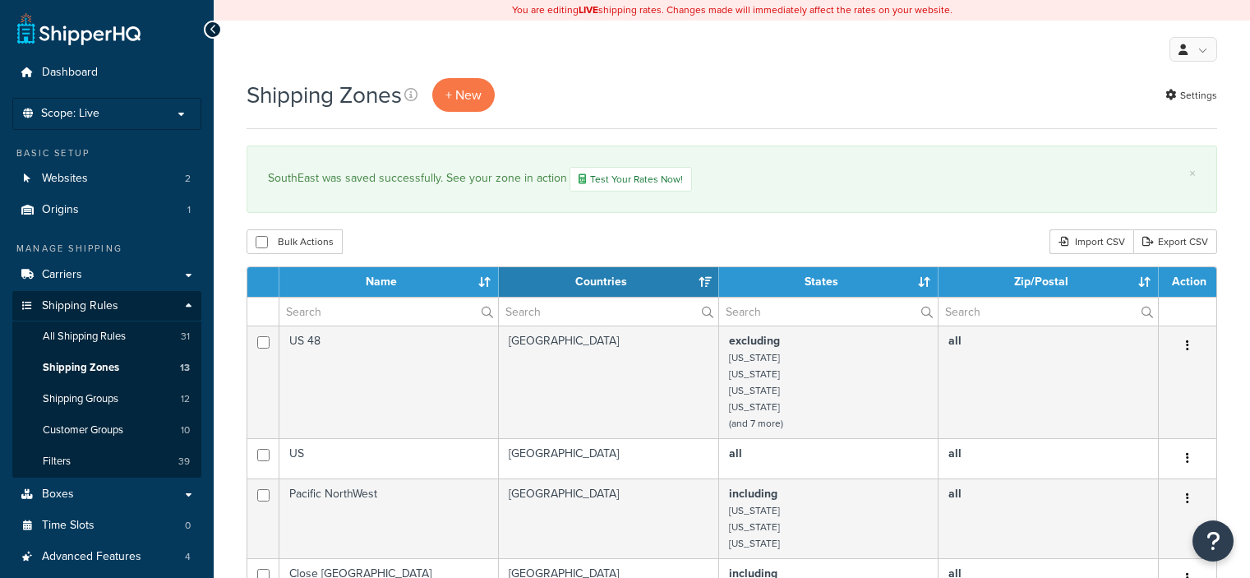
select select "15"
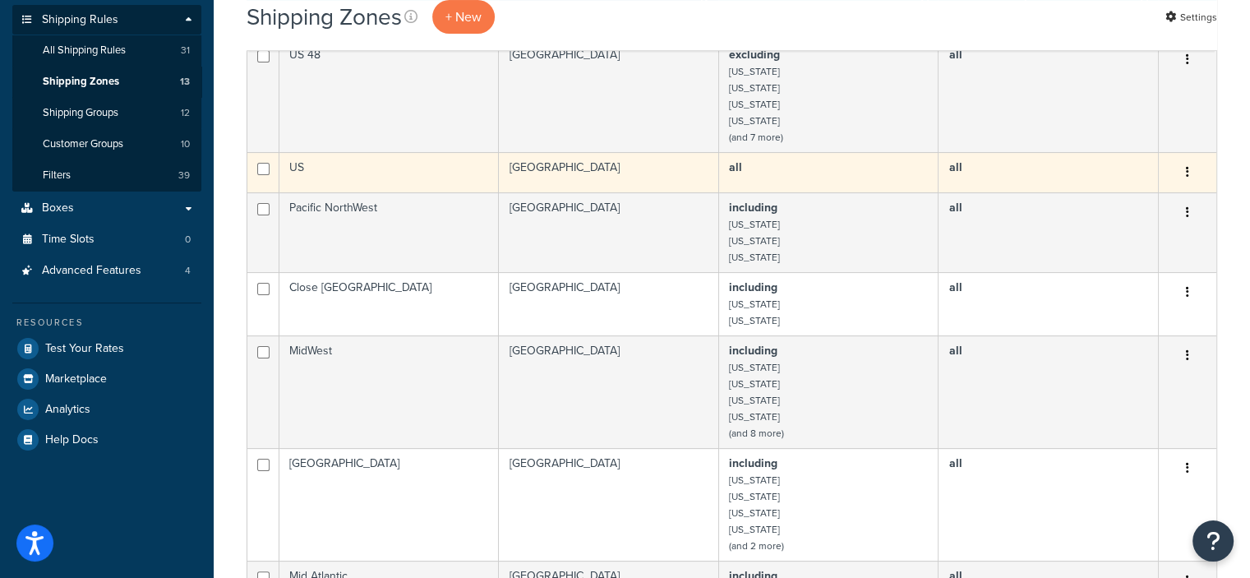
scroll to position [249, 0]
